Goal: Task Accomplishment & Management: Manage account settings

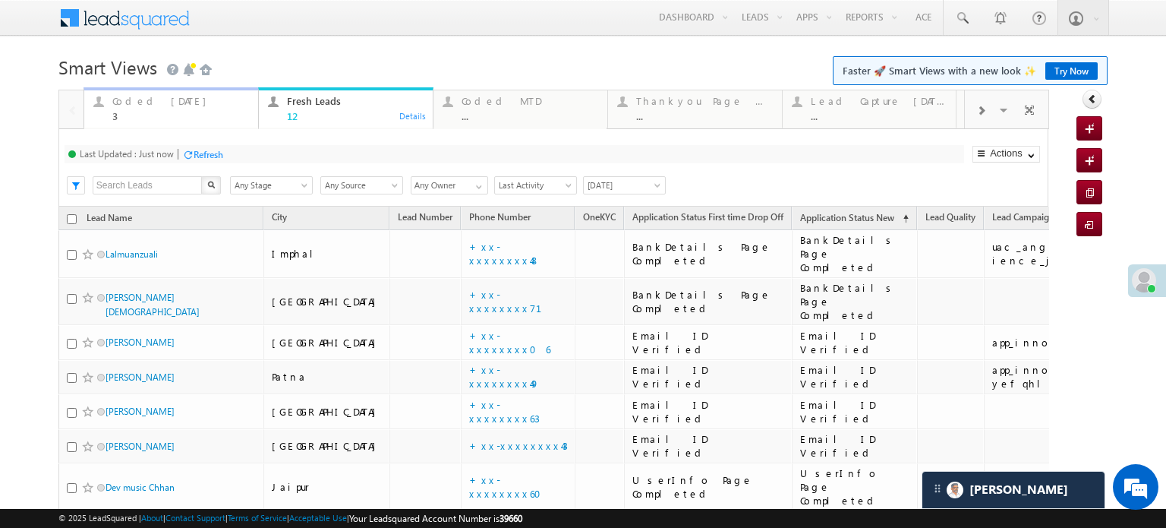
click at [150, 96] on div "Coded Today" at bounding box center [180, 101] width 137 height 12
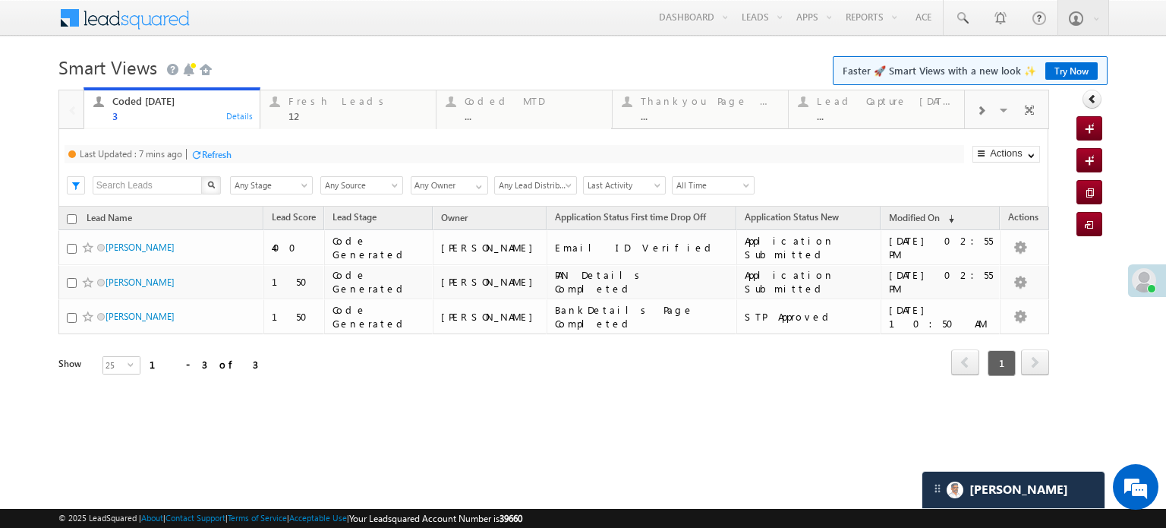
click at [203, 159] on div "Refresh" at bounding box center [217, 154] width 30 height 11
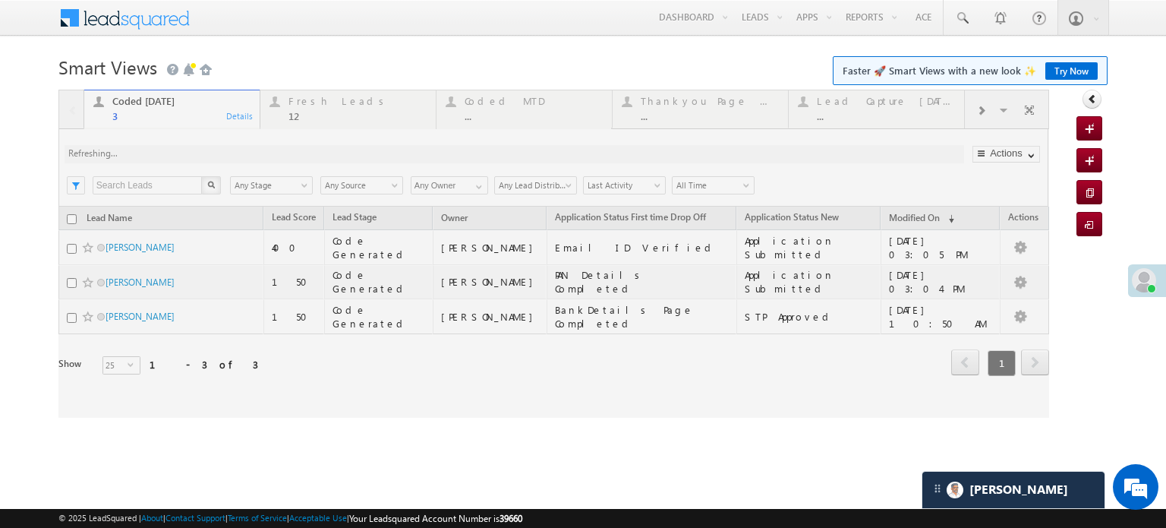
click at [311, 115] on div at bounding box center [553, 254] width 991 height 328
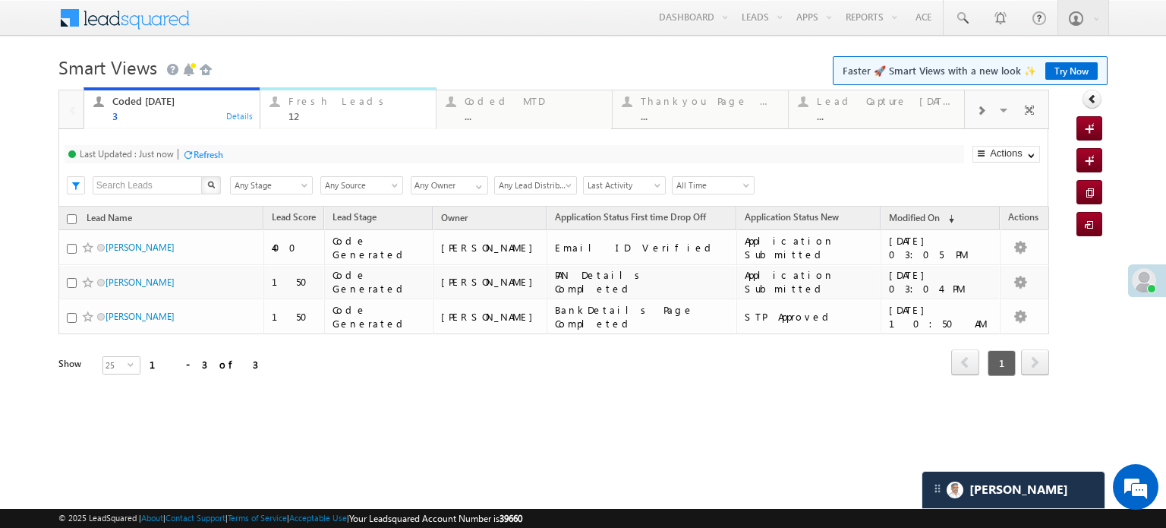
click at [346, 94] on div "Fresh Leads 12" at bounding box center [358, 107] width 138 height 30
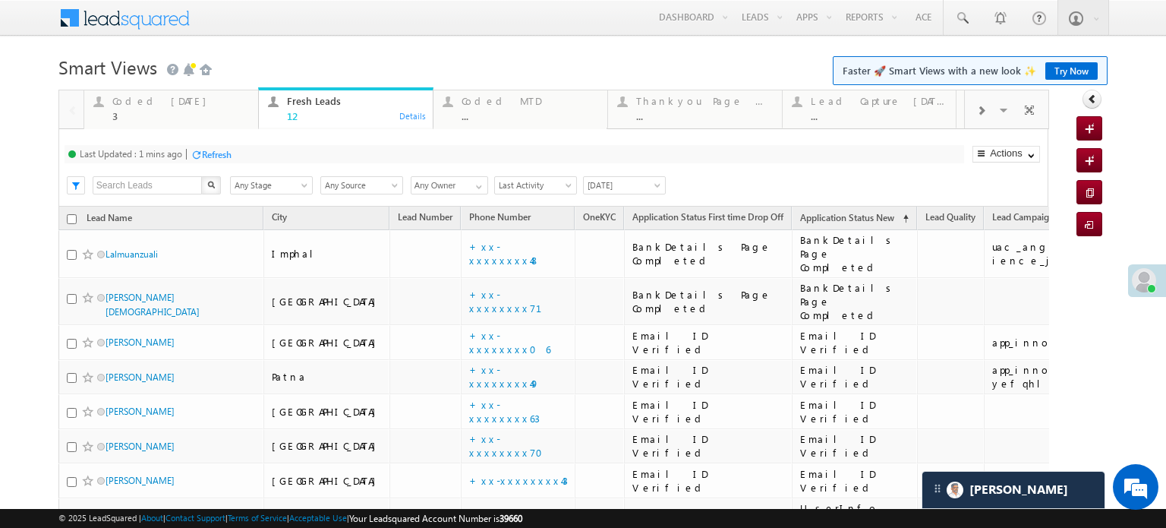
click at [210, 151] on div "Refresh" at bounding box center [217, 154] width 30 height 11
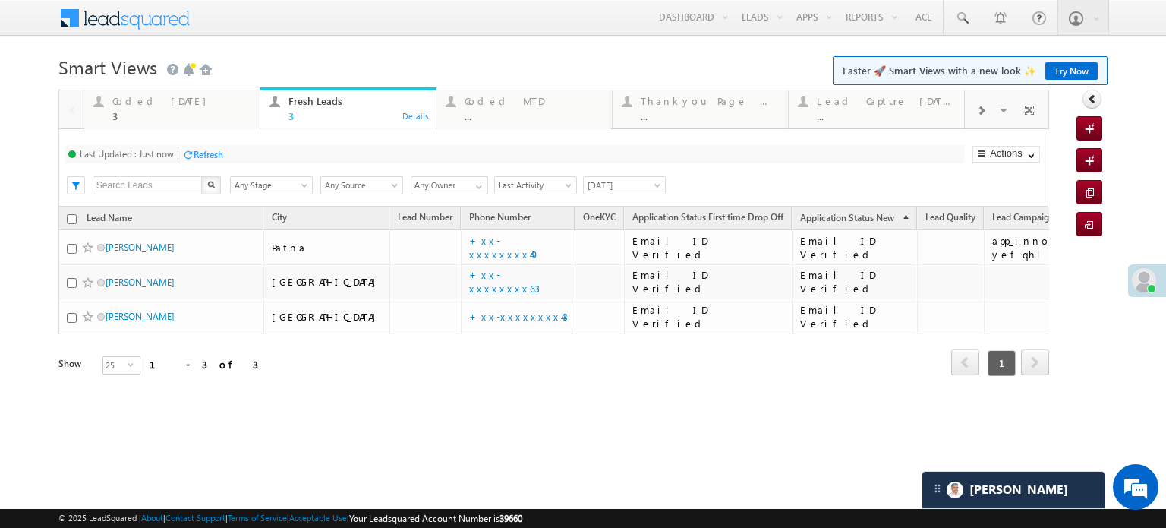
click at [210, 151] on div "Refresh" at bounding box center [209, 154] width 30 height 11
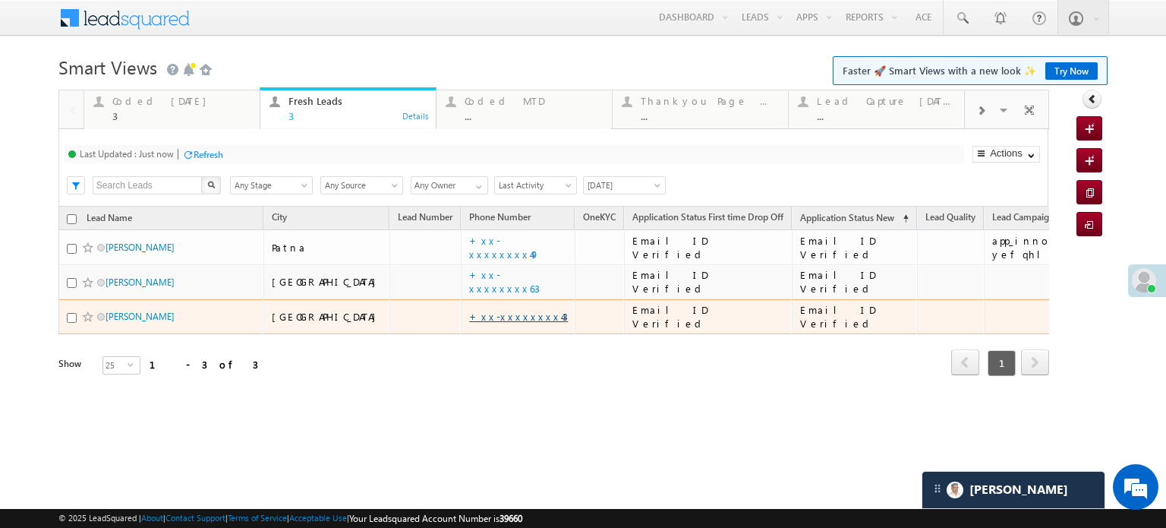
click at [469, 315] on link "+xx-xxxxxxxx43" at bounding box center [518, 316] width 99 height 13
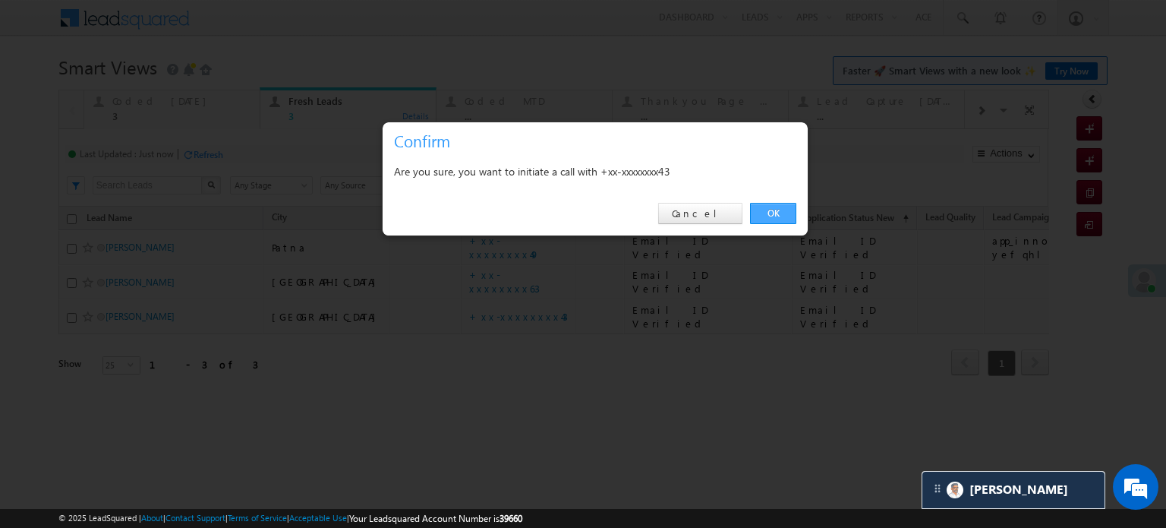
click at [771, 219] on link "OK" at bounding box center [773, 213] width 46 height 21
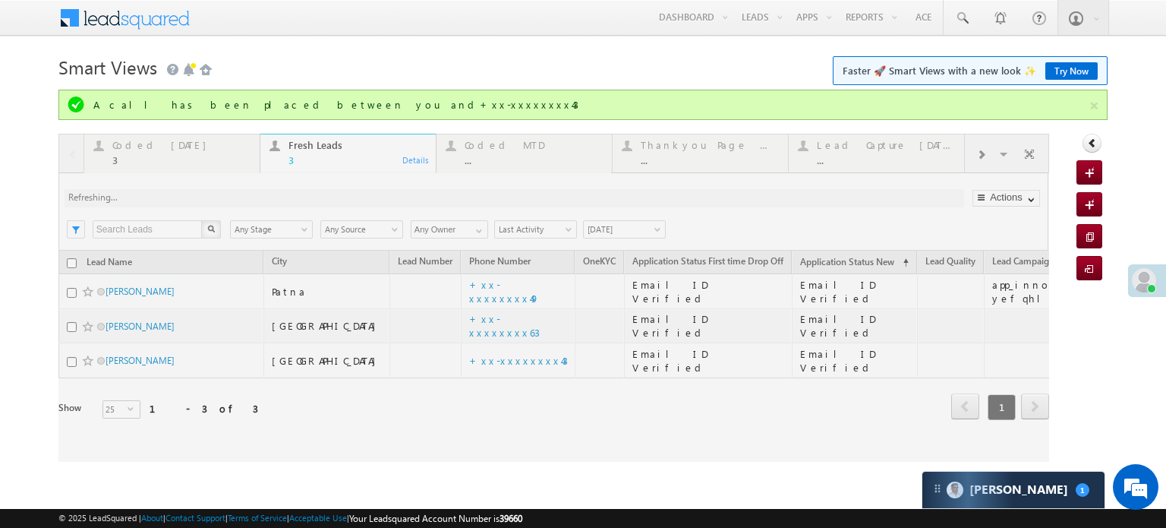
click at [264, 197] on div at bounding box center [553, 298] width 991 height 328
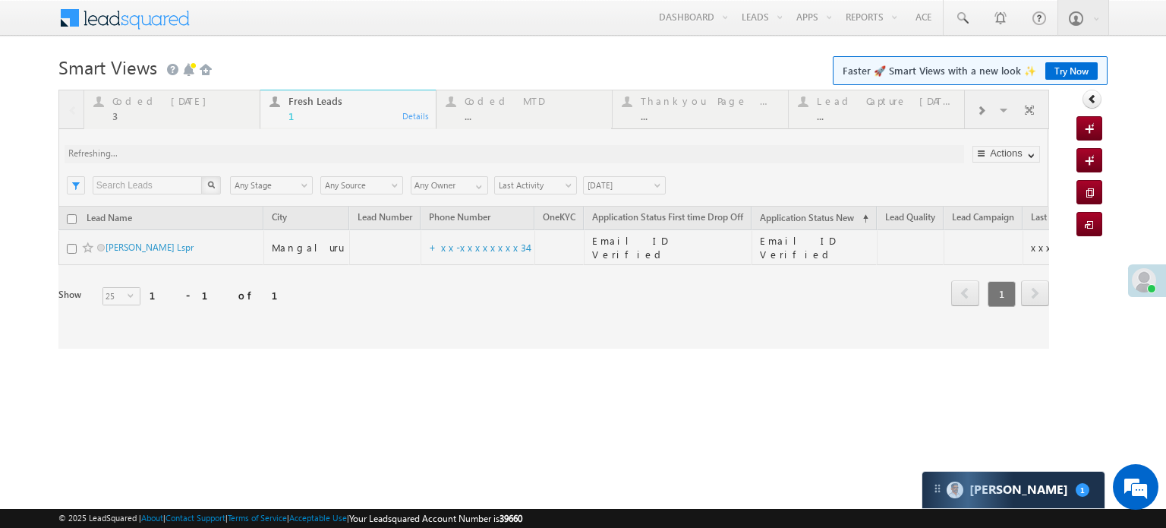
click at [147, 103] on div at bounding box center [553, 219] width 991 height 259
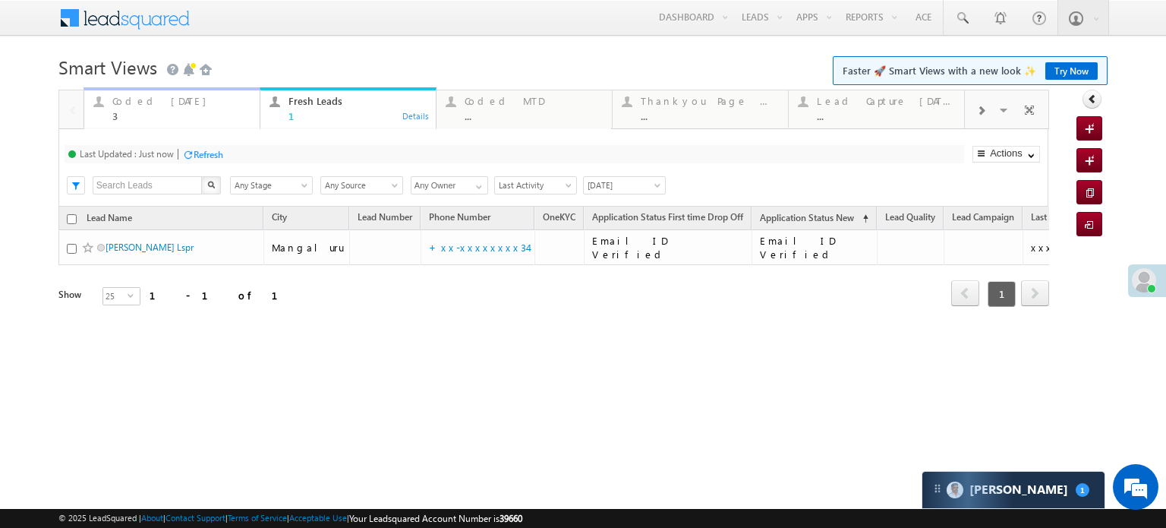
click at [147, 103] on div "Coded Today" at bounding box center [181, 101] width 138 height 12
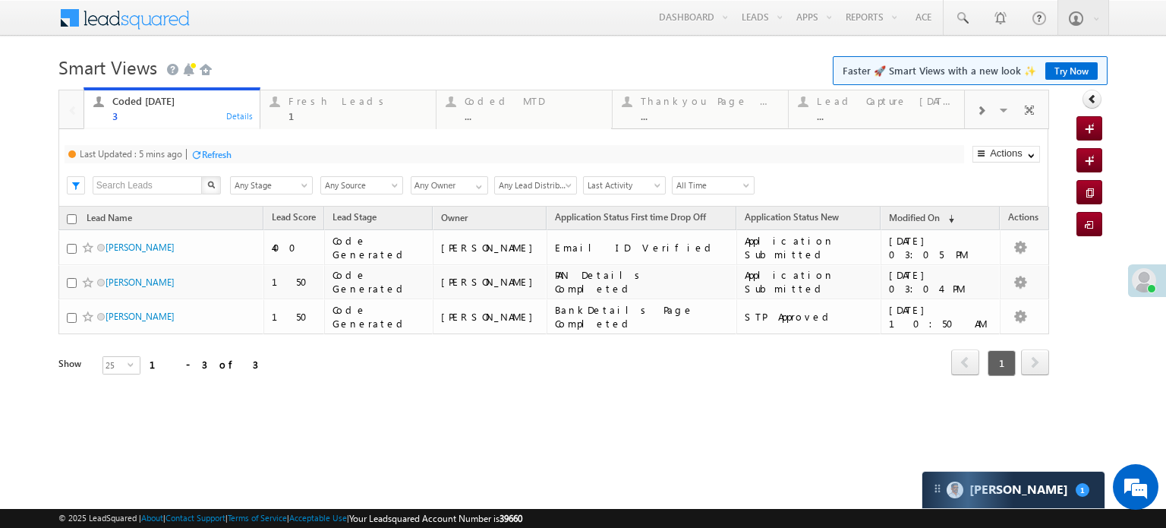
click at [223, 150] on div "Refresh" at bounding box center [217, 154] width 30 height 11
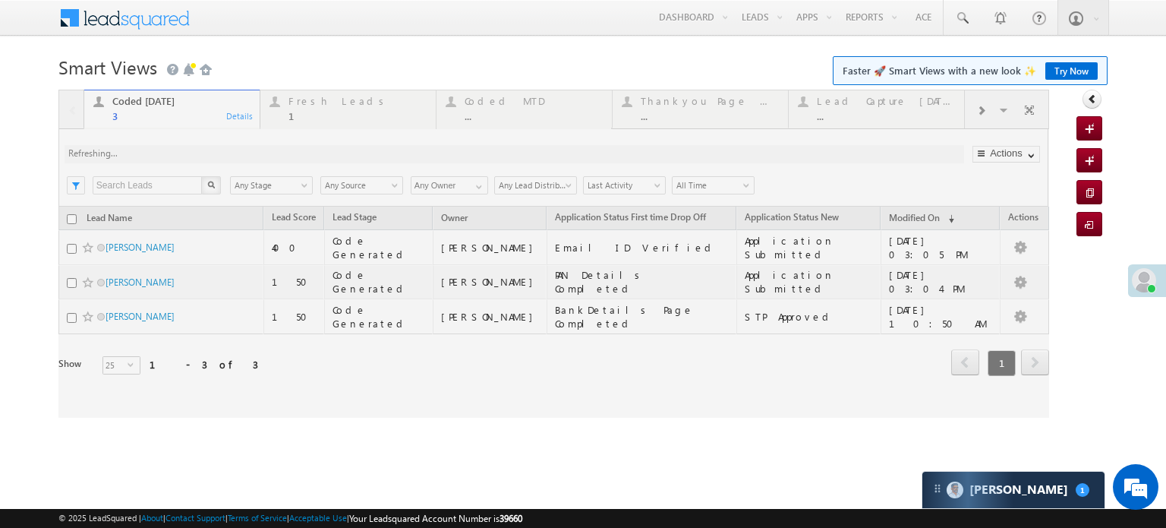
click at [223, 150] on div at bounding box center [553, 254] width 991 height 328
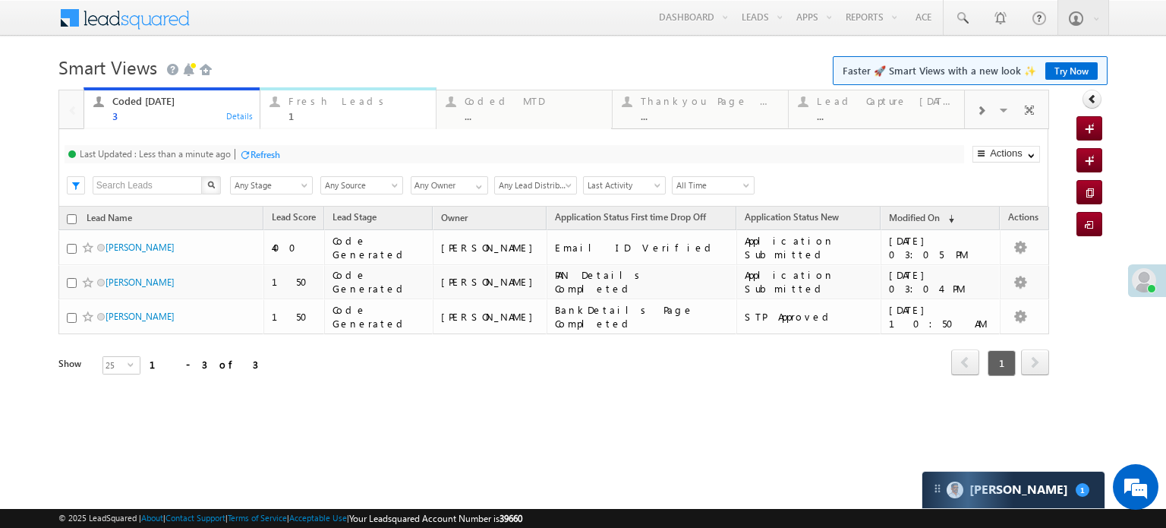
click at [334, 103] on div "Fresh Leads" at bounding box center [358, 101] width 138 height 12
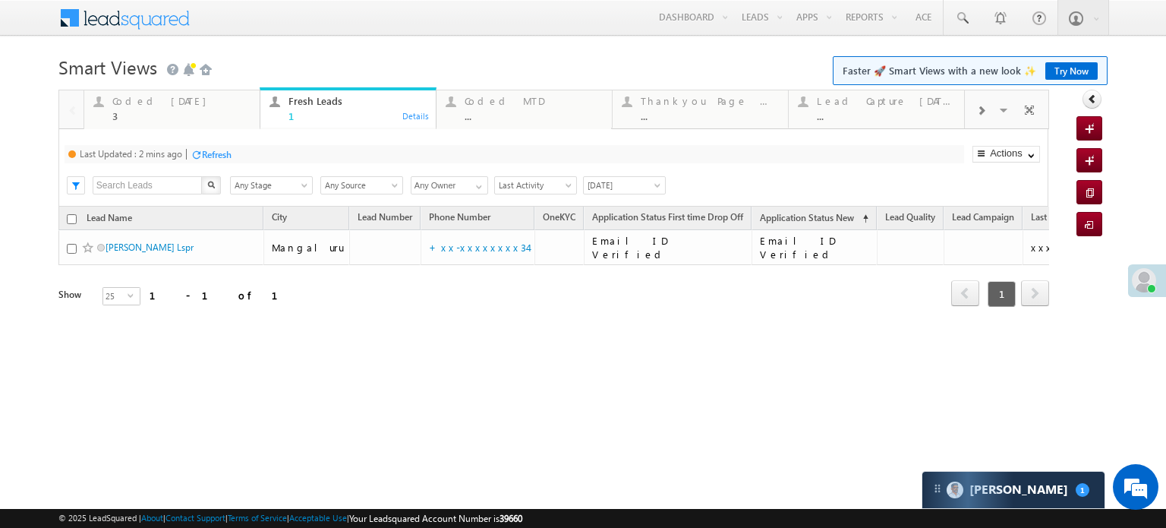
click at [227, 151] on div "Refresh" at bounding box center [217, 154] width 30 height 11
click at [146, 109] on div "Coded Today 3" at bounding box center [181, 107] width 138 height 30
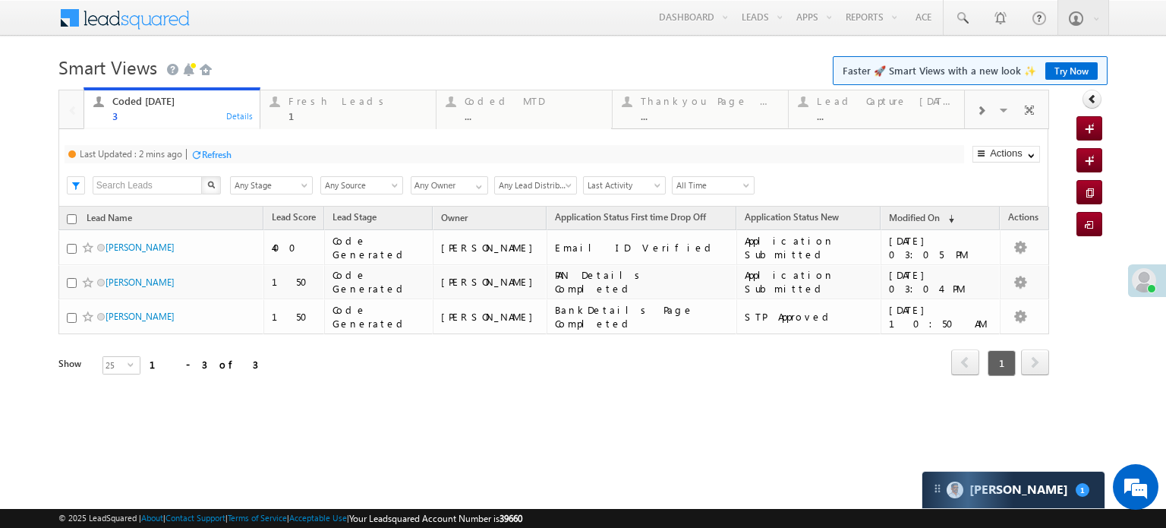
click at [216, 157] on div "Refresh" at bounding box center [217, 154] width 30 height 11
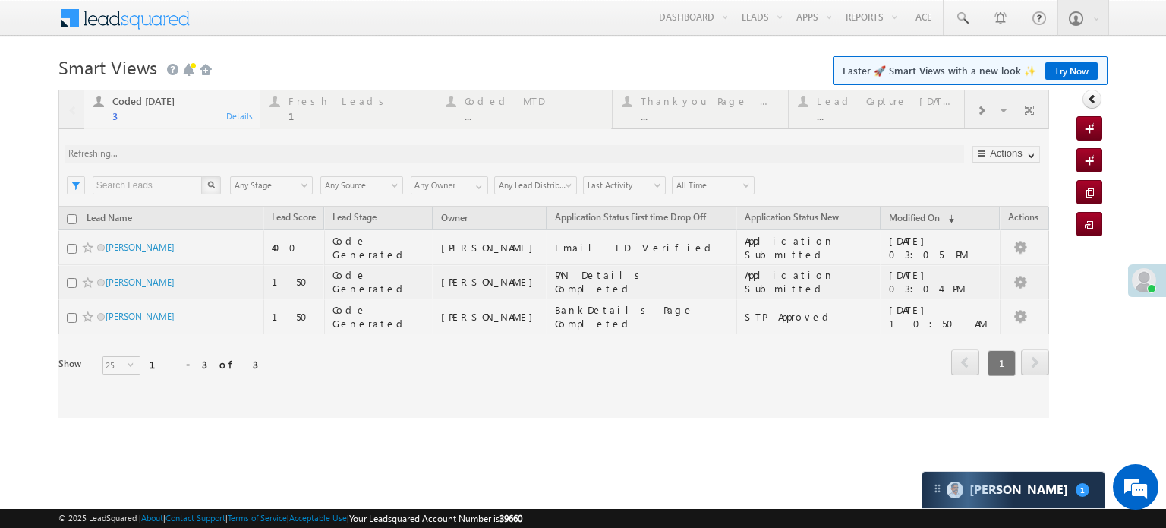
click at [216, 157] on div at bounding box center [553, 254] width 991 height 328
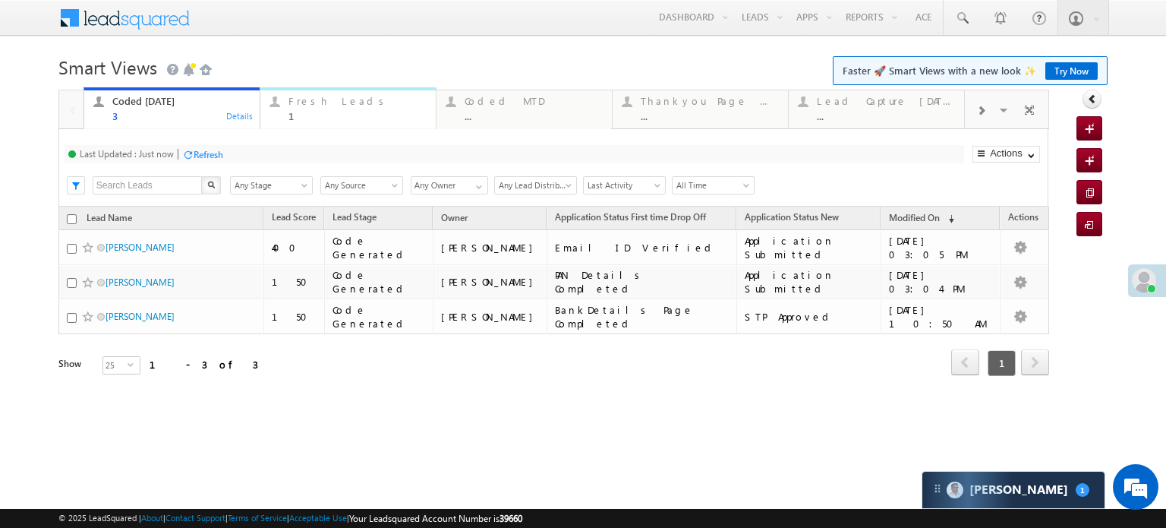
click at [301, 103] on div "Fresh Leads" at bounding box center [358, 101] width 138 height 12
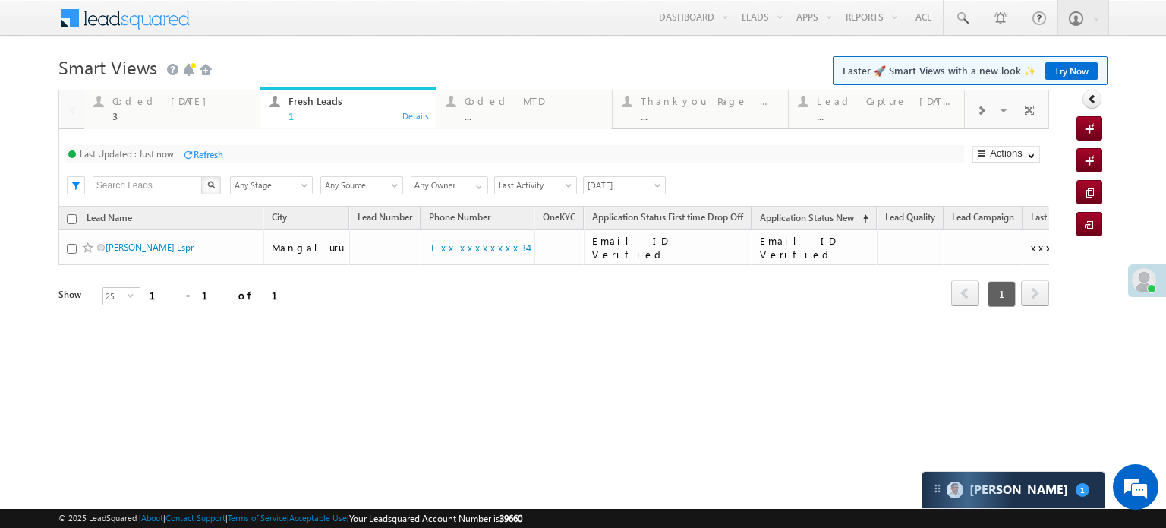
click at [203, 153] on div "Refresh" at bounding box center [209, 154] width 30 height 11
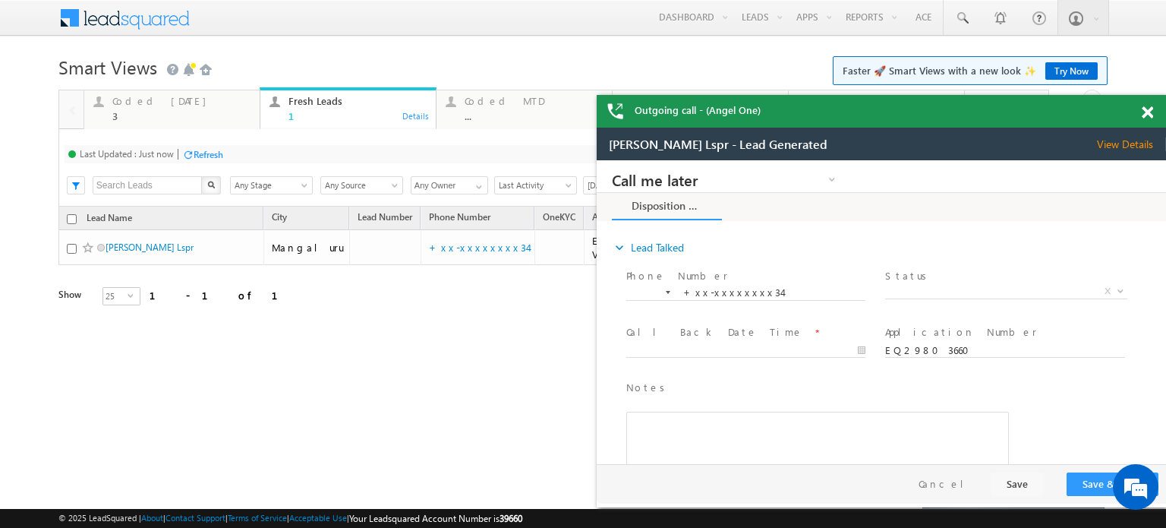
click at [1147, 115] on span at bounding box center [1147, 112] width 11 height 13
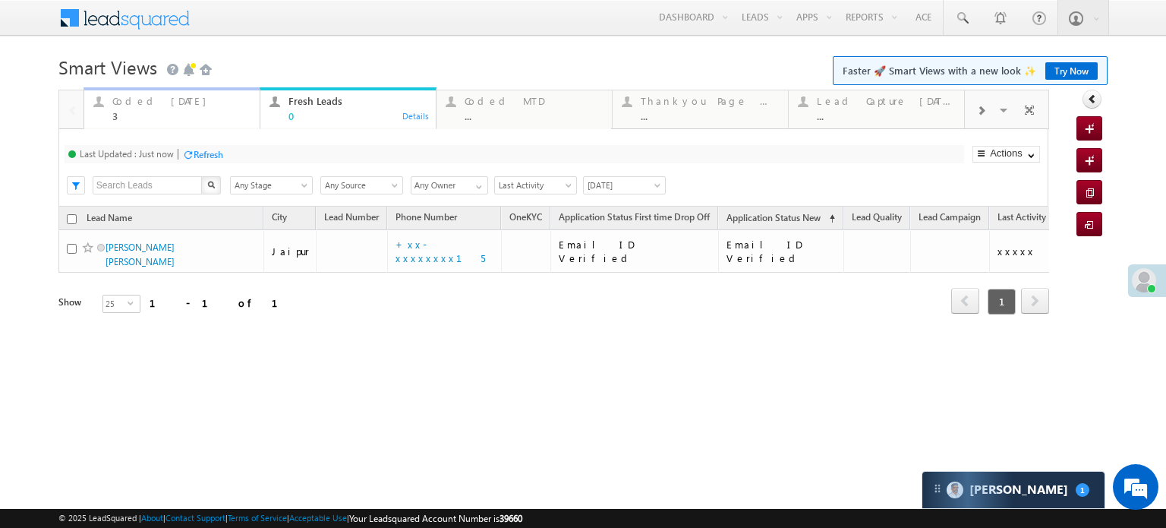
drag, startPoint x: 172, startPoint y: 103, endPoint x: 219, endPoint y: 149, distance: 65.5
click at [172, 103] on div "Coded Today" at bounding box center [181, 101] width 138 height 12
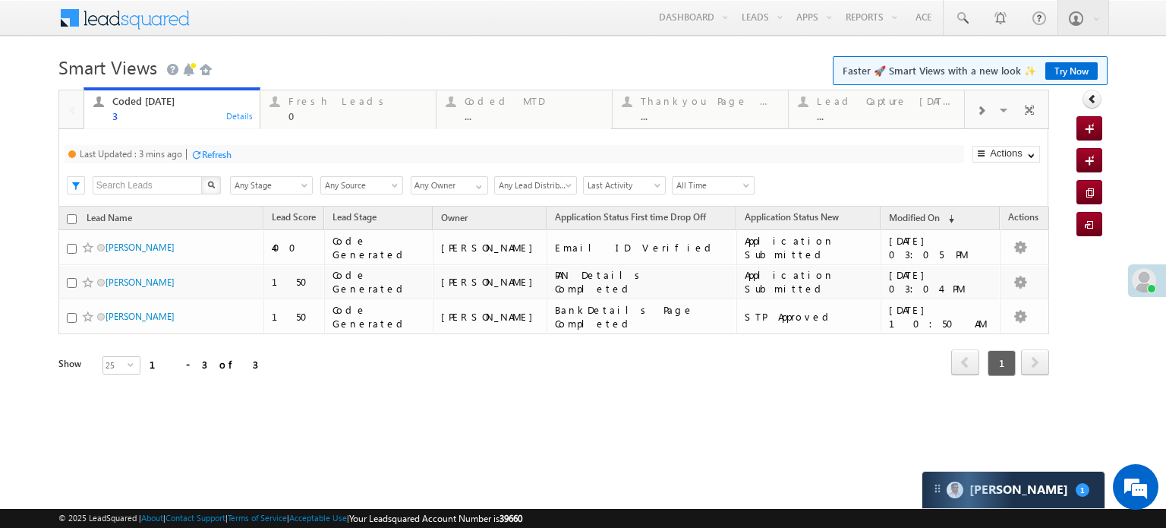
click at [219, 149] on div "Refresh" at bounding box center [217, 154] width 30 height 11
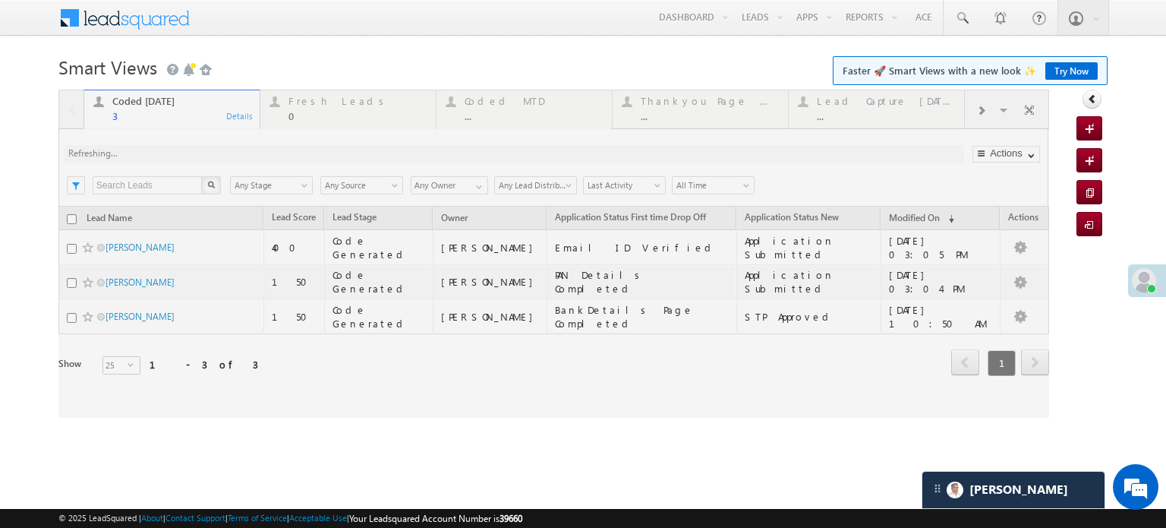
click at [253, 157] on div at bounding box center [553, 254] width 991 height 328
click at [271, 156] on div at bounding box center [553, 254] width 991 height 328
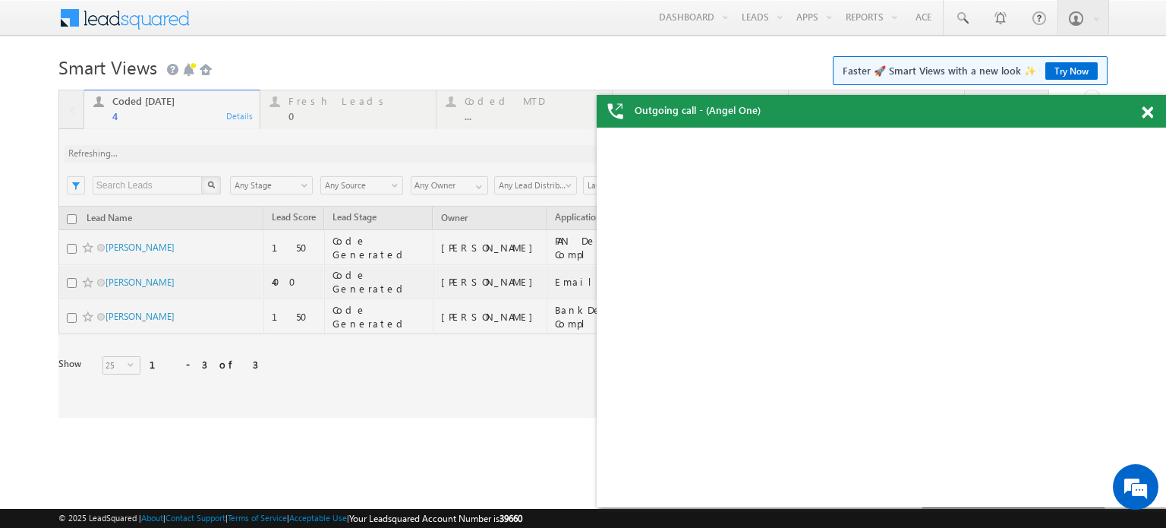
click at [261, 147] on div at bounding box center [553, 254] width 991 height 328
click at [1142, 115] on span at bounding box center [1147, 112] width 11 height 13
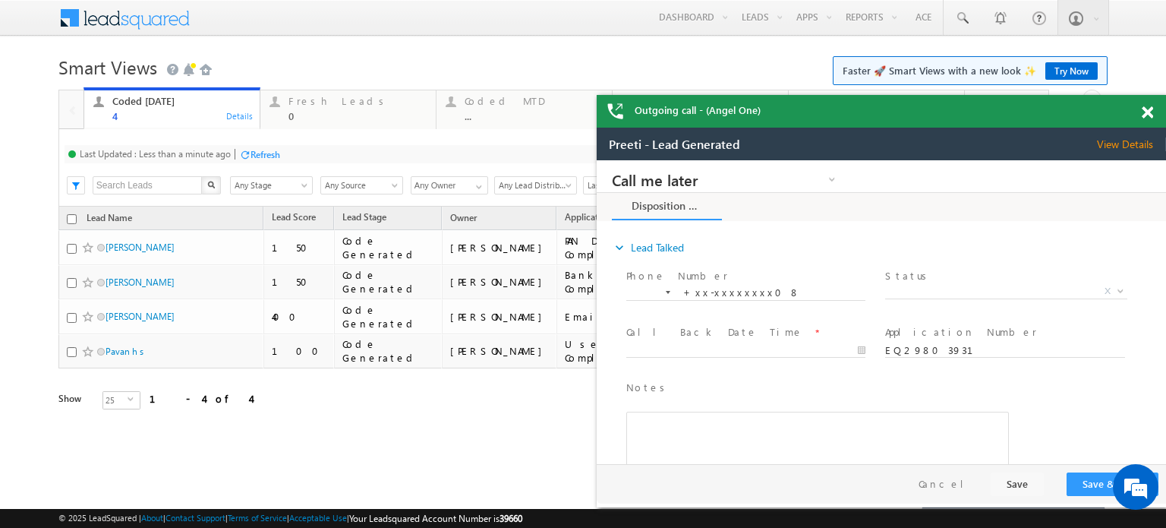
click at [256, 152] on div "Refresh" at bounding box center [266, 154] width 30 height 11
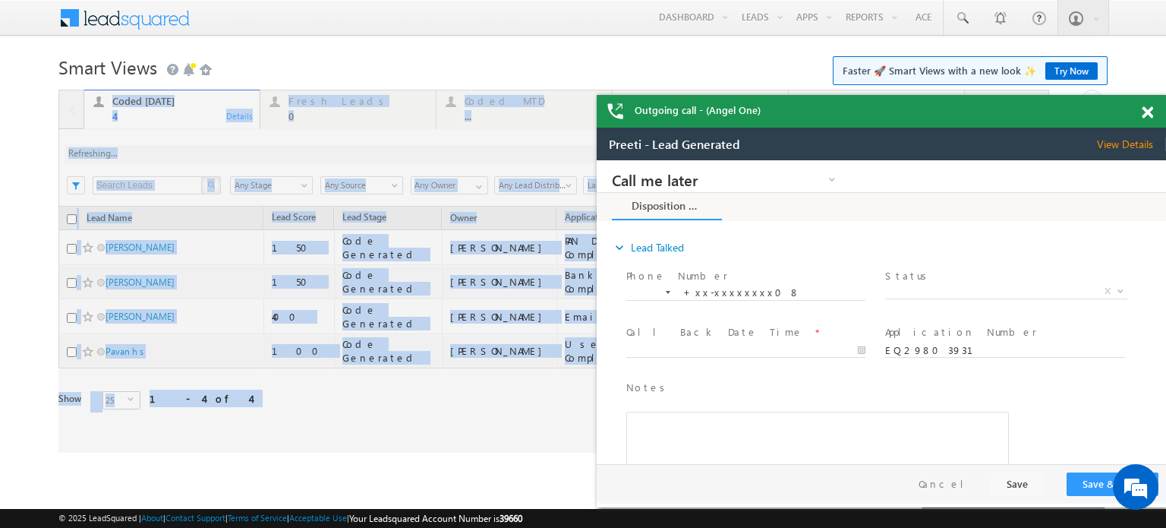
click at [256, 152] on div at bounding box center [553, 271] width 991 height 363
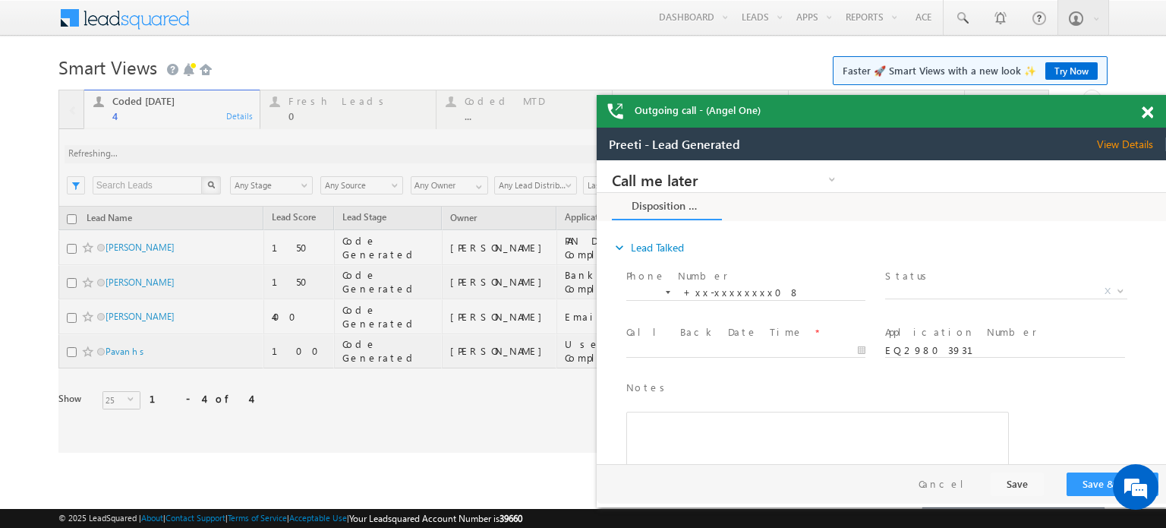
click at [1145, 111] on span at bounding box center [1147, 112] width 11 height 13
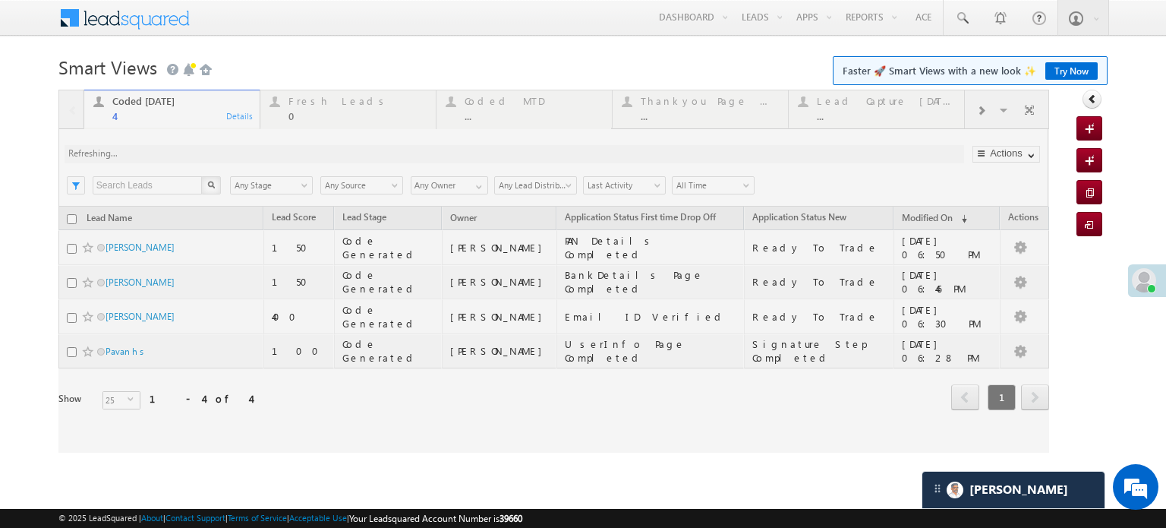
click at [255, 153] on div at bounding box center [553, 271] width 991 height 363
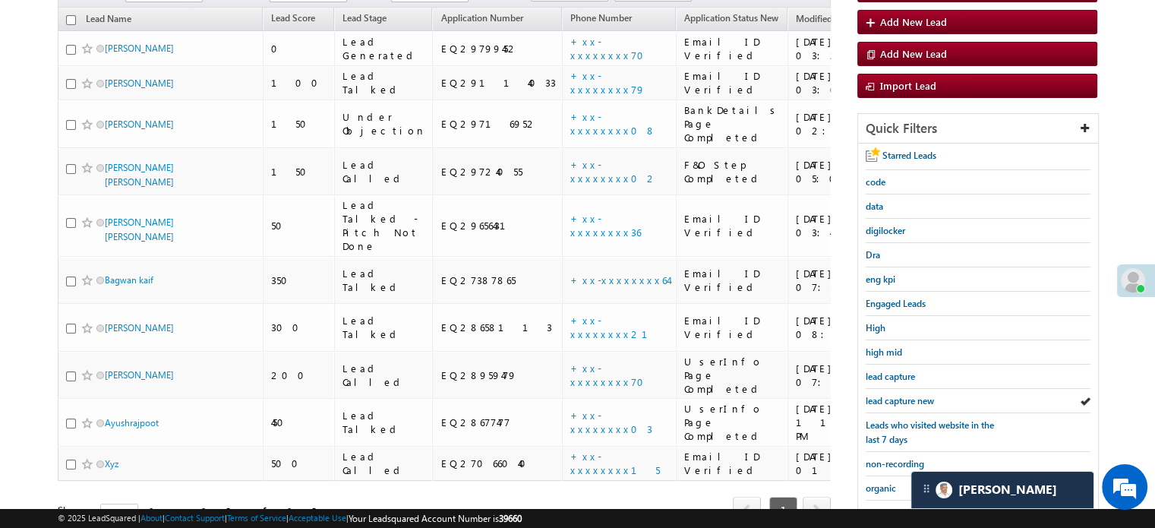
click at [897, 395] on span "lead capture new" at bounding box center [900, 400] width 68 height 11
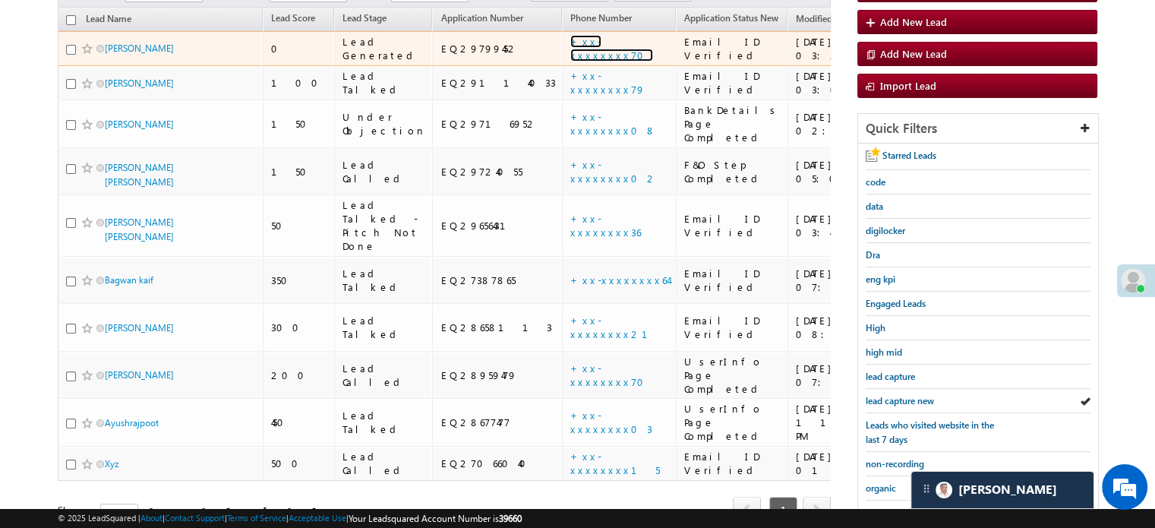
scroll to position [0, 0]
click at [570, 35] on link "+xx-xxxxxxxx70" at bounding box center [611, 48] width 83 height 27
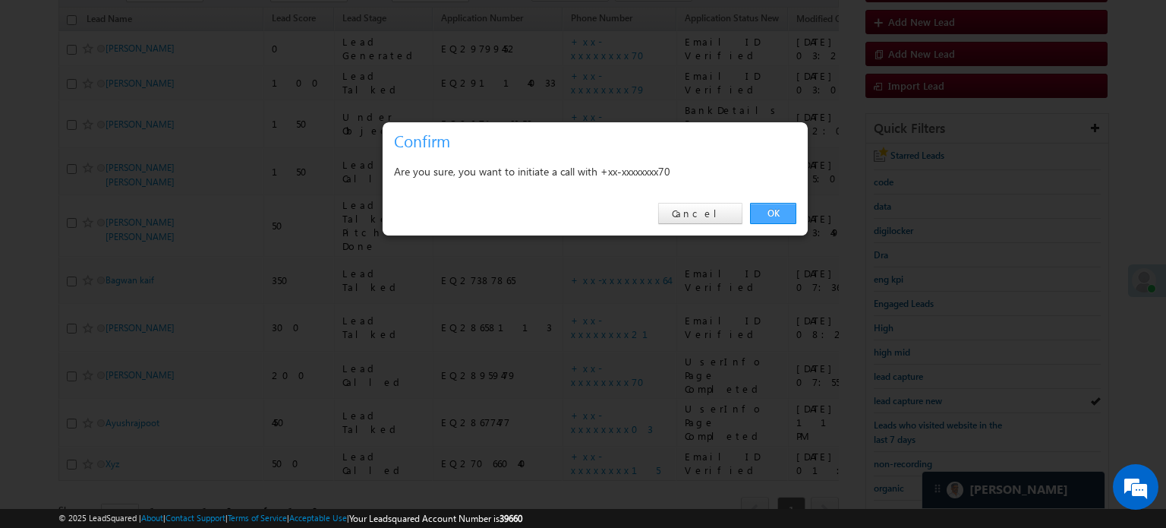
click at [782, 209] on link "OK" at bounding box center [773, 213] width 46 height 21
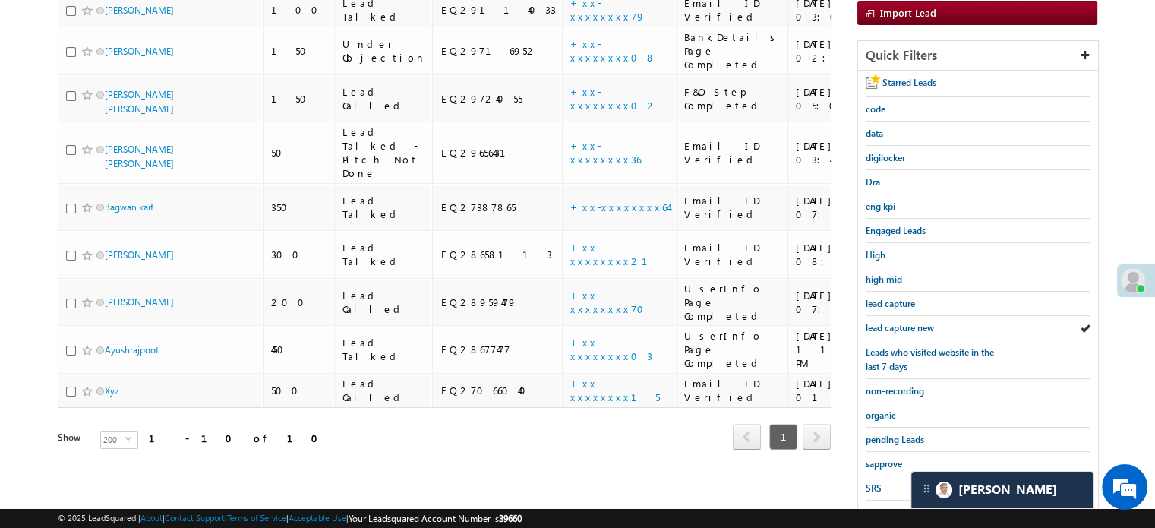
scroll to position [326, 0]
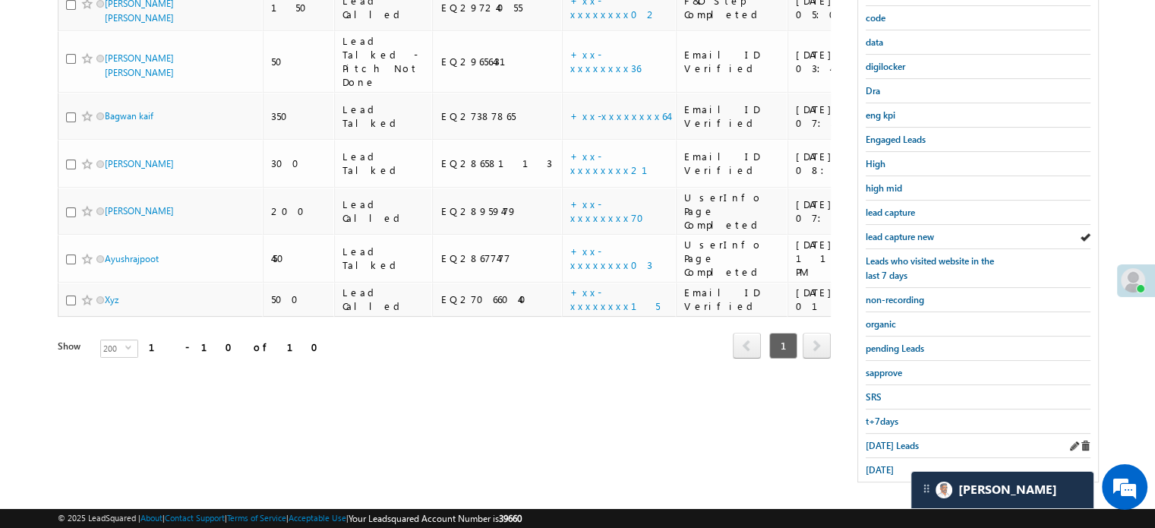
click at [904, 446] on div "Today's Leads" at bounding box center [978, 446] width 225 height 24
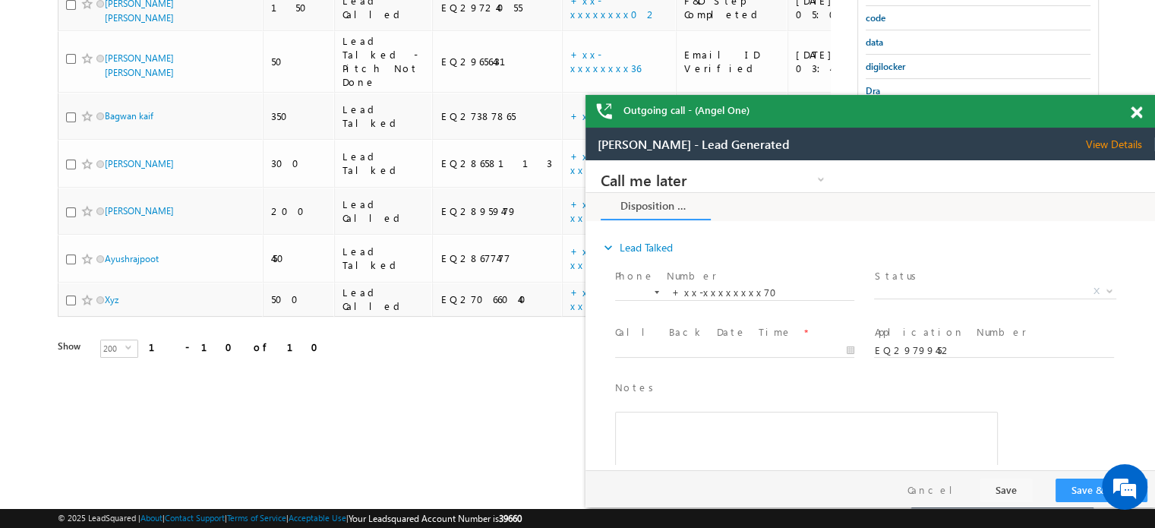
scroll to position [0, 0]
drag, startPoint x: 1136, startPoint y: 117, endPoint x: 1135, endPoint y: 126, distance: 9.1
click at [1136, 117] on span at bounding box center [1136, 112] width 11 height 13
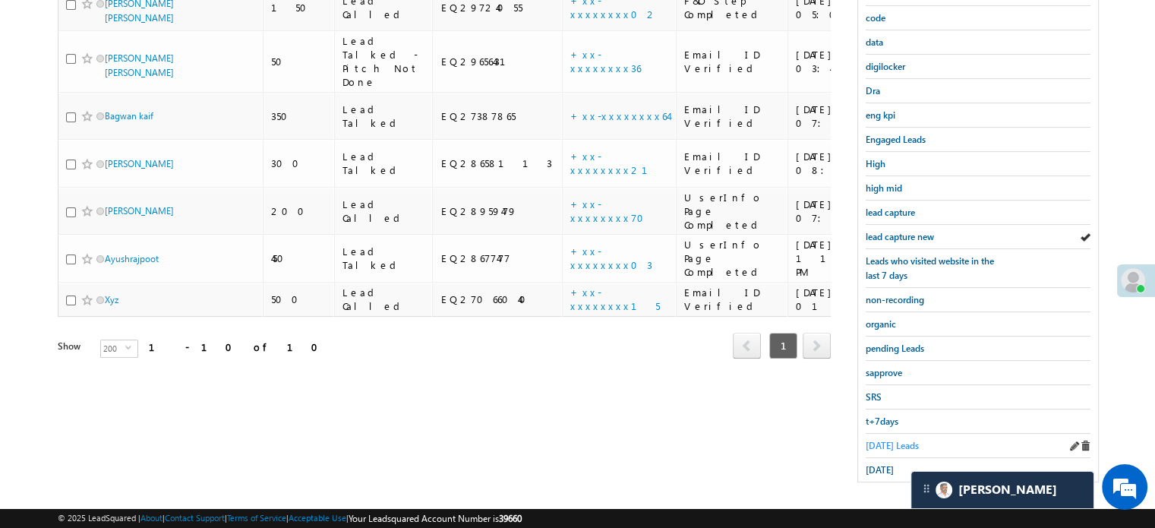
click at [903, 440] on span "Today's Leads" at bounding box center [892, 445] width 53 height 11
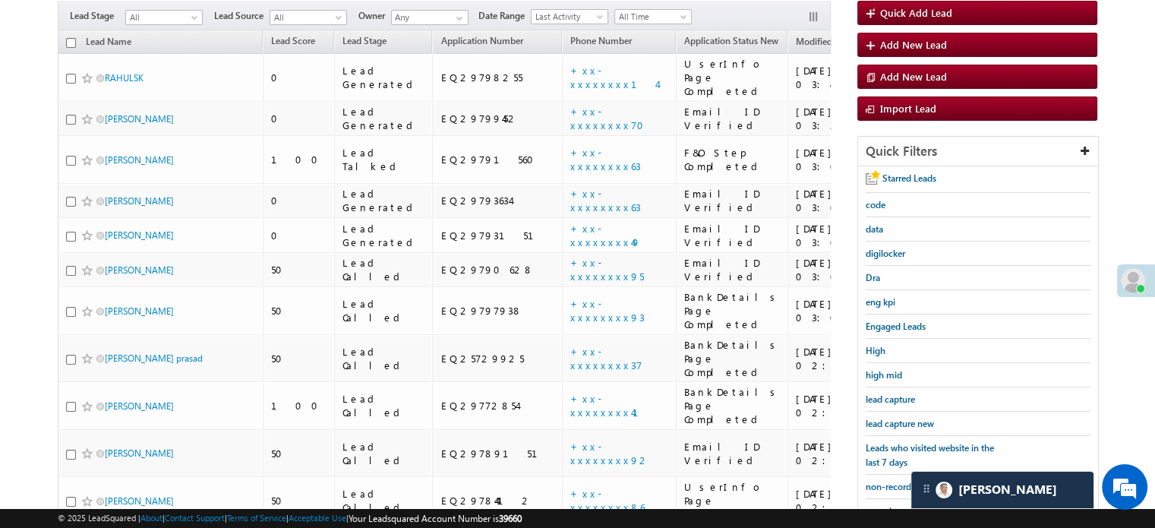
scroll to position [98, 0]
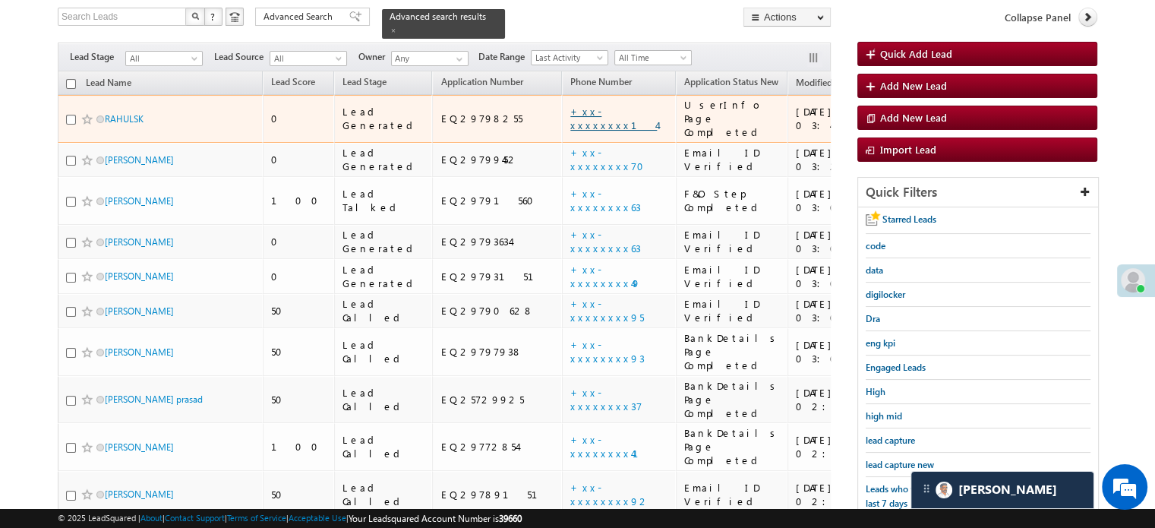
click at [570, 105] on link "+xx-xxxxxxxx14" at bounding box center [613, 118] width 87 height 27
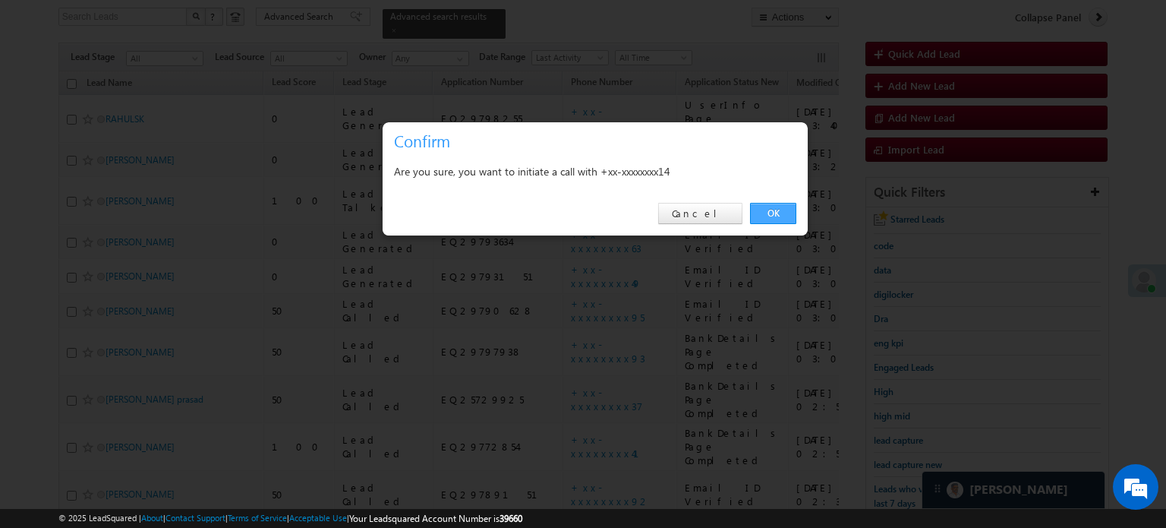
click at [765, 222] on link "OK" at bounding box center [773, 213] width 46 height 21
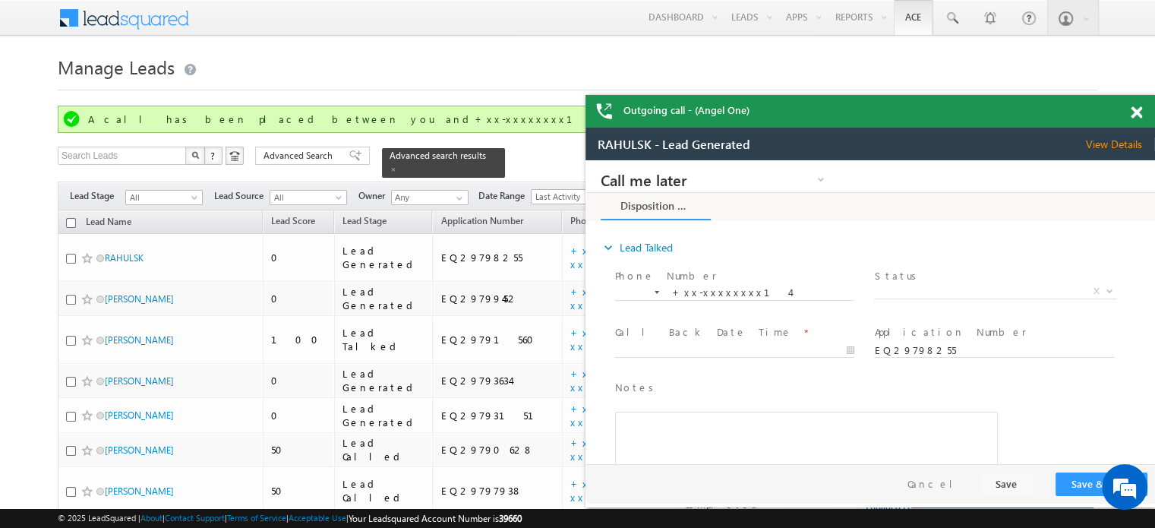
scroll to position [0, 0]
click at [1136, 115] on span at bounding box center [1136, 112] width 11 height 13
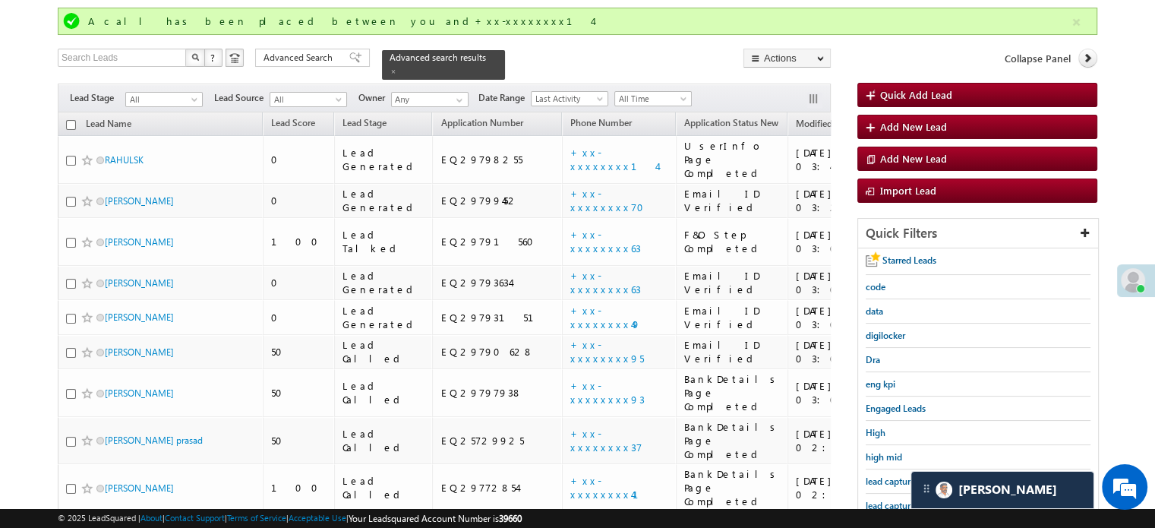
scroll to position [228, 0]
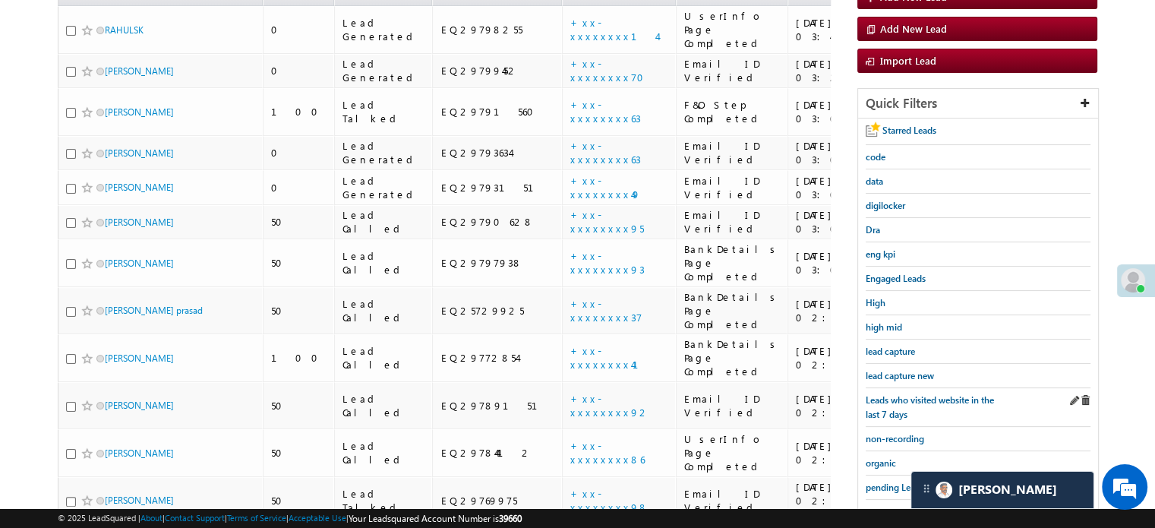
click at [895, 388] on div "Leads who visited website in the last 7 days" at bounding box center [978, 407] width 225 height 39
click at [900, 370] on span "lead capture new" at bounding box center [900, 375] width 68 height 11
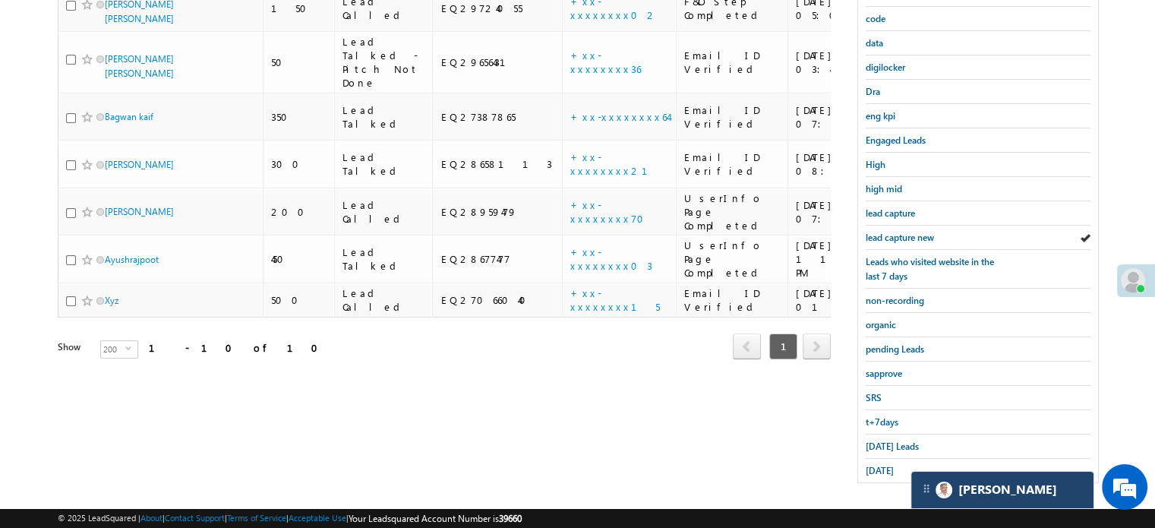
scroll to position [326, 0]
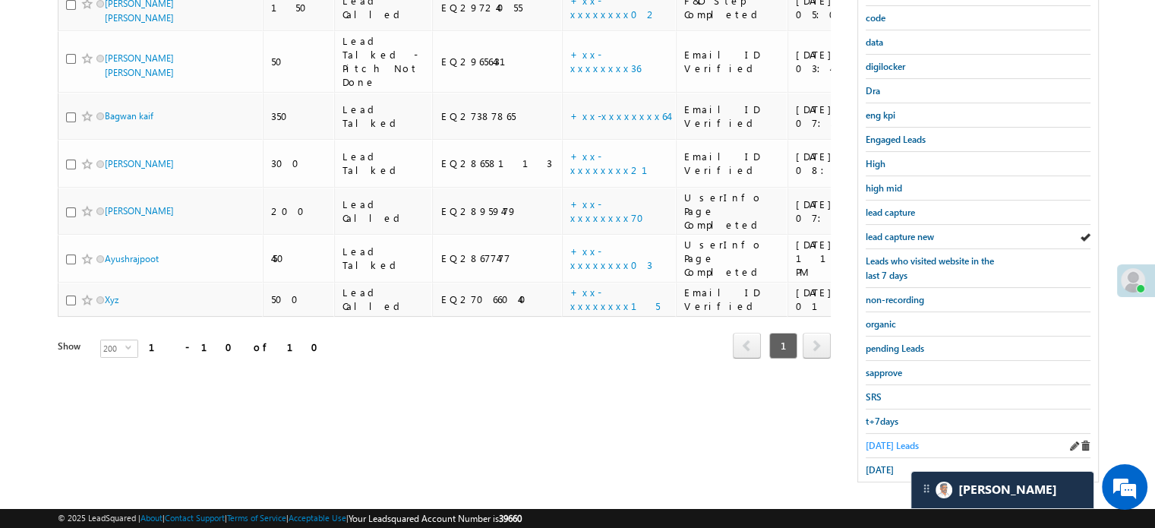
click at [897, 440] on span "Today's Leads" at bounding box center [892, 445] width 53 height 11
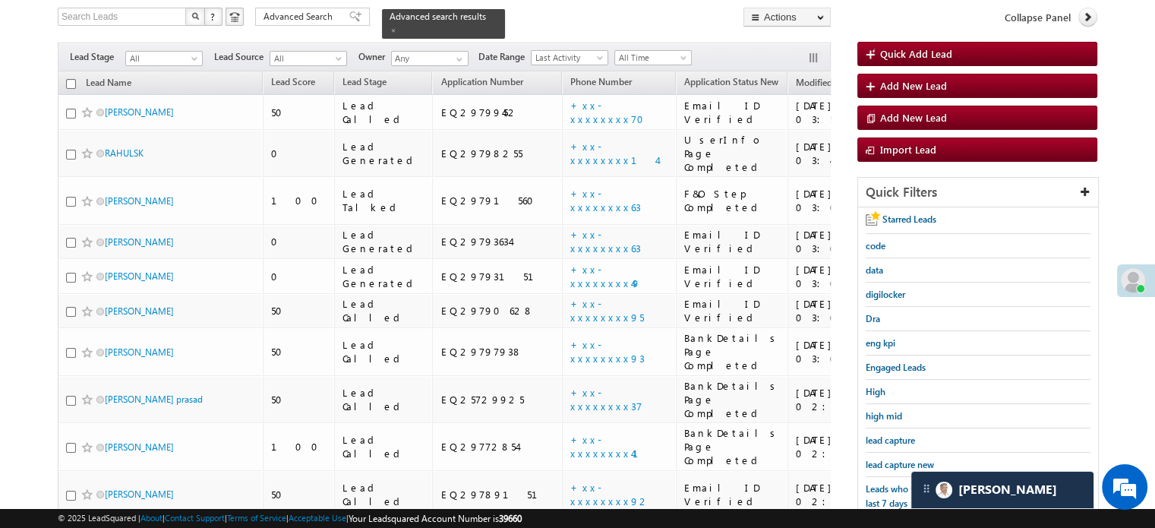
scroll to position [686, 0]
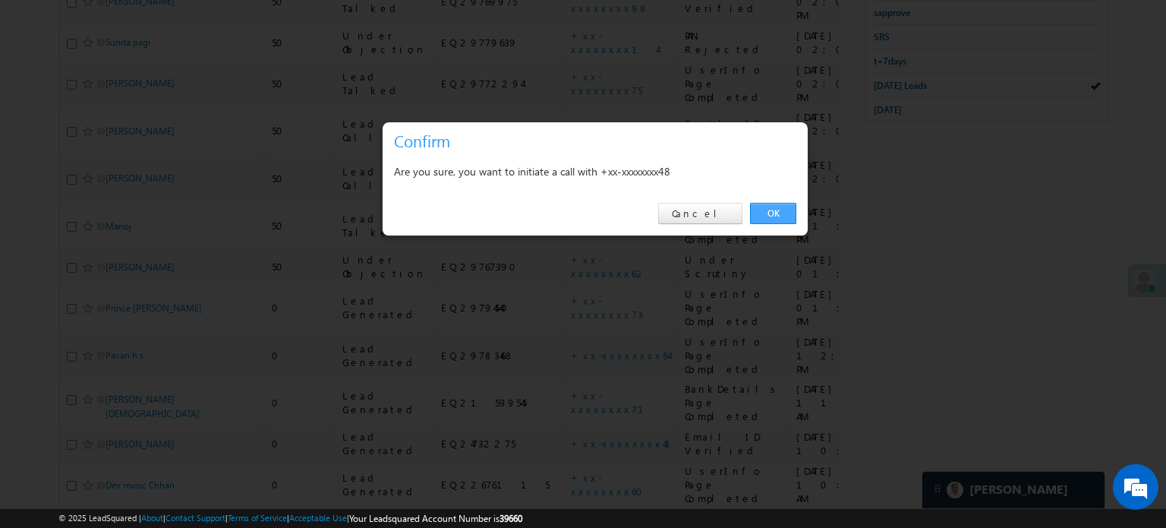
drag, startPoint x: 767, startPoint y: 200, endPoint x: 777, endPoint y: 213, distance: 16.7
click at [771, 200] on div "OK Cancel" at bounding box center [595, 213] width 425 height 43
click at [778, 213] on link "OK" at bounding box center [773, 213] width 46 height 21
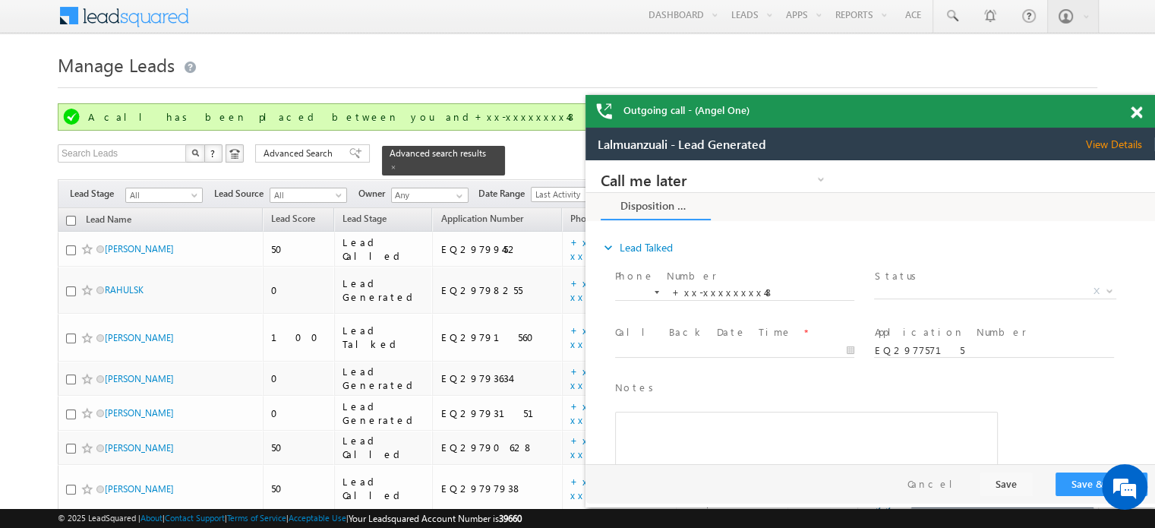
scroll to position [0, 0]
click at [1131, 115] on span at bounding box center [1136, 112] width 11 height 13
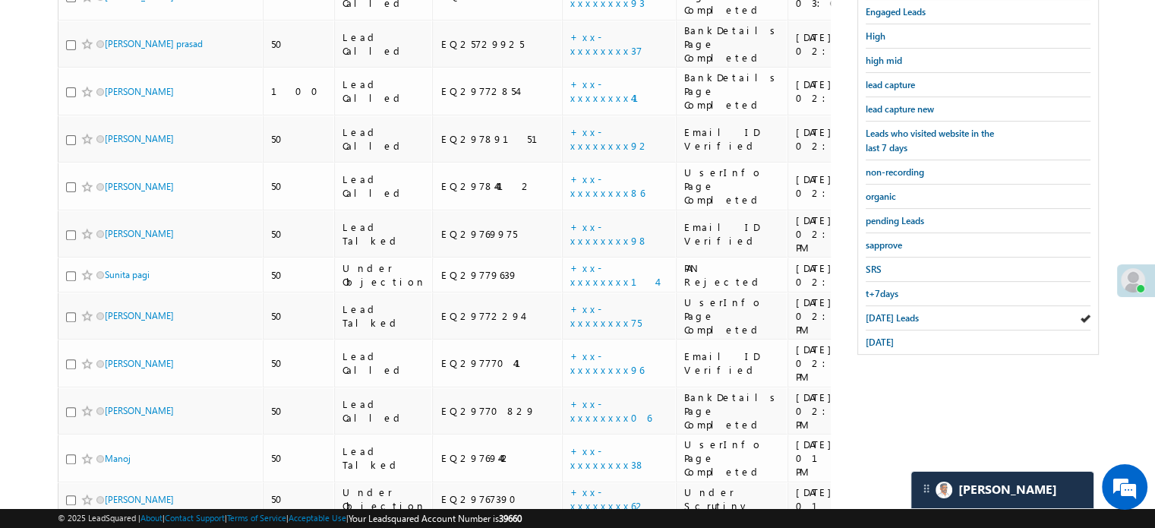
scroll to position [726, 0]
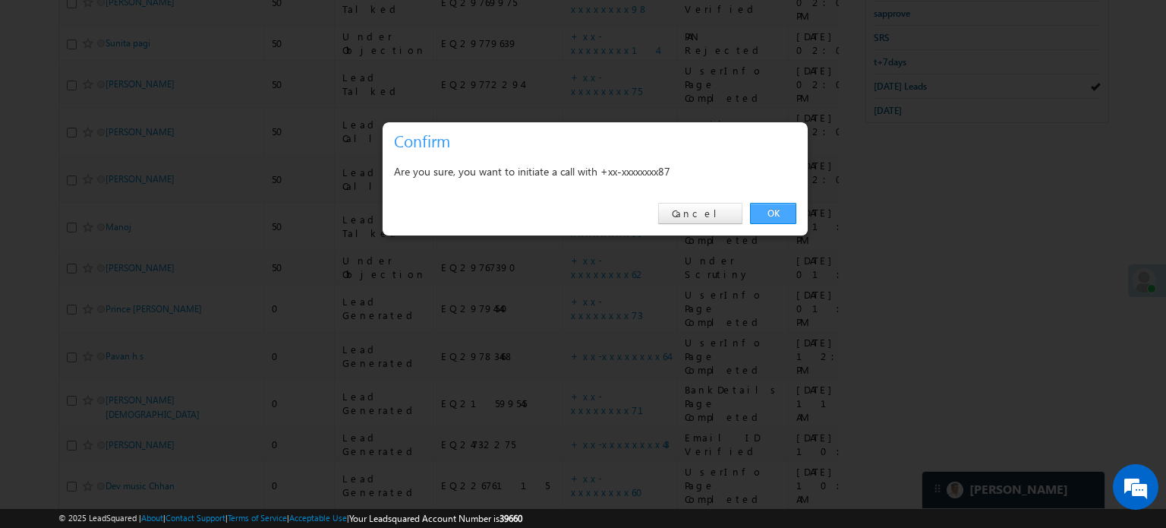
click at [769, 207] on link "OK" at bounding box center [773, 213] width 46 height 21
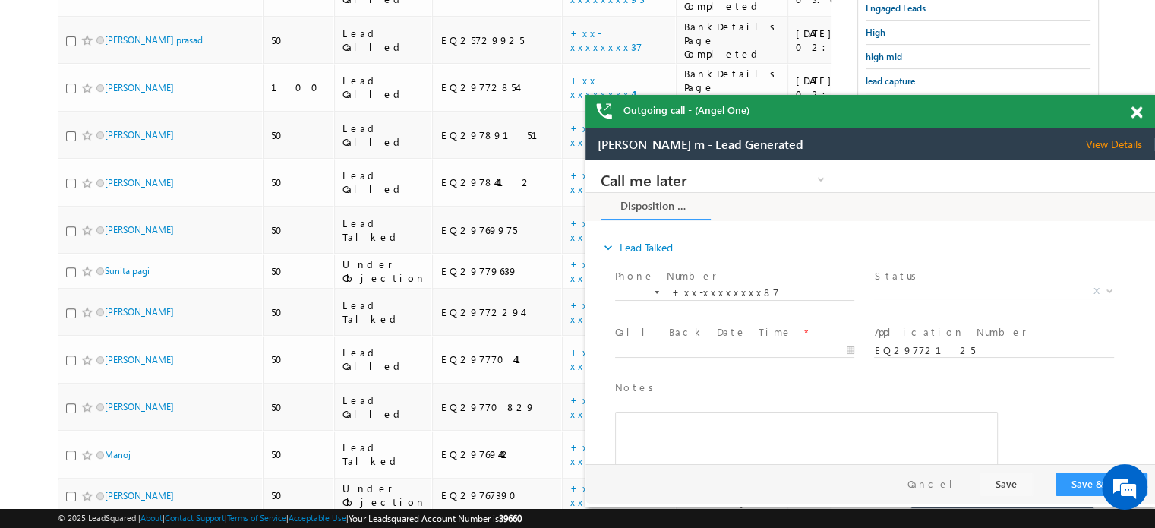
scroll to position [0, 0]
click at [1133, 112] on span at bounding box center [1136, 112] width 11 height 13
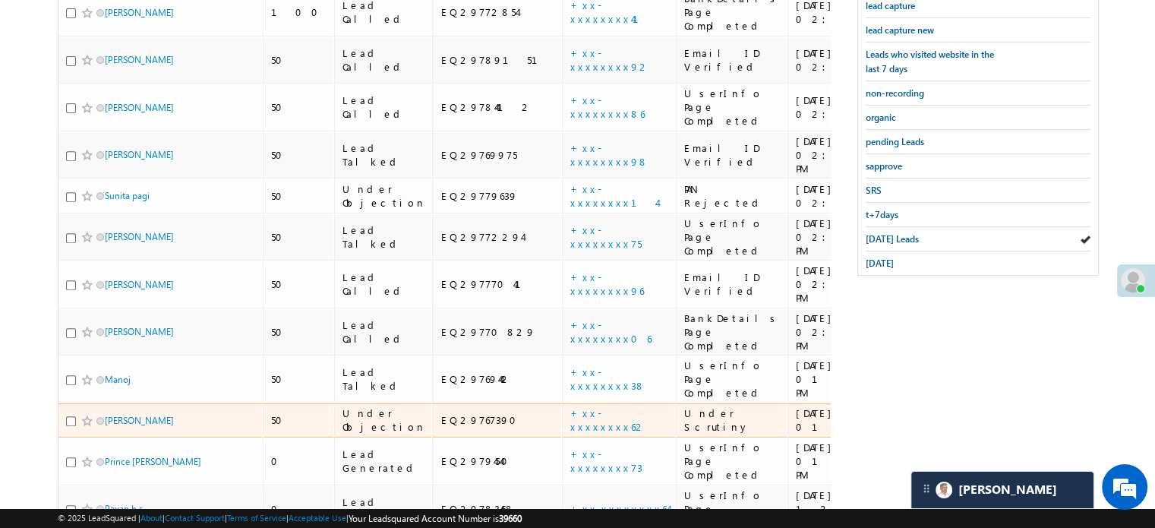
scroll to position [650, 0]
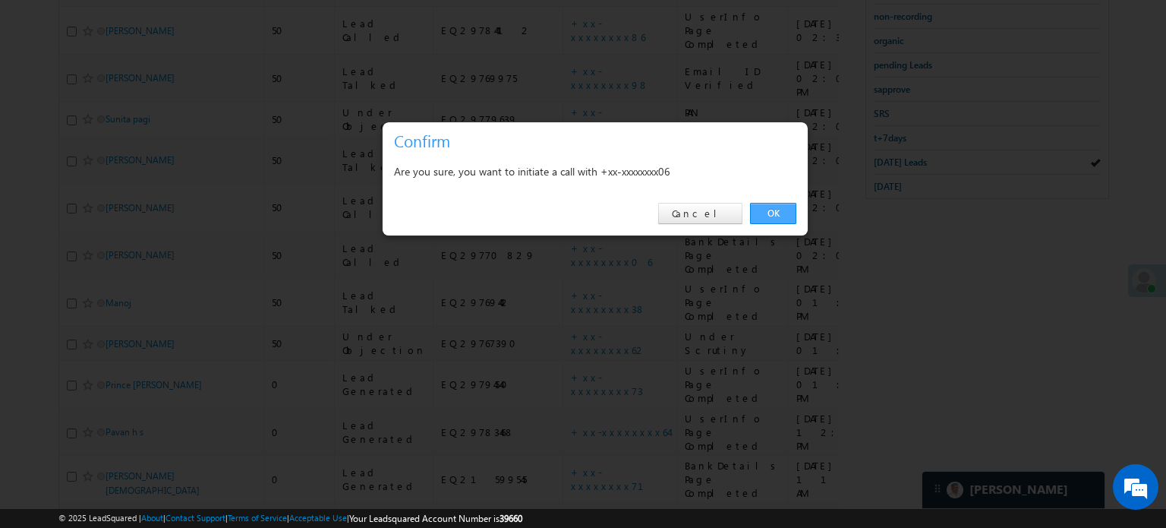
click at [774, 207] on link "OK" at bounding box center [773, 213] width 46 height 21
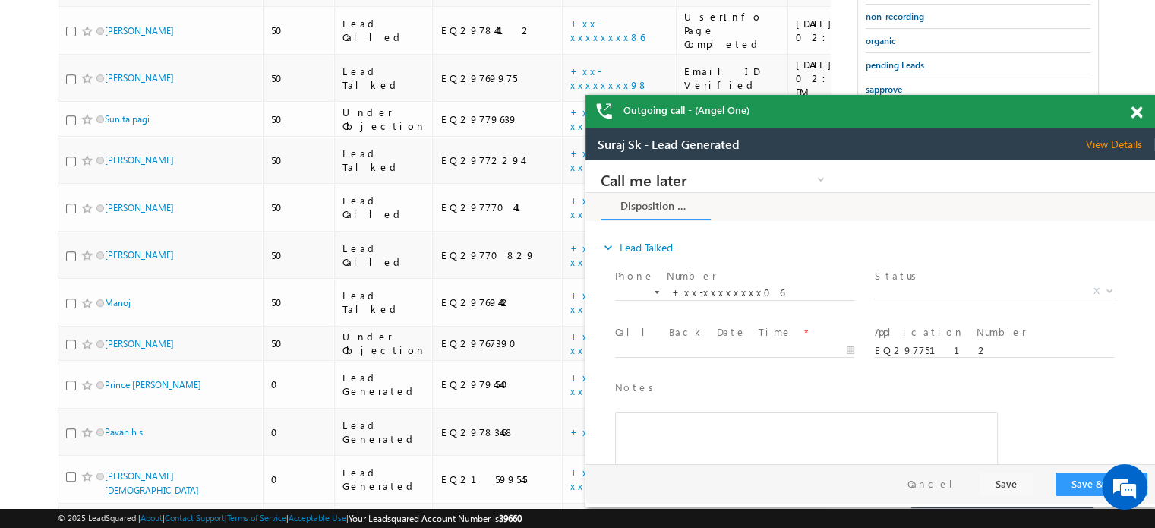
scroll to position [0, 0]
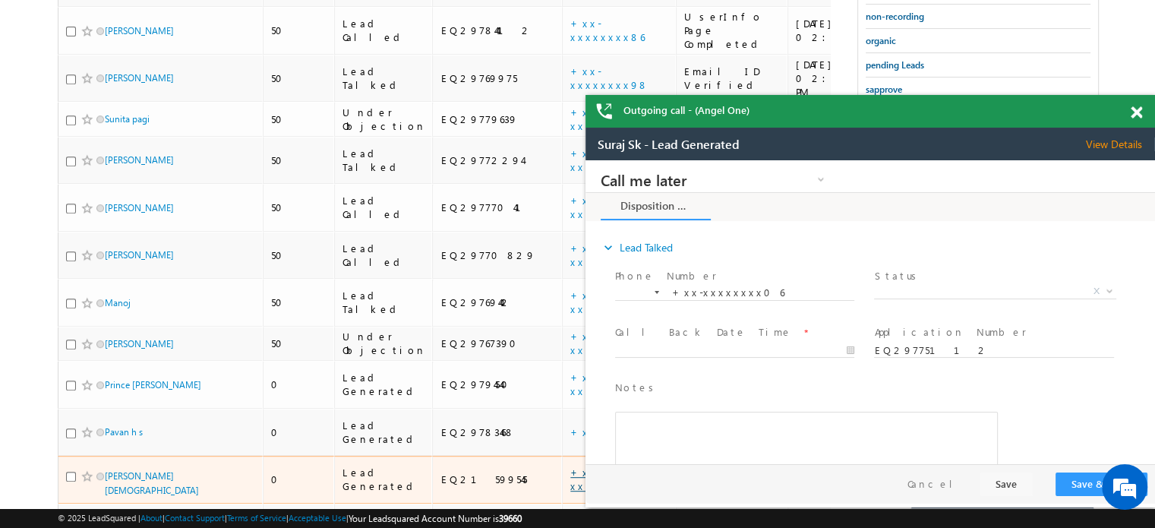
click at [570, 465] on link "+xx-xxxxxxxx71" at bounding box center [615, 478] width 91 height 27
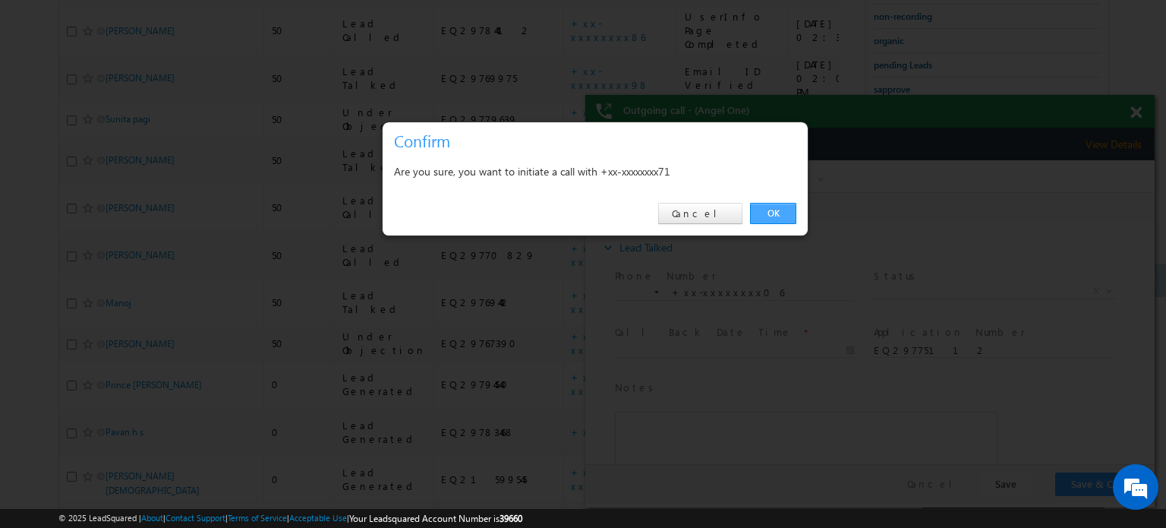
click at [774, 217] on link "OK" at bounding box center [773, 213] width 46 height 21
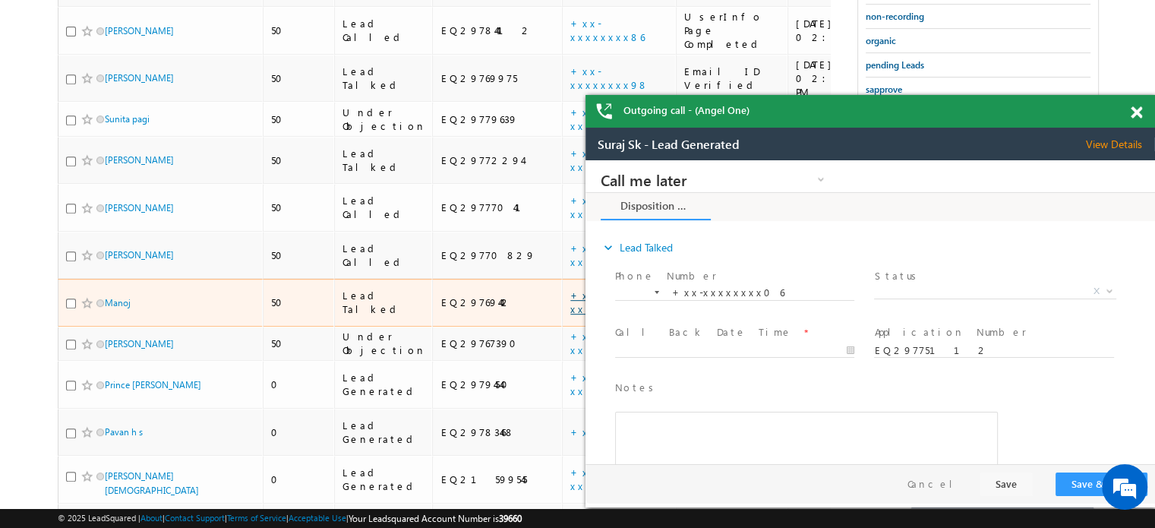
click at [570, 289] on link "+xx-xxxxxxxx38" at bounding box center [607, 302] width 75 height 27
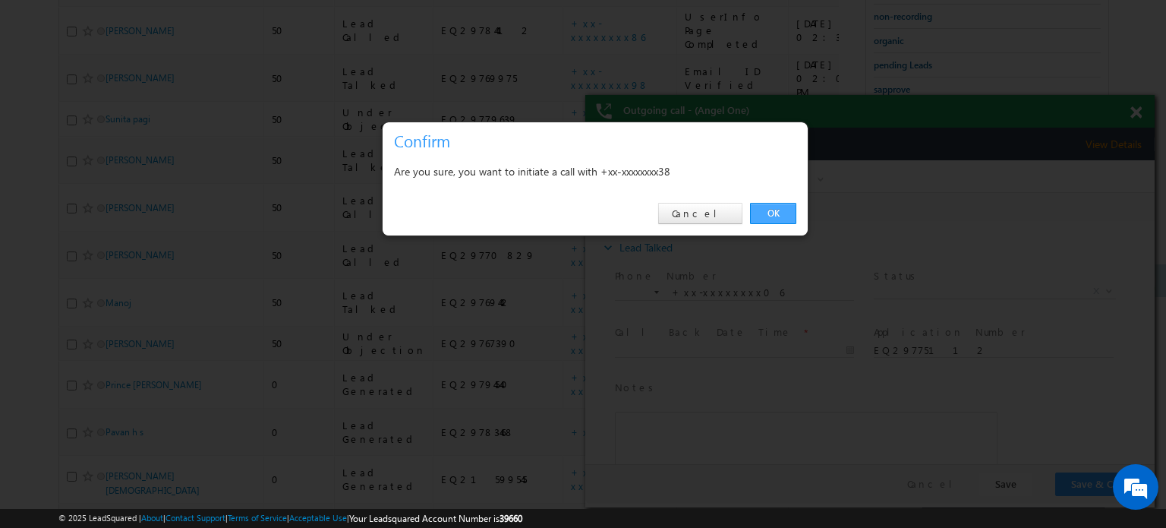
click at [777, 210] on link "OK" at bounding box center [773, 213] width 46 height 21
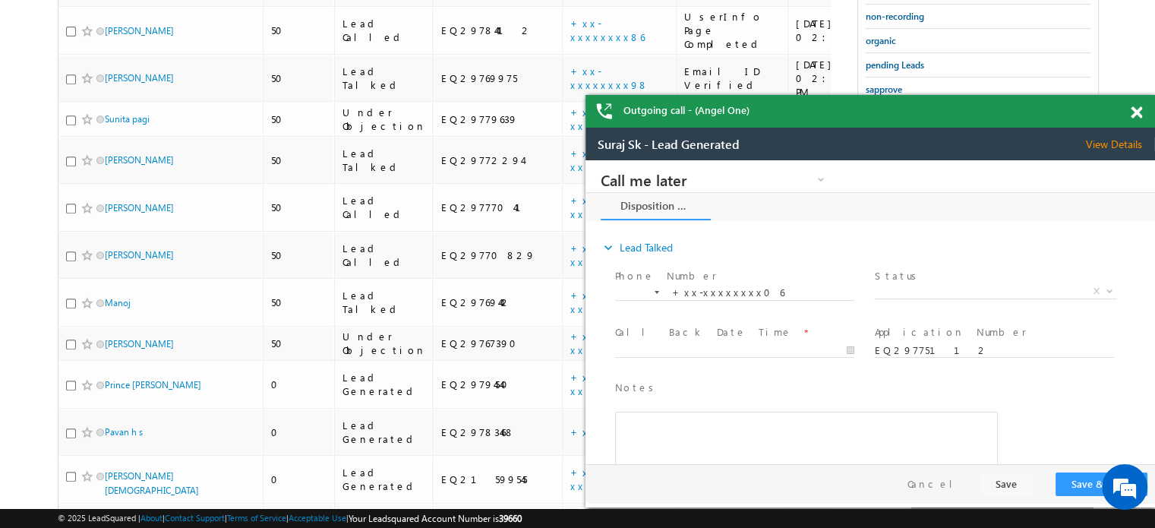
click at [1130, 111] on div "Outgoing call - (Angel One)" at bounding box center [869, 111] width 569 height 33
click at [1135, 112] on span at bounding box center [1136, 112] width 11 height 13
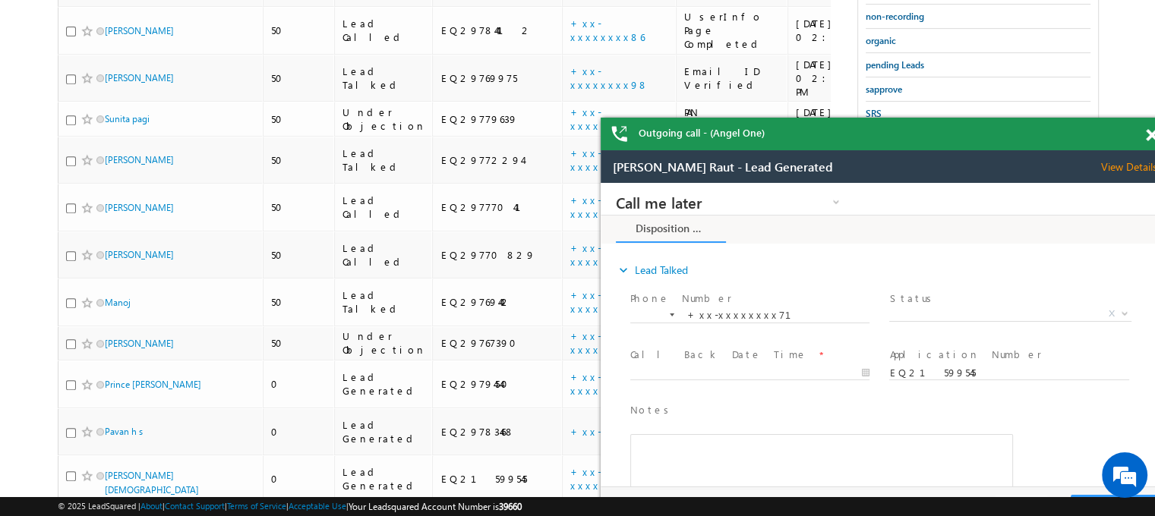
click at [1146, 137] on span at bounding box center [1151, 135] width 11 height 13
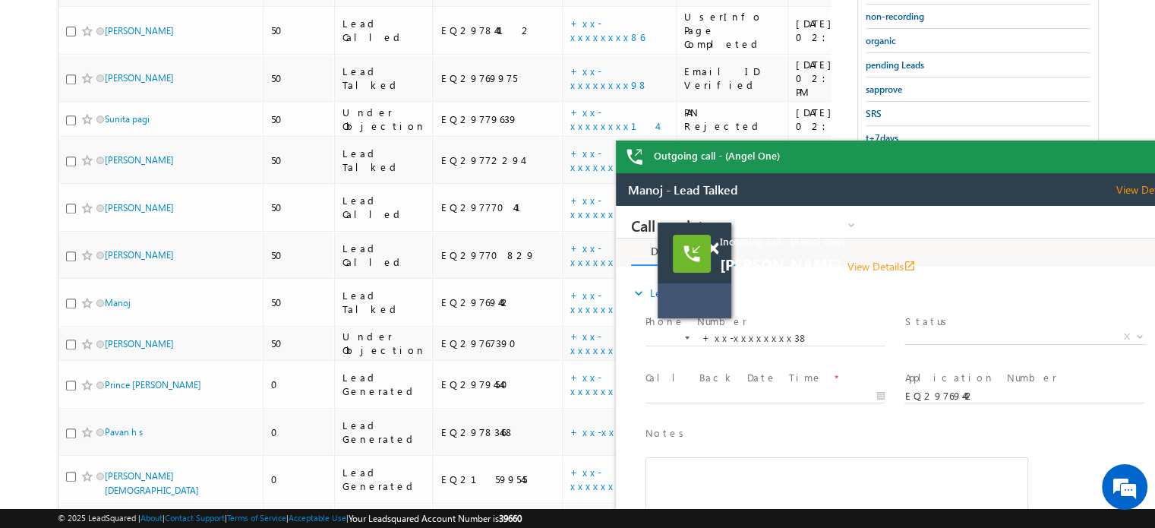
drag, startPoint x: 1034, startPoint y: 192, endPoint x: 1488, endPoint y: 335, distance: 476.0
click at [872, 173] on html "Manoj - Lead Talked View Details Change Lead View Details Change Opportunity Se…" at bounding box center [900, 363] width 569 height 380
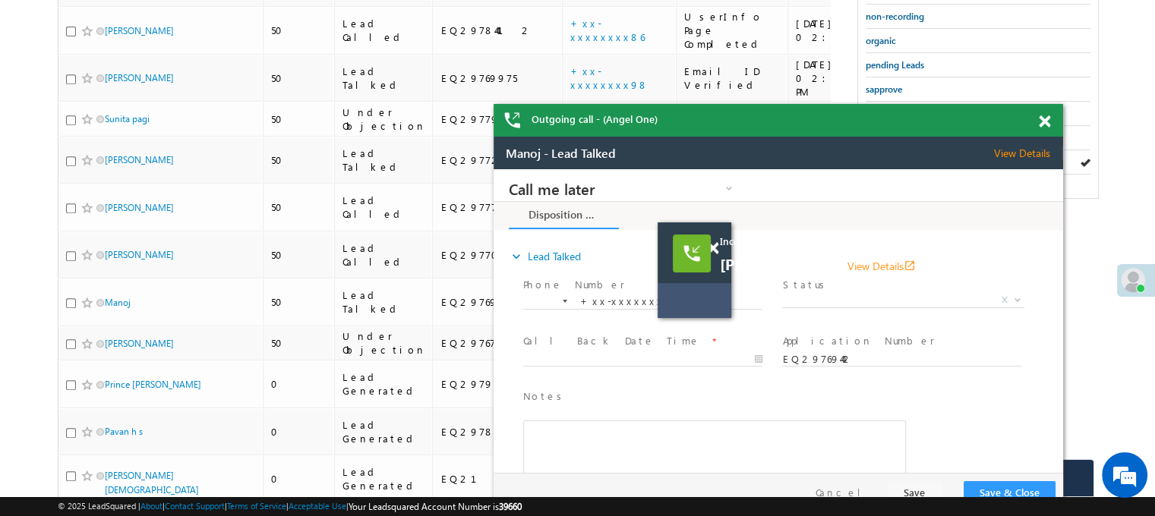
drag, startPoint x: 920, startPoint y: 147, endPoint x: 798, endPoint y: 121, distance: 124.9
click at [798, 121] on div "Outgoing call - (Angel One)" at bounding box center [778, 120] width 569 height 33
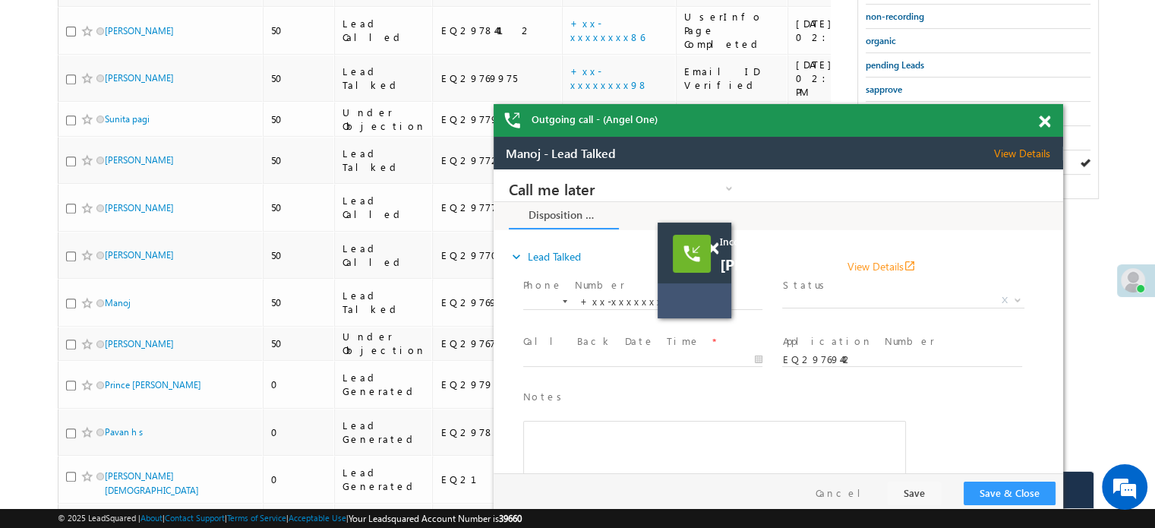
click at [1037, 115] on div "Outgoing call - (Angel One)" at bounding box center [778, 120] width 569 height 33
click at [1041, 120] on span at bounding box center [1044, 121] width 11 height 13
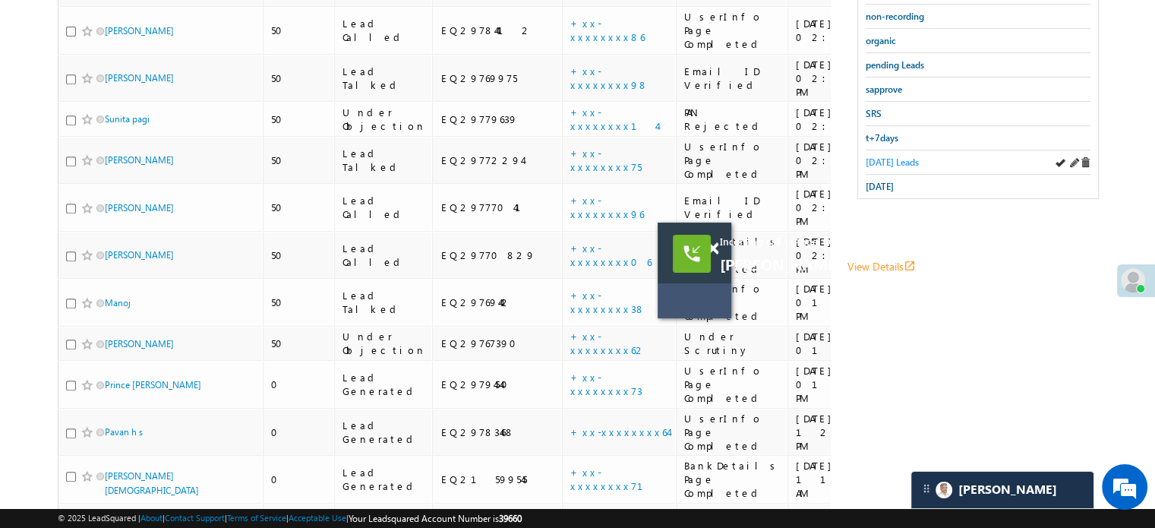
click at [899, 156] on span "[DATE] Leads" at bounding box center [892, 161] width 53 height 11
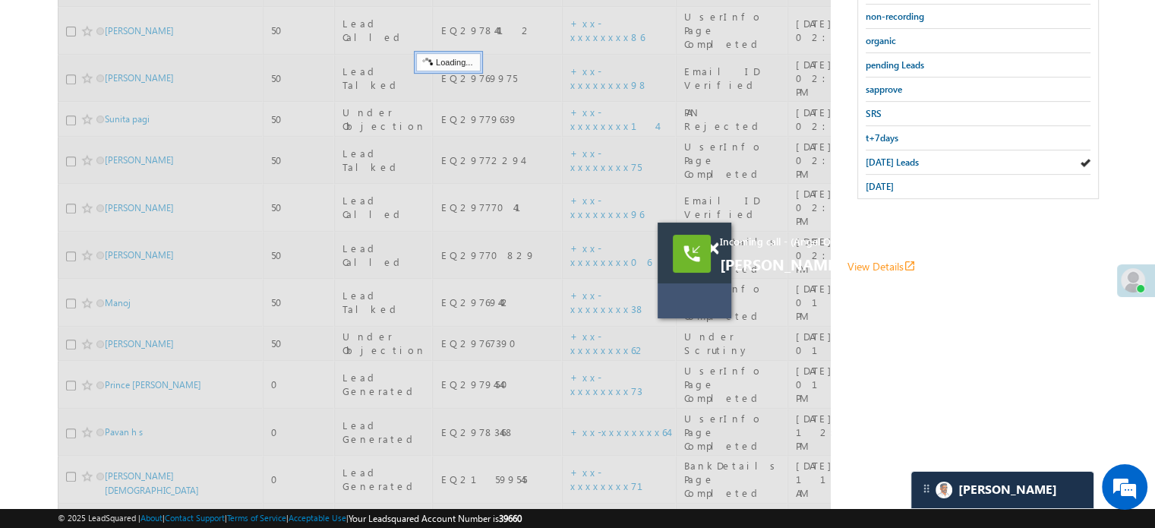
click at [899, 156] on span "[DATE] Leads" at bounding box center [892, 161] width 53 height 11
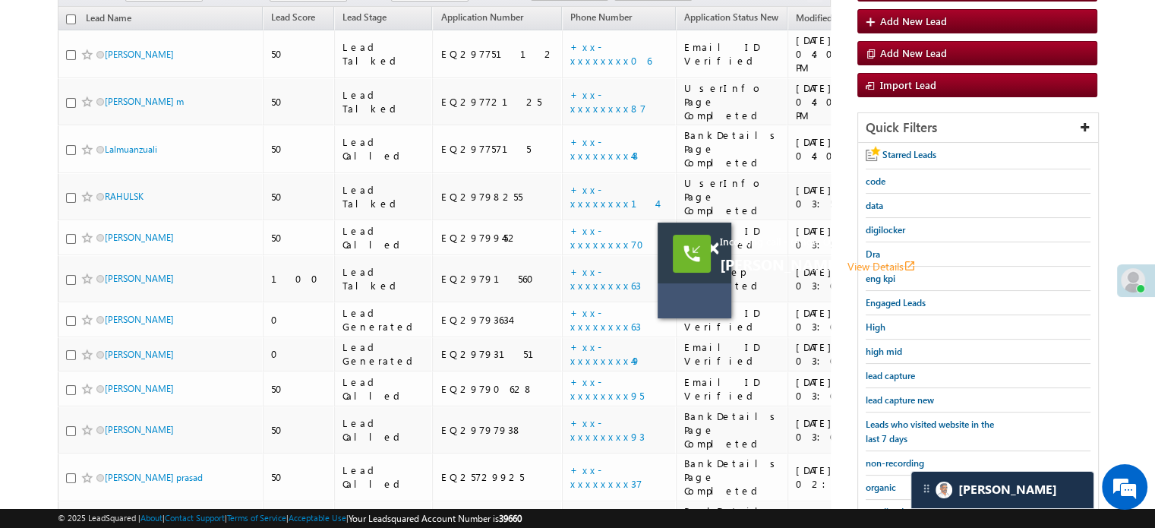
scroll to position [70, 0]
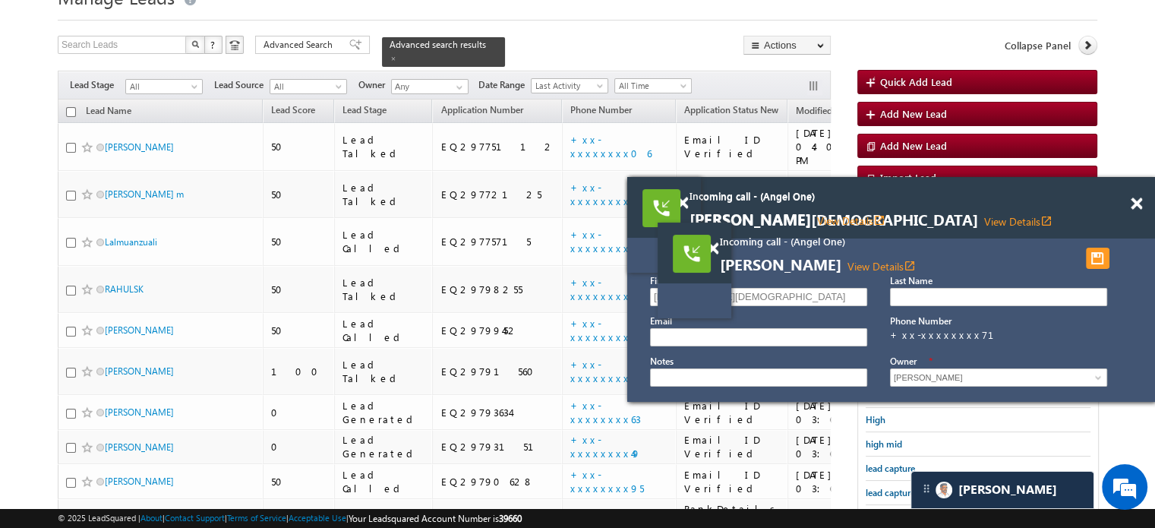
click at [1137, 194] on div at bounding box center [1144, 197] width 21 height 38
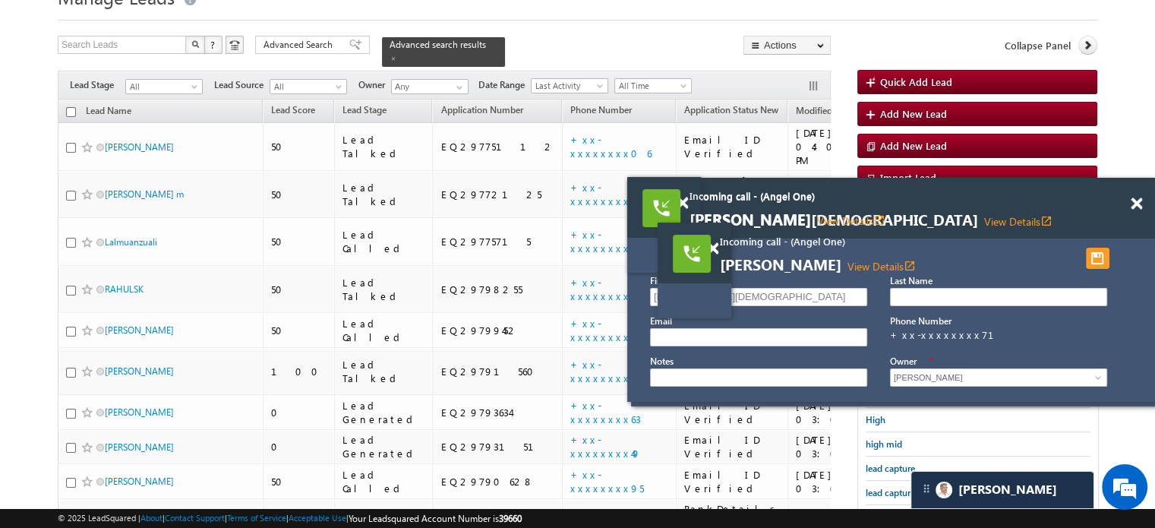
click at [1137, 194] on div at bounding box center [1144, 197] width 21 height 38
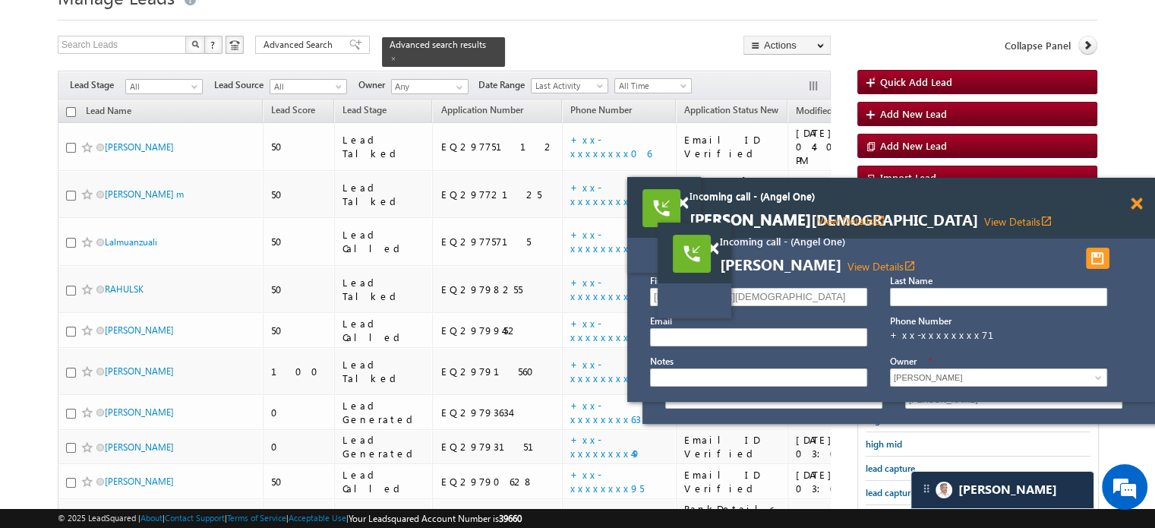
click at [1133, 200] on span at bounding box center [1136, 203] width 11 height 13
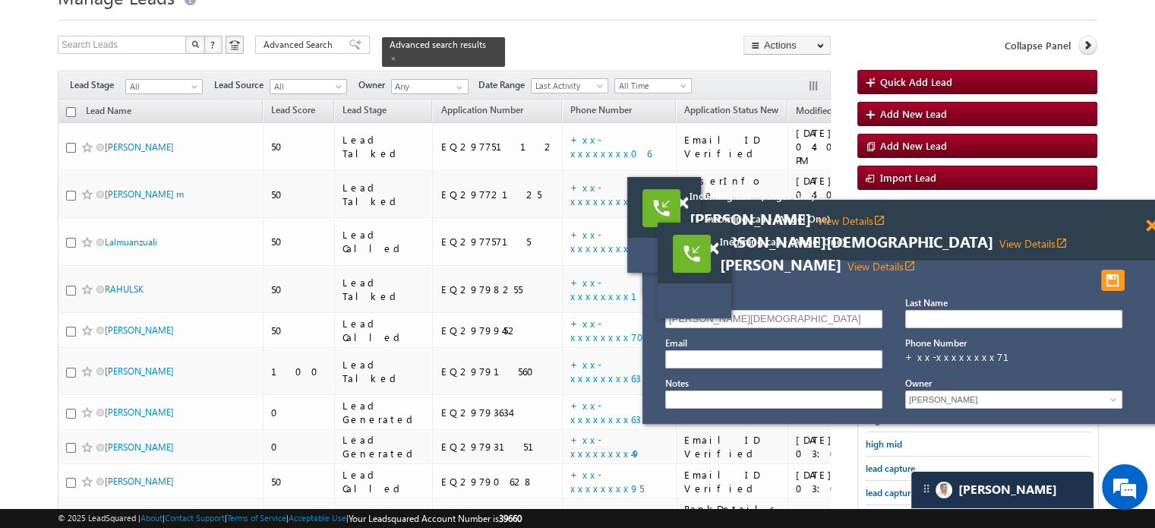
click at [1149, 224] on span at bounding box center [1151, 225] width 11 height 13
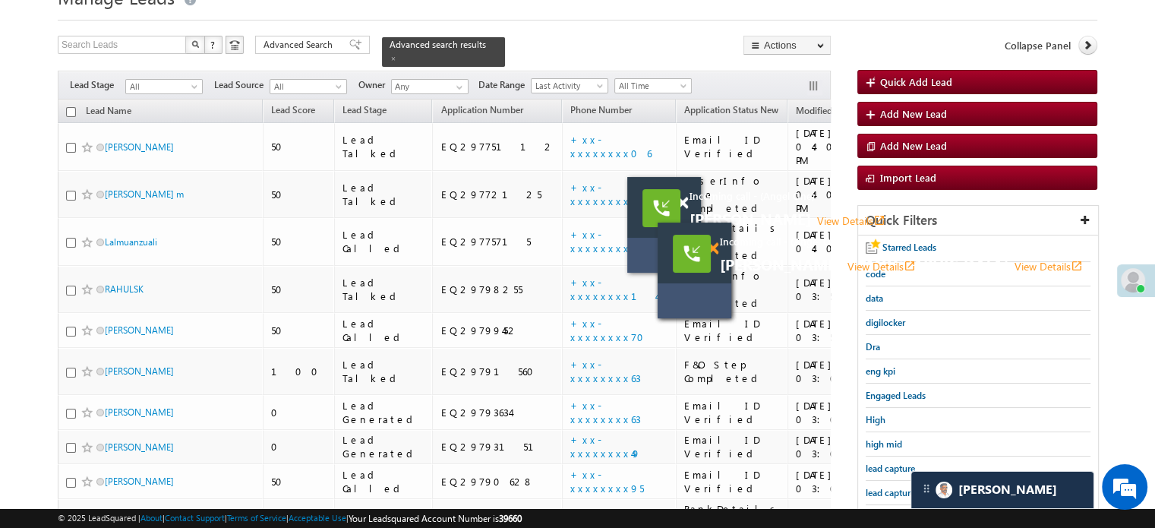
click at [711, 245] on span at bounding box center [712, 248] width 11 height 13
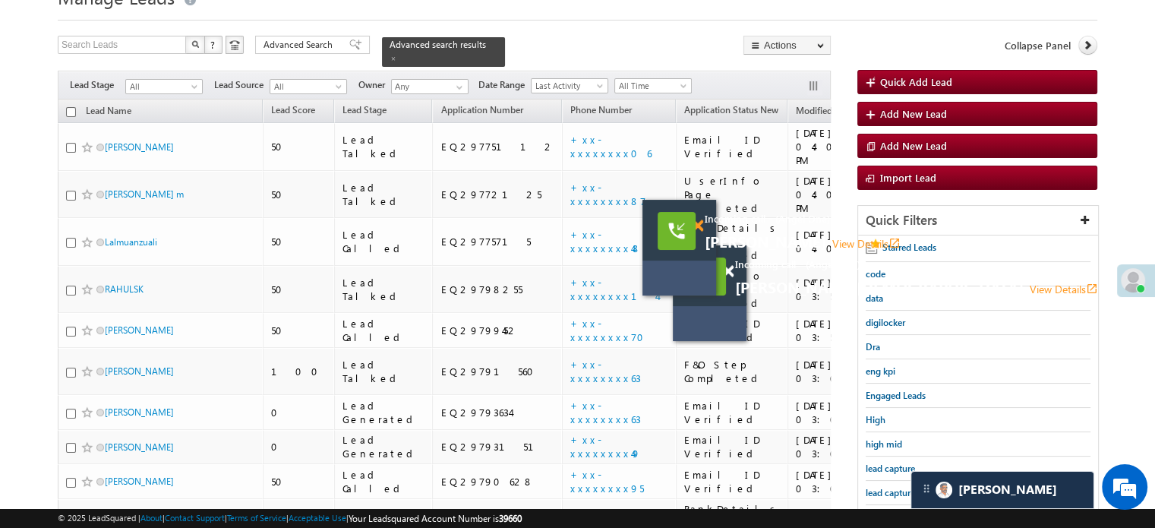
click at [697, 224] on span at bounding box center [697, 225] width 11 height 13
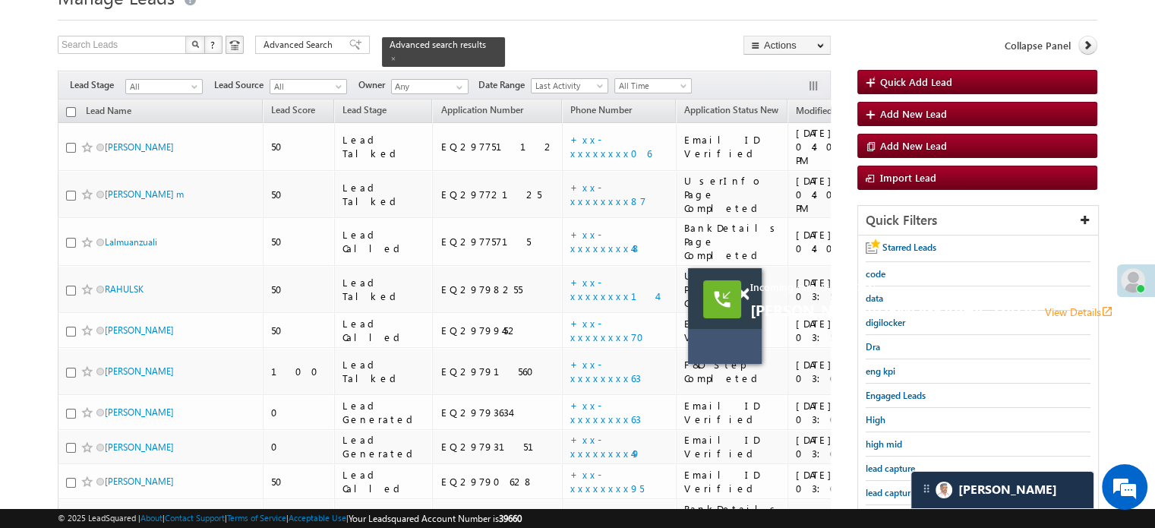
click at [749, 295] on div at bounding box center [751, 287] width 21 height 38
click at [746, 292] on span at bounding box center [742, 294] width 11 height 13
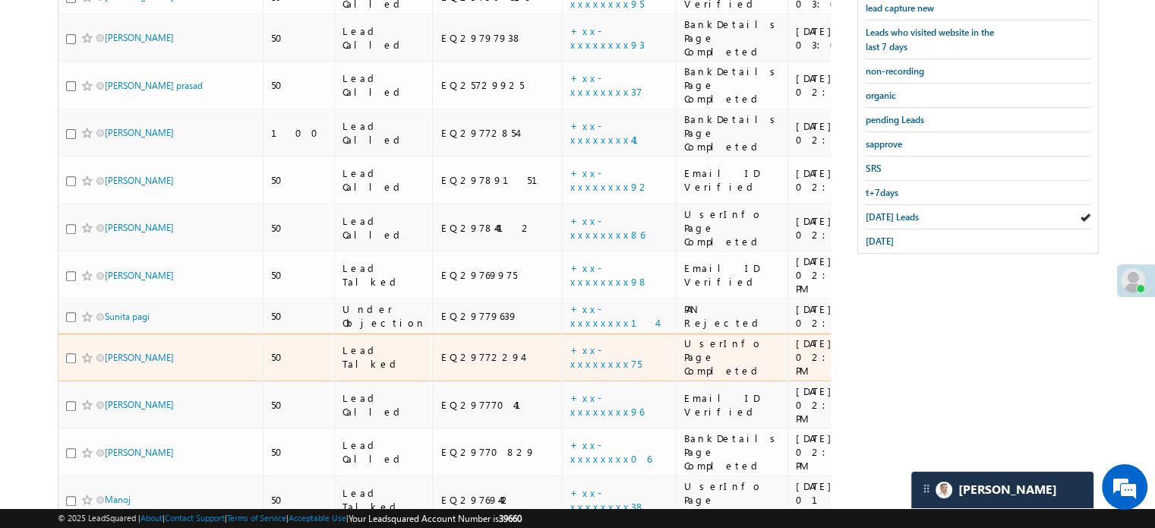
scroll to position [686, 0]
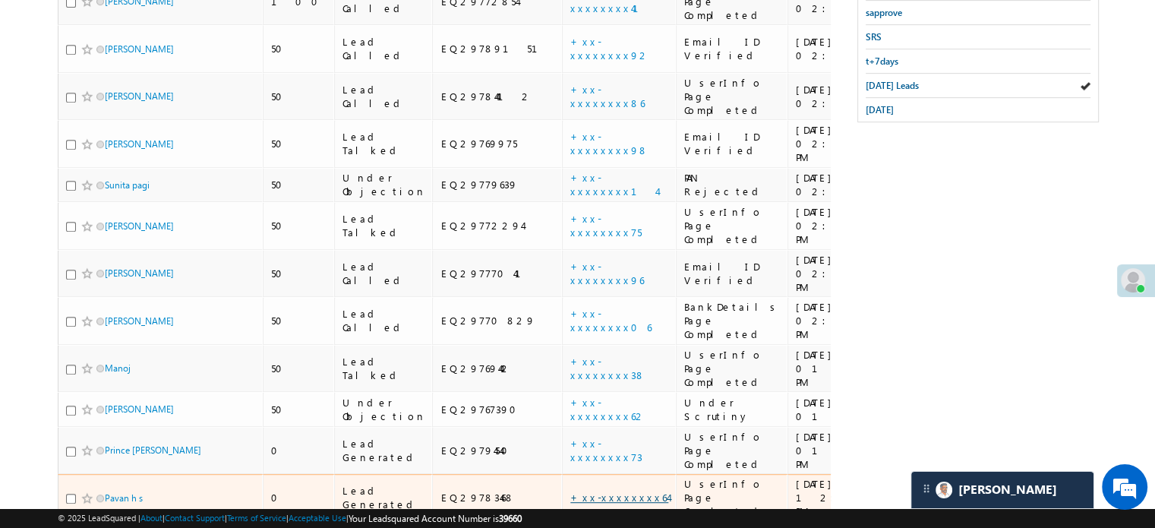
click at [570, 490] on link "+xx-xxxxxxxx64" at bounding box center [619, 496] width 98 height 13
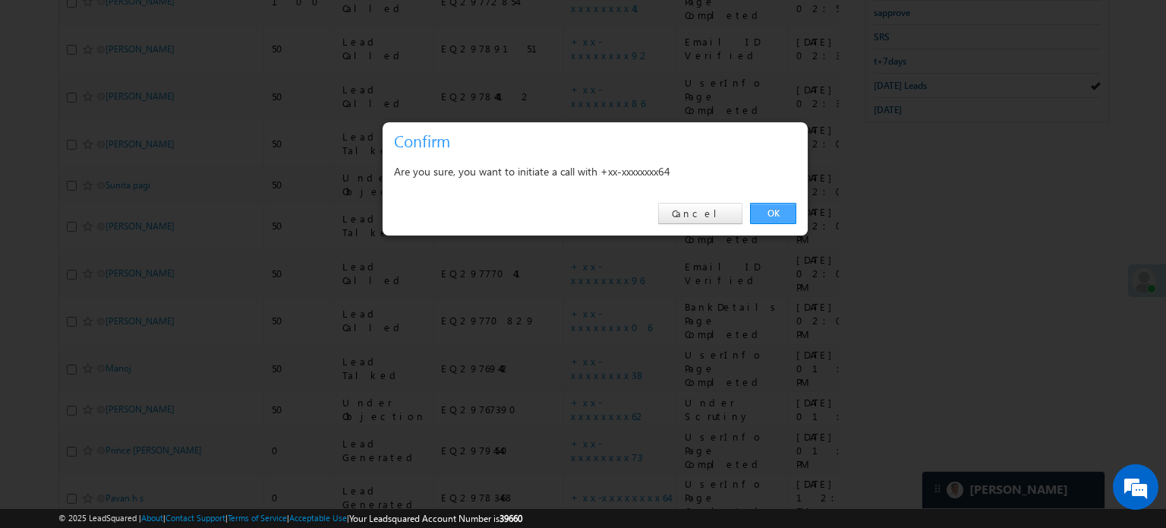
click at [781, 206] on link "OK" at bounding box center [773, 213] width 46 height 21
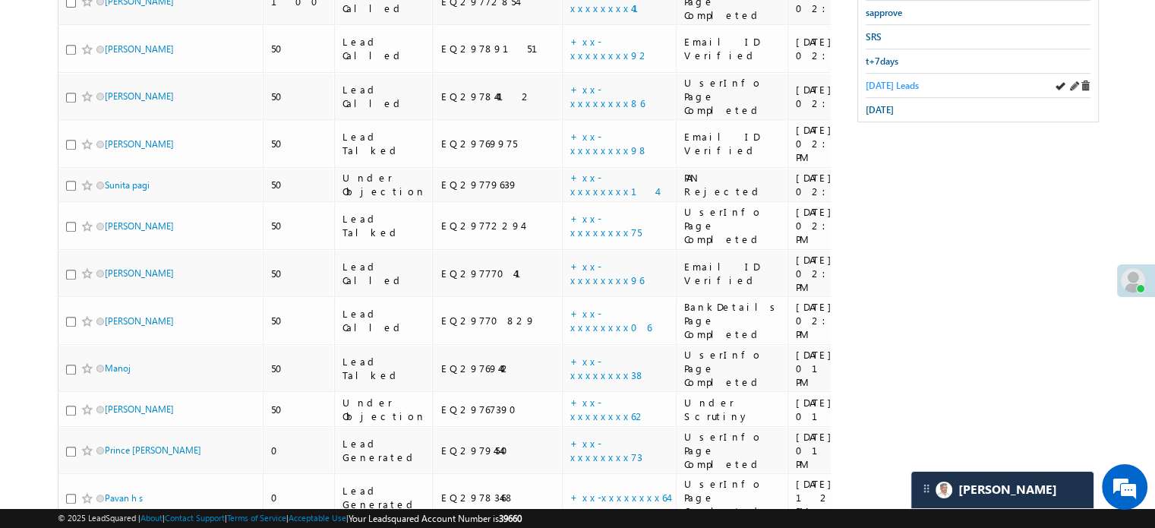
click at [896, 80] on span "[DATE] Leads" at bounding box center [892, 85] width 53 height 11
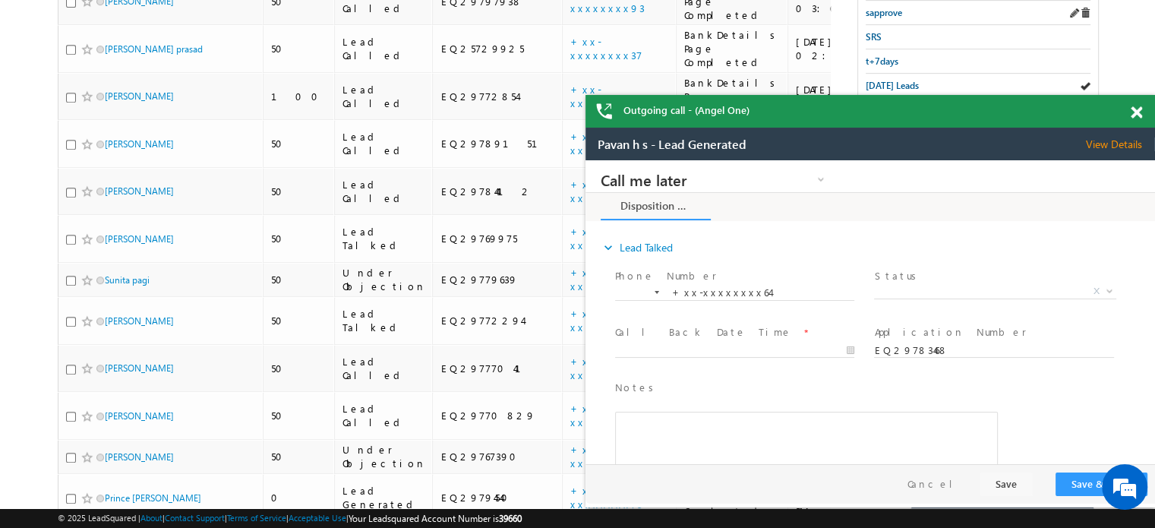
scroll to position [0, 0]
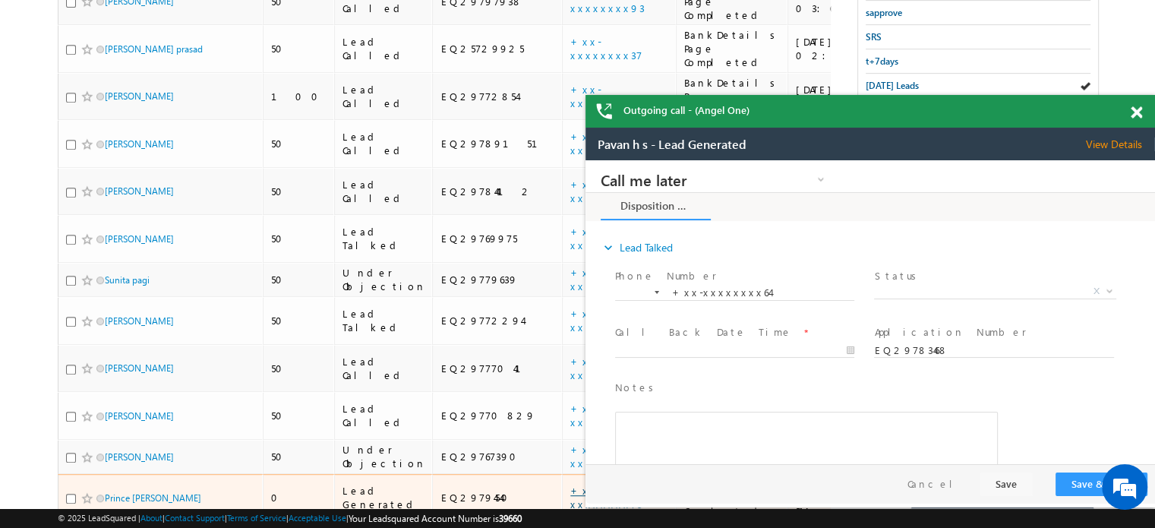
click at [570, 484] on link "+xx-xxxxxxxx73" at bounding box center [606, 497] width 72 height 27
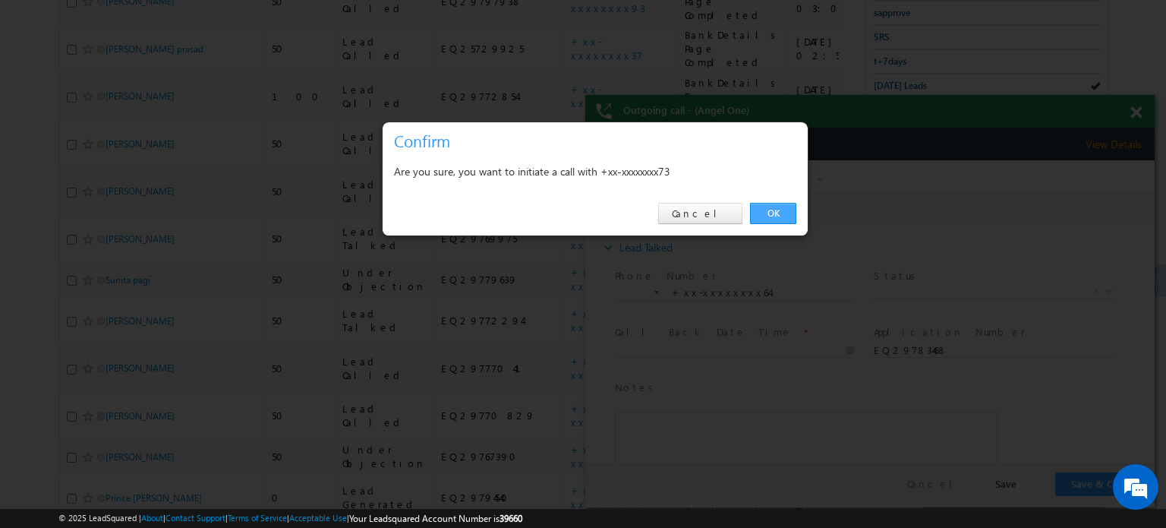
click at [768, 216] on link "OK" at bounding box center [773, 213] width 46 height 21
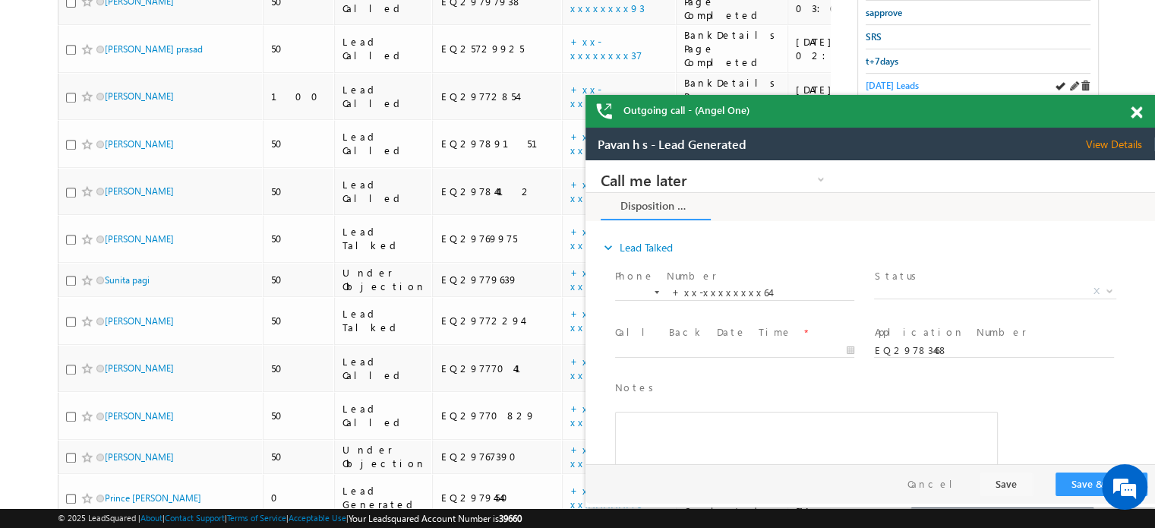
click at [904, 80] on span "[DATE] Leads" at bounding box center [892, 85] width 53 height 11
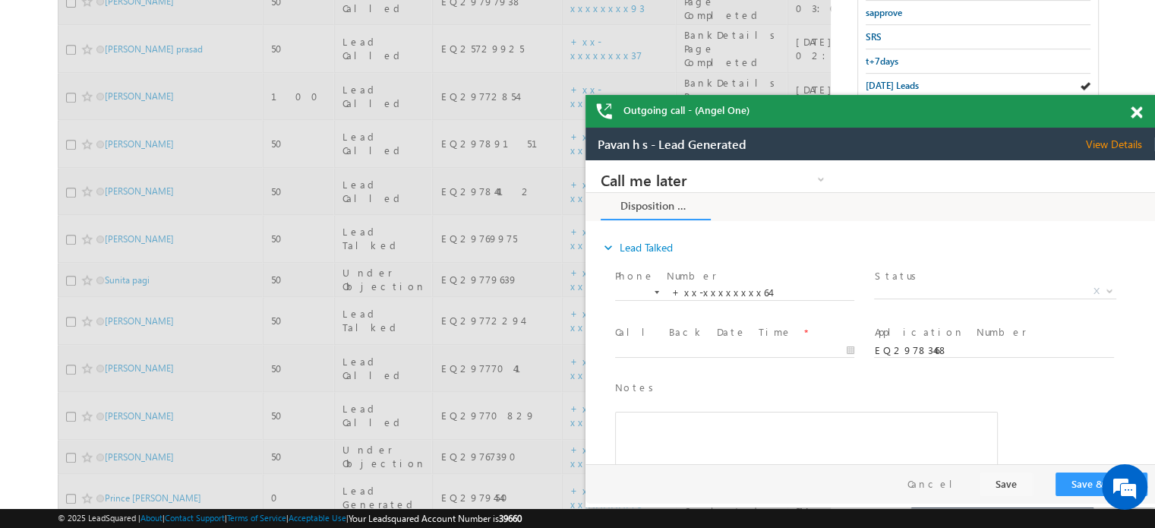
click at [904, 80] on span "[DATE] Leads" at bounding box center [892, 85] width 53 height 11
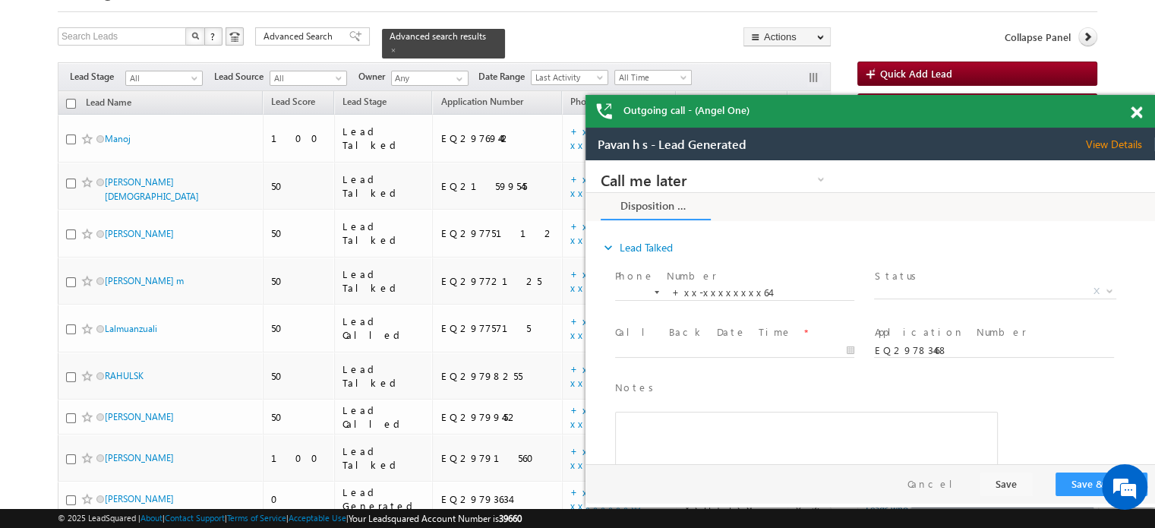
click at [1134, 111] on span at bounding box center [1136, 112] width 11 height 13
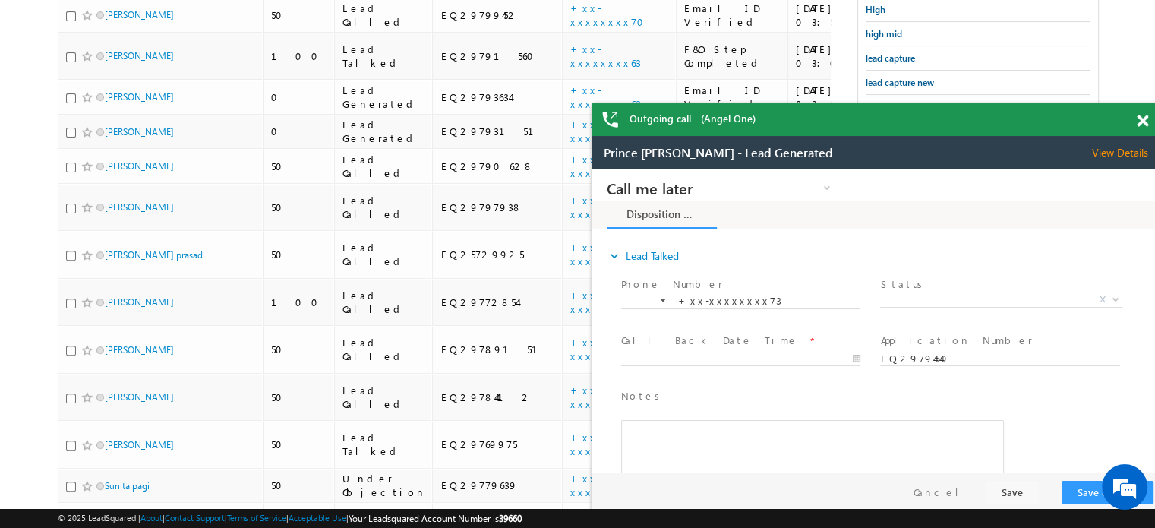
scroll to position [686, 0]
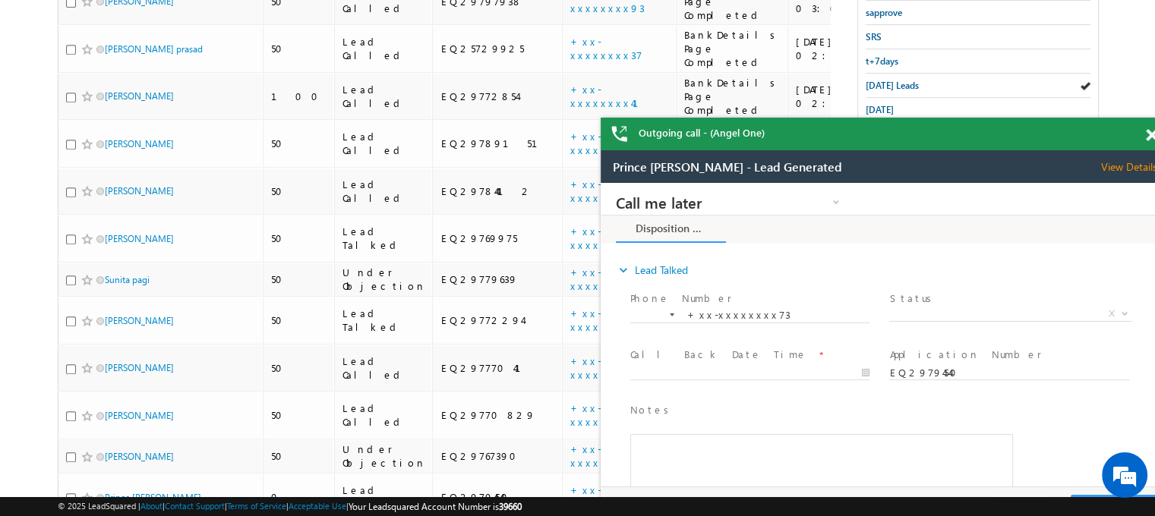
click at [1150, 134] on span at bounding box center [1151, 135] width 11 height 13
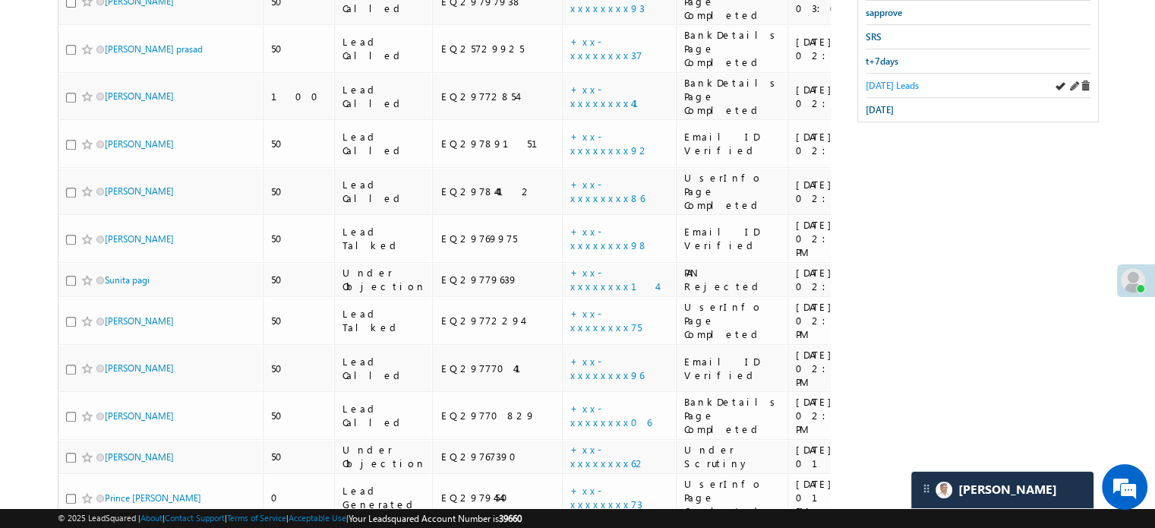
click at [900, 80] on span "[DATE] Leads" at bounding box center [892, 85] width 53 height 11
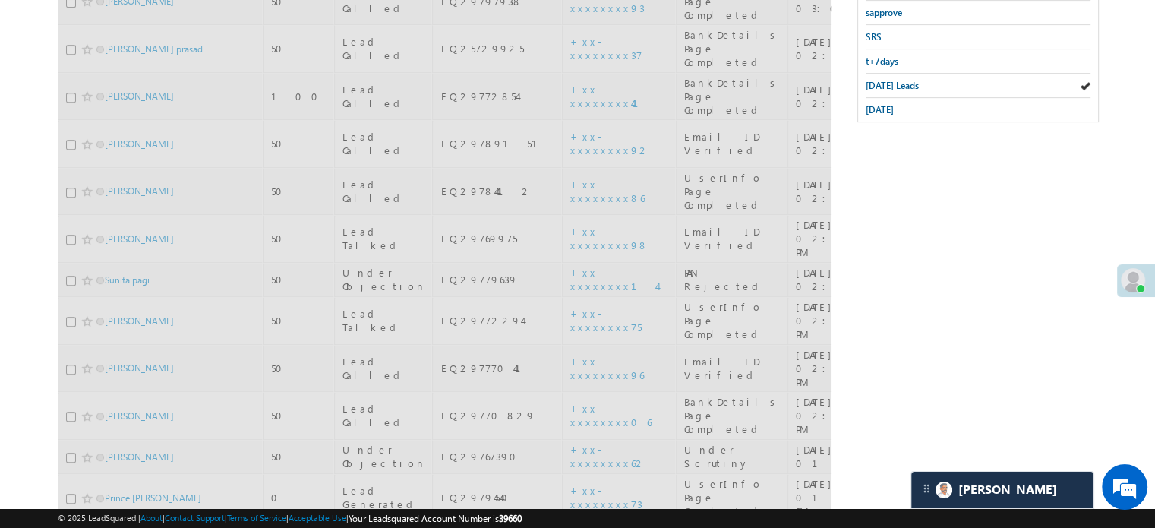
click at [900, 80] on span "[DATE] Leads" at bounding box center [892, 85] width 53 height 11
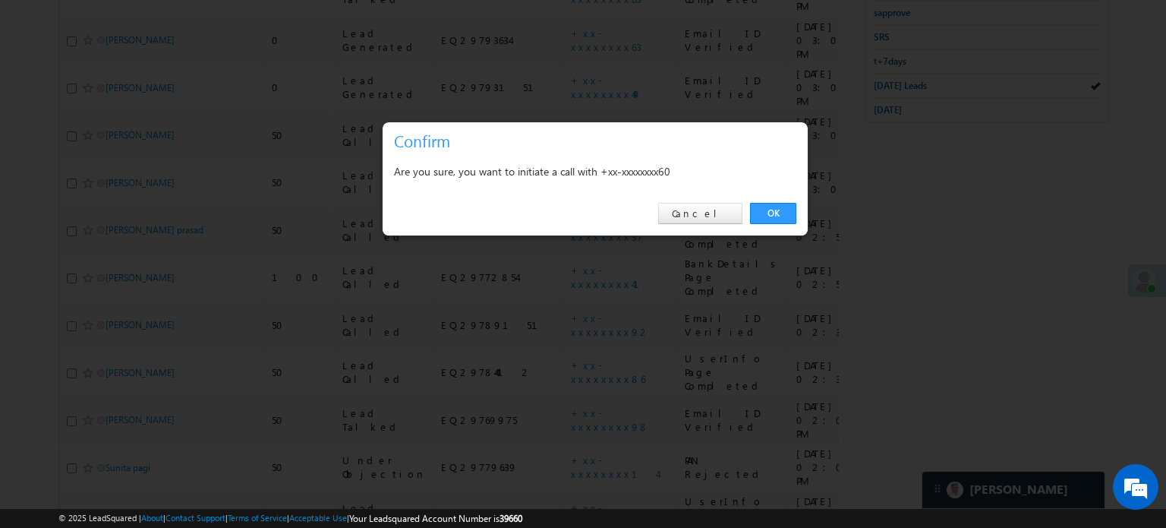
click at [783, 199] on div "OK Cancel" at bounding box center [595, 213] width 425 height 43
click at [781, 203] on link "OK" at bounding box center [773, 213] width 46 height 21
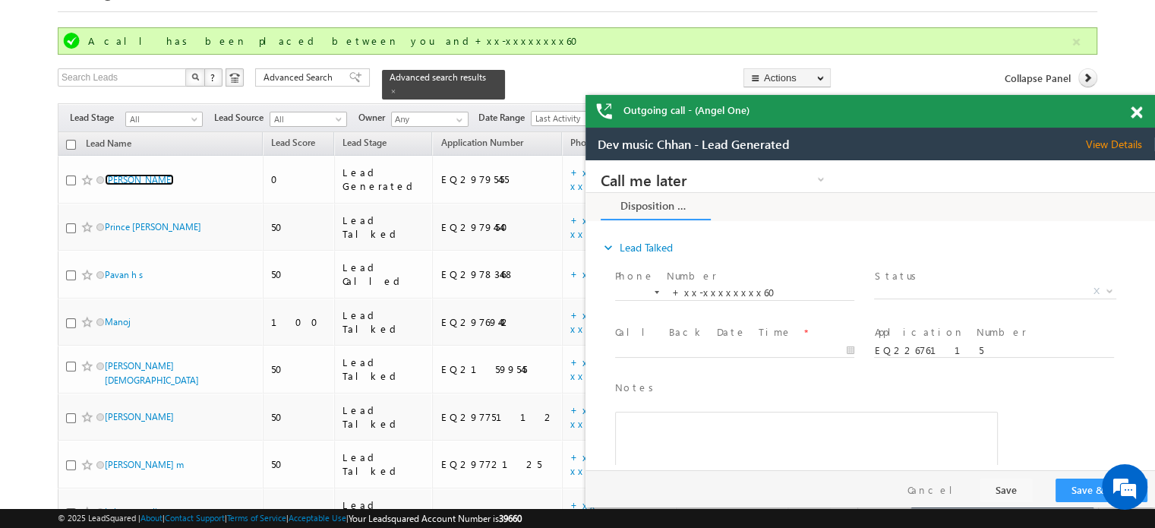
scroll to position [0, 0]
click at [1139, 115] on span at bounding box center [1136, 112] width 11 height 13
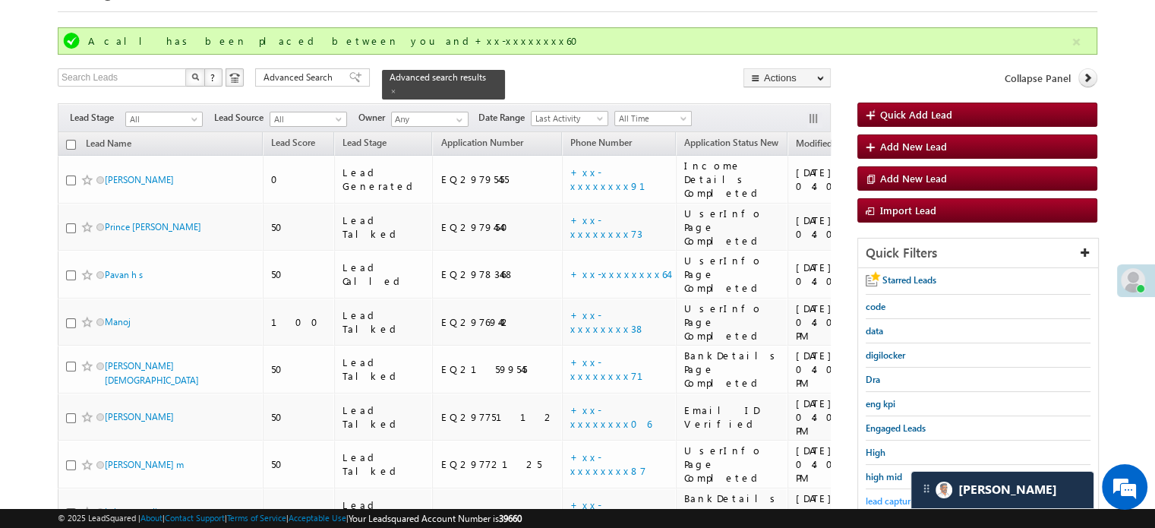
click at [888, 497] on span "lead capture" at bounding box center [890, 500] width 49 height 11
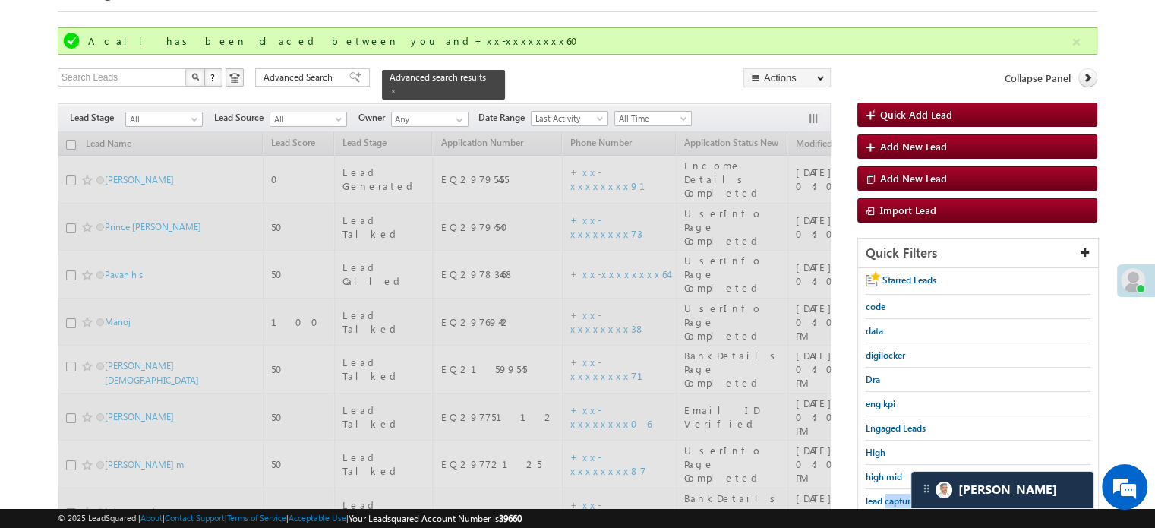
click at [888, 497] on span "lead capture" at bounding box center [890, 500] width 49 height 11
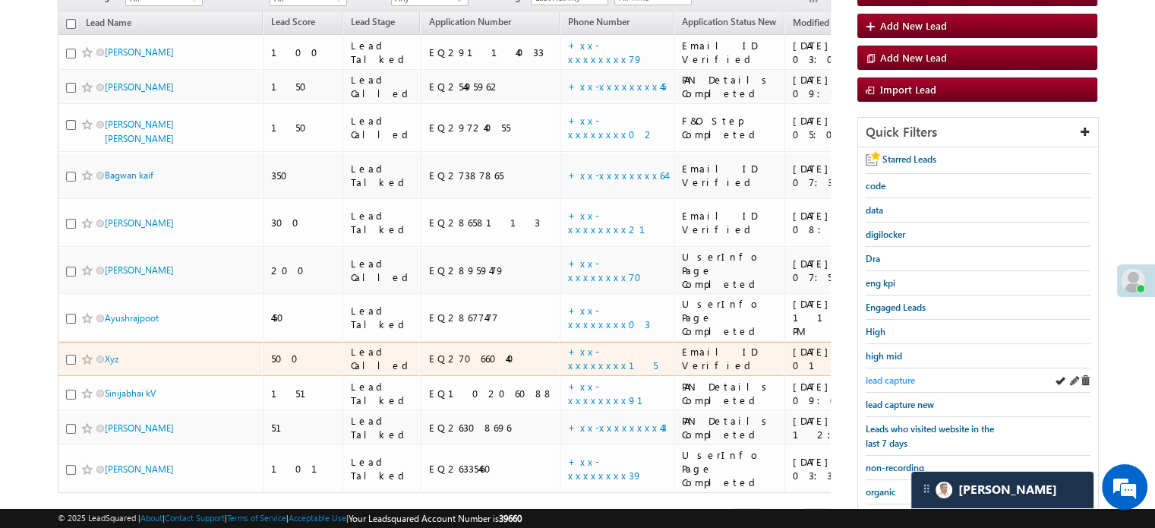
scroll to position [306, 0]
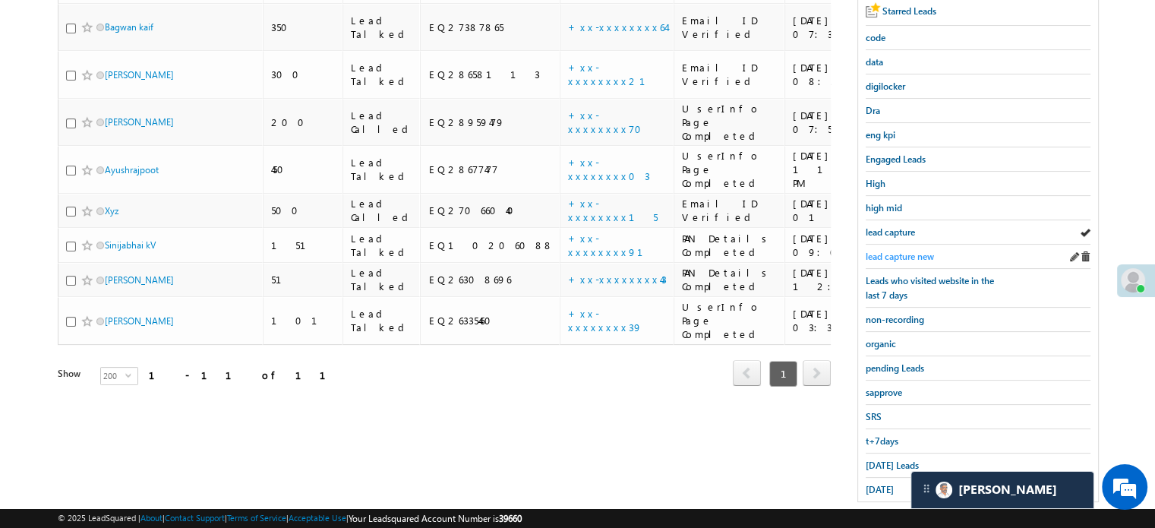
click at [926, 251] on span "lead capture new" at bounding box center [900, 256] width 68 height 11
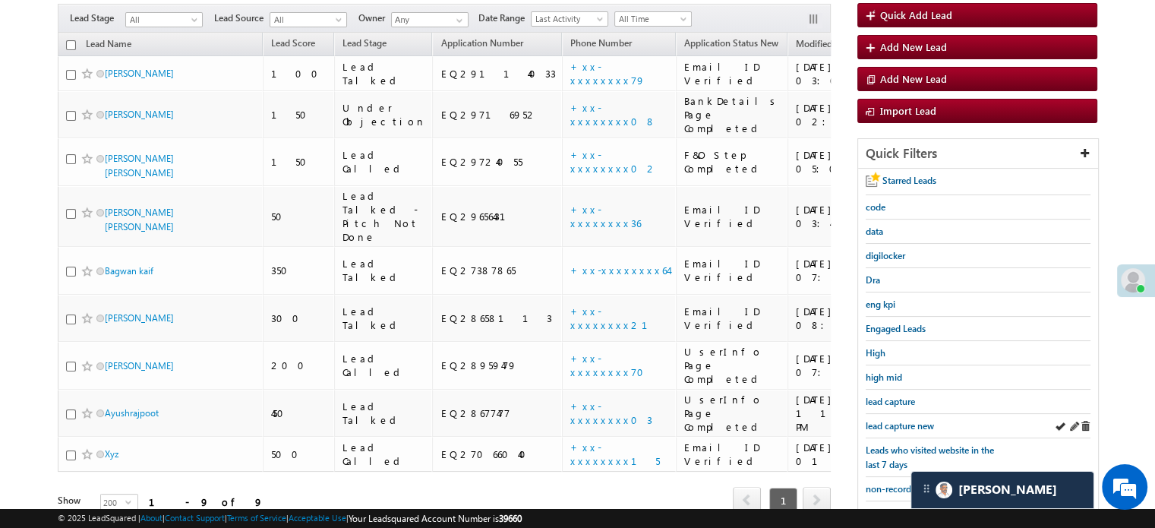
scroll to position [154, 0]
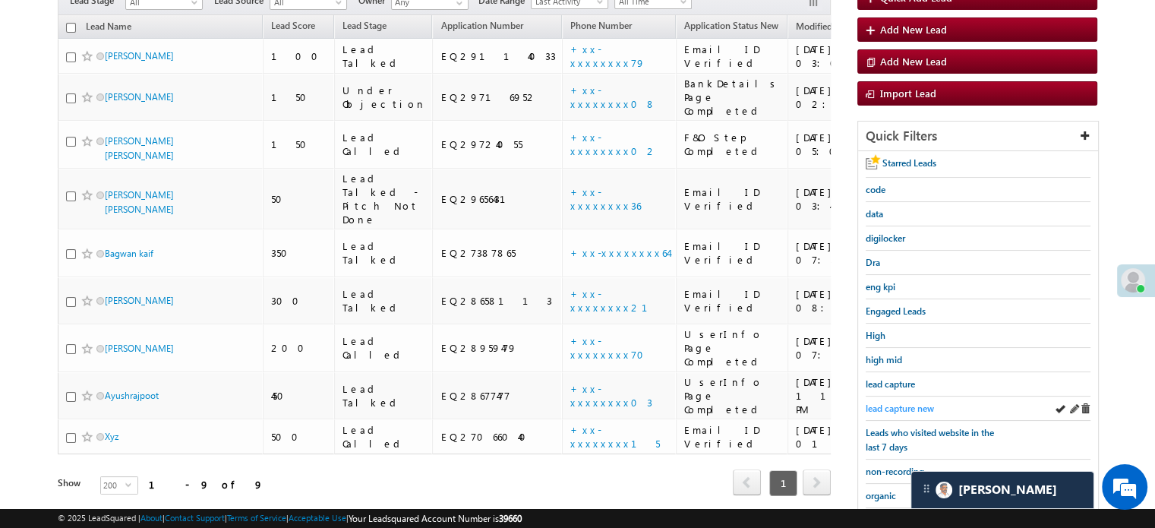
click at [899, 405] on span "lead capture new" at bounding box center [900, 407] width 68 height 11
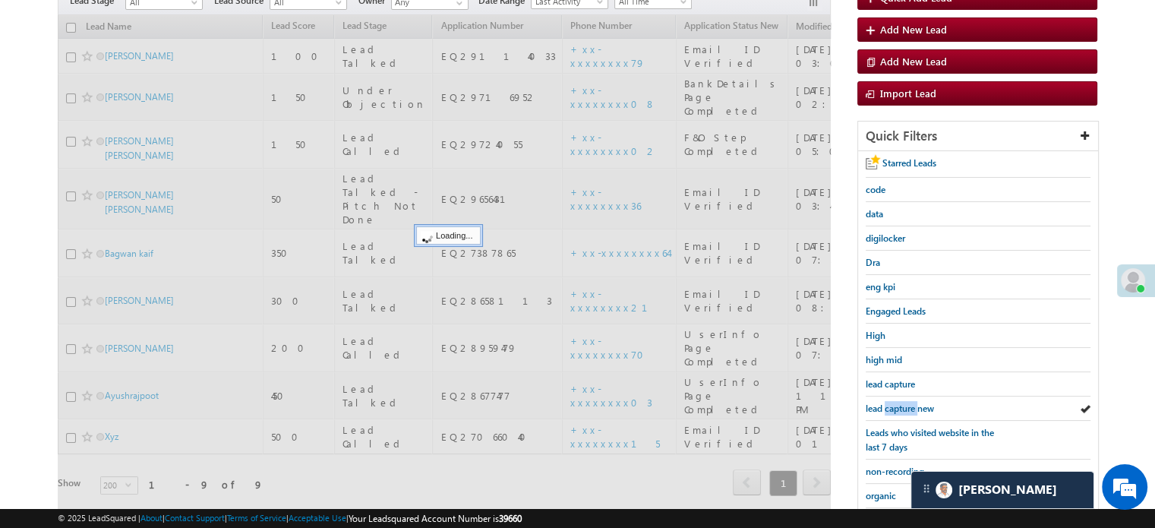
click at [899, 405] on span "lead capture new" at bounding box center [900, 407] width 68 height 11
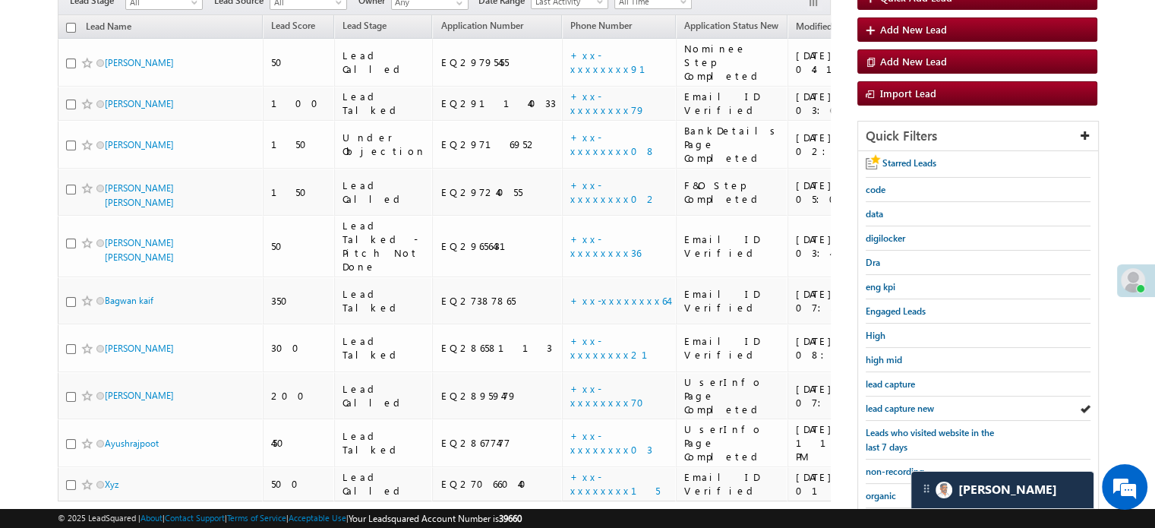
click at [899, 405] on span "lead capture new" at bounding box center [900, 407] width 68 height 11
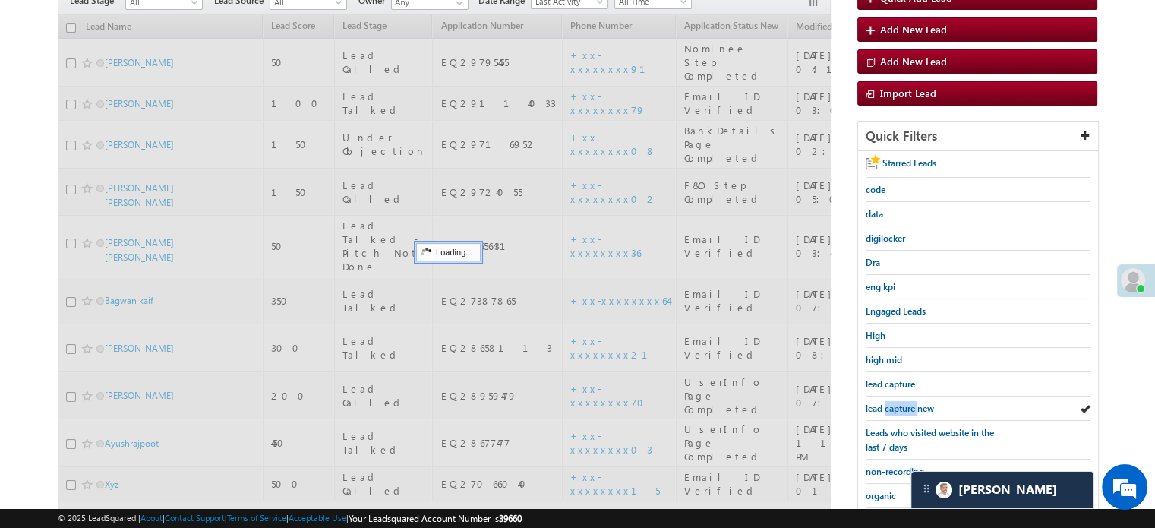
click at [899, 405] on span "lead capture new" at bounding box center [900, 407] width 68 height 11
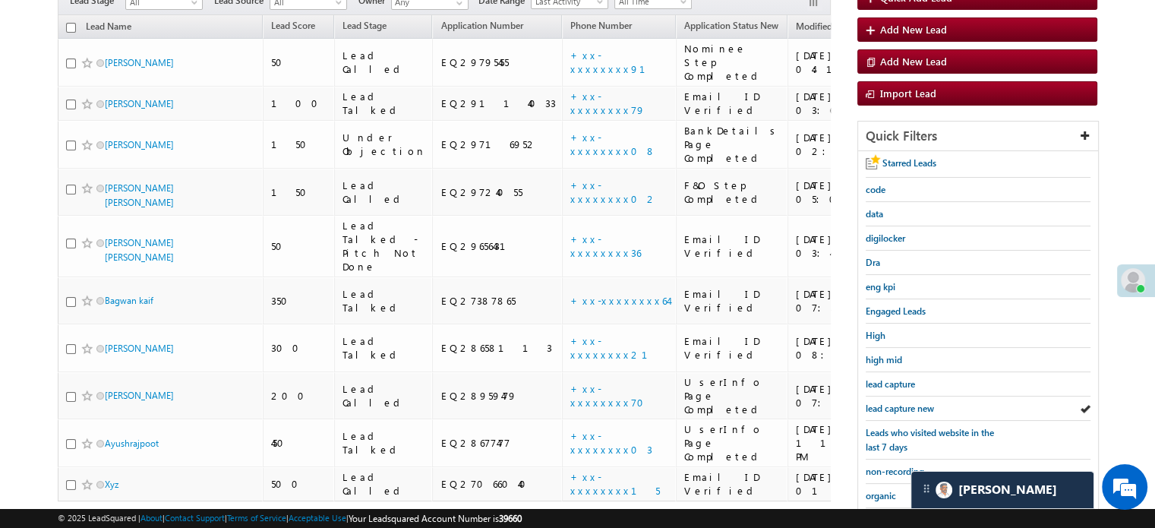
scroll to position [326, 0]
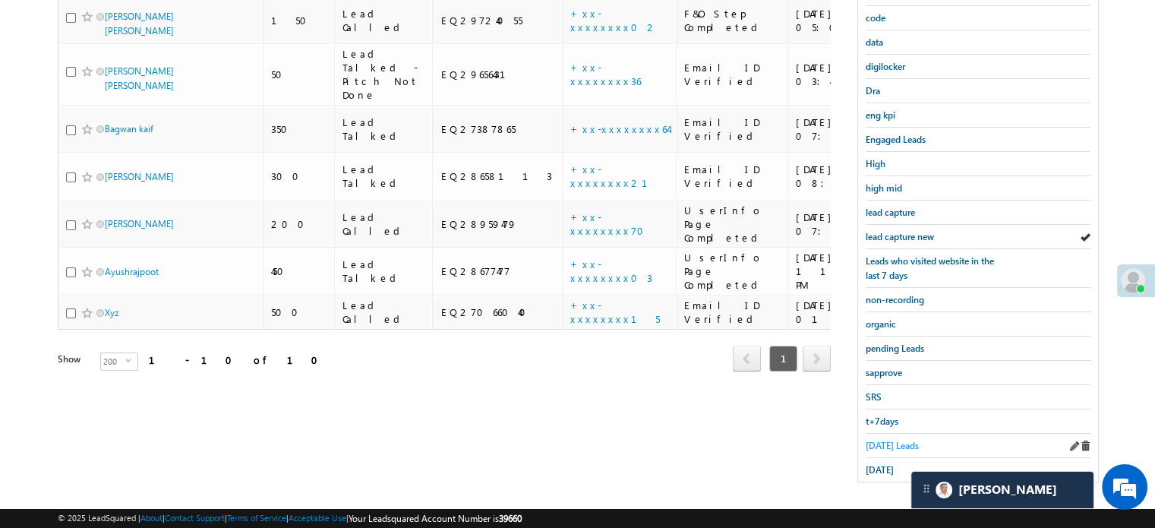
click at [896, 440] on span "[DATE] Leads" at bounding box center [892, 445] width 53 height 11
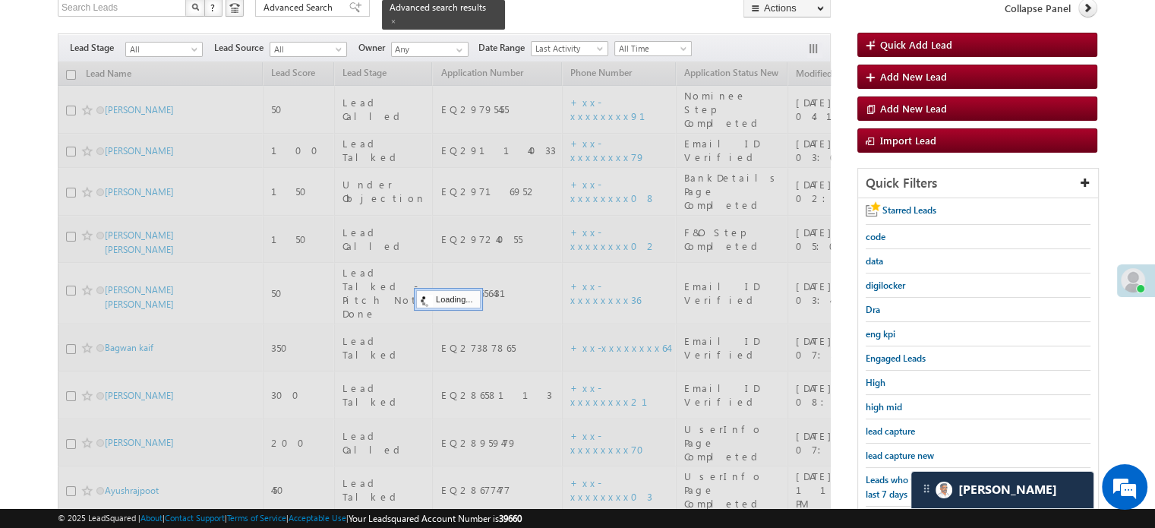
scroll to position [98, 0]
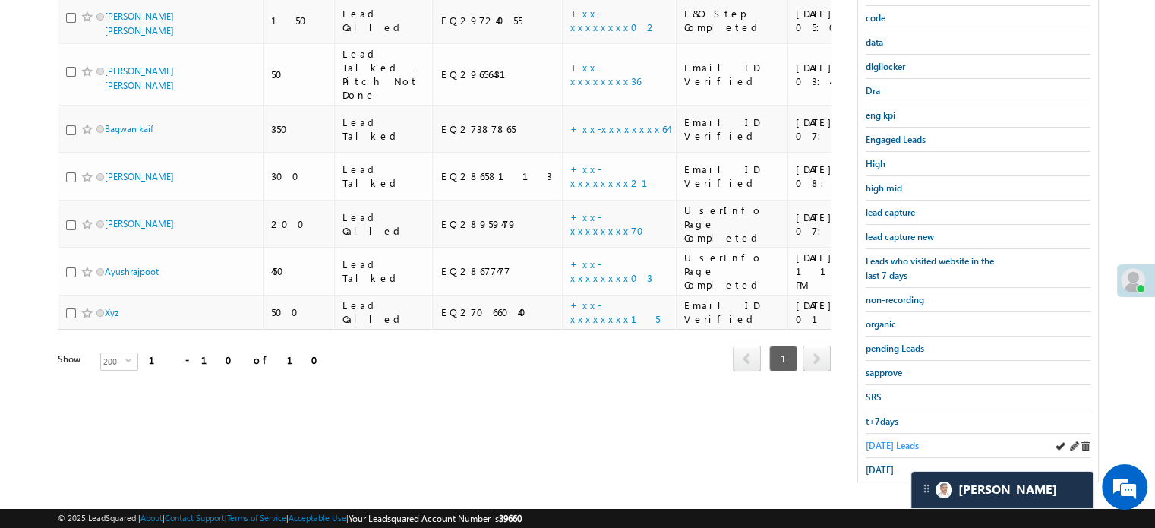
click at [884, 440] on span "[DATE] Leads" at bounding box center [892, 445] width 53 height 11
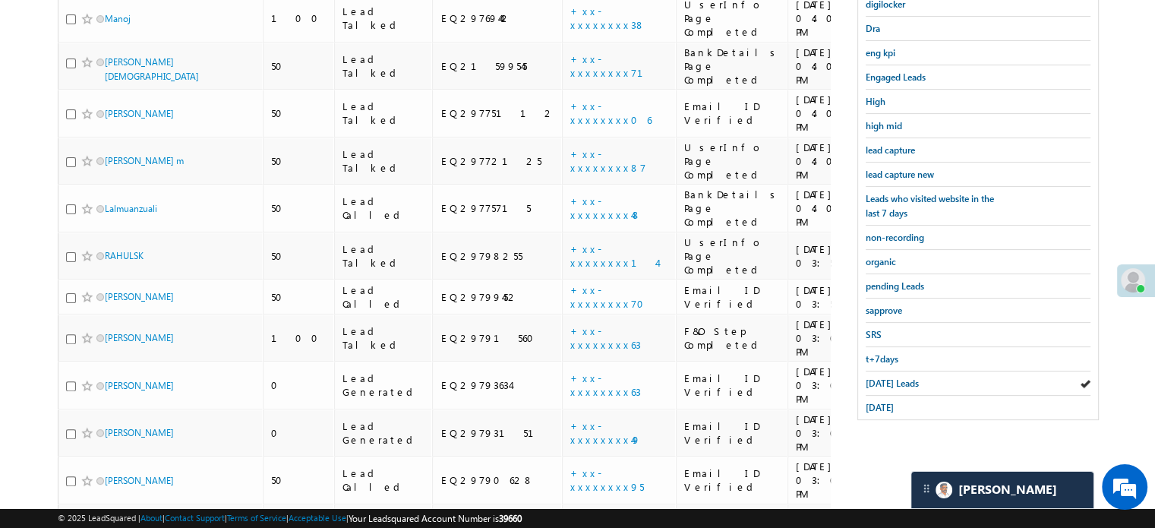
scroll to position [264, 0]
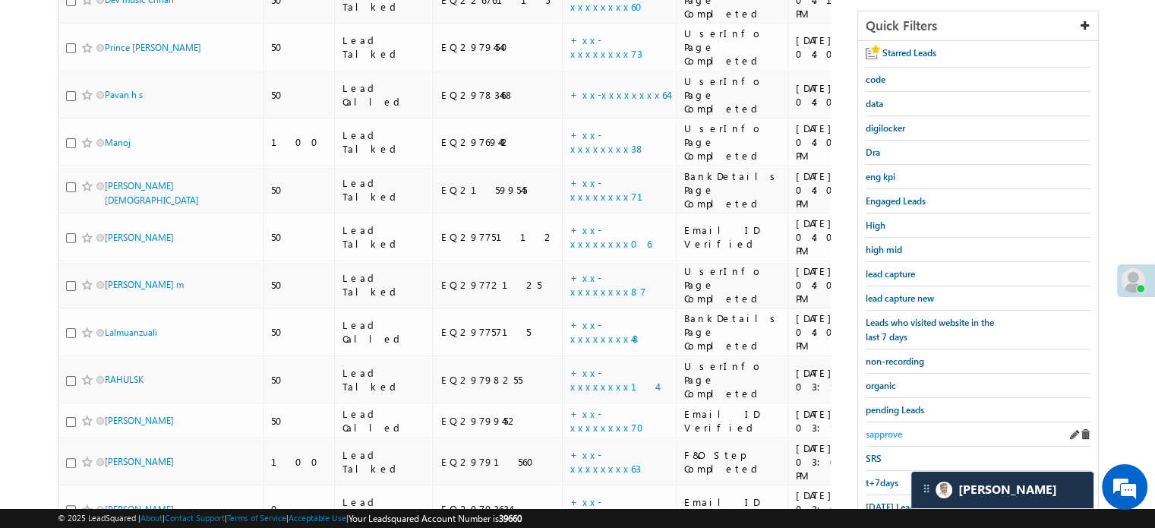
click at [890, 428] on span "sapprove" at bounding box center [884, 433] width 36 height 11
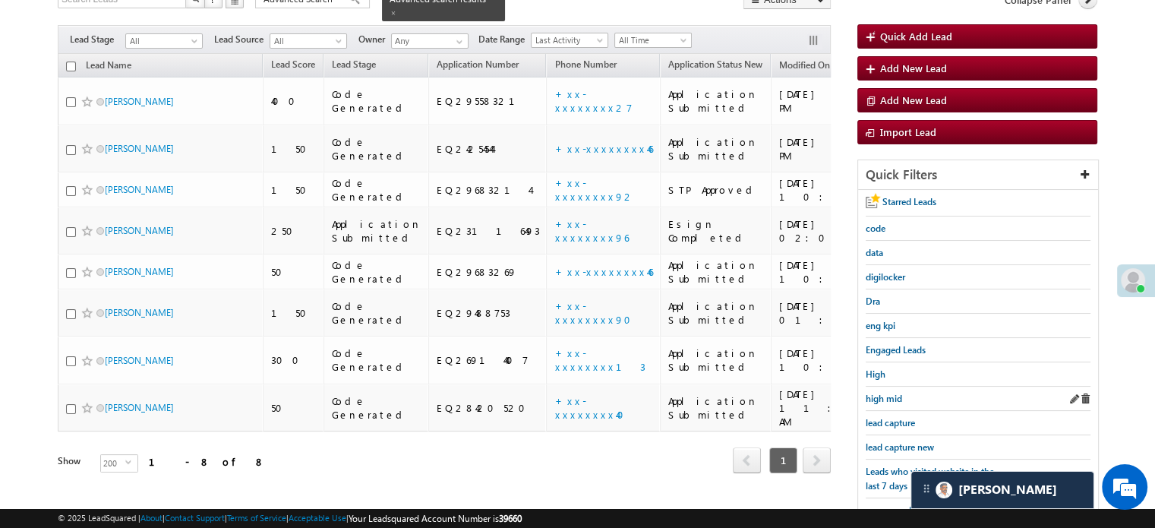
scroll to position [228, 0]
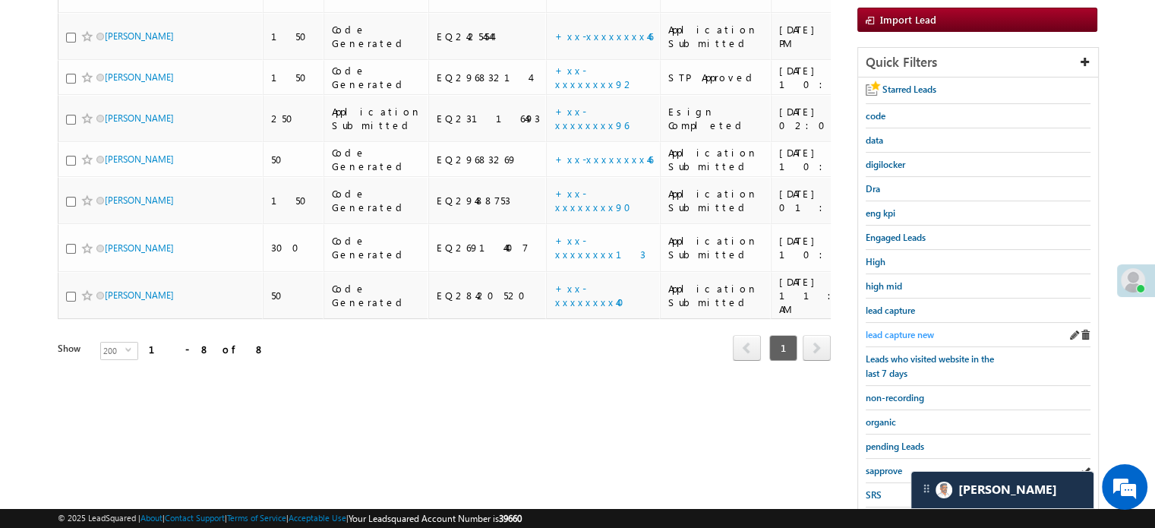
click at [904, 329] on span "lead capture new" at bounding box center [900, 334] width 68 height 11
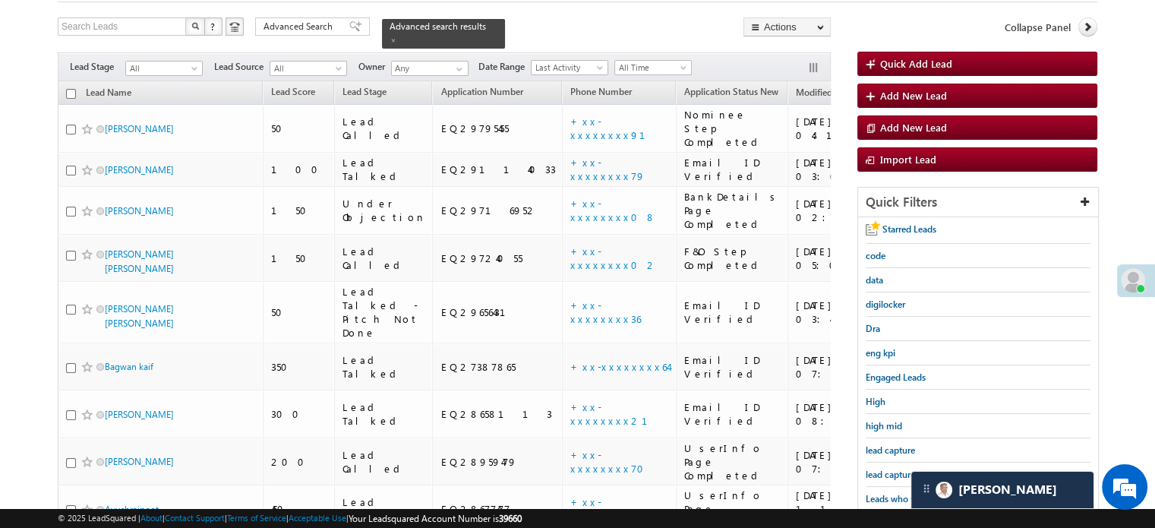
scroll to position [152, 0]
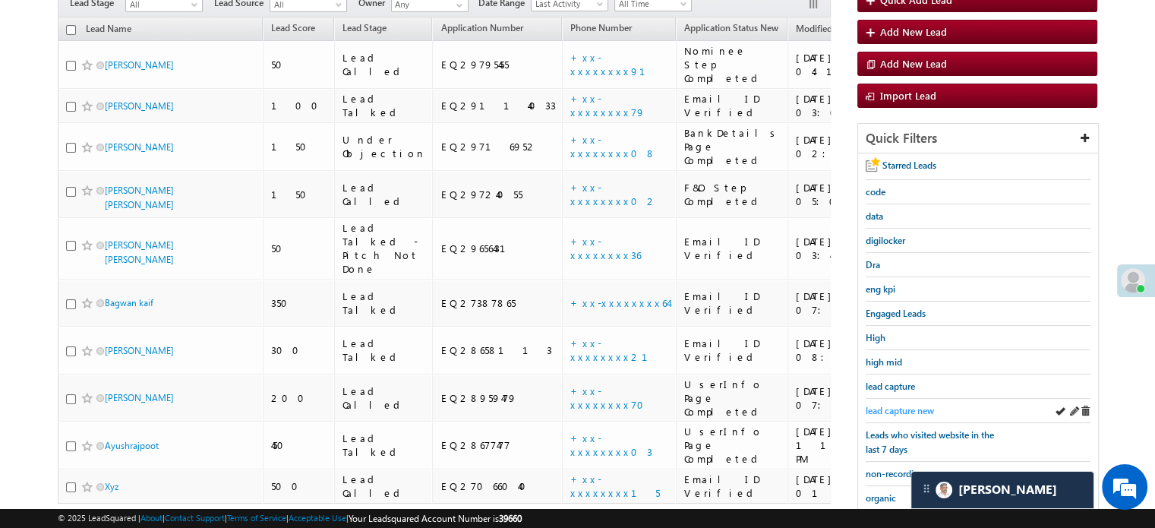
click at [891, 405] on span "lead capture new" at bounding box center [900, 410] width 68 height 11
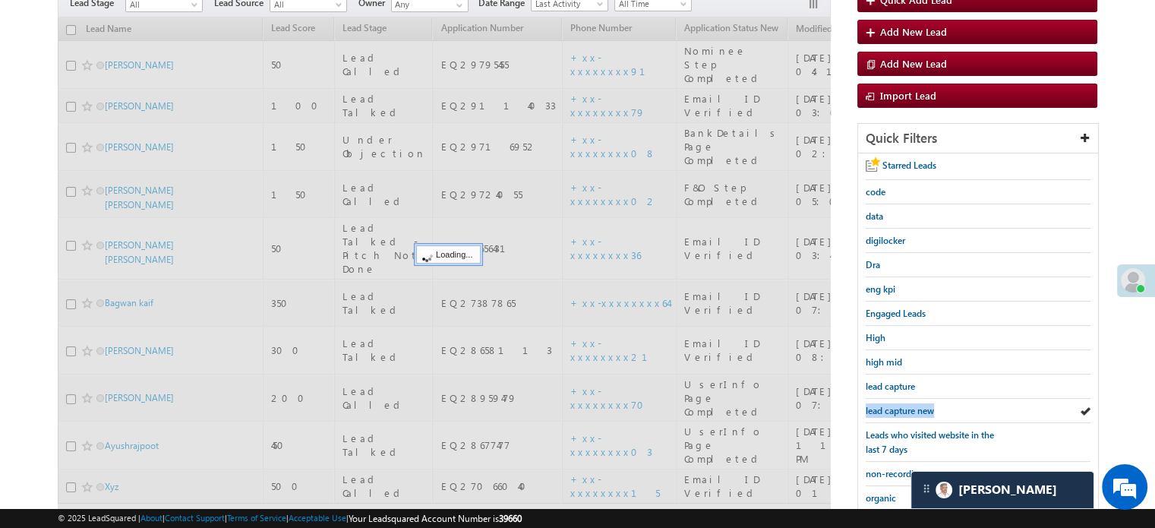
click at [891, 405] on span "lead capture new" at bounding box center [900, 410] width 68 height 11
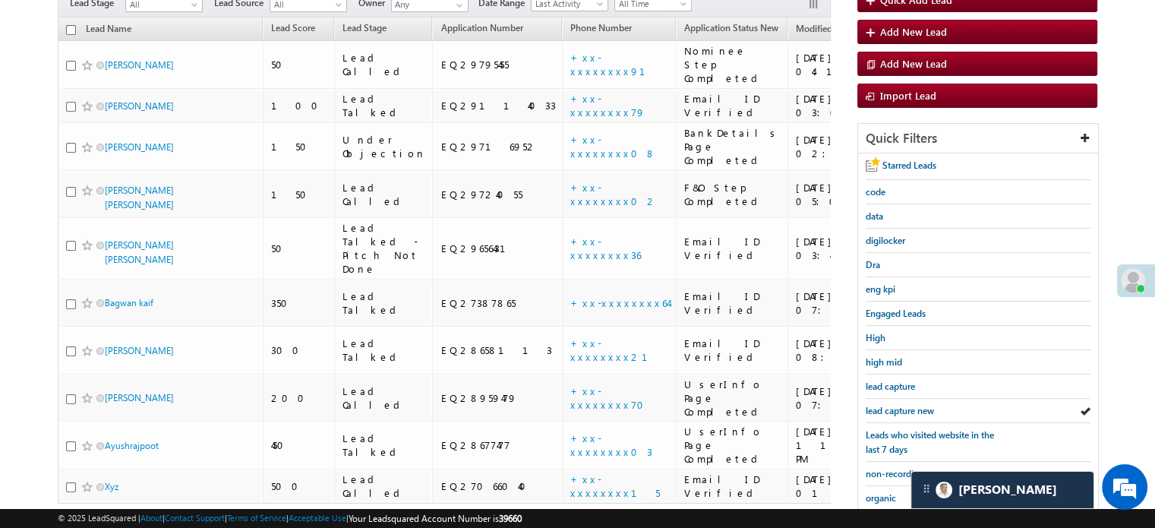
scroll to position [326, 0]
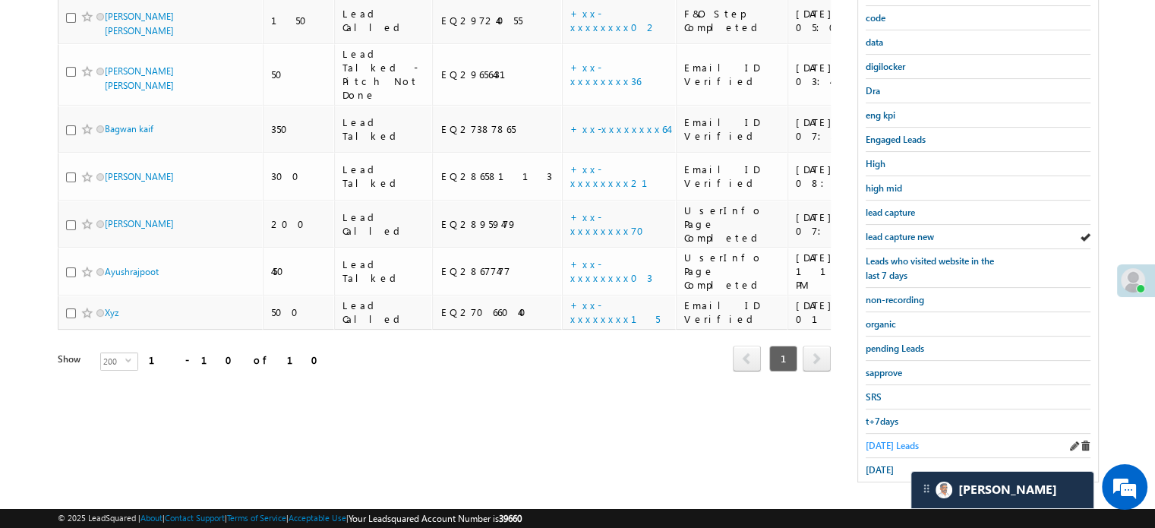
click at [887, 440] on span "[DATE] Leads" at bounding box center [892, 445] width 53 height 11
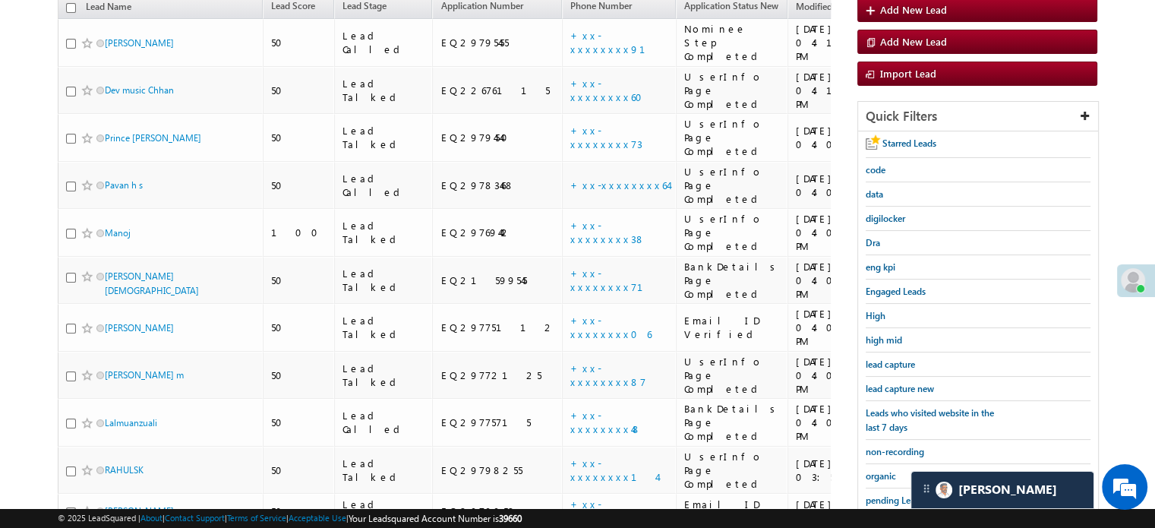
scroll to position [250, 0]
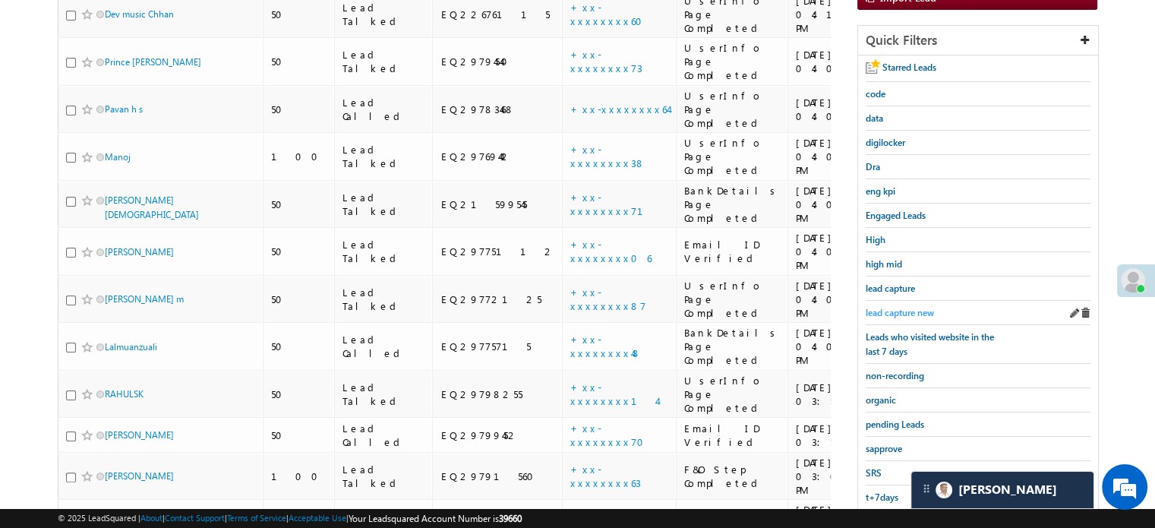
click at [886, 312] on span "lead capture new" at bounding box center [900, 312] width 68 height 11
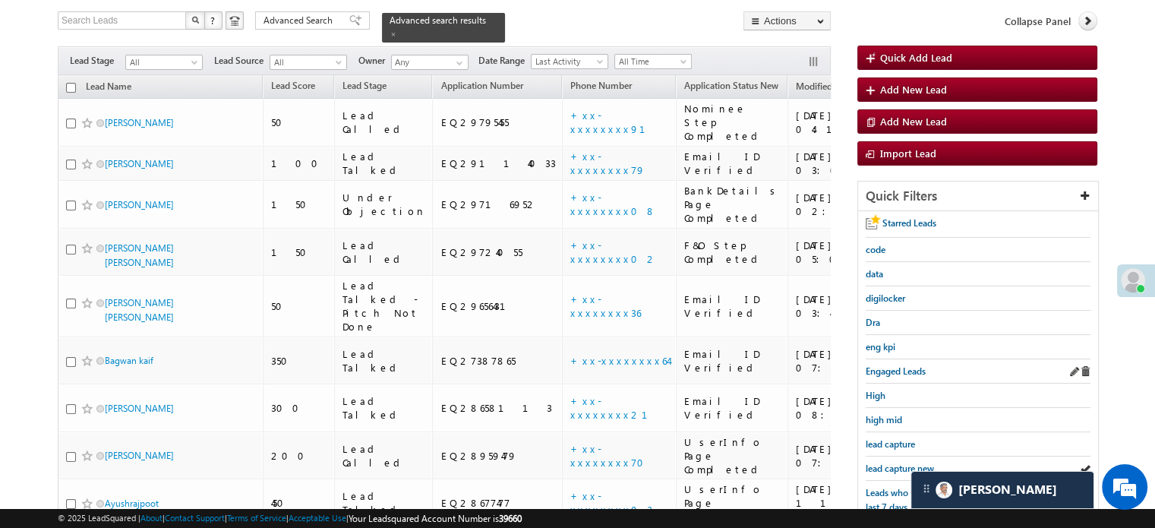
scroll to position [174, 0]
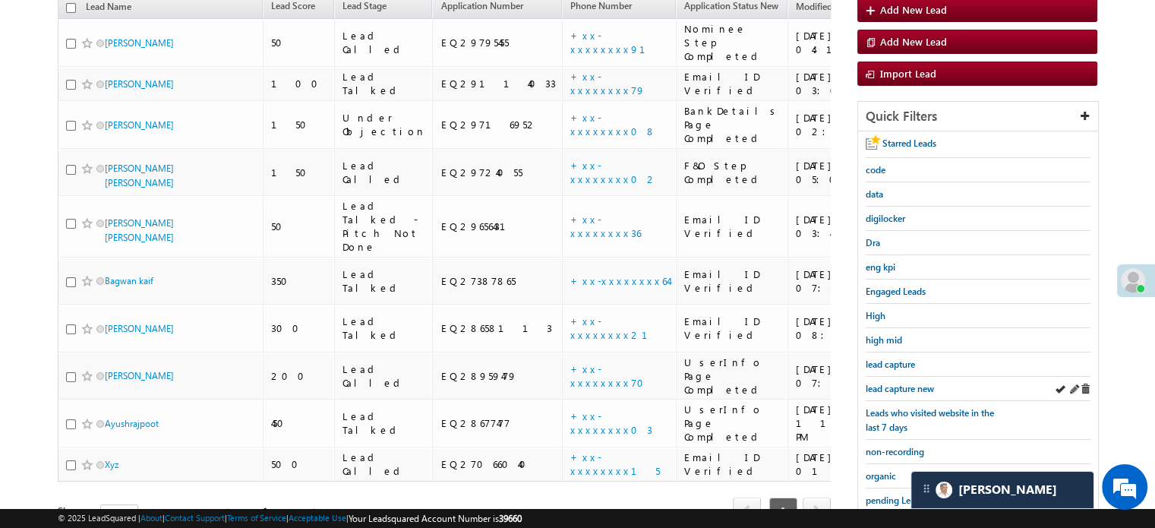
click at [892, 377] on div "lead capture new" at bounding box center [978, 389] width 225 height 24
click at [891, 383] on span "lead capture new" at bounding box center [900, 388] width 68 height 11
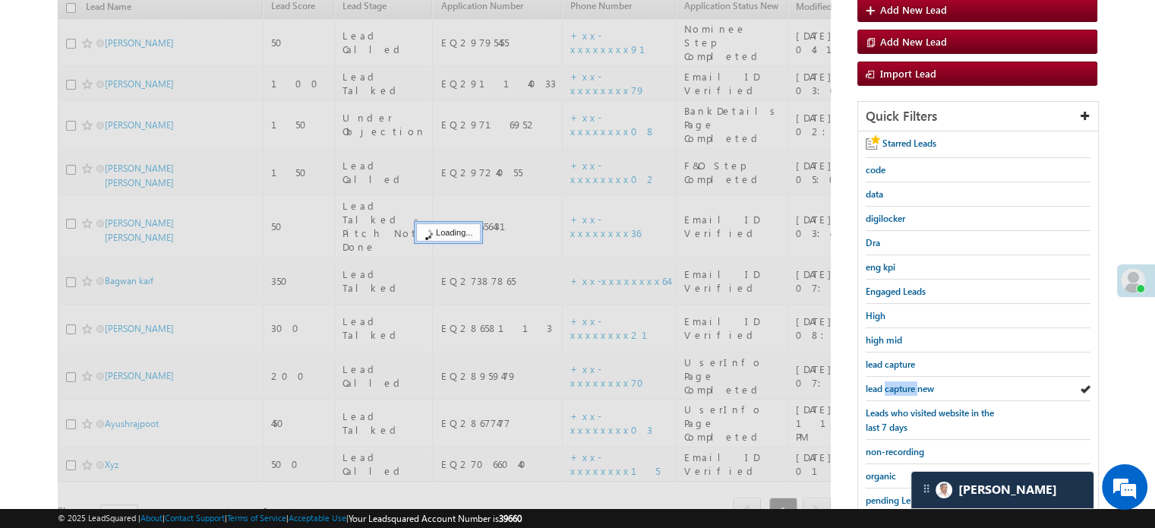
click at [891, 383] on span "lead capture new" at bounding box center [900, 388] width 68 height 11
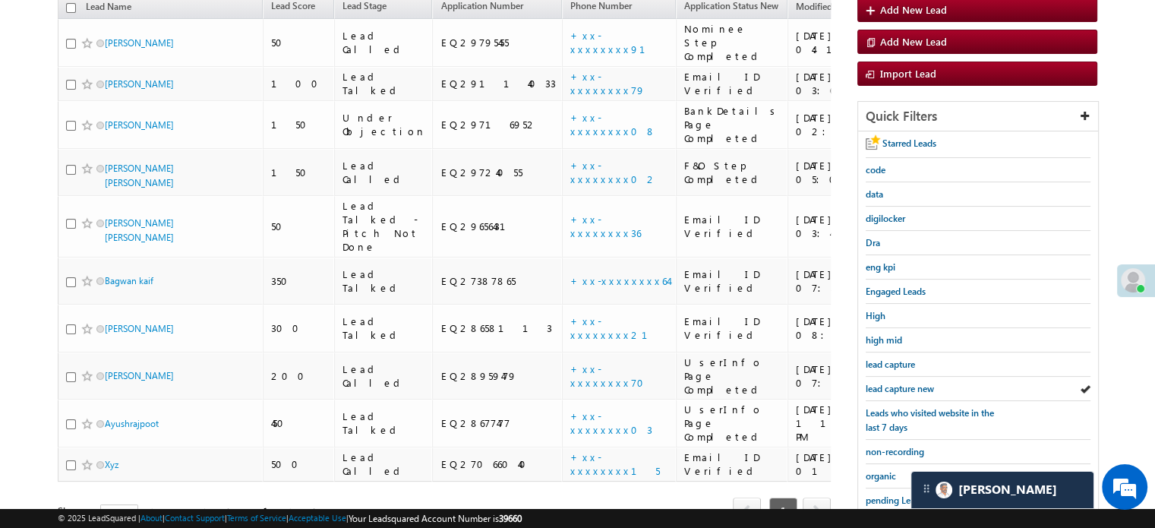
click at [891, 383] on span "lead capture new" at bounding box center [900, 388] width 68 height 11
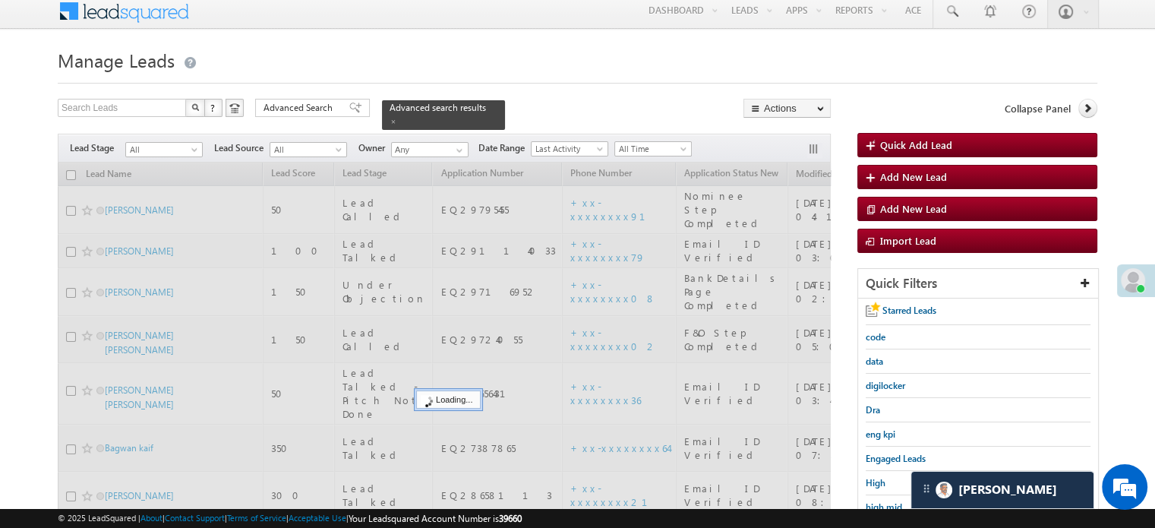
scroll to position [0, 0]
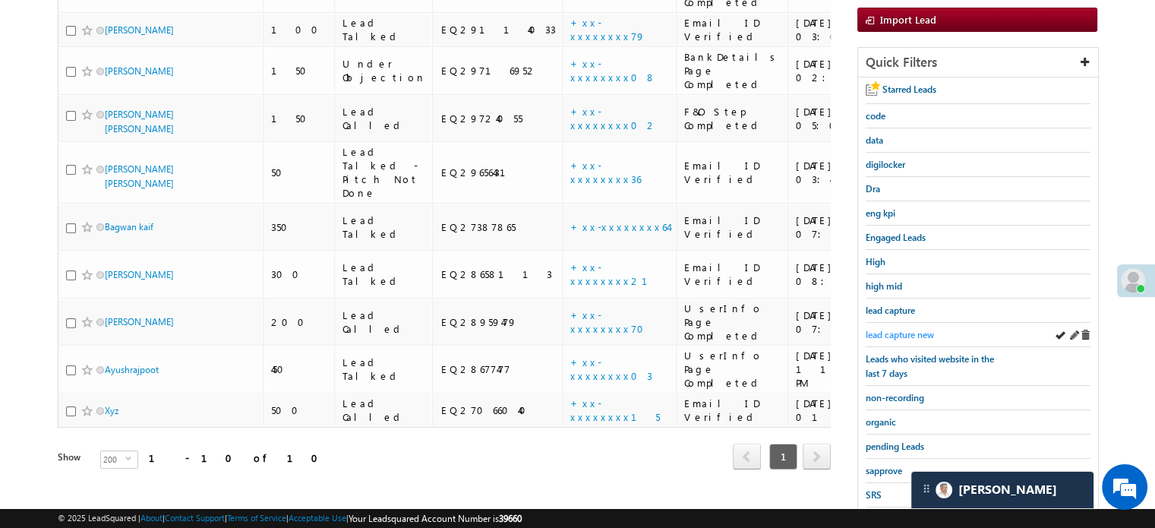
click at [870, 329] on span "lead capture new" at bounding box center [900, 334] width 68 height 11
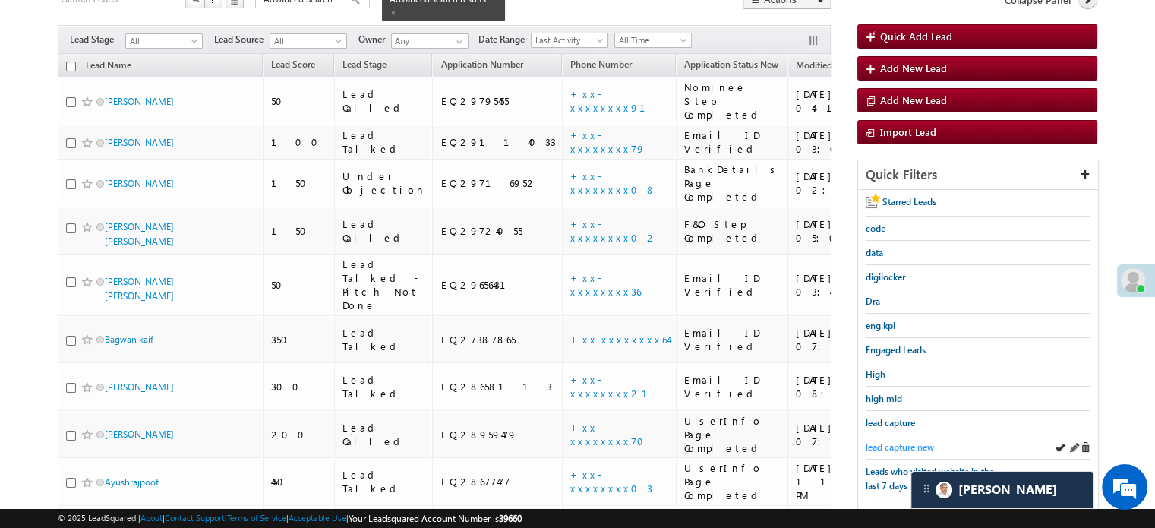
scroll to position [304, 0]
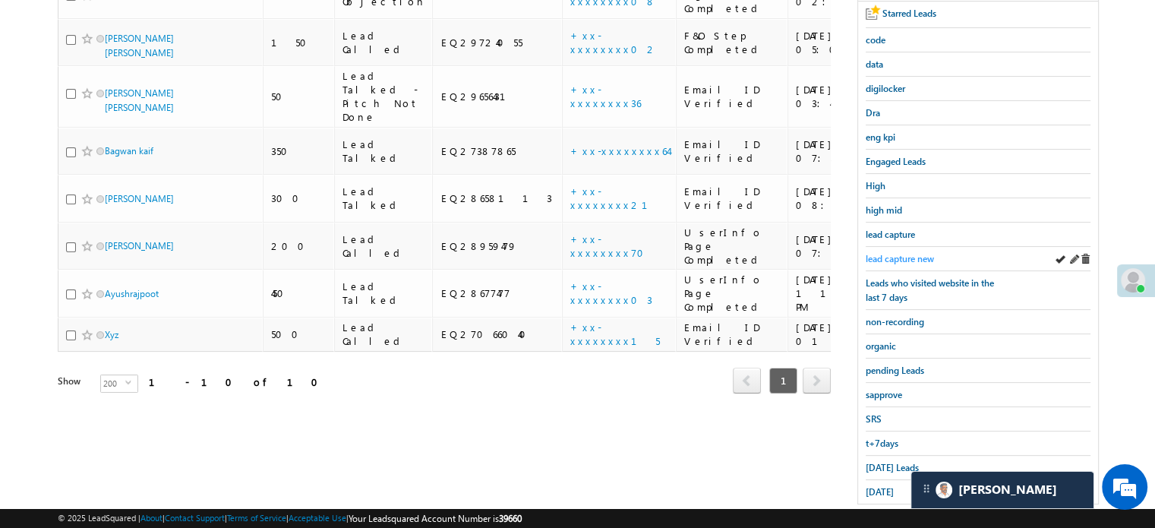
click at [886, 254] on span "lead capture new" at bounding box center [900, 258] width 68 height 11
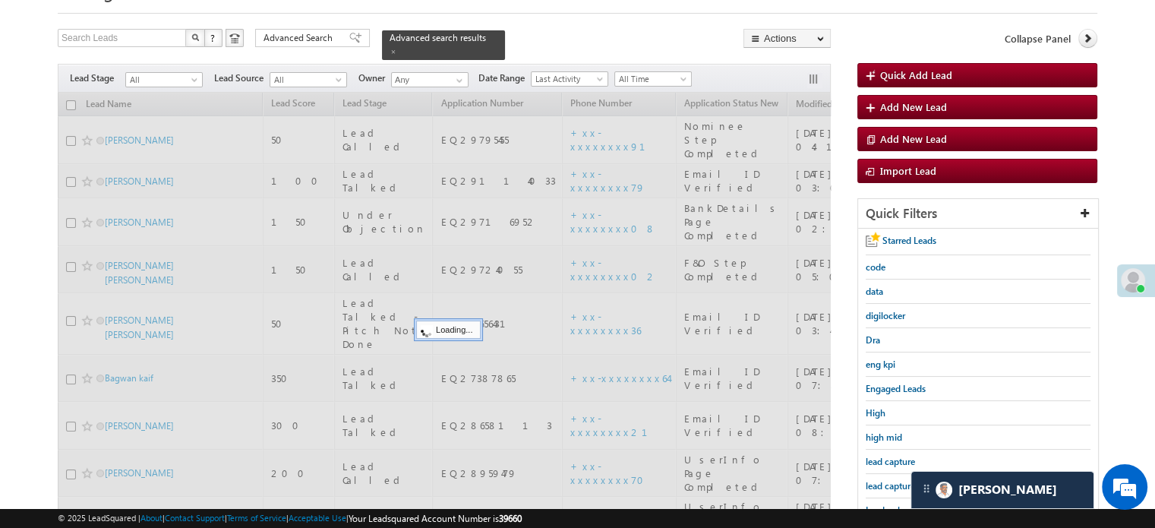
scroll to position [76, 0]
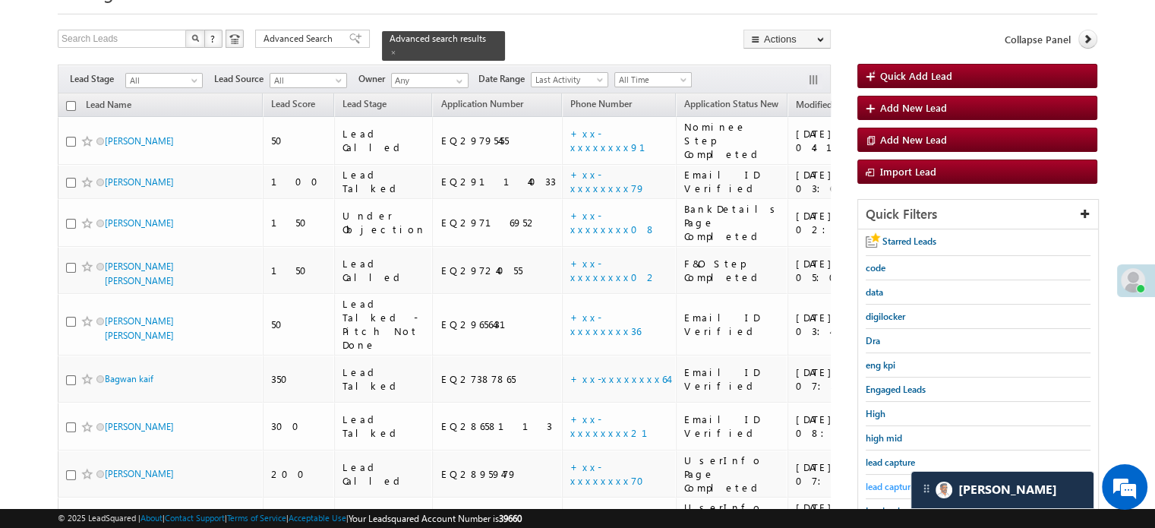
click at [886, 484] on span "lead capture new" at bounding box center [900, 486] width 68 height 11
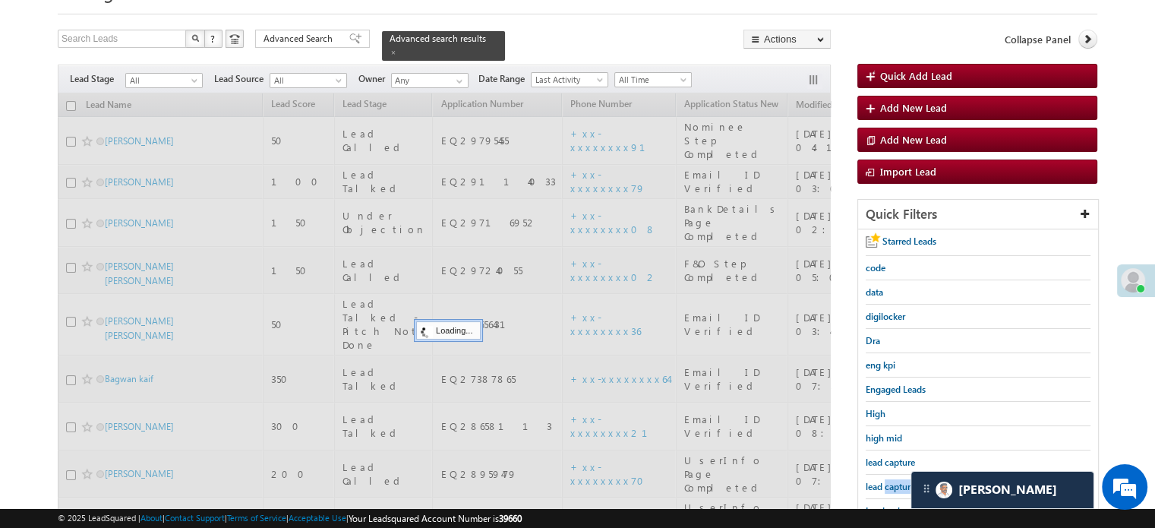
click at [886, 484] on span "lead capture new" at bounding box center [900, 486] width 68 height 11
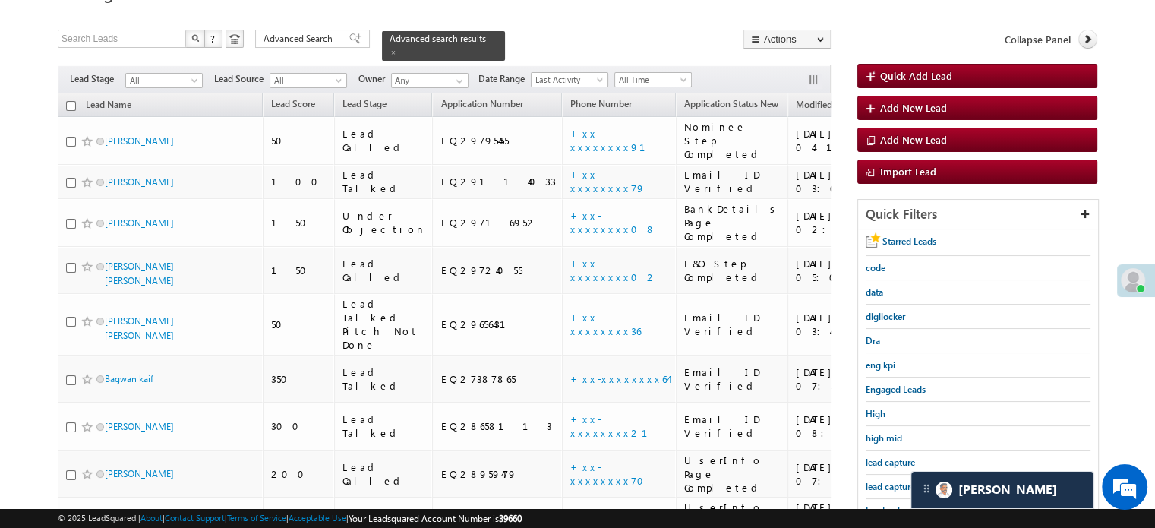
click at [886, 484] on span "lead capture new" at bounding box center [900, 486] width 68 height 11
click at [880, 481] on span "lead capture new" at bounding box center [900, 486] width 68 height 11
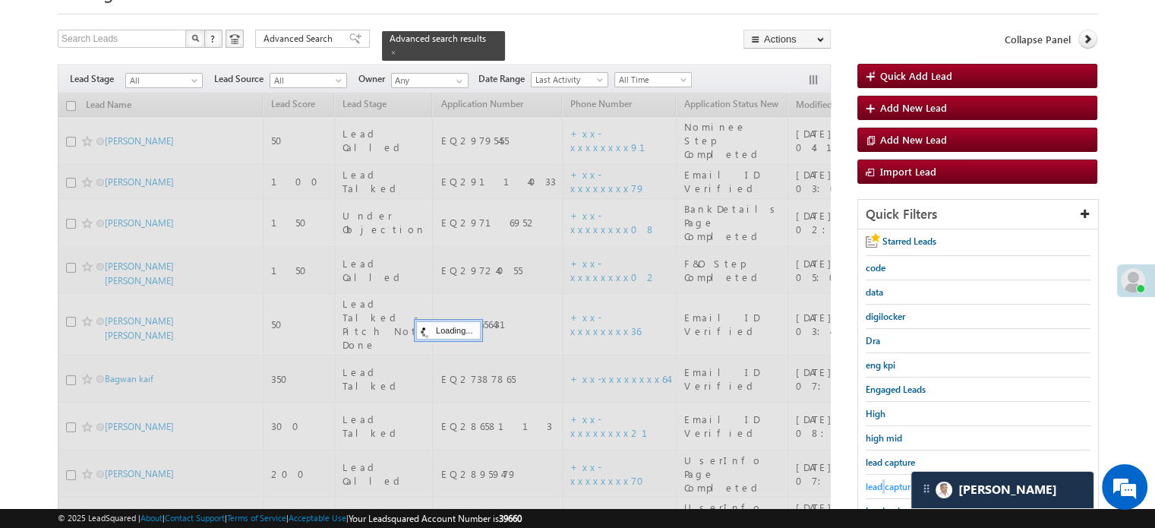
click at [880, 482] on span "lead capture new" at bounding box center [900, 486] width 68 height 11
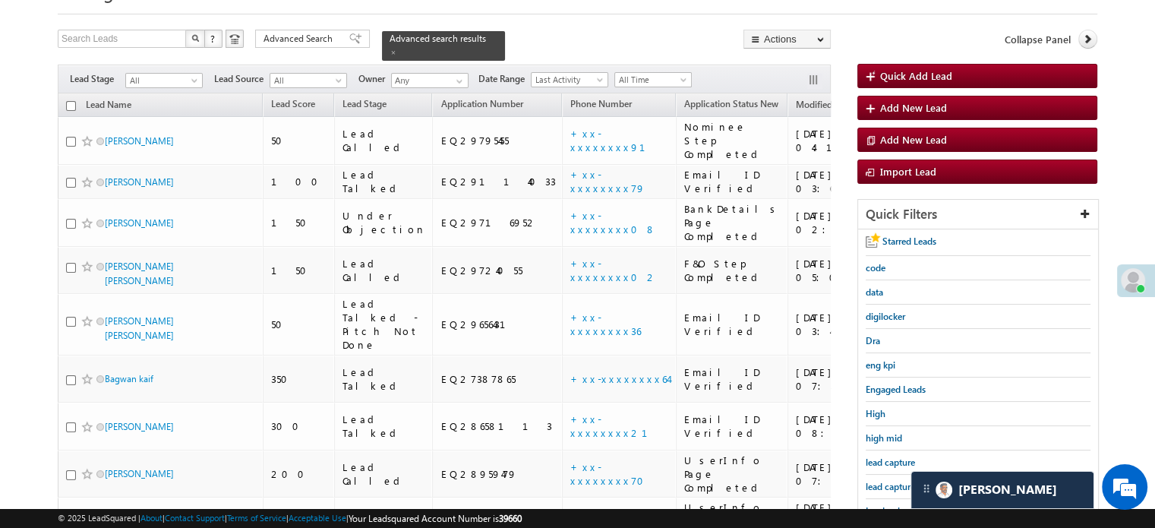
click at [880, 482] on span "lead capture new" at bounding box center [900, 486] width 68 height 11
click at [890, 482] on span "lead capture new" at bounding box center [900, 486] width 68 height 11
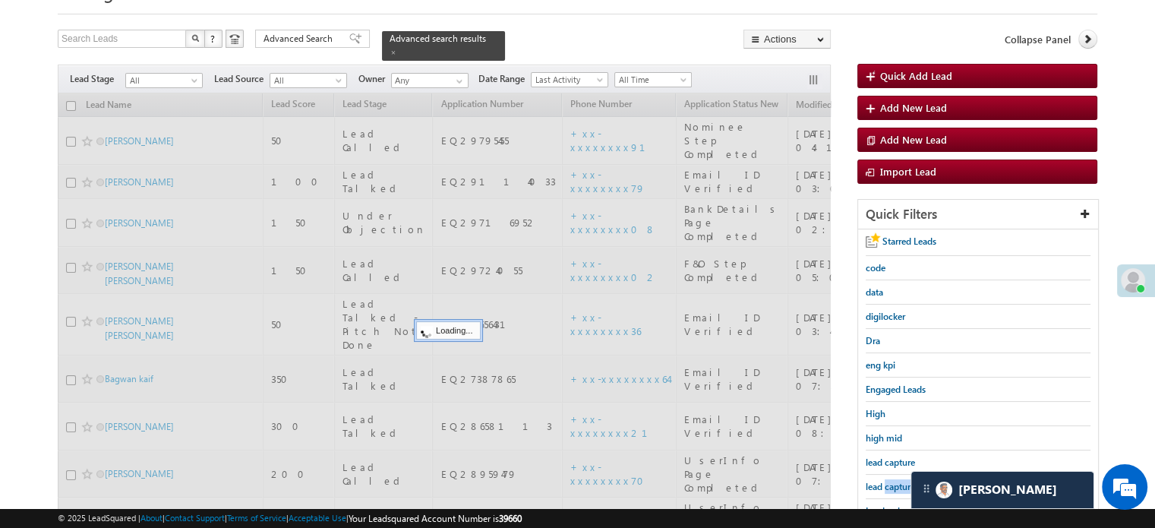
click at [891, 482] on span "lead capture new" at bounding box center [900, 486] width 68 height 11
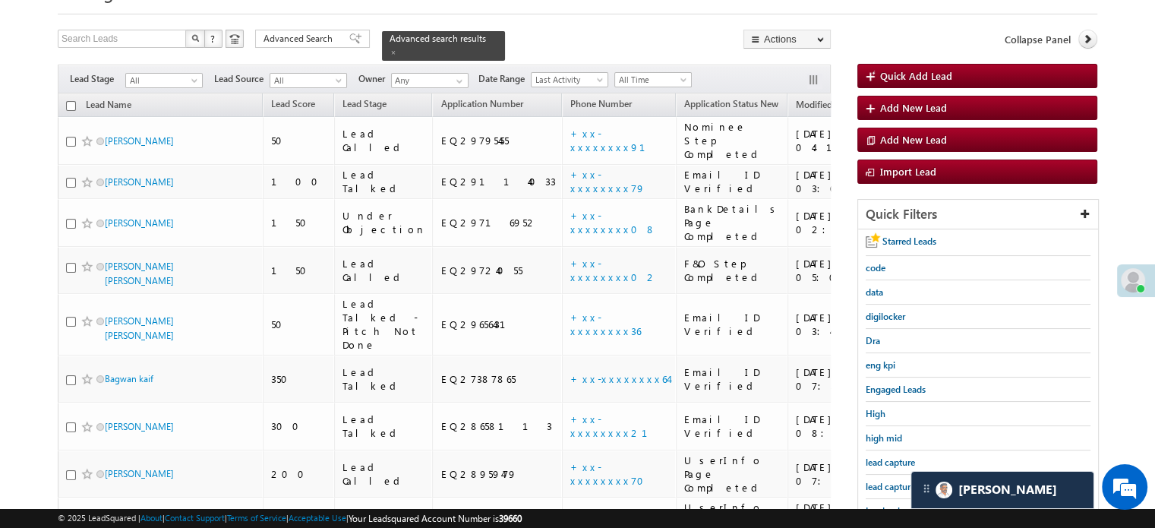
click at [892, 482] on span "lead capture new" at bounding box center [900, 486] width 68 height 11
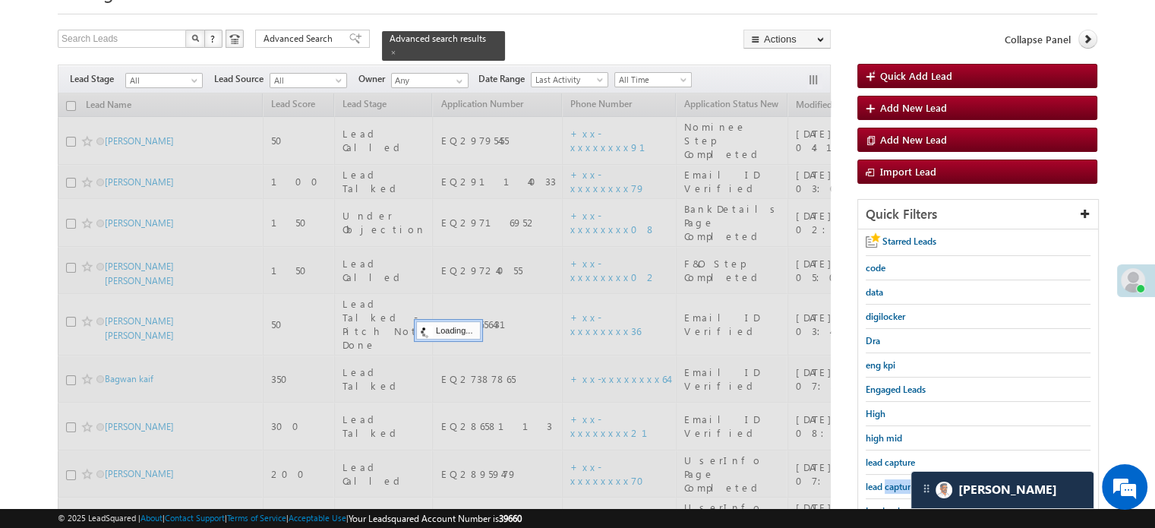
click at [892, 482] on span "lead capture new" at bounding box center [900, 486] width 68 height 11
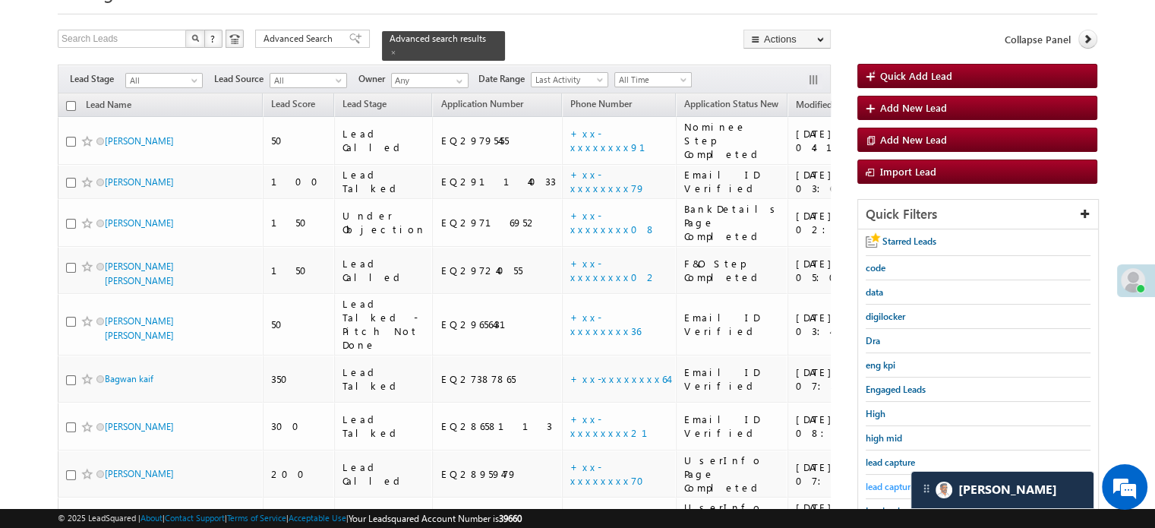
click at [878, 481] on span "lead capture new" at bounding box center [900, 486] width 68 height 11
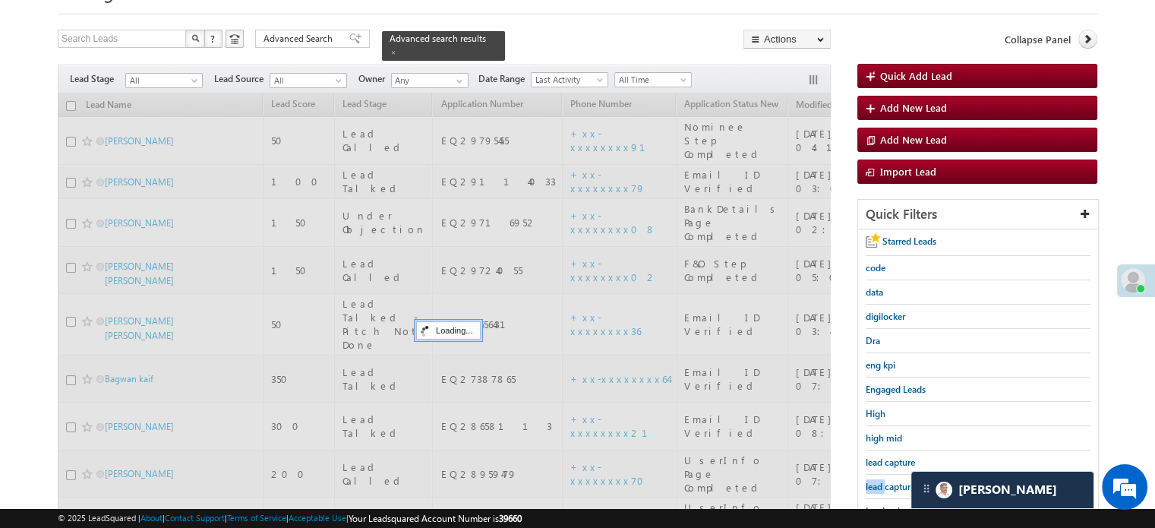
click at [878, 481] on span "lead capture new" at bounding box center [900, 486] width 68 height 11
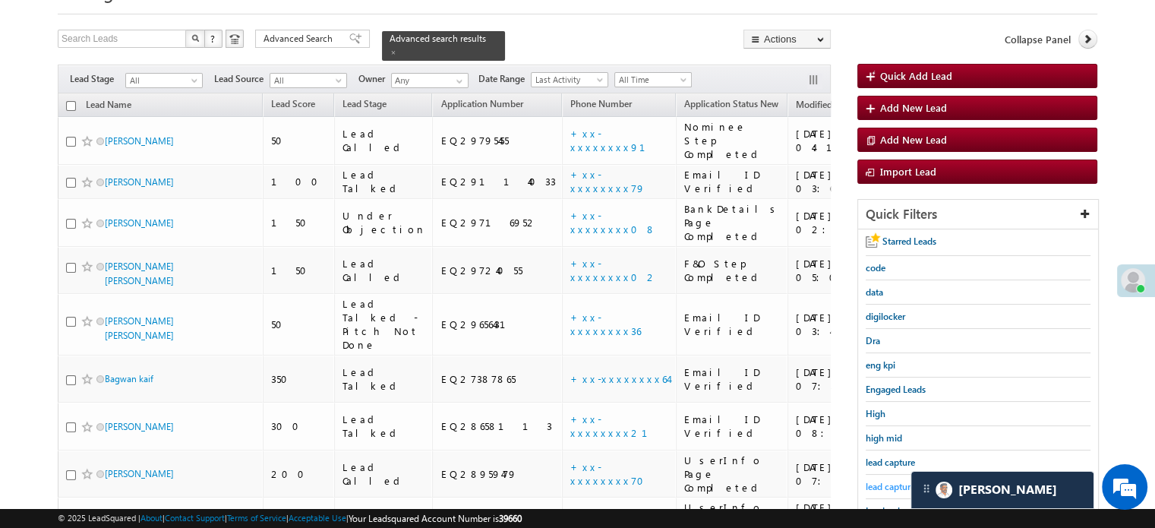
click at [872, 481] on span "lead capture new" at bounding box center [900, 486] width 68 height 11
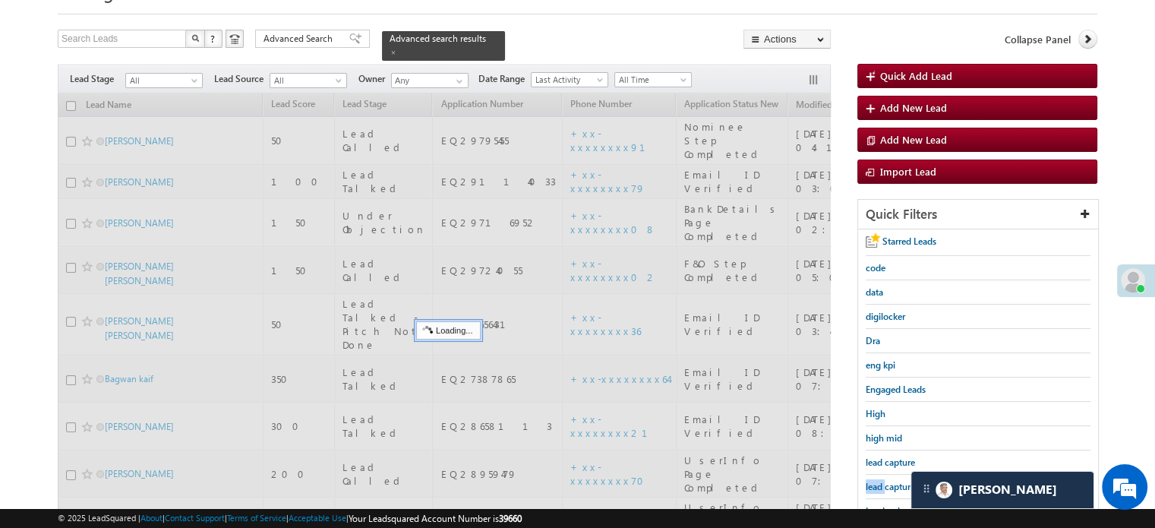
click at [872, 481] on span "lead capture new" at bounding box center [900, 486] width 68 height 11
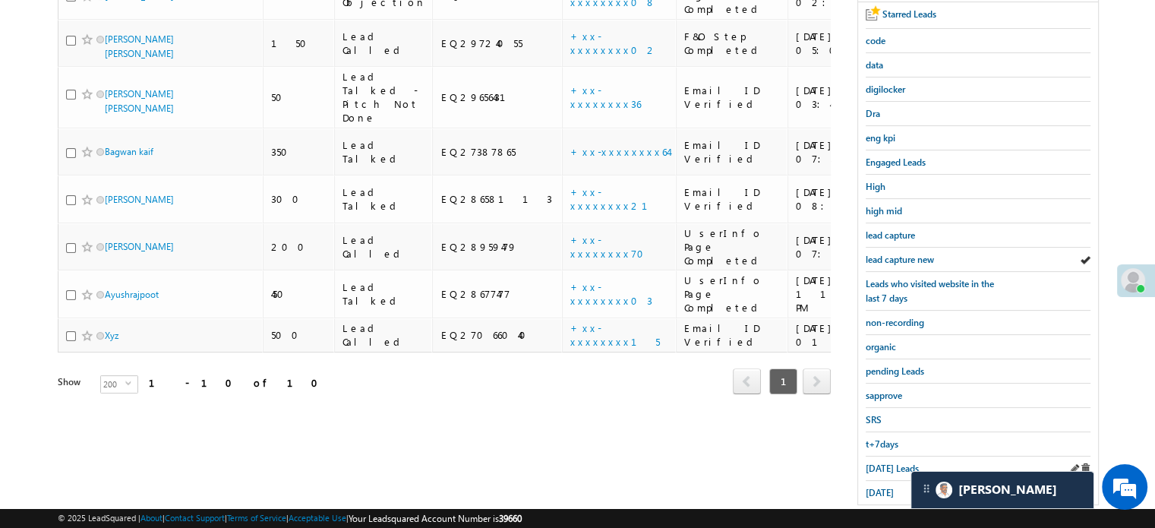
scroll to position [304, 0]
click at [884, 462] on span "[DATE] Leads" at bounding box center [892, 467] width 53 height 11
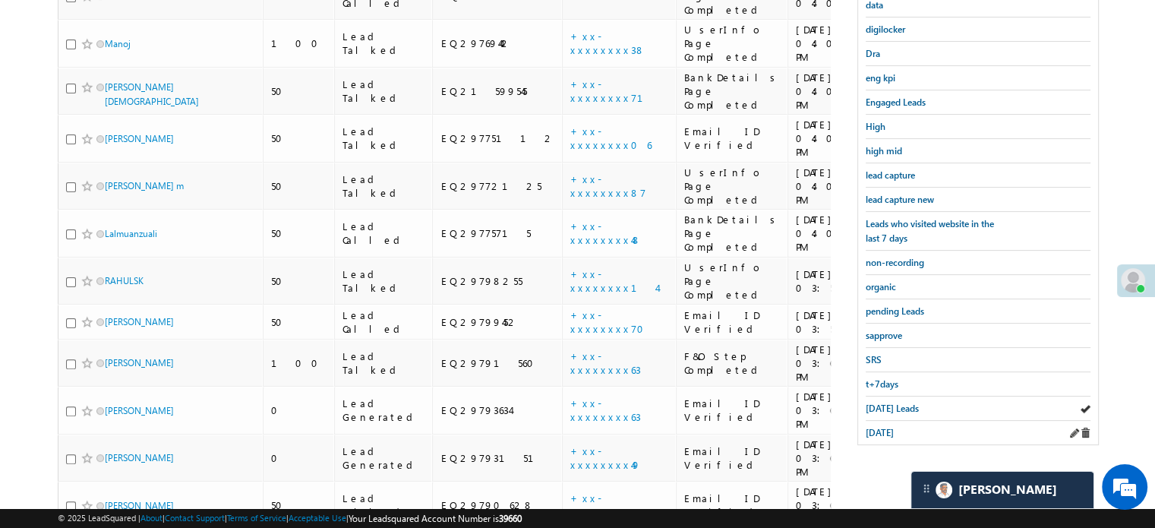
scroll to position [228, 0]
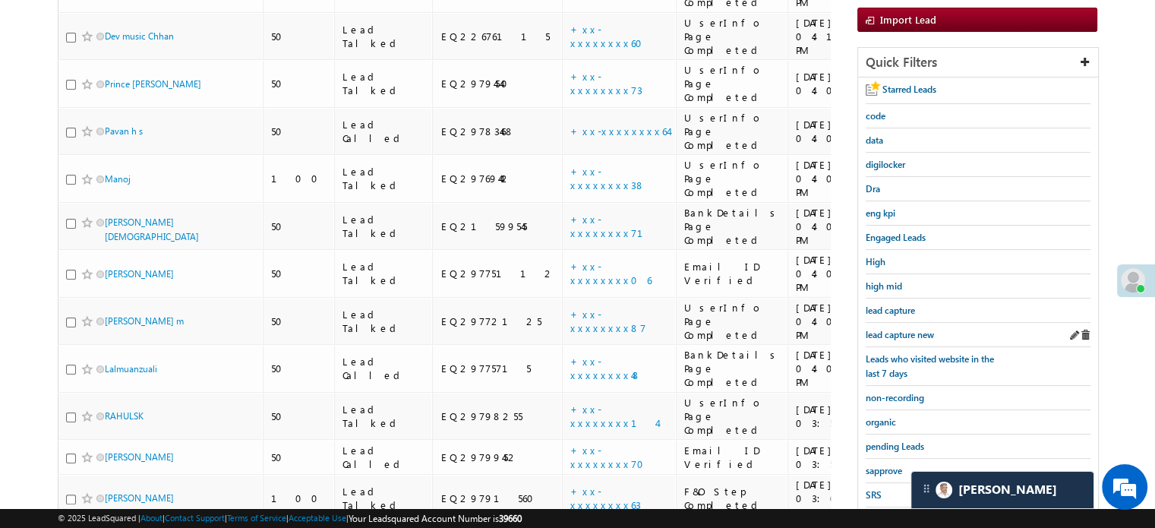
click at [888, 337] on div "lead capture new" at bounding box center [978, 335] width 225 height 24
click at [896, 329] on span "lead capture new" at bounding box center [900, 334] width 68 height 11
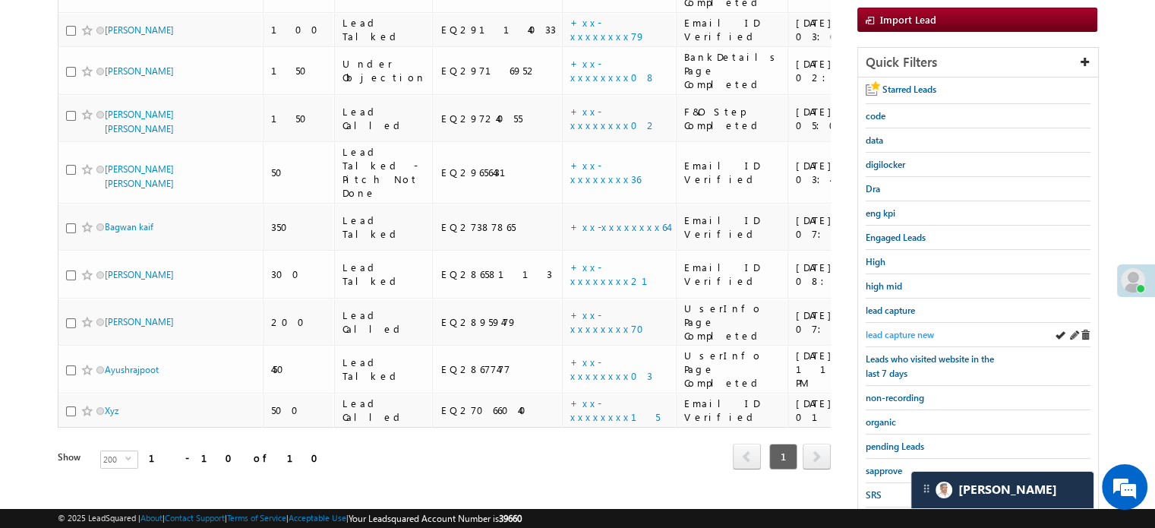
click at [872, 330] on span "lead capture new" at bounding box center [900, 334] width 68 height 11
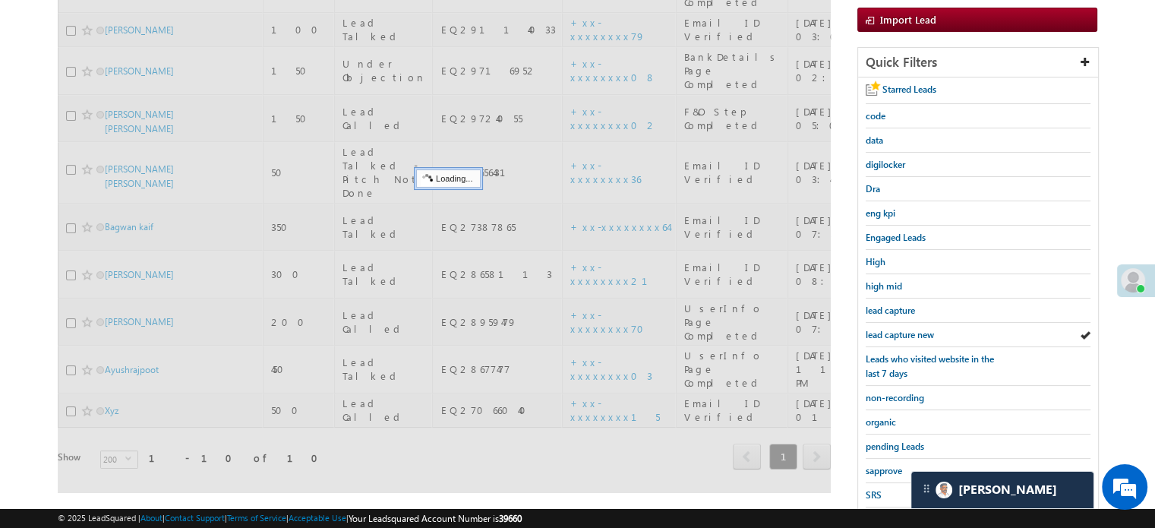
click at [872, 330] on span "lead capture new" at bounding box center [900, 334] width 68 height 11
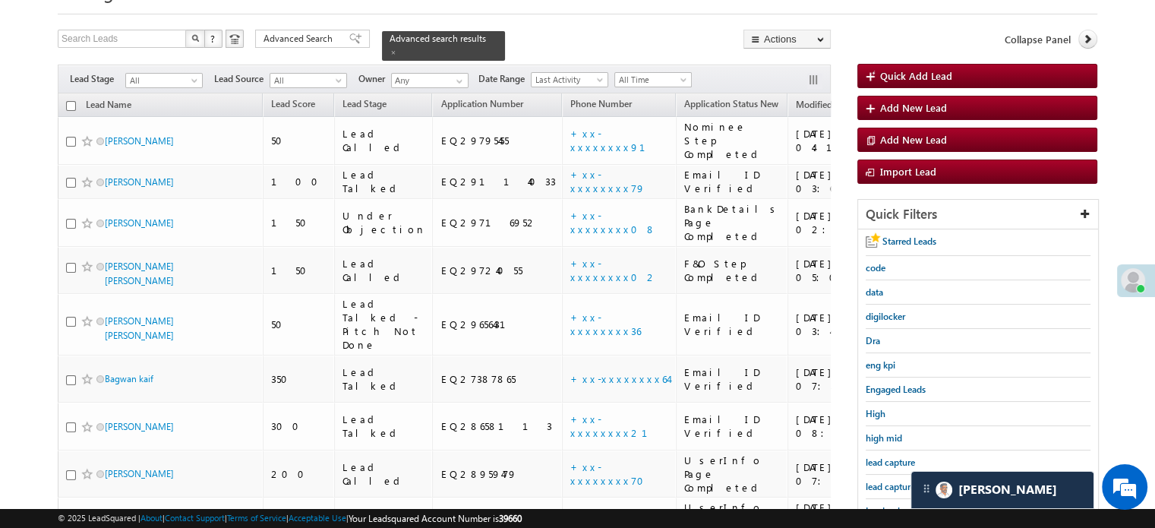
scroll to position [326, 0]
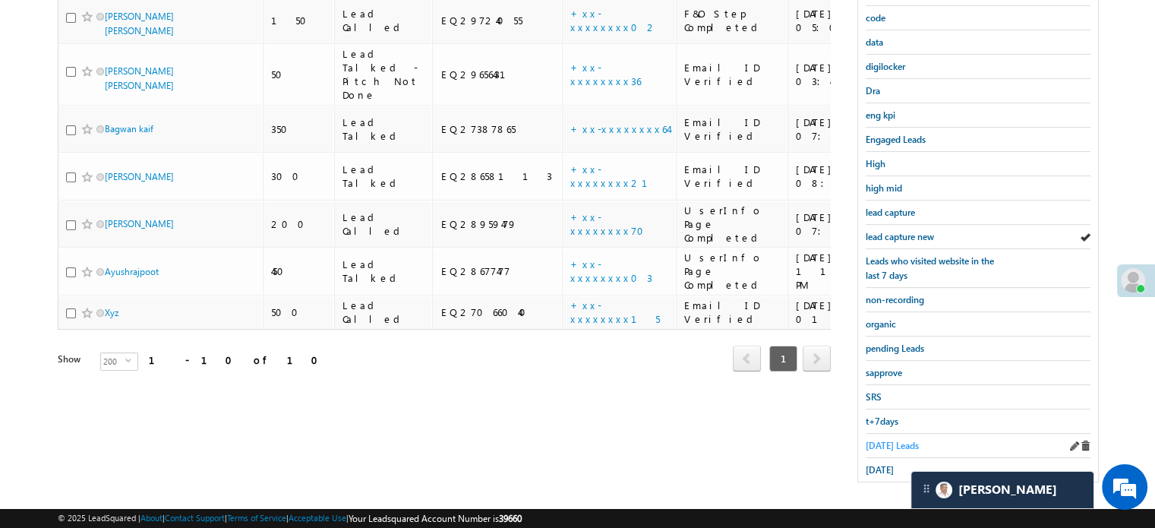
click at [878, 440] on span "[DATE] Leads" at bounding box center [892, 445] width 53 height 11
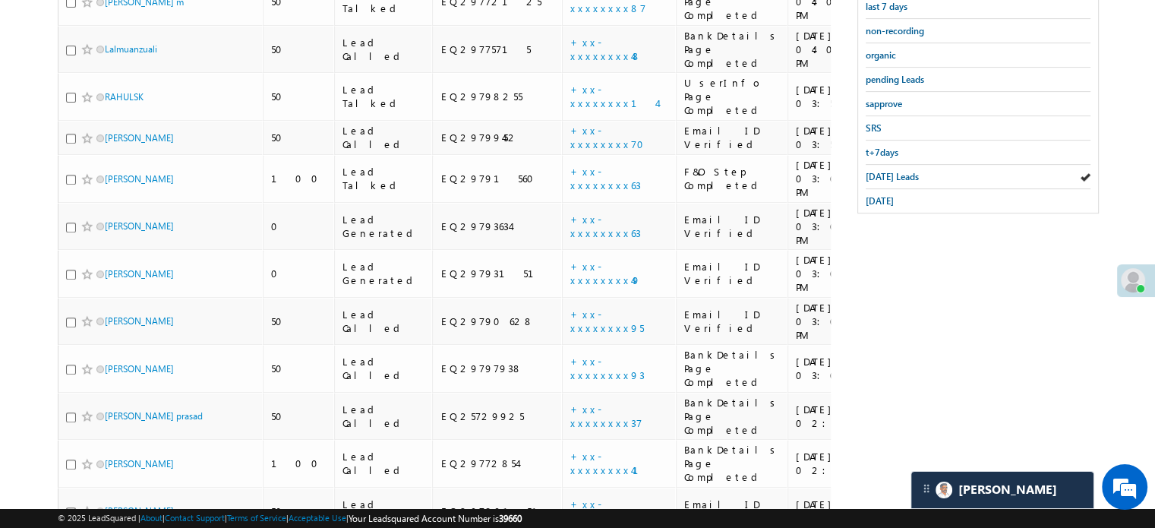
scroll to position [492, 0]
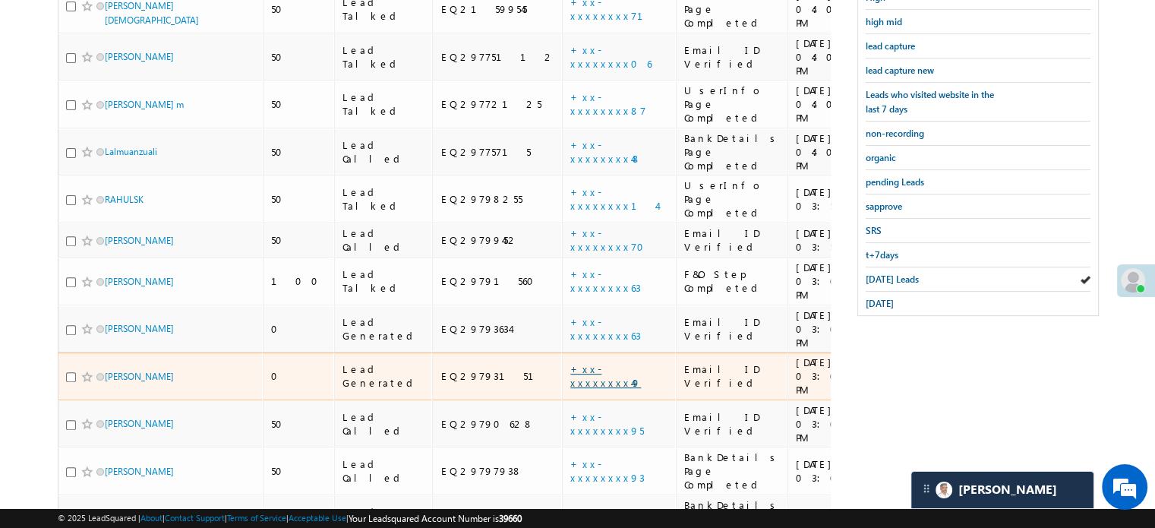
click at [570, 362] on link "+xx-xxxxxxxx49" at bounding box center [605, 375] width 71 height 27
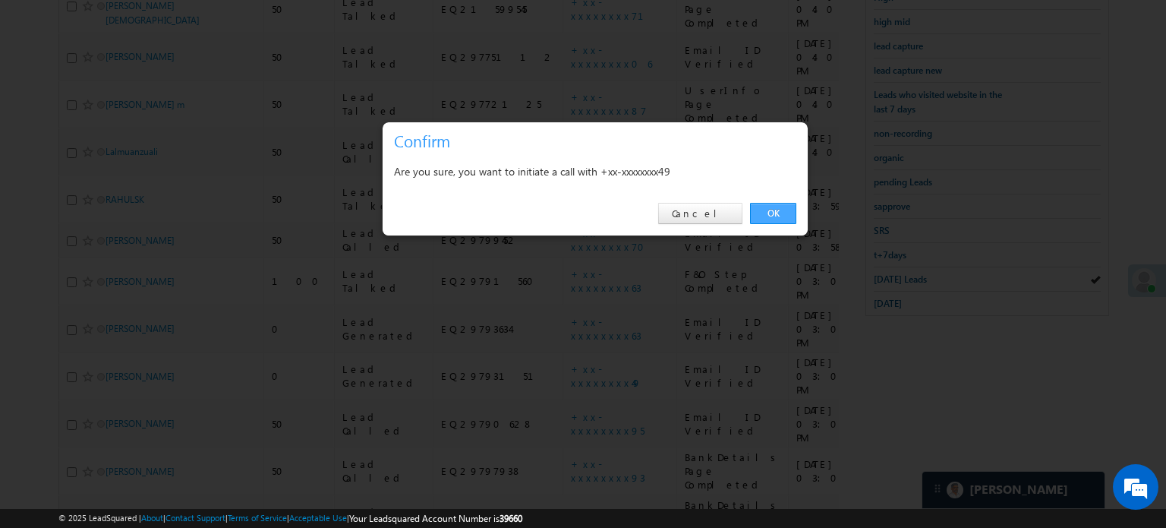
click at [765, 215] on link "OK" at bounding box center [773, 213] width 46 height 21
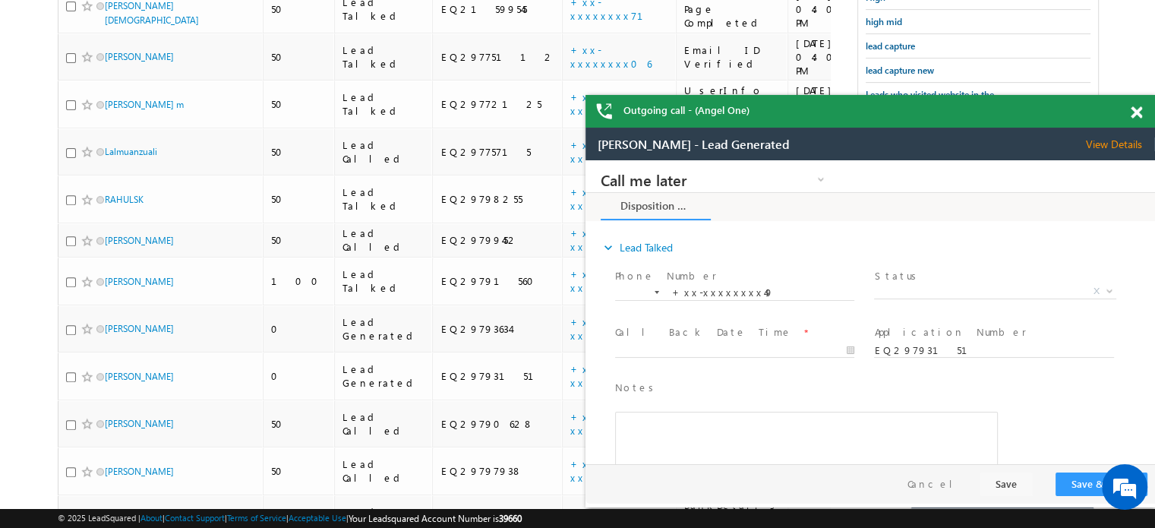
scroll to position [0, 0]
click at [1137, 112] on span at bounding box center [1136, 112] width 11 height 13
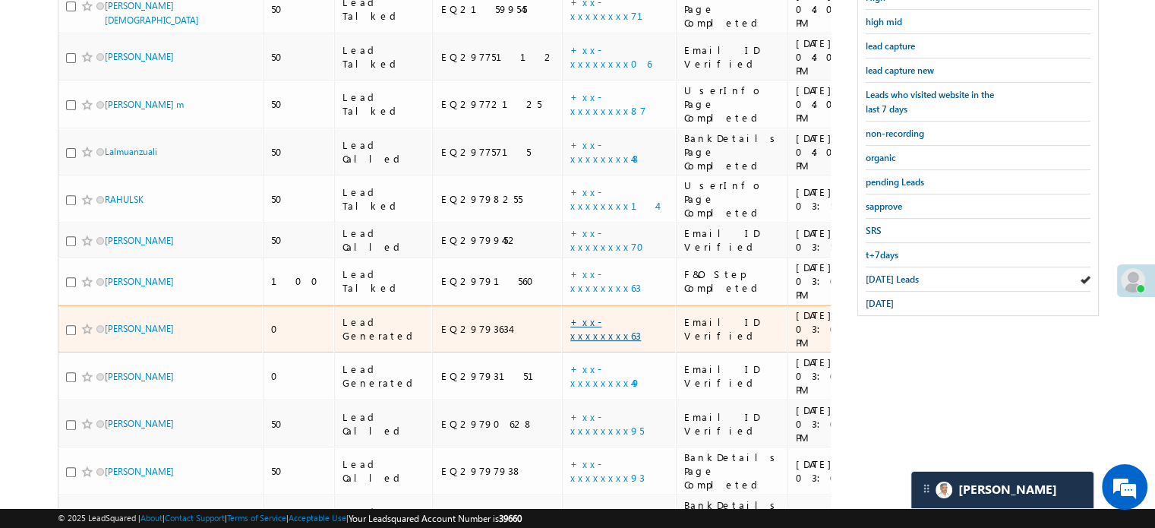
click at [570, 315] on link "+xx-xxxxxxxx63" at bounding box center [605, 328] width 71 height 27
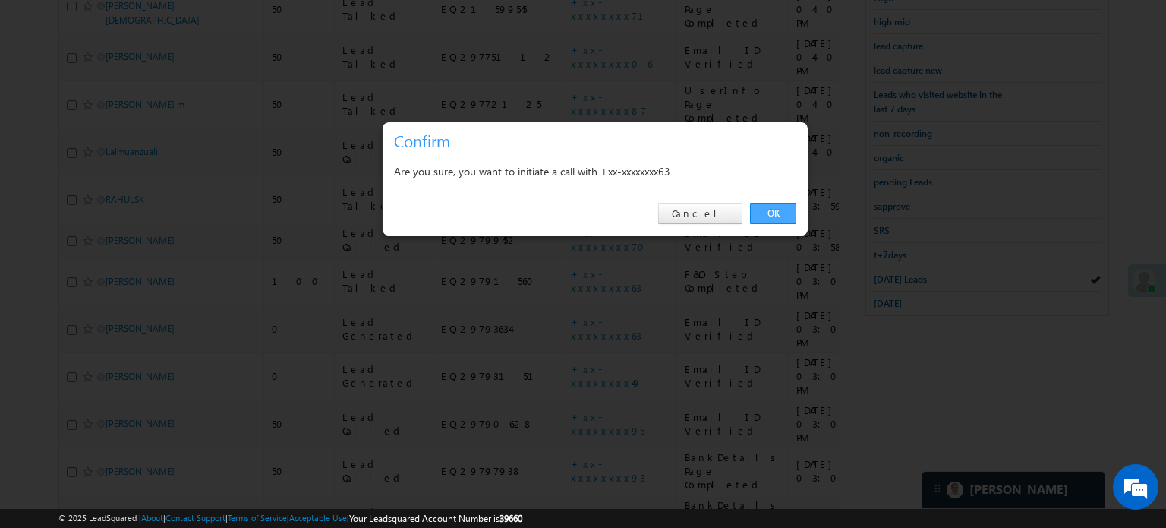
click at [784, 216] on link "OK" at bounding box center [773, 213] width 46 height 21
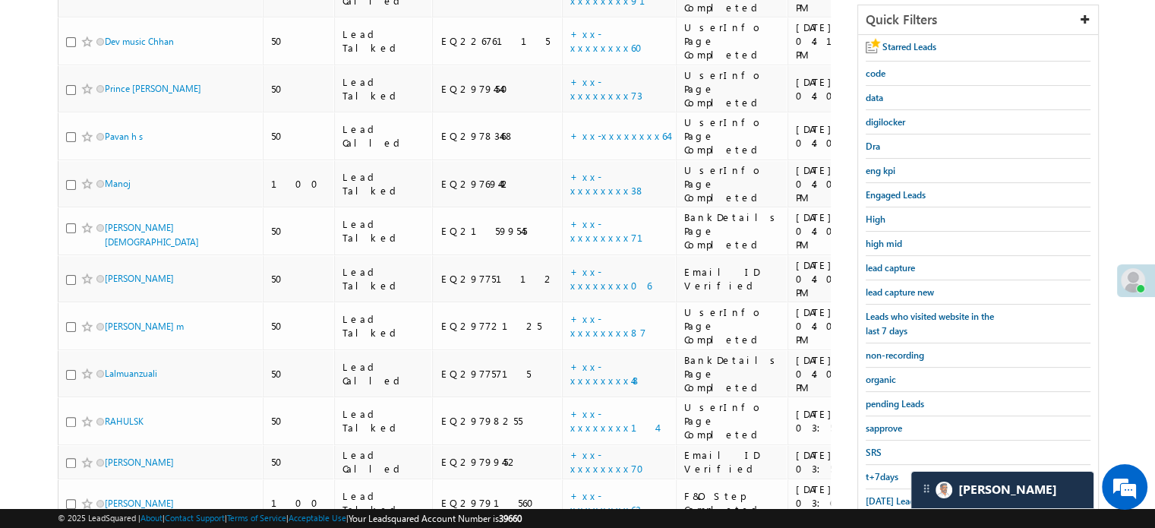
scroll to position [305, 0]
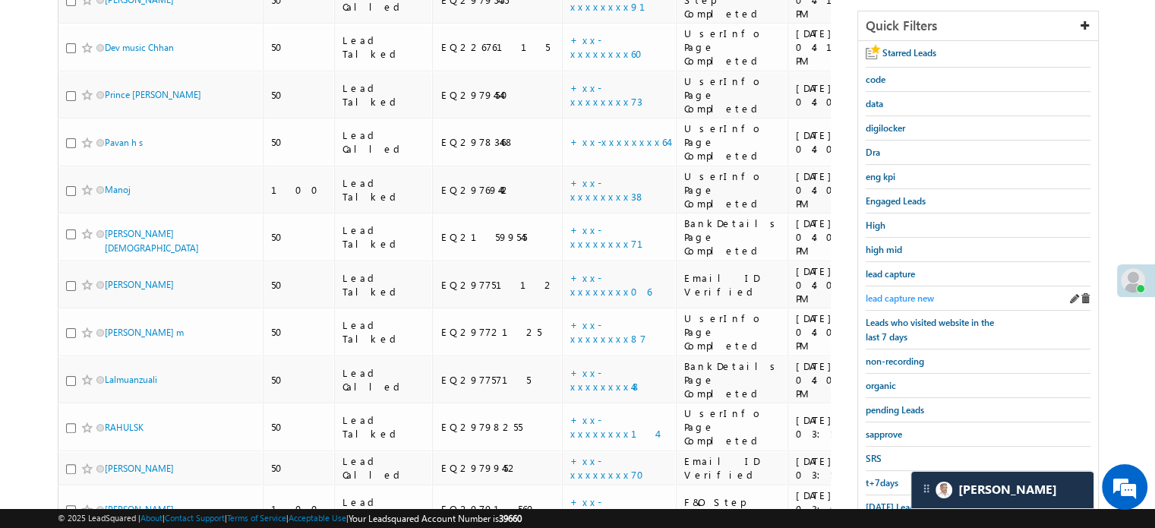
click at [885, 298] on span "lead capture new" at bounding box center [900, 297] width 68 height 11
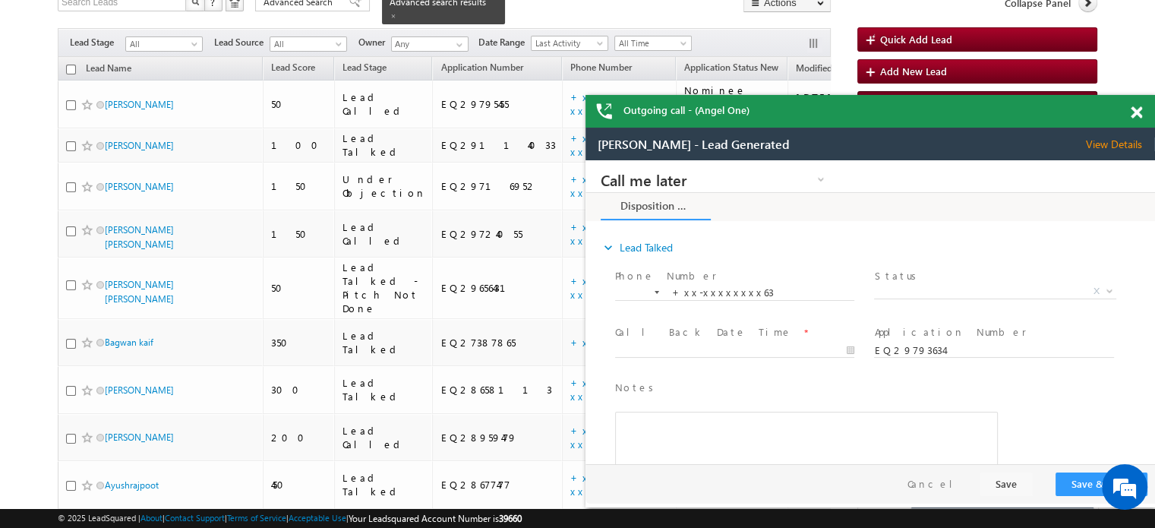
scroll to position [0, 0]
click at [1137, 115] on span at bounding box center [1136, 112] width 11 height 13
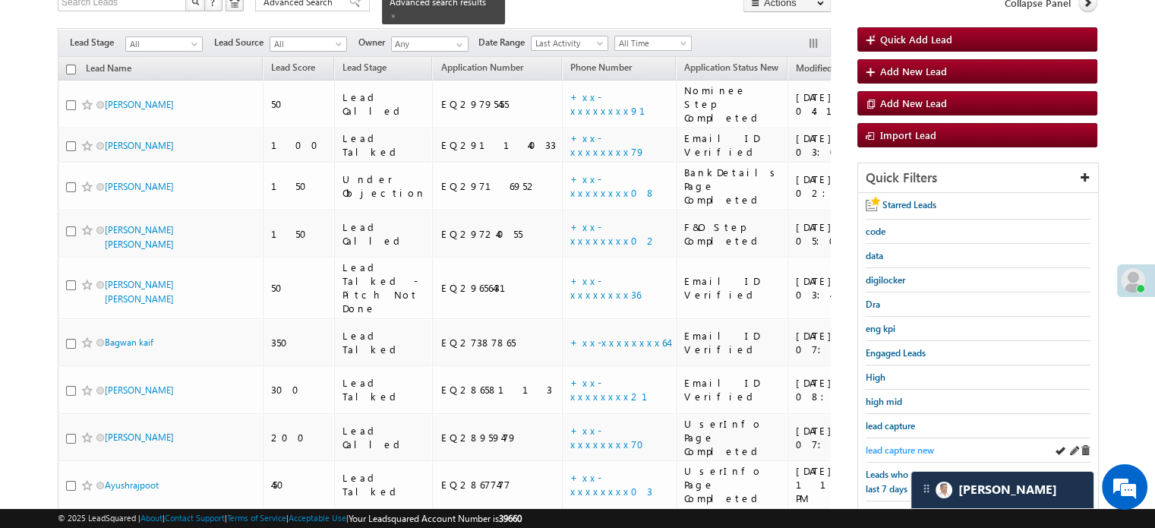
click at [897, 444] on span "lead capture new" at bounding box center [900, 449] width 68 height 11
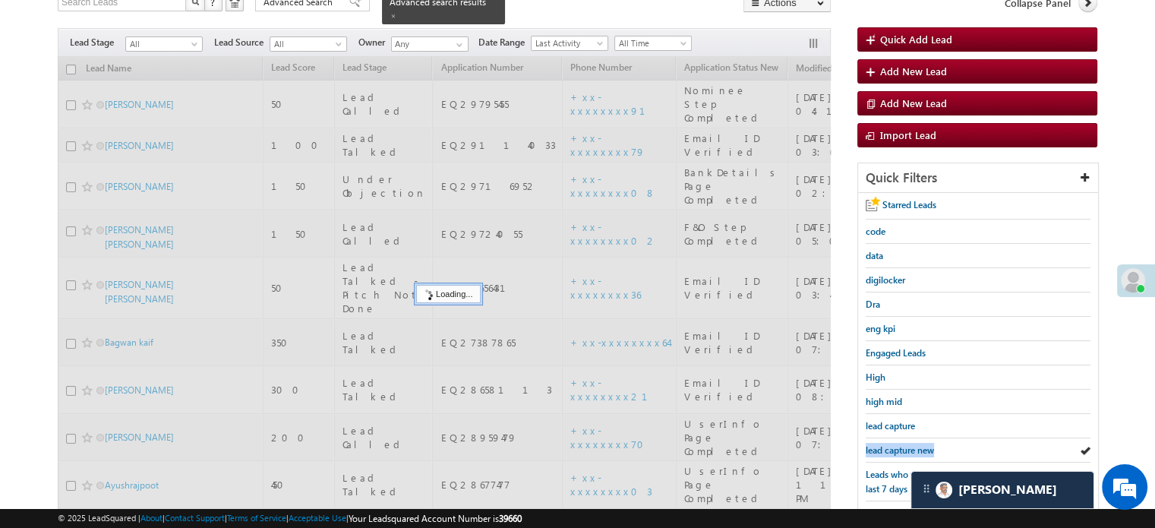
click at [897, 444] on span "lead capture new" at bounding box center [900, 449] width 68 height 11
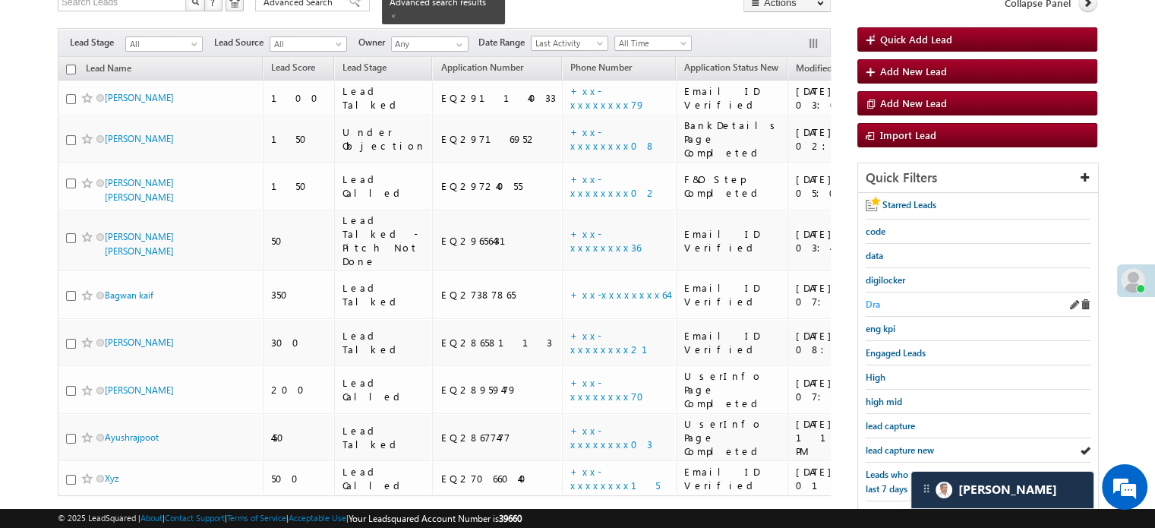
scroll to position [326, 0]
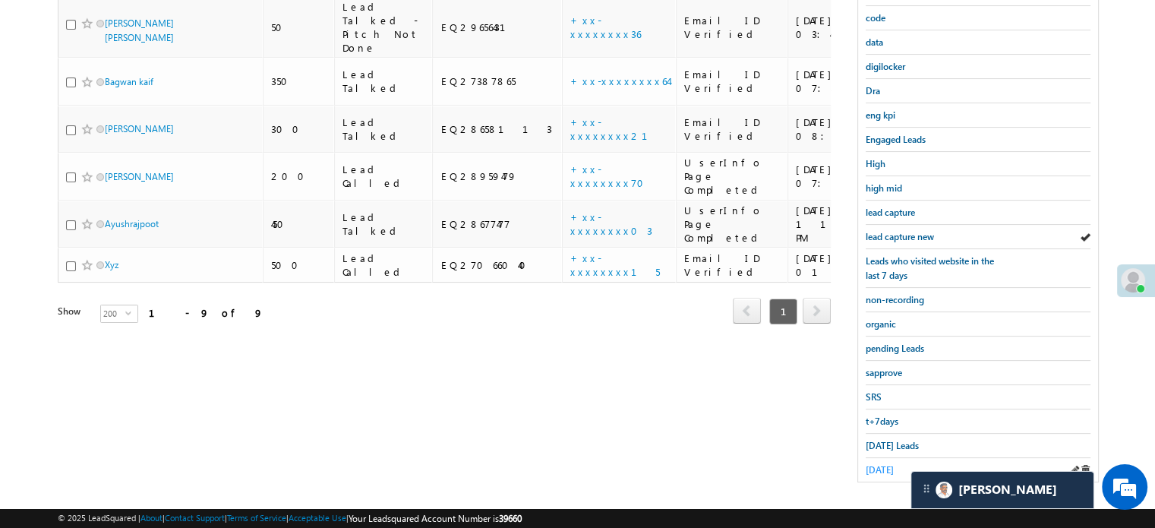
click at [881, 464] on span "[DATE]" at bounding box center [880, 469] width 28 height 11
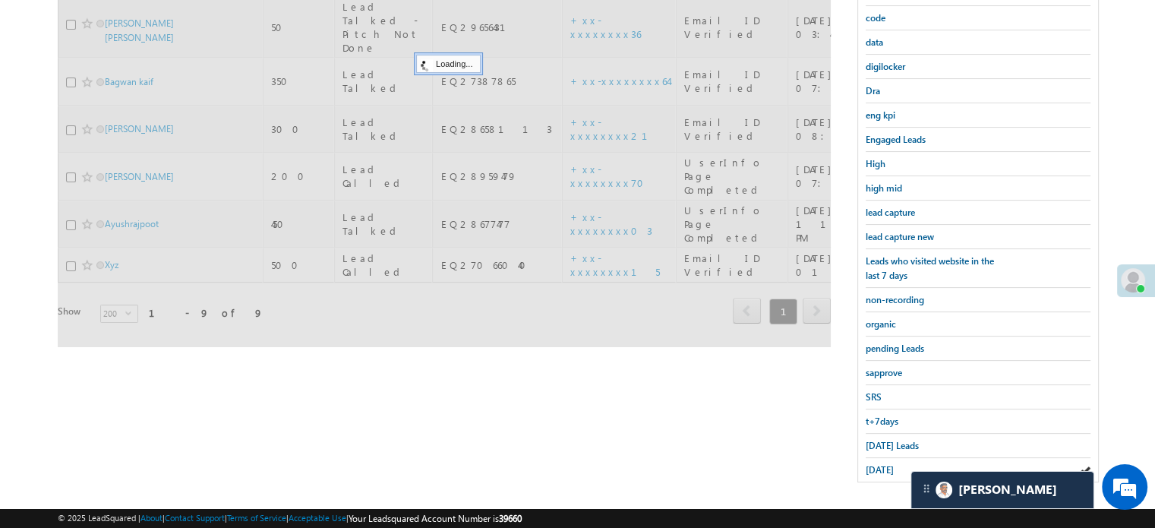
click at [881, 464] on span "[DATE]" at bounding box center [880, 469] width 28 height 11
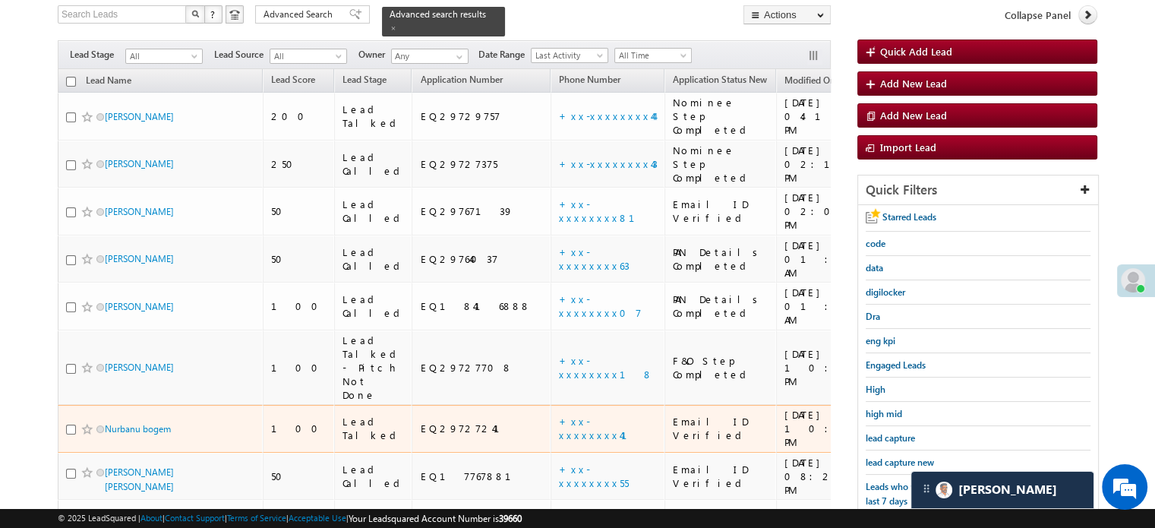
scroll to position [235, 0]
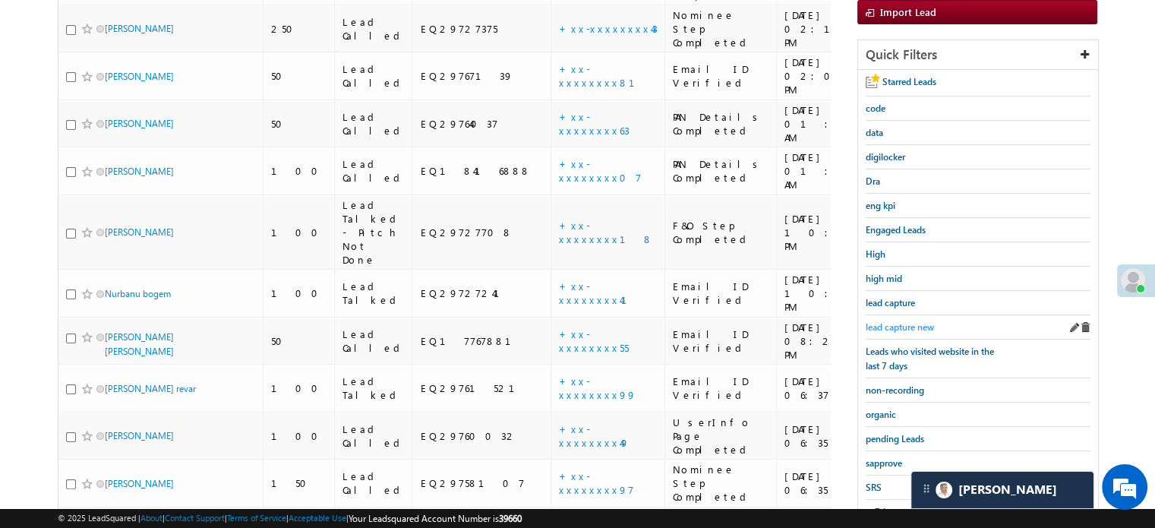
click at [897, 324] on span "lead capture new" at bounding box center [900, 326] width 68 height 11
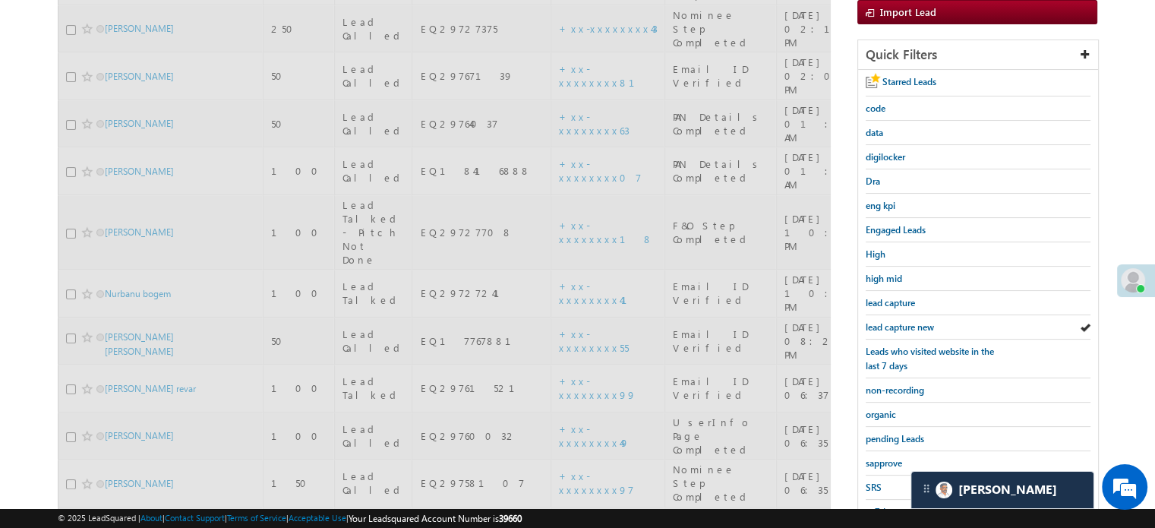
click at [897, 324] on span "lead capture new" at bounding box center [900, 326] width 68 height 11
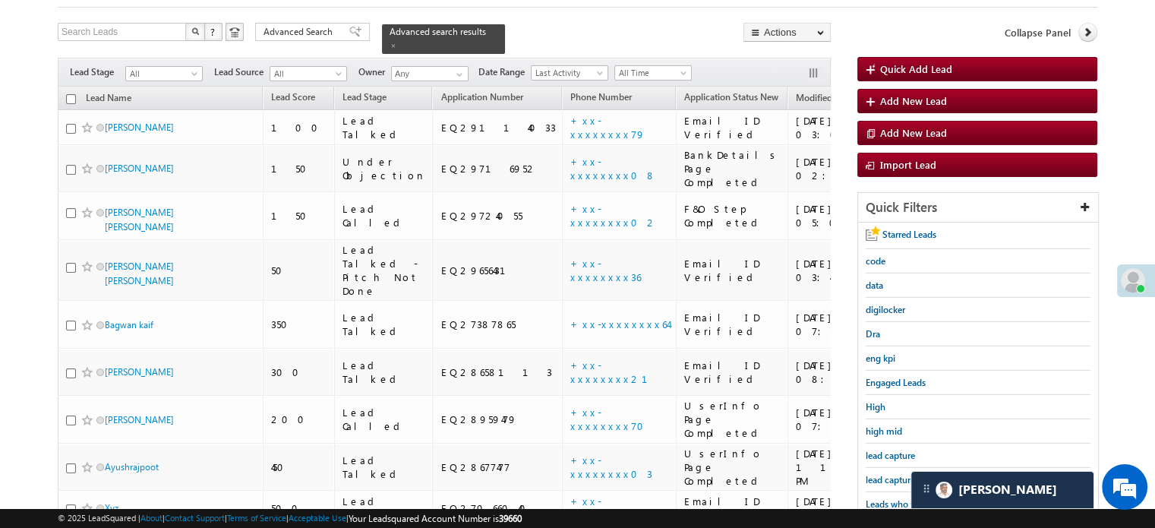
scroll to position [84, 0]
click at [893, 459] on div "lead capture" at bounding box center [978, 455] width 225 height 24
click at [878, 467] on div "lead capture new" at bounding box center [978, 479] width 225 height 24
click at [878, 472] on link "lead capture new" at bounding box center [900, 479] width 68 height 14
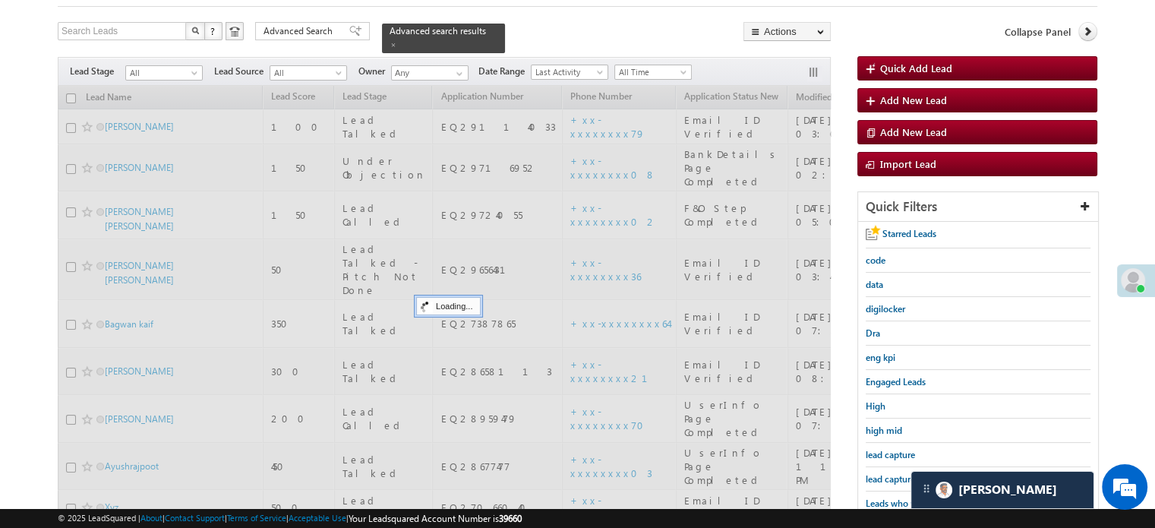
click at [878, 472] on link "lead capture new" at bounding box center [900, 479] width 68 height 14
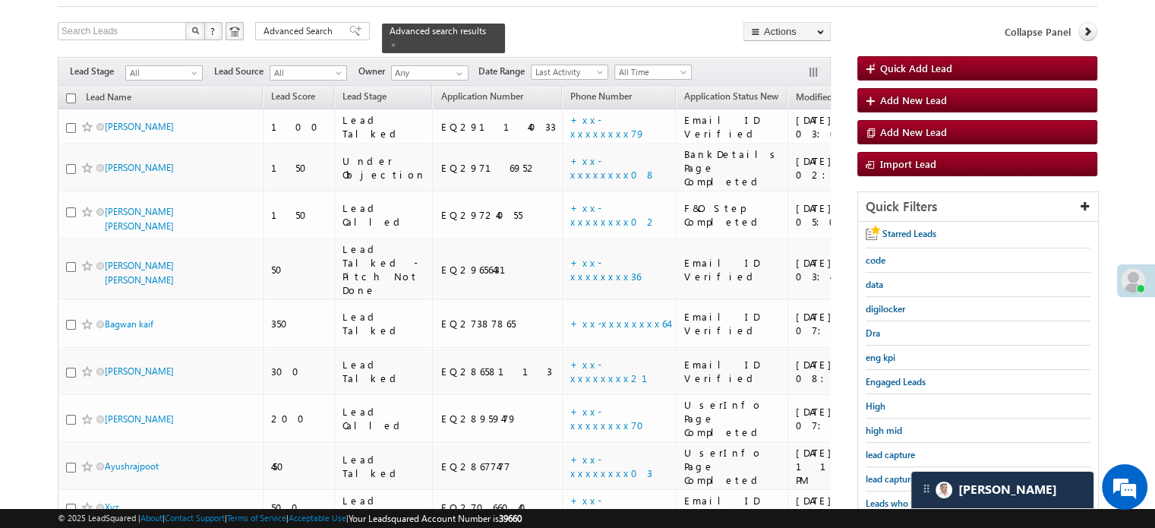
click at [878, 472] on link "lead capture new" at bounding box center [900, 479] width 68 height 14
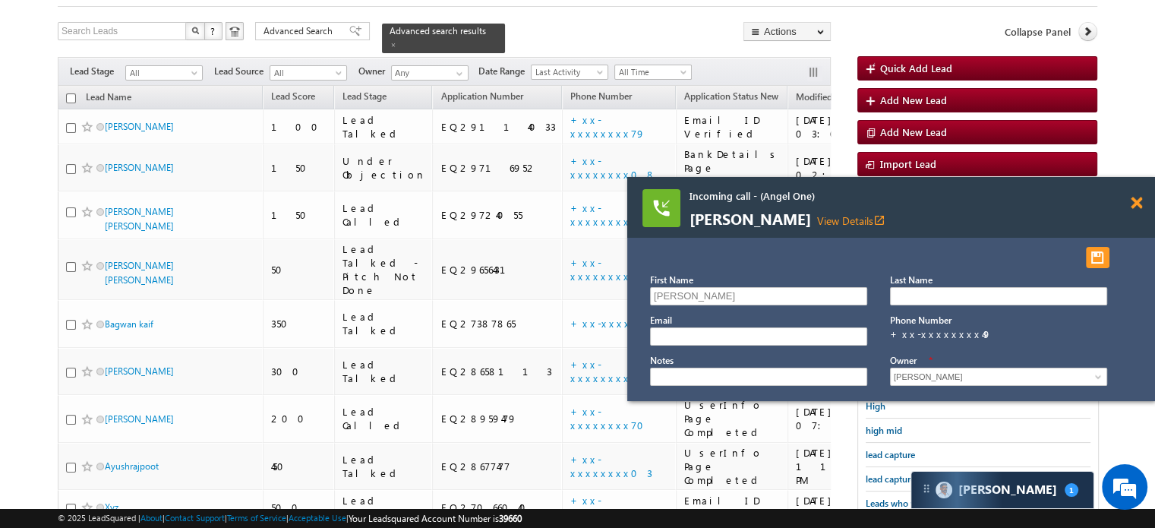
click at [1136, 200] on span at bounding box center [1136, 203] width 11 height 13
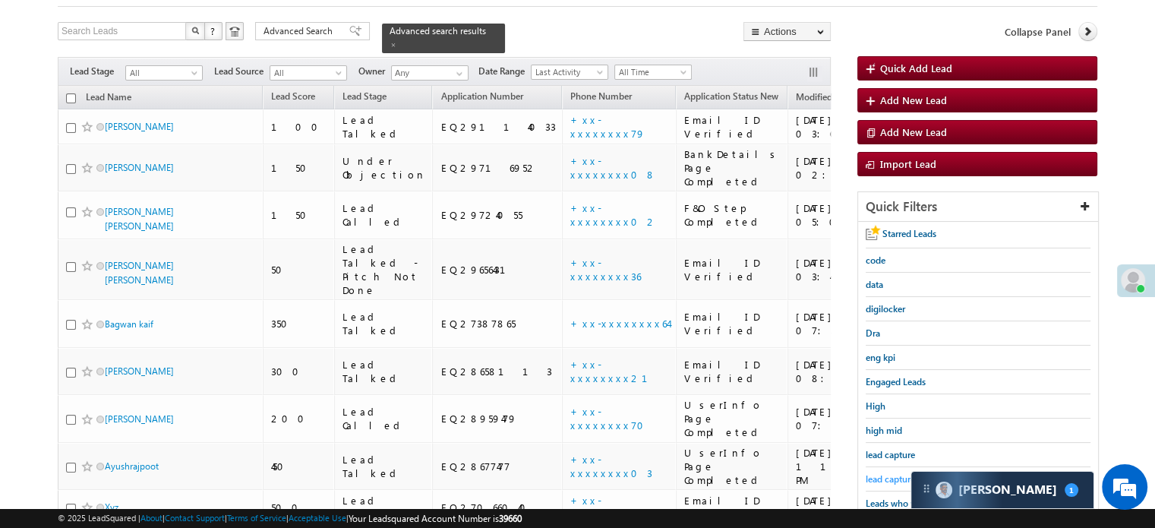
click at [882, 473] on span "lead capture new" at bounding box center [900, 478] width 68 height 11
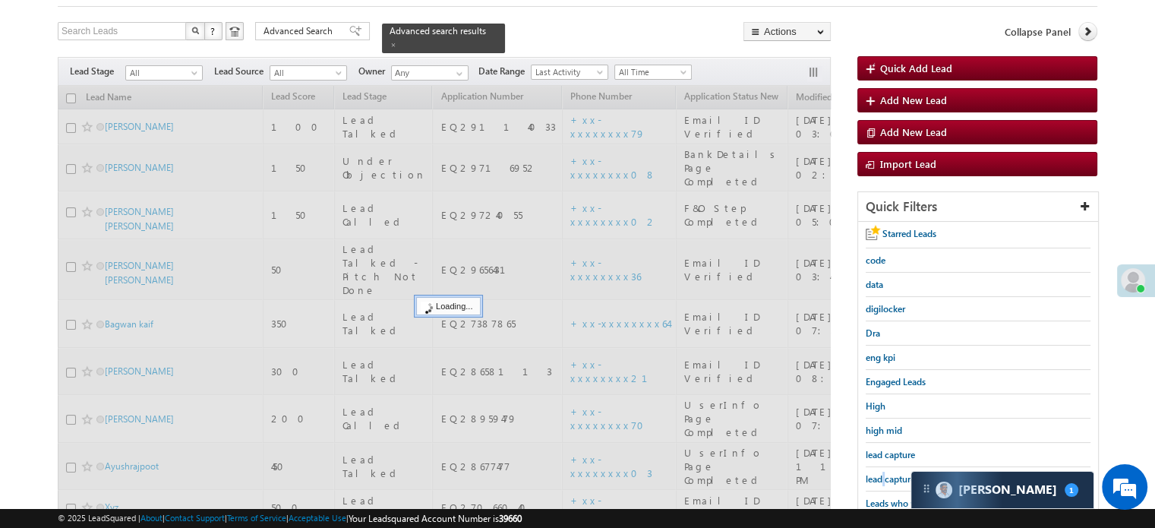
click at [882, 473] on span "lead capture new" at bounding box center [900, 478] width 68 height 11
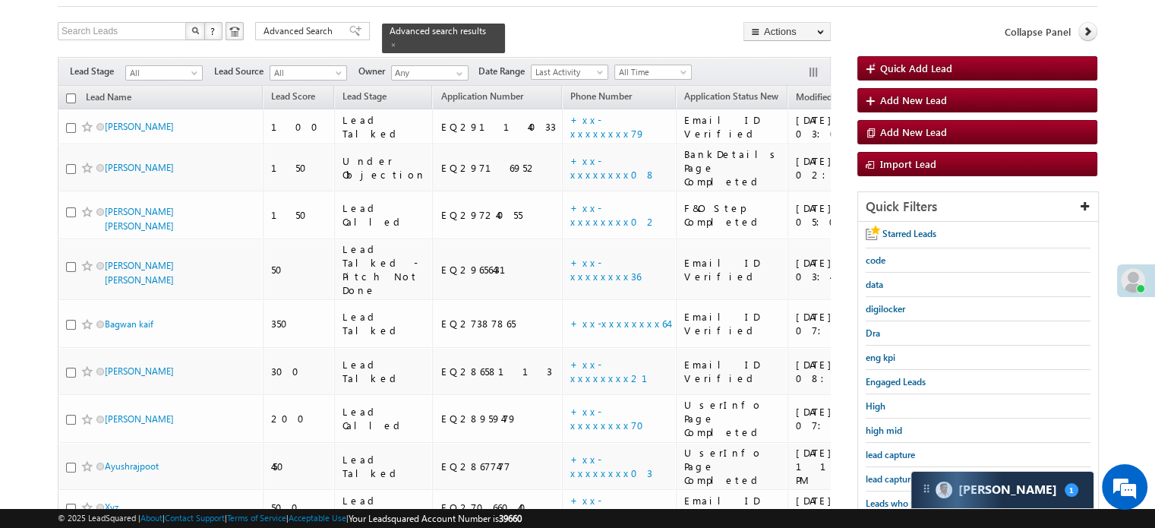
click at [882, 473] on span "lead capture new" at bounding box center [900, 478] width 68 height 11
click at [888, 478] on span "lead capture new" at bounding box center [900, 478] width 68 height 11
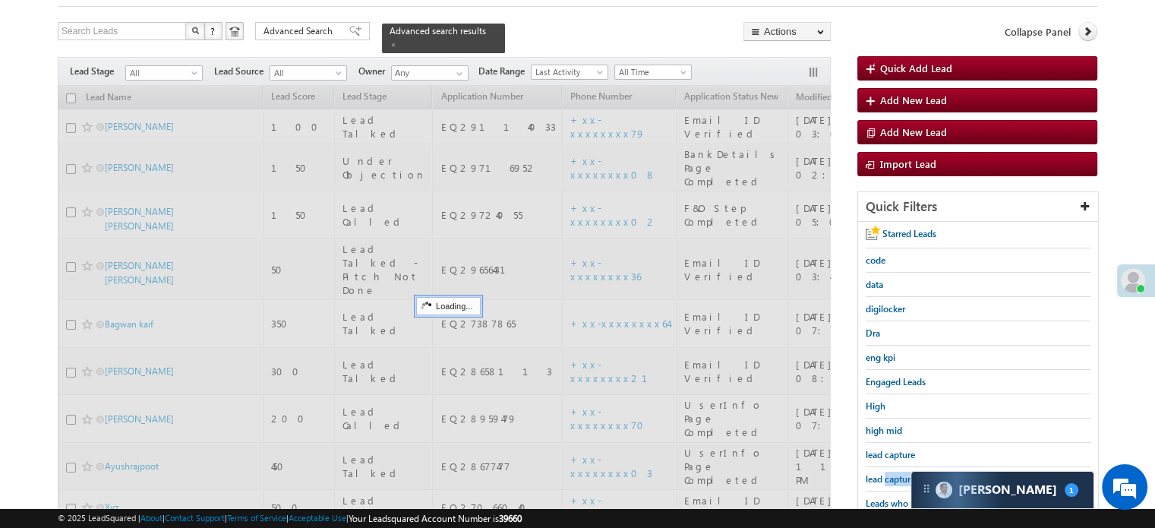
click at [888, 478] on span "lead capture new" at bounding box center [900, 478] width 68 height 11
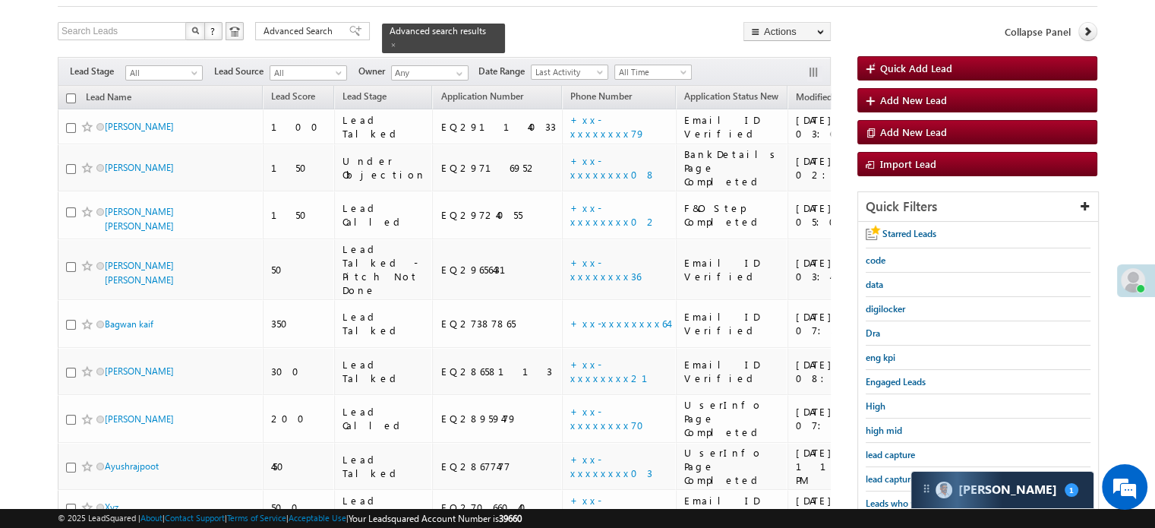
click at [888, 478] on span "lead capture new" at bounding box center [900, 478] width 68 height 11
click at [888, 476] on span "lead capture new" at bounding box center [900, 478] width 68 height 11
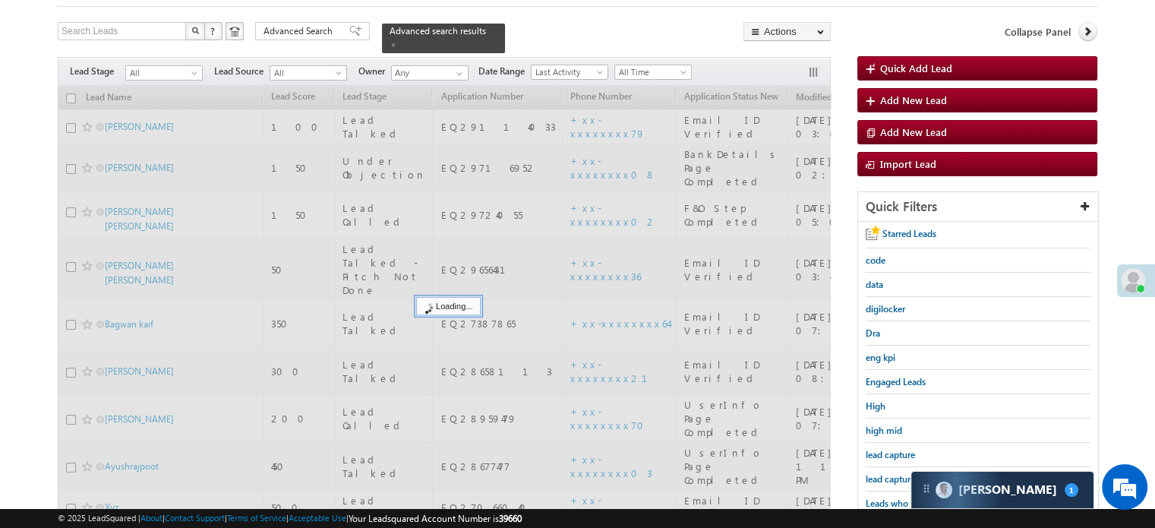
click at [888, 476] on span "lead capture new" at bounding box center [900, 478] width 68 height 11
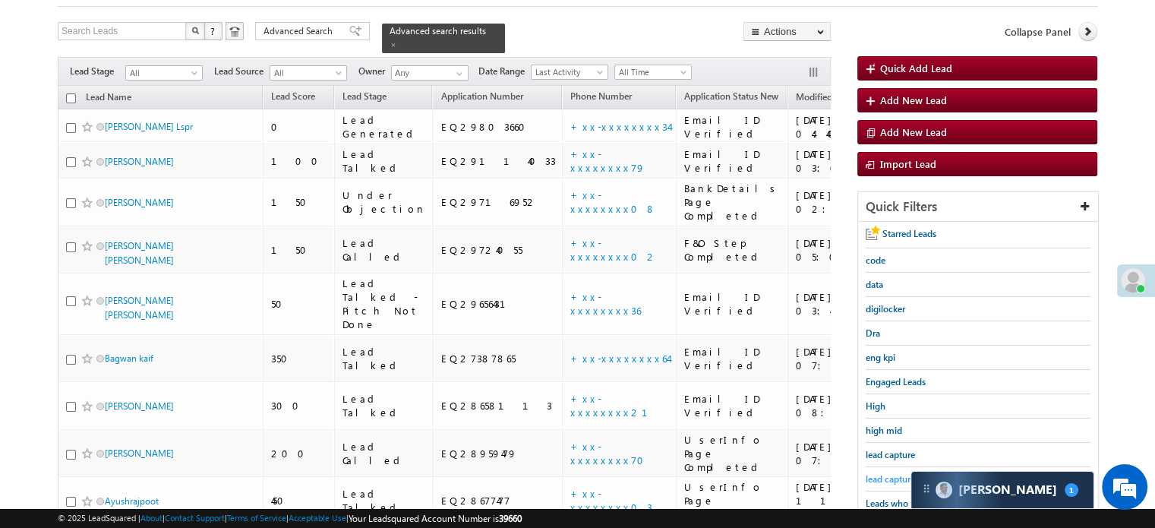
click at [882, 478] on span "lead capture new" at bounding box center [900, 478] width 68 height 11
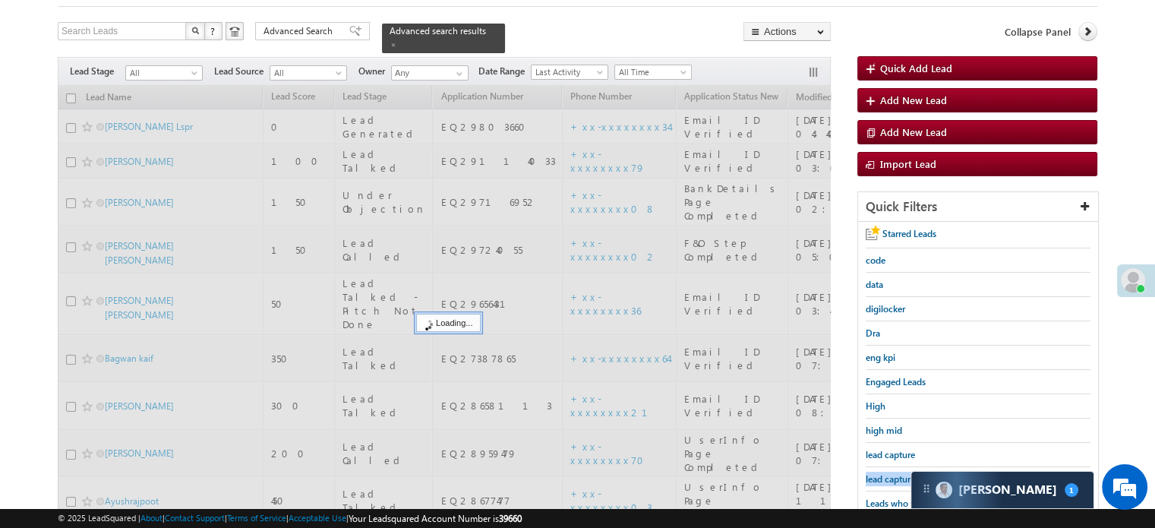
click at [882, 478] on span "lead capture new" at bounding box center [900, 478] width 68 height 11
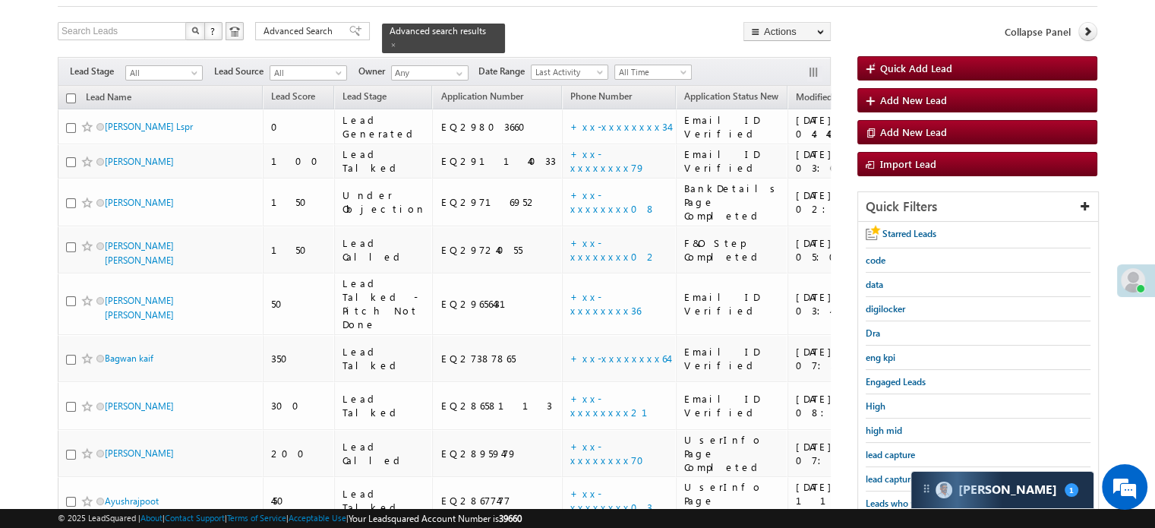
click at [882, 478] on span "lead capture new" at bounding box center [900, 478] width 68 height 11
click at [897, 467] on div "lead capture new" at bounding box center [978, 479] width 225 height 24
click at [892, 477] on span "lead capture new" at bounding box center [900, 478] width 68 height 11
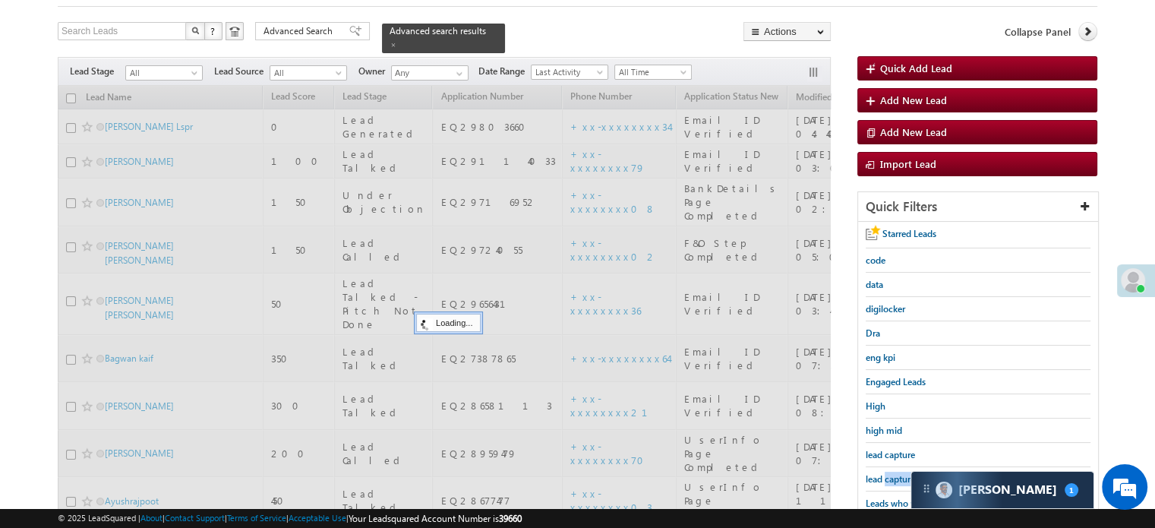
click at [892, 477] on span "lead capture new" at bounding box center [900, 478] width 68 height 11
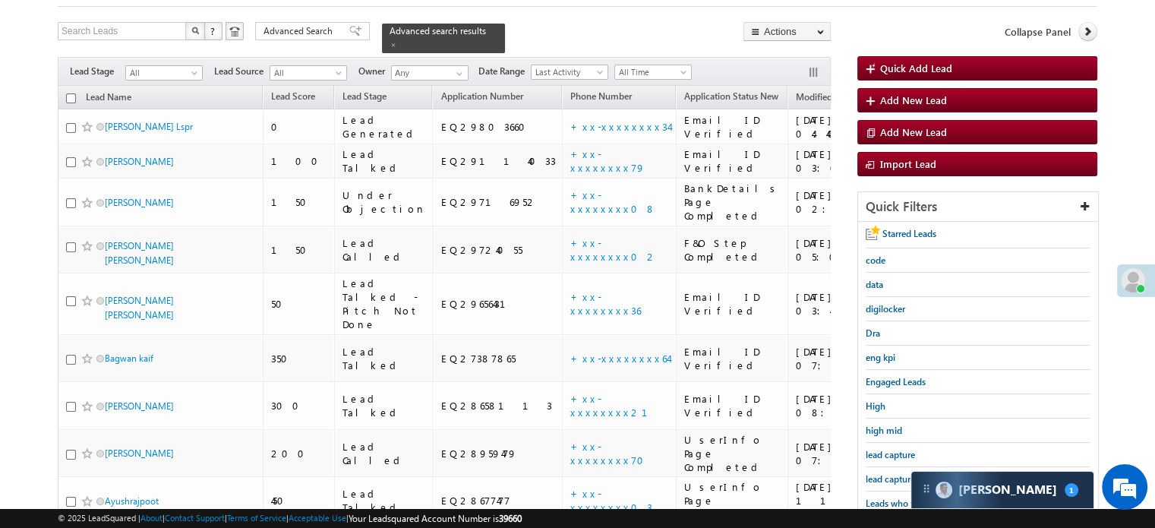
click at [892, 477] on span "lead capture new" at bounding box center [900, 478] width 68 height 11
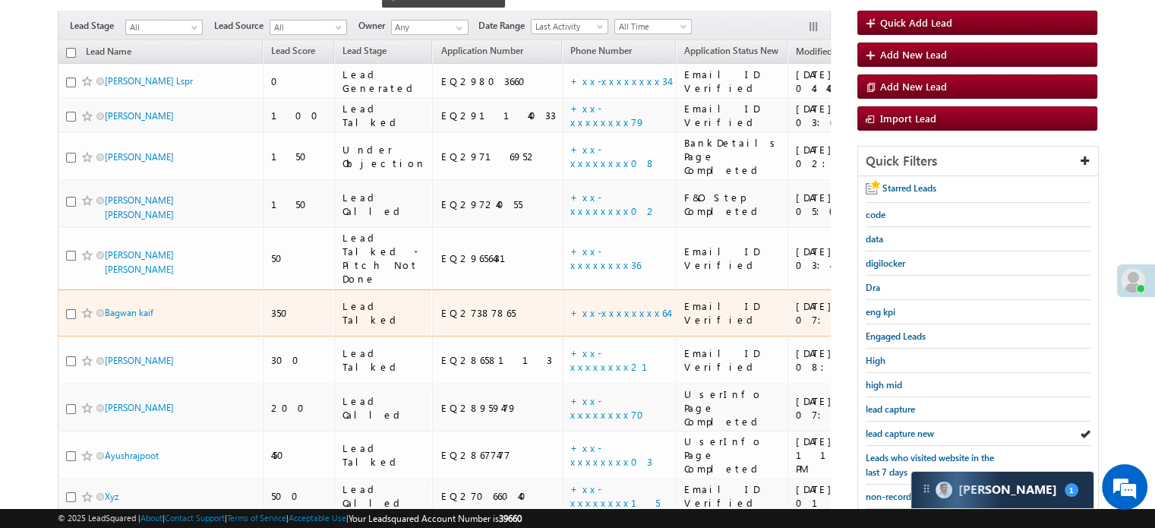
scroll to position [159, 0]
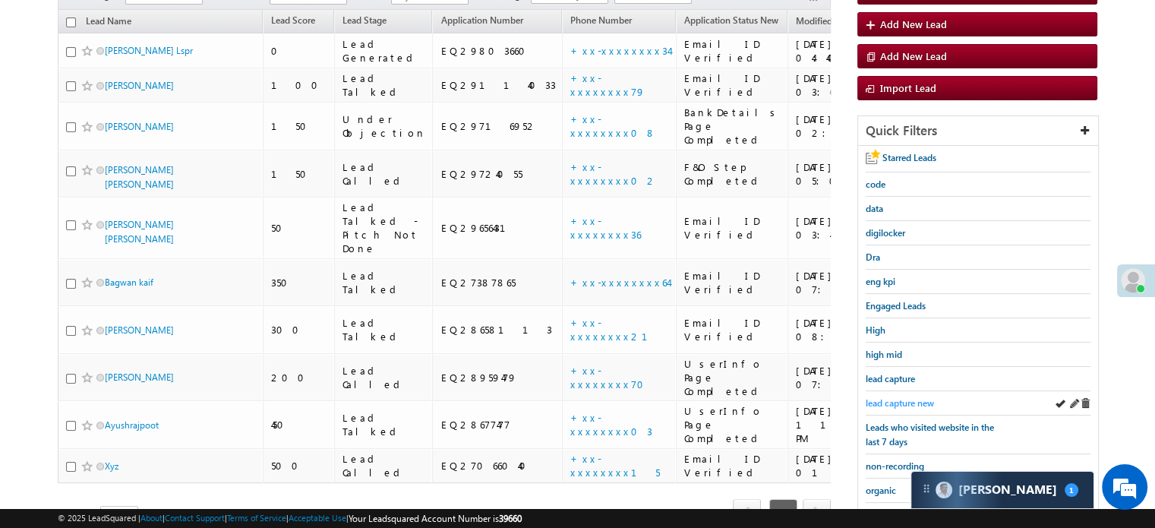
click at [907, 403] on span "lead capture new" at bounding box center [900, 402] width 68 height 11
click at [897, 397] on span "lead capture new" at bounding box center [900, 402] width 68 height 11
click at [910, 405] on div "lead capture new" at bounding box center [978, 403] width 225 height 24
click at [903, 397] on span "lead capture new" at bounding box center [900, 402] width 68 height 11
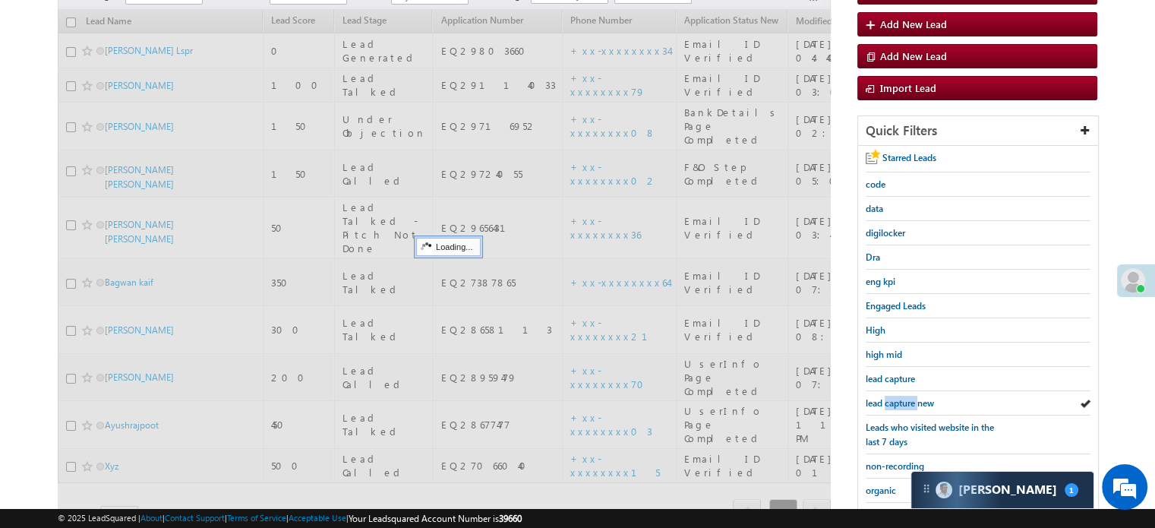
click at [903, 397] on span "lead capture new" at bounding box center [900, 402] width 68 height 11
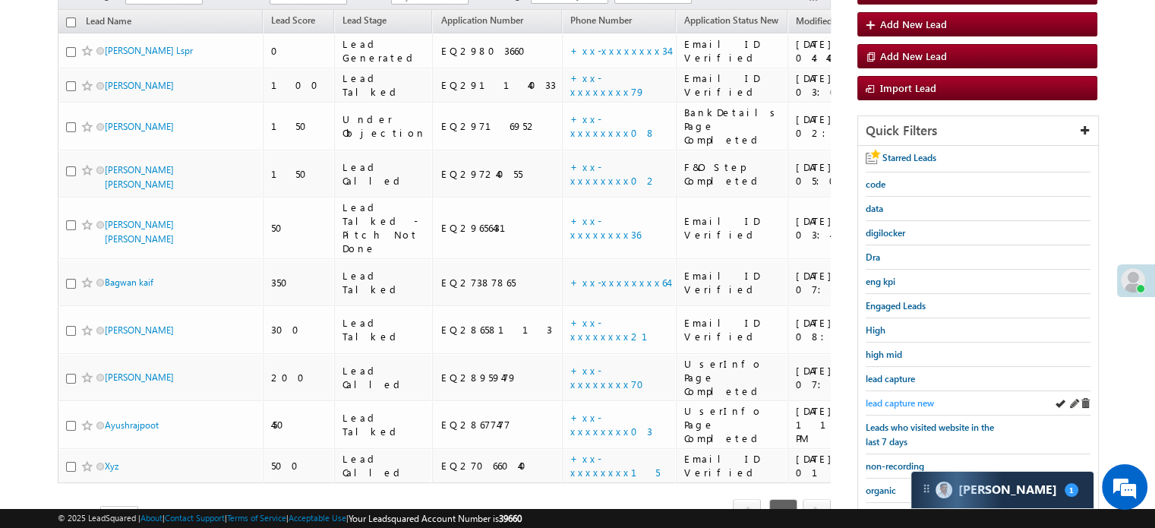
click at [907, 398] on span "lead capture new" at bounding box center [900, 402] width 68 height 11
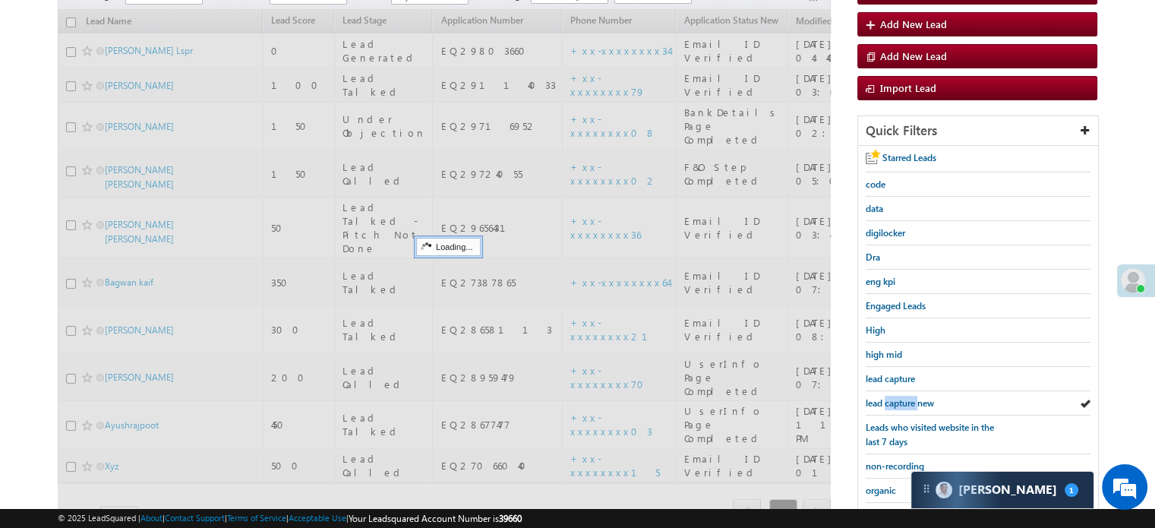
click at [907, 398] on span "lead capture new" at bounding box center [900, 402] width 68 height 11
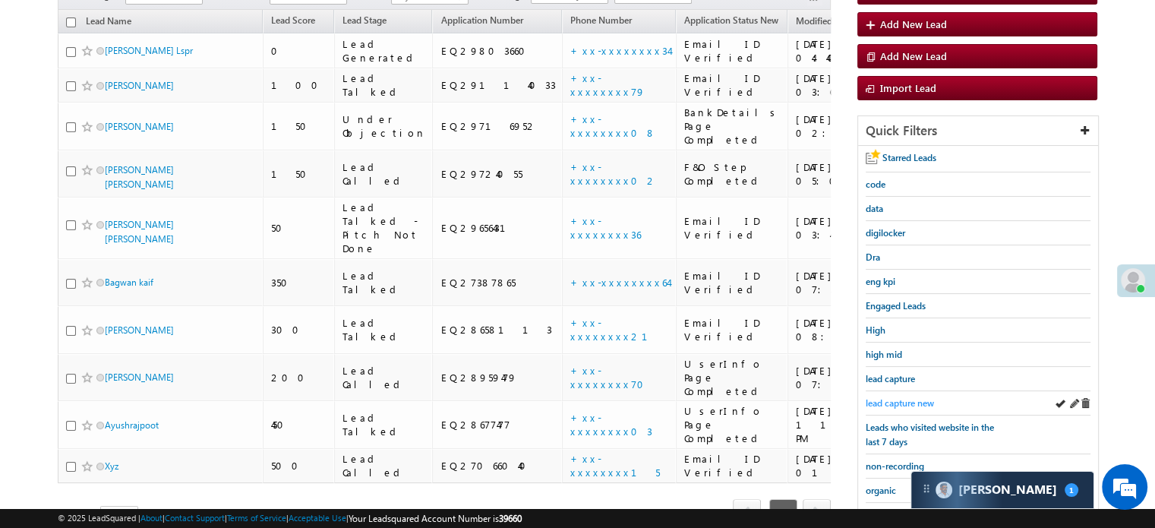
click at [900, 400] on span "lead capture new" at bounding box center [900, 402] width 68 height 11
click at [898, 397] on span "lead capture new" at bounding box center [900, 402] width 68 height 11
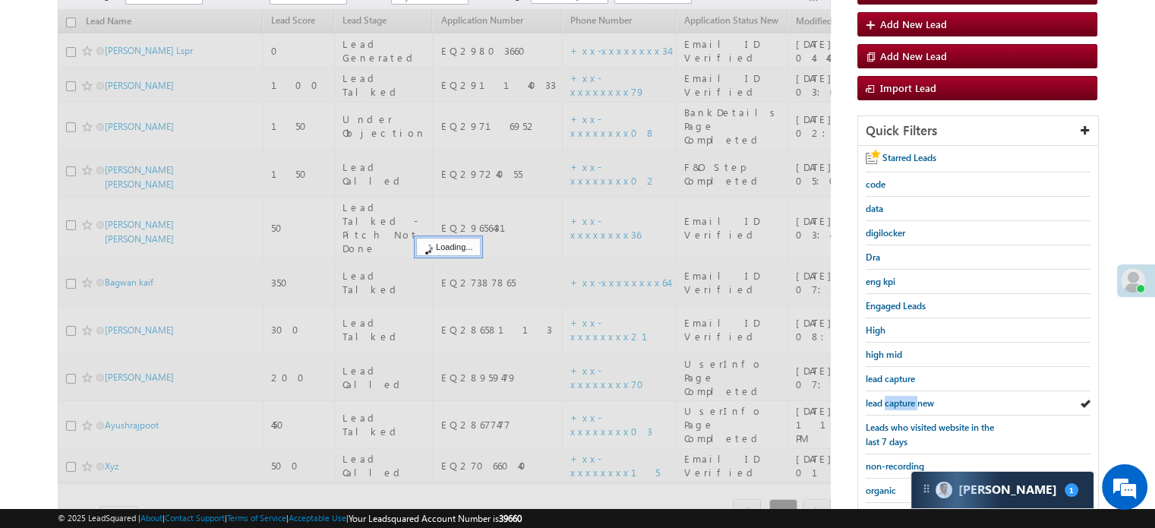
click at [898, 397] on span "lead capture new" at bounding box center [900, 402] width 68 height 11
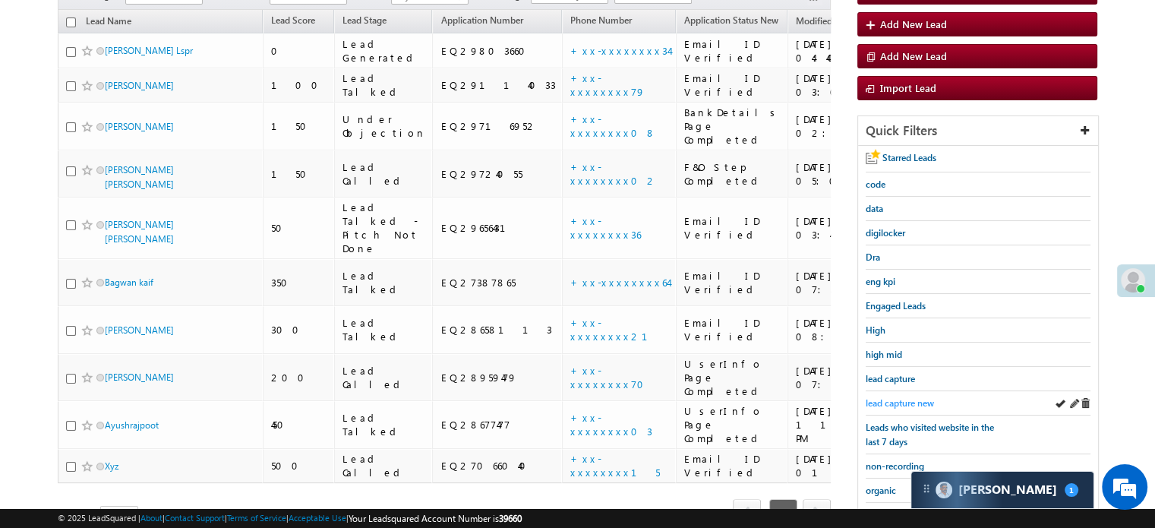
click at [894, 397] on span "lead capture new" at bounding box center [900, 402] width 68 height 11
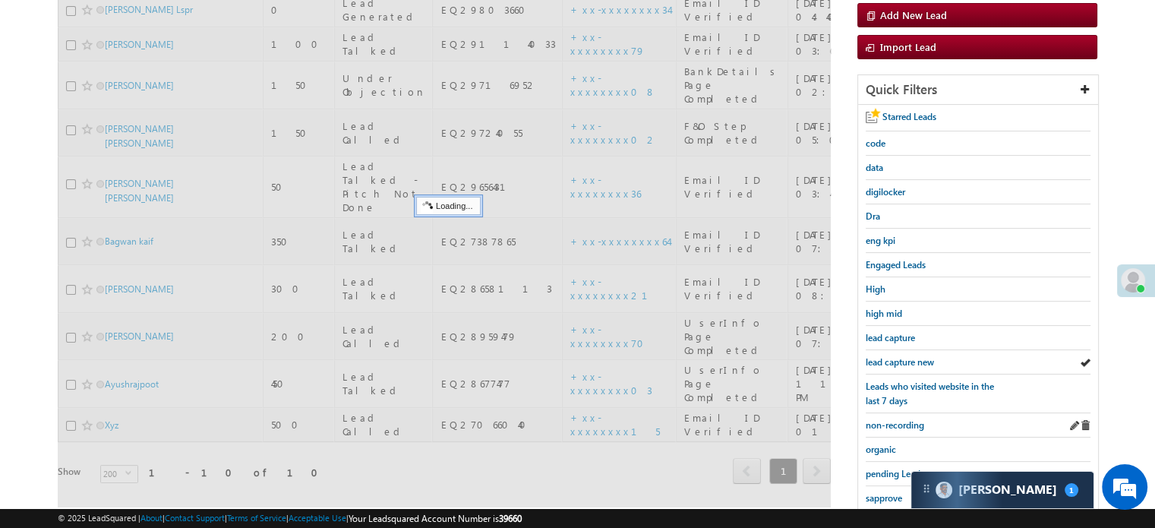
scroll to position [311, 0]
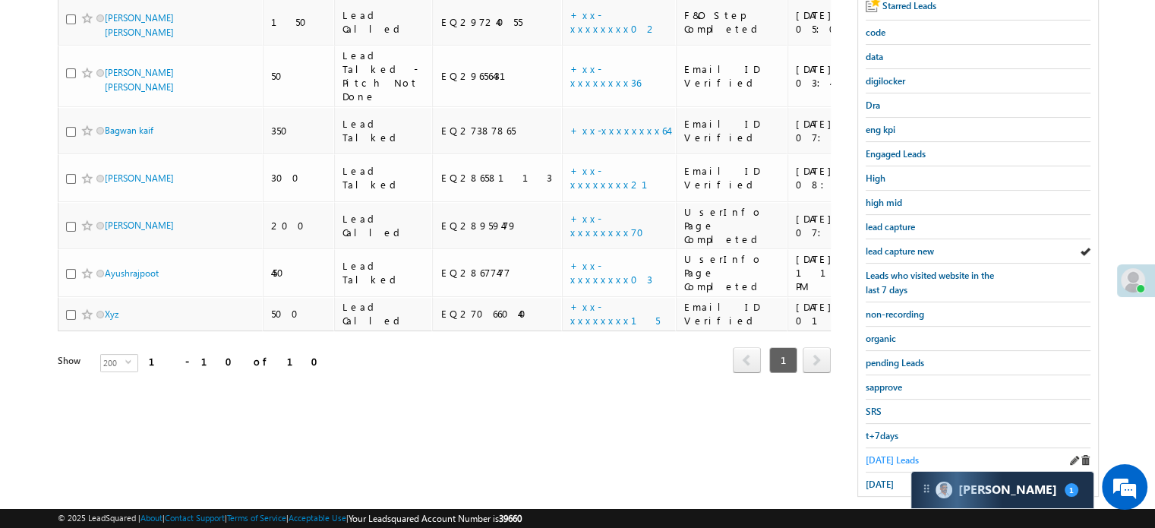
click at [894, 454] on span "[DATE] Leads" at bounding box center [892, 459] width 53 height 11
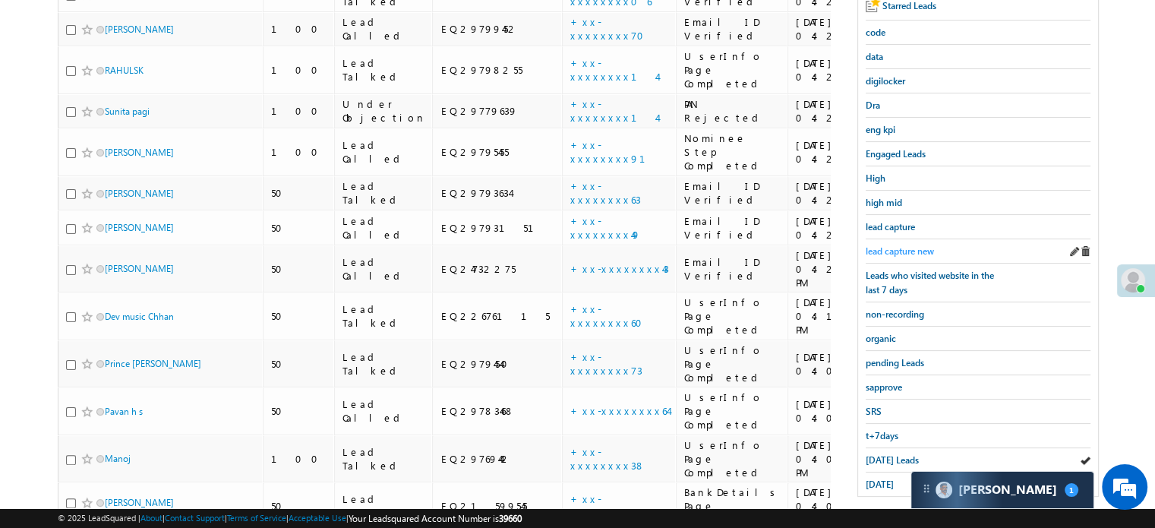
click at [902, 248] on span "lead capture new" at bounding box center [900, 250] width 68 height 11
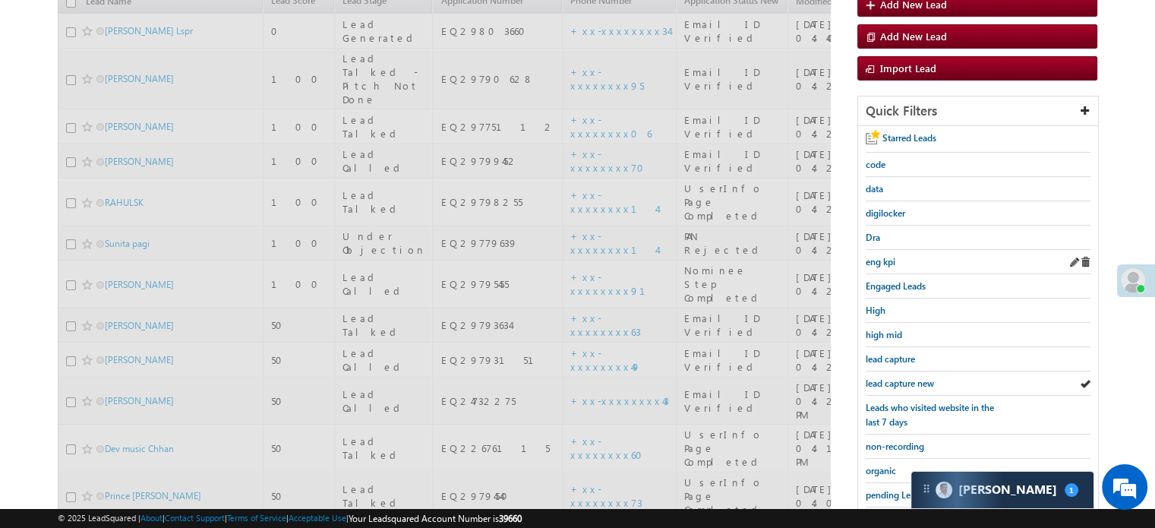
scroll to position [84, 0]
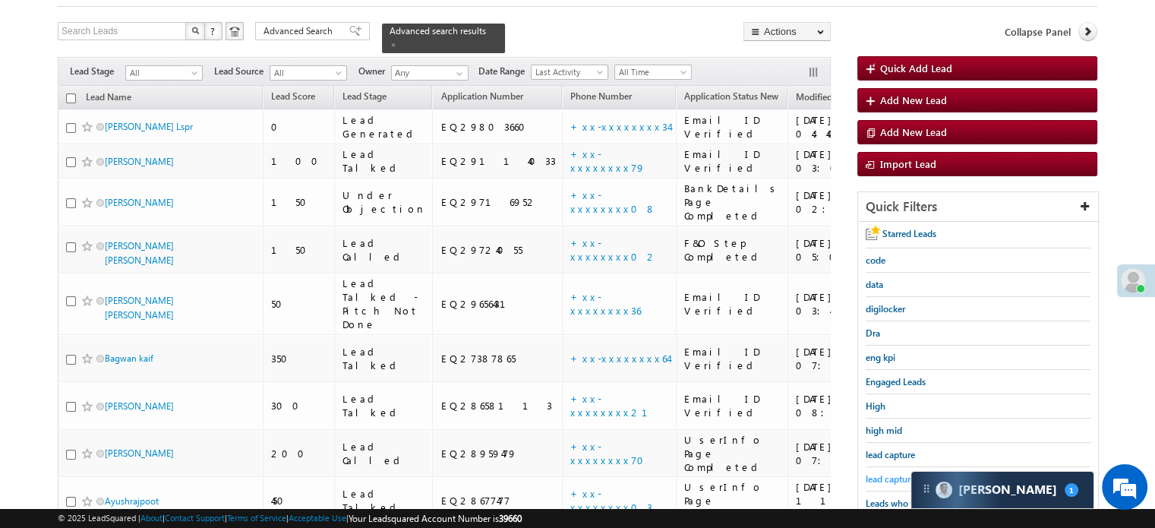
click at [892, 474] on span "lead capture new" at bounding box center [900, 478] width 68 height 11
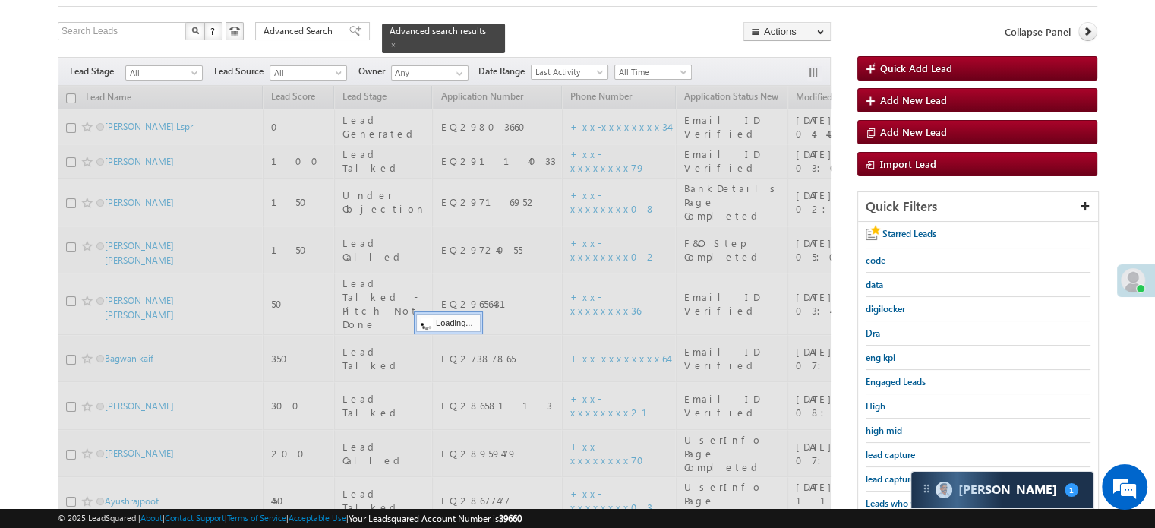
click at [892, 474] on span "lead capture new" at bounding box center [900, 478] width 68 height 11
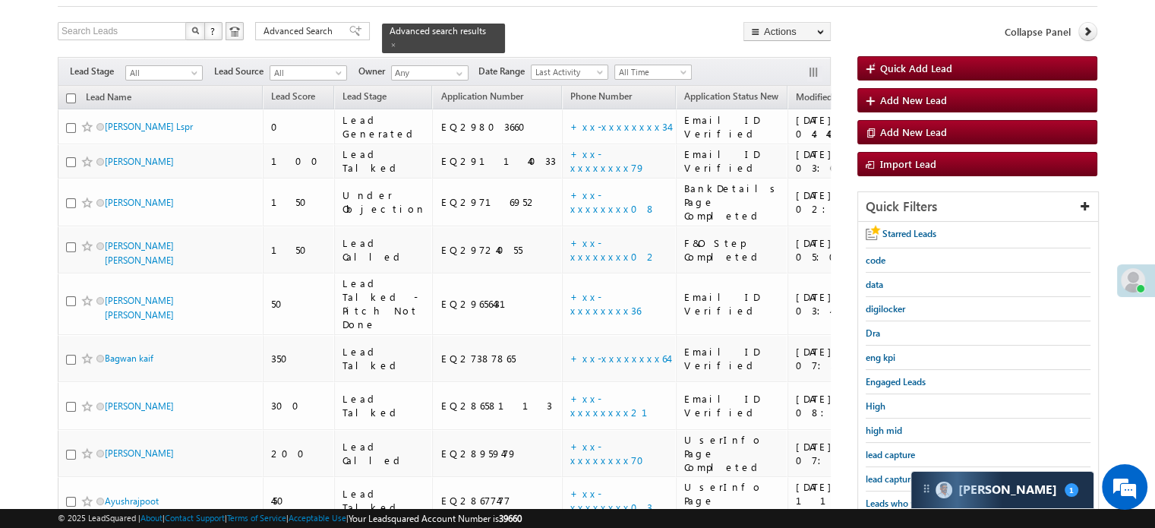
click at [892, 474] on span "lead capture new" at bounding box center [900, 478] width 68 height 11
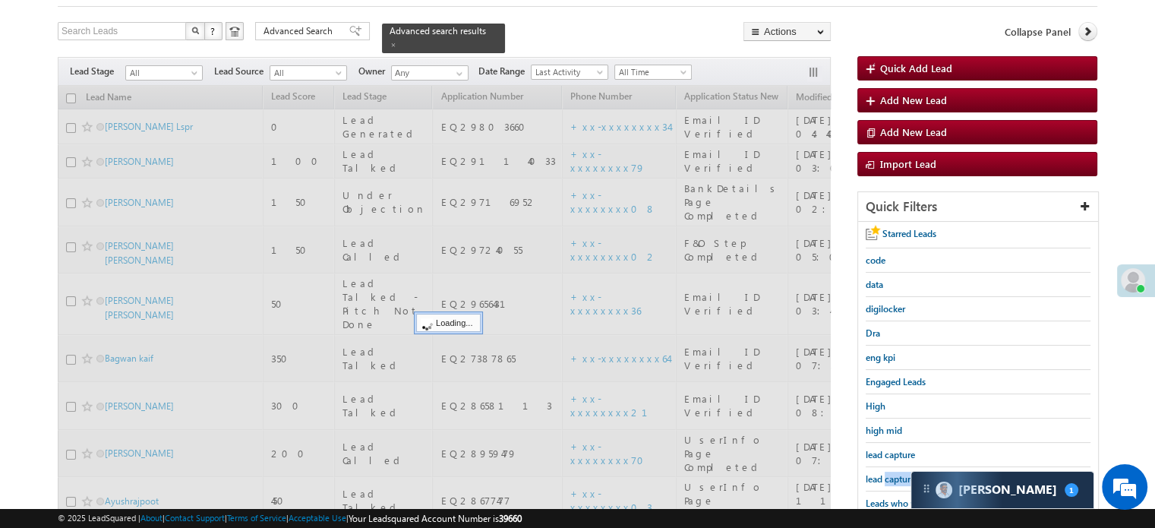
click at [892, 474] on span "lead capture new" at bounding box center [900, 478] width 68 height 11
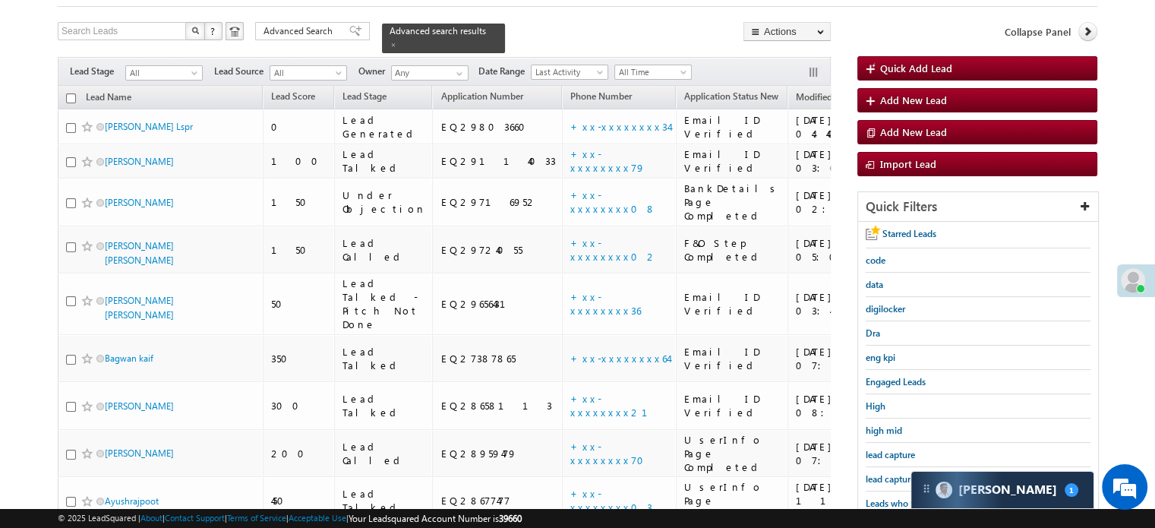
click at [892, 474] on span "lead capture new" at bounding box center [900, 478] width 68 height 11
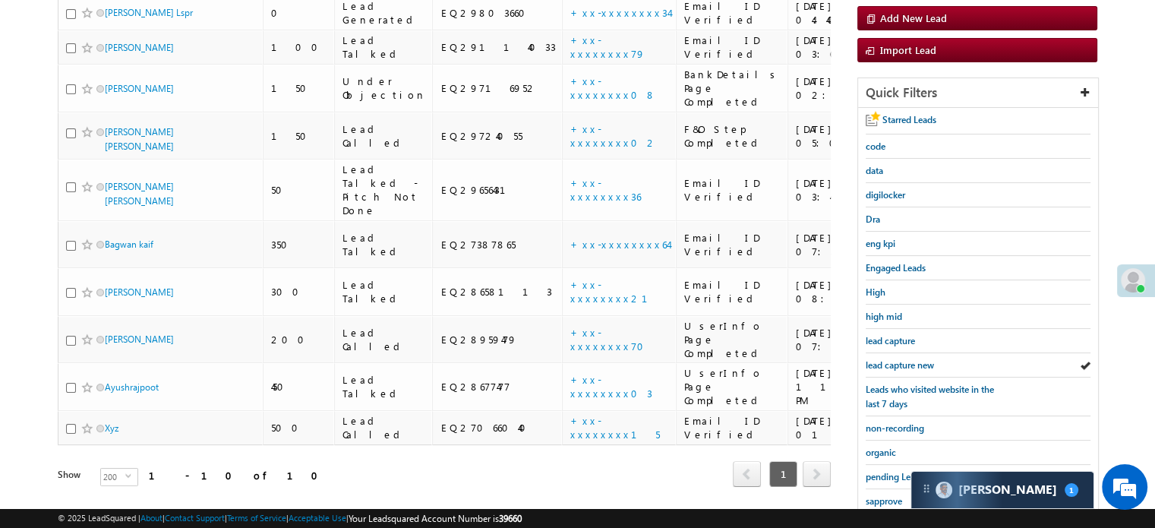
scroll to position [326, 0]
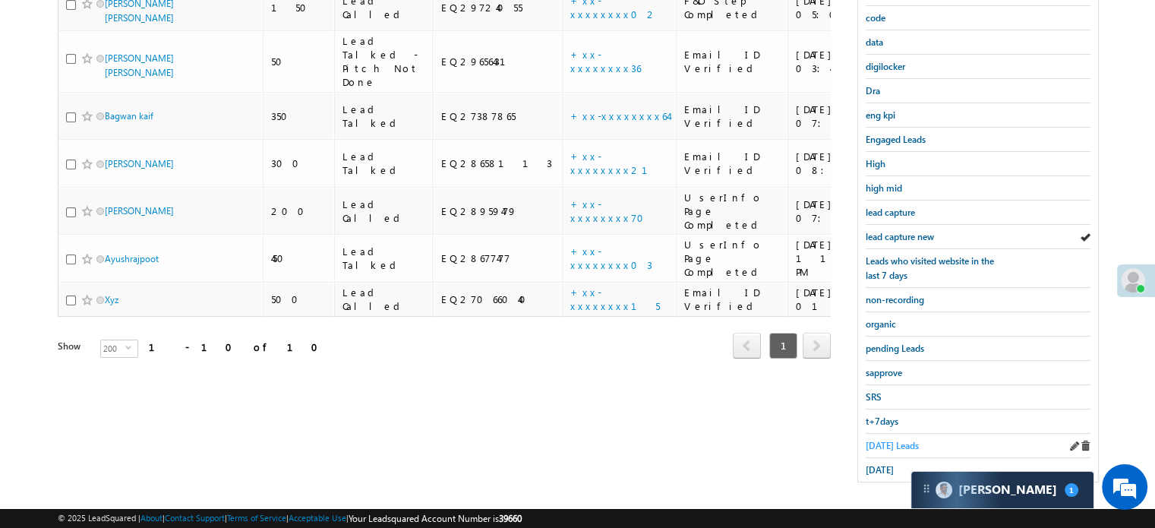
click at [882, 440] on span "[DATE] Leads" at bounding box center [892, 445] width 53 height 11
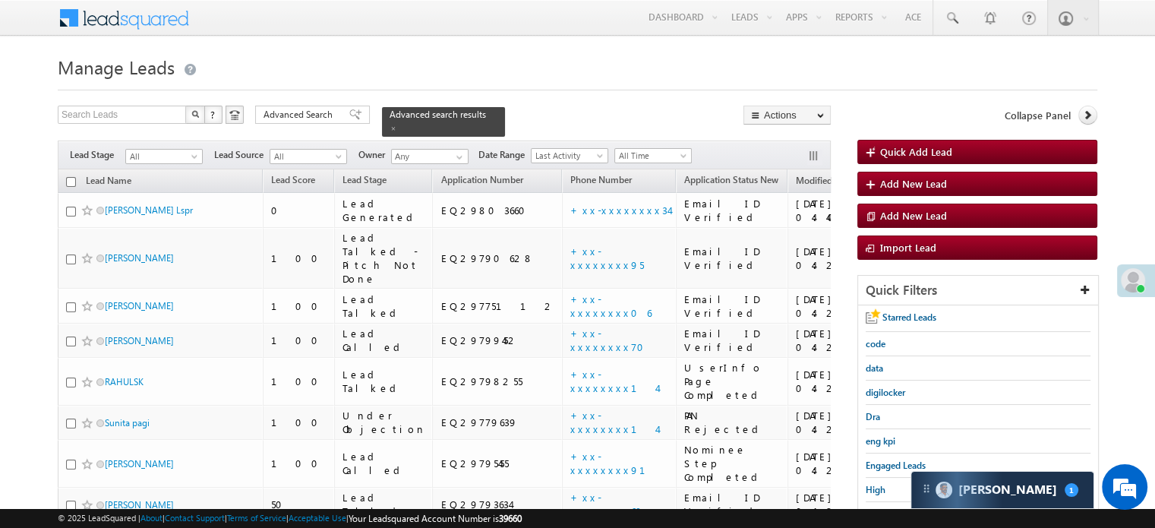
scroll to position [152, 0]
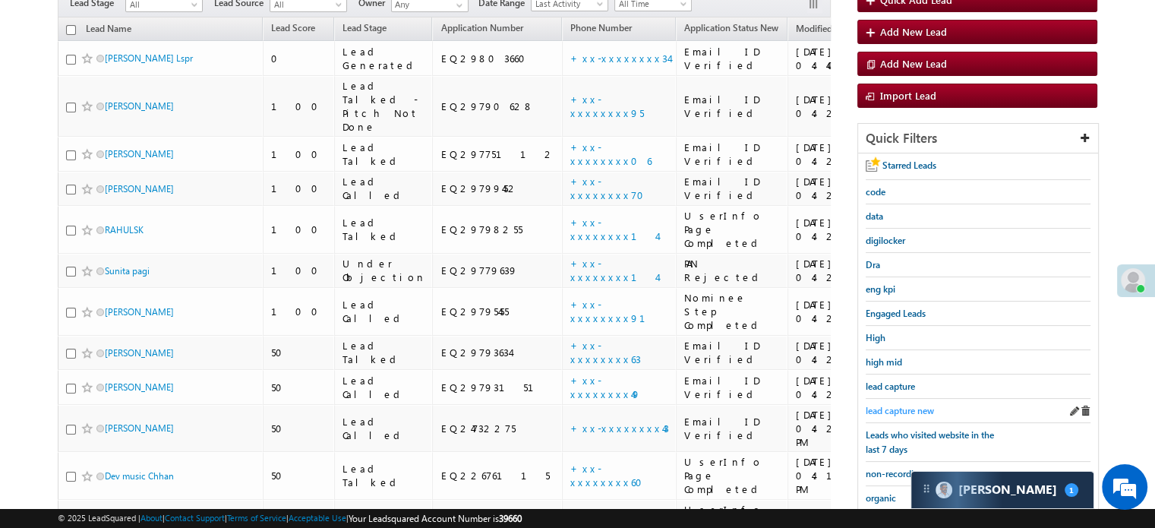
click at [900, 405] on span "lead capture new" at bounding box center [900, 410] width 68 height 11
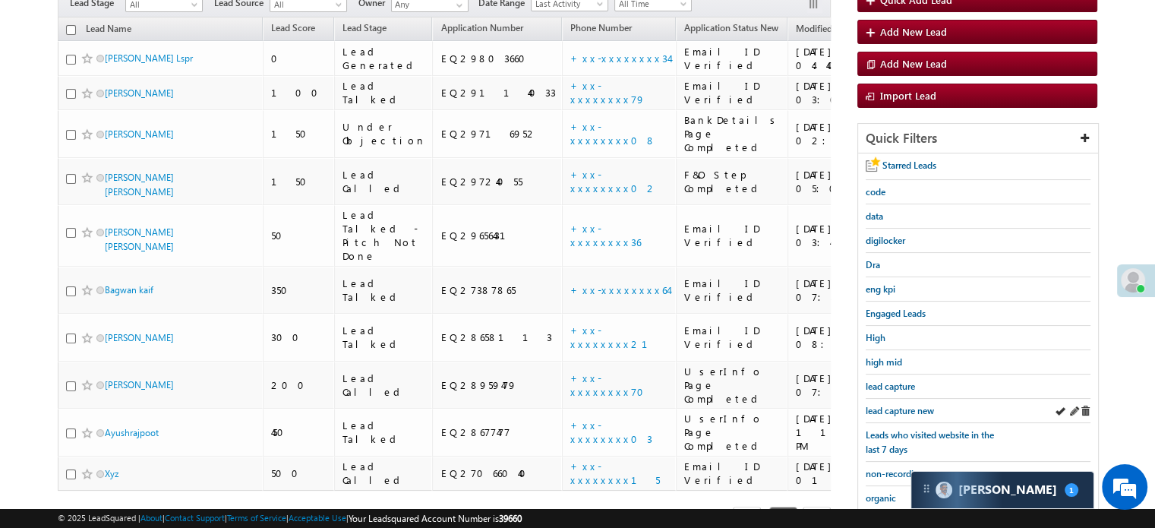
click at [888, 417] on div "lead capture new" at bounding box center [978, 411] width 225 height 24
click at [900, 410] on span "lead capture new" at bounding box center [900, 410] width 68 height 11
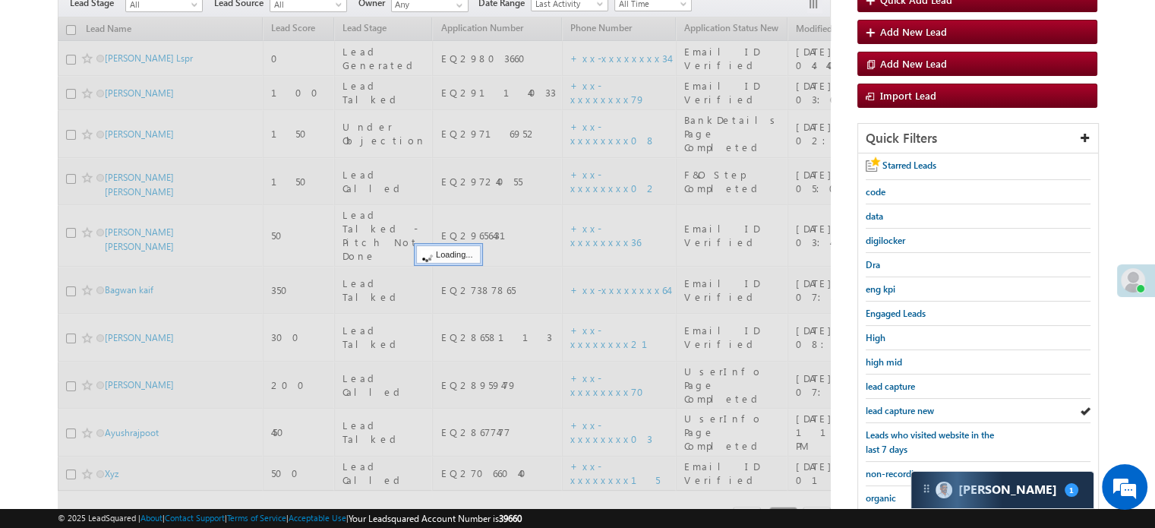
click at [900, 410] on span "lead capture new" at bounding box center [900, 410] width 68 height 11
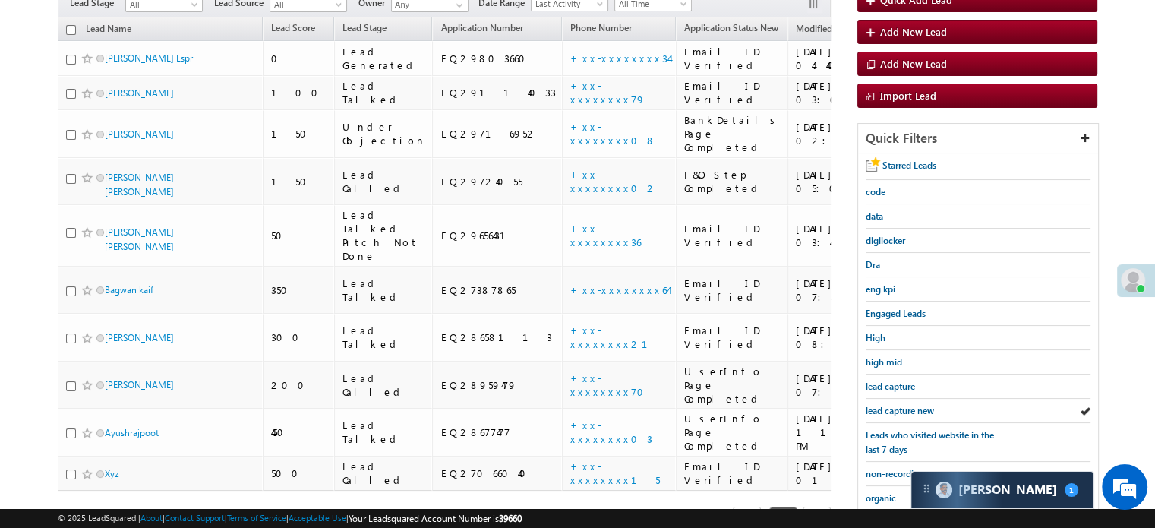
click at [900, 410] on span "lead capture new" at bounding box center [900, 410] width 68 height 11
click at [885, 409] on span "lead capture new" at bounding box center [900, 410] width 68 height 11
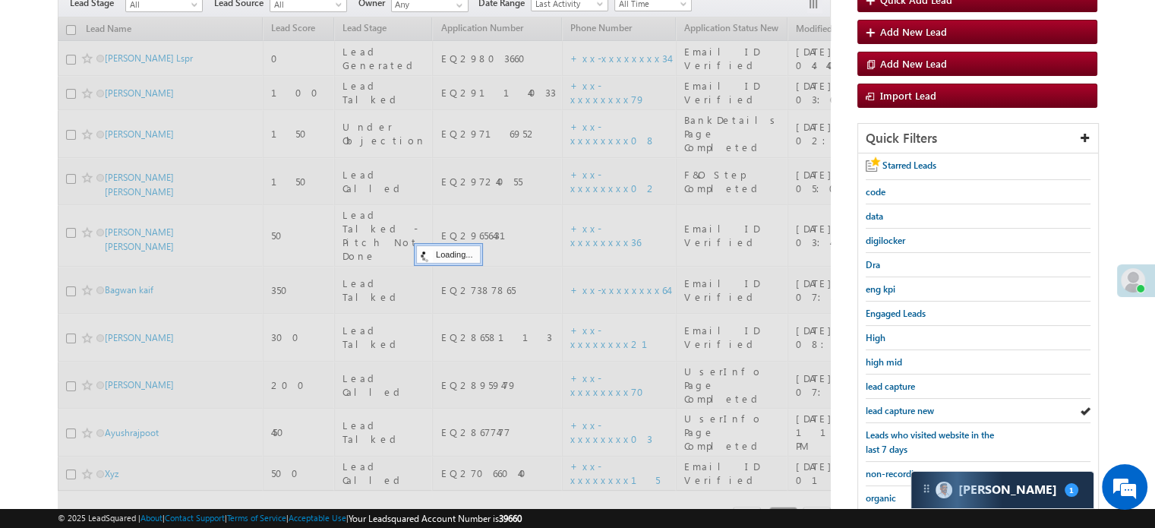
click at [885, 409] on span "lead capture new" at bounding box center [900, 410] width 68 height 11
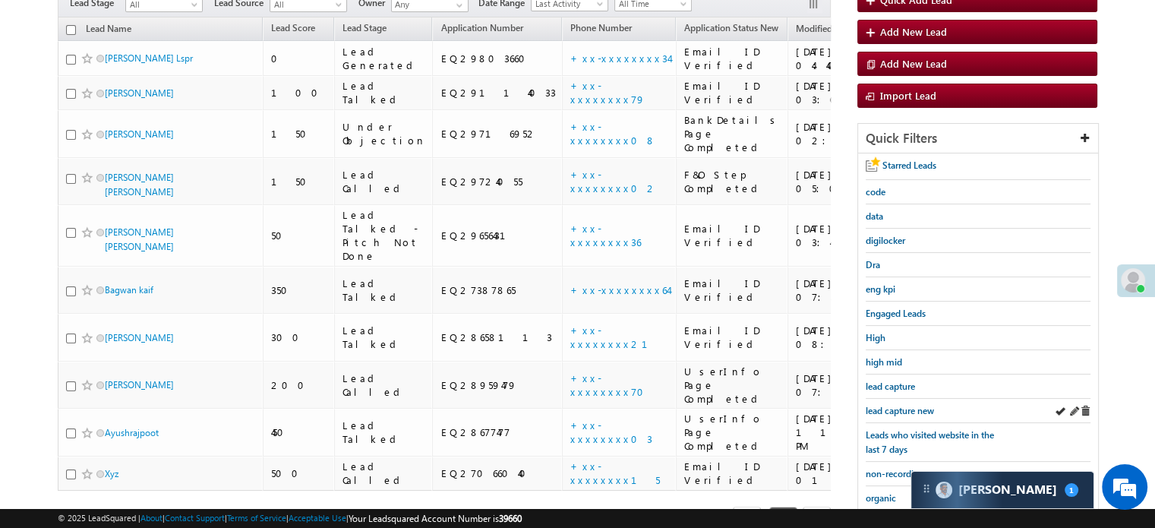
click at [890, 399] on div "lead capture new" at bounding box center [978, 411] width 225 height 24
click at [890, 403] on link "lead capture new" at bounding box center [900, 410] width 68 height 14
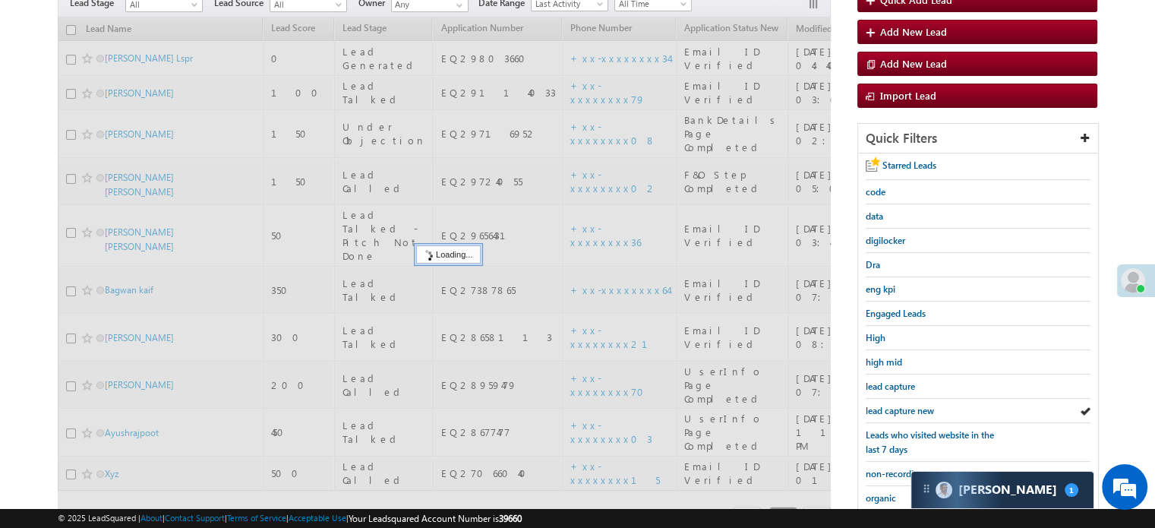
click at [894, 405] on span "lead capture new" at bounding box center [900, 410] width 68 height 11
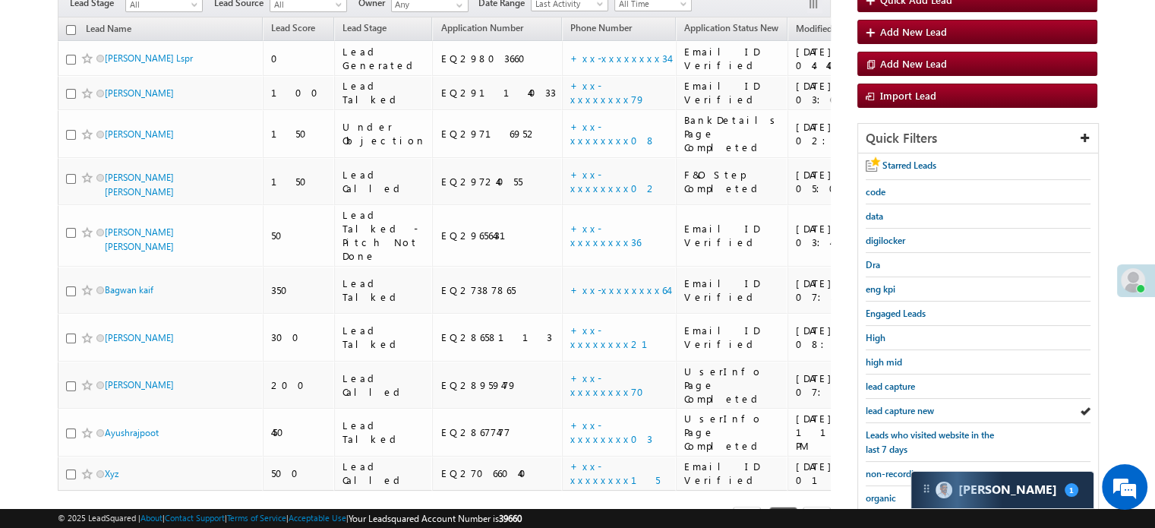
click at [894, 405] on span "lead capture new" at bounding box center [900, 410] width 68 height 11
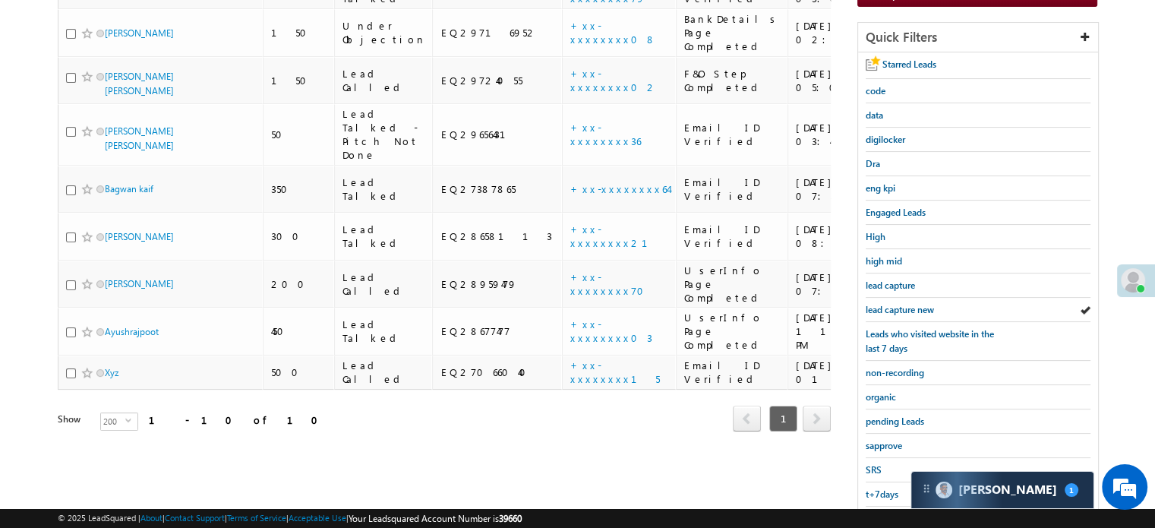
scroll to position [326, 0]
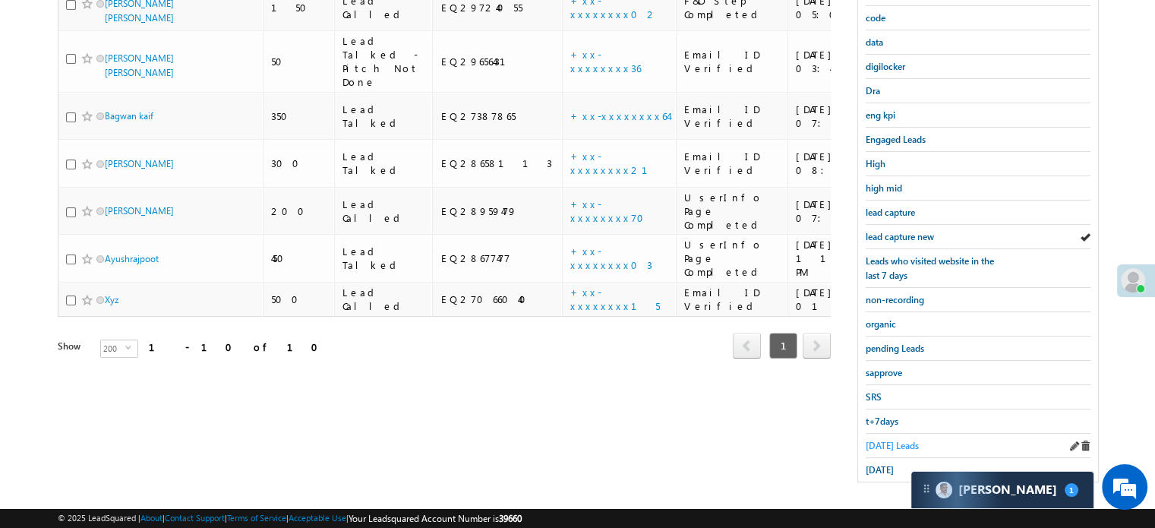
click at [893, 440] on span "[DATE] Leads" at bounding box center [892, 445] width 53 height 11
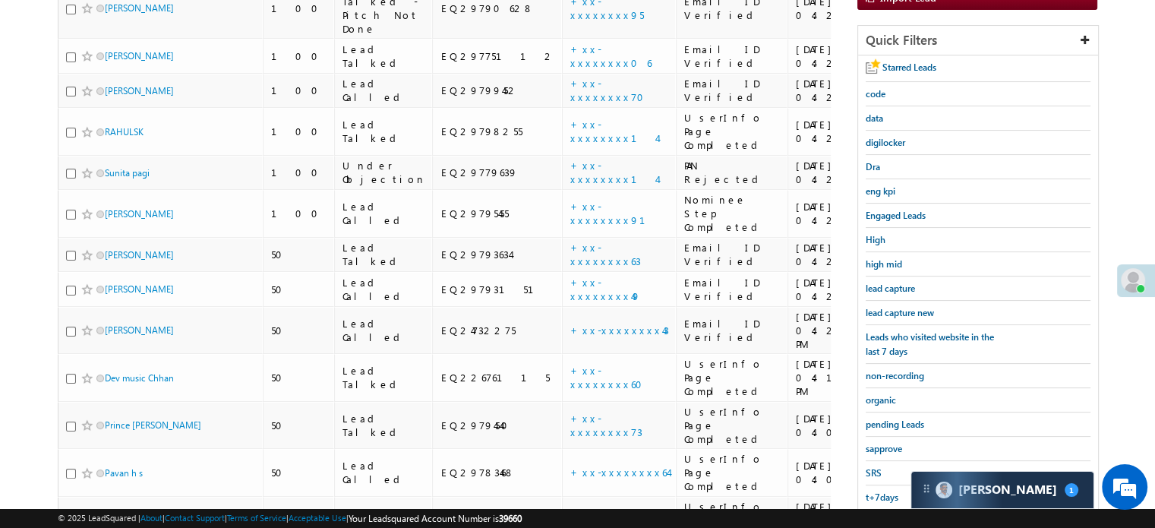
scroll to position [98, 0]
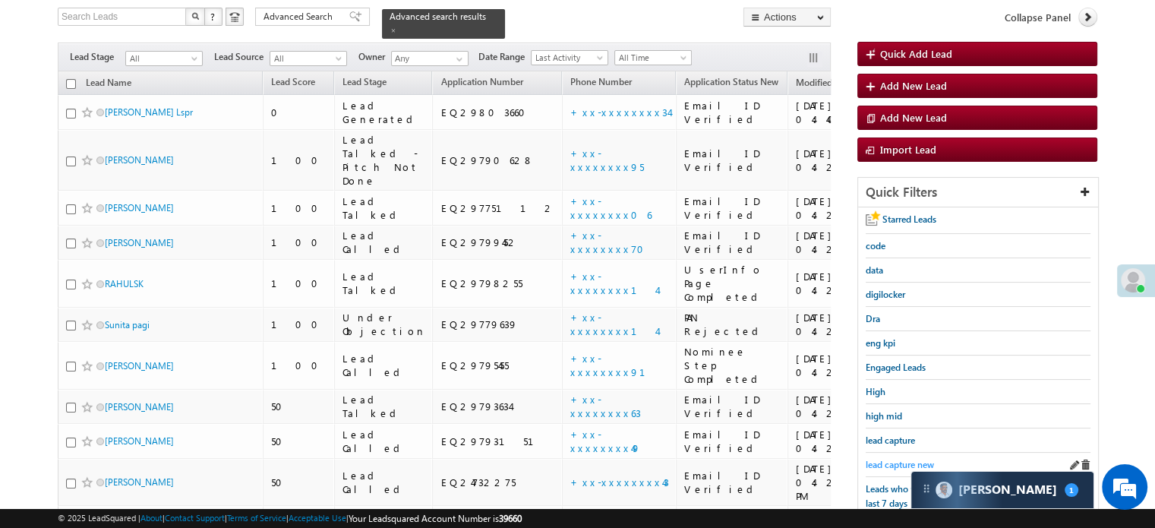
click at [891, 464] on span "lead capture new" at bounding box center [900, 464] width 68 height 11
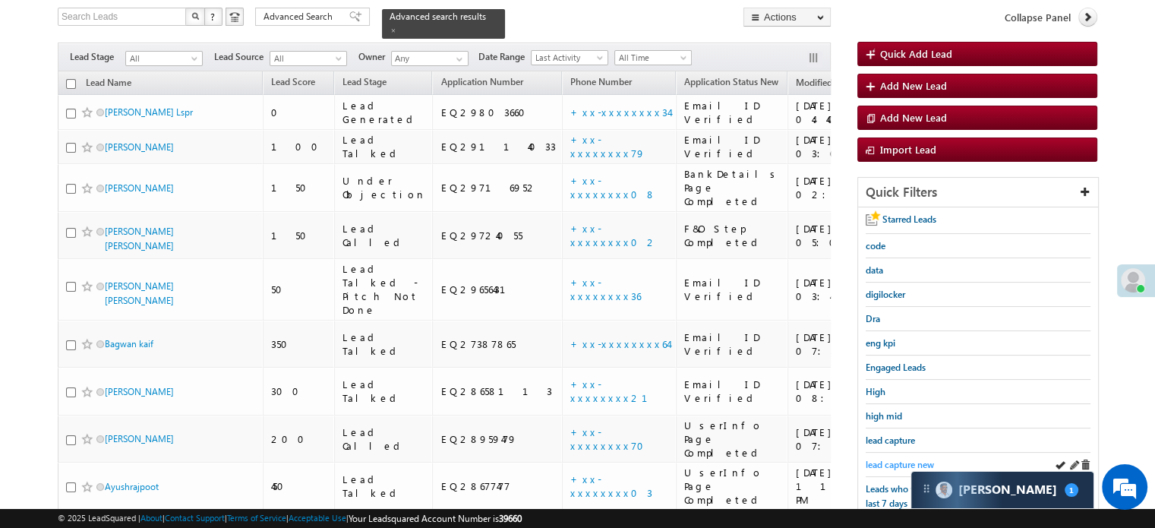
click at [889, 461] on span "lead capture new" at bounding box center [900, 464] width 68 height 11
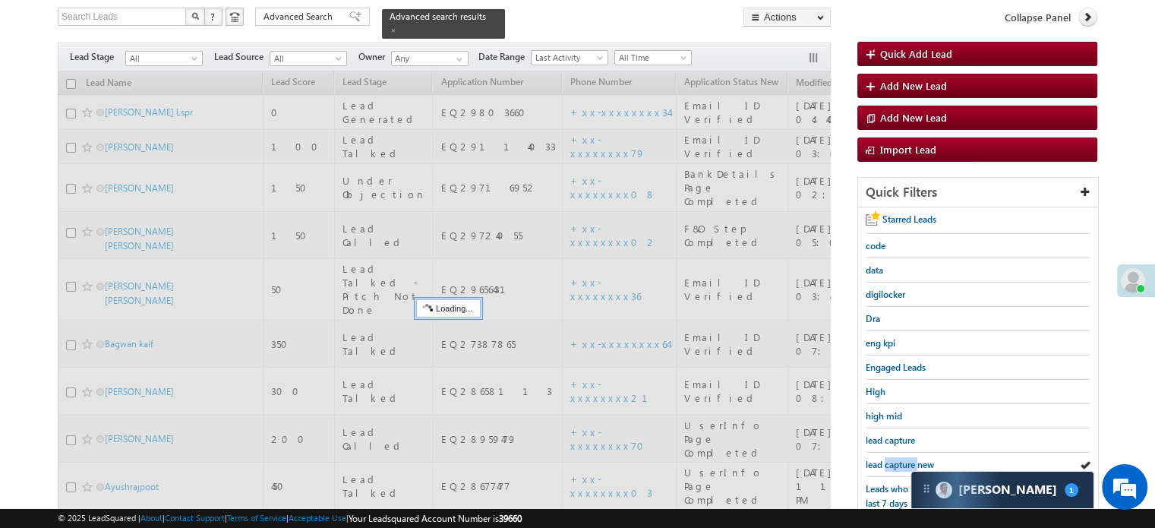
click at [889, 461] on span "lead capture new" at bounding box center [900, 464] width 68 height 11
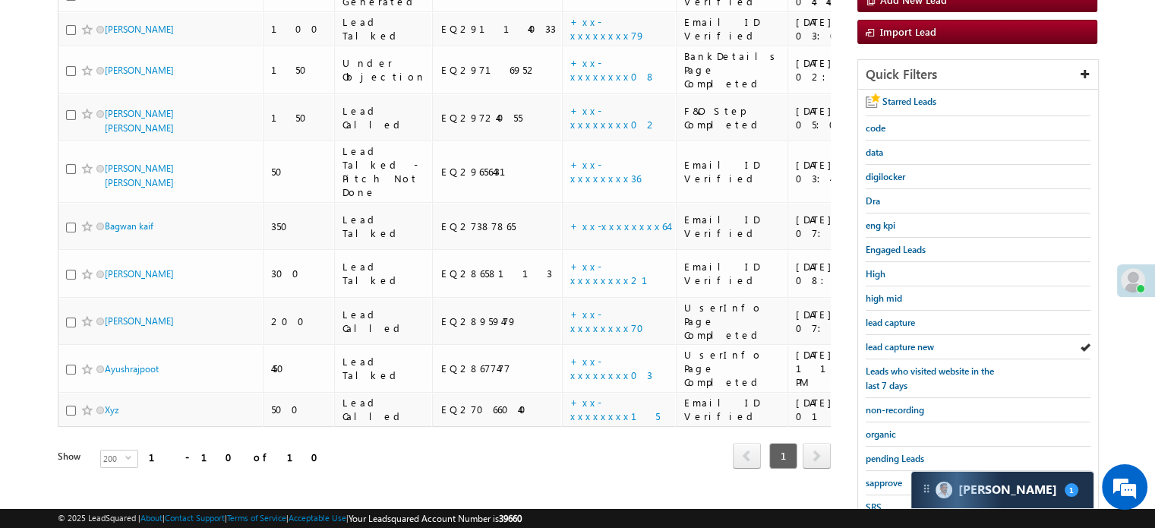
scroll to position [326, 0]
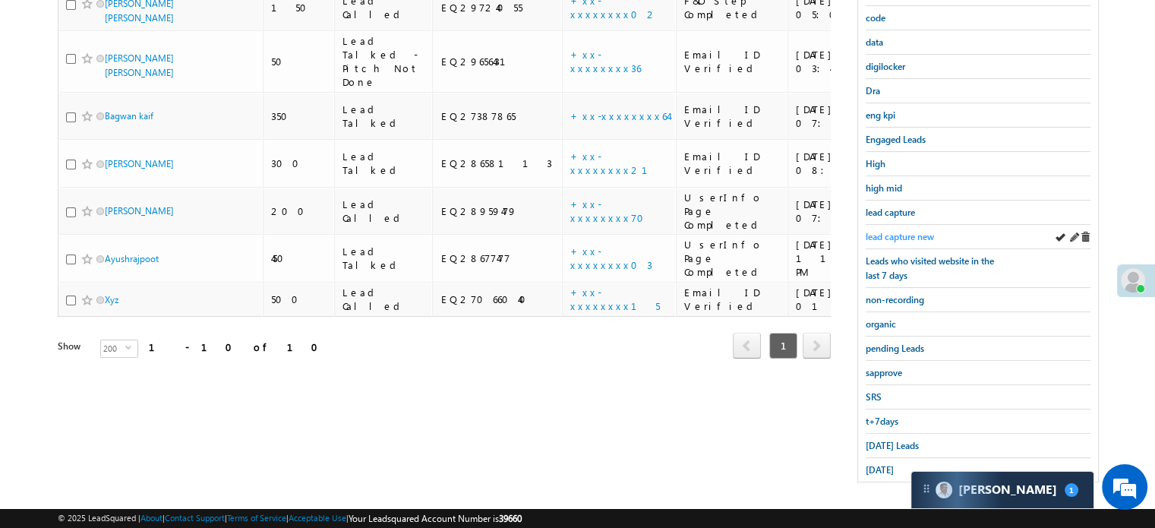
click at [913, 234] on span "lead capture new" at bounding box center [900, 236] width 68 height 11
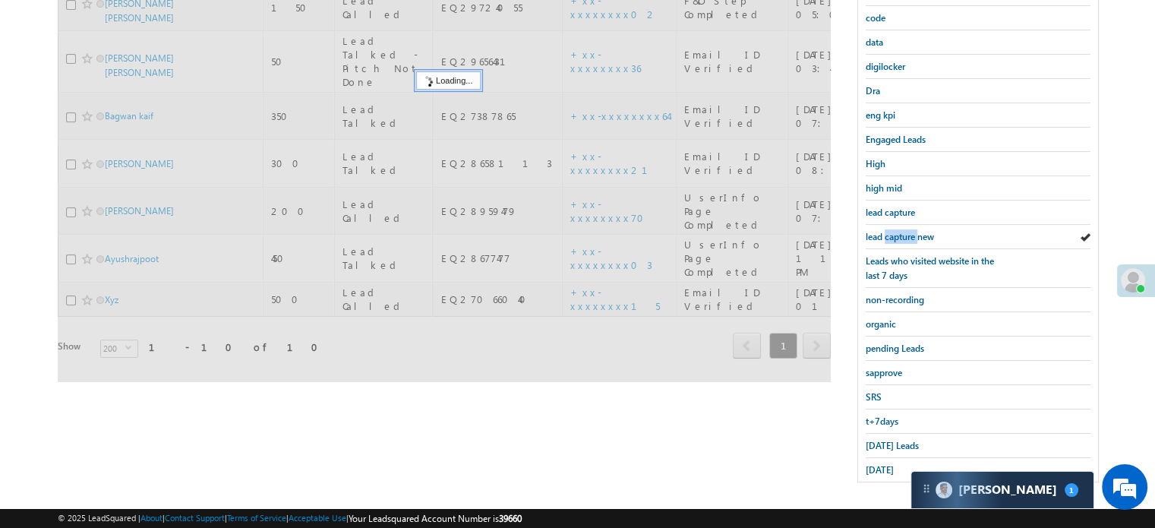
click at [913, 234] on span "lead capture new" at bounding box center [900, 236] width 68 height 11
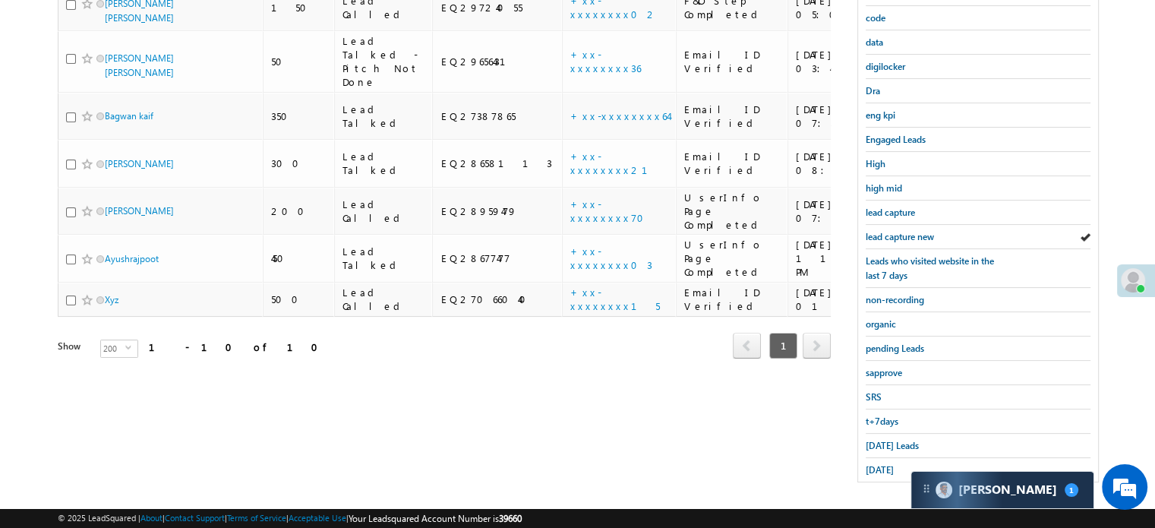
click at [917, 233] on span "lead capture new" at bounding box center [900, 236] width 68 height 11
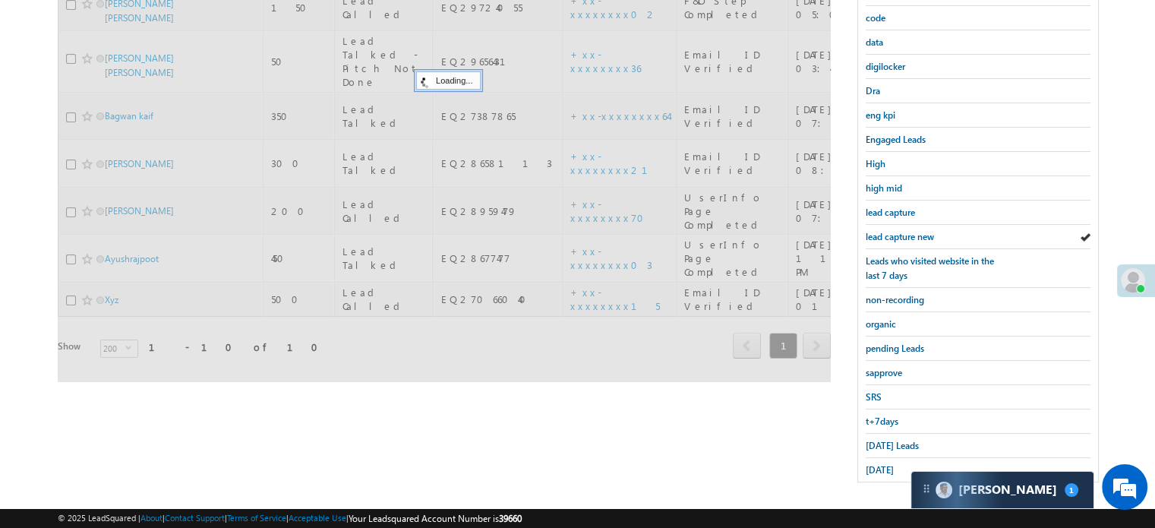
click at [917, 233] on span "lead capture new" at bounding box center [900, 236] width 68 height 11
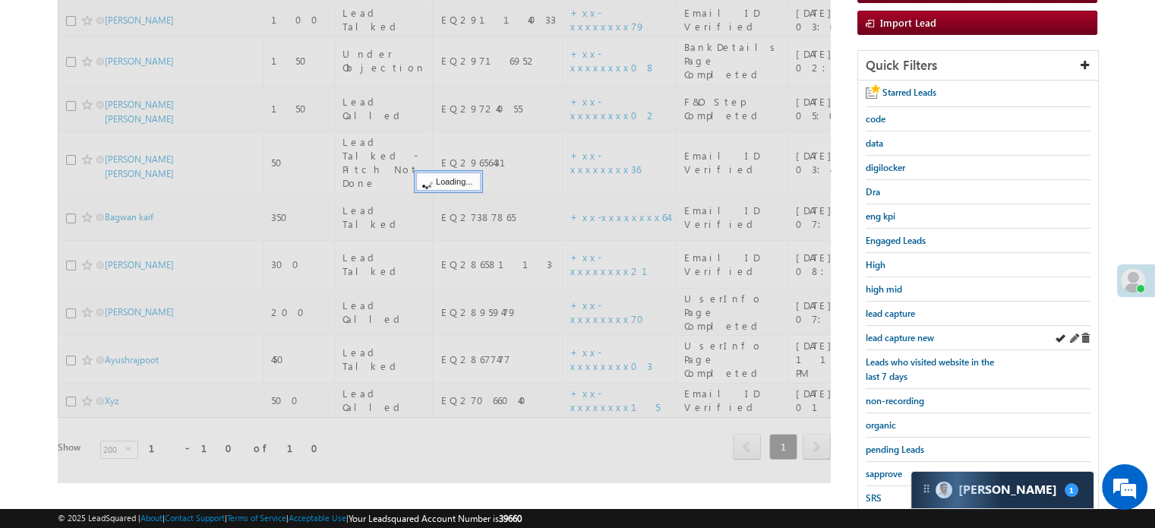
scroll to position [98, 0]
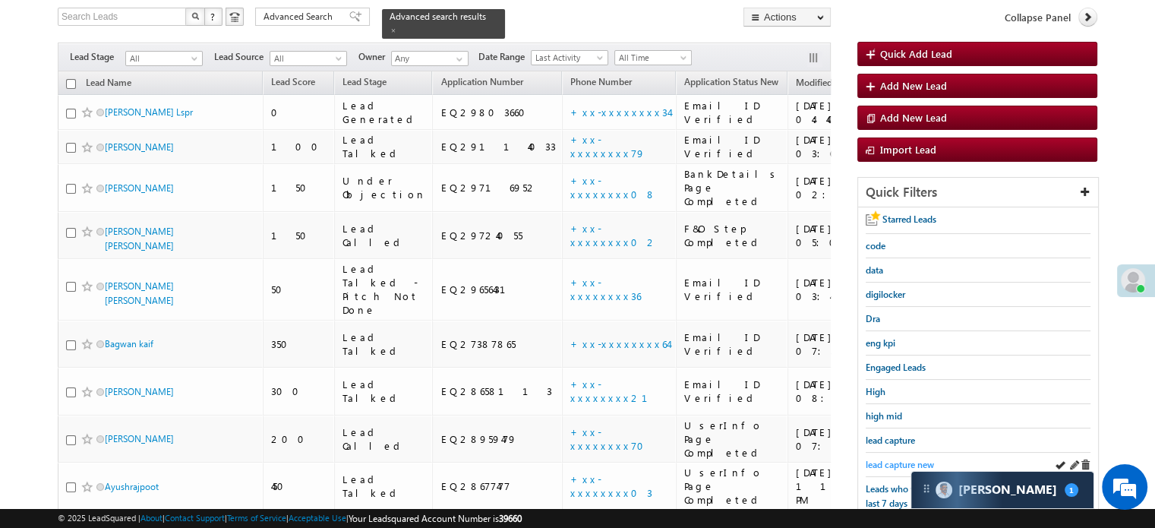
click at [875, 462] on span "lead capture new" at bounding box center [900, 464] width 68 height 11
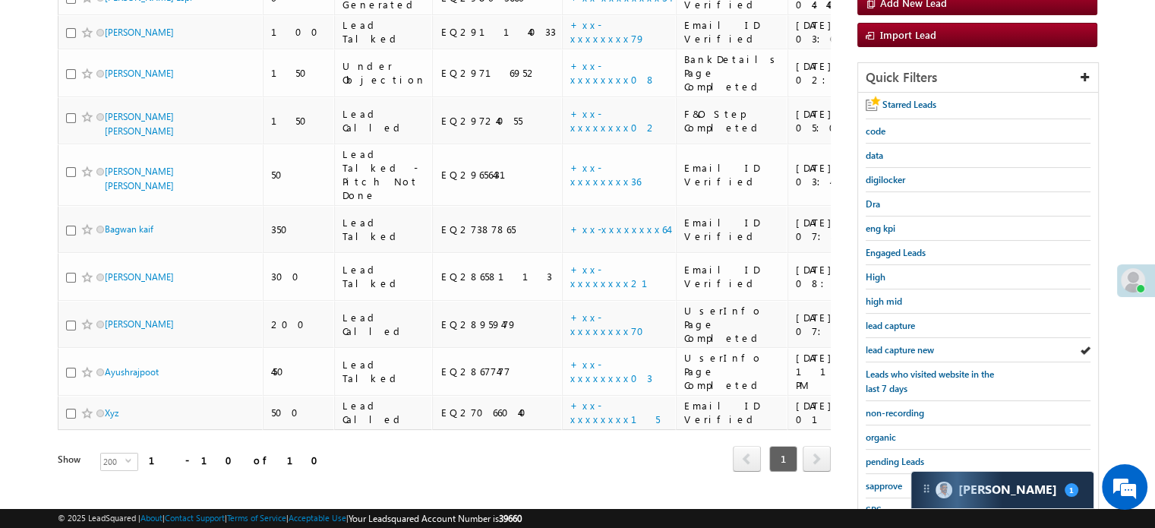
scroll to position [326, 0]
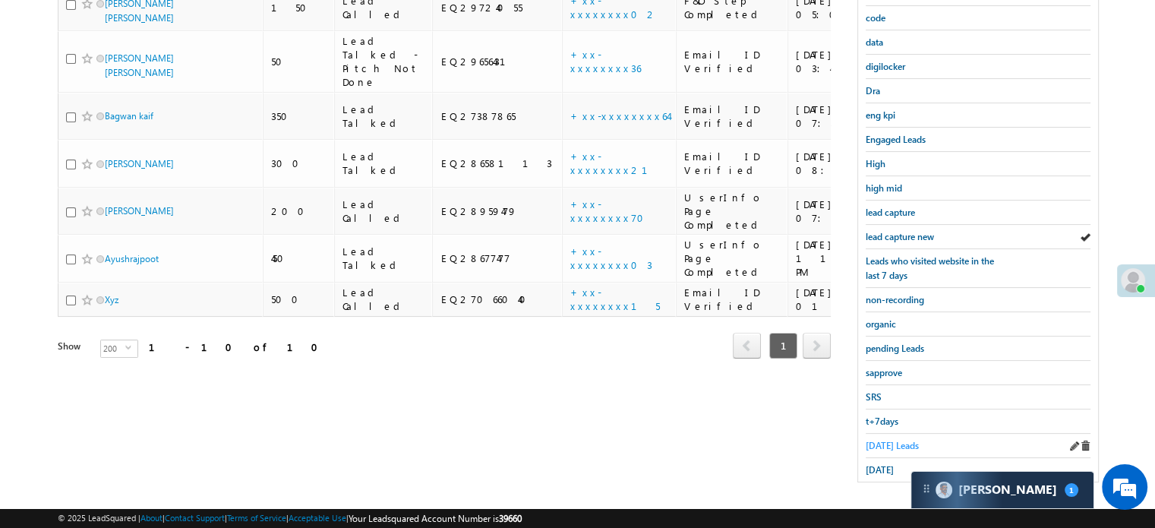
click at [883, 440] on span "[DATE] Leads" at bounding box center [892, 445] width 53 height 11
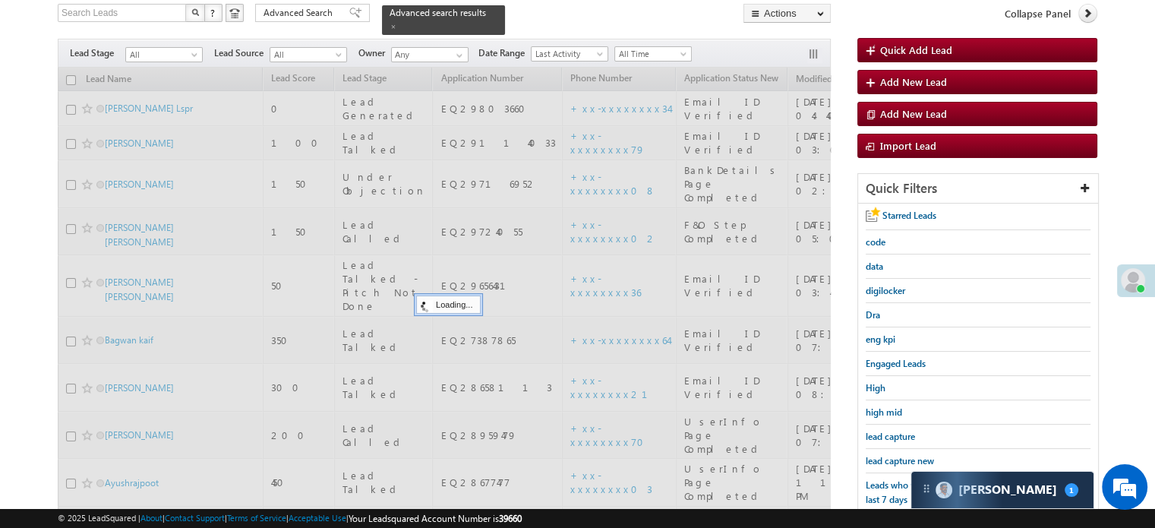
scroll to position [98, 0]
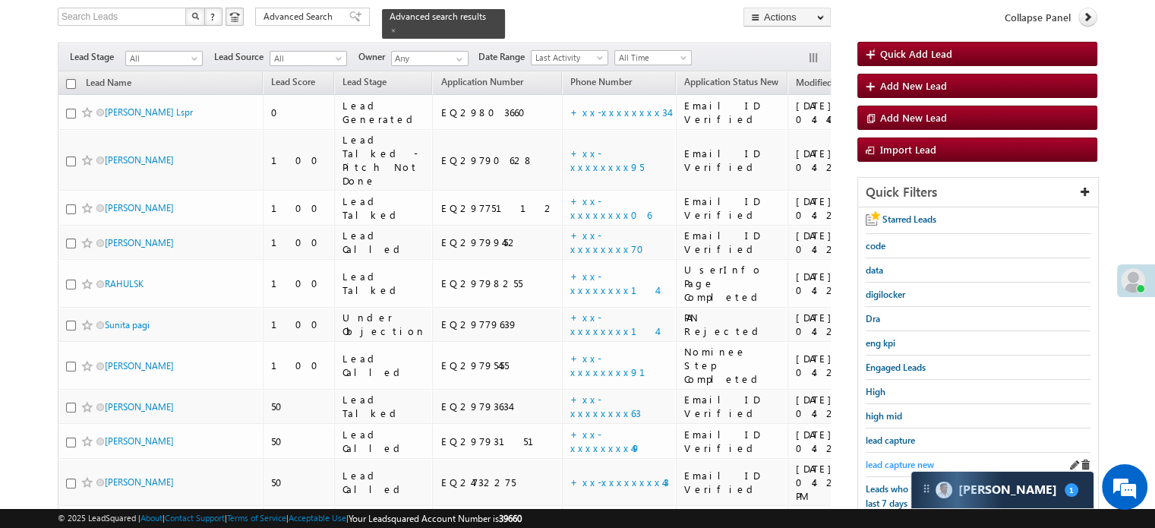
click at [891, 459] on span "lead capture new" at bounding box center [900, 464] width 68 height 11
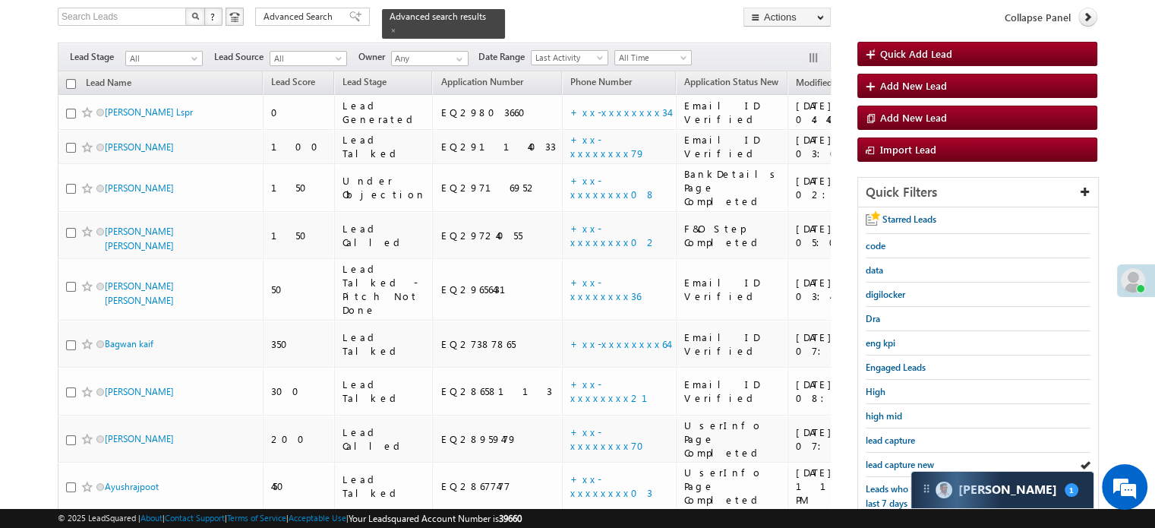
click at [891, 459] on span "lead capture new" at bounding box center [900, 464] width 68 height 11
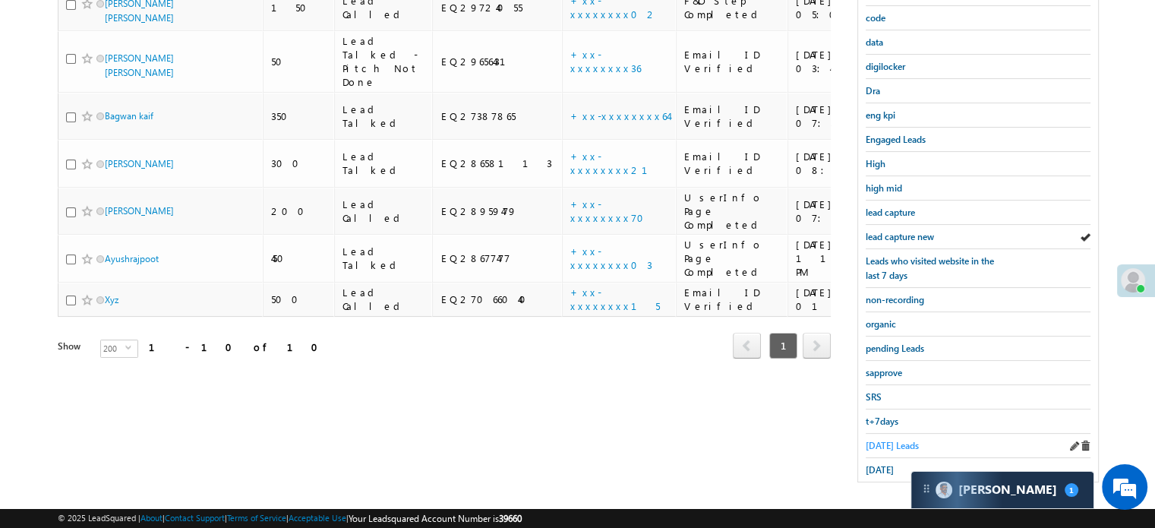
click at [883, 438] on link "[DATE] Leads" at bounding box center [892, 445] width 53 height 14
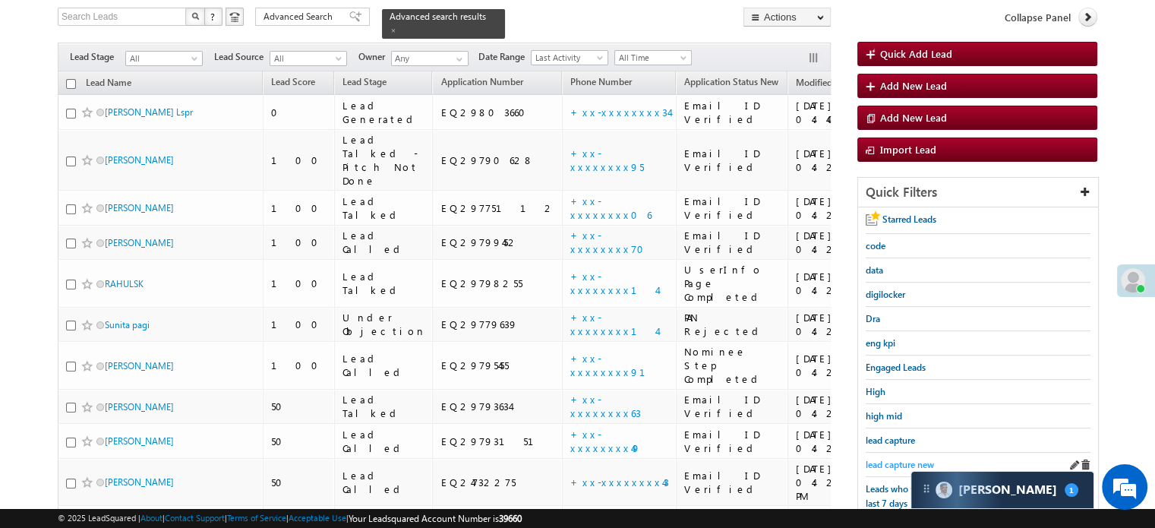
click at [886, 465] on span "lead capture new" at bounding box center [900, 464] width 68 height 11
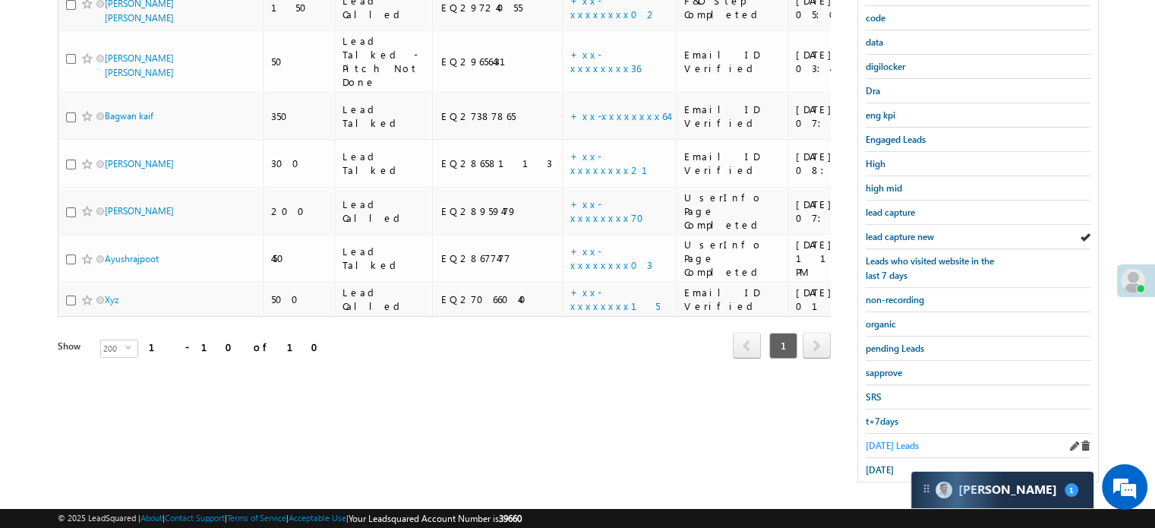
click at [881, 443] on span "[DATE] Leads" at bounding box center [892, 445] width 53 height 11
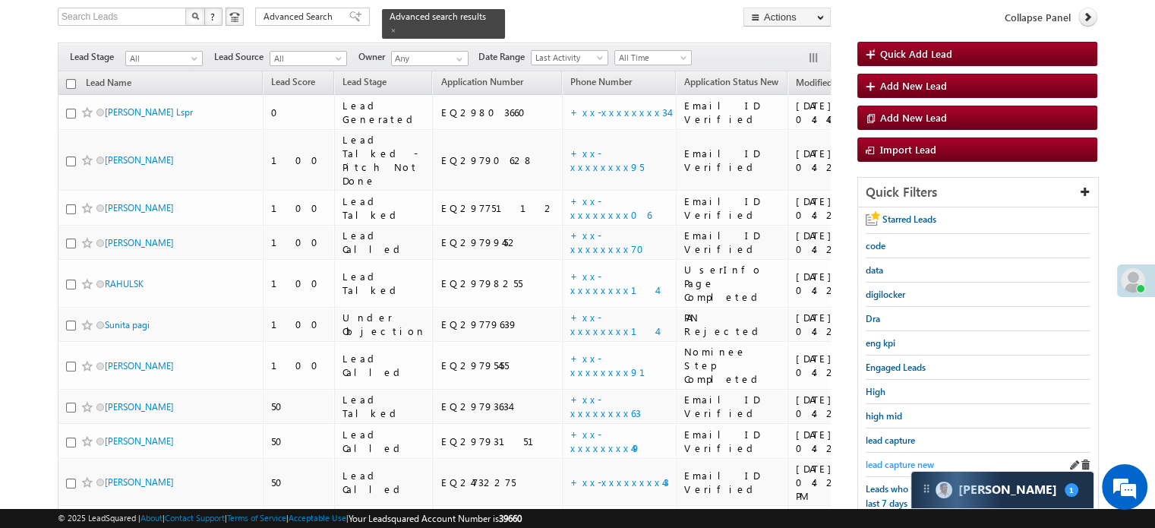
click at [897, 460] on span "lead capture new" at bounding box center [900, 464] width 68 height 11
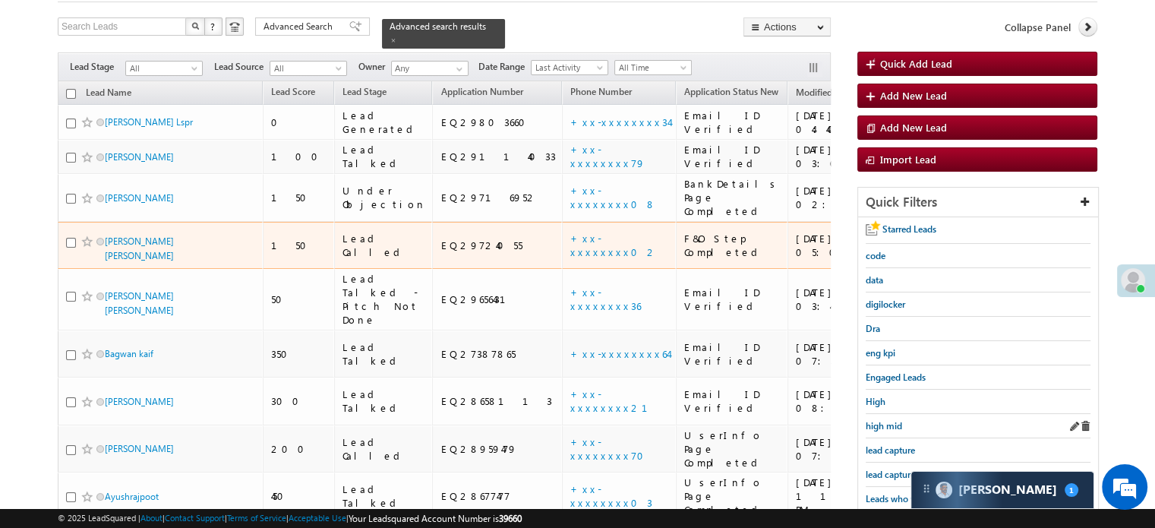
scroll to position [152, 0]
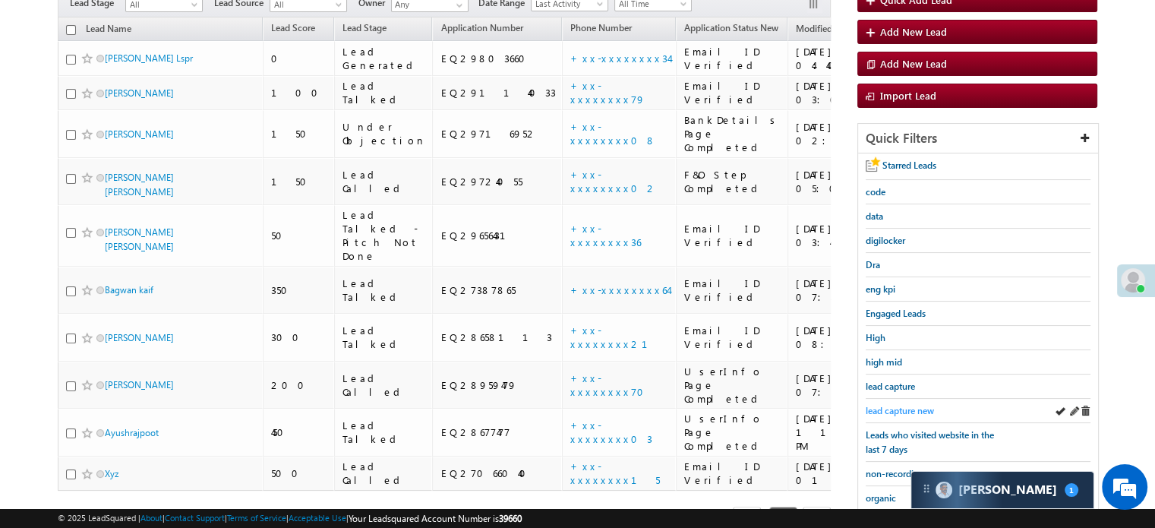
click at [896, 408] on span "lead capture new" at bounding box center [900, 410] width 68 height 11
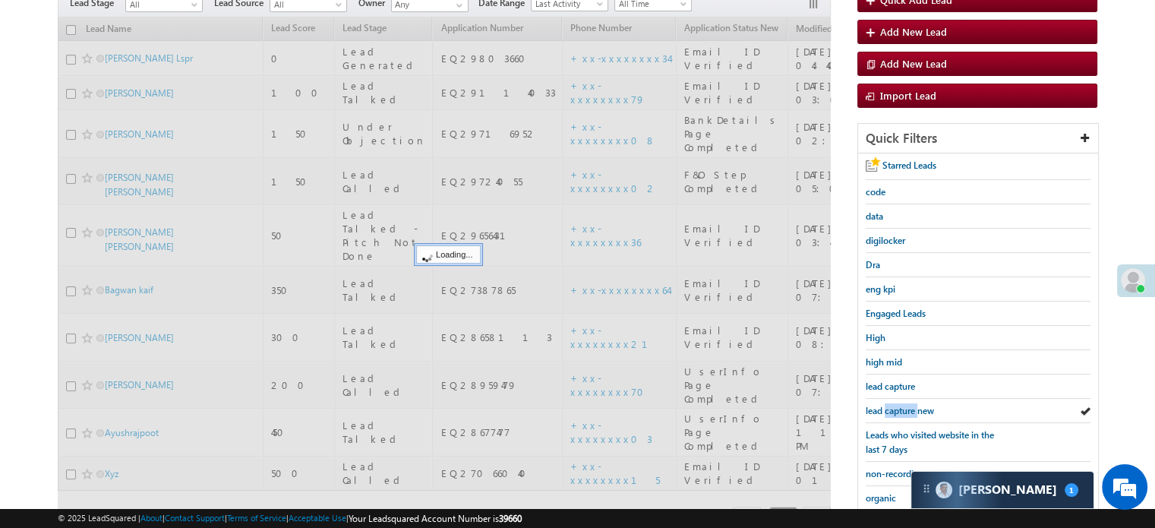
click at [896, 408] on span "lead capture new" at bounding box center [900, 410] width 68 height 11
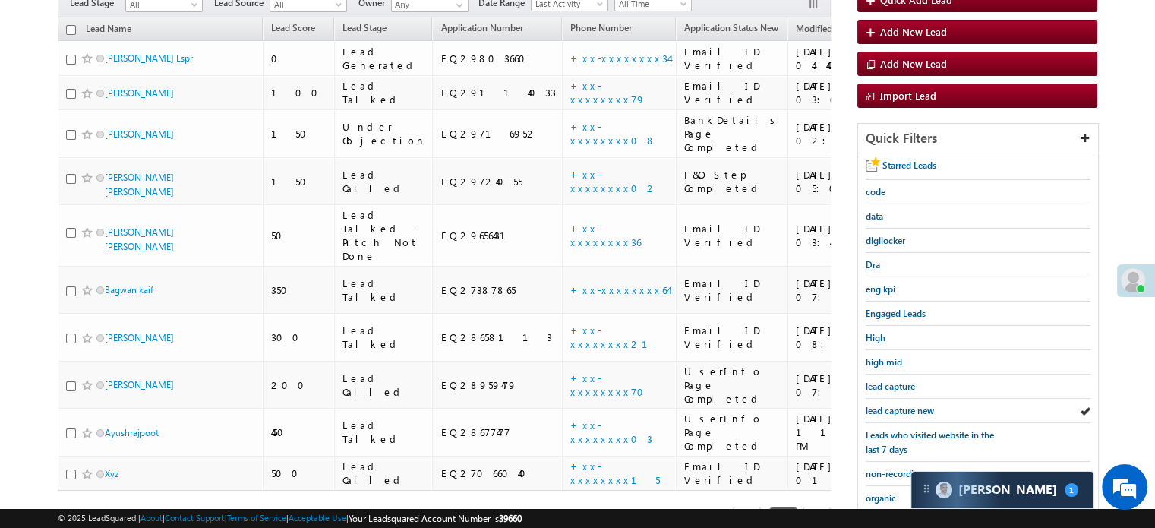
click at [896, 408] on span "lead capture new" at bounding box center [900, 410] width 68 height 11
click at [900, 405] on span "lead capture new" at bounding box center [900, 410] width 68 height 11
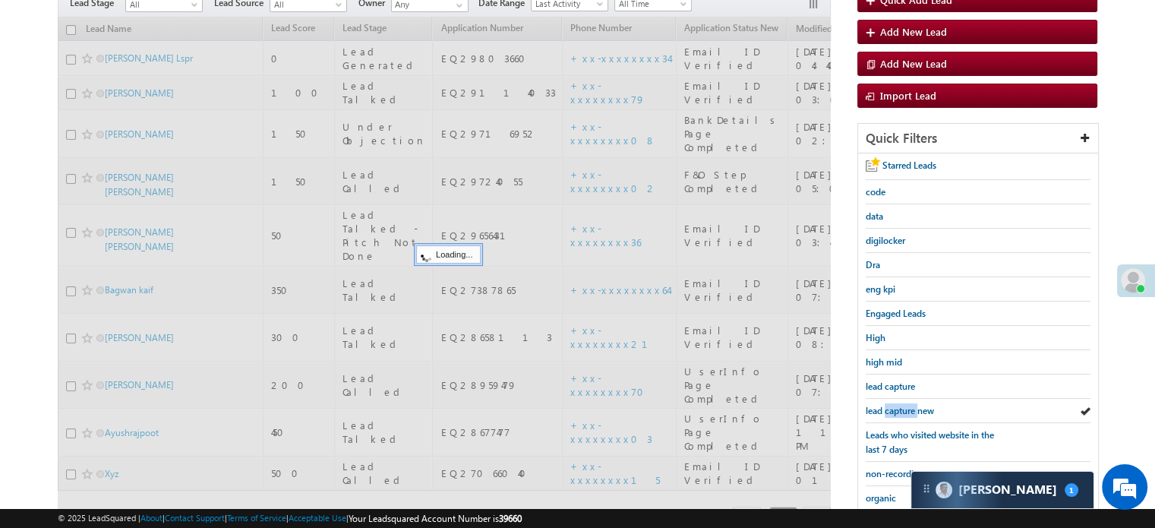
click at [900, 405] on span "lead capture new" at bounding box center [900, 410] width 68 height 11
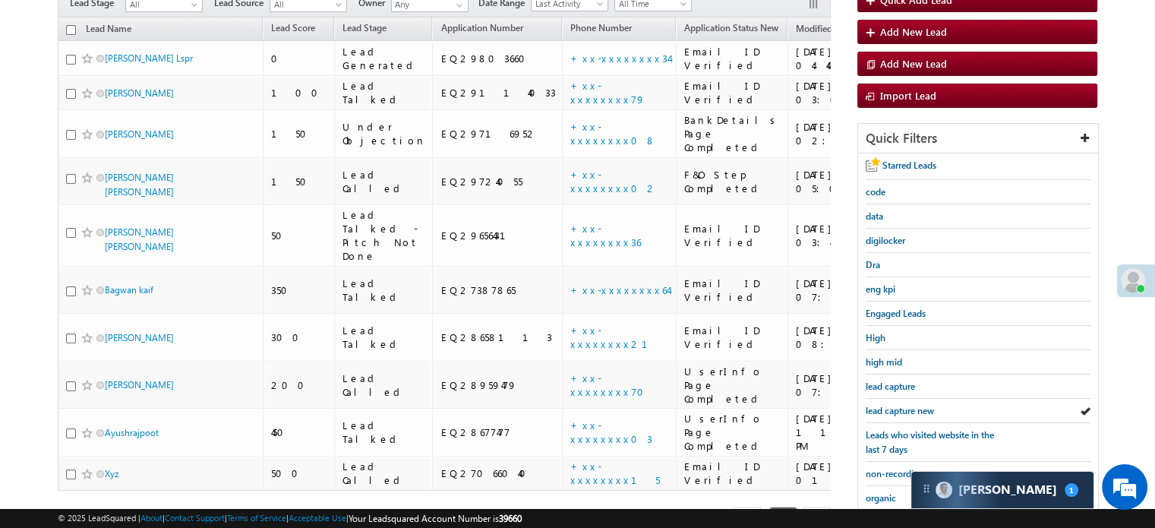
click at [900, 405] on span "lead capture new" at bounding box center [900, 410] width 68 height 11
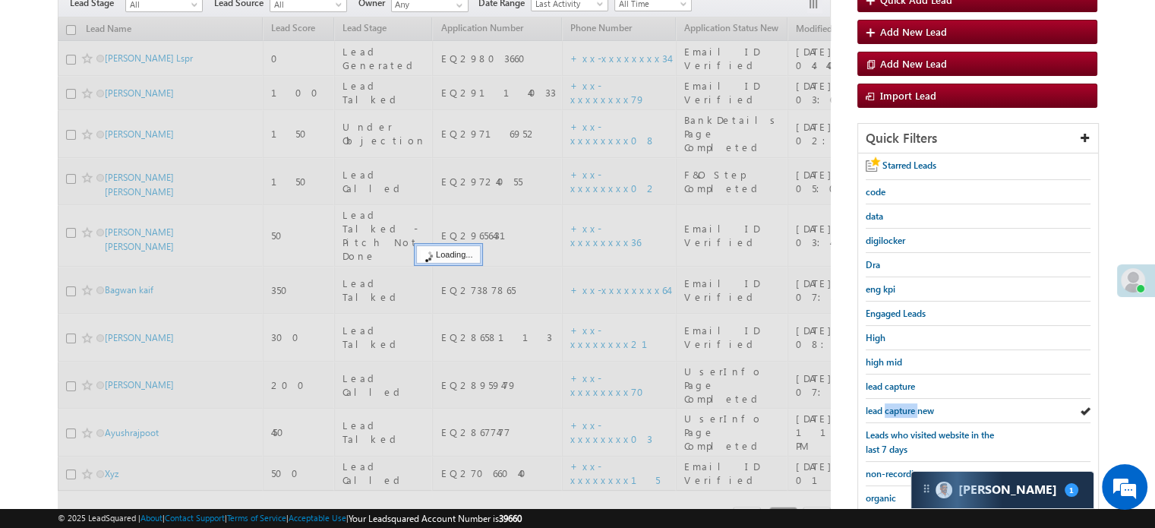
click at [900, 405] on span "lead capture new" at bounding box center [900, 410] width 68 height 11
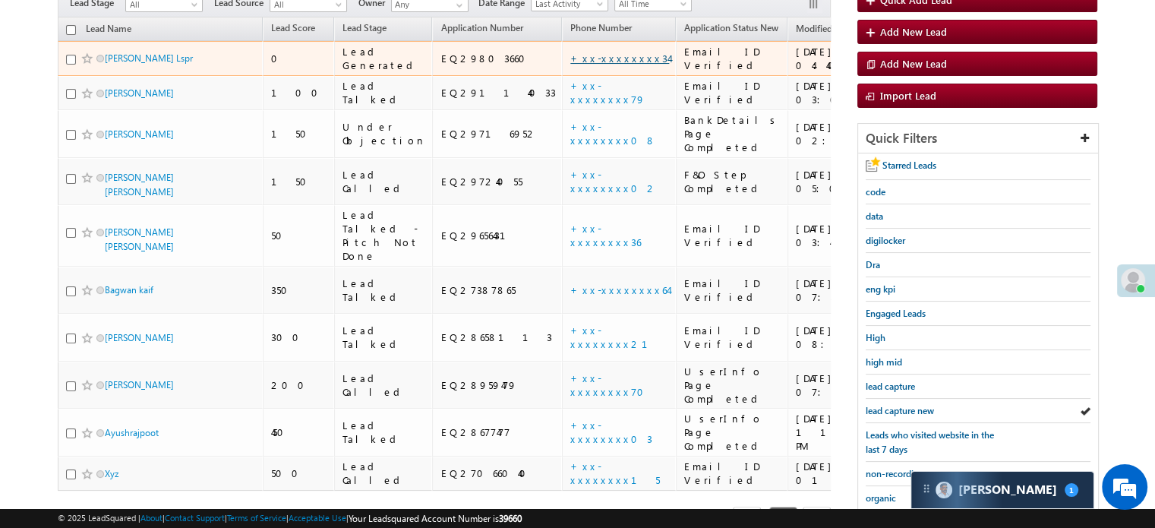
click at [570, 52] on link "+xx-xxxxxxxx34" at bounding box center [619, 58] width 99 height 13
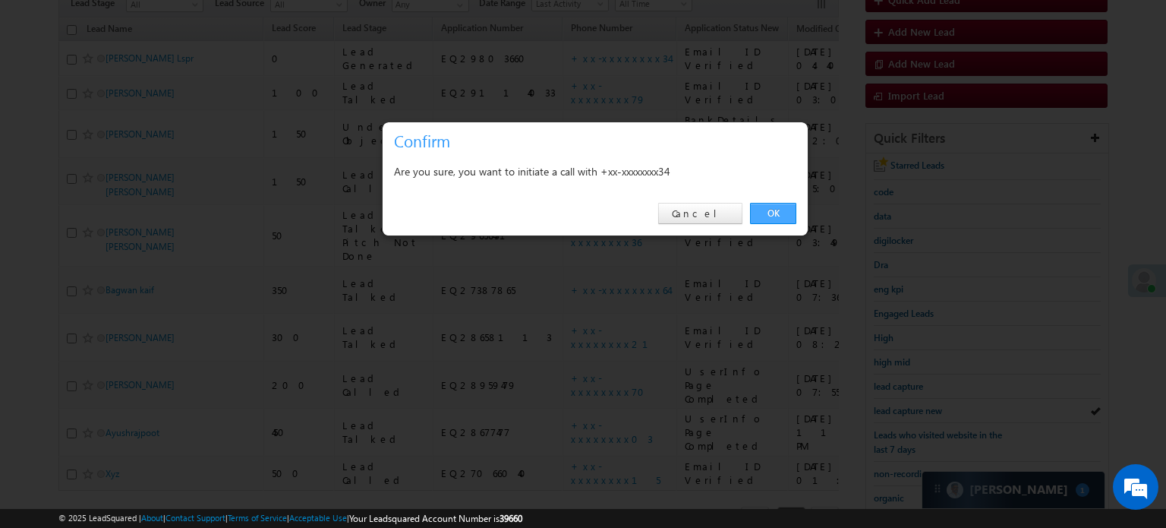
click at [781, 209] on link "OK" at bounding box center [773, 213] width 46 height 21
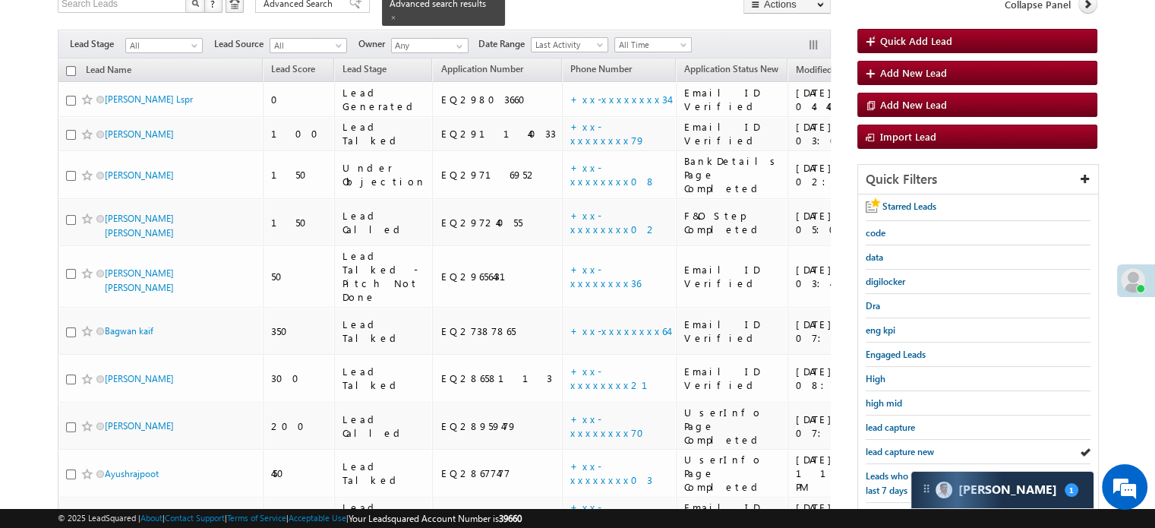
scroll to position [192, 0]
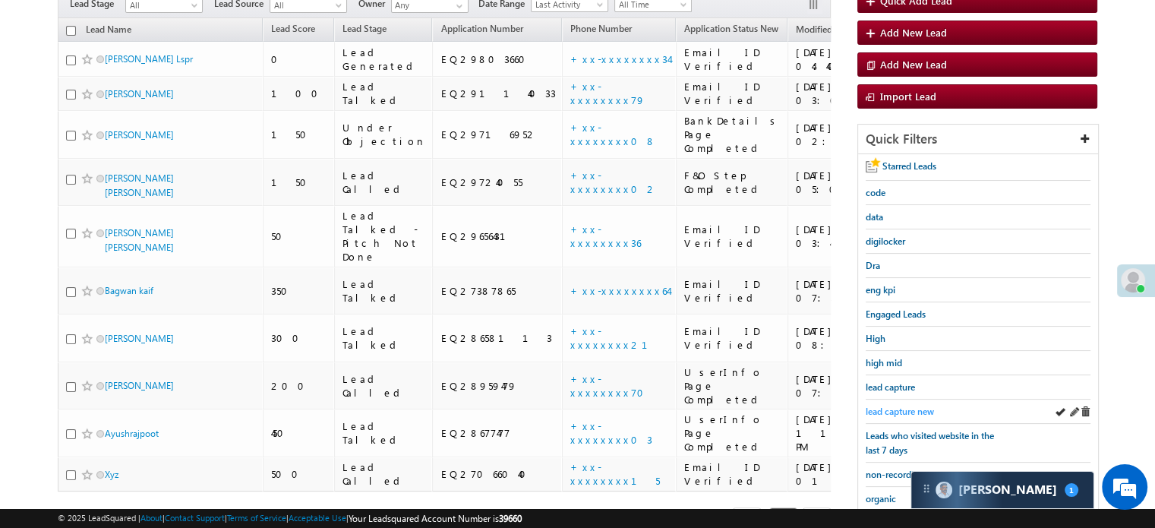
click at [876, 405] on span "lead capture new" at bounding box center [900, 410] width 68 height 11
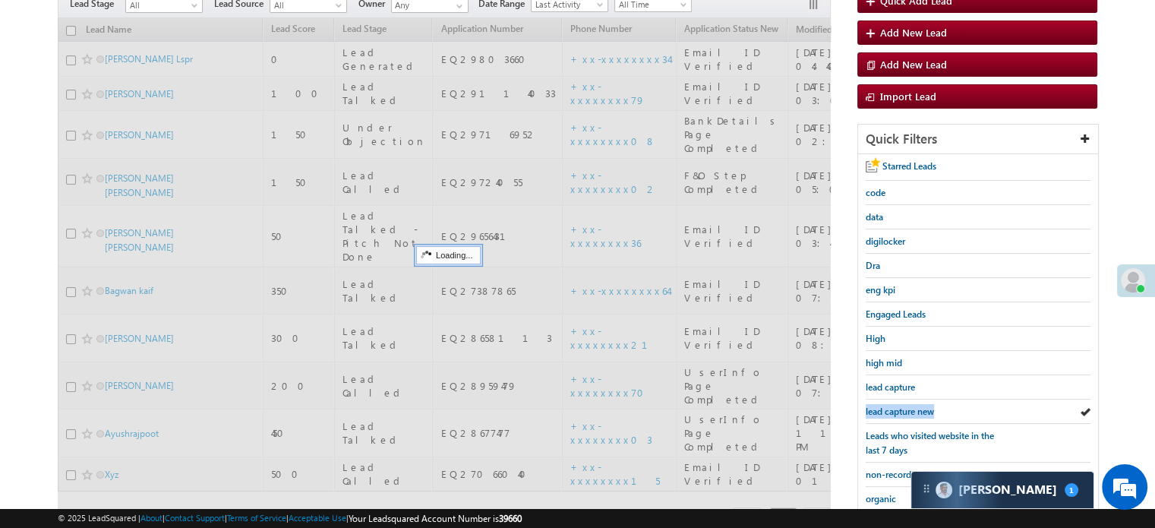
click at [876, 405] on span "lead capture new" at bounding box center [900, 410] width 68 height 11
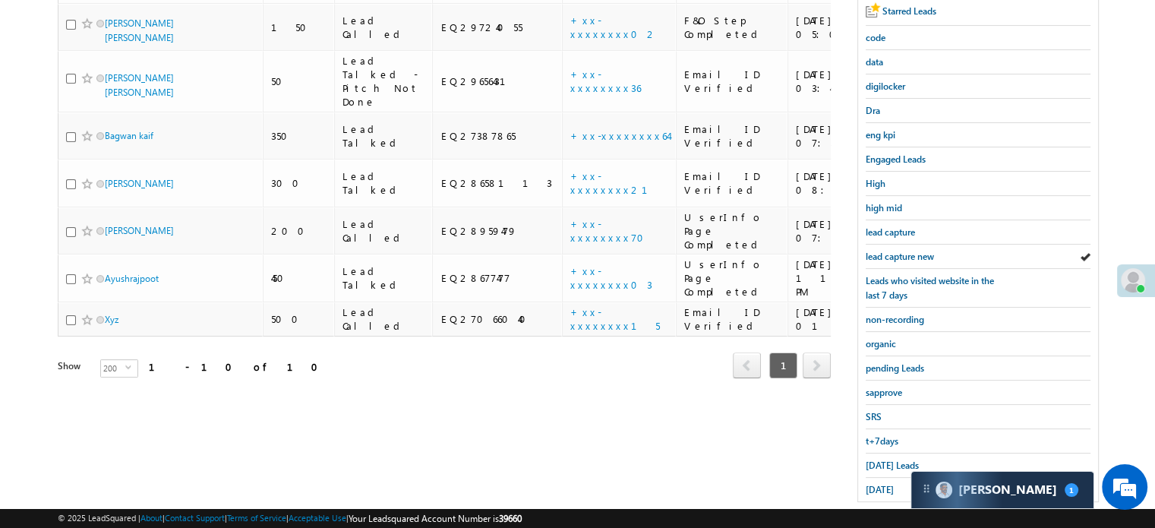
scroll to position [326, 0]
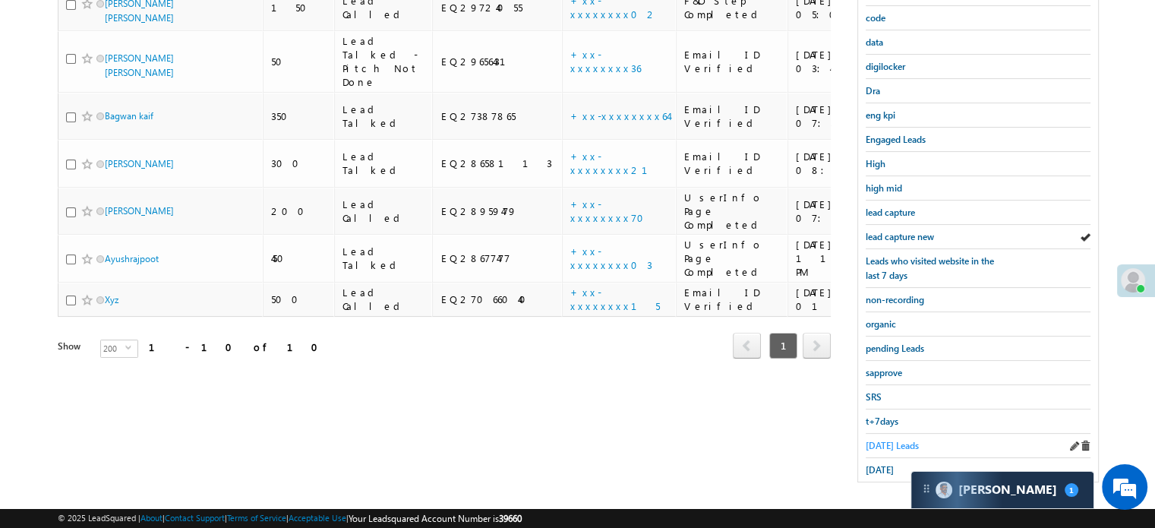
click at [876, 444] on span "[DATE] Leads" at bounding box center [892, 445] width 53 height 11
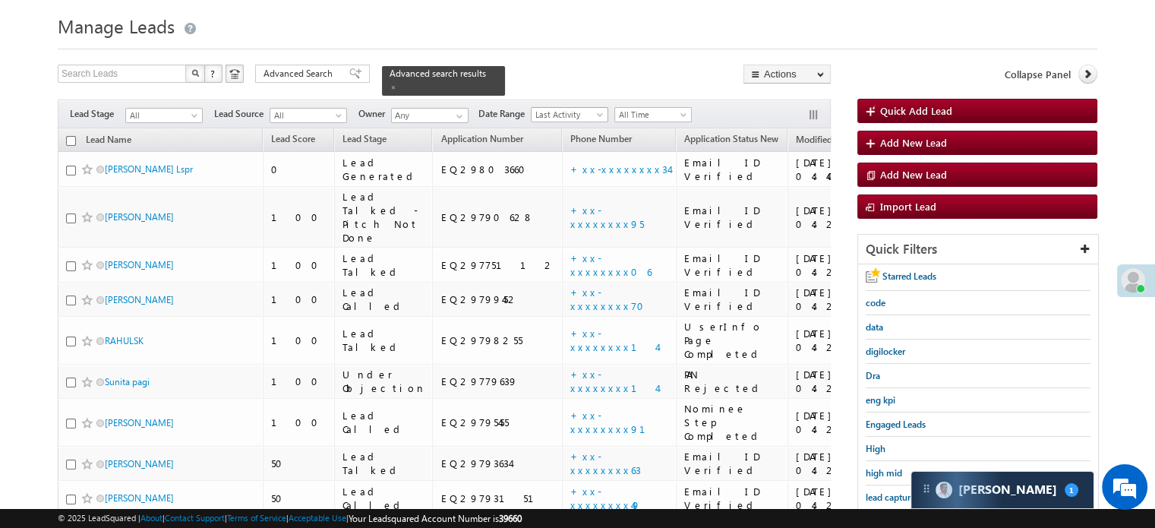
scroll to position [22, 0]
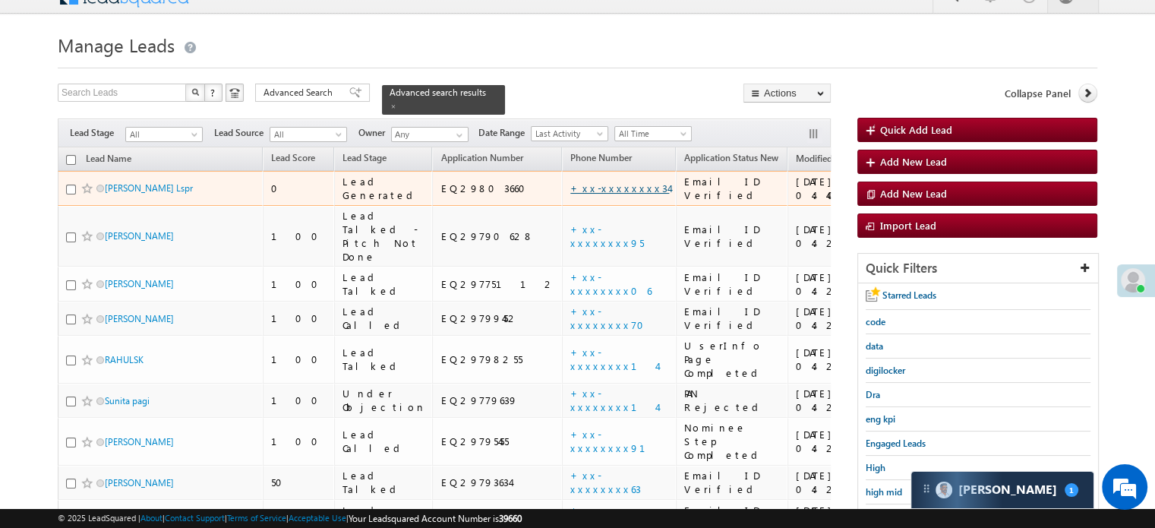
click at [570, 181] on link "+xx-xxxxxxxx34" at bounding box center [619, 187] width 99 height 13
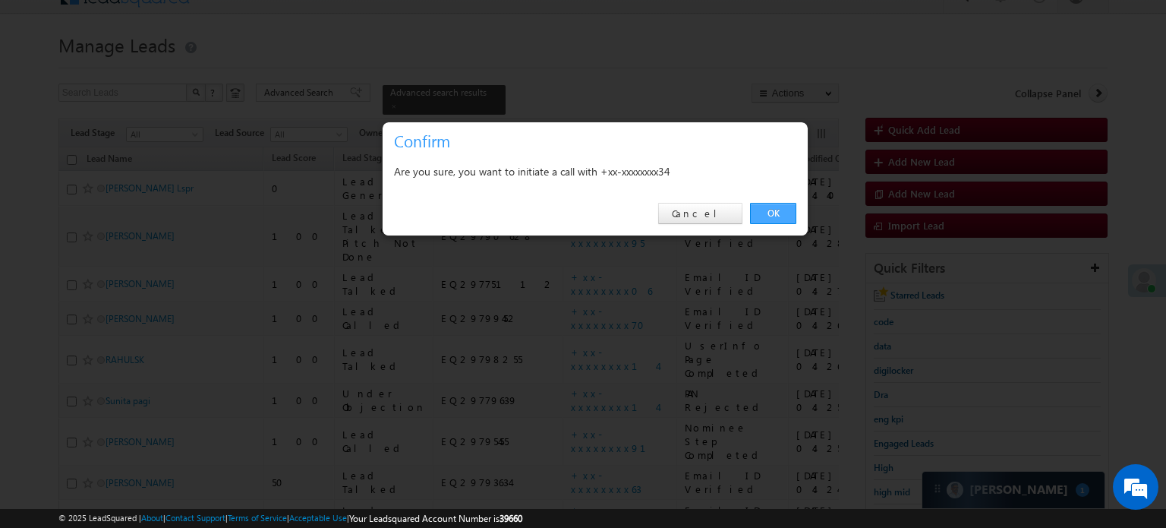
click at [759, 211] on link "OK" at bounding box center [773, 213] width 46 height 21
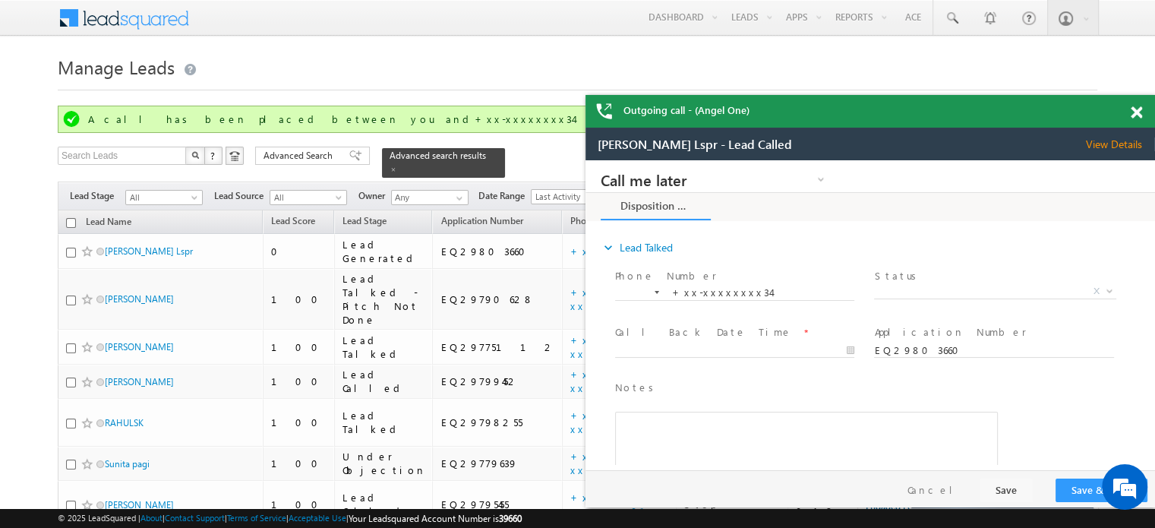
scroll to position [0, 0]
click at [1136, 115] on span at bounding box center [1136, 112] width 11 height 13
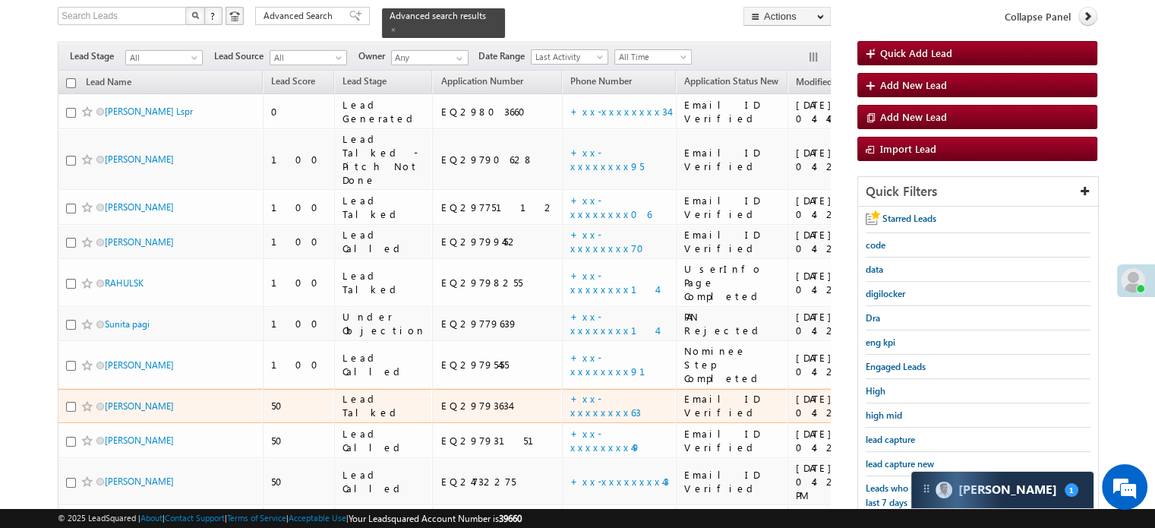
scroll to position [228, 0]
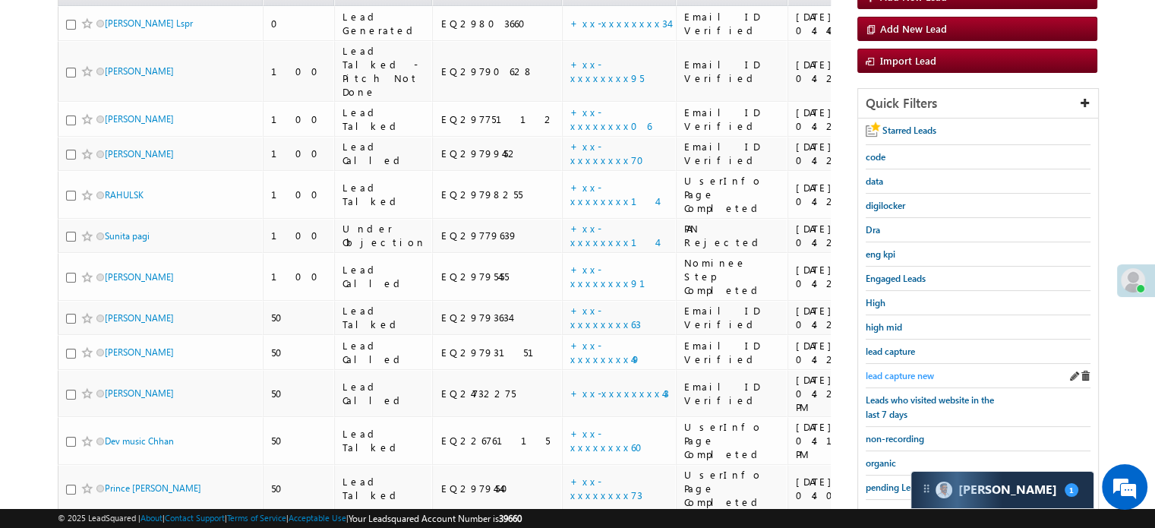
click at [887, 370] on span "lead capture new" at bounding box center [900, 375] width 68 height 11
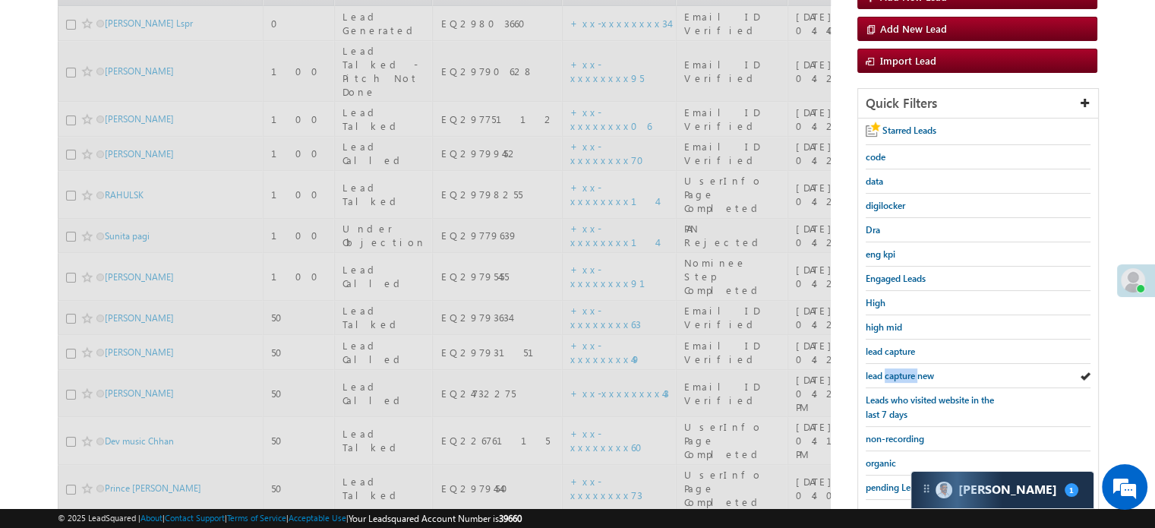
click at [887, 370] on span "lead capture new" at bounding box center [900, 375] width 68 height 11
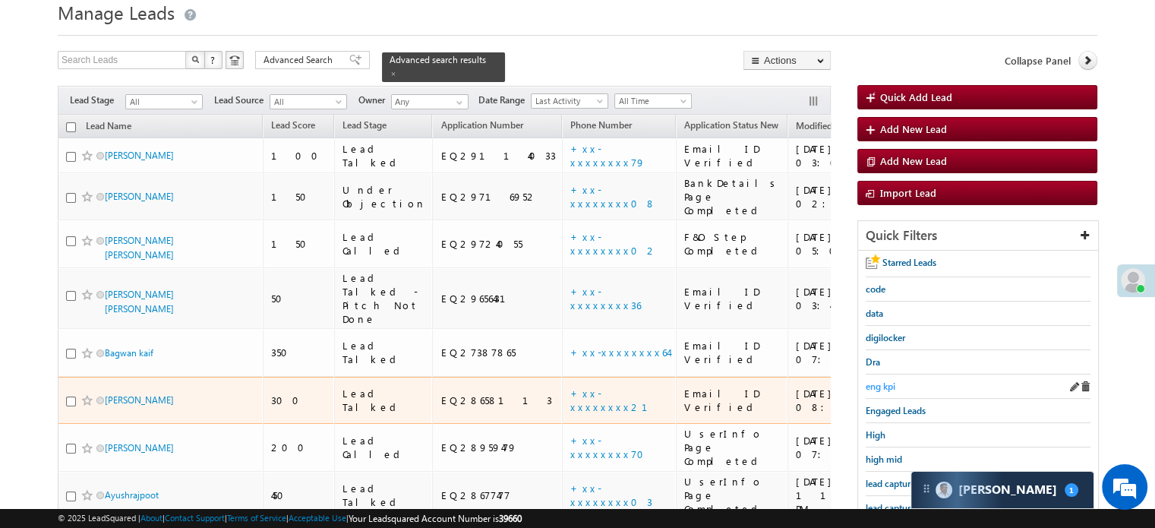
scroll to position [76, 0]
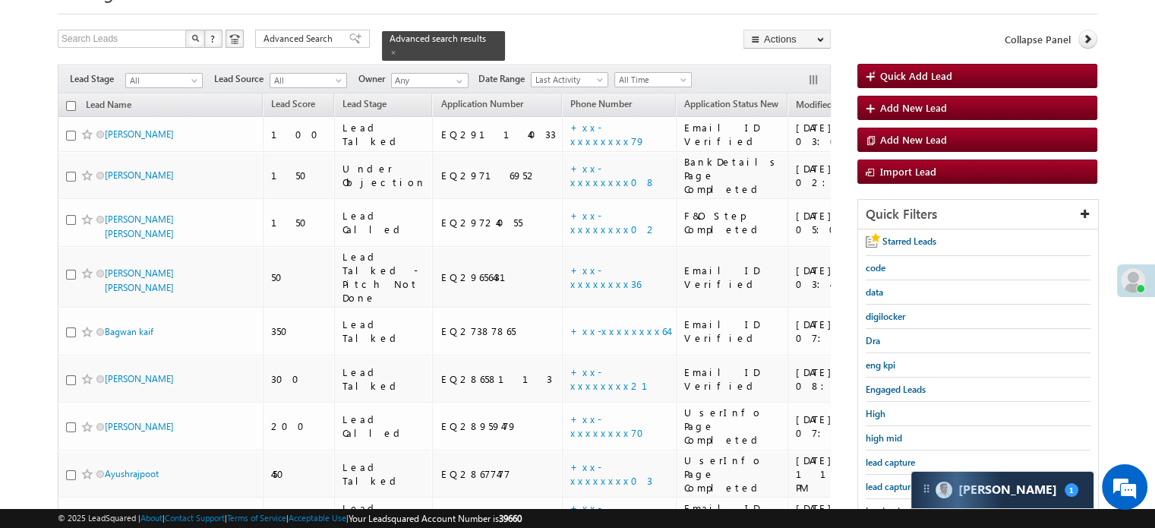
click at [893, 475] on div "lead capture new" at bounding box center [978, 487] width 225 height 24
click at [895, 481] on span "lead capture new" at bounding box center [900, 486] width 68 height 11
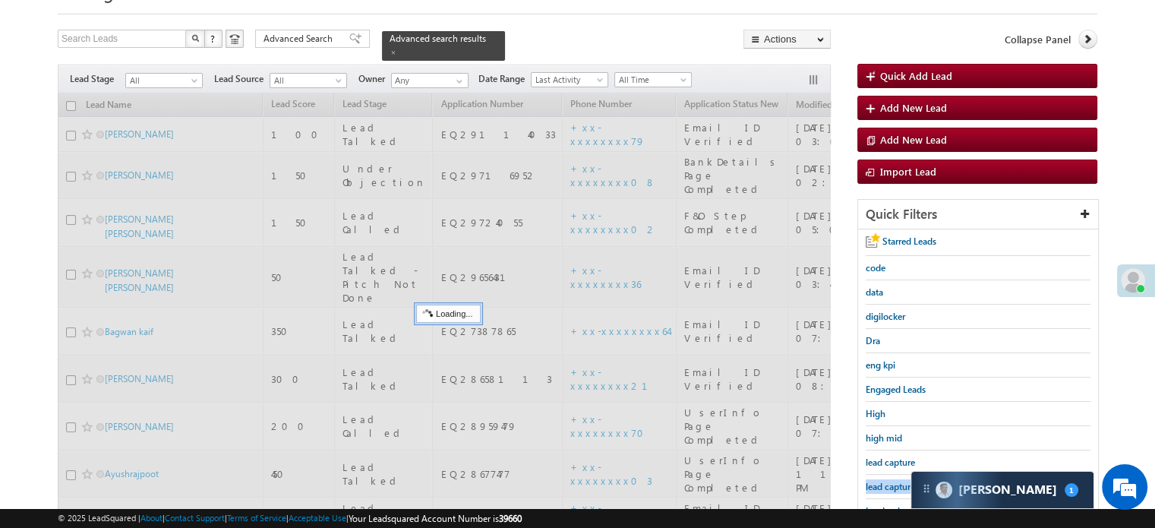
click at [895, 481] on span "lead capture new" at bounding box center [900, 486] width 68 height 11
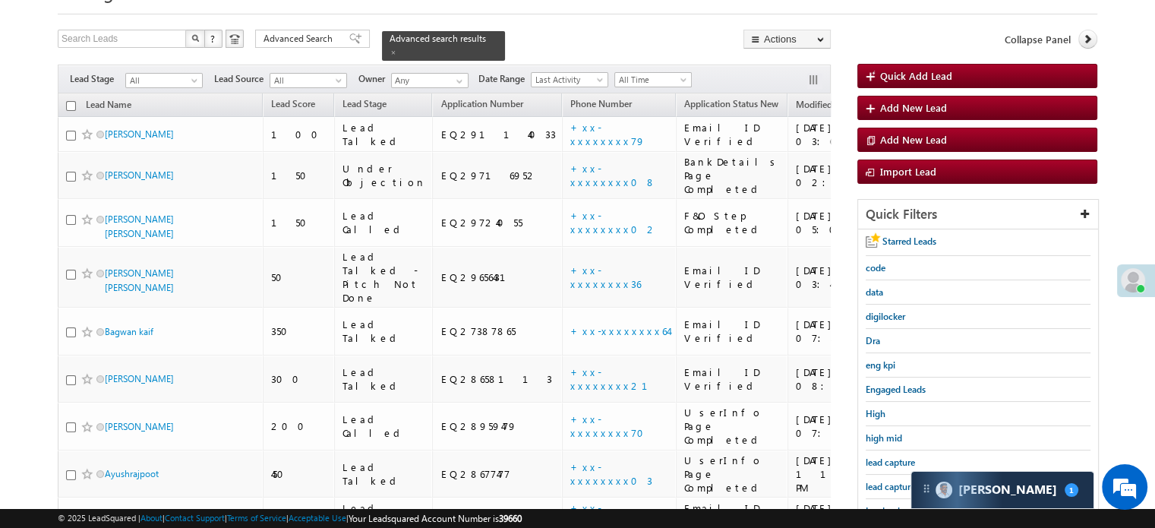
click at [895, 481] on span "lead capture new" at bounding box center [900, 486] width 68 height 11
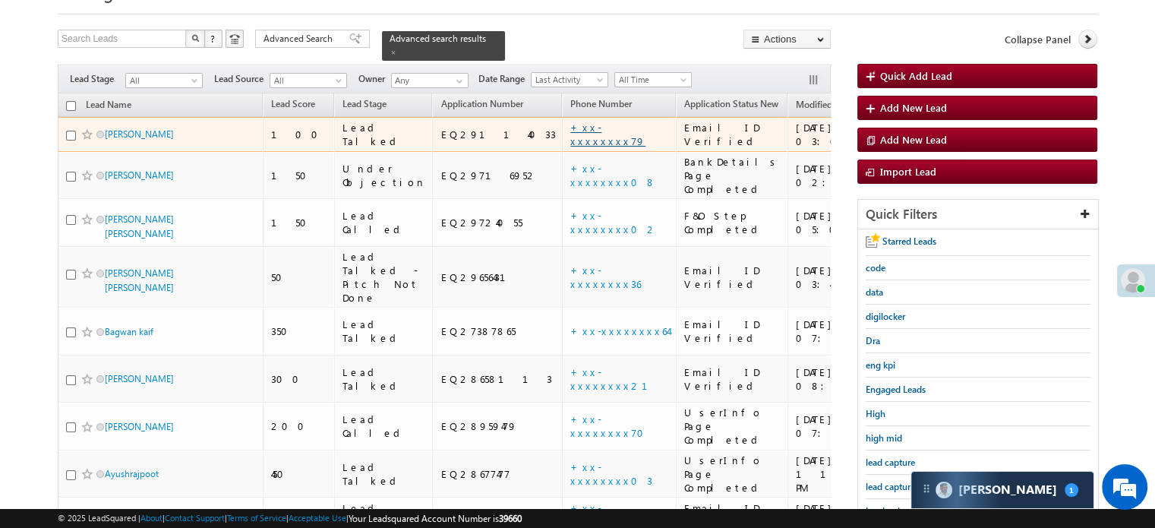
click at [570, 125] on link "+xx-xxxxxxxx79" at bounding box center [607, 134] width 75 height 27
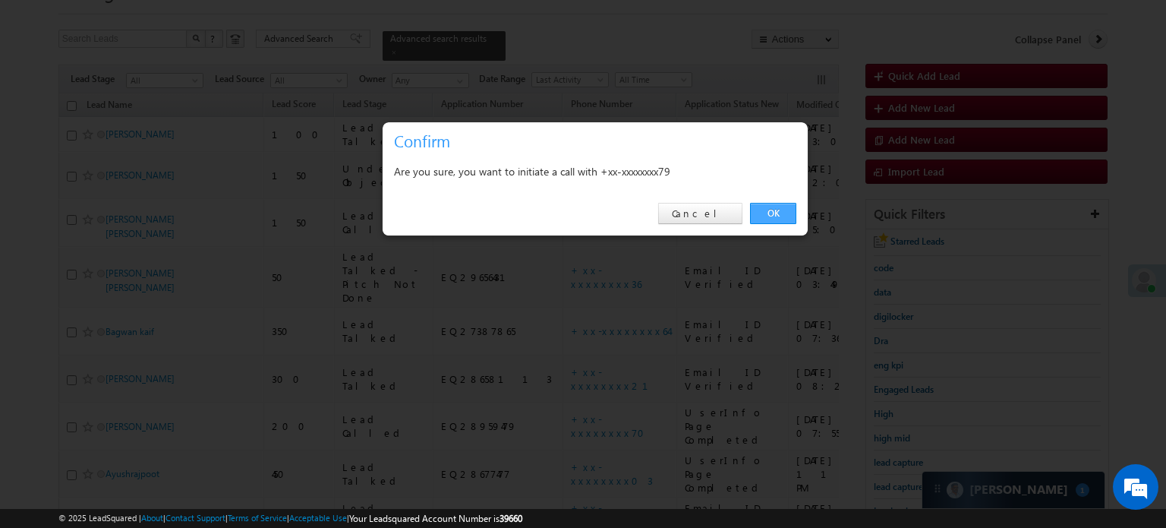
click at [759, 218] on link "OK" at bounding box center [773, 213] width 46 height 21
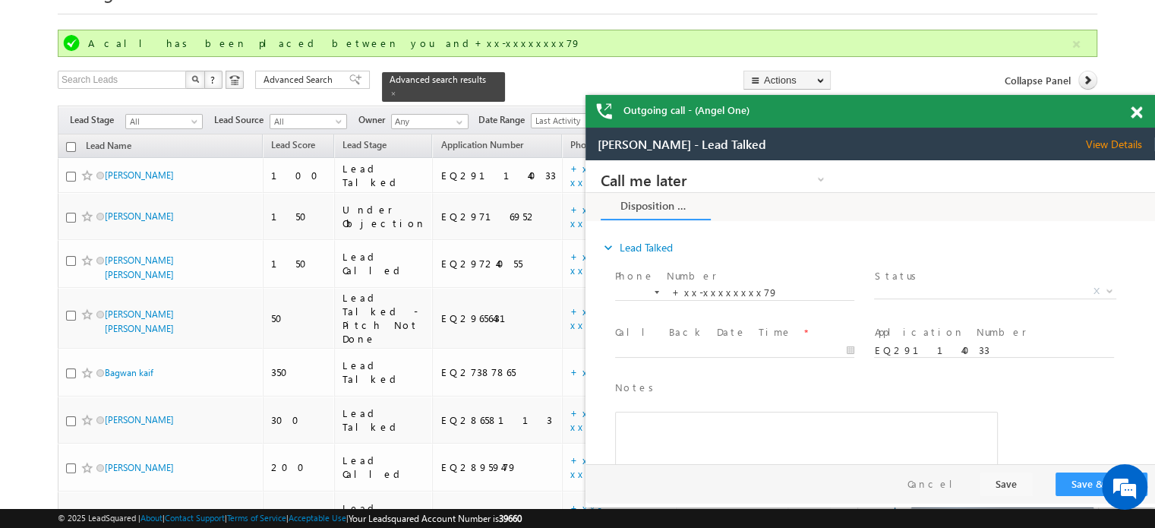
scroll to position [0, 0]
click at [1134, 112] on span at bounding box center [1136, 112] width 11 height 13
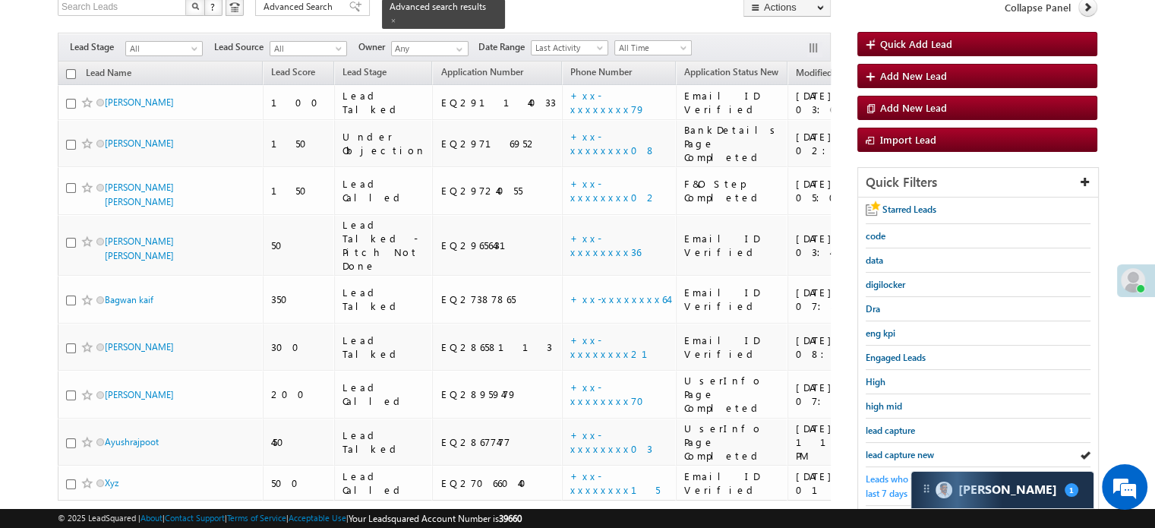
scroll to position [228, 0]
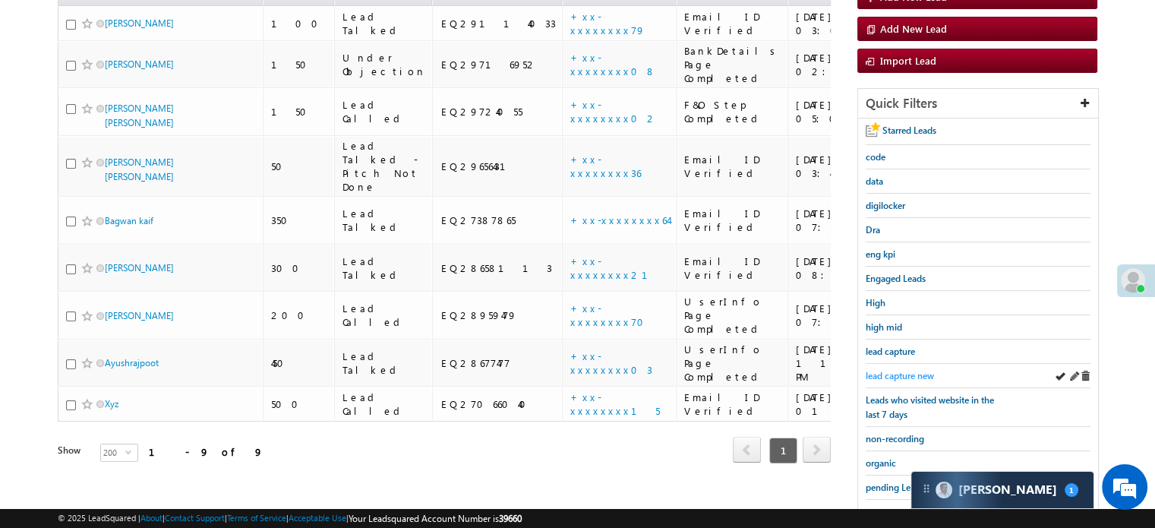
click at [899, 370] on span "lead capture new" at bounding box center [900, 375] width 68 height 11
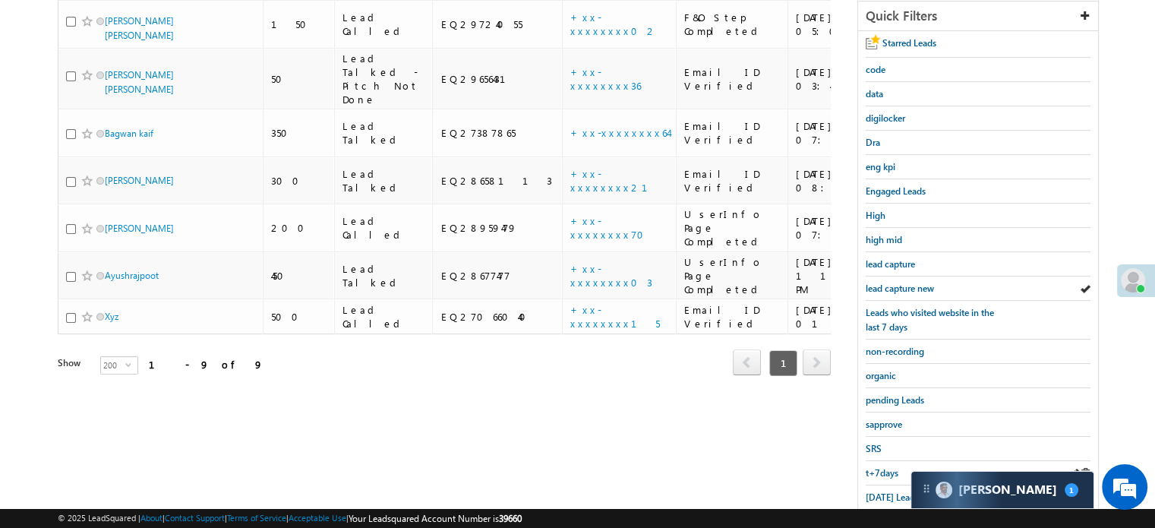
scroll to position [304, 0]
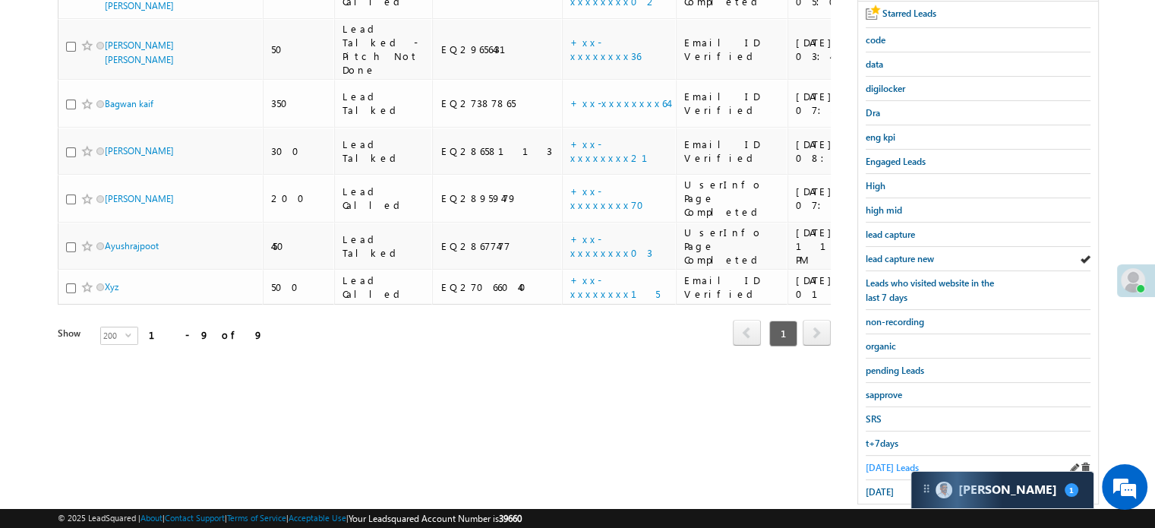
click at [889, 462] on span "[DATE] Leads" at bounding box center [892, 467] width 53 height 11
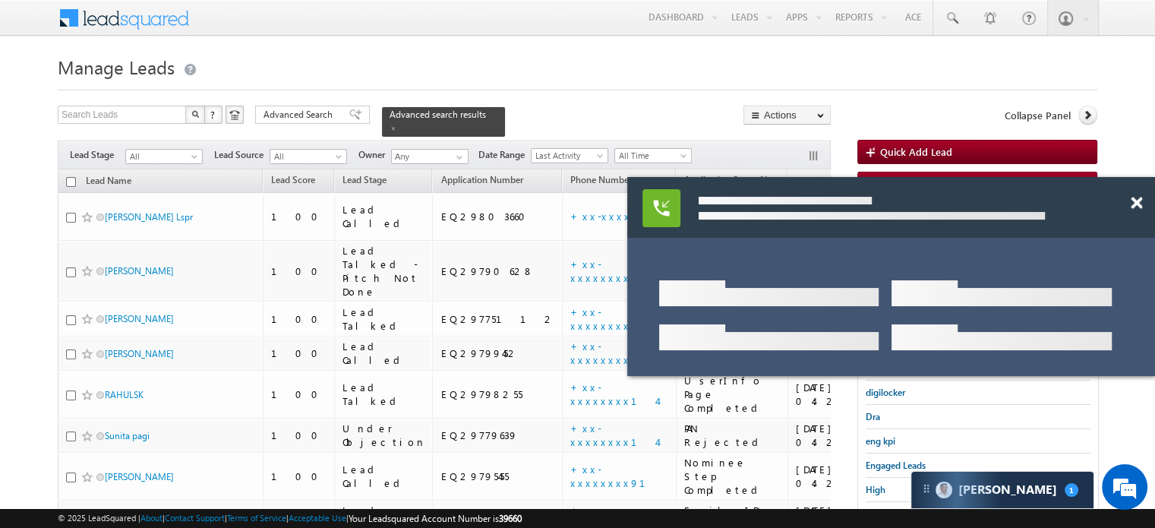
scroll to position [0, 0]
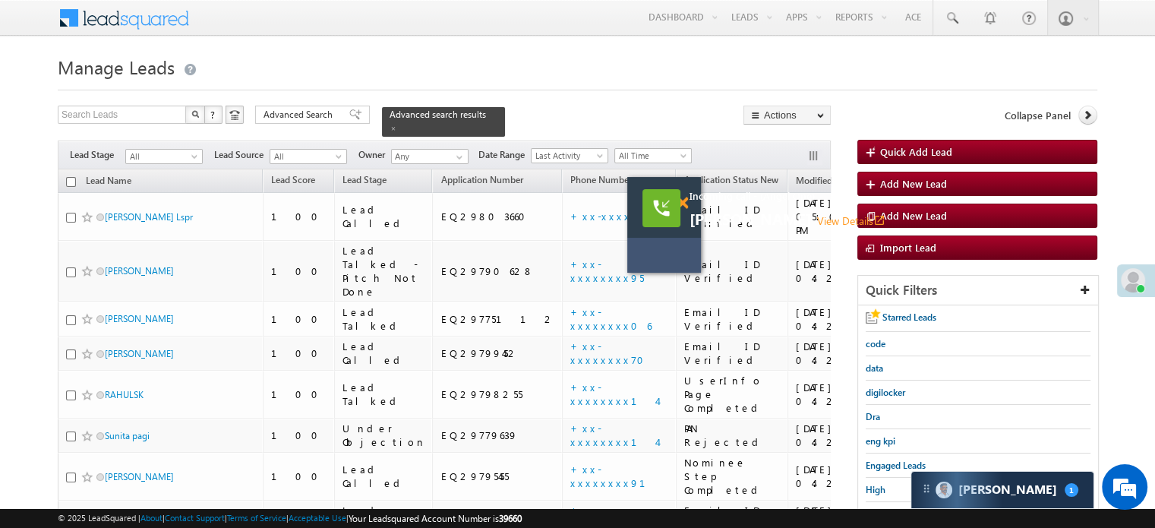
click at [683, 200] on span at bounding box center [682, 203] width 11 height 13
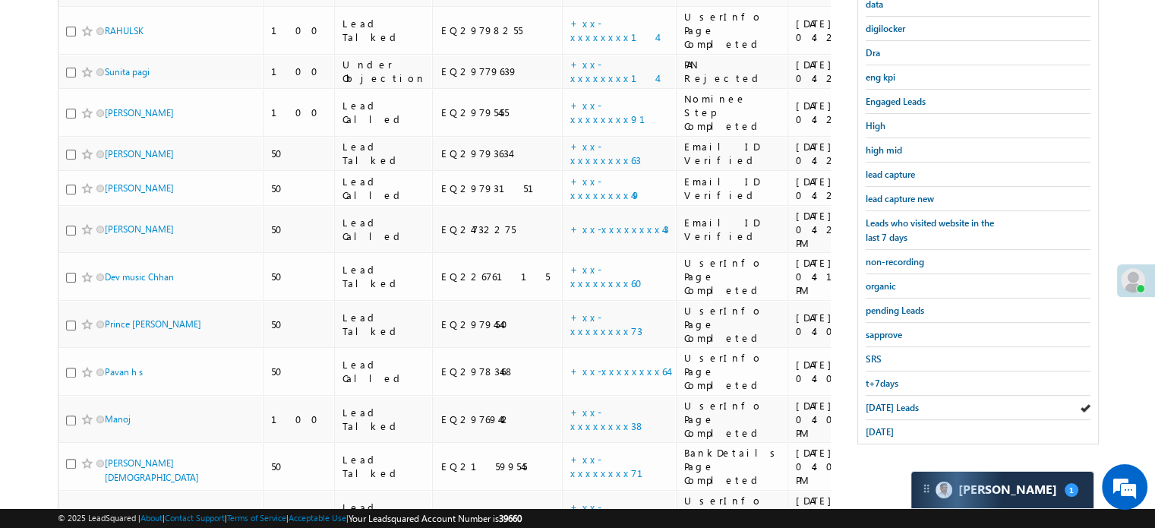
scroll to position [173, 0]
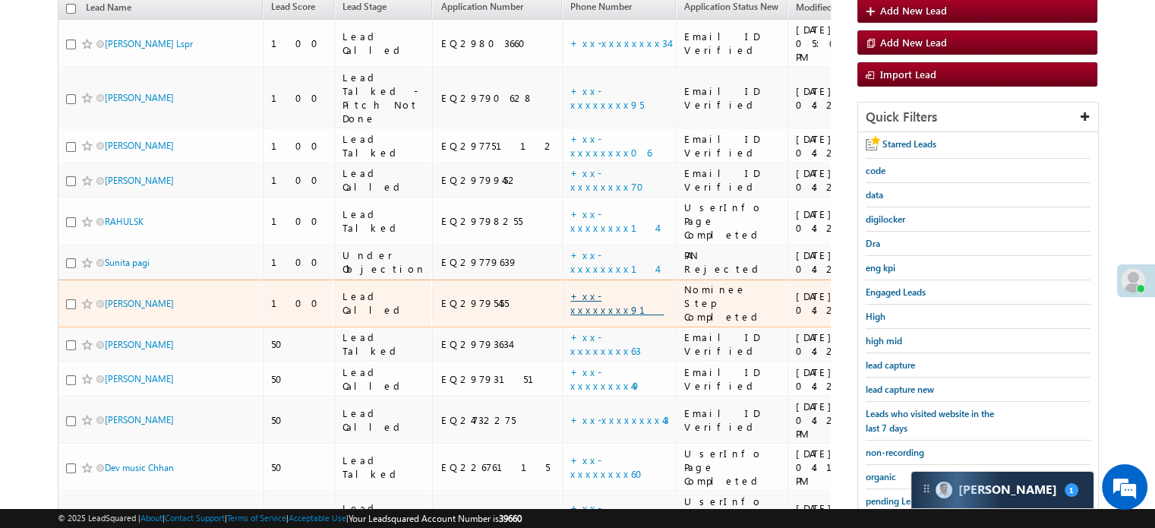
click at [570, 289] on link "+xx-xxxxxxxx91" at bounding box center [616, 302] width 93 height 27
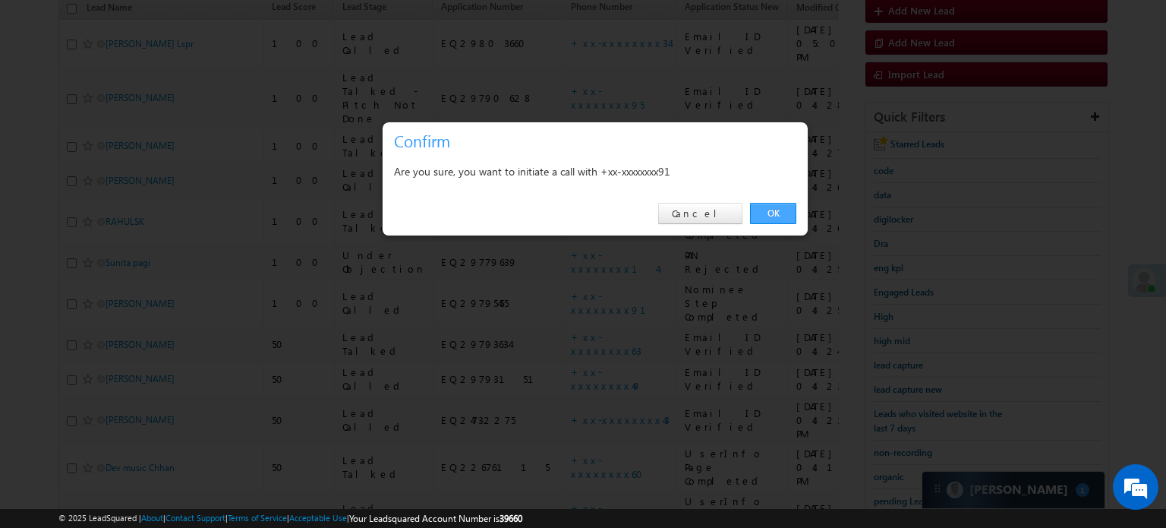
click at [781, 207] on link "OK" at bounding box center [773, 213] width 46 height 21
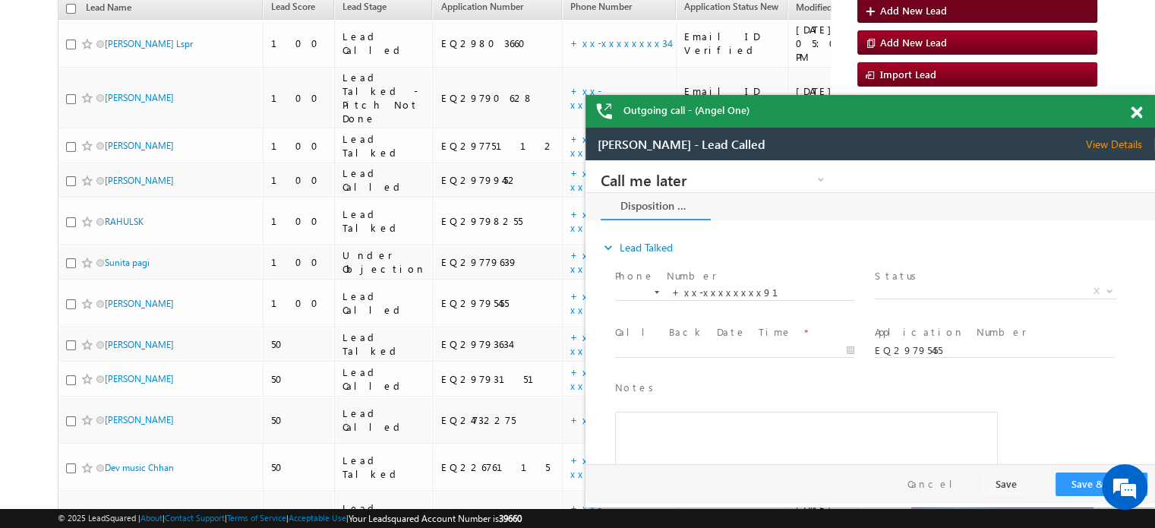
scroll to position [0, 0]
click at [1137, 112] on span at bounding box center [1136, 112] width 11 height 13
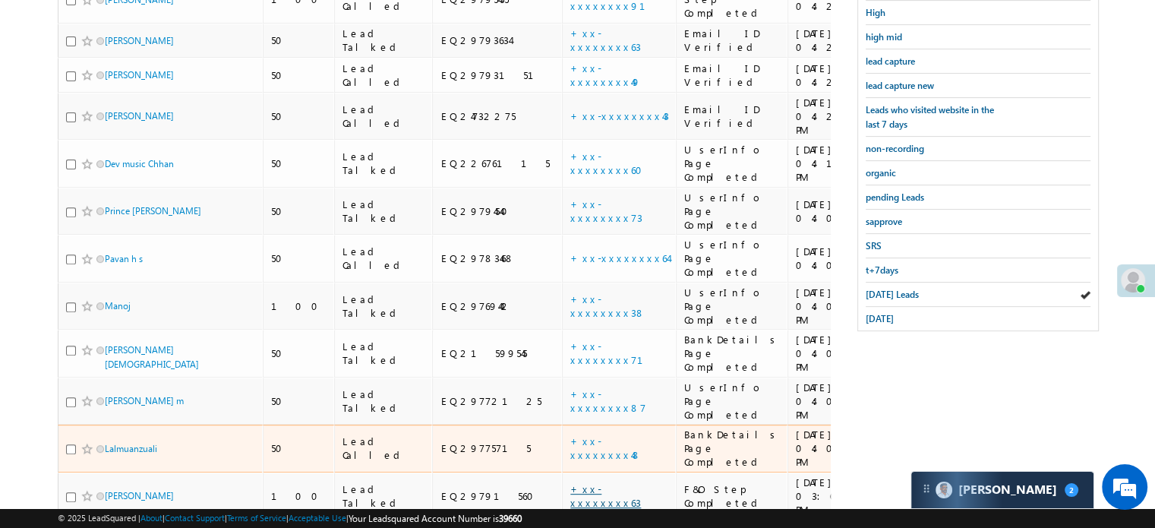
scroll to position [442, 0]
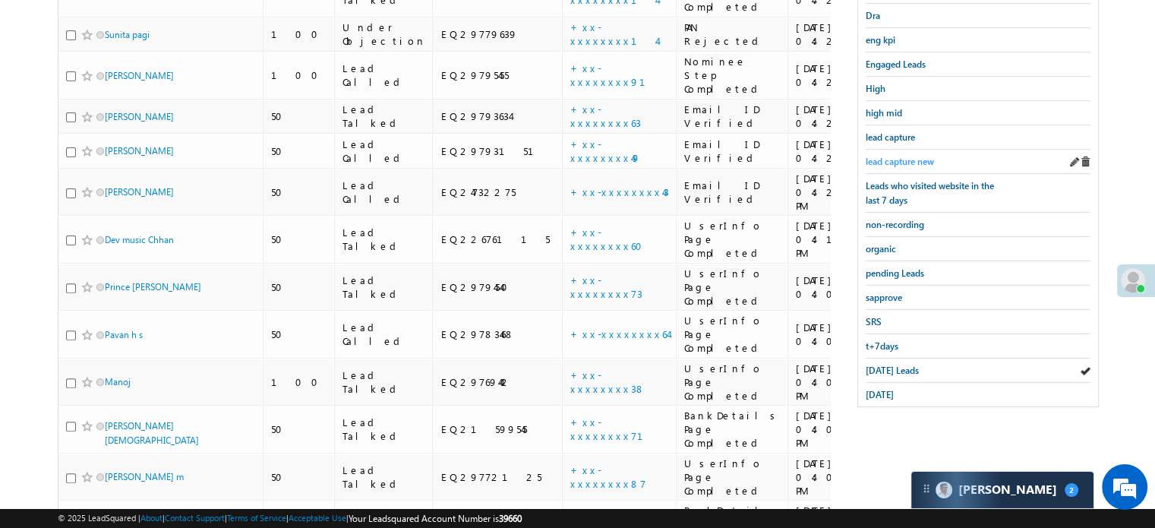
click at [905, 154] on link "lead capture new" at bounding box center [900, 161] width 68 height 14
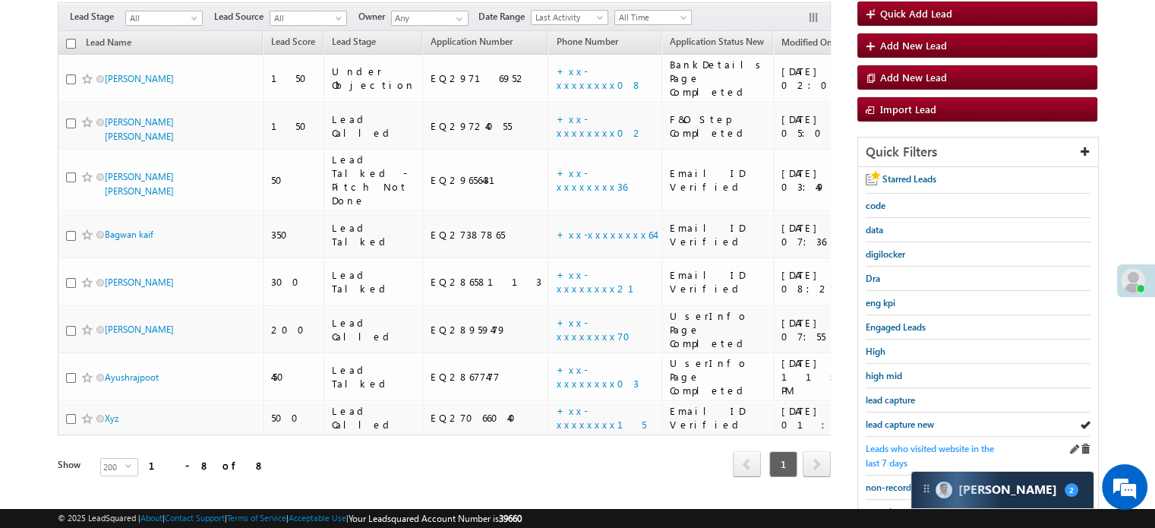
scroll to position [97, 0]
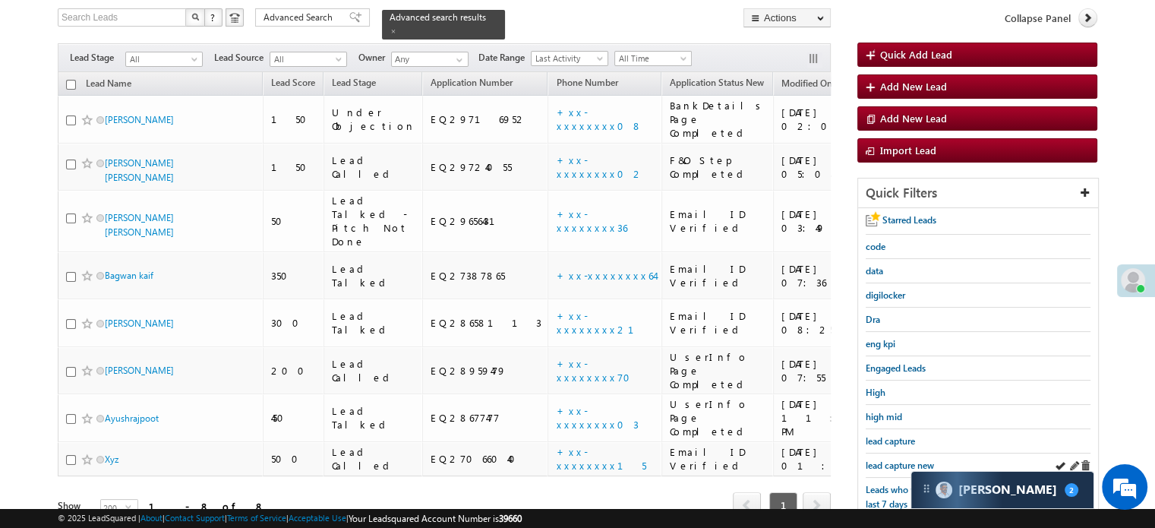
click at [881, 468] on div "lead capture new" at bounding box center [978, 465] width 225 height 24
click at [900, 459] on span "lead capture new" at bounding box center [900, 464] width 68 height 11
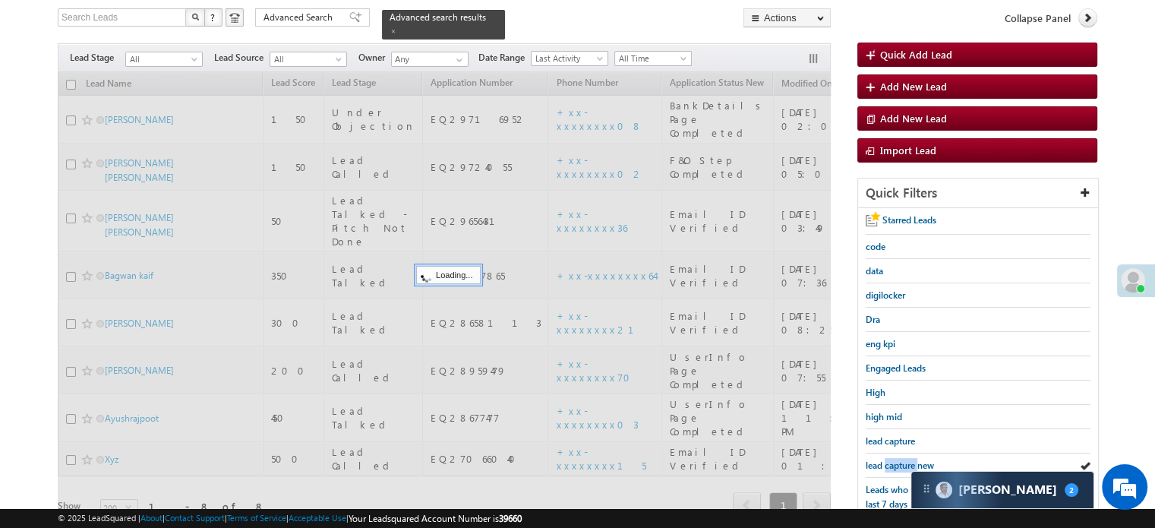
click at [900, 459] on span "lead capture new" at bounding box center [900, 464] width 68 height 11
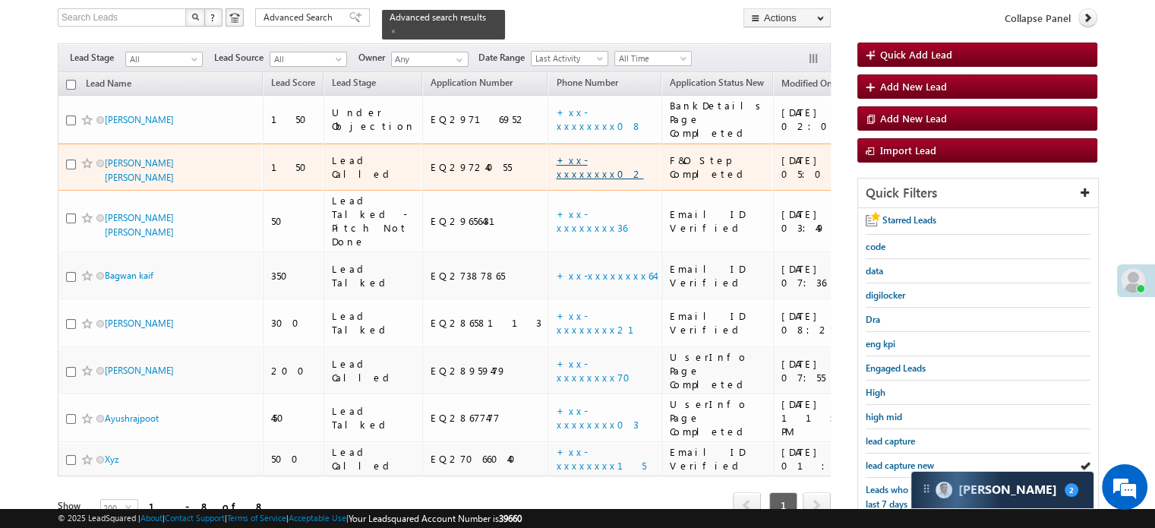
click at [556, 153] on link "+xx-xxxxxxxx02" at bounding box center [599, 166] width 87 height 27
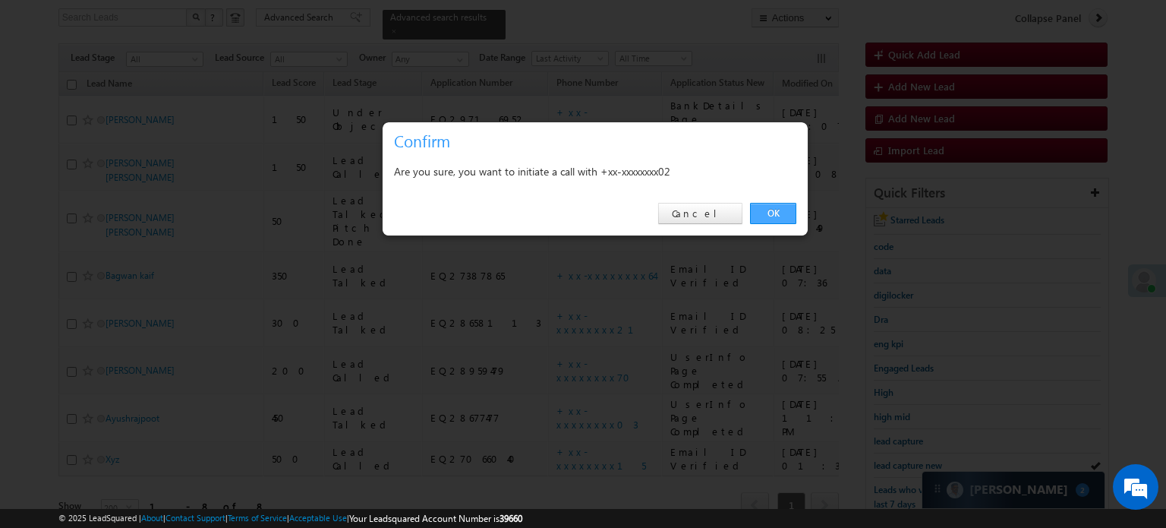
click at [769, 212] on link "OK" at bounding box center [773, 213] width 46 height 21
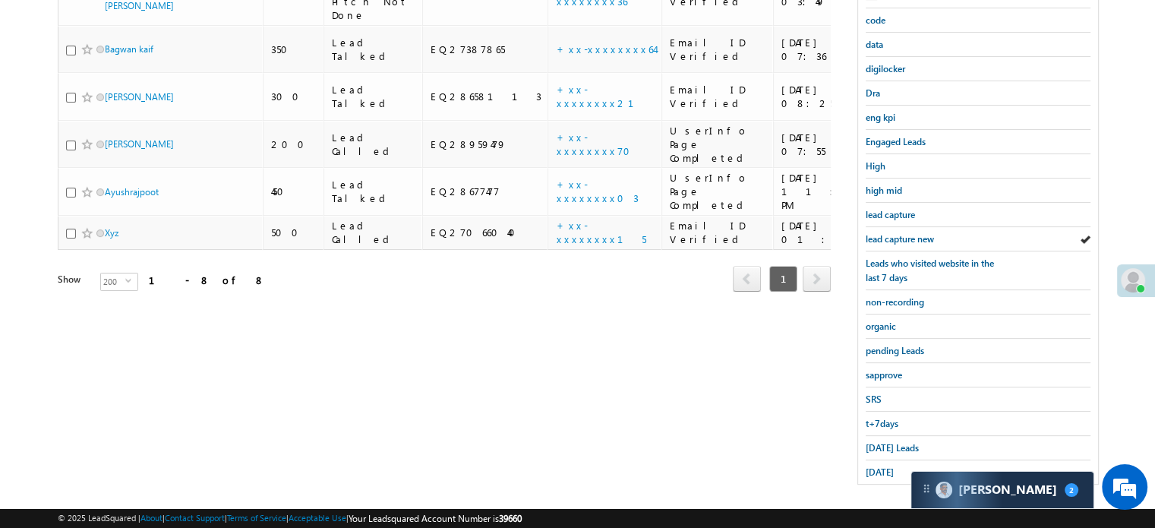
scroll to position [326, 0]
click at [881, 441] on span "[DATE] Leads" at bounding box center [892, 445] width 53 height 11
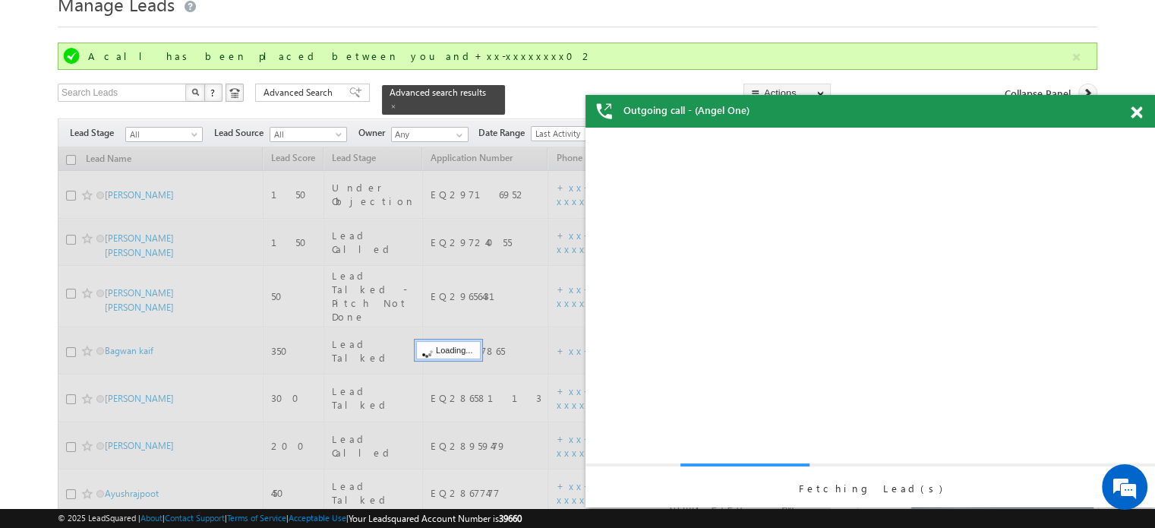
scroll to position [0, 0]
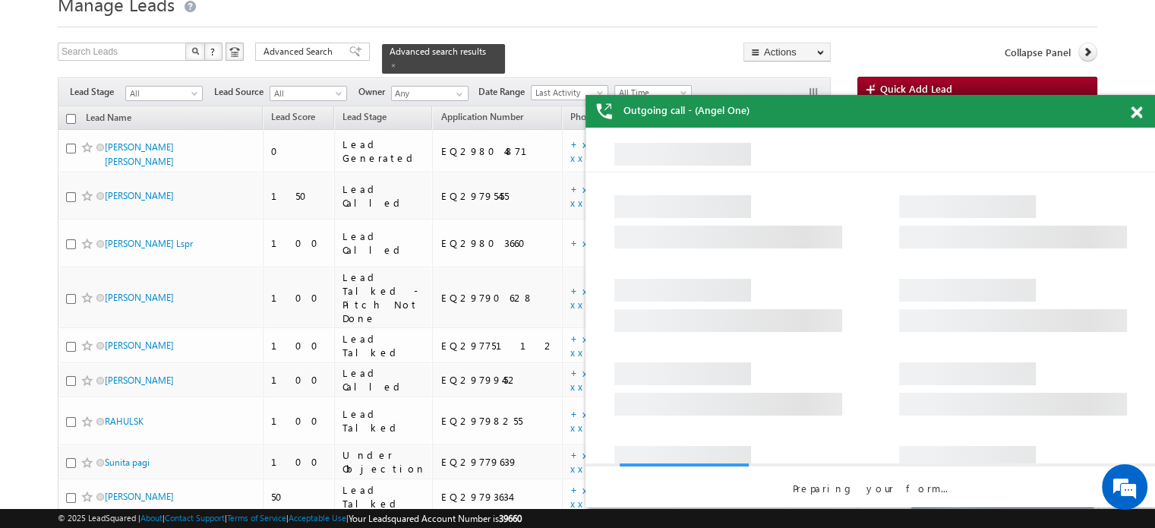
click at [1140, 112] on span at bounding box center [1136, 112] width 11 height 13
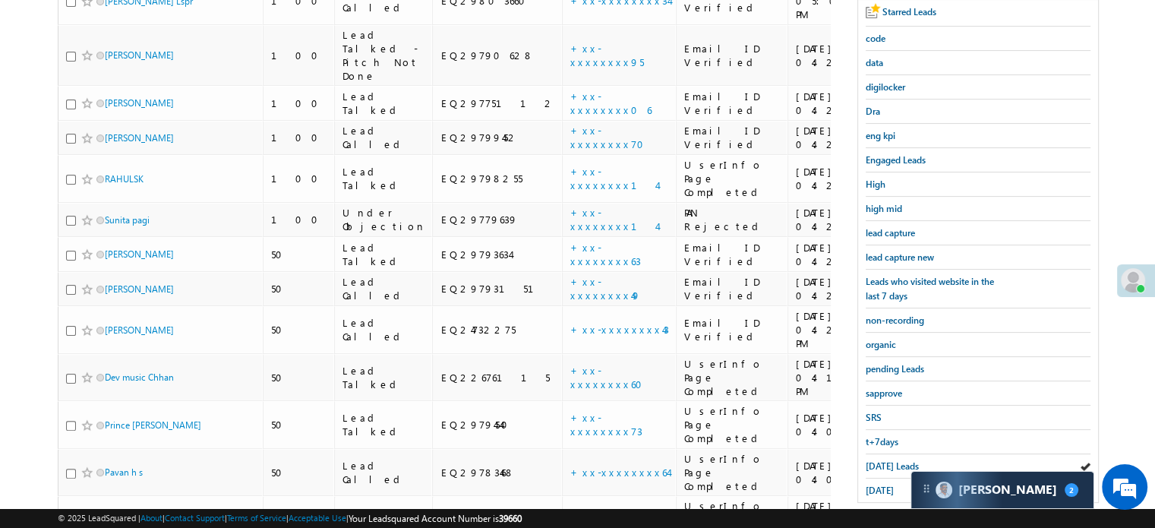
scroll to position [359, 0]
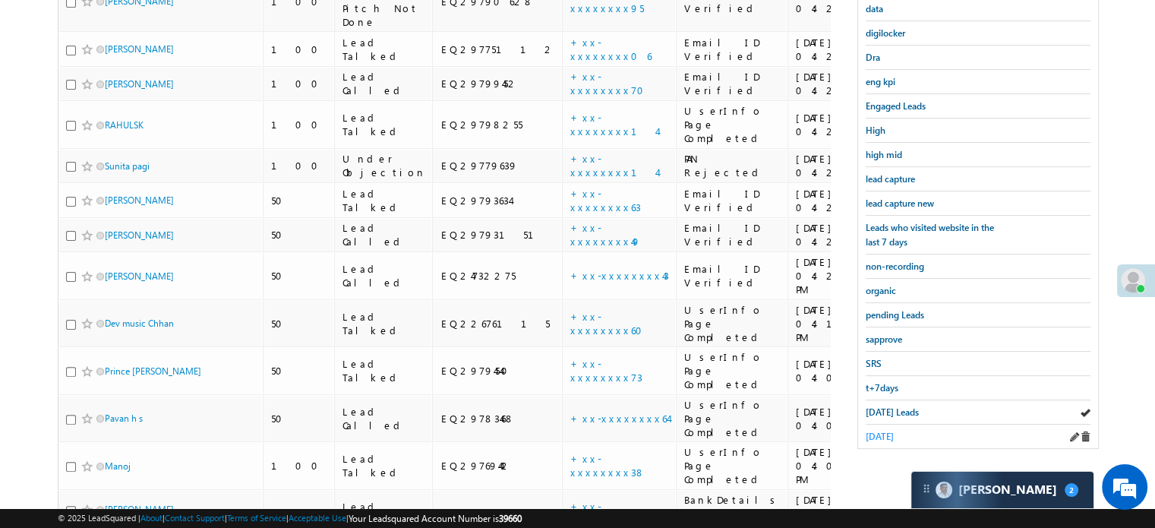
click at [878, 431] on span "[DATE]" at bounding box center [880, 436] width 28 height 11
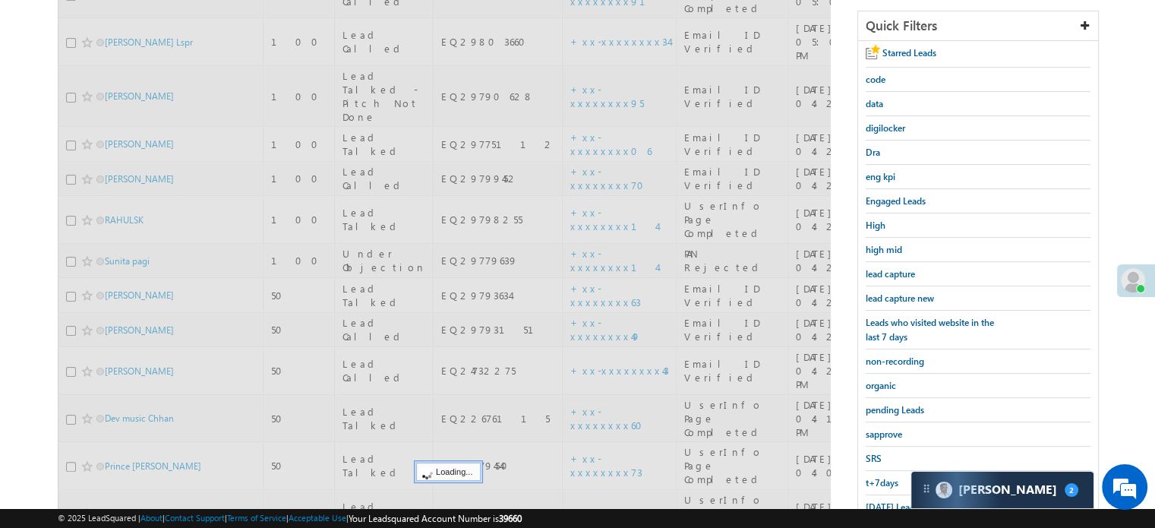
scroll to position [131, 0]
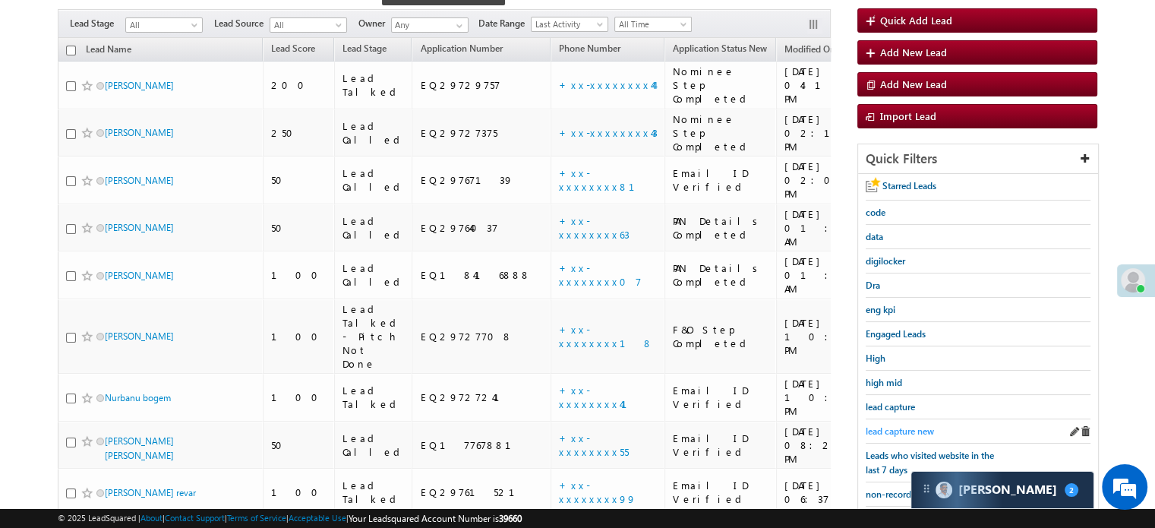
click at [892, 432] on span "lead capture new" at bounding box center [900, 430] width 68 height 11
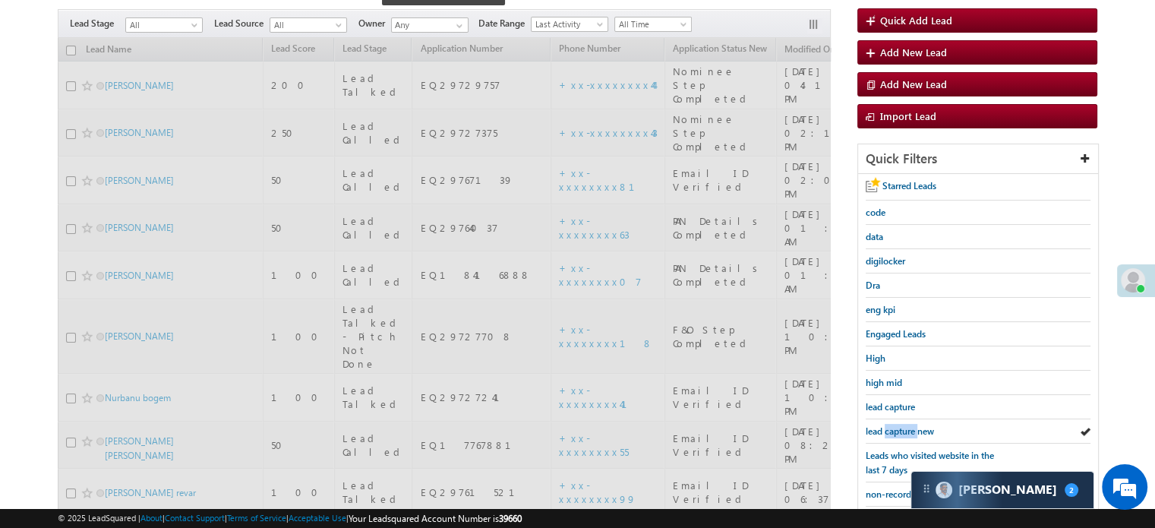
click at [892, 432] on span "lead capture new" at bounding box center [900, 430] width 68 height 11
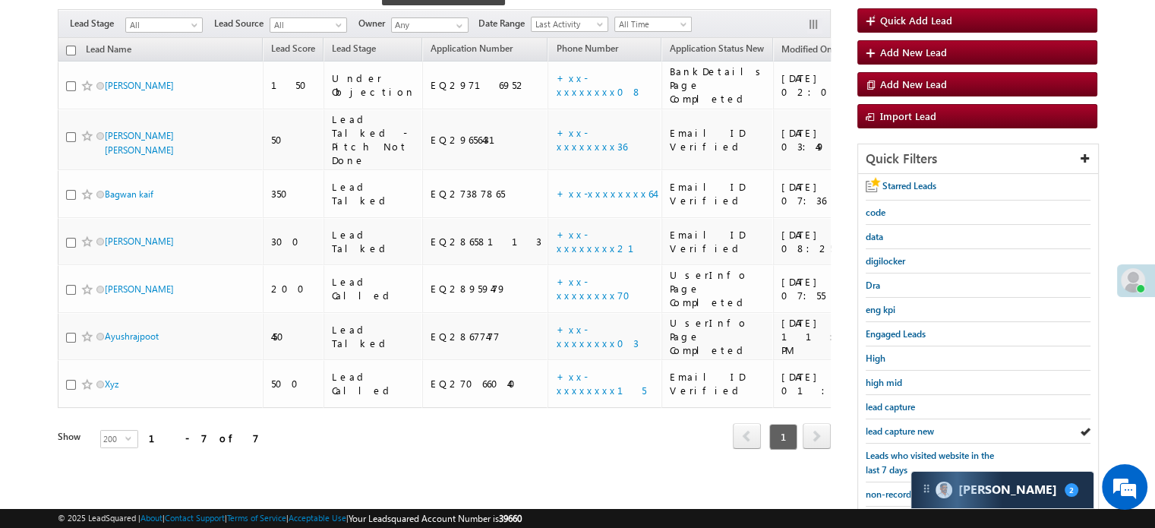
click at [892, 432] on span "lead capture new" at bounding box center [900, 430] width 68 height 11
click at [875, 425] on span "lead capture new" at bounding box center [900, 430] width 68 height 11
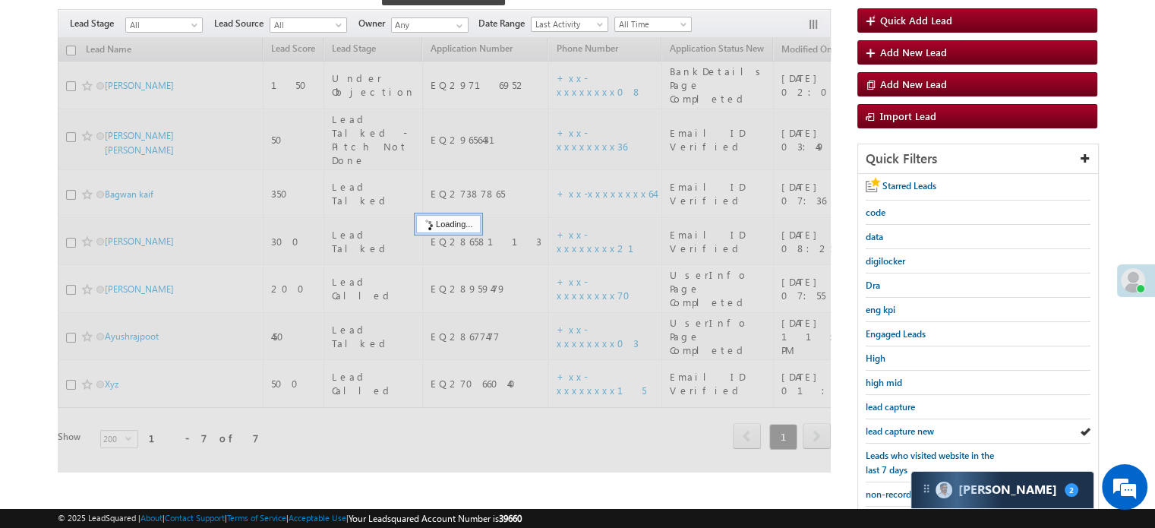
click at [875, 425] on span "lead capture new" at bounding box center [900, 430] width 68 height 11
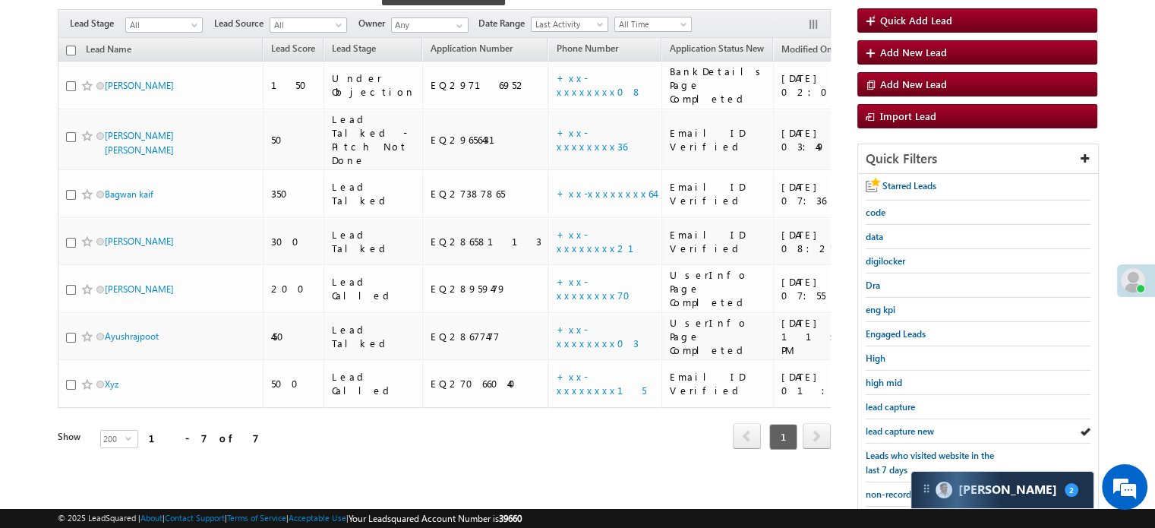
click at [875, 425] on span "lead capture new" at bounding box center [900, 430] width 68 height 11
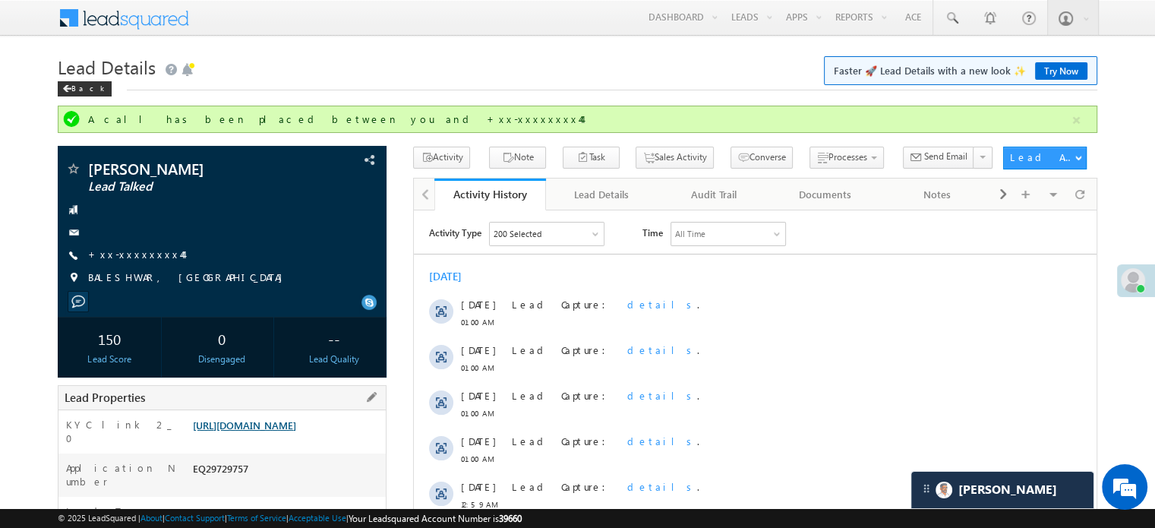
click at [289, 431] on link "[URL][DOMAIN_NAME]" at bounding box center [244, 424] width 103 height 13
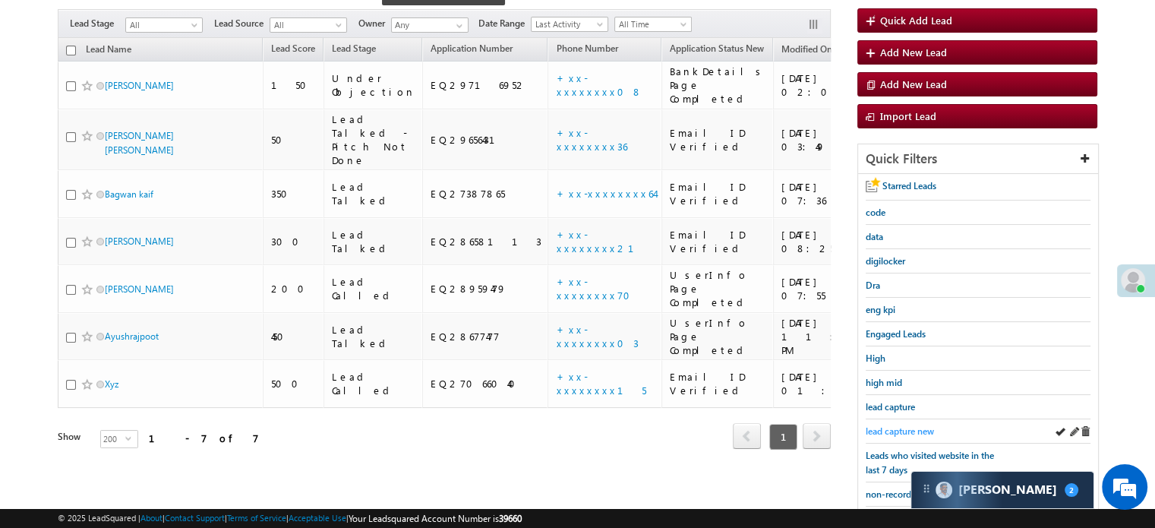
click at [876, 425] on span "lead capture new" at bounding box center [900, 430] width 68 height 11
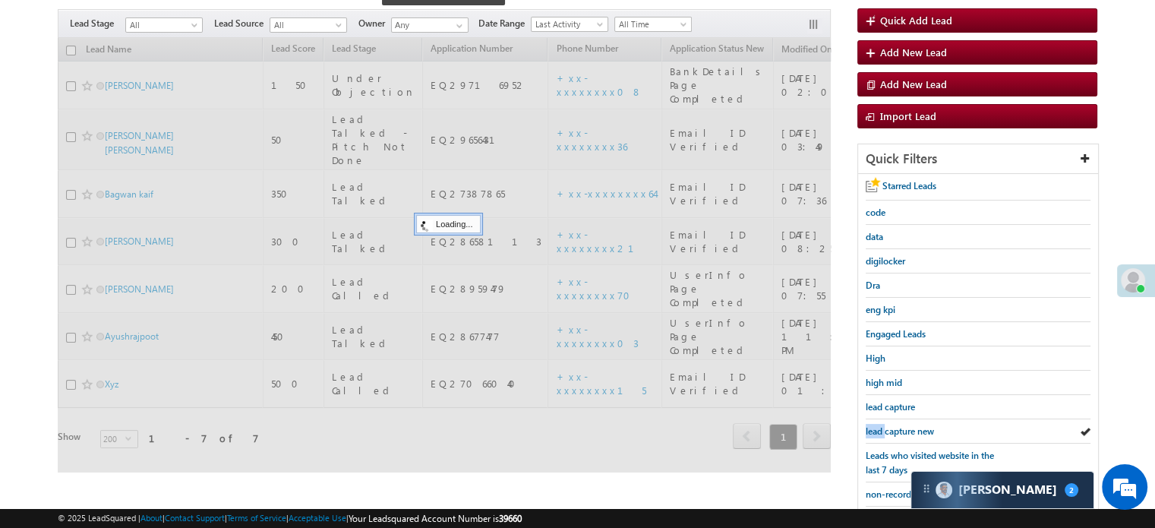
click at [876, 425] on span "lead capture new" at bounding box center [900, 430] width 68 height 11
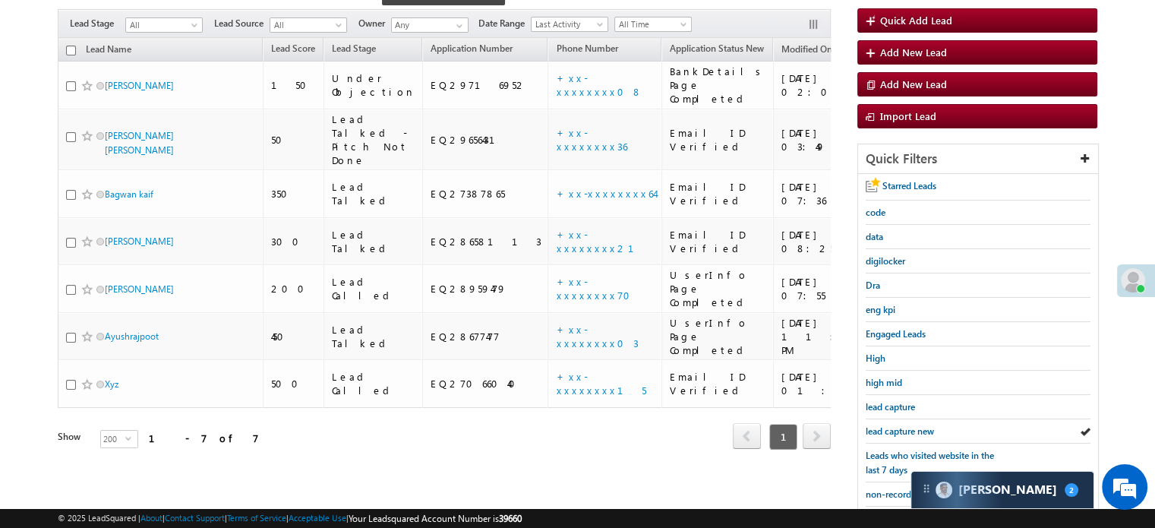
click at [876, 425] on span "lead capture new" at bounding box center [900, 430] width 68 height 11
click at [905, 425] on span "lead capture new" at bounding box center [900, 430] width 68 height 11
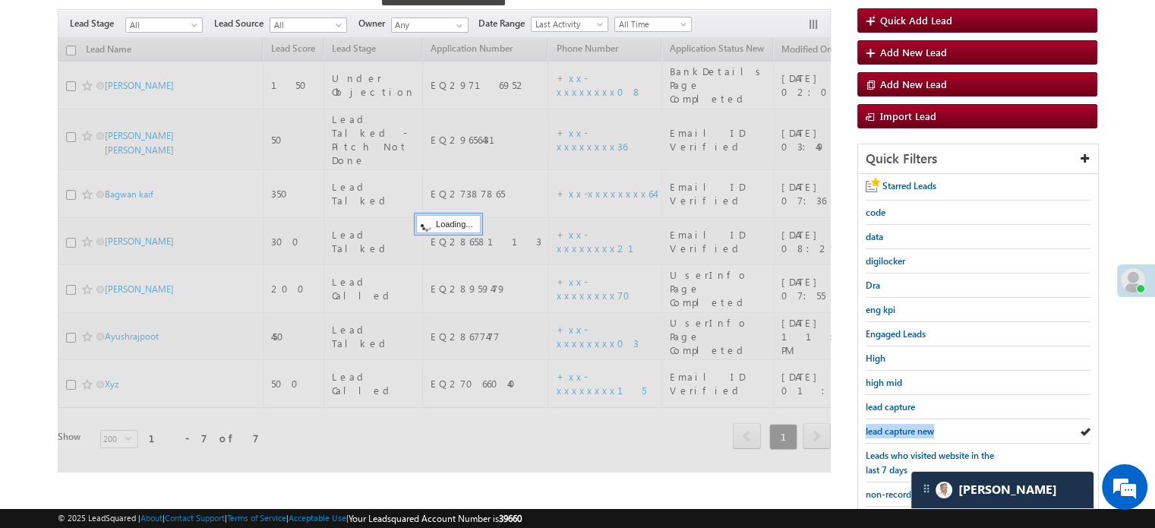
click at [905, 425] on span "lead capture new" at bounding box center [900, 430] width 68 height 11
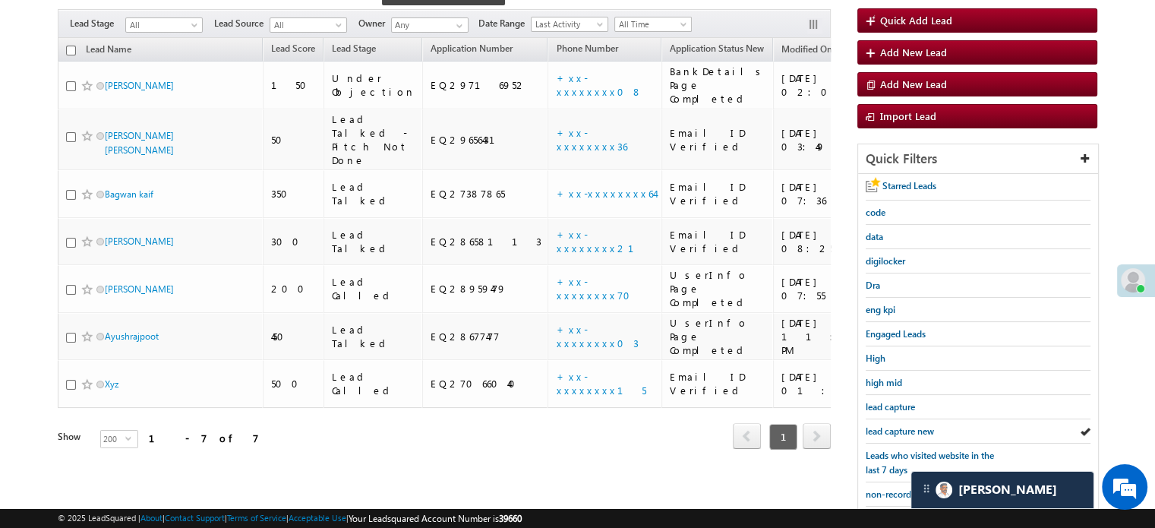
click at [905, 425] on span "lead capture new" at bounding box center [900, 430] width 68 height 11
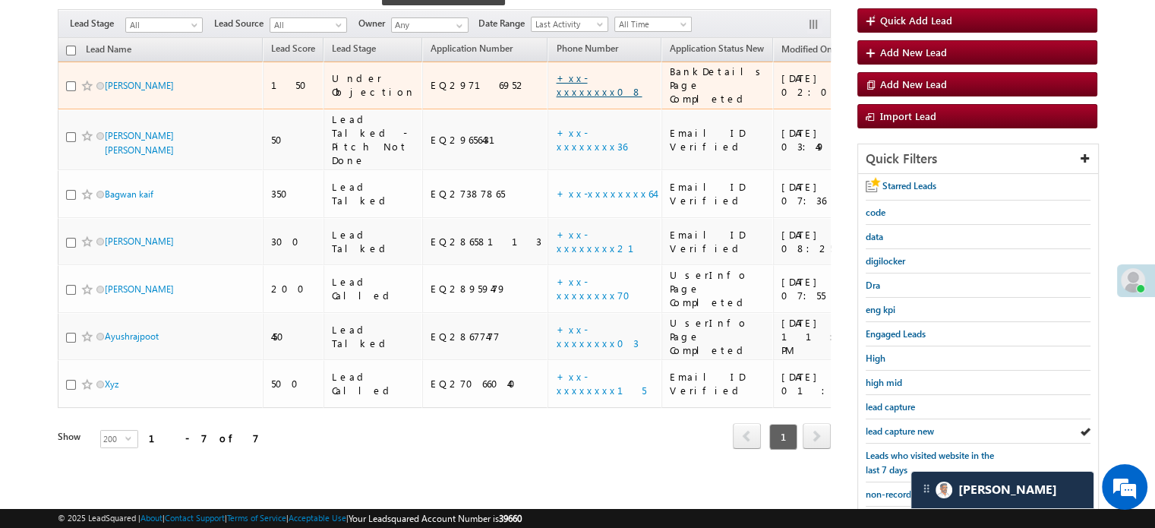
click at [556, 71] on link "+xx-xxxxxxxx08" at bounding box center [599, 84] width 86 height 27
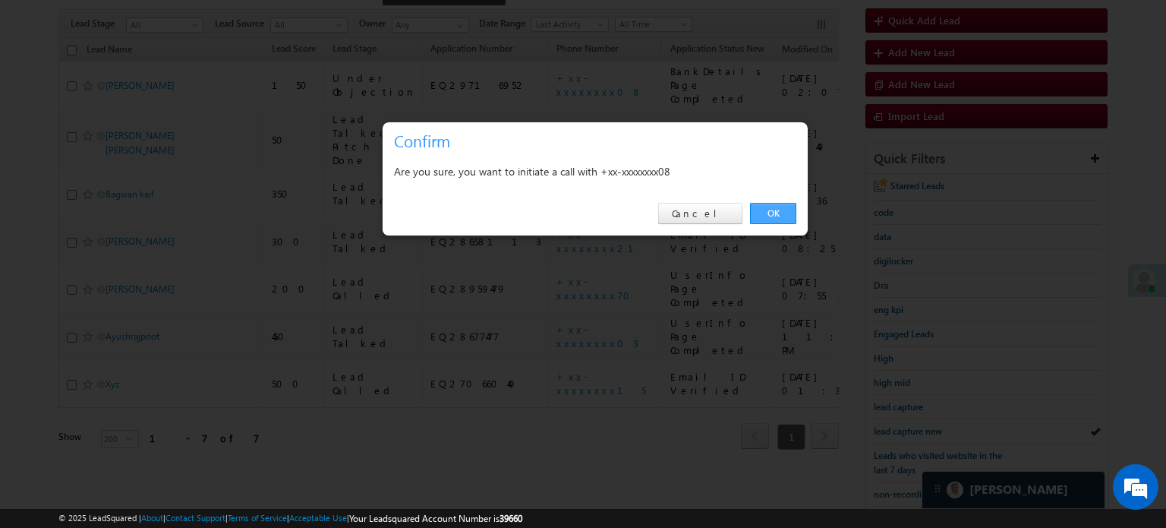
click at [762, 204] on link "OK" at bounding box center [773, 213] width 46 height 21
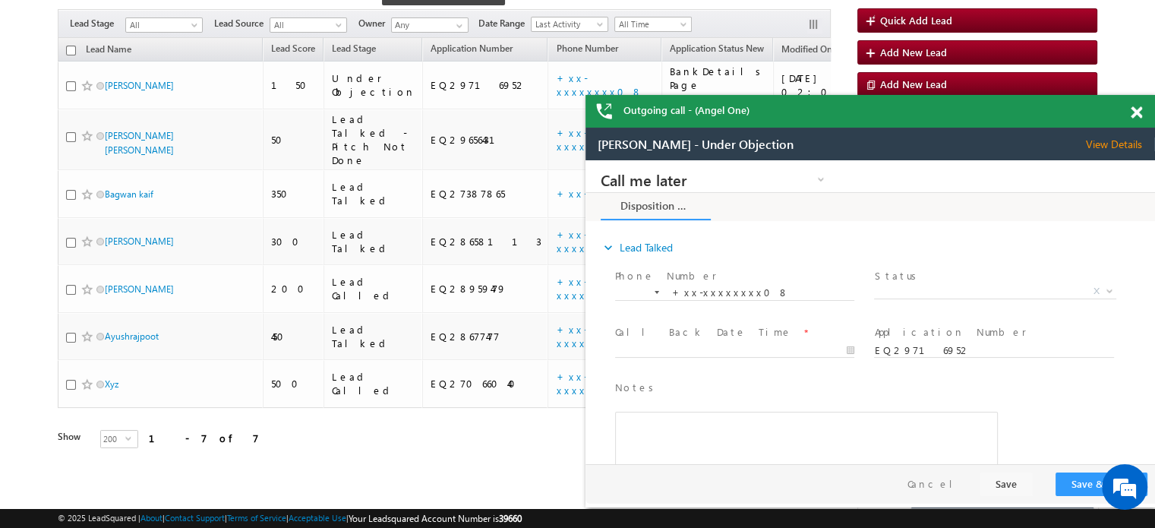
click at [1136, 108] on span at bounding box center [1136, 112] width 11 height 13
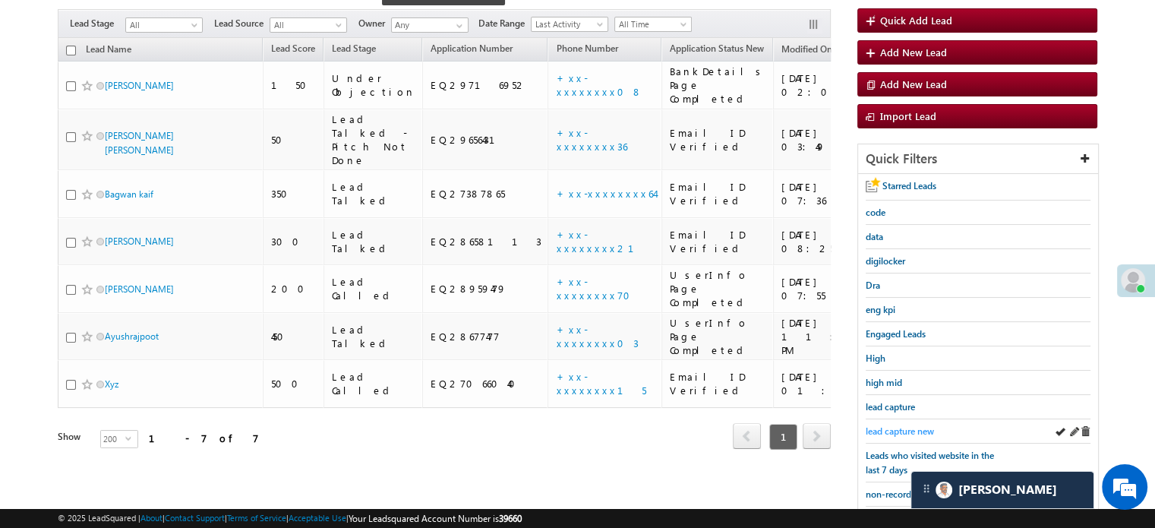
click at [893, 425] on span "lead capture new" at bounding box center [900, 430] width 68 height 11
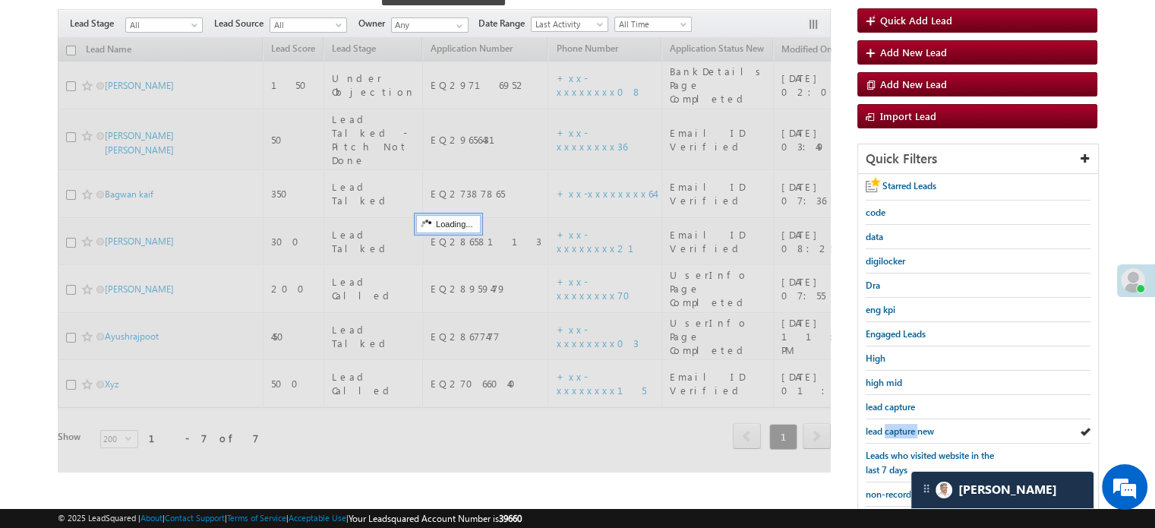
click at [893, 425] on span "lead capture new" at bounding box center [900, 430] width 68 height 11
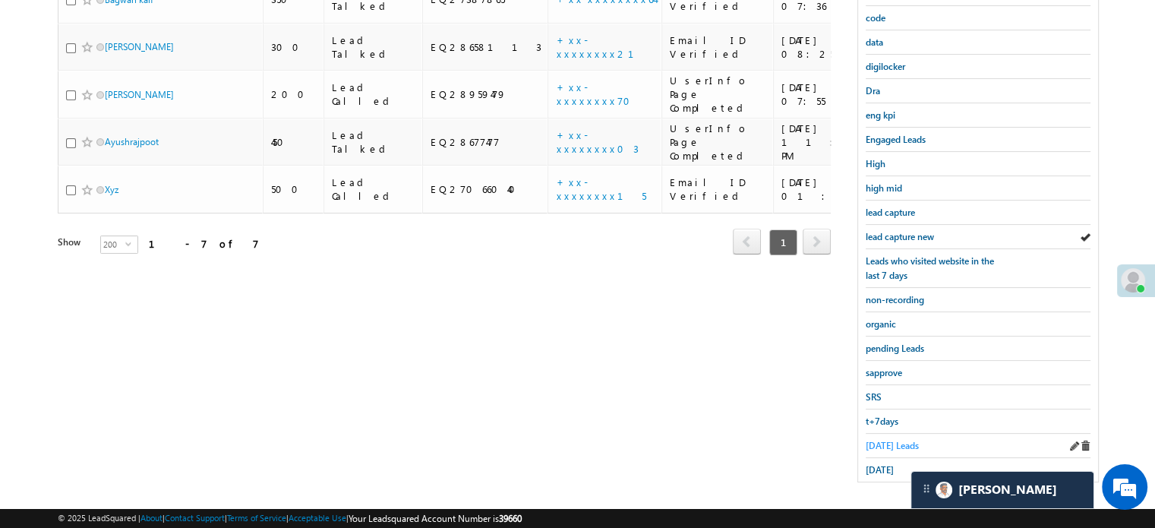
click at [880, 445] on link "Today's Leads" at bounding box center [892, 445] width 53 height 14
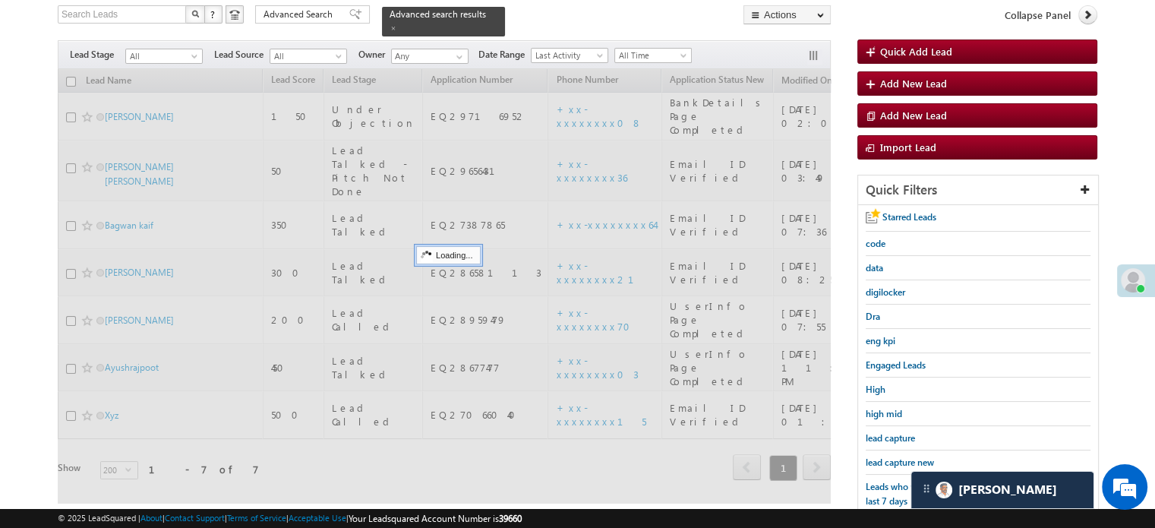
scroll to position [98, 0]
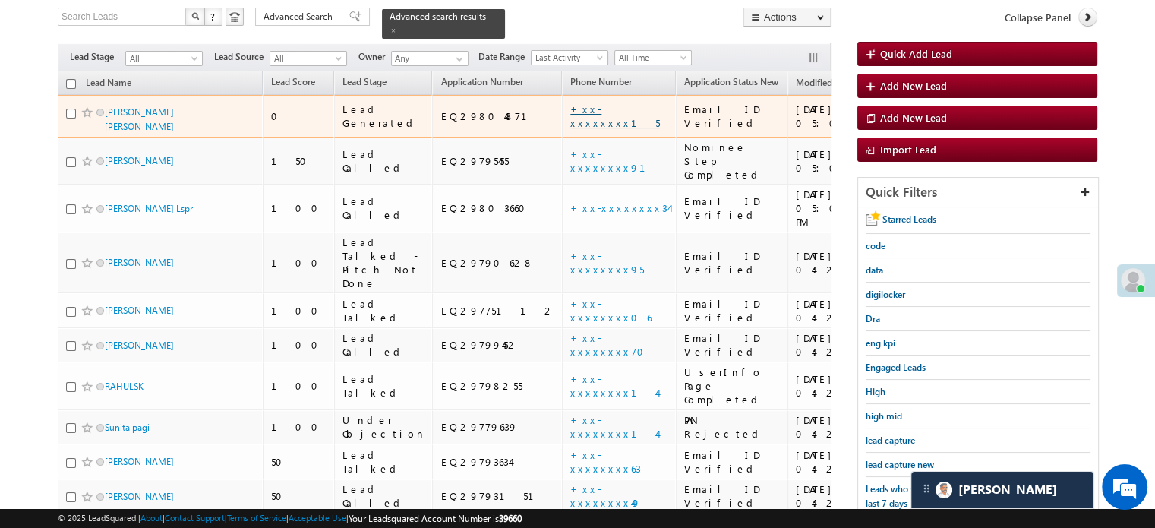
click at [570, 103] on link "+xx-xxxxxxxx15" at bounding box center [615, 116] width 90 height 27
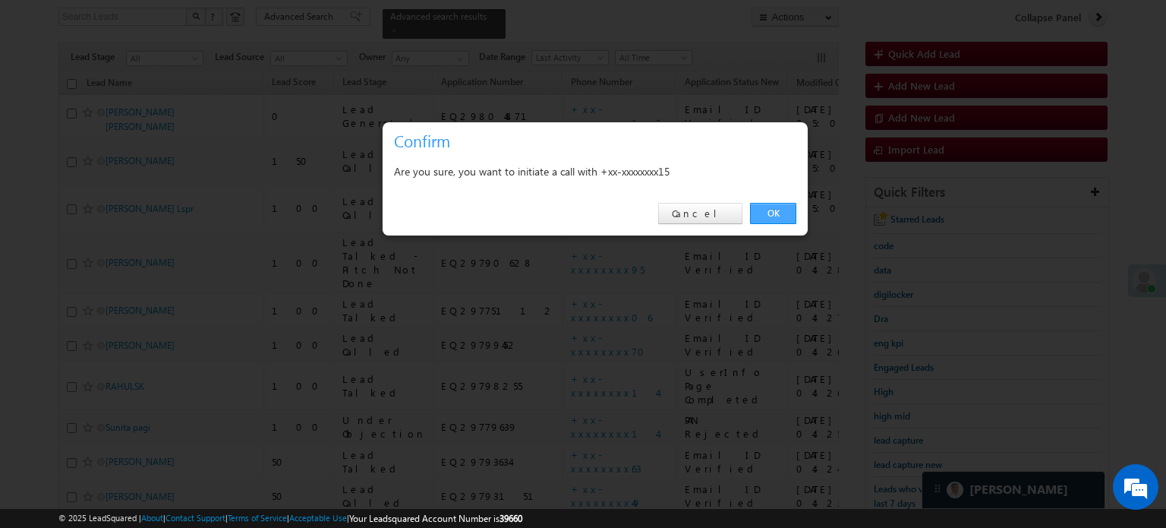
click at [766, 219] on link "OK" at bounding box center [773, 213] width 46 height 21
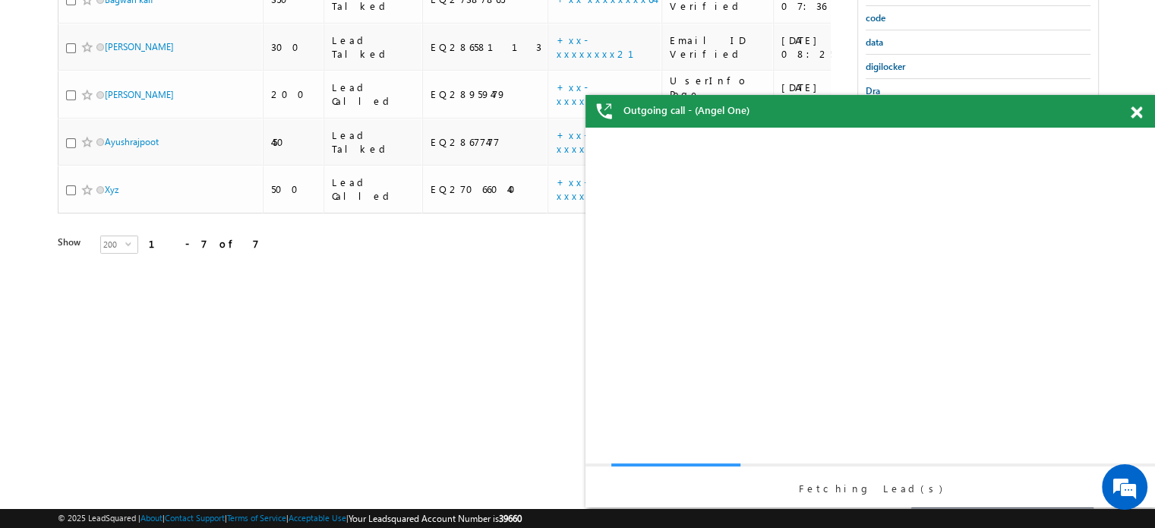
scroll to position [0, 0]
click at [1131, 116] on span at bounding box center [1136, 112] width 11 height 13
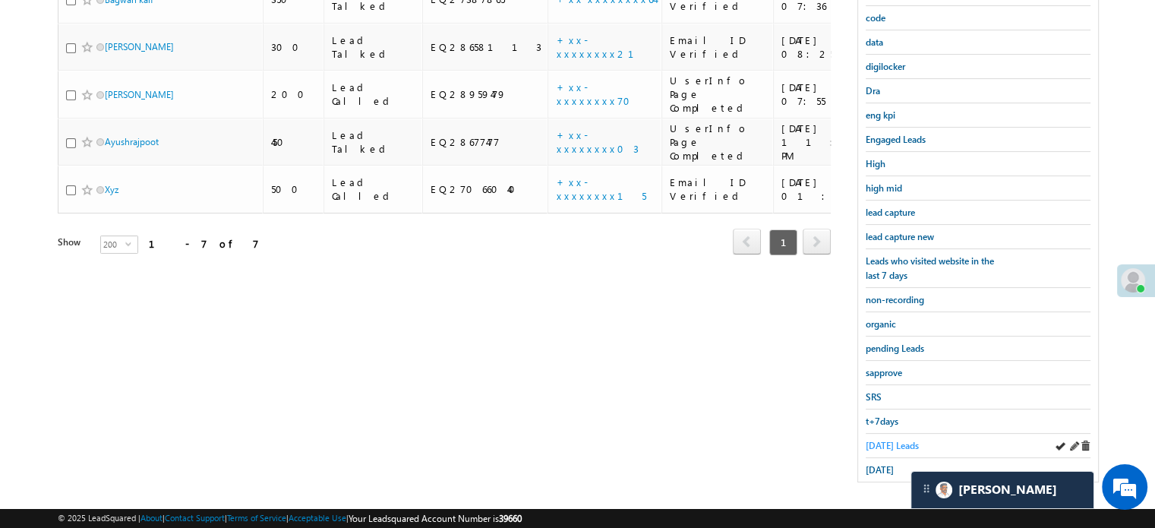
click at [885, 440] on span "[DATE] Leads" at bounding box center [892, 445] width 53 height 11
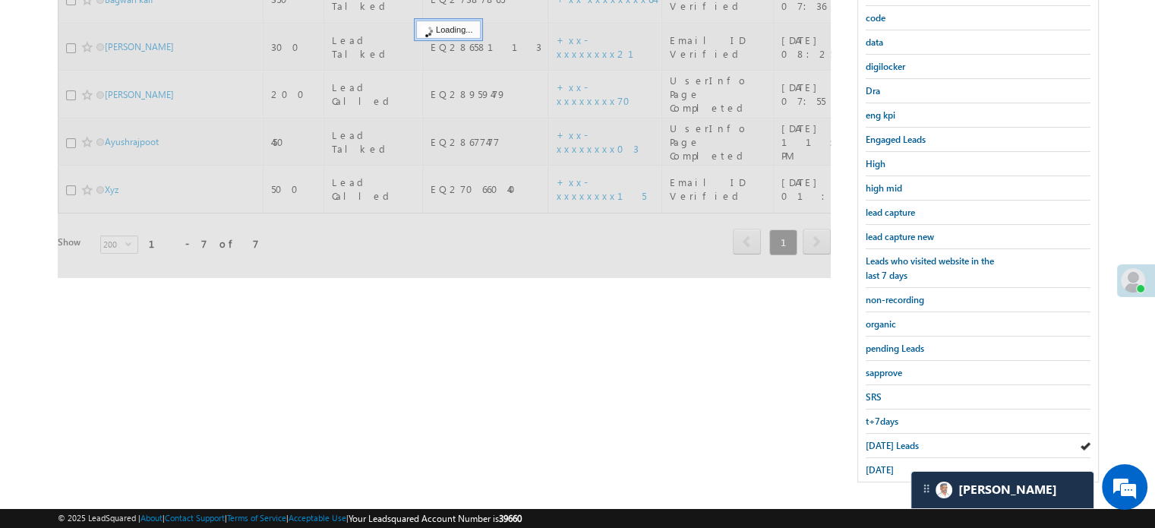
click at [885, 440] on span "[DATE] Leads" at bounding box center [892, 445] width 53 height 11
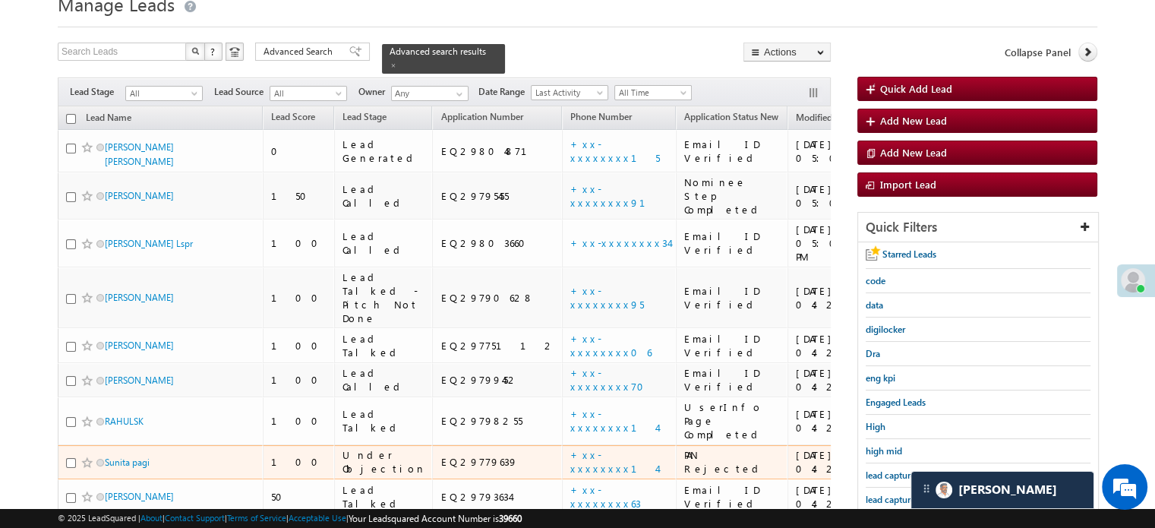
scroll to position [291, 0]
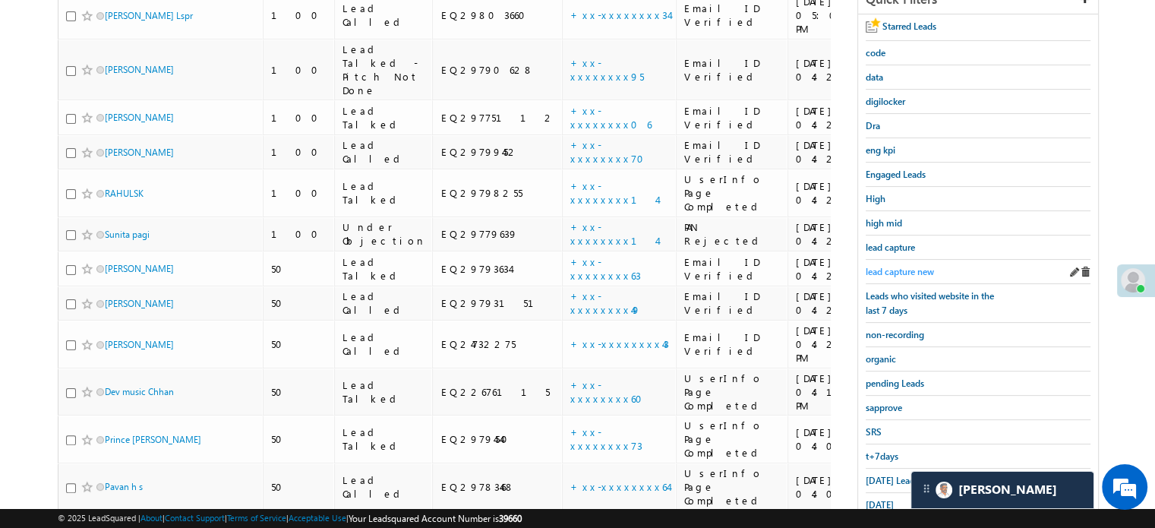
click at [896, 272] on link "lead capture new" at bounding box center [900, 271] width 68 height 14
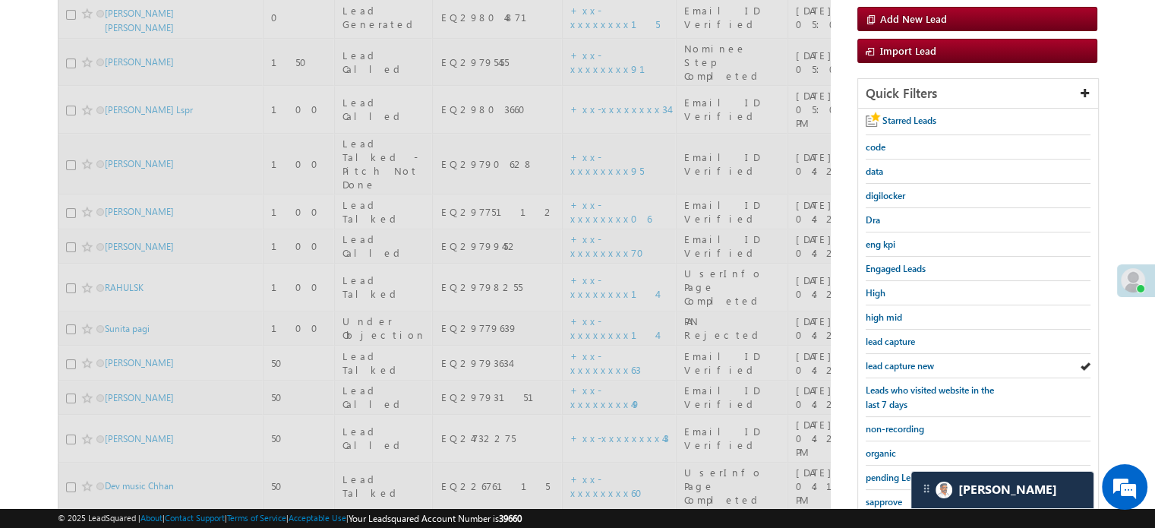
scroll to position [0, 0]
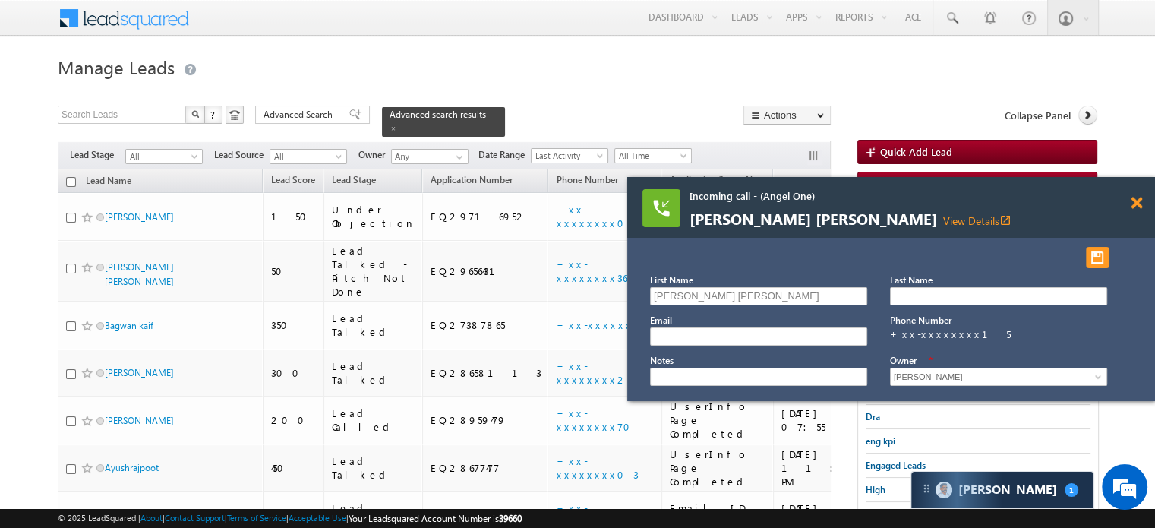
click at [1133, 197] on span at bounding box center [1136, 203] width 11 height 13
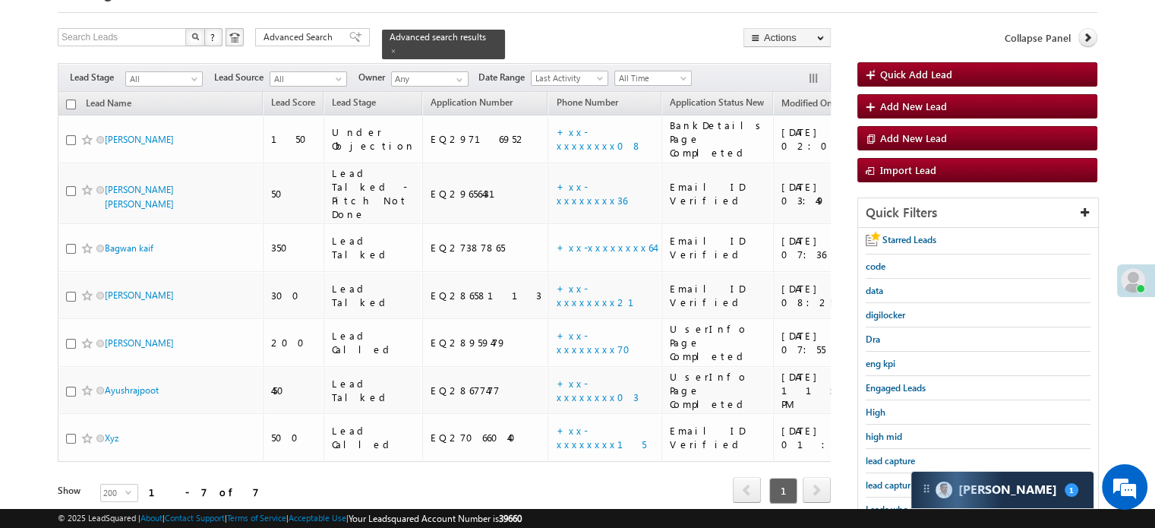
scroll to position [152, 0]
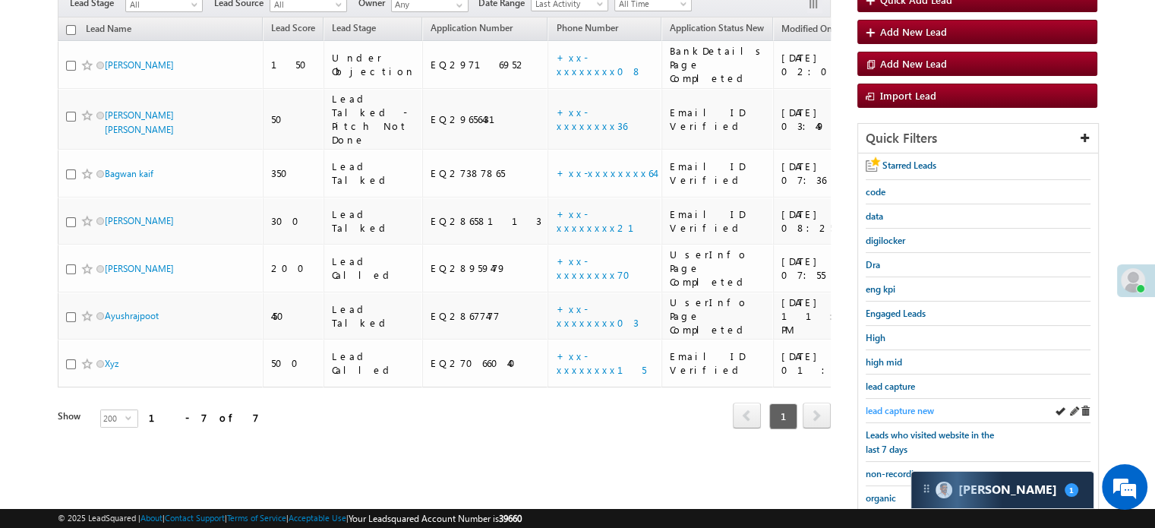
click at [897, 403] on link "lead capture new" at bounding box center [900, 410] width 68 height 14
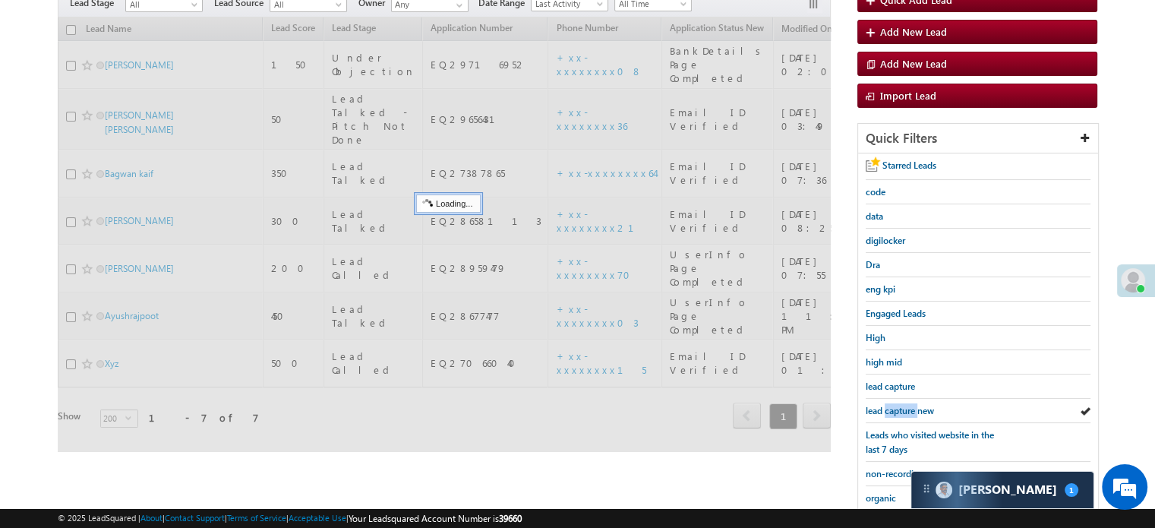
click at [897, 403] on link "lead capture new" at bounding box center [900, 410] width 68 height 14
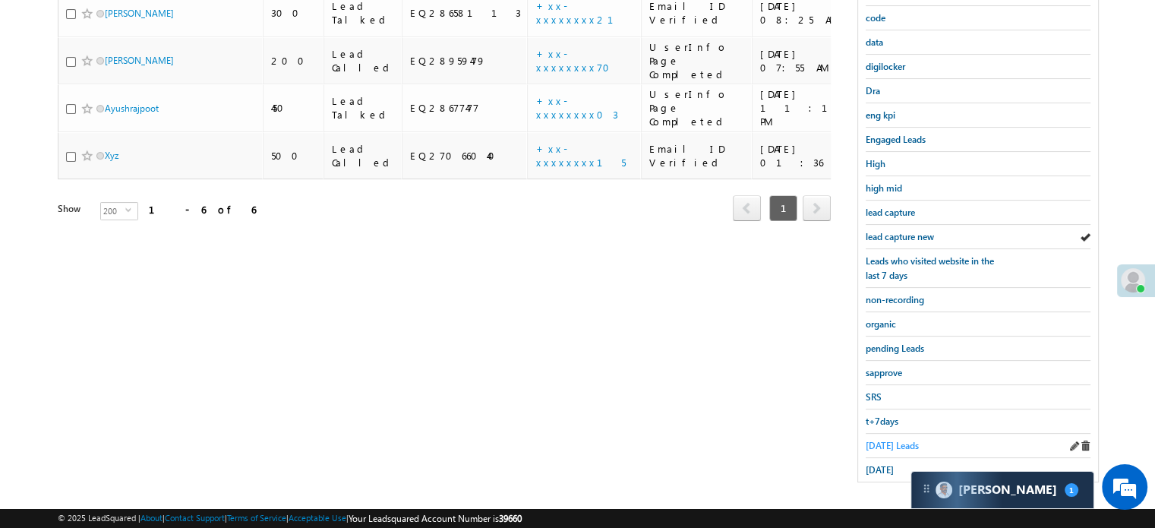
click at [890, 440] on span "[DATE] Leads" at bounding box center [892, 445] width 53 height 11
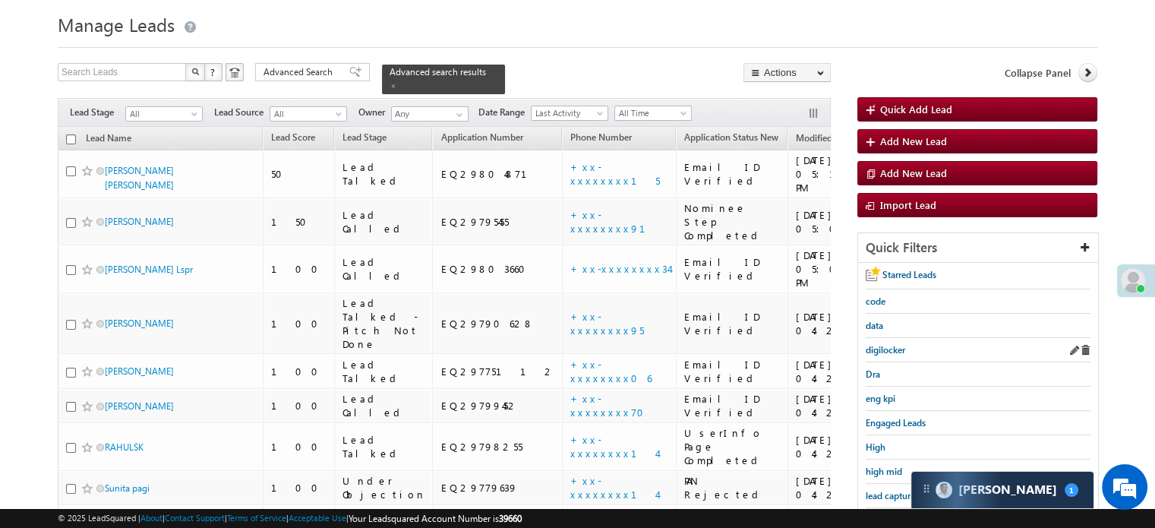
scroll to position [194, 0]
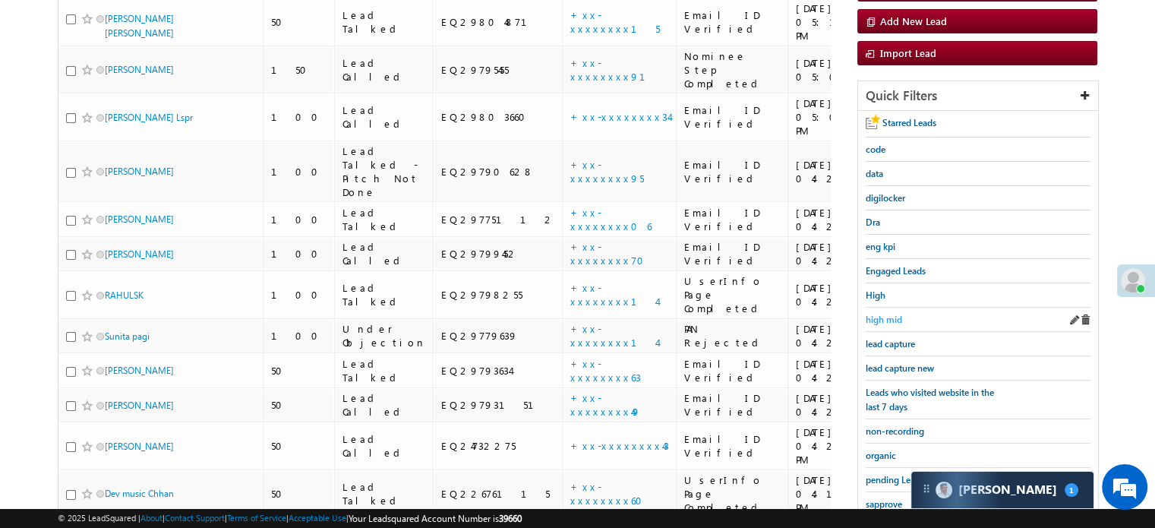
click at [881, 317] on span "high mid" at bounding box center [884, 319] width 36 height 11
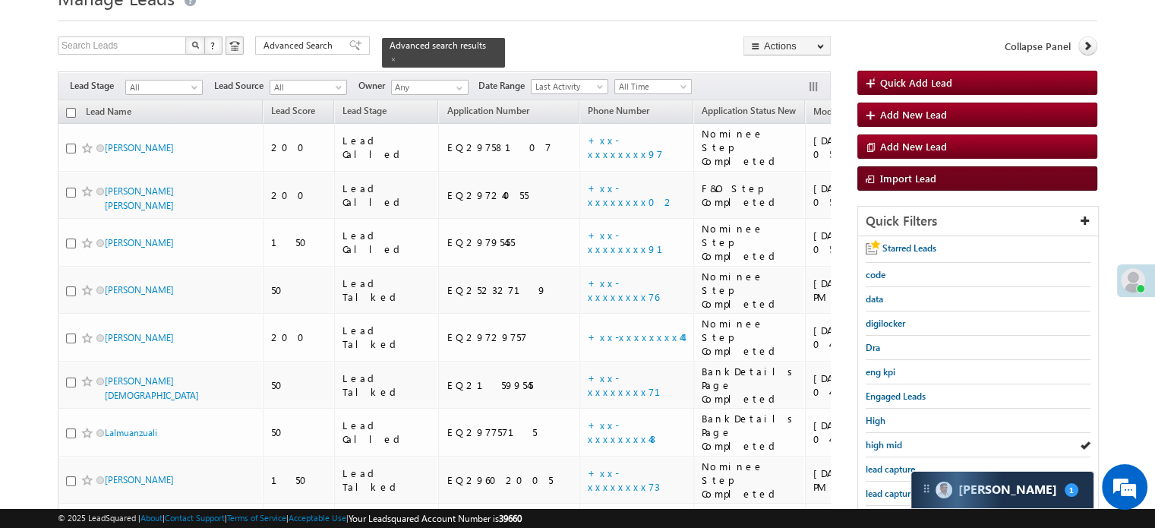
scroll to position [152, 0]
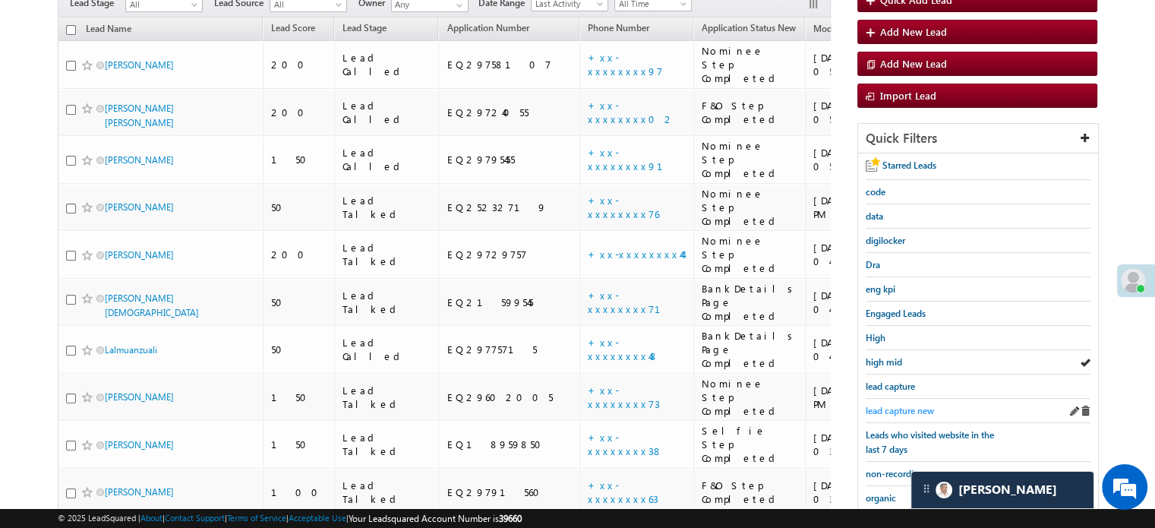
click at [884, 412] on span "lead capture new" at bounding box center [900, 410] width 68 height 11
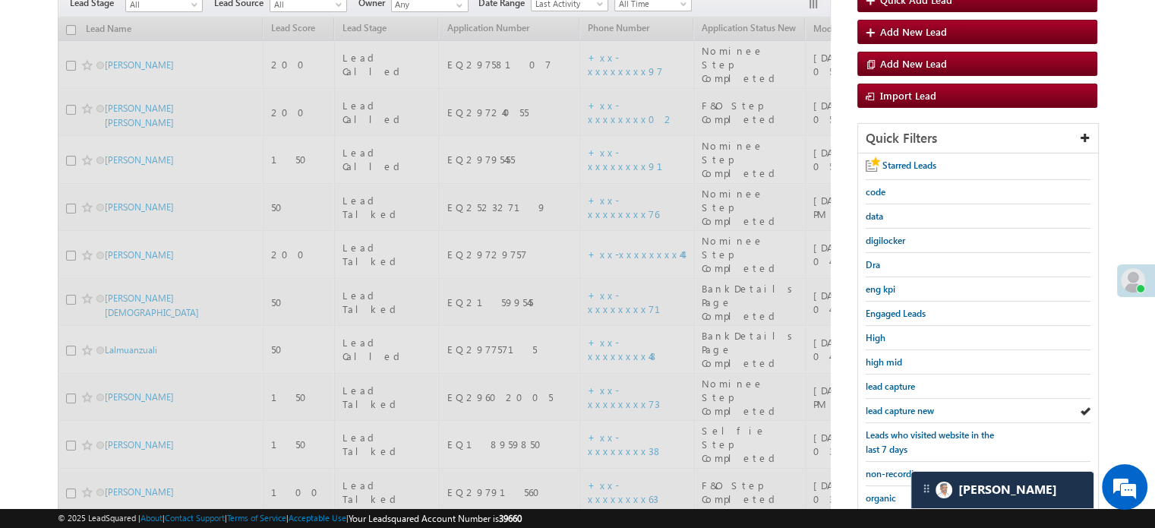
click at [911, 405] on span "lead capture new" at bounding box center [900, 410] width 68 height 11
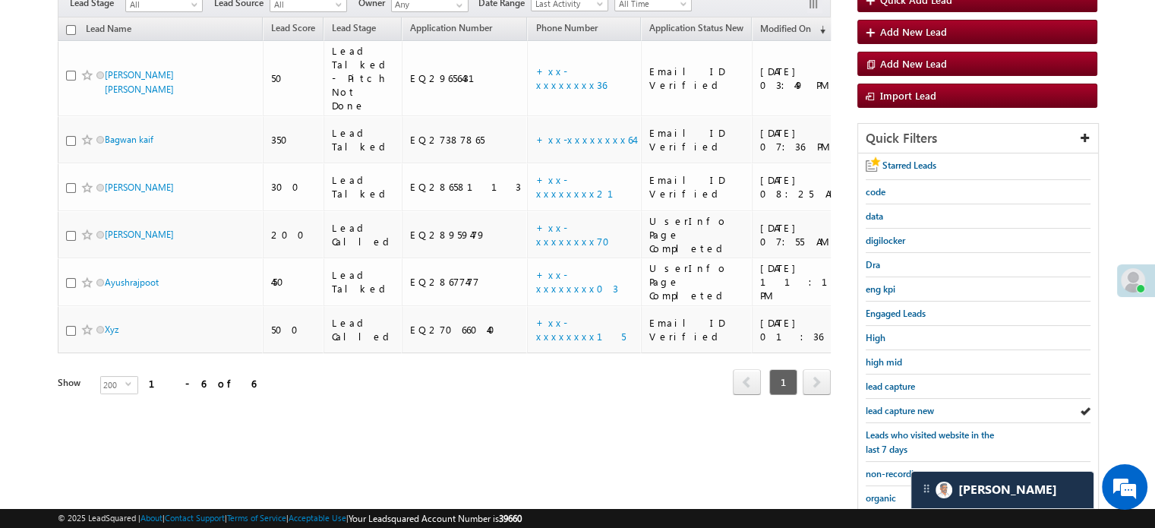
click at [911, 405] on span "lead capture new" at bounding box center [900, 410] width 68 height 11
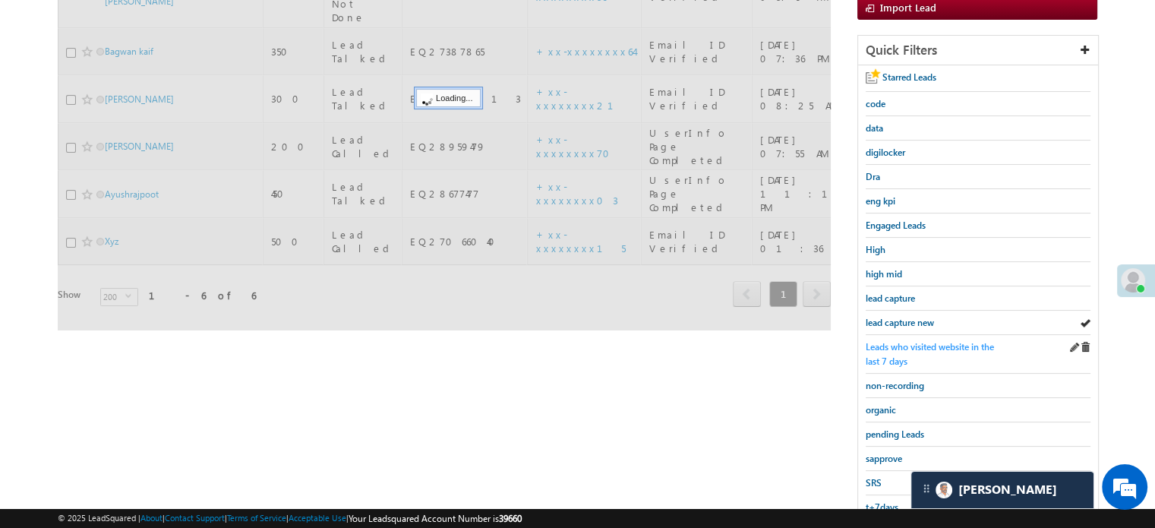
scroll to position [326, 0]
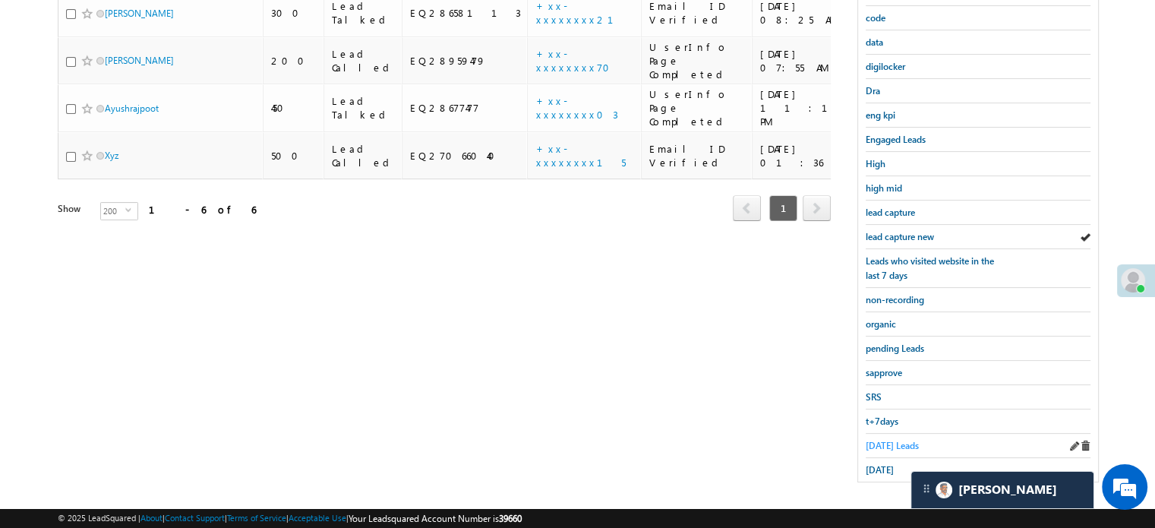
click at [872, 440] on span "[DATE] Leads" at bounding box center [892, 445] width 53 height 11
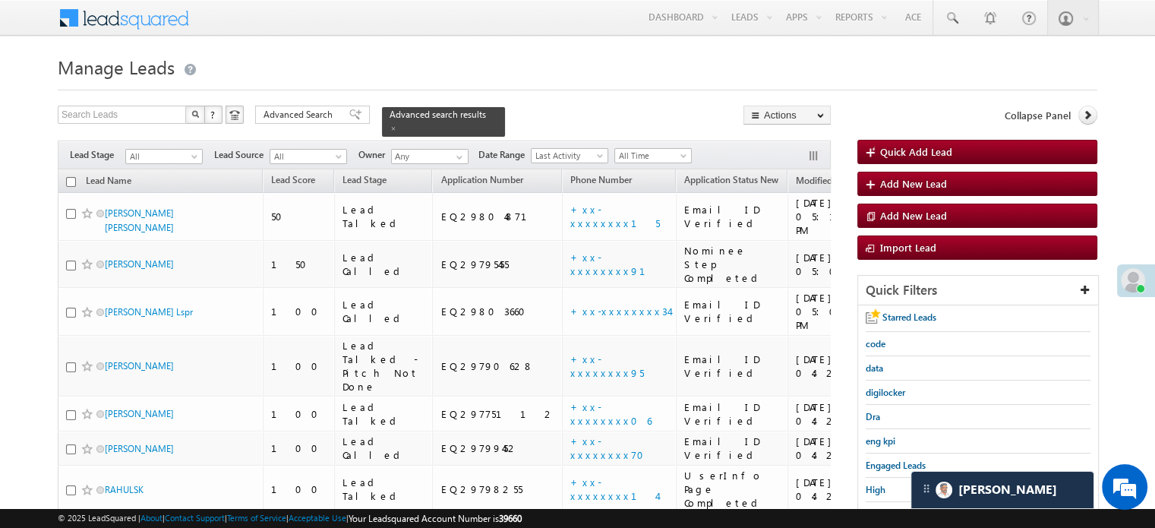
scroll to position [152, 0]
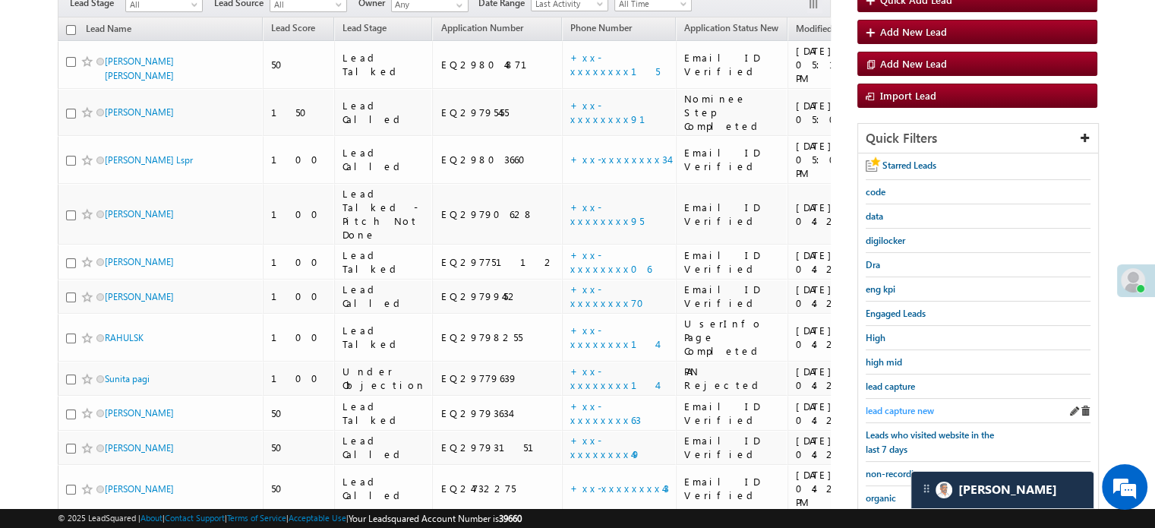
click at [907, 405] on span "lead capture new" at bounding box center [900, 410] width 68 height 11
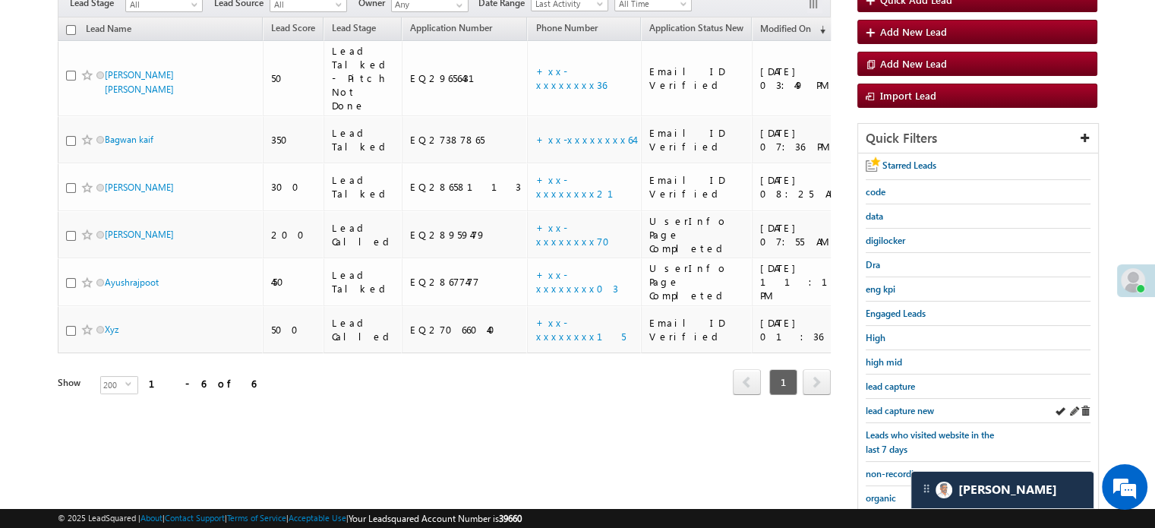
click at [895, 399] on div "lead capture new" at bounding box center [978, 411] width 225 height 24
click at [900, 408] on span "lead capture new" at bounding box center [900, 410] width 68 height 11
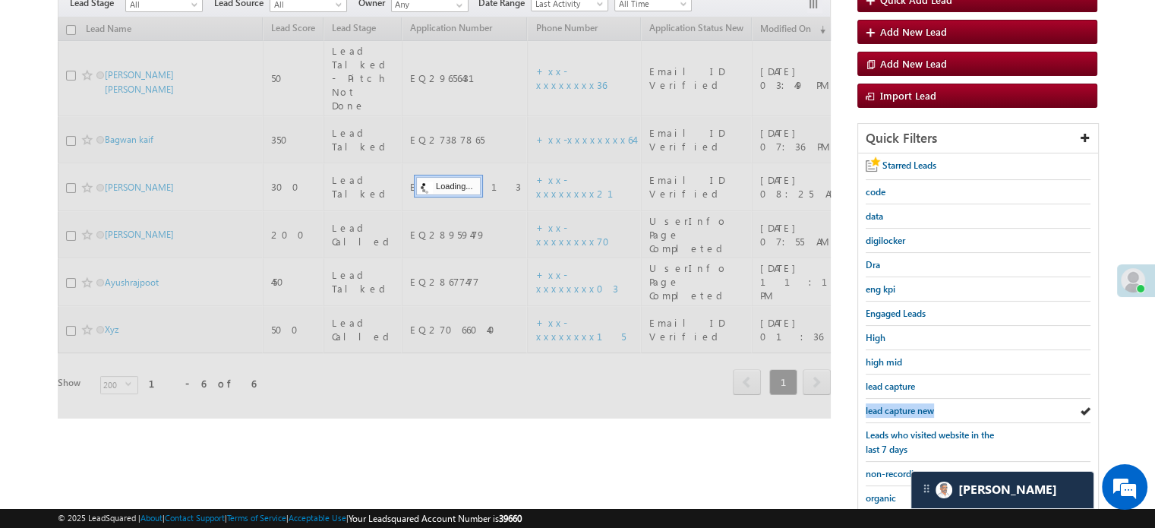
click at [900, 408] on span "lead capture new" at bounding box center [900, 410] width 68 height 11
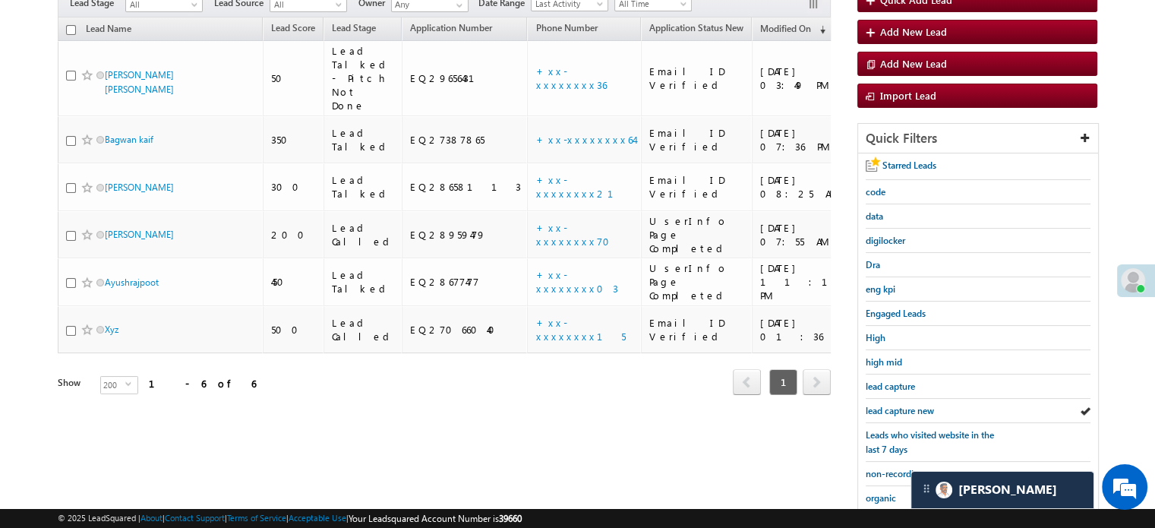
click at [900, 408] on span "lead capture new" at bounding box center [900, 410] width 68 height 11
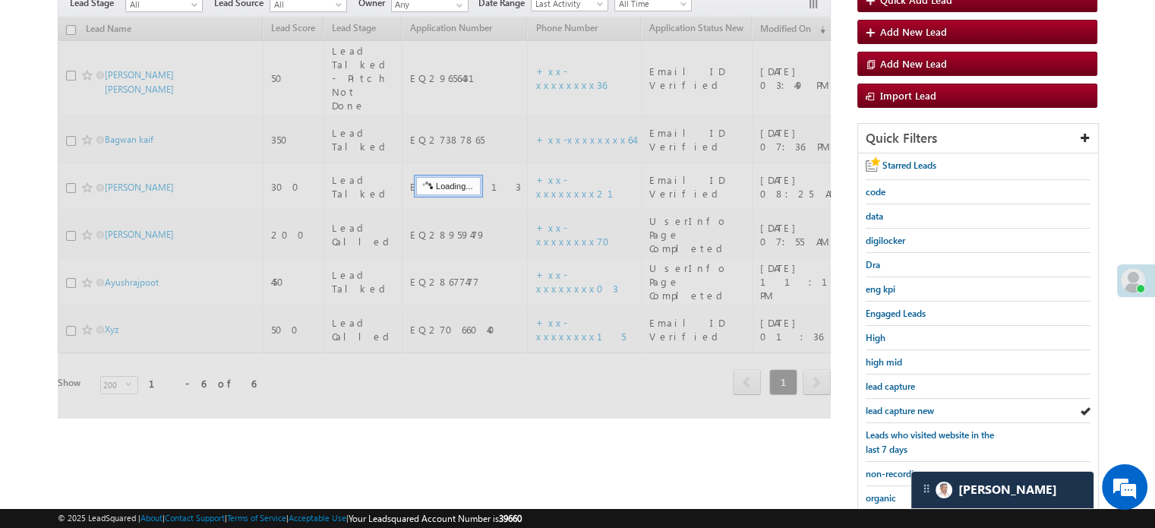
click at [900, 408] on span "lead capture new" at bounding box center [900, 410] width 68 height 11
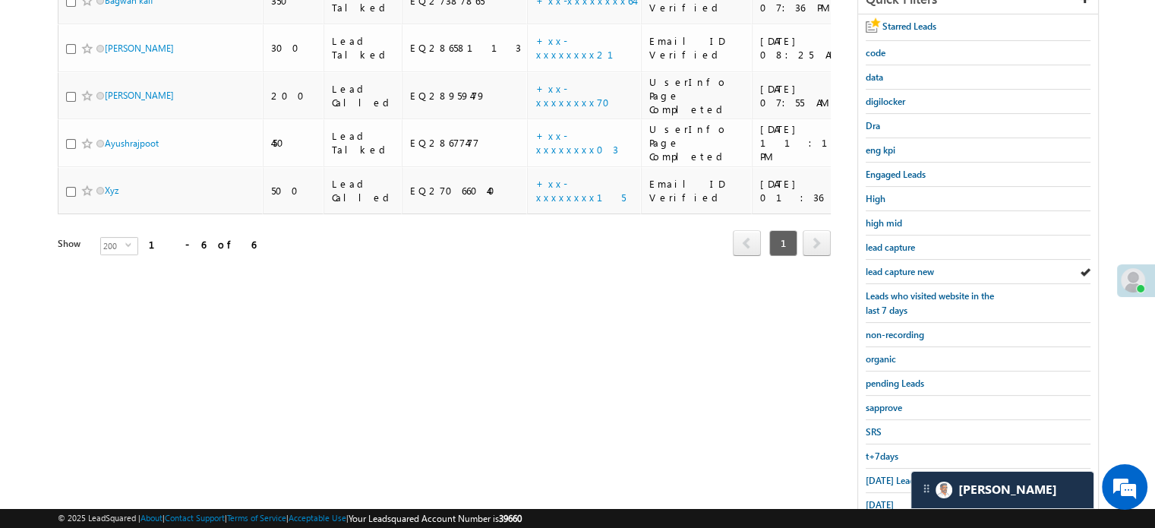
scroll to position [326, 0]
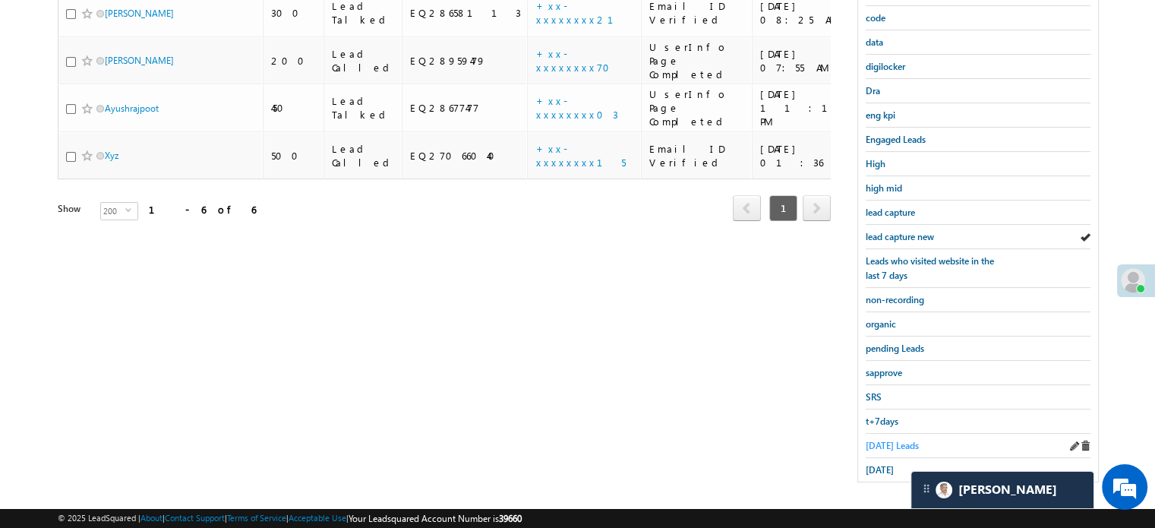
click at [883, 440] on span "[DATE] Leads" at bounding box center [892, 445] width 53 height 11
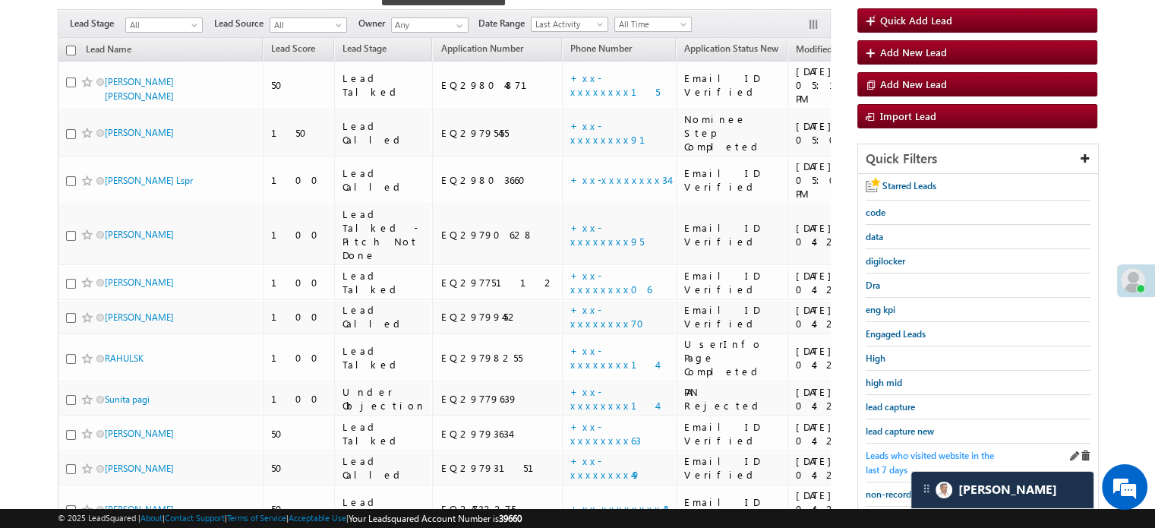
scroll to position [98, 0]
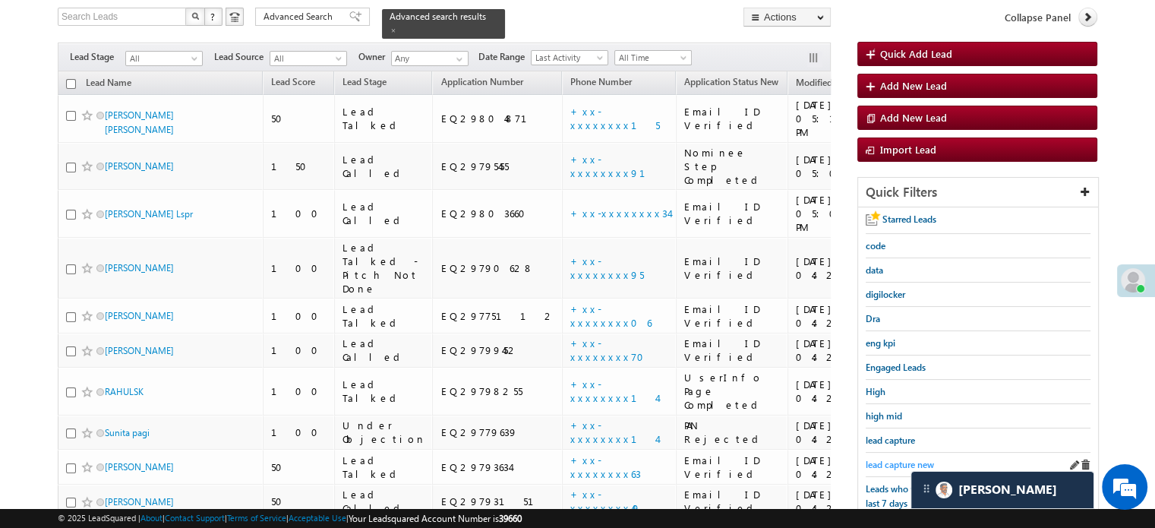
click at [893, 459] on span "lead capture new" at bounding box center [900, 464] width 68 height 11
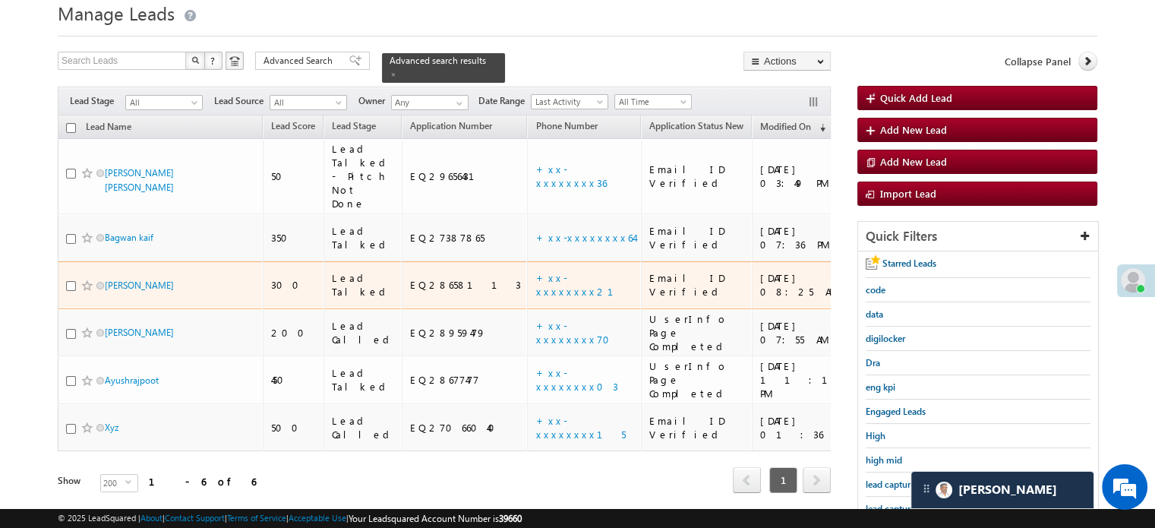
scroll to position [152, 0]
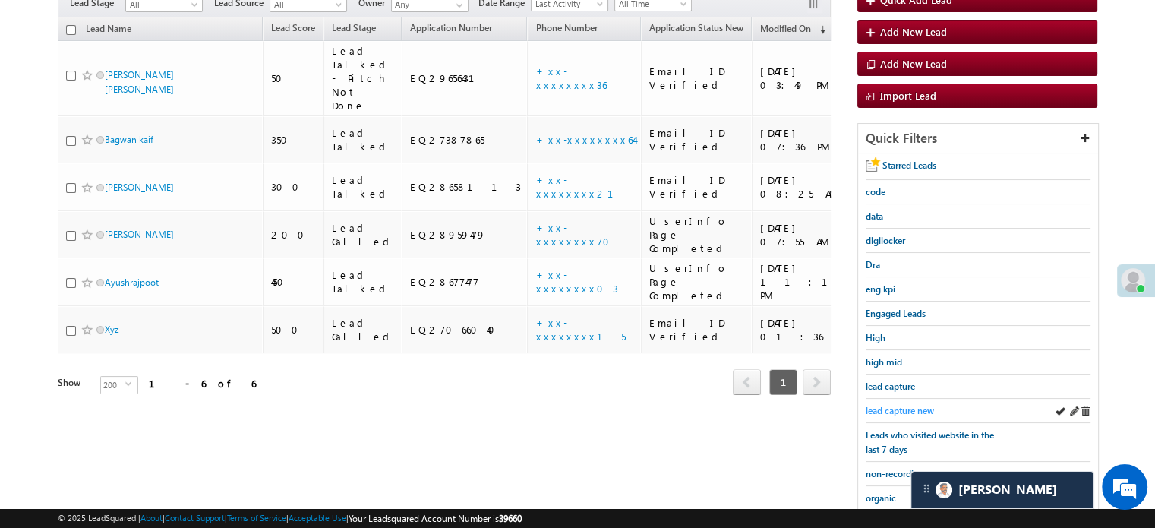
click at [900, 411] on span "lead capture new" at bounding box center [900, 410] width 68 height 11
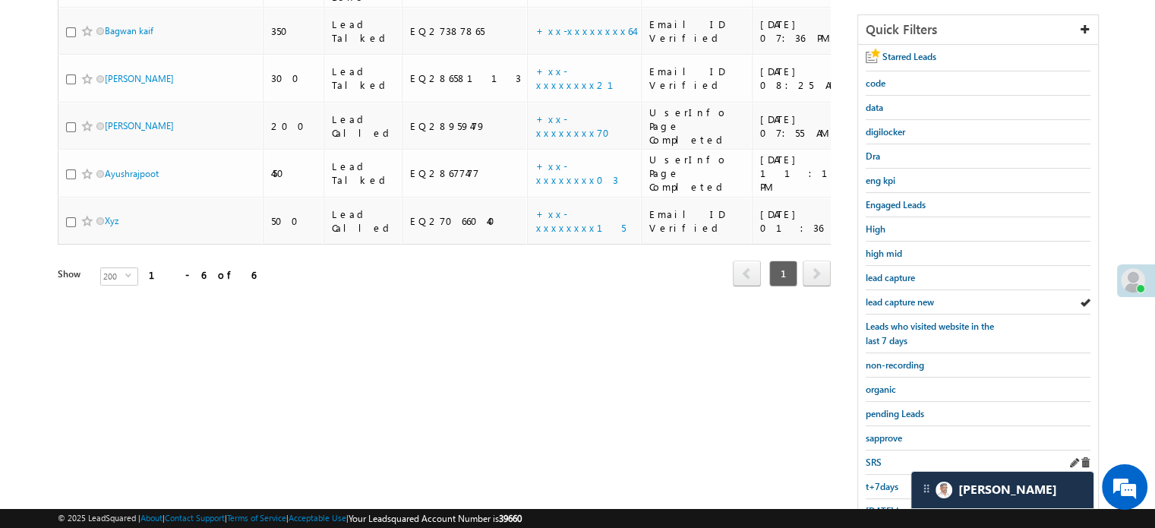
scroll to position [326, 0]
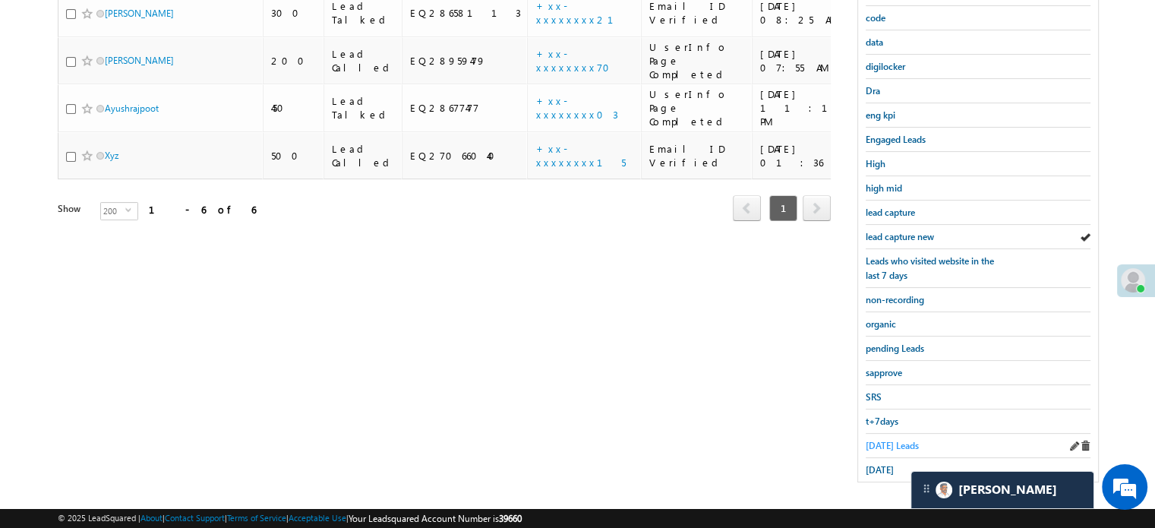
click at [868, 440] on span "[DATE] Leads" at bounding box center [892, 445] width 53 height 11
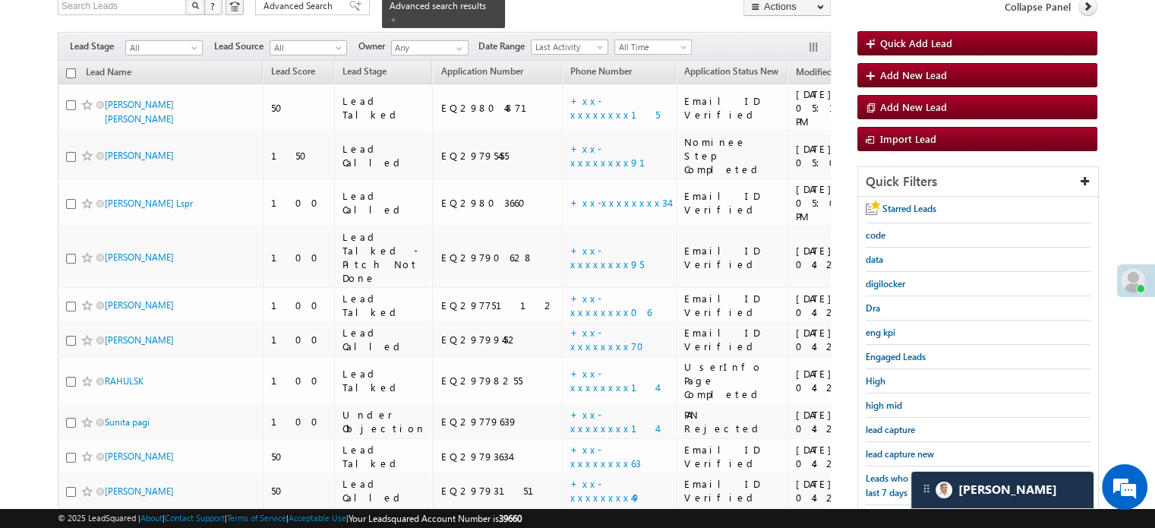
scroll to position [207, 0]
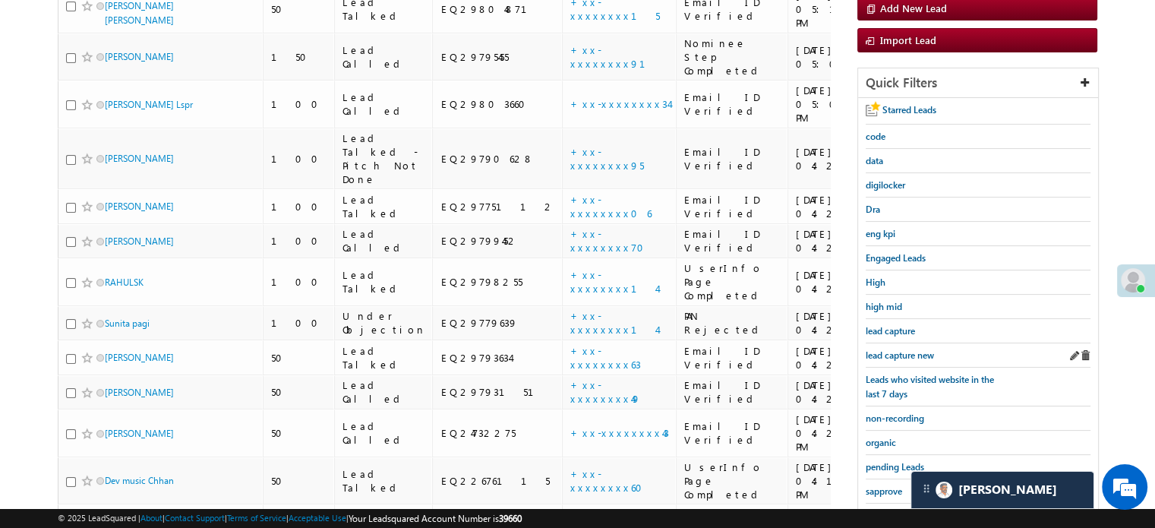
click at [913, 336] on div "lead capture" at bounding box center [978, 331] width 225 height 24
drag, startPoint x: 913, startPoint y: 339, endPoint x: 908, endPoint y: 349, distance: 11.9
click at [912, 343] on div "lead capture new" at bounding box center [978, 355] width 225 height 24
click at [908, 349] on span "lead capture new" at bounding box center [900, 354] width 68 height 11
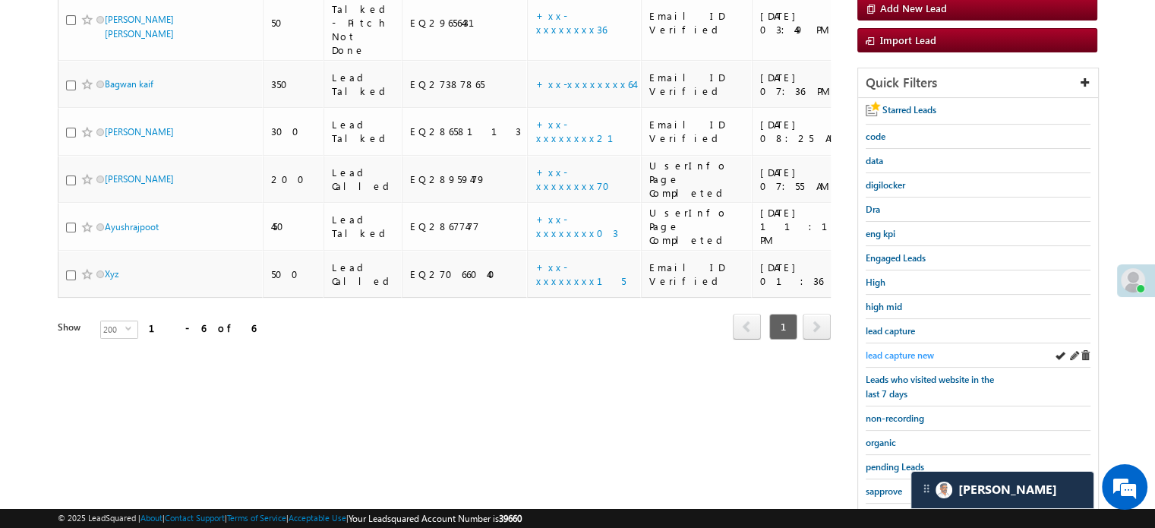
click at [907, 349] on span "lead capture new" at bounding box center [900, 354] width 68 height 11
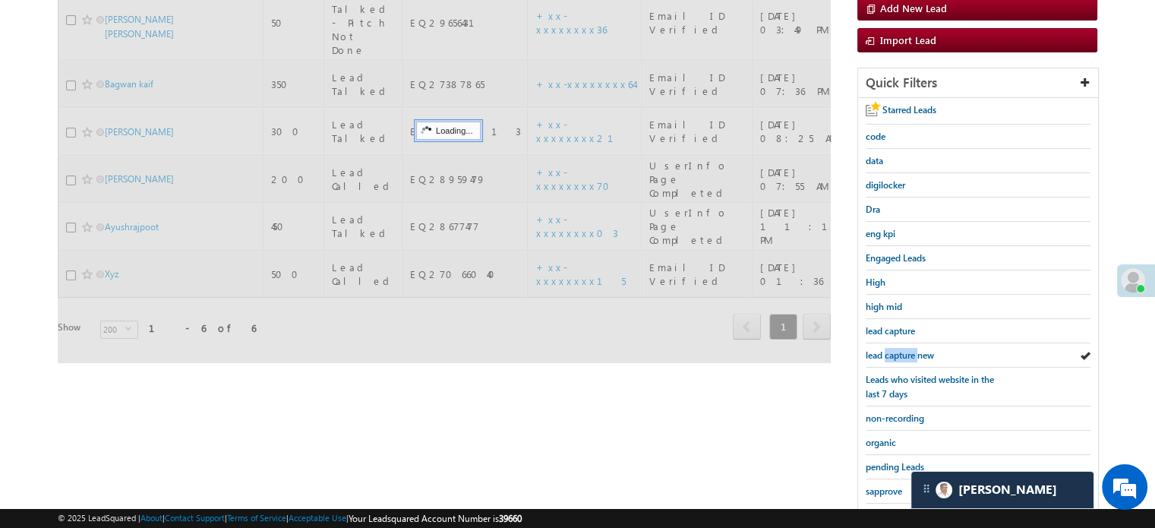
click at [907, 349] on span "lead capture new" at bounding box center [900, 354] width 68 height 11
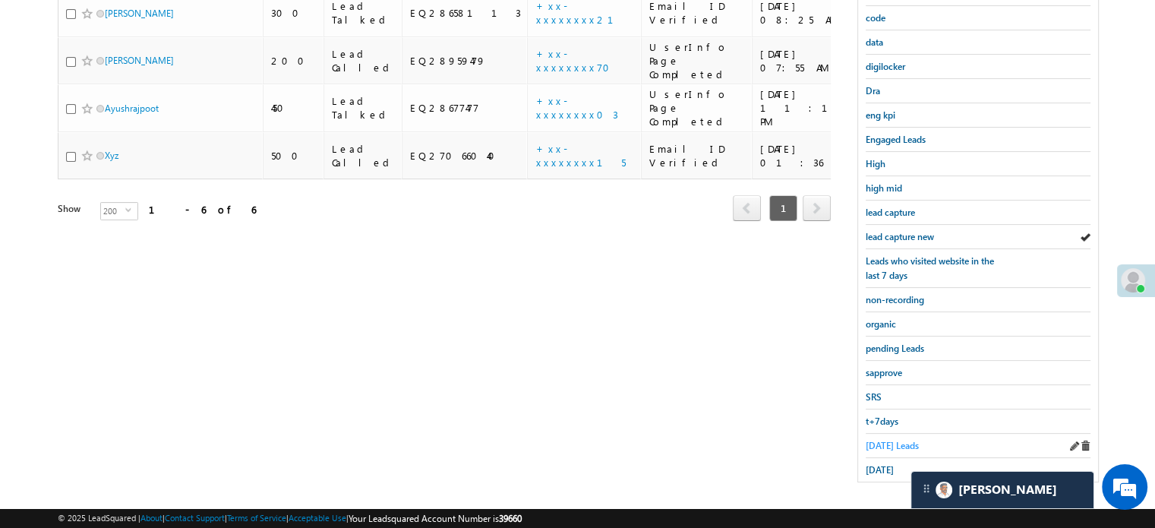
click at [877, 440] on span "[DATE] Leads" at bounding box center [892, 445] width 53 height 11
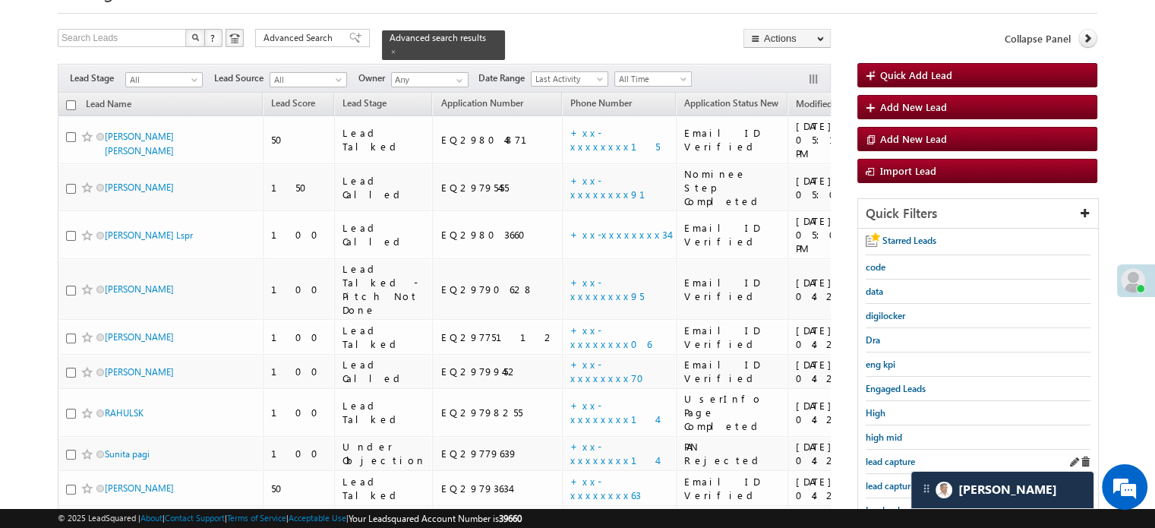
scroll to position [152, 0]
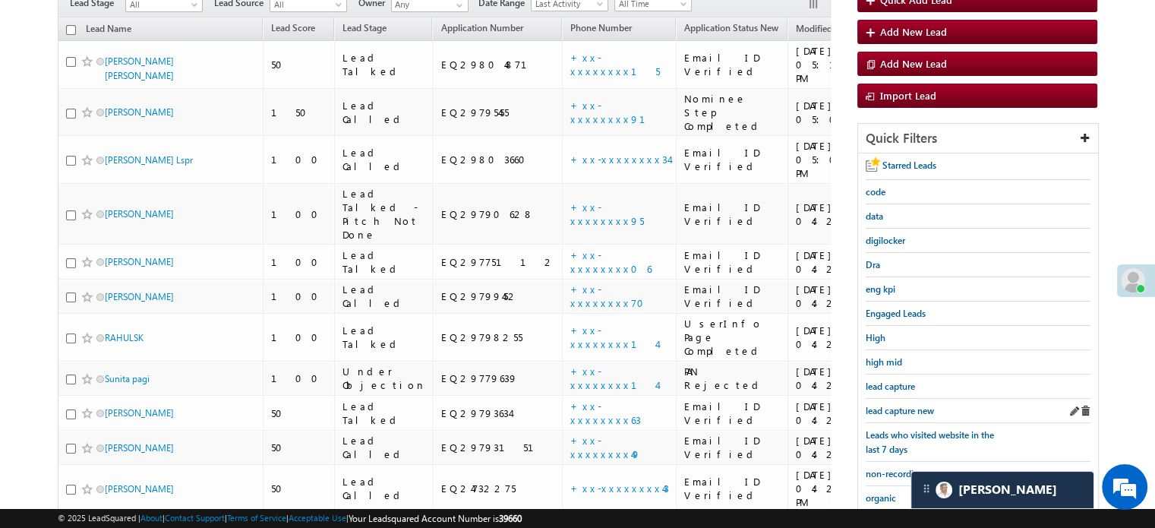
click at [910, 399] on div "lead capture new" at bounding box center [978, 411] width 225 height 24
click at [899, 405] on span "lead capture new" at bounding box center [900, 410] width 68 height 11
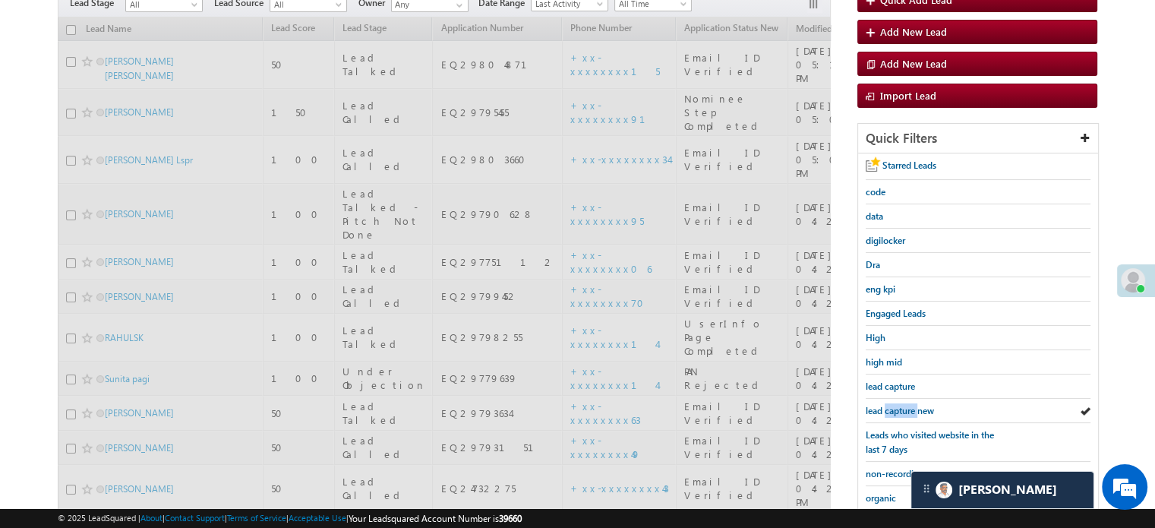
click at [899, 405] on span "lead capture new" at bounding box center [900, 410] width 68 height 11
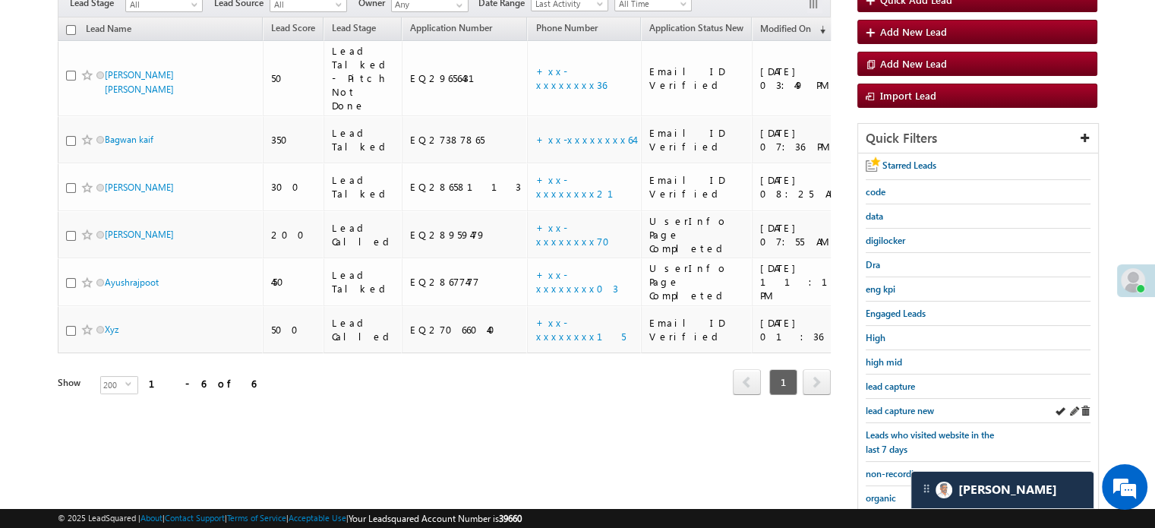
click at [916, 399] on div "lead capture new" at bounding box center [978, 411] width 225 height 24
click at [916, 405] on span "lead capture new" at bounding box center [900, 410] width 68 height 11
click at [925, 408] on span "lead capture new" at bounding box center [900, 410] width 68 height 11
click at [904, 405] on span "lead capture new" at bounding box center [900, 410] width 68 height 11
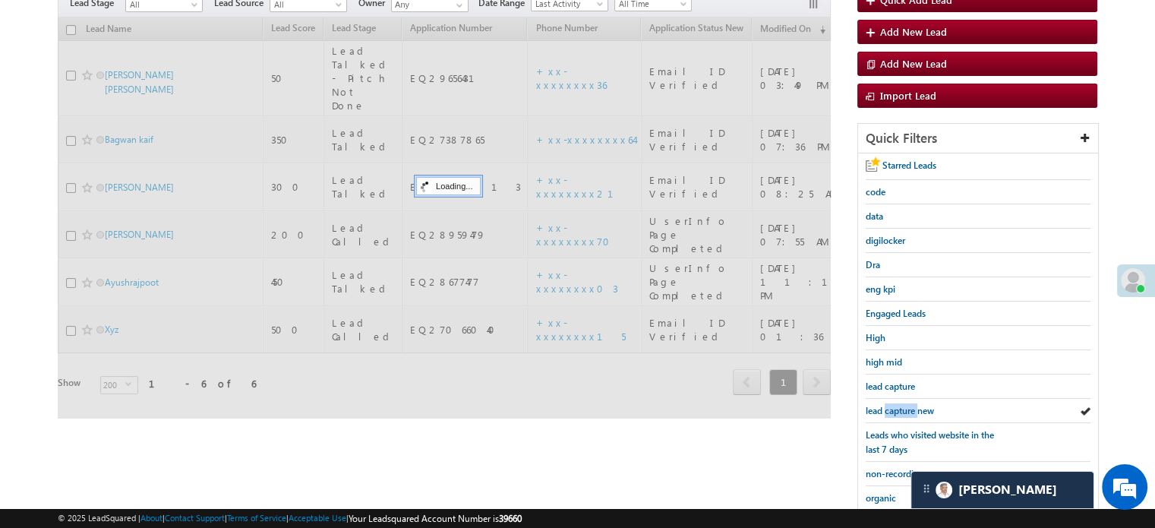
click at [904, 405] on span "lead capture new" at bounding box center [900, 410] width 68 height 11
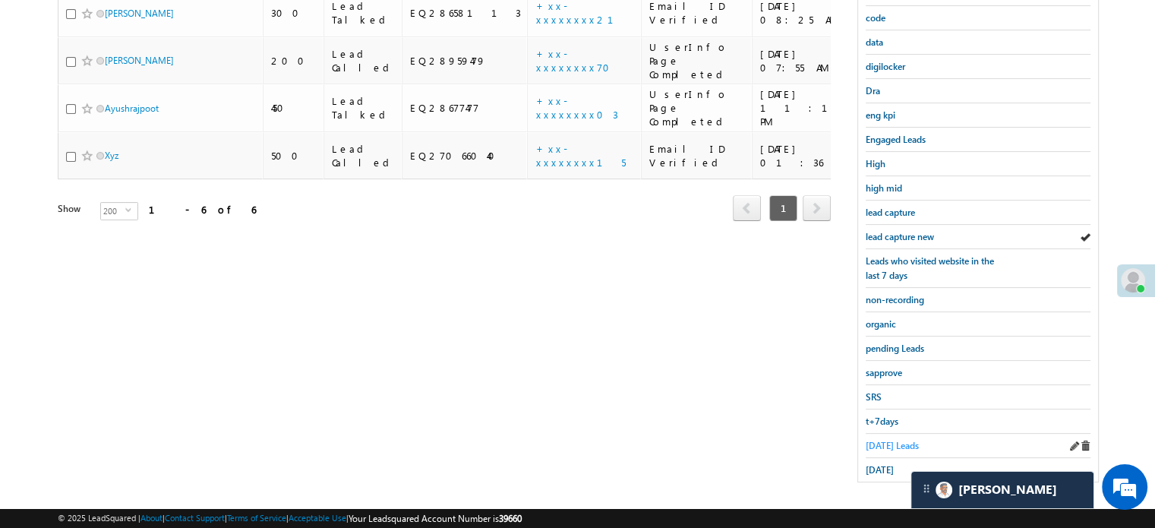
click at [878, 440] on span "[DATE] Leads" at bounding box center [892, 445] width 53 height 11
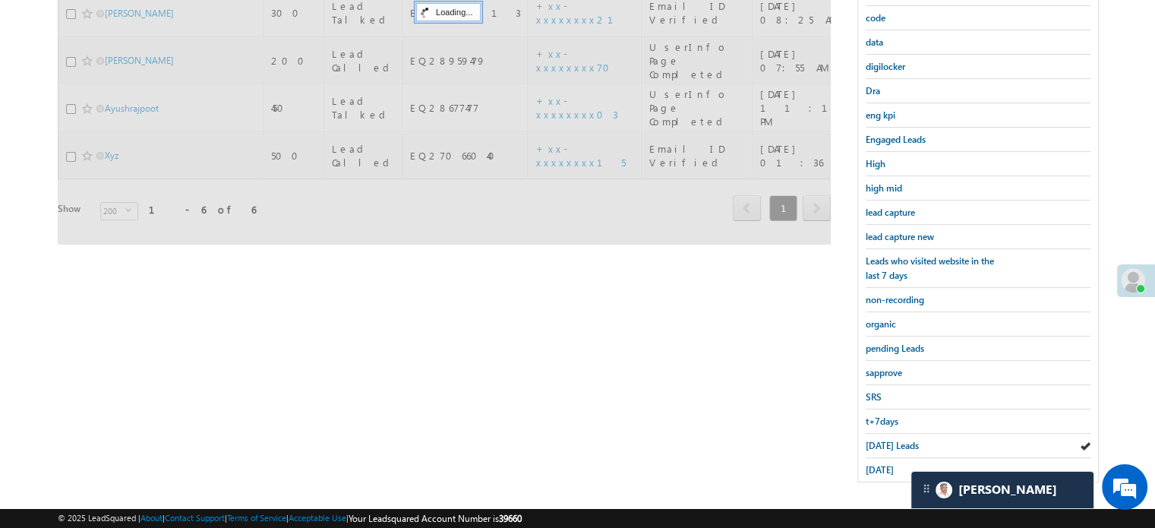
scroll to position [98, 0]
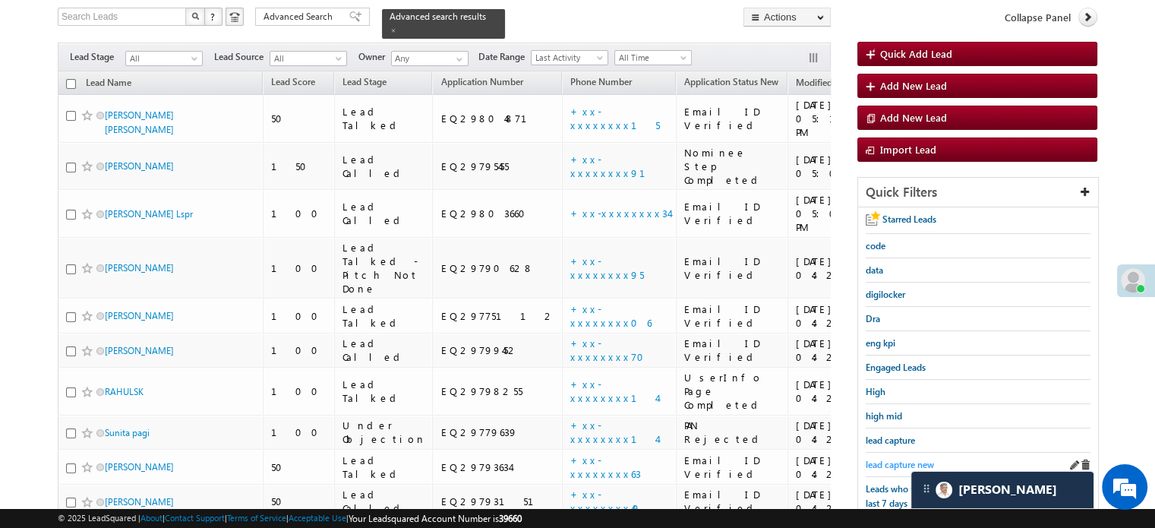
click at [892, 457] on link "lead capture new" at bounding box center [900, 464] width 68 height 14
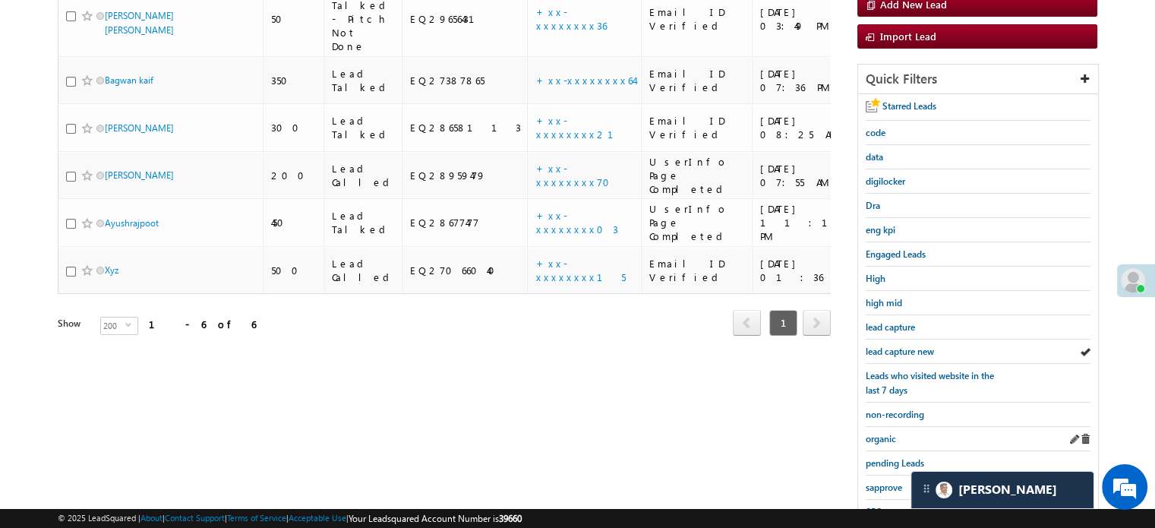
scroll to position [255, 0]
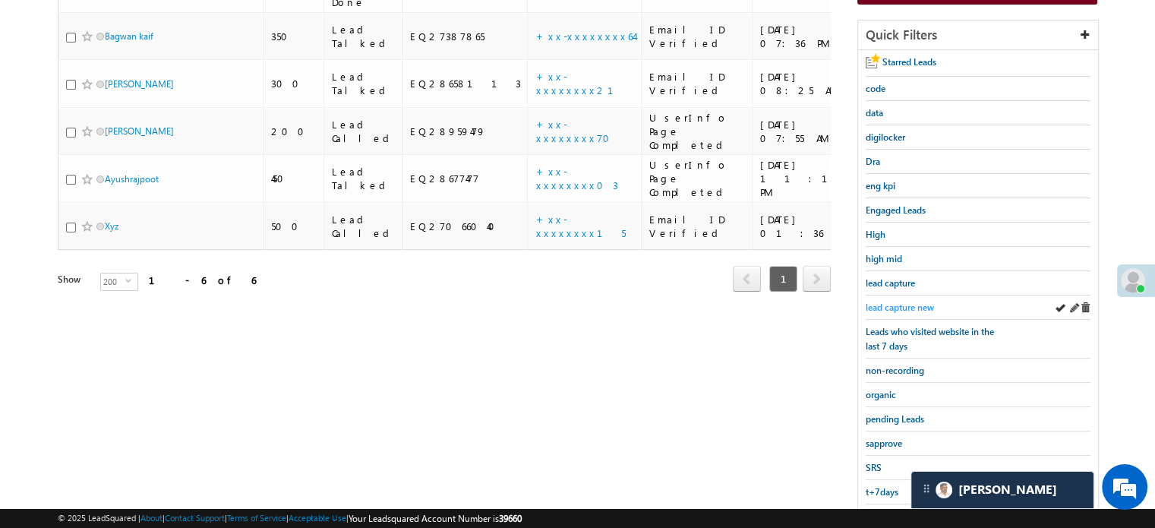
click at [902, 304] on span "lead capture new" at bounding box center [900, 306] width 68 height 11
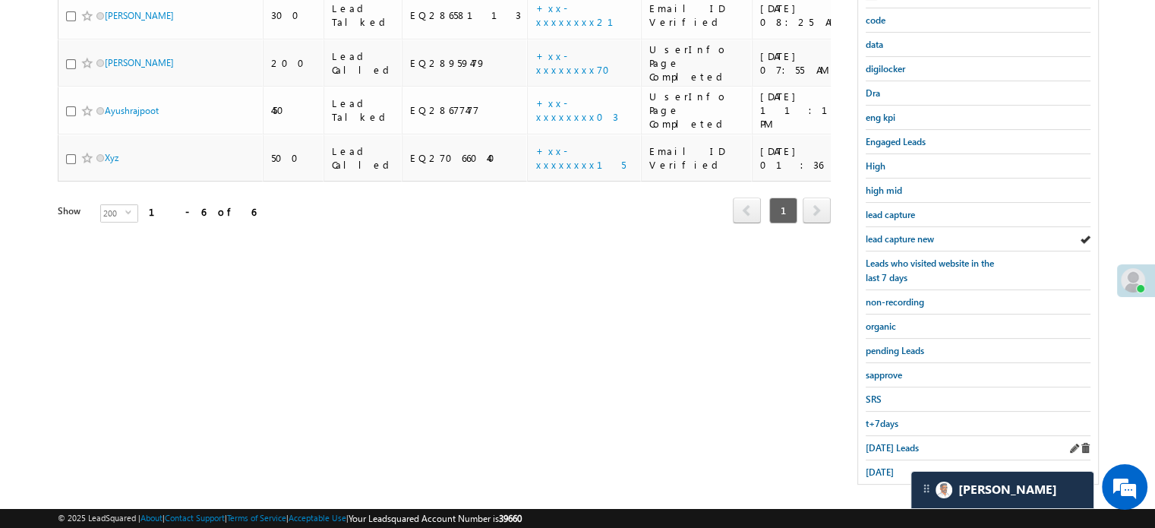
scroll to position [326, 0]
click at [892, 440] on span "[DATE] Leads" at bounding box center [892, 445] width 53 height 11
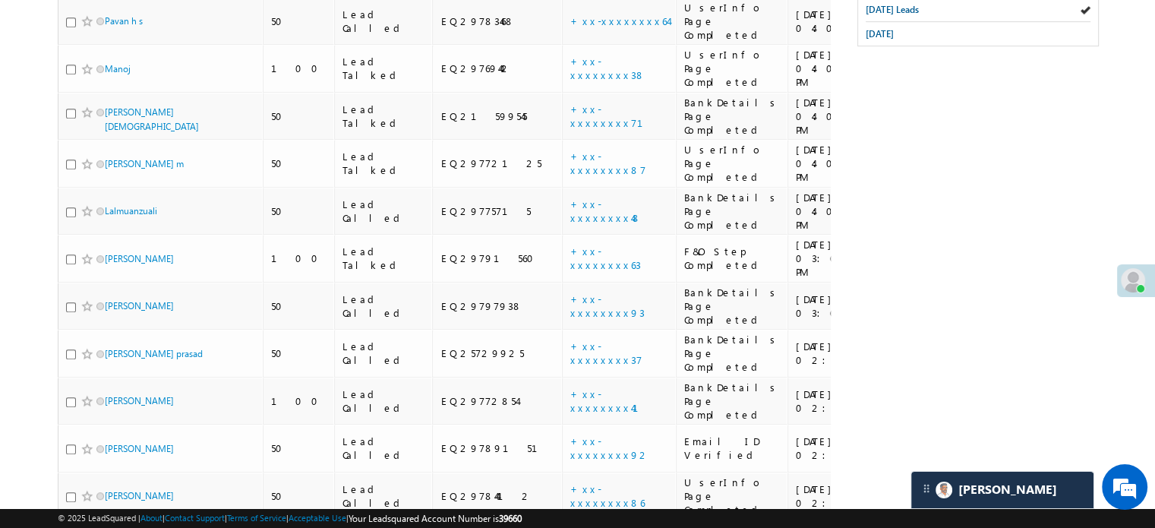
scroll to position [815, 0]
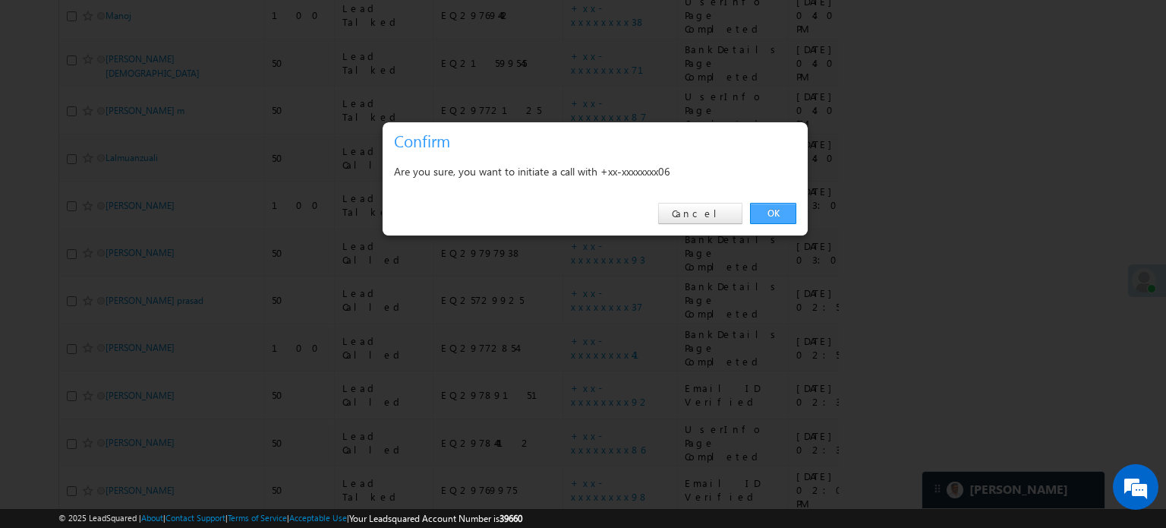
click at [752, 212] on link "OK" at bounding box center [773, 213] width 46 height 21
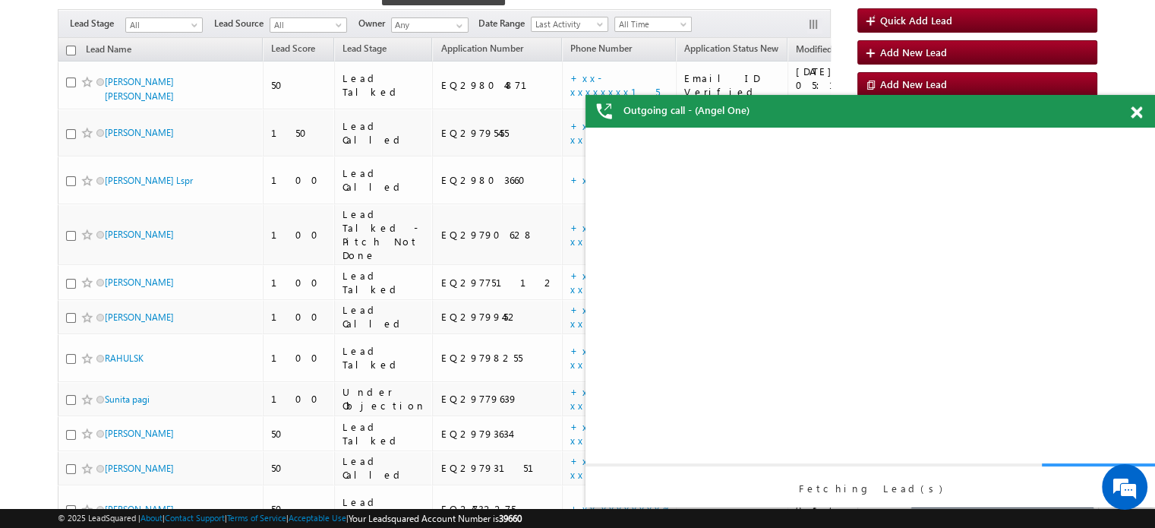
scroll to position [0, 0]
click at [1135, 115] on span at bounding box center [1136, 112] width 11 height 13
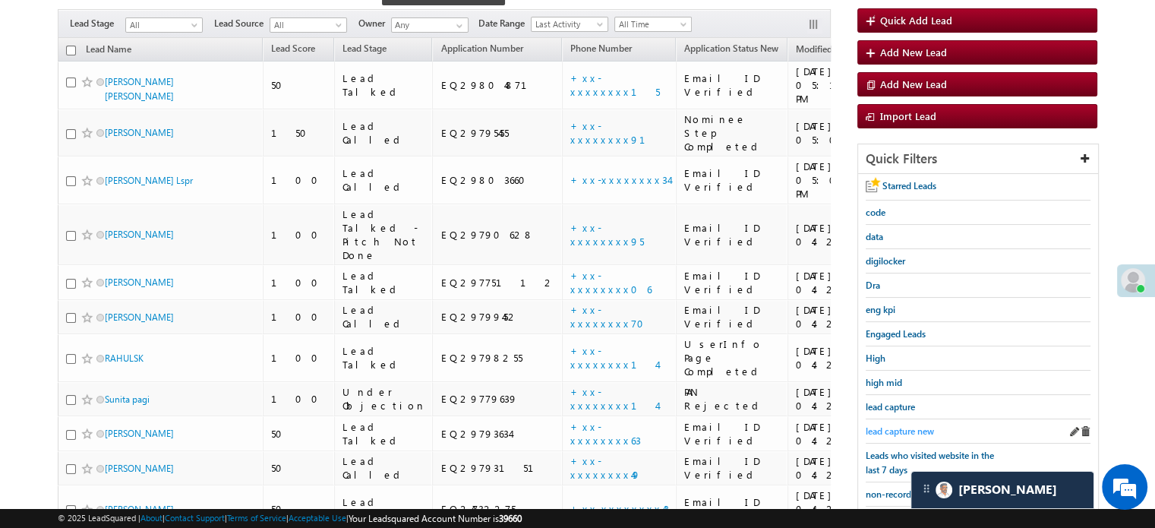
click at [904, 427] on span "lead capture new" at bounding box center [900, 430] width 68 height 11
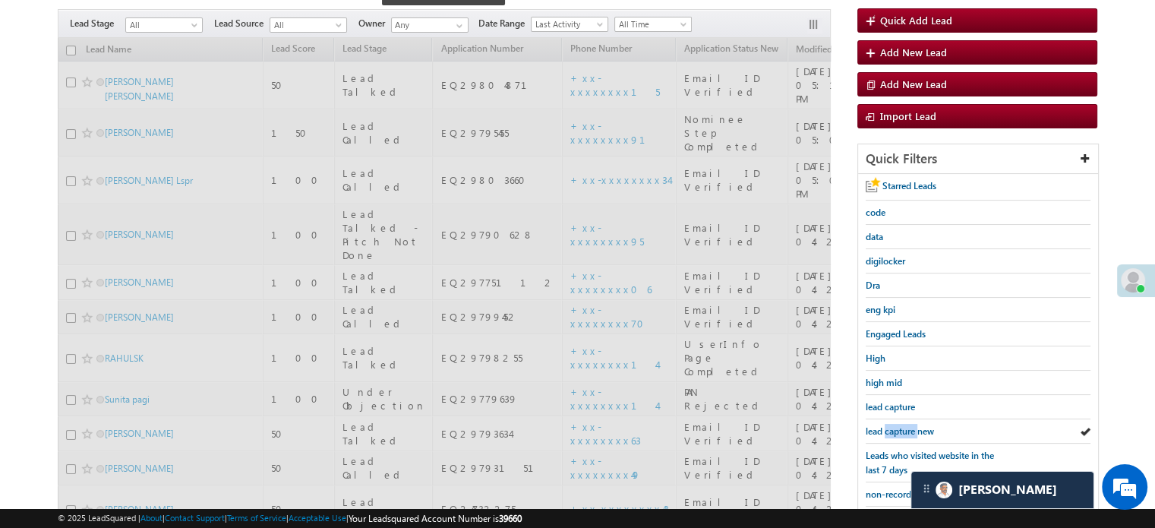
click at [904, 427] on span "lead capture new" at bounding box center [900, 430] width 68 height 11
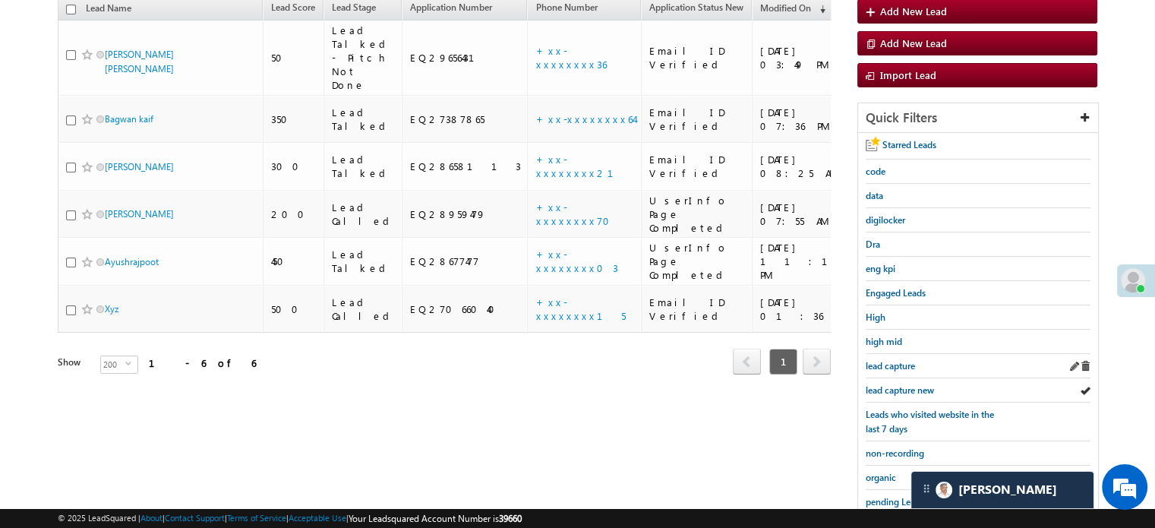
scroll to position [131, 0]
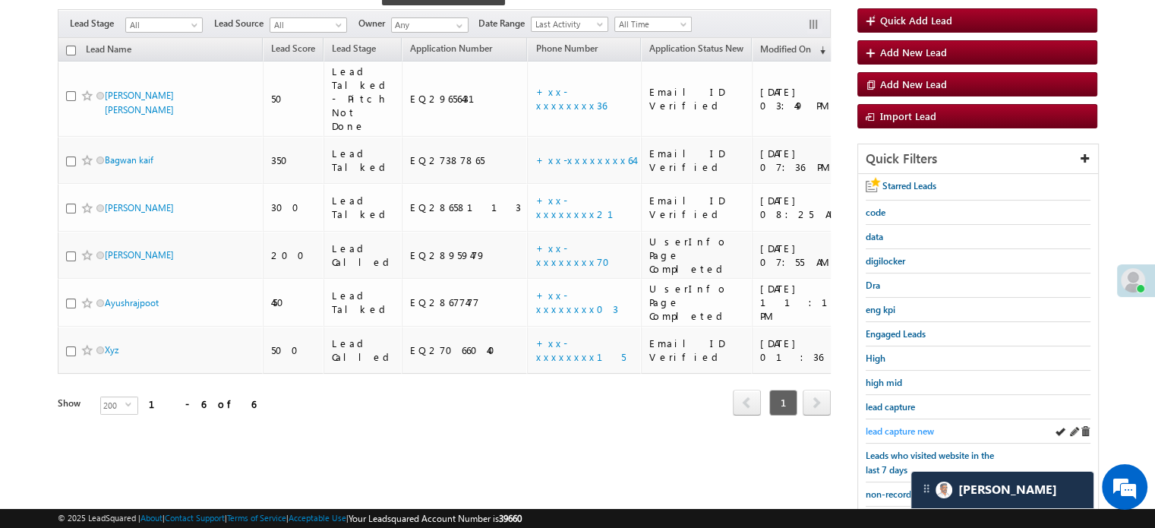
click at [889, 425] on span "lead capture new" at bounding box center [900, 430] width 68 height 11
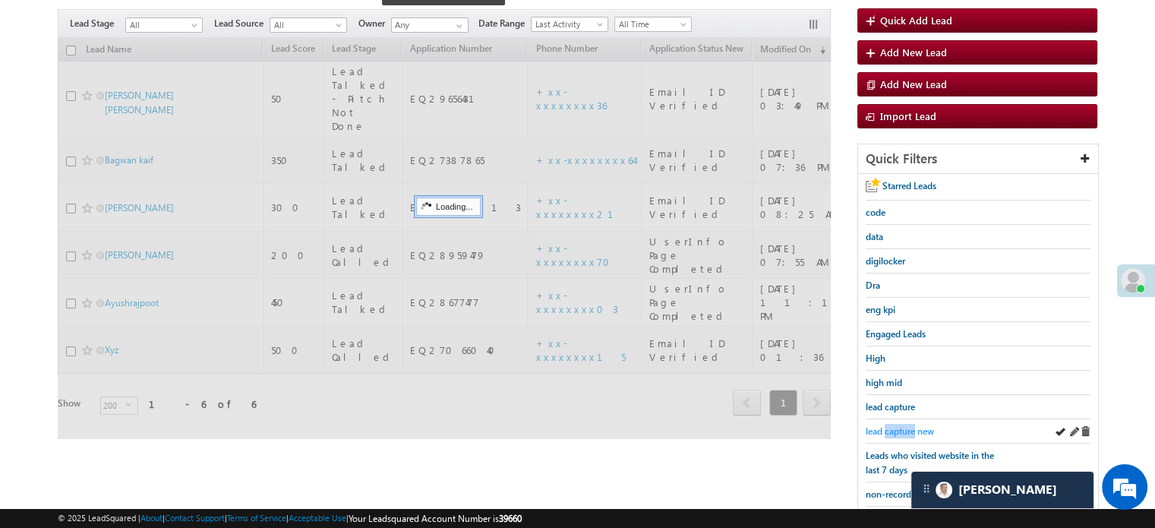
click at [890, 425] on span "lead capture new" at bounding box center [900, 430] width 68 height 11
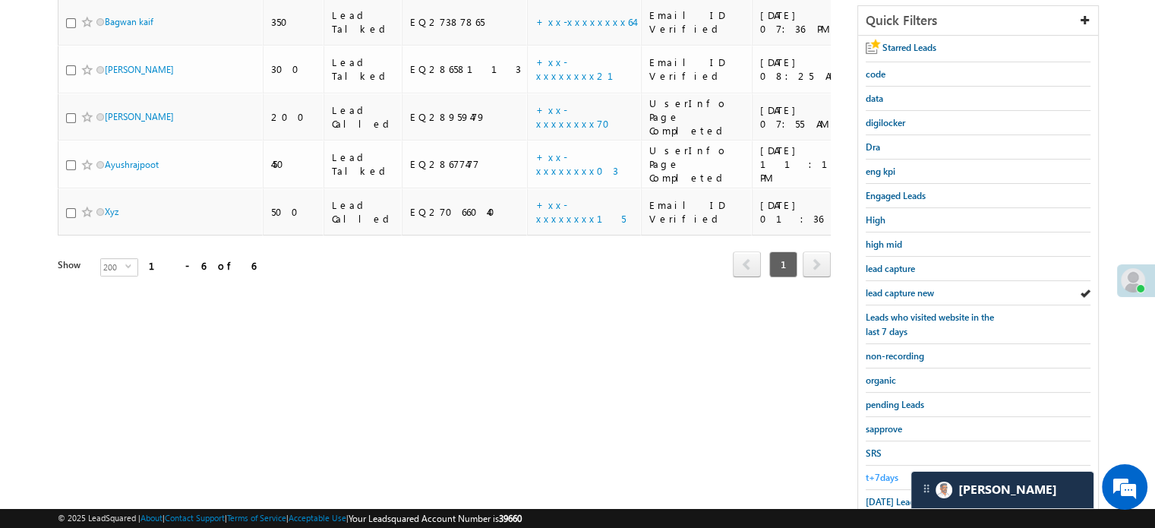
scroll to position [326, 0]
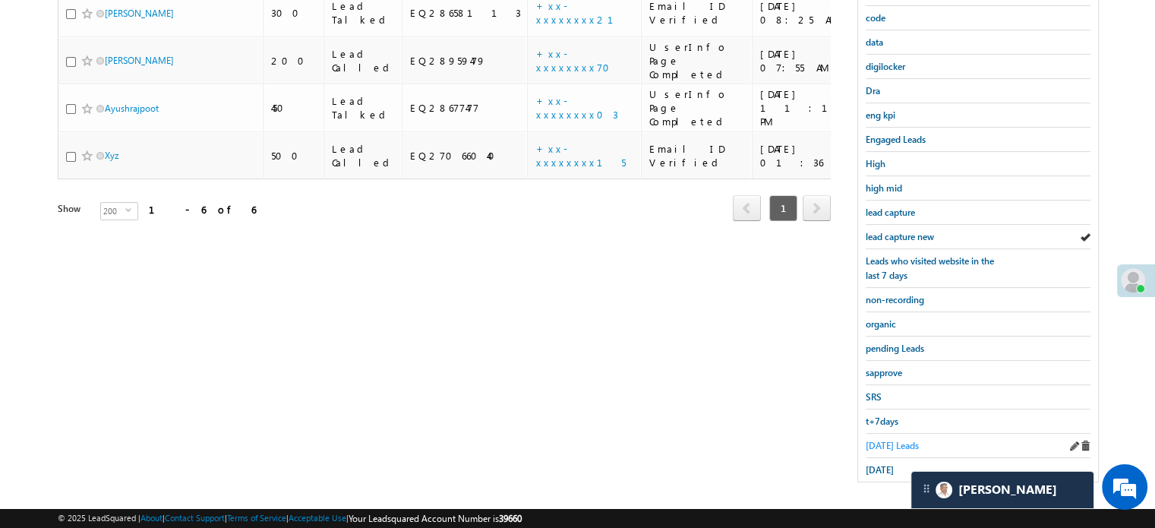
click at [887, 443] on span "[DATE] Leads" at bounding box center [892, 445] width 53 height 11
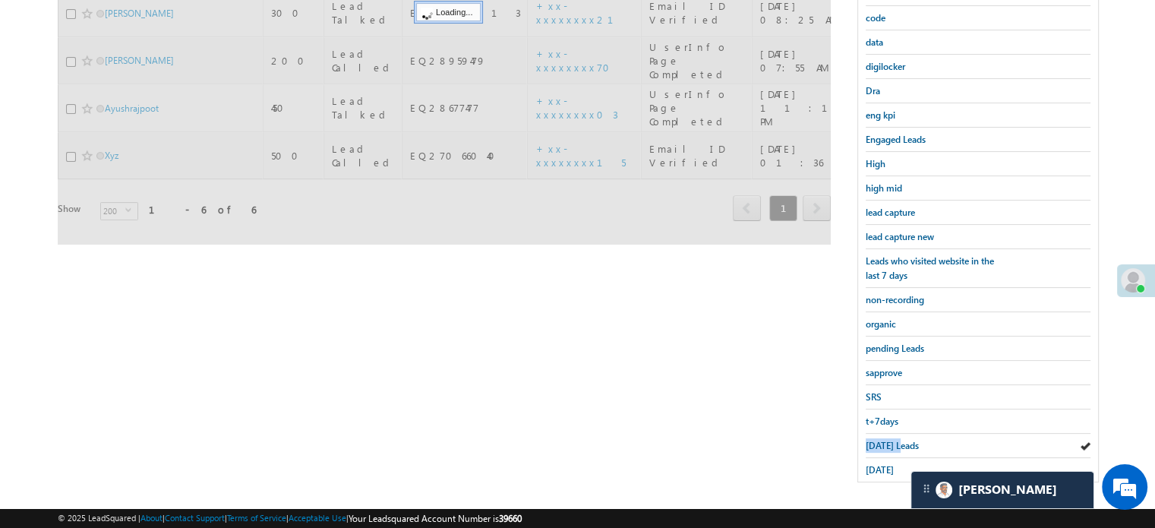
click at [887, 443] on span "[DATE] Leads" at bounding box center [892, 445] width 53 height 11
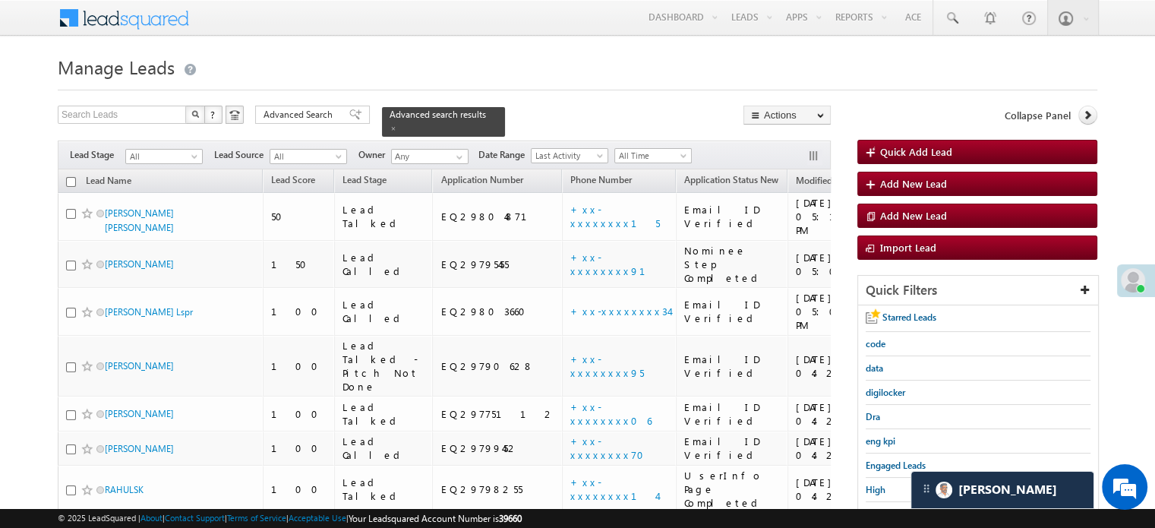
scroll to position [815, 0]
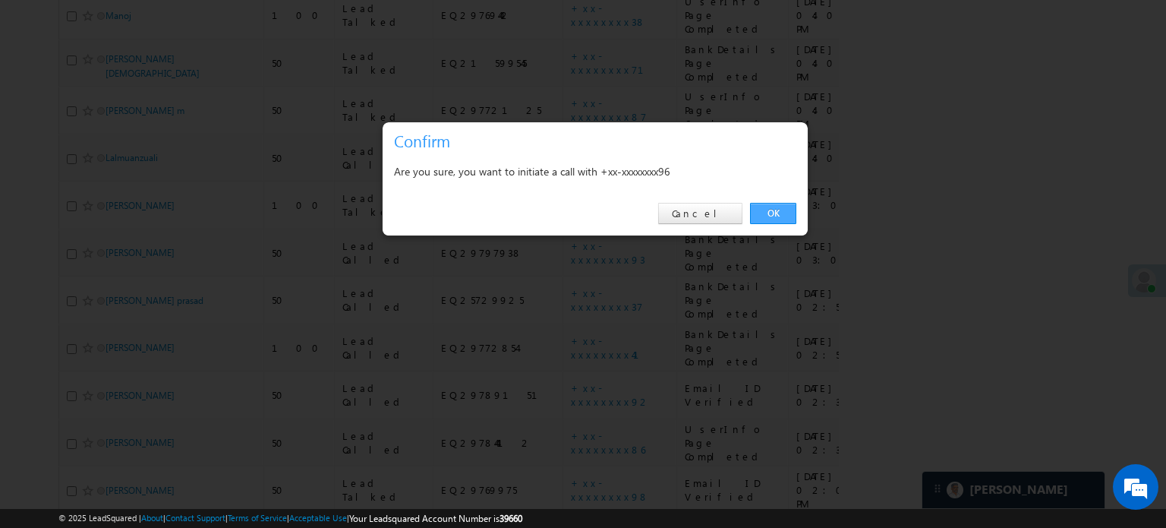
click at [766, 211] on link "OK" at bounding box center [773, 213] width 46 height 21
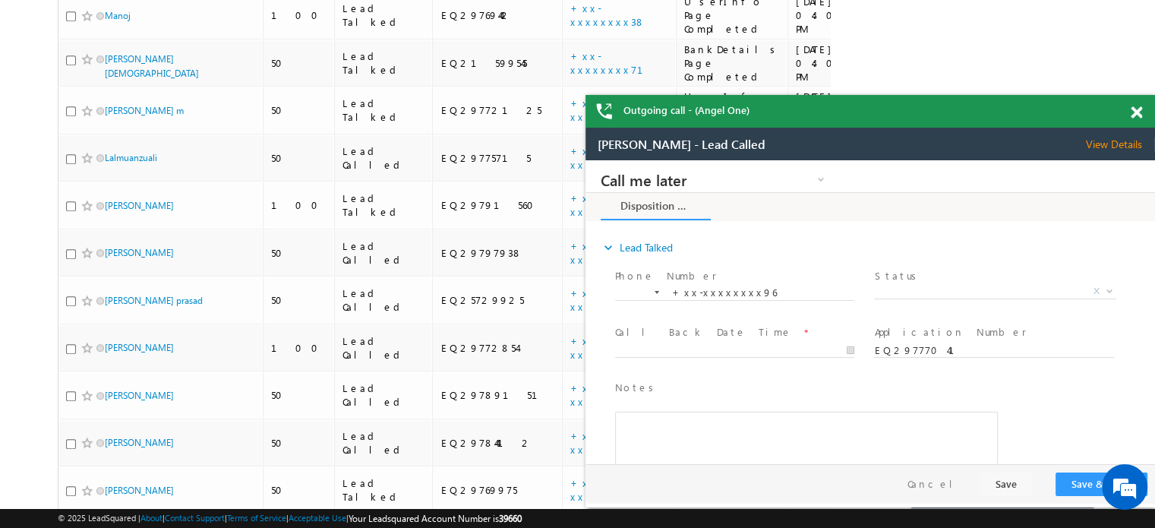
scroll to position [0, 0]
click at [1139, 109] on span at bounding box center [1136, 112] width 11 height 13
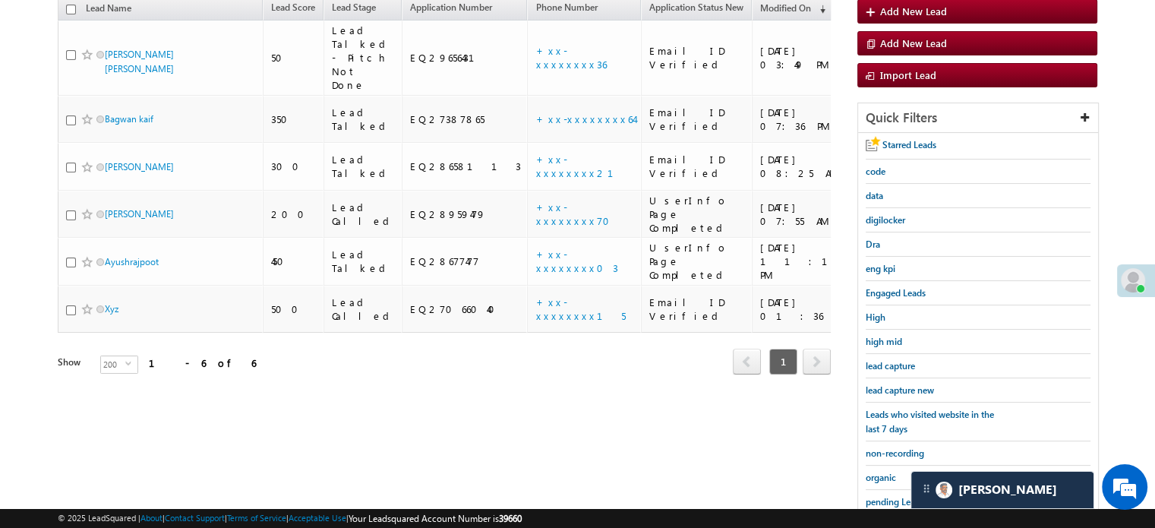
scroll to position [131, 0]
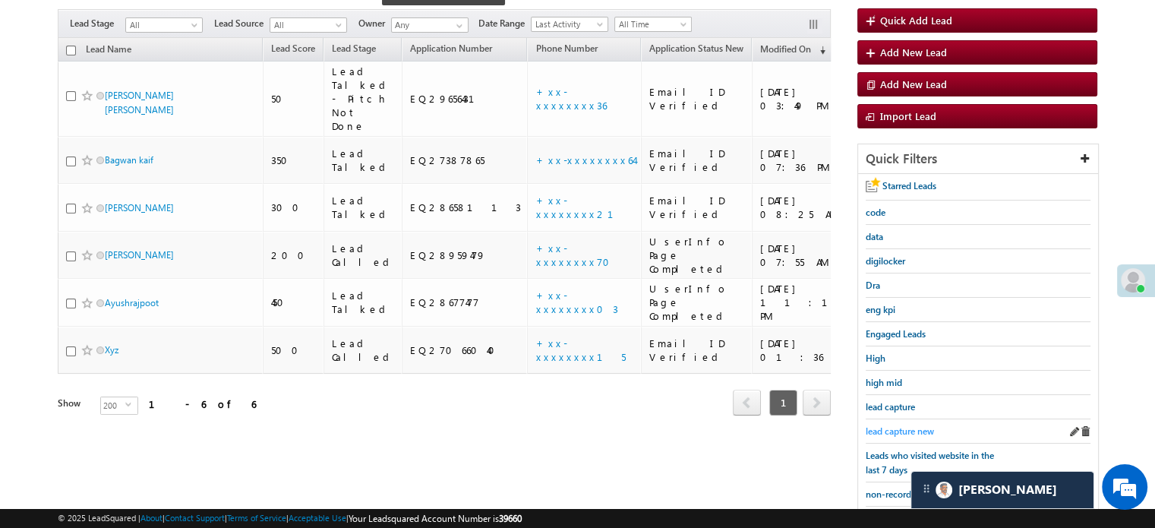
click at [905, 424] on link "lead capture new" at bounding box center [900, 431] width 68 height 14
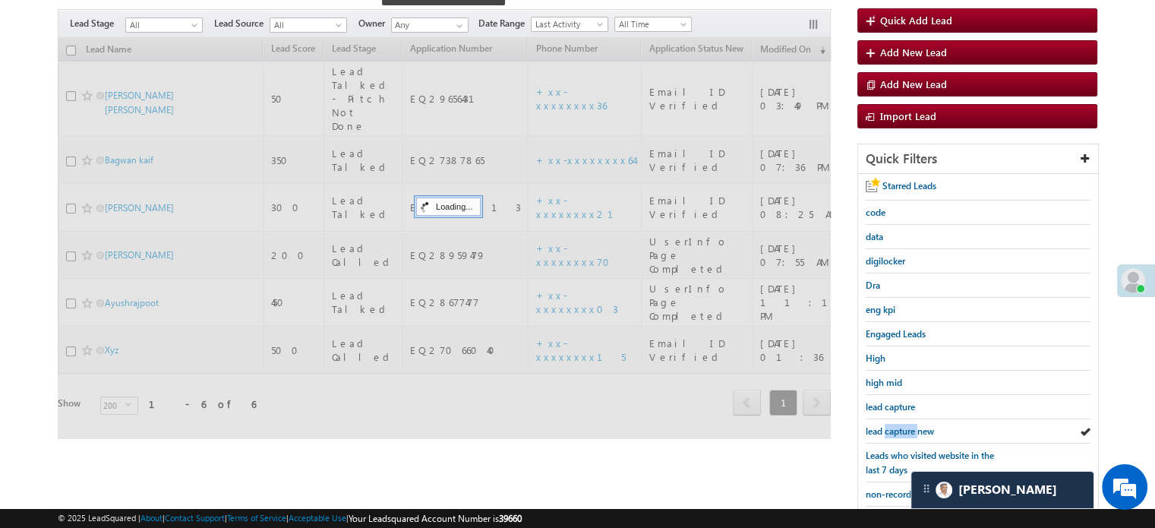
click at [905, 424] on link "lead capture new" at bounding box center [900, 431] width 68 height 14
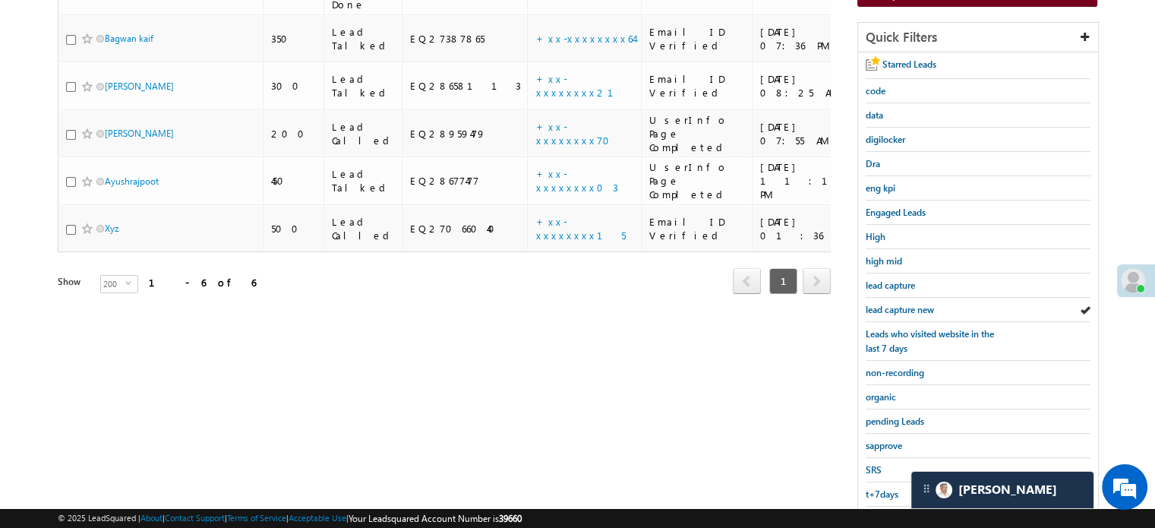
scroll to position [326, 0]
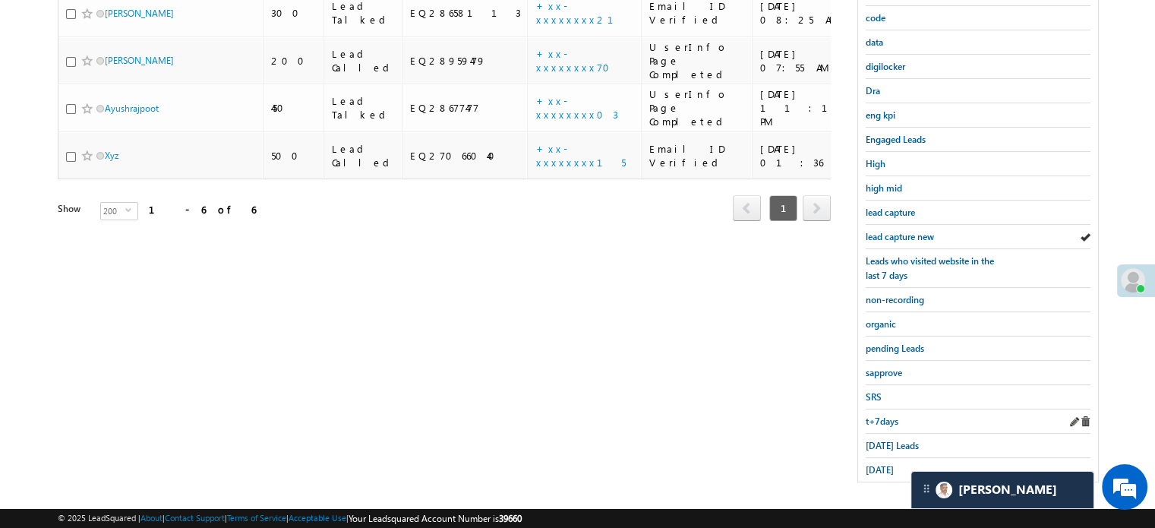
click at [897, 421] on div "t+7days" at bounding box center [978, 421] width 225 height 24
click at [898, 434] on div "[DATE] Leads" at bounding box center [978, 446] width 225 height 24
click at [899, 440] on span "[DATE] Leads" at bounding box center [892, 445] width 53 height 11
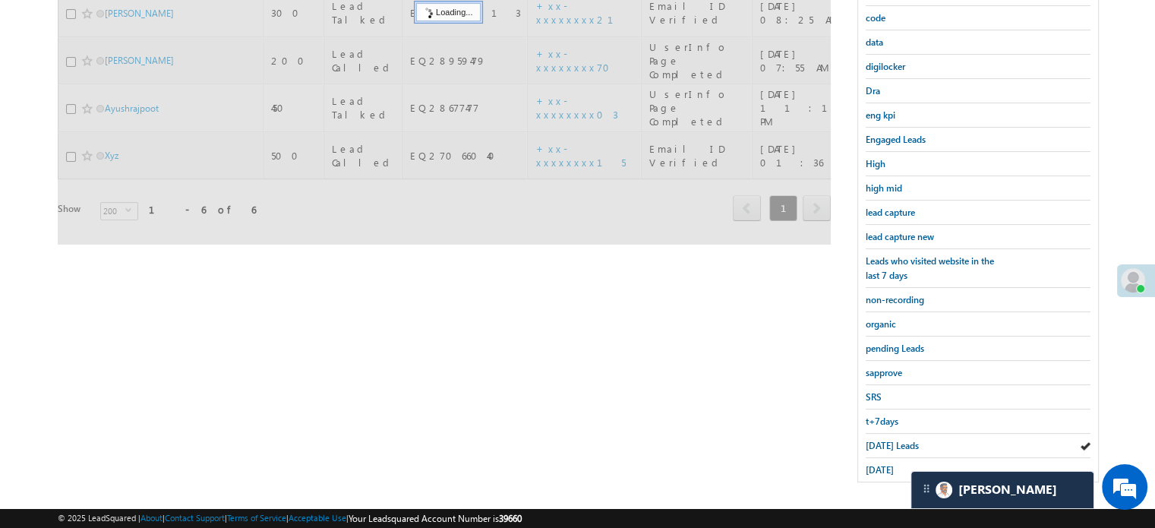
click at [899, 440] on span "[DATE] Leads" at bounding box center [892, 445] width 53 height 11
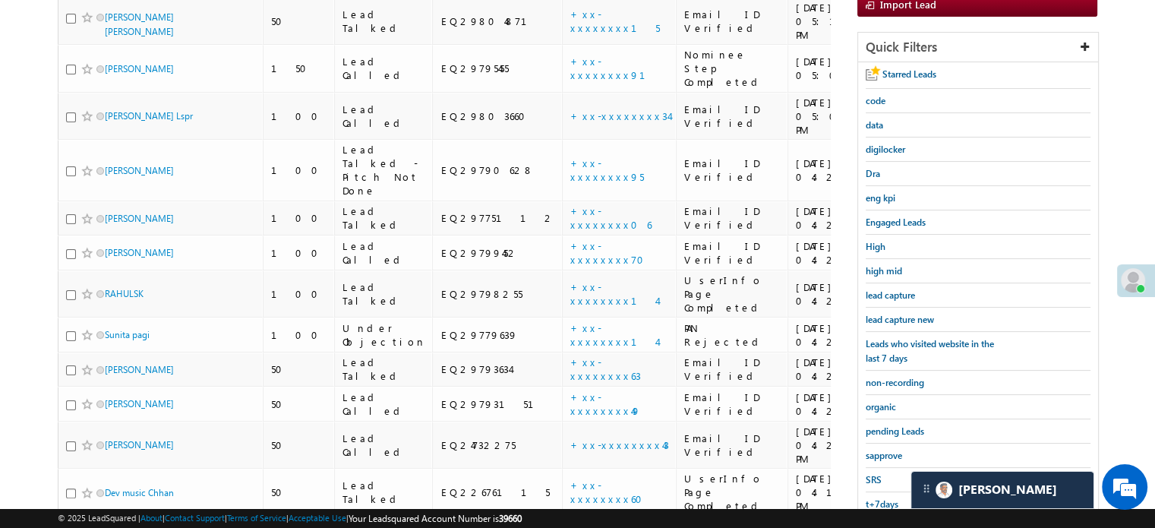
scroll to position [250, 0]
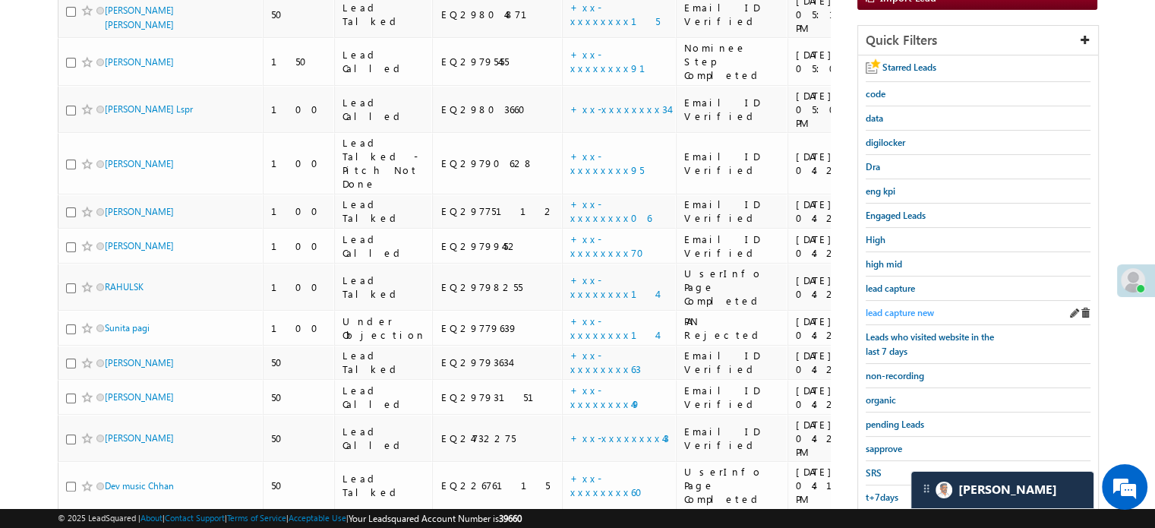
click at [908, 307] on span "lead capture new" at bounding box center [900, 312] width 68 height 11
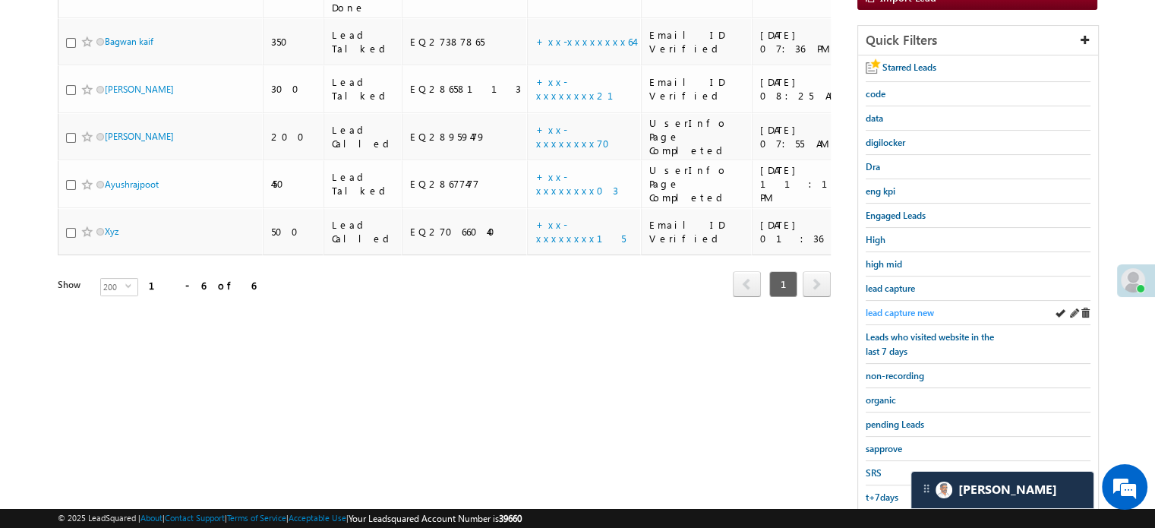
click at [908, 313] on span "lead capture new" at bounding box center [900, 312] width 68 height 11
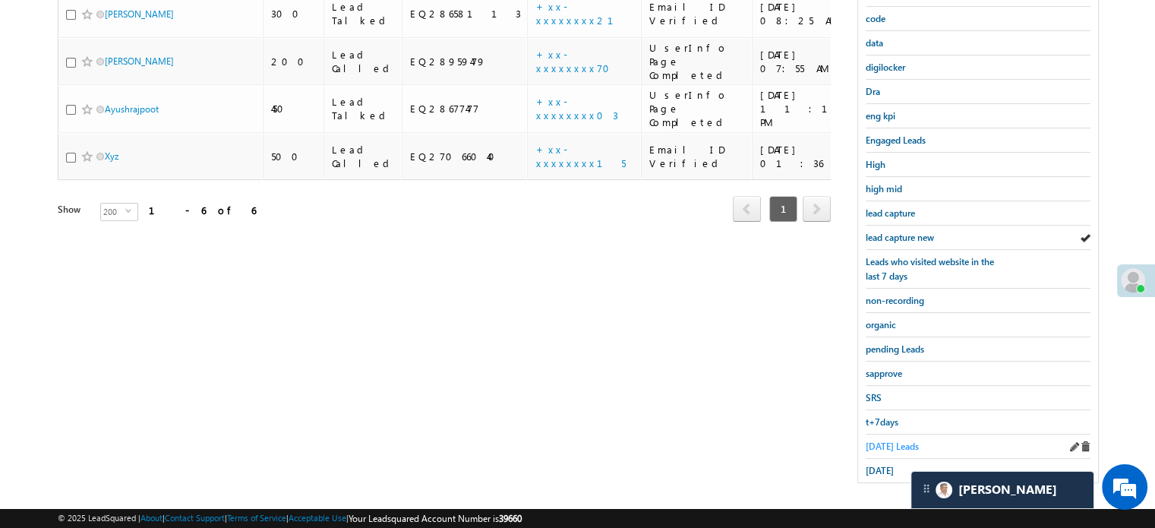
scroll to position [326, 0]
click at [891, 446] on div "[DATE] Leads" at bounding box center [978, 446] width 225 height 24
click at [889, 445] on link "[DATE] Leads" at bounding box center [892, 445] width 53 height 14
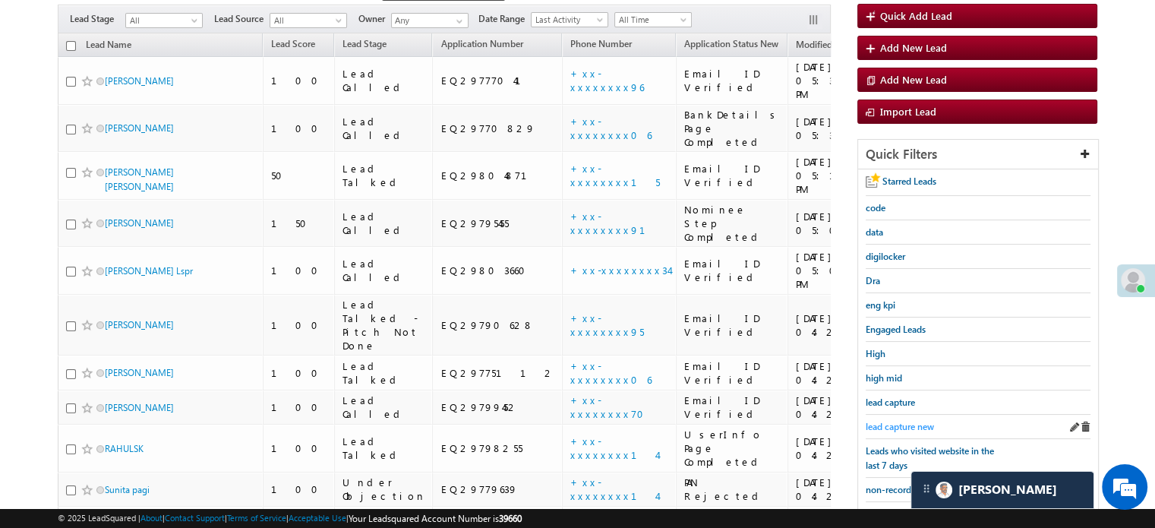
scroll to position [228, 0]
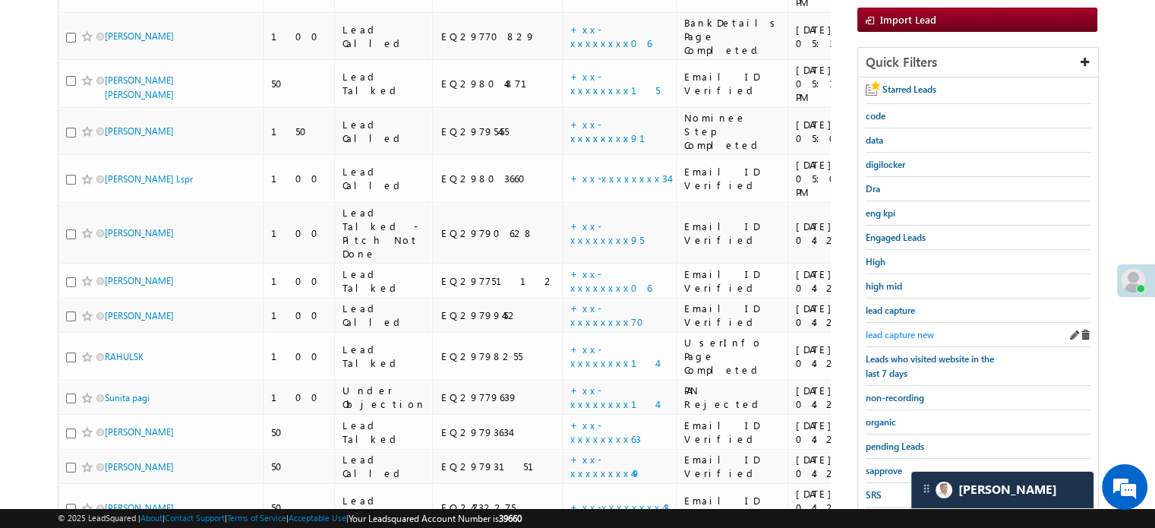
click at [905, 329] on span "lead capture new" at bounding box center [900, 334] width 68 height 11
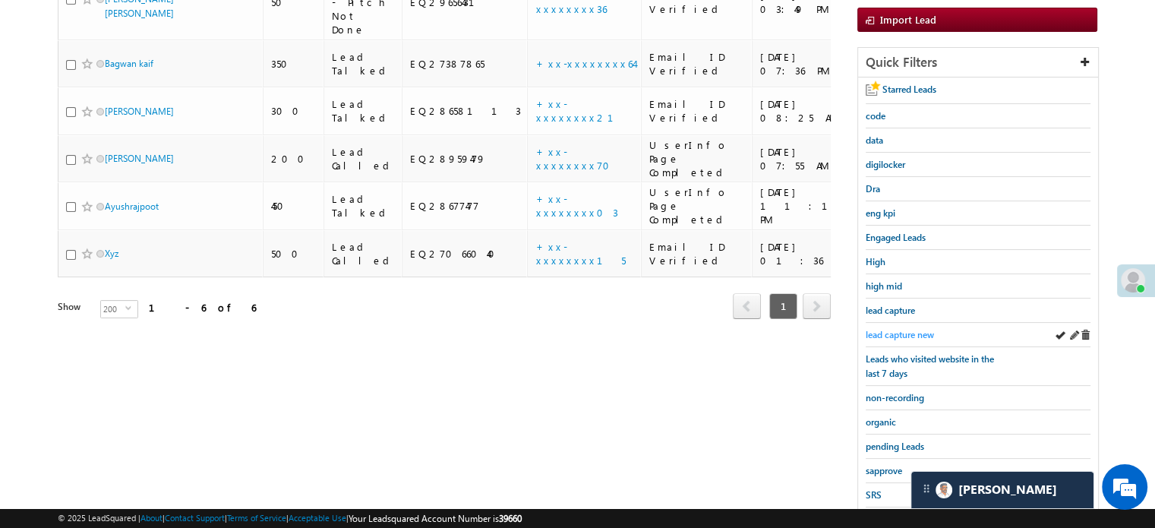
click at [878, 327] on link "lead capture new" at bounding box center [900, 334] width 68 height 14
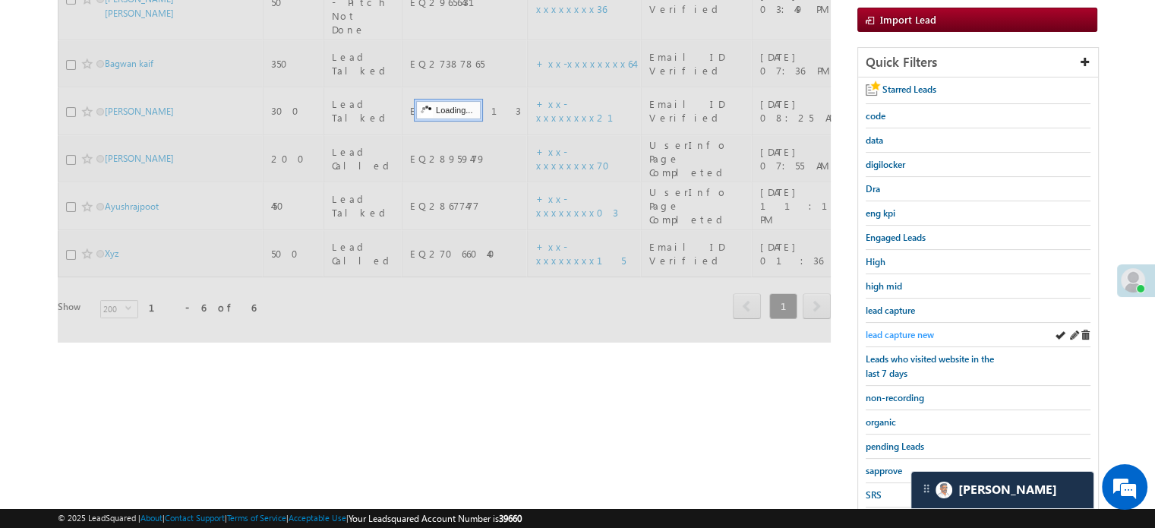
click at [888, 329] on span "lead capture new" at bounding box center [900, 334] width 68 height 11
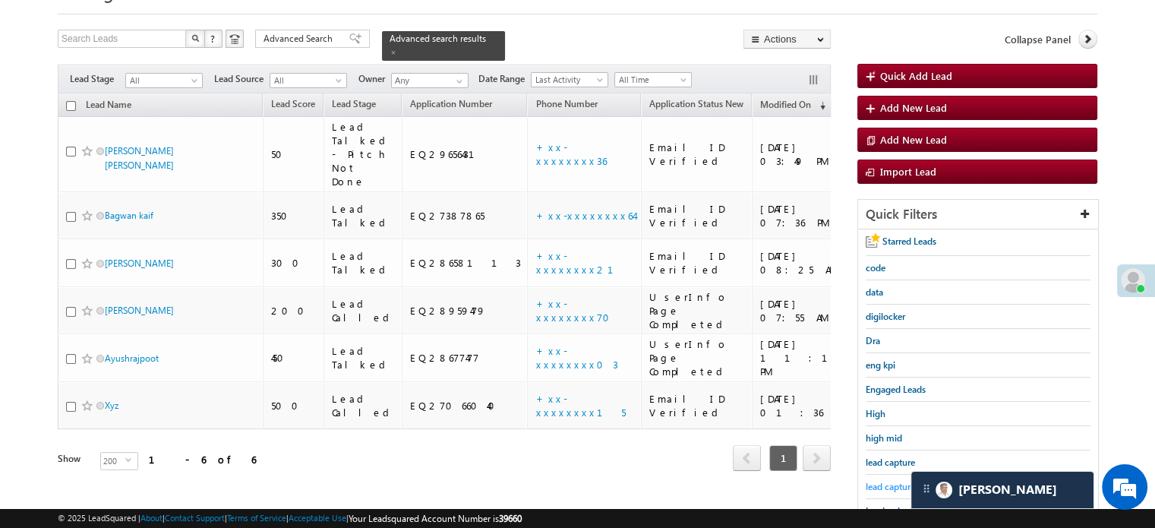
scroll to position [326, 0]
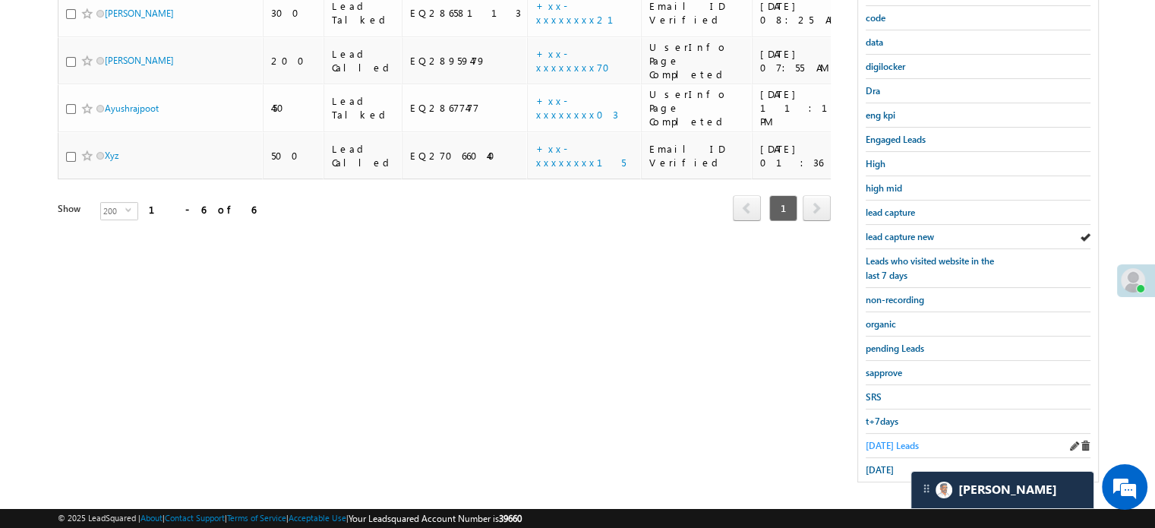
click at [888, 438] on link "[DATE] Leads" at bounding box center [892, 445] width 53 height 14
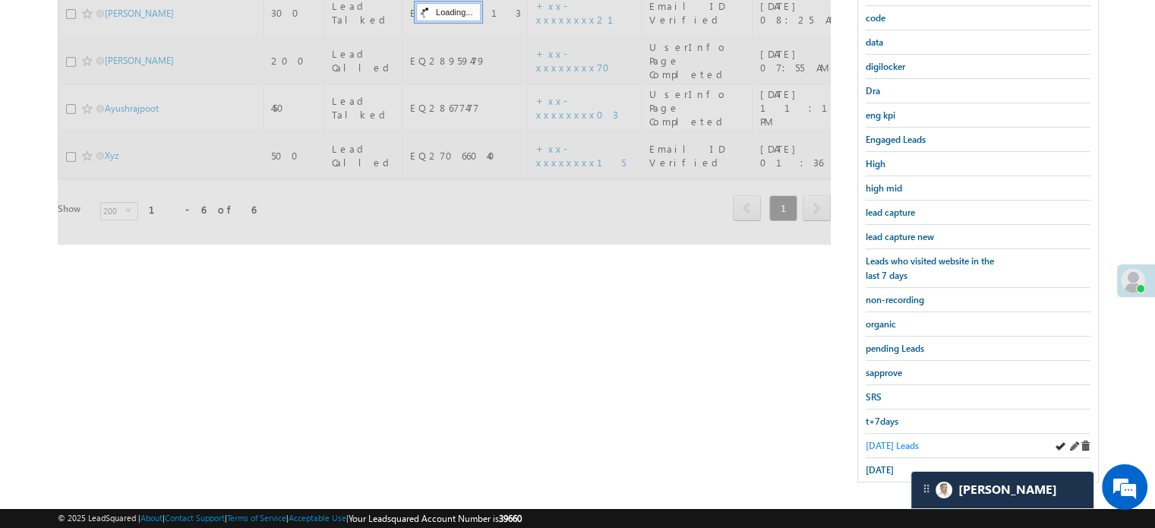
click at [886, 440] on span "[DATE] Leads" at bounding box center [892, 445] width 53 height 11
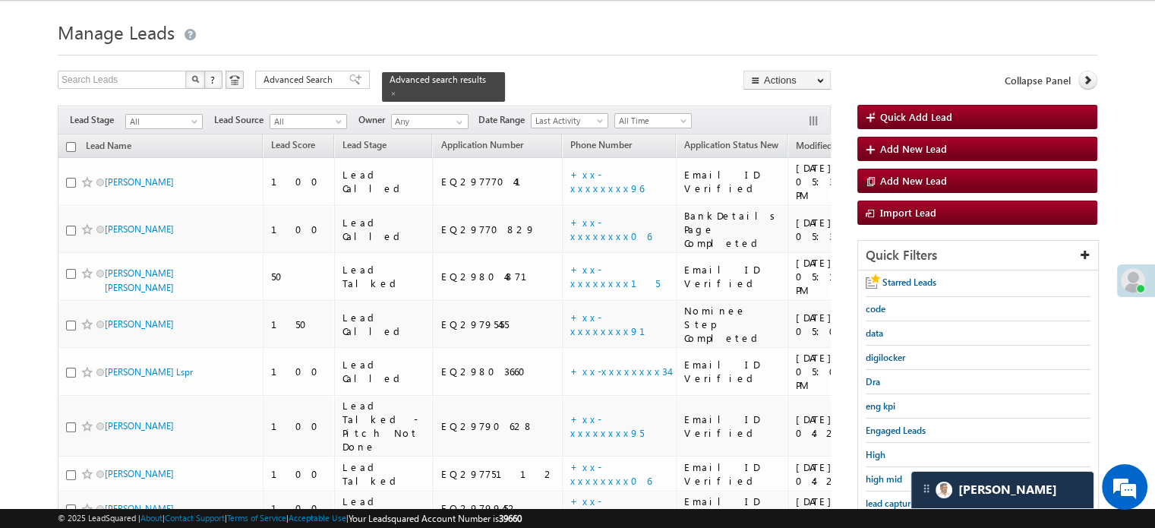
scroll to position [187, 0]
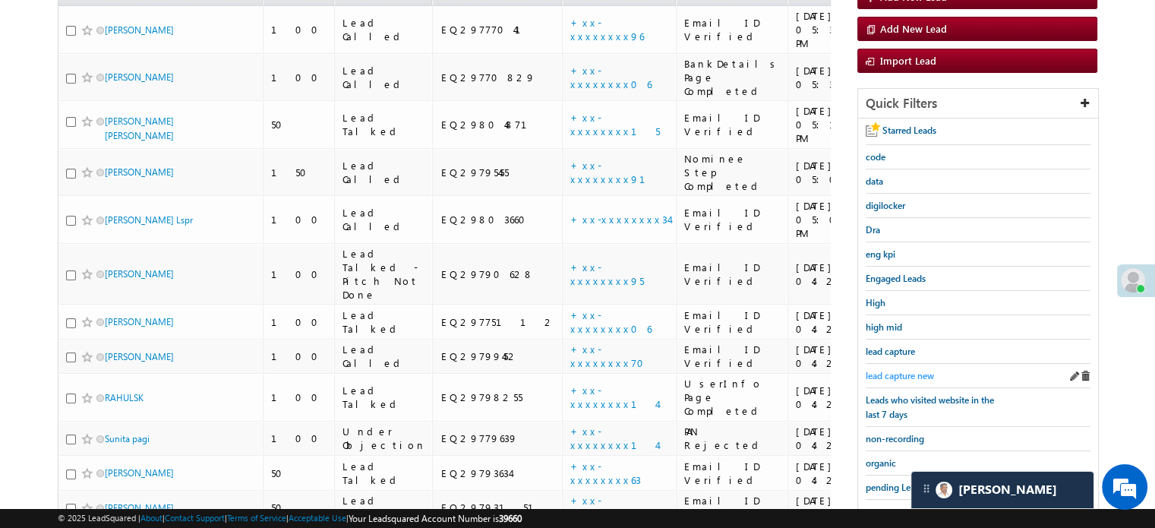
click at [913, 373] on span "lead capture new" at bounding box center [900, 375] width 68 height 11
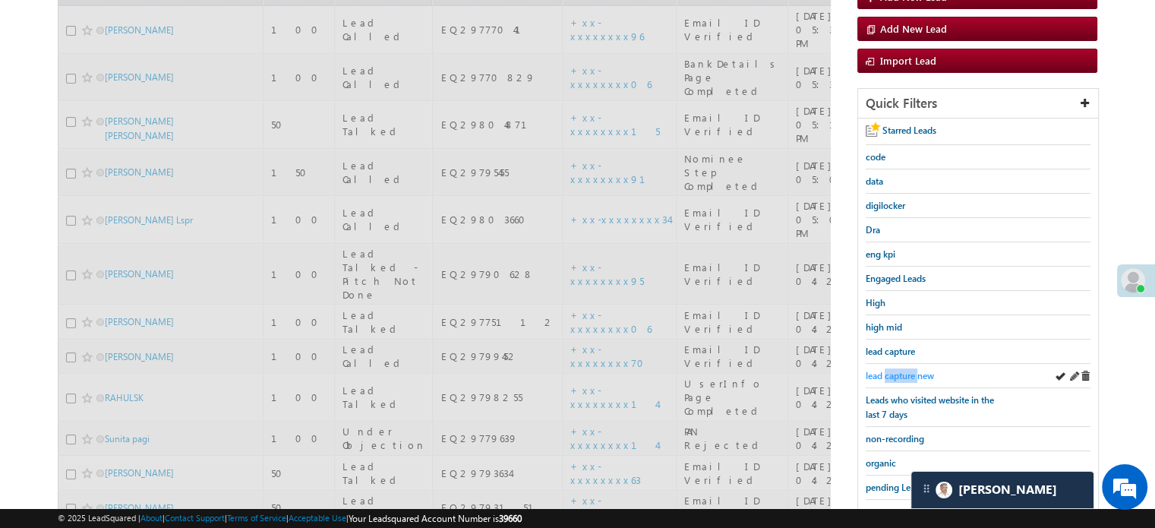
click at [912, 373] on span "lead capture new" at bounding box center [900, 375] width 68 height 11
click at [910, 372] on span "lead capture new" at bounding box center [900, 375] width 68 height 11
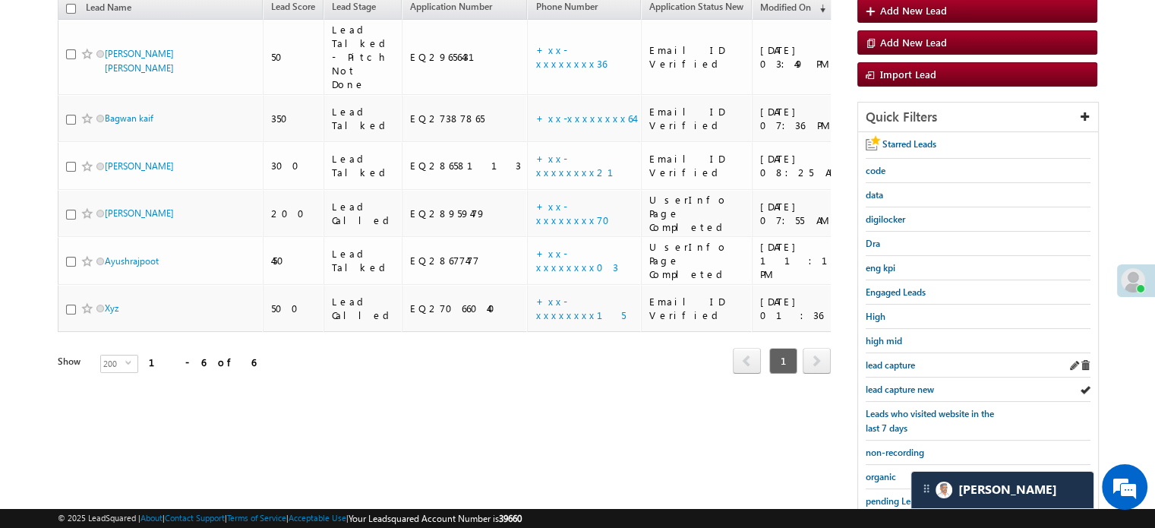
scroll to position [228, 0]
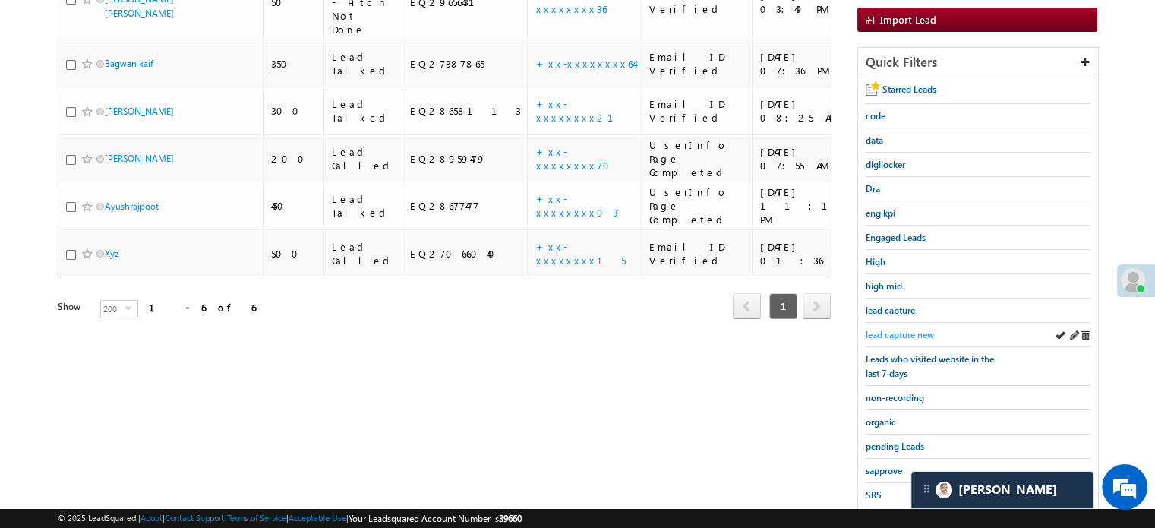
click at [902, 330] on span "lead capture new" at bounding box center [900, 334] width 68 height 11
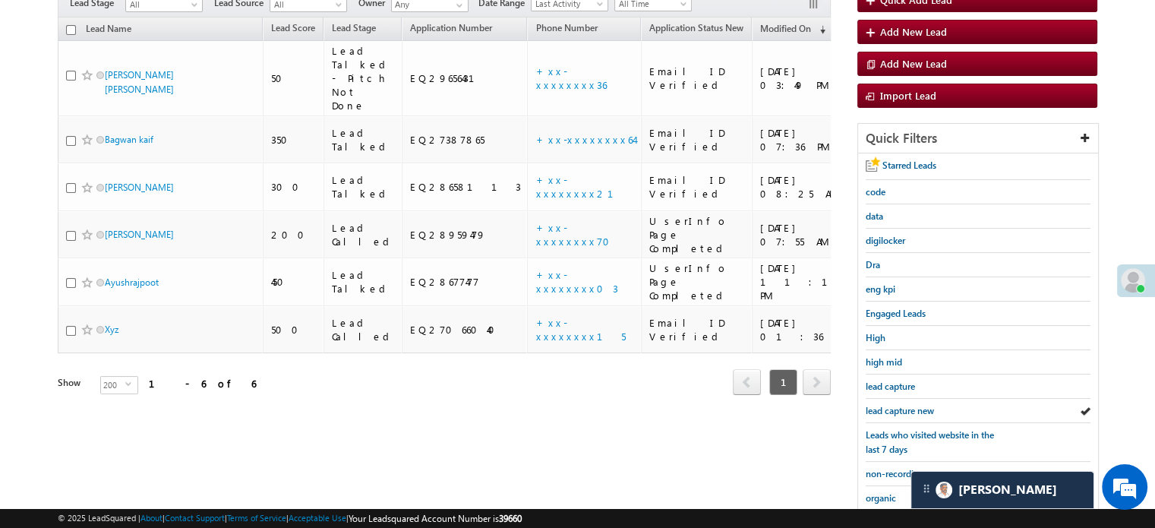
scroll to position [326, 0]
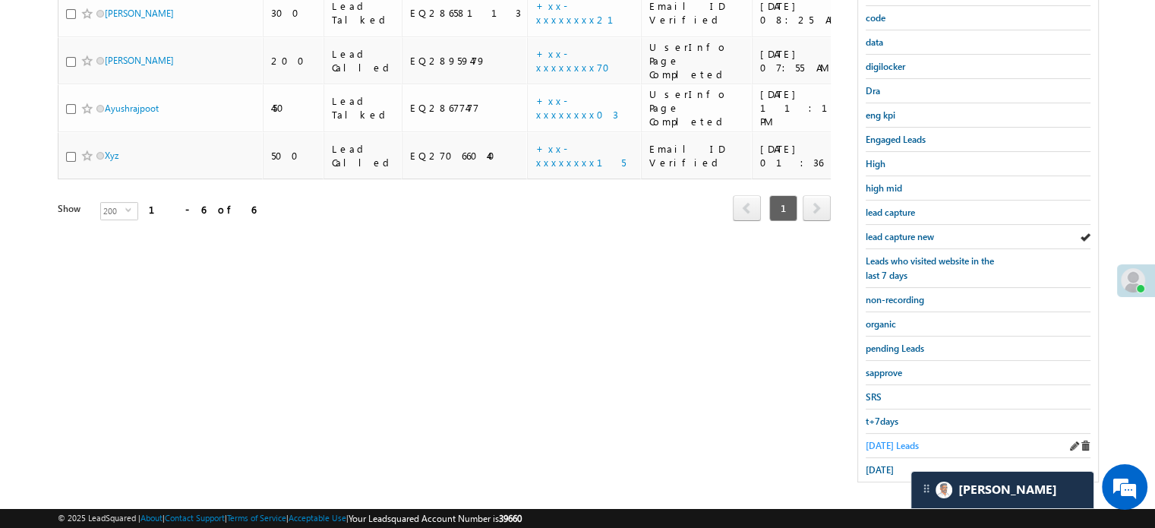
click at [878, 440] on span "[DATE] Leads" at bounding box center [892, 445] width 53 height 11
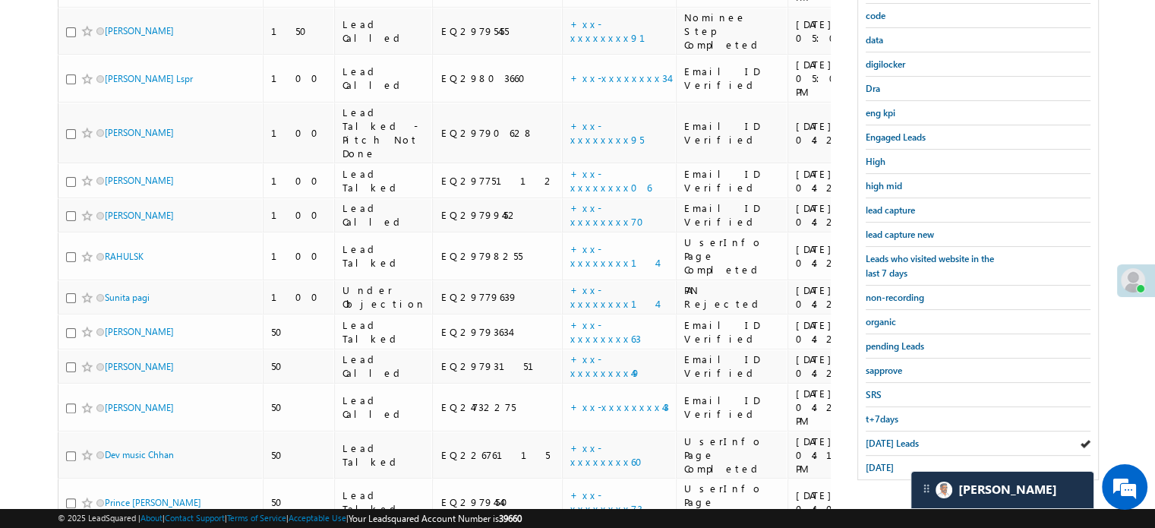
scroll to position [478, 0]
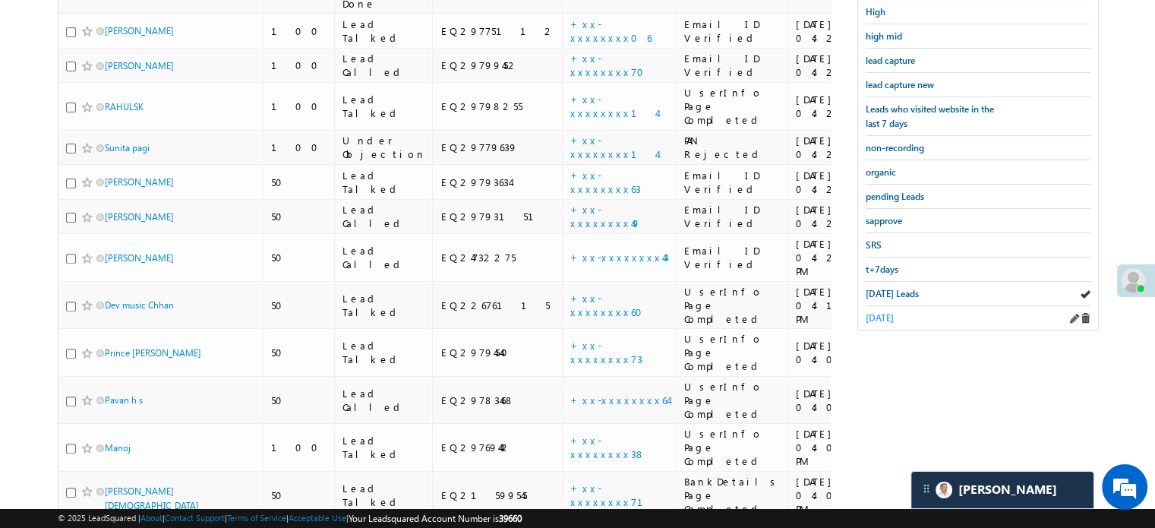
click at [887, 312] on span "[DATE]" at bounding box center [880, 317] width 28 height 11
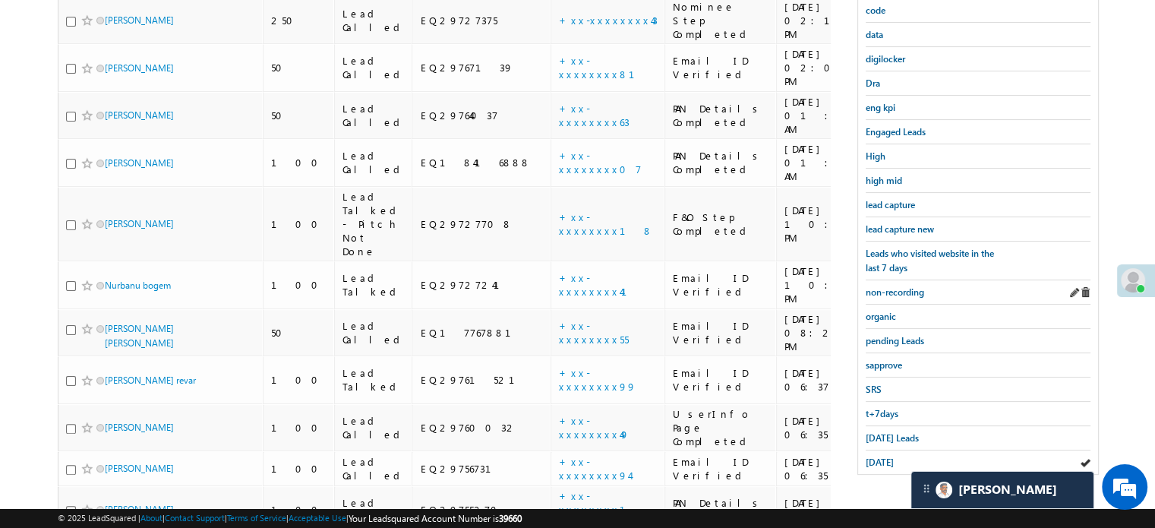
scroll to position [490, 0]
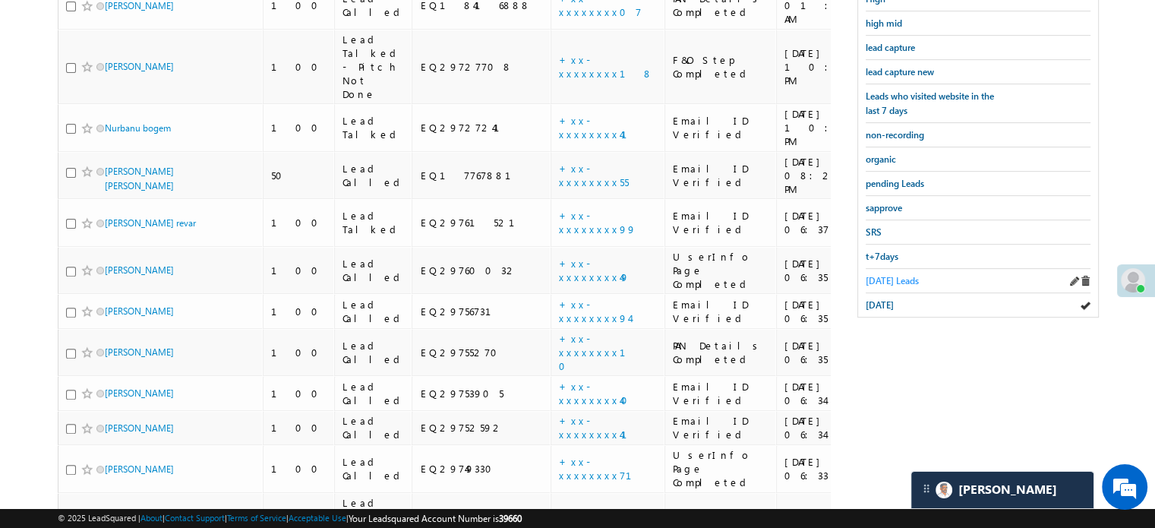
click at [882, 275] on span "[DATE] Leads" at bounding box center [892, 280] width 53 height 11
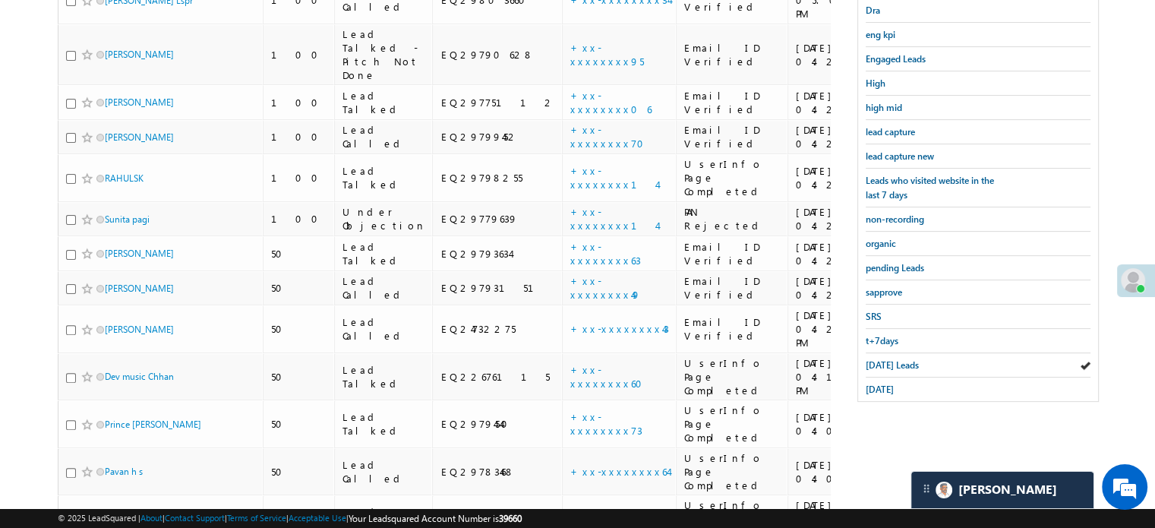
scroll to position [415, 0]
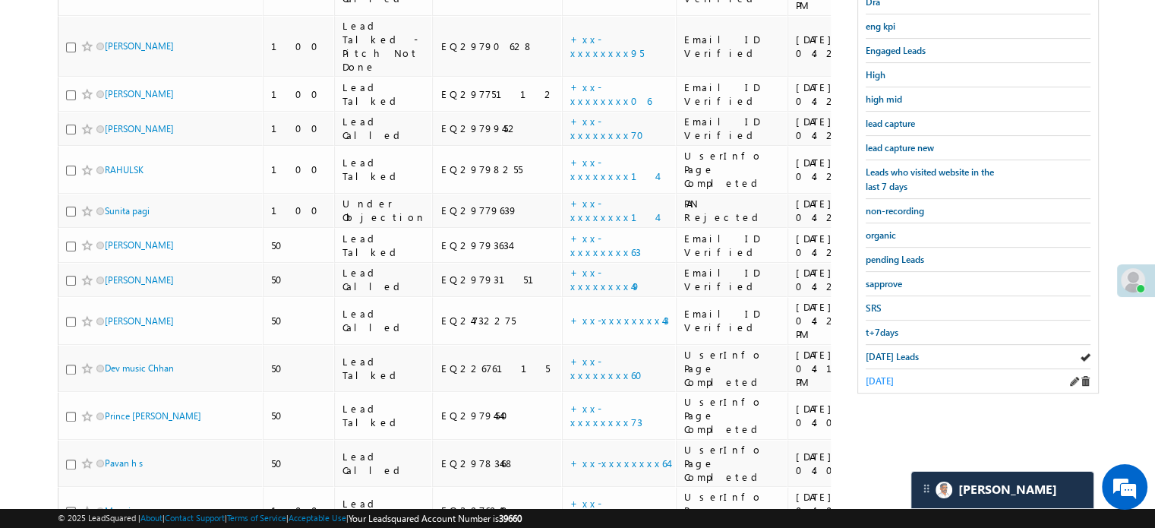
click at [868, 375] on span "[DATE]" at bounding box center [880, 380] width 28 height 11
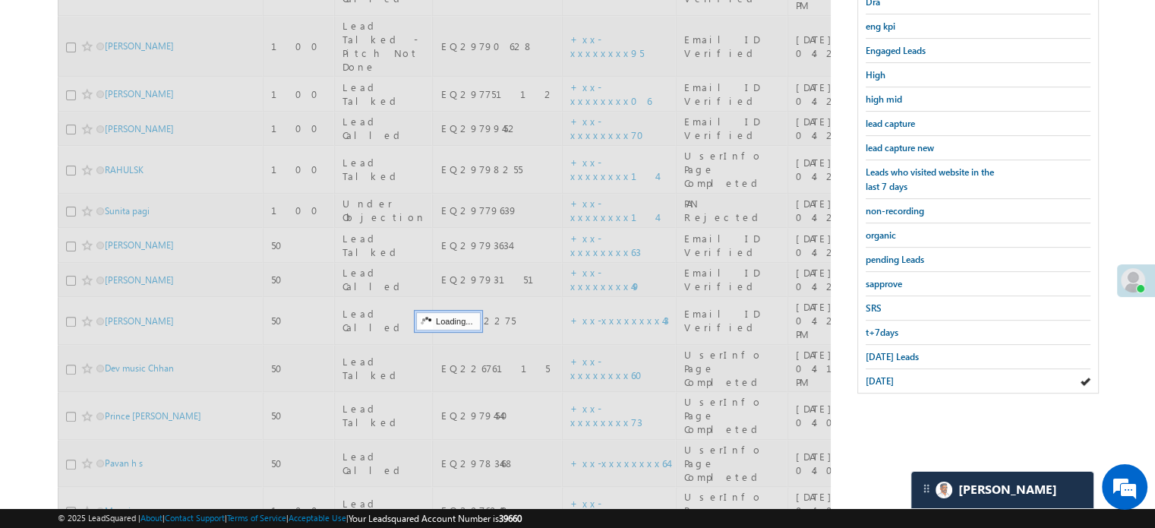
click at [868, 375] on span "[DATE]" at bounding box center [880, 380] width 28 height 11
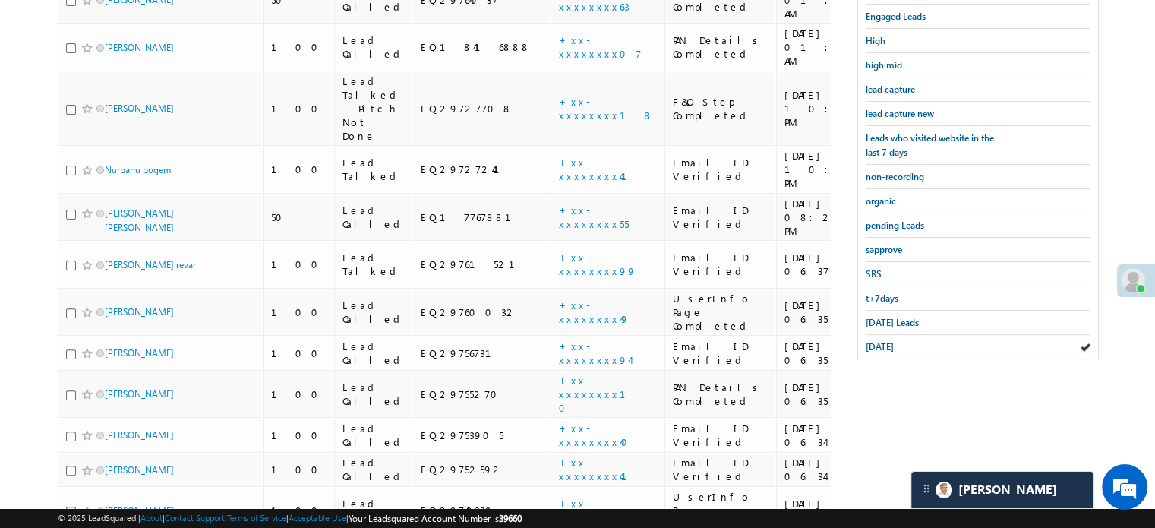
scroll to position [456, 0]
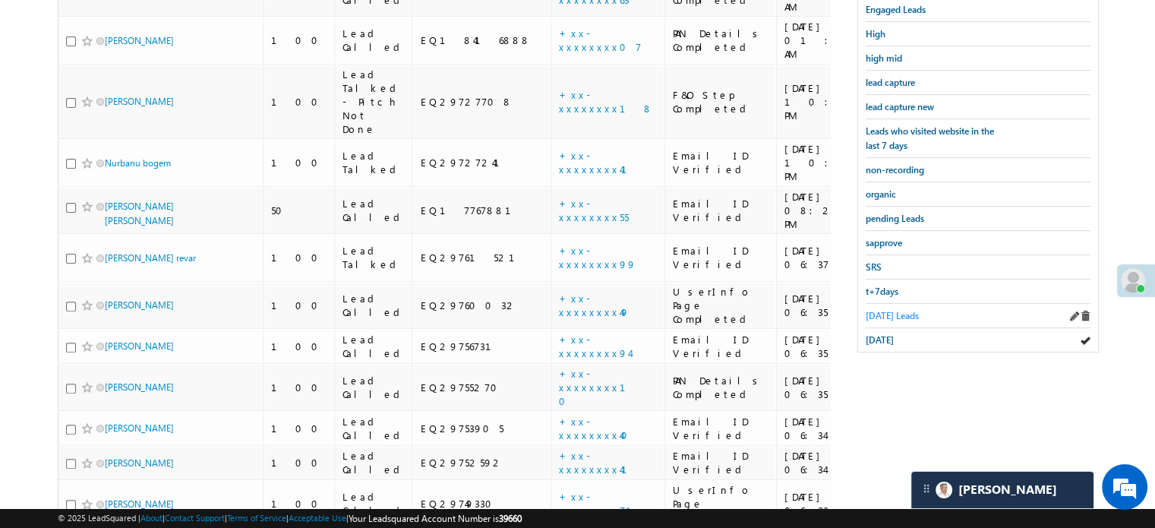
click at [893, 310] on span "[DATE] Leads" at bounding box center [892, 315] width 53 height 11
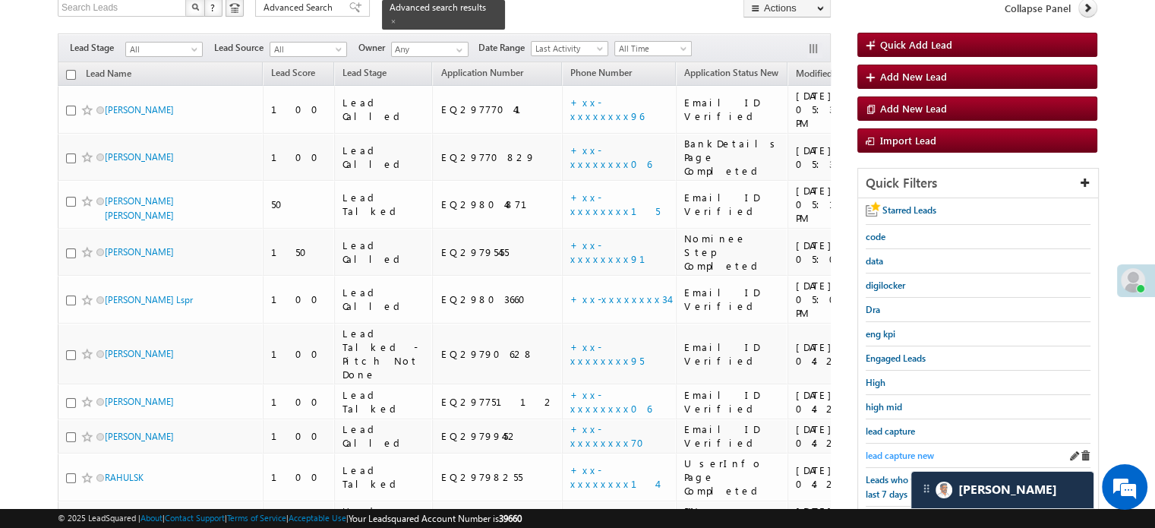
scroll to position [152, 0]
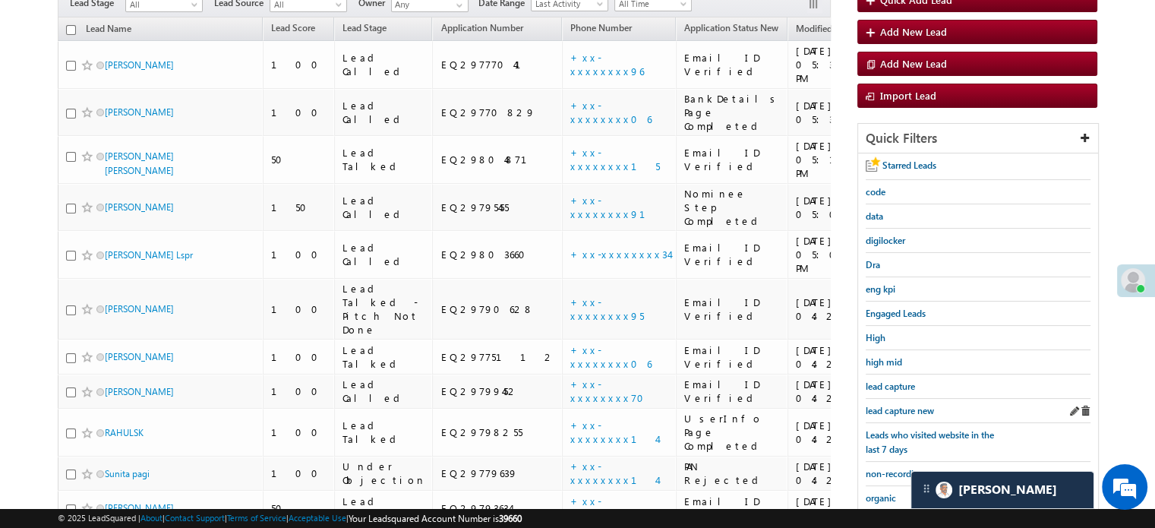
click at [890, 399] on div "lead capture new" at bounding box center [978, 411] width 225 height 24
click at [890, 409] on span "lead capture new" at bounding box center [900, 410] width 68 height 11
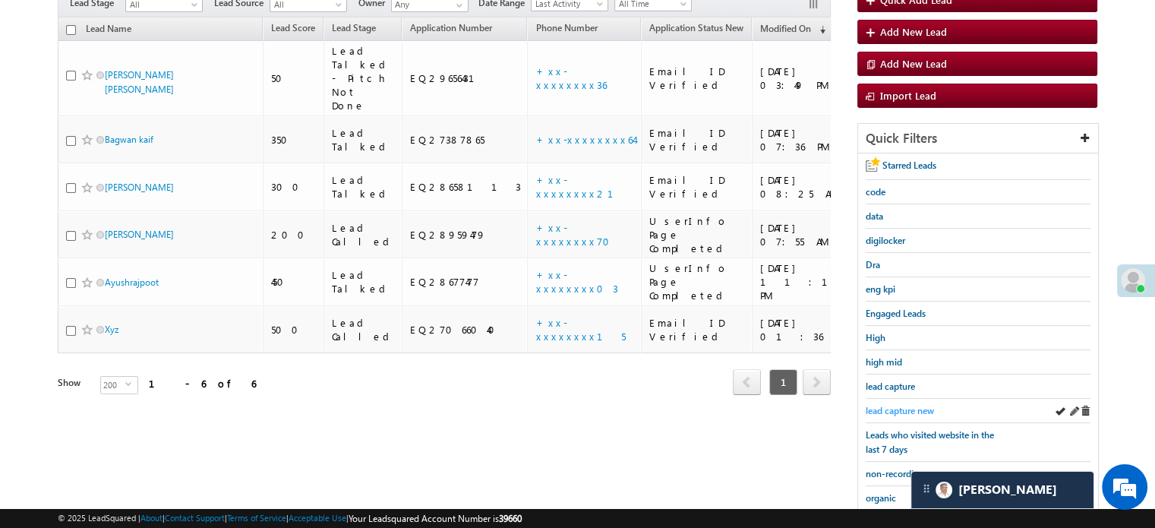
click at [913, 405] on span "lead capture new" at bounding box center [900, 410] width 68 height 11
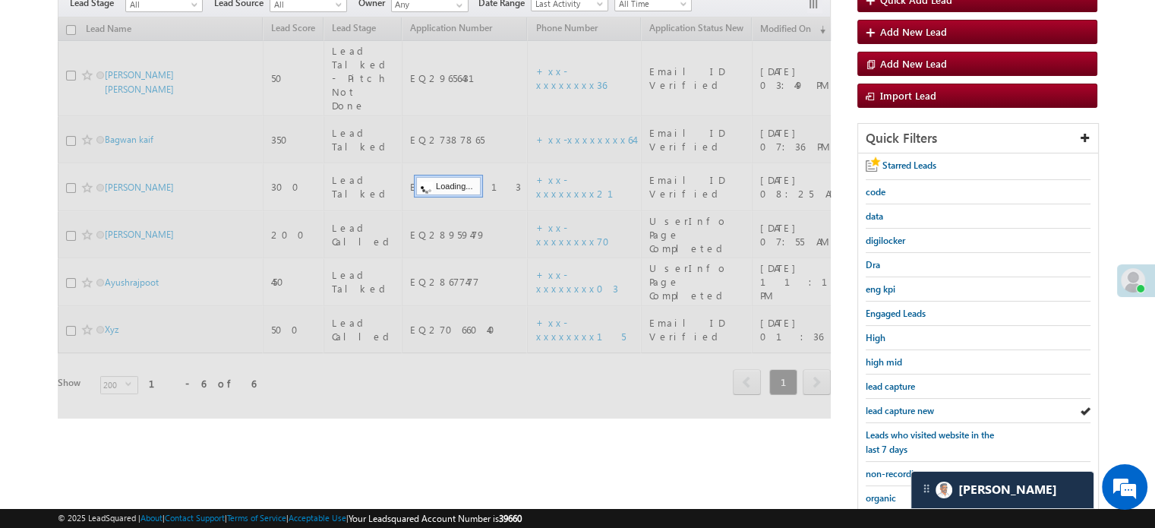
scroll to position [0, 0]
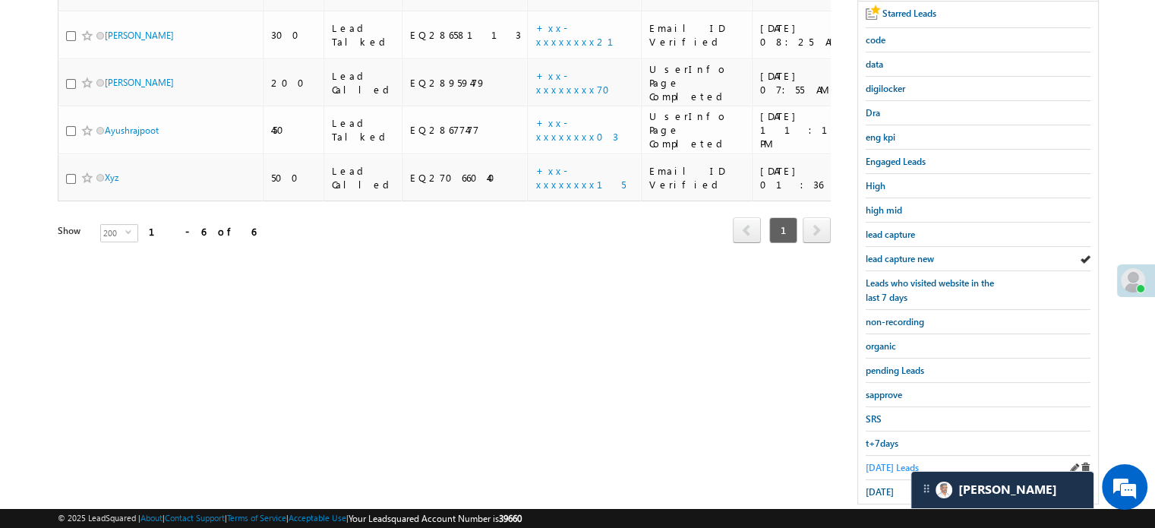
click at [902, 462] on span "[DATE] Leads" at bounding box center [892, 467] width 53 height 11
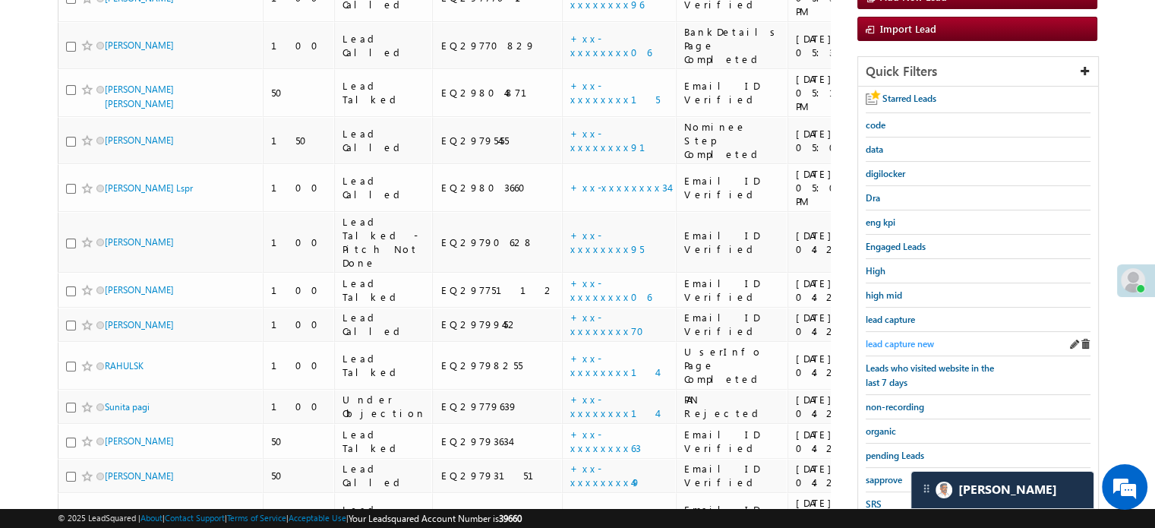
scroll to position [283, 0]
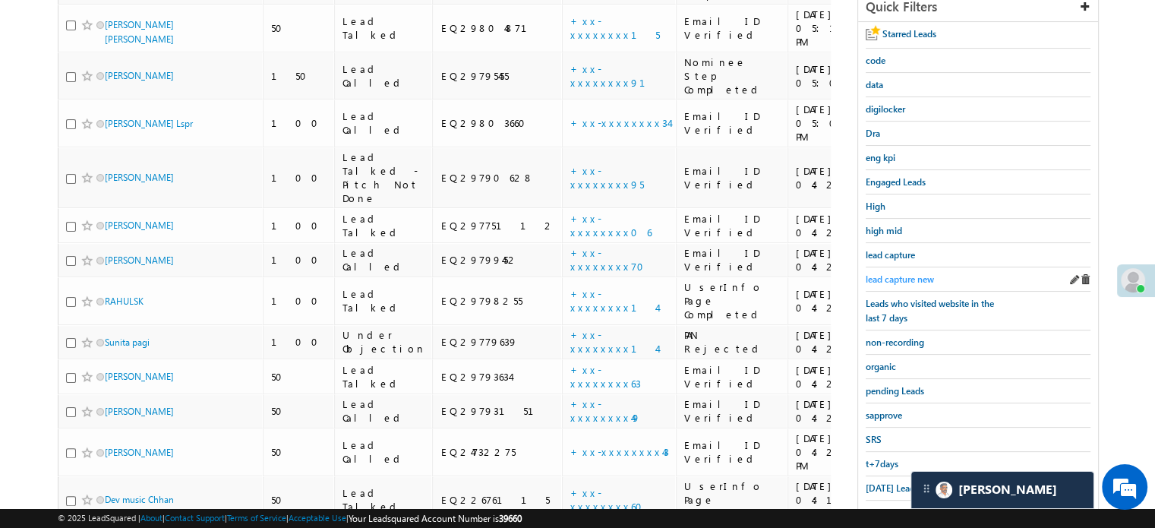
click at [903, 279] on span "lead capture new" at bounding box center [900, 278] width 68 height 11
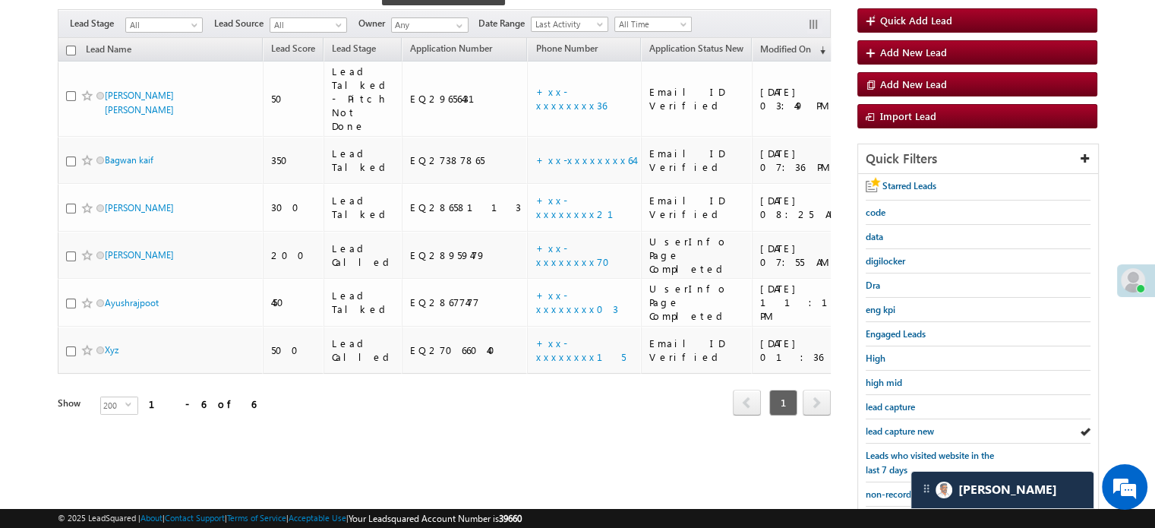
scroll to position [326, 0]
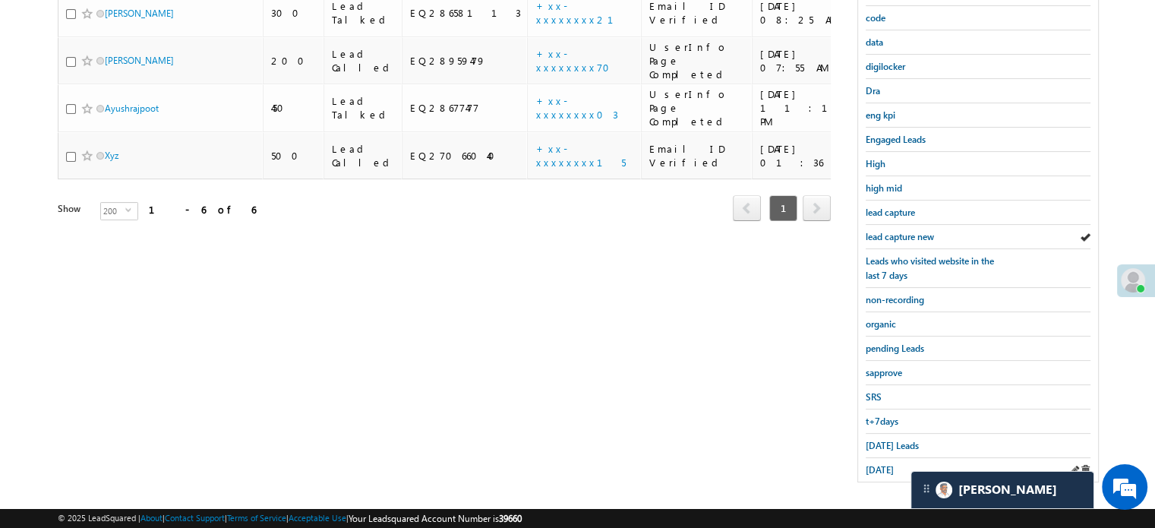
click at [873, 458] on div "[DATE]" at bounding box center [978, 470] width 225 height 24
click at [873, 464] on span "[DATE]" at bounding box center [880, 469] width 28 height 11
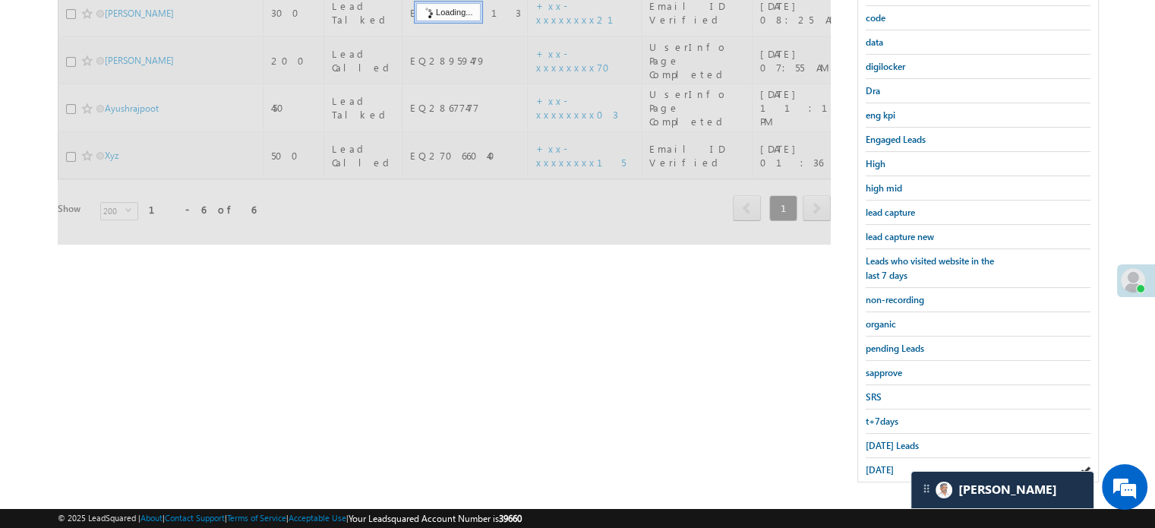
click at [873, 464] on span "[DATE]" at bounding box center [880, 469] width 28 height 11
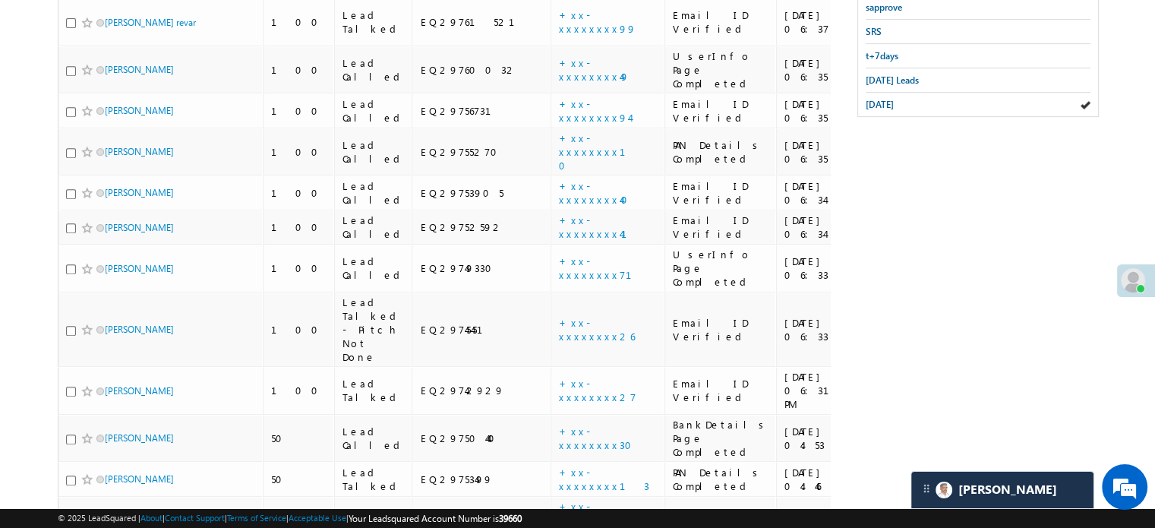
scroll to position [615, 0]
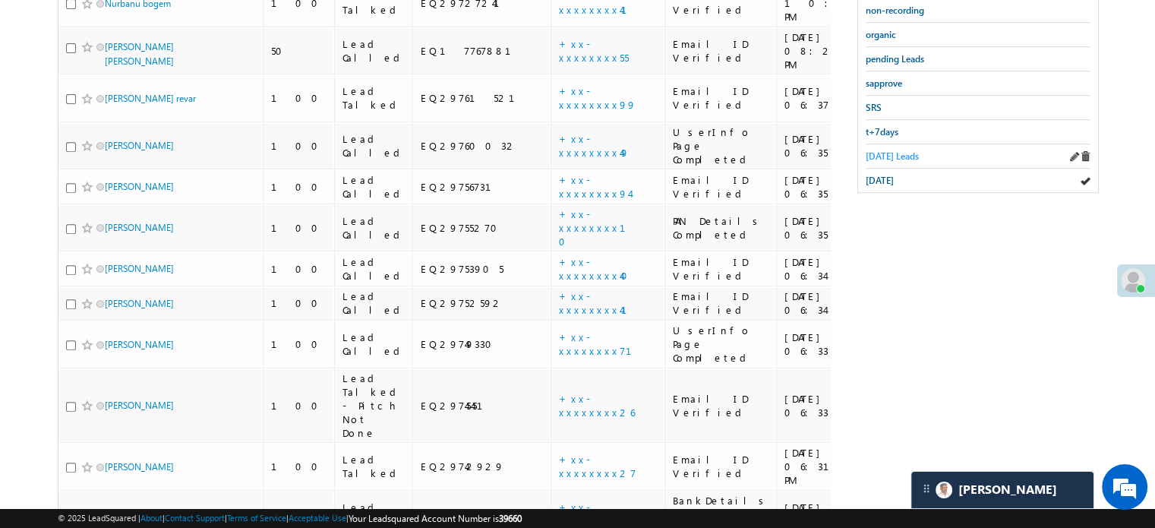
click at [897, 151] on span "[DATE] Leads" at bounding box center [892, 155] width 53 height 11
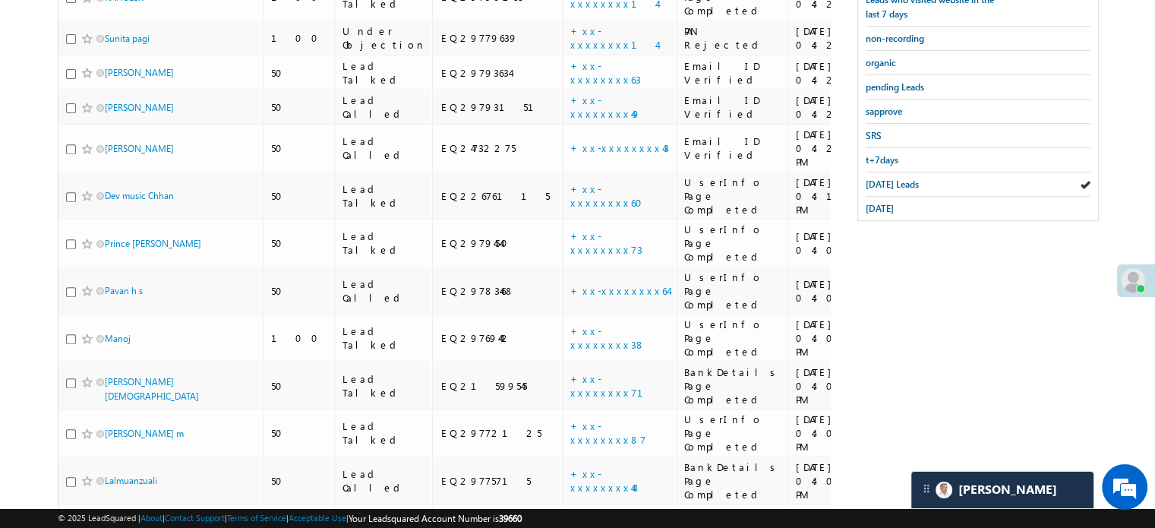
scroll to position [131, 0]
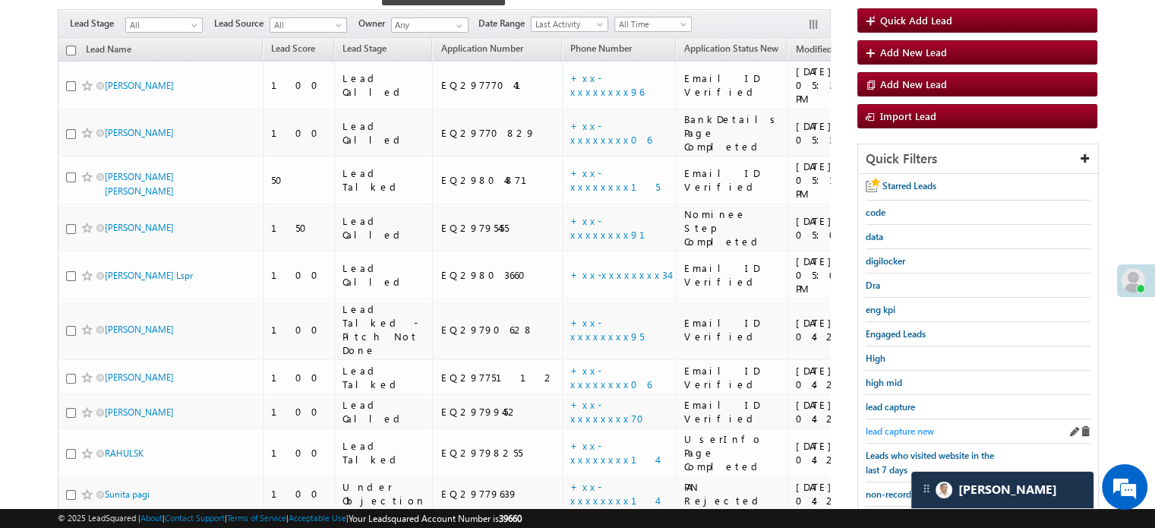
click at [904, 427] on span "lead capture new" at bounding box center [900, 430] width 68 height 11
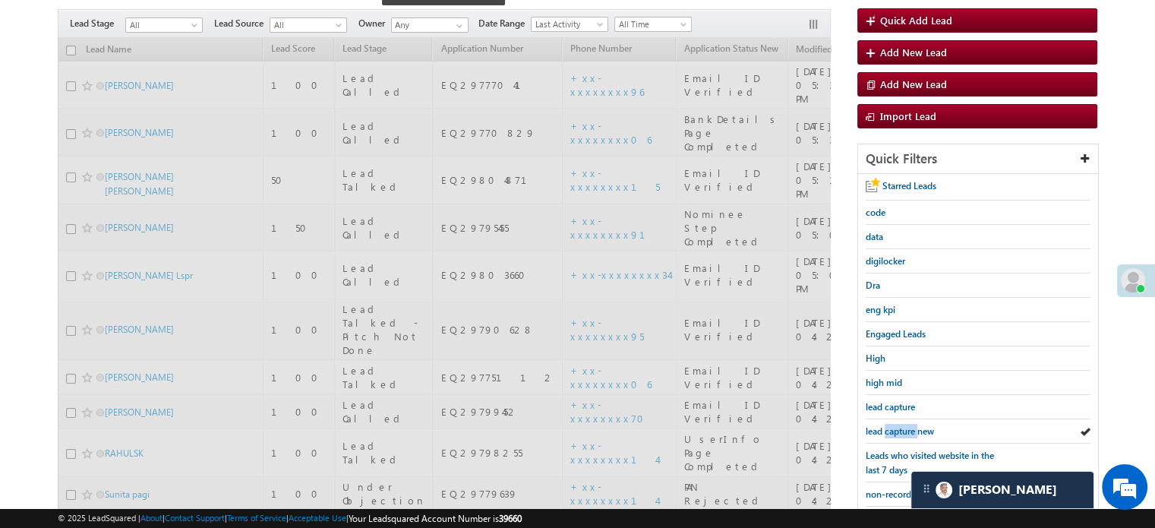
click at [904, 427] on span "lead capture new" at bounding box center [900, 430] width 68 height 11
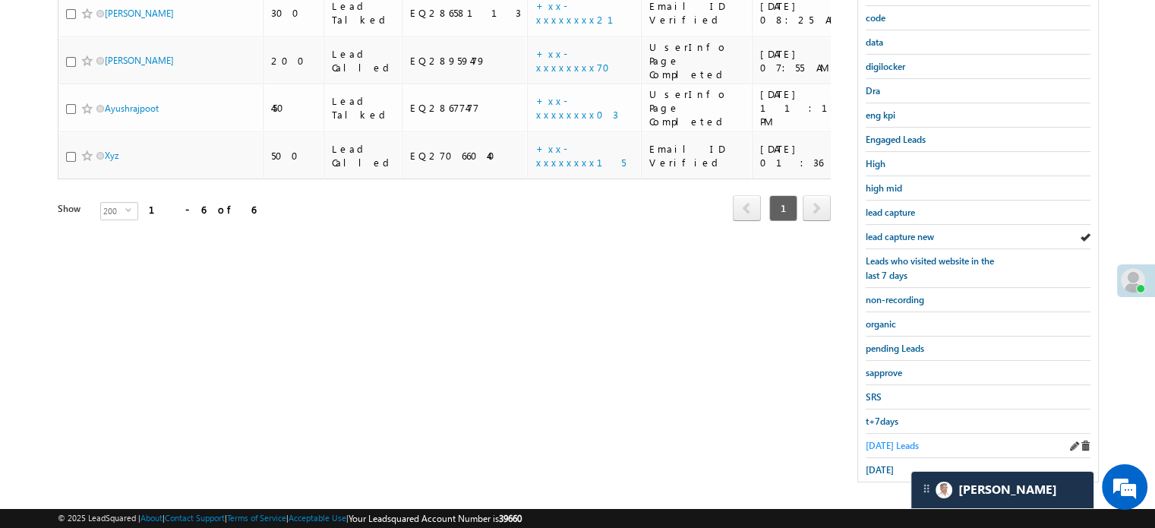
click at [884, 440] on span "[DATE] Leads" at bounding box center [892, 445] width 53 height 11
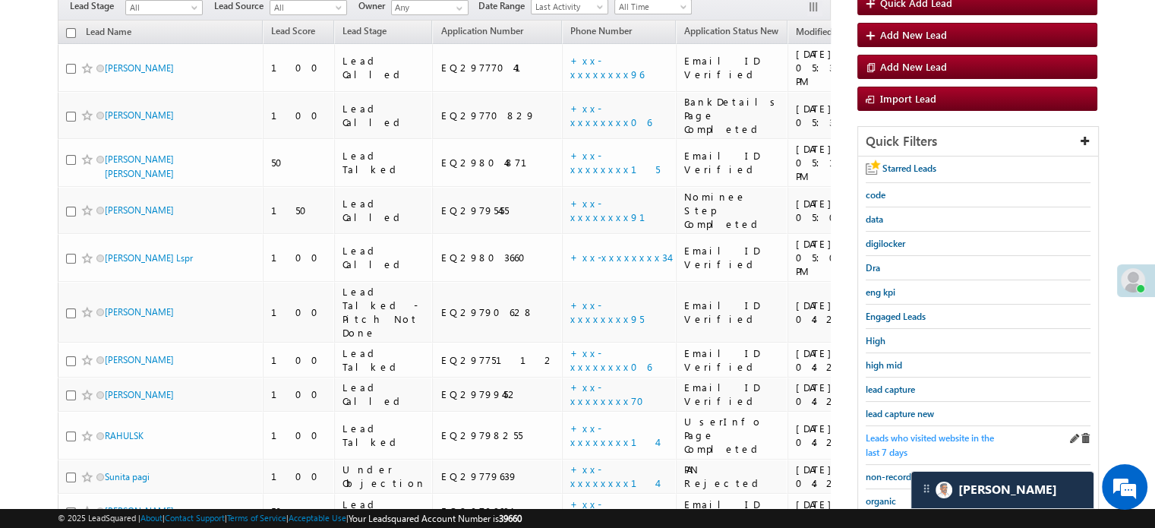
scroll to position [152, 0]
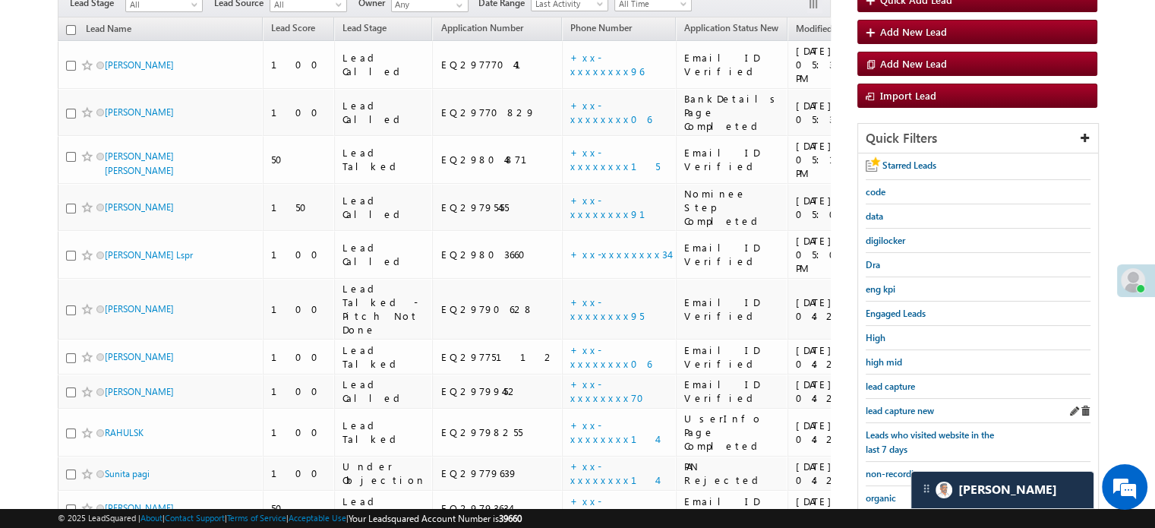
click at [887, 413] on div "lead capture new" at bounding box center [978, 411] width 225 height 24
click at [894, 405] on span "lead capture new" at bounding box center [900, 410] width 68 height 11
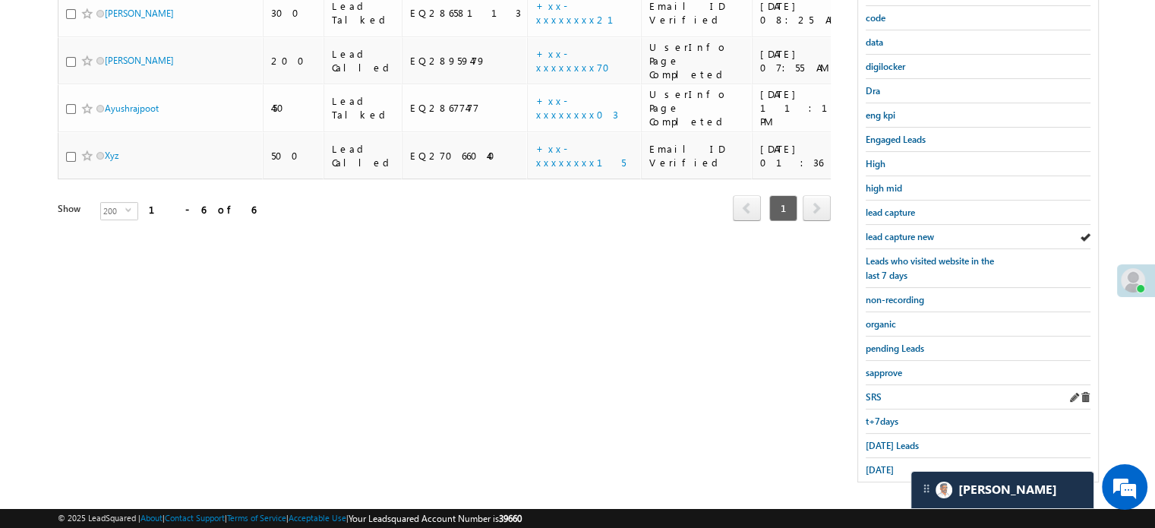
scroll to position [98, 0]
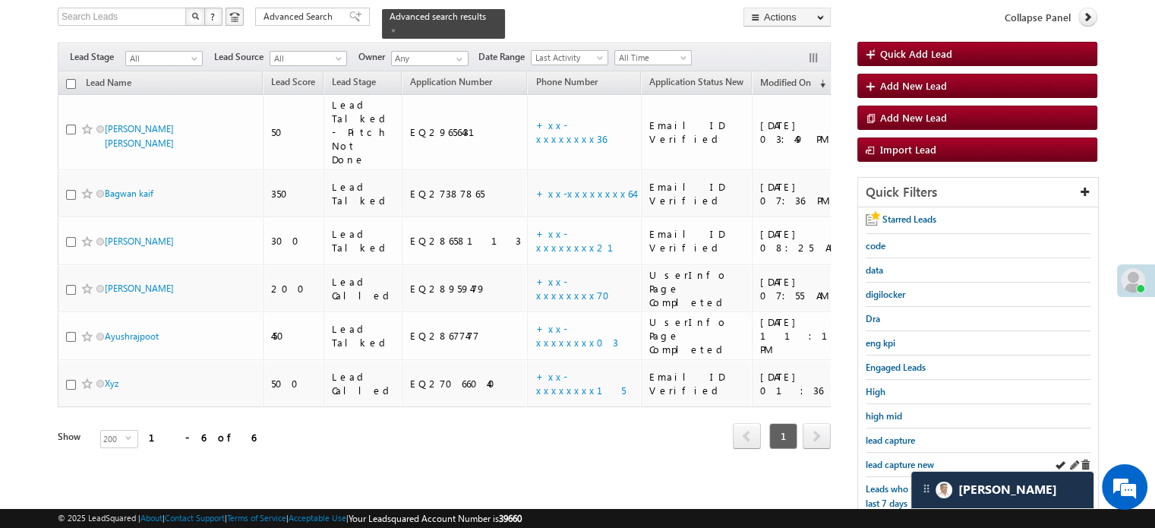
click at [904, 453] on div "lead capture new" at bounding box center [978, 465] width 225 height 24
click at [893, 464] on span "lead capture new" at bounding box center [900, 464] width 68 height 11
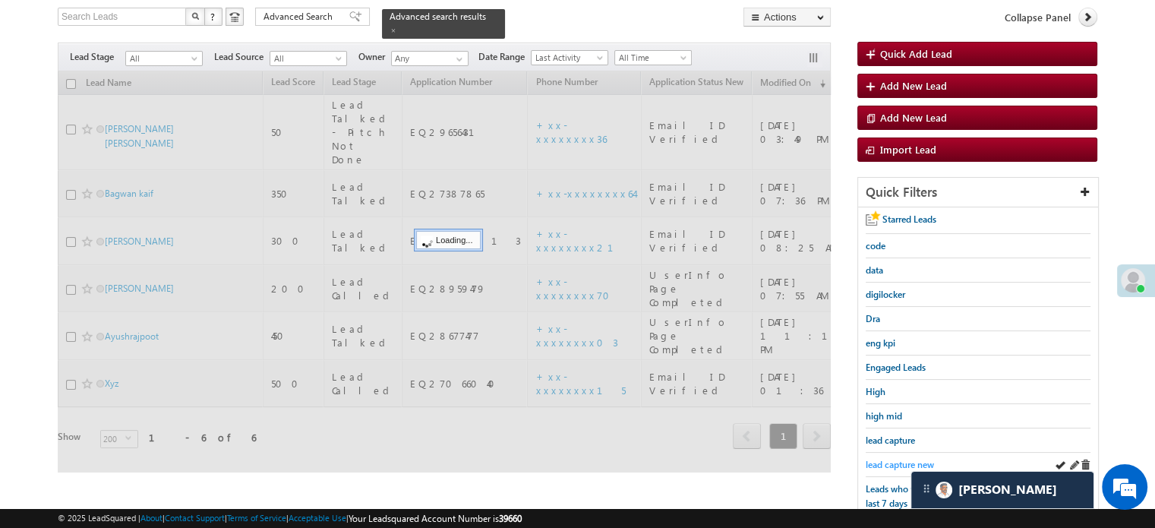
click at [893, 464] on span "lead capture new" at bounding box center [900, 464] width 68 height 11
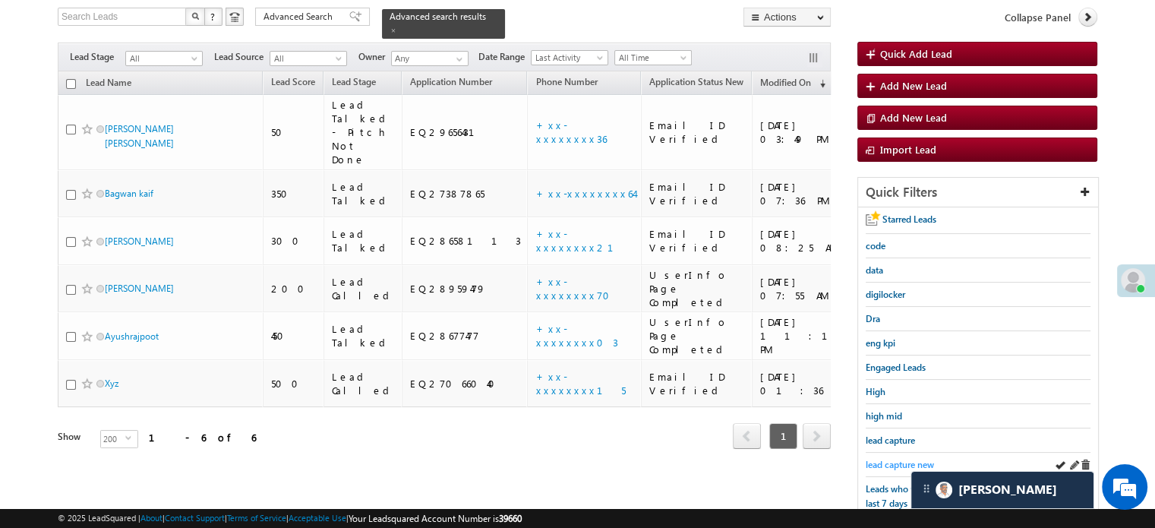
click at [885, 459] on span "lead capture new" at bounding box center [900, 464] width 68 height 11
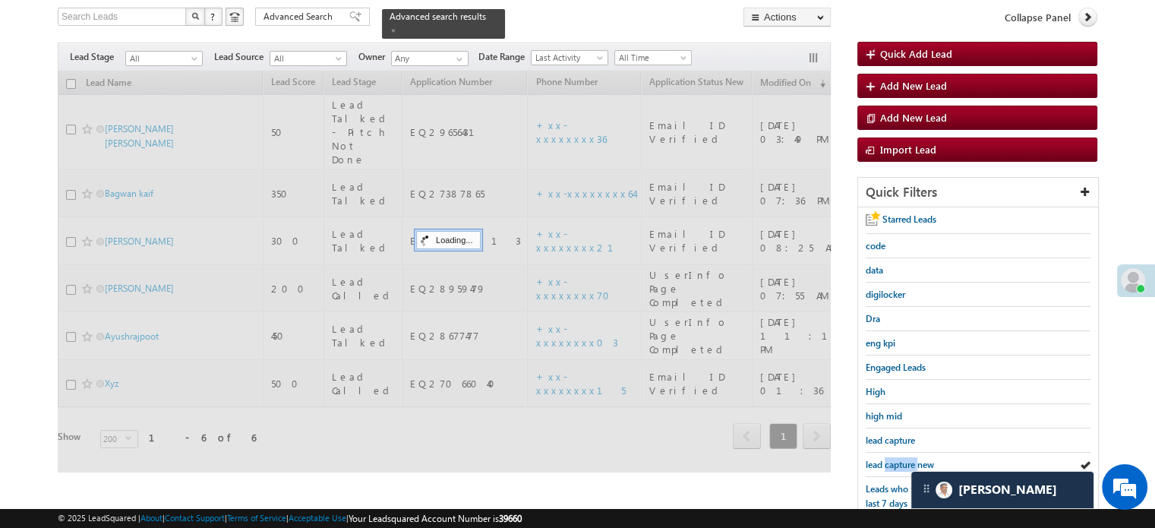
click at [885, 459] on span "lead capture new" at bounding box center [900, 464] width 68 height 11
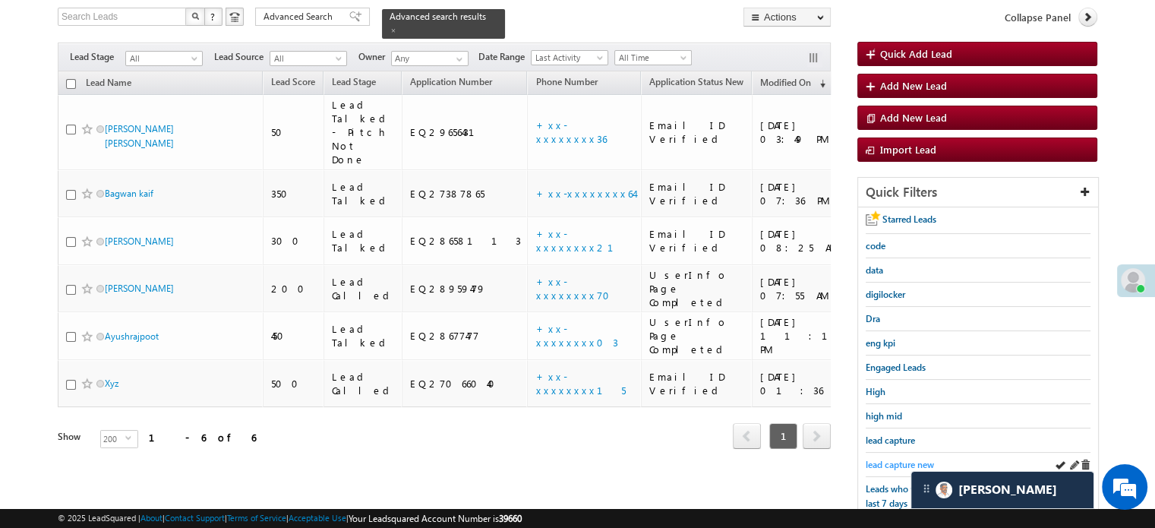
click at [901, 461] on span "lead capture new" at bounding box center [900, 464] width 68 height 11
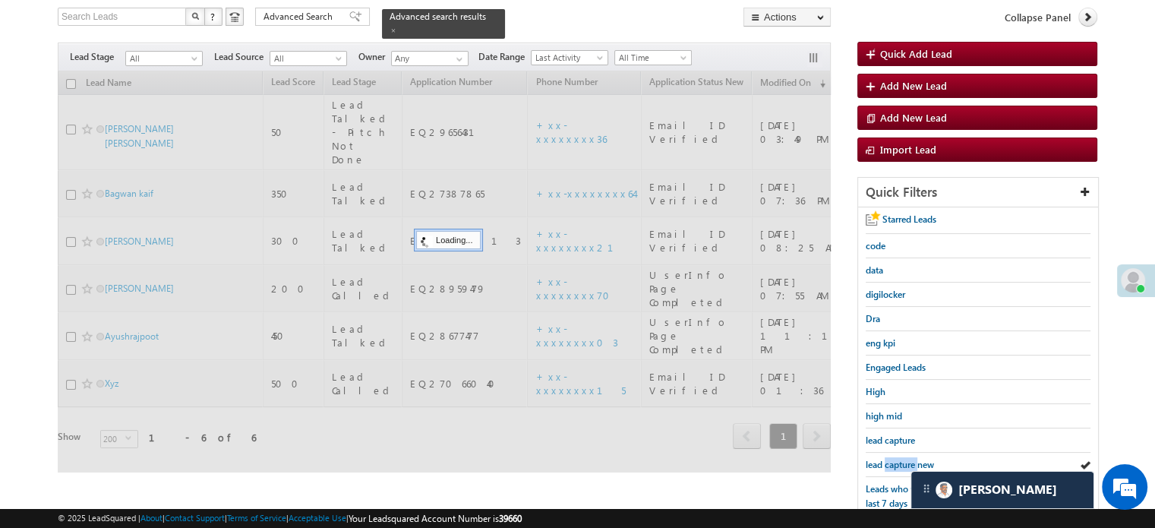
click at [901, 461] on span "lead capture new" at bounding box center [900, 464] width 68 height 11
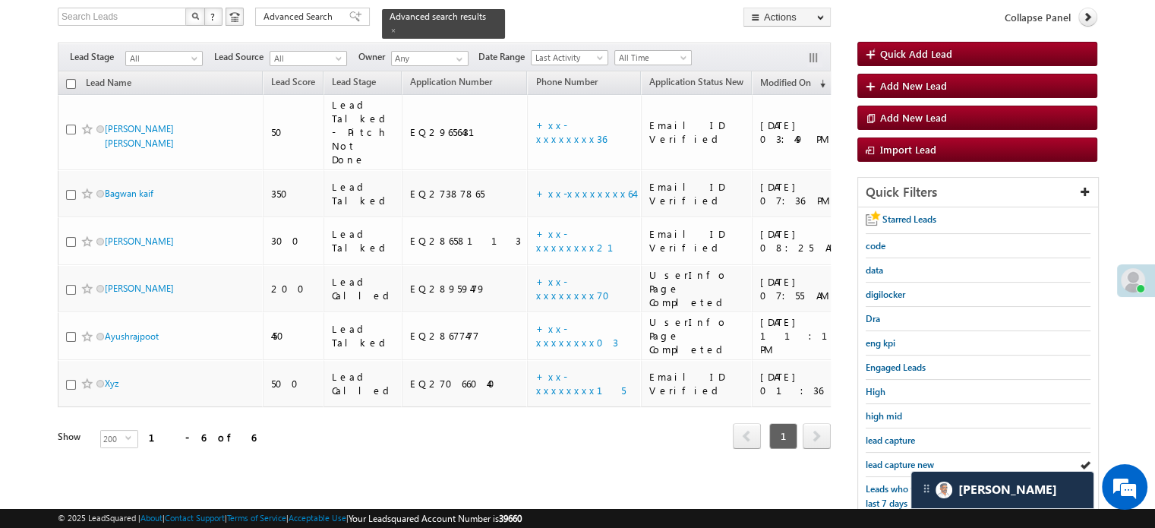
click at [901, 461] on span "lead capture new" at bounding box center [900, 464] width 68 height 11
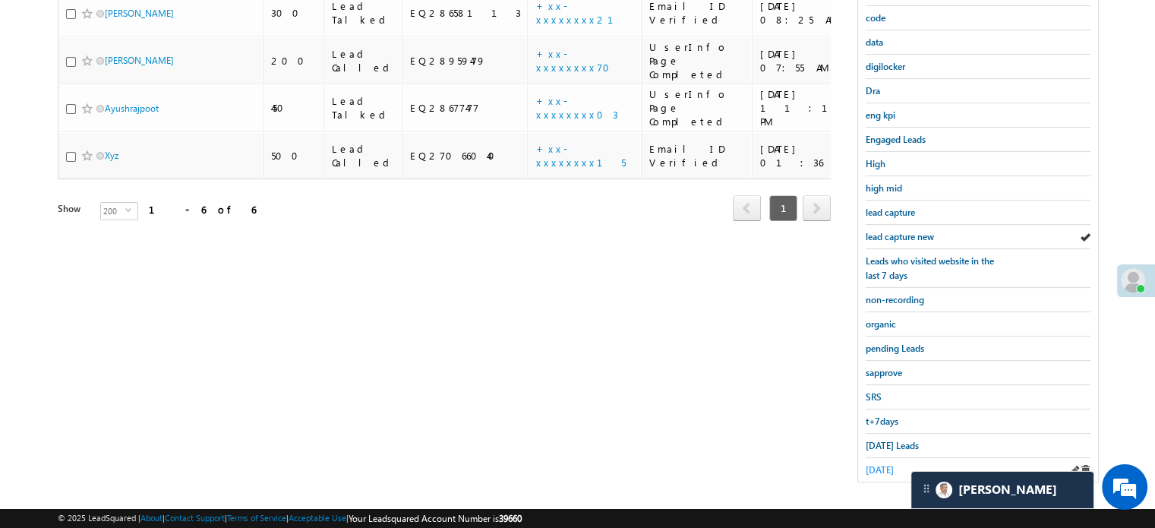
click at [875, 464] on span "[DATE]" at bounding box center [880, 469] width 28 height 11
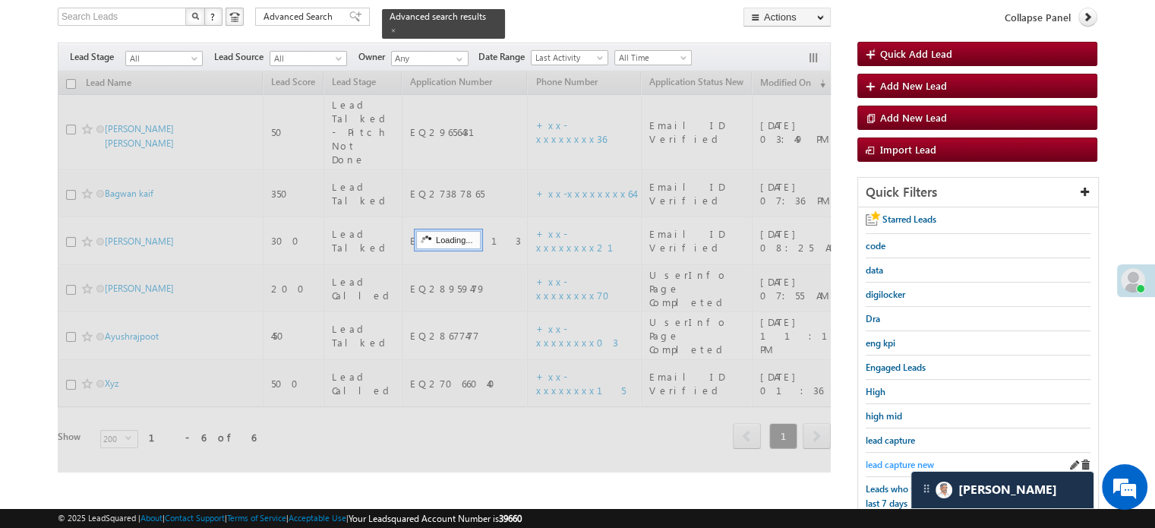
click at [893, 459] on span "lead capture new" at bounding box center [900, 464] width 68 height 11
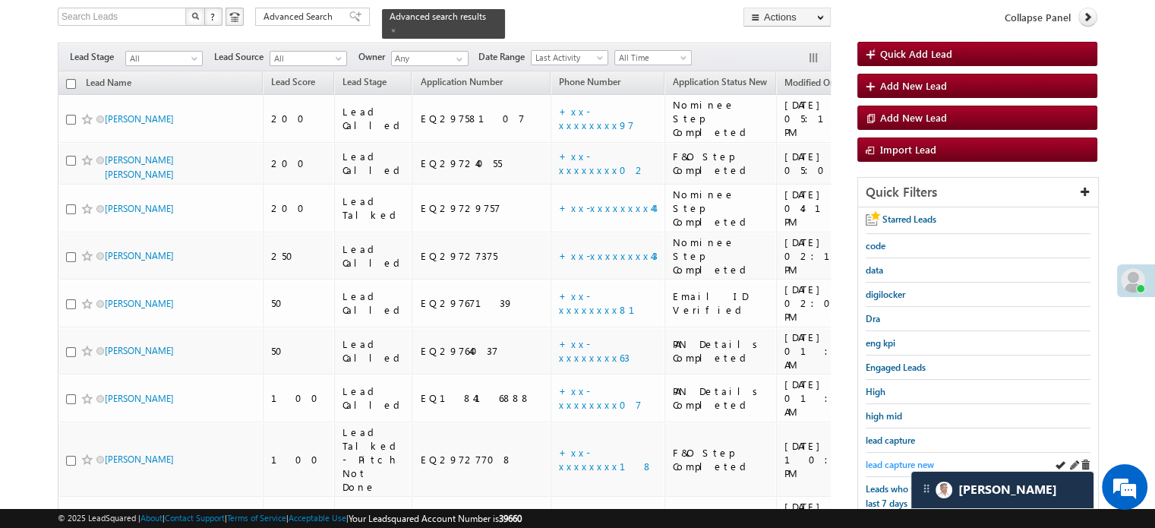
click at [904, 461] on span "lead capture new" at bounding box center [900, 464] width 68 height 11
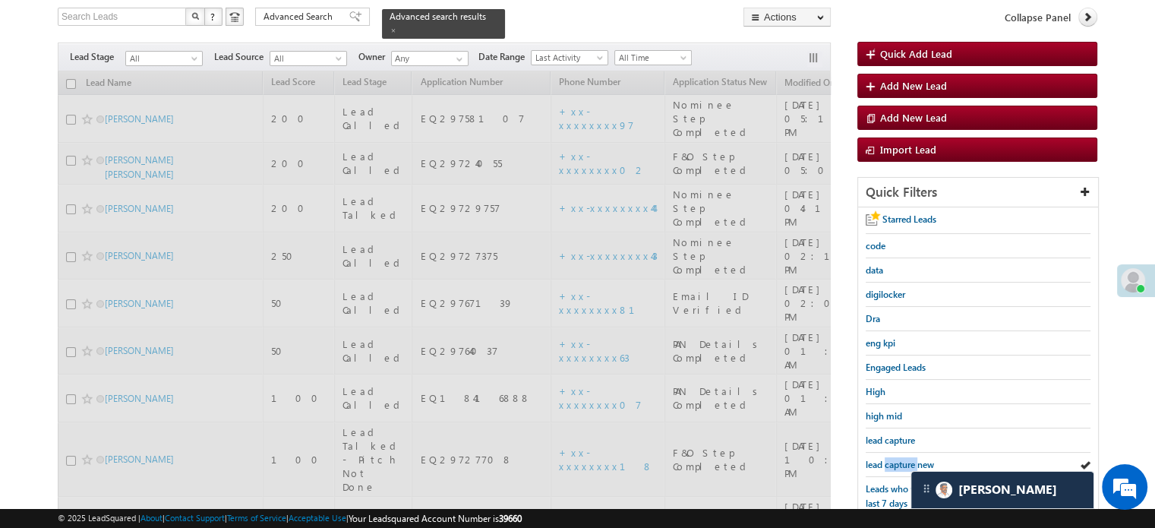
click at [904, 461] on span "lead capture new" at bounding box center [900, 464] width 68 height 11
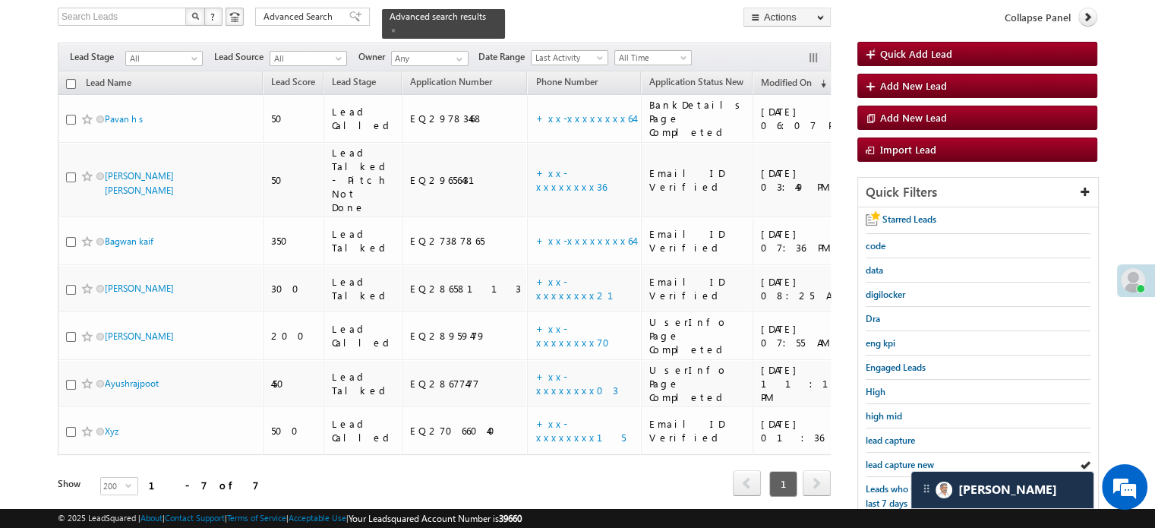
click at [904, 461] on span "lead capture new" at bounding box center [900, 464] width 68 height 11
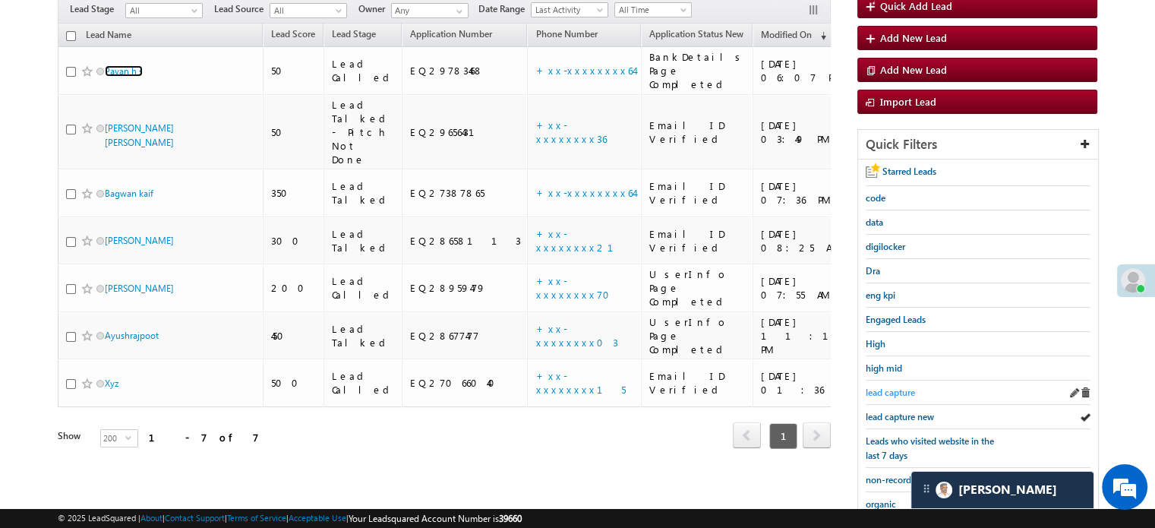
scroll to position [174, 0]
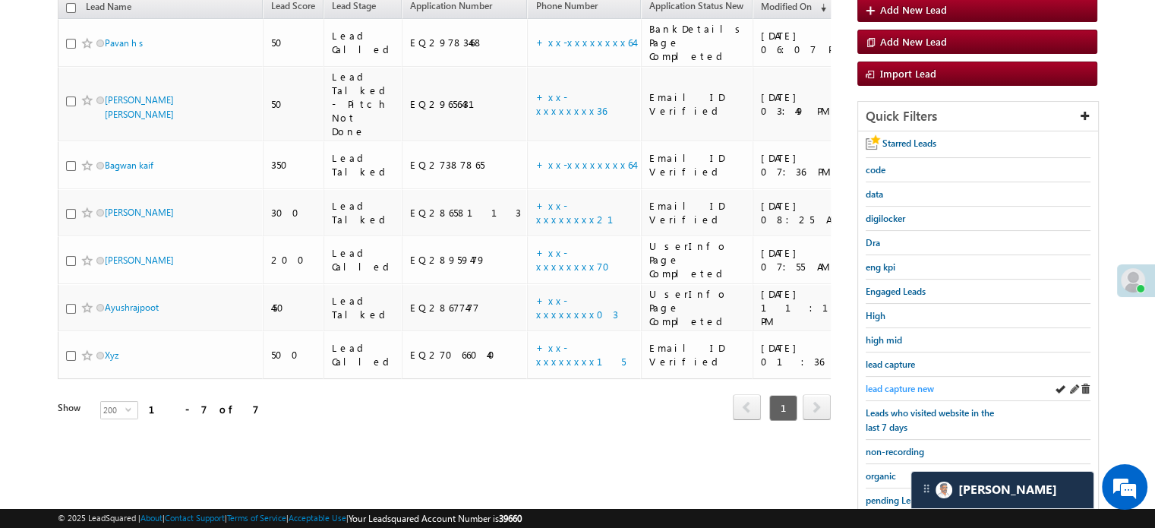
click at [894, 385] on span "lead capture new" at bounding box center [900, 388] width 68 height 11
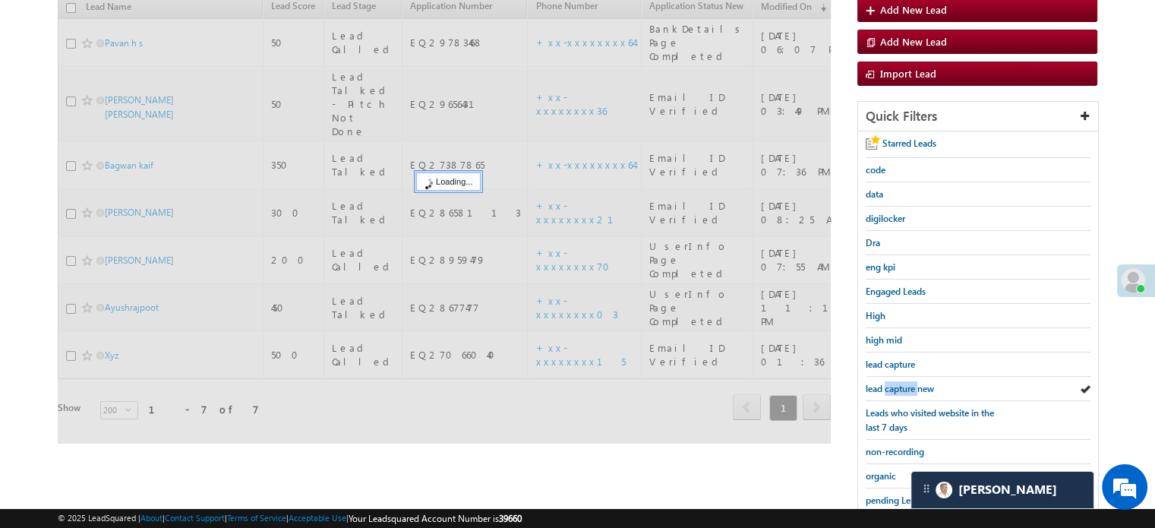
click at [894, 385] on span "lead capture new" at bounding box center [900, 388] width 68 height 11
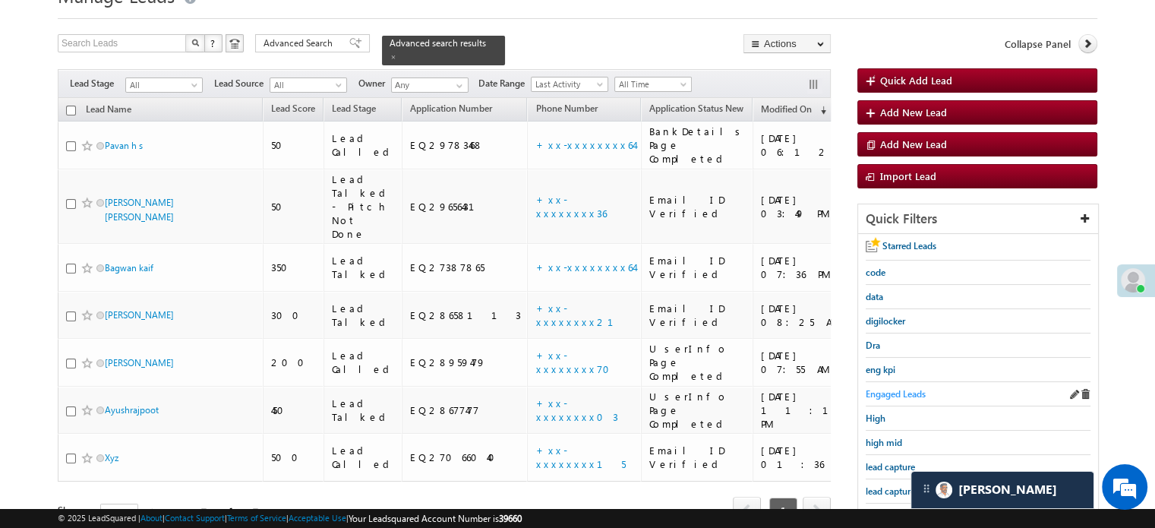
scroll to position [98, 0]
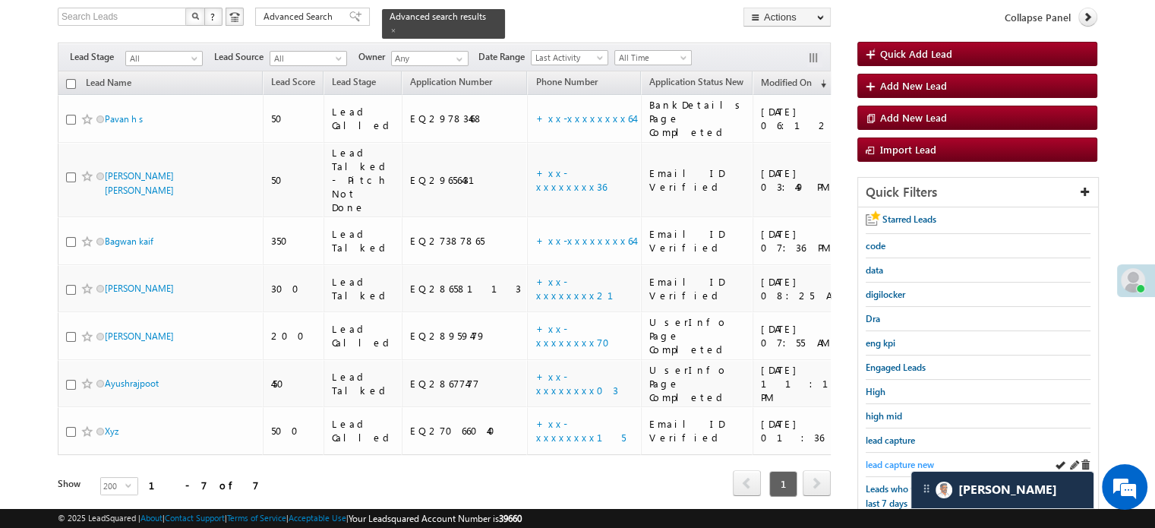
click at [894, 459] on span "lead capture new" at bounding box center [900, 464] width 68 height 11
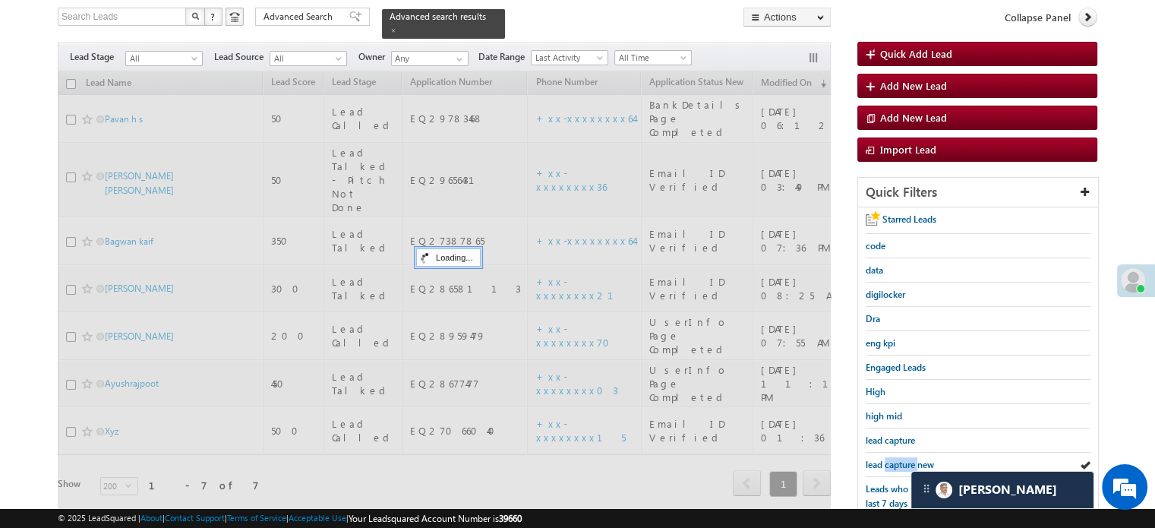
click at [894, 459] on span "lead capture new" at bounding box center [900, 464] width 68 height 11
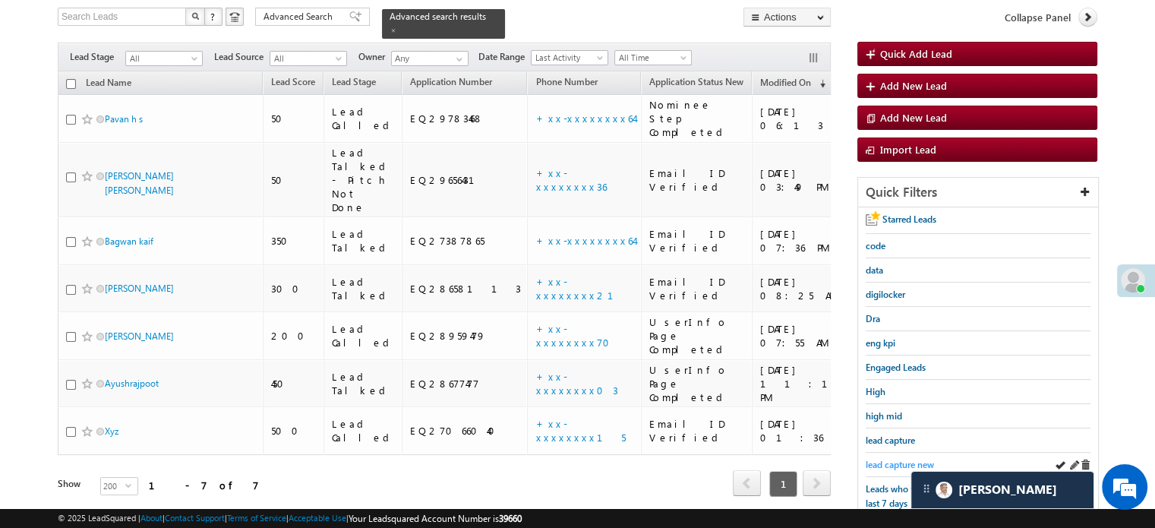
click at [885, 457] on link "lead capture new" at bounding box center [900, 464] width 68 height 14
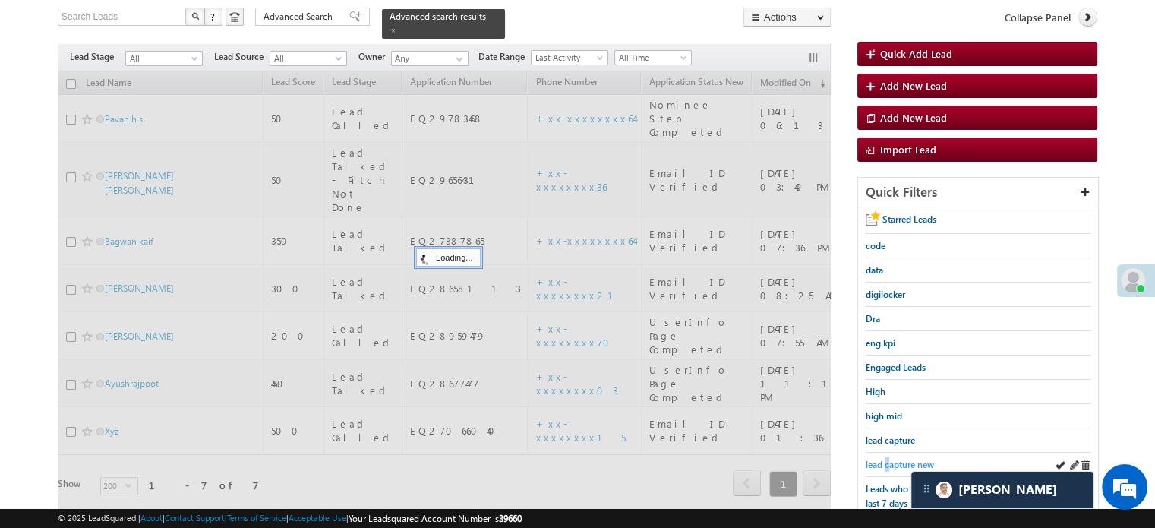
click at [888, 459] on span "lead capture new" at bounding box center [900, 464] width 68 height 11
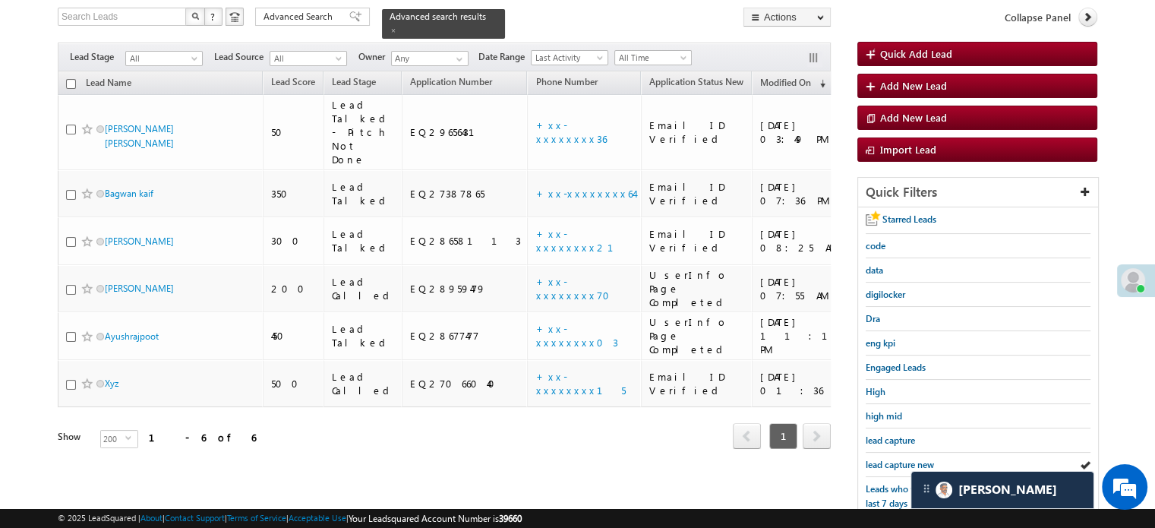
click at [888, 459] on span "lead capture new" at bounding box center [900, 464] width 68 height 11
click at [866, 459] on span "lead capture new" at bounding box center [900, 464] width 68 height 11
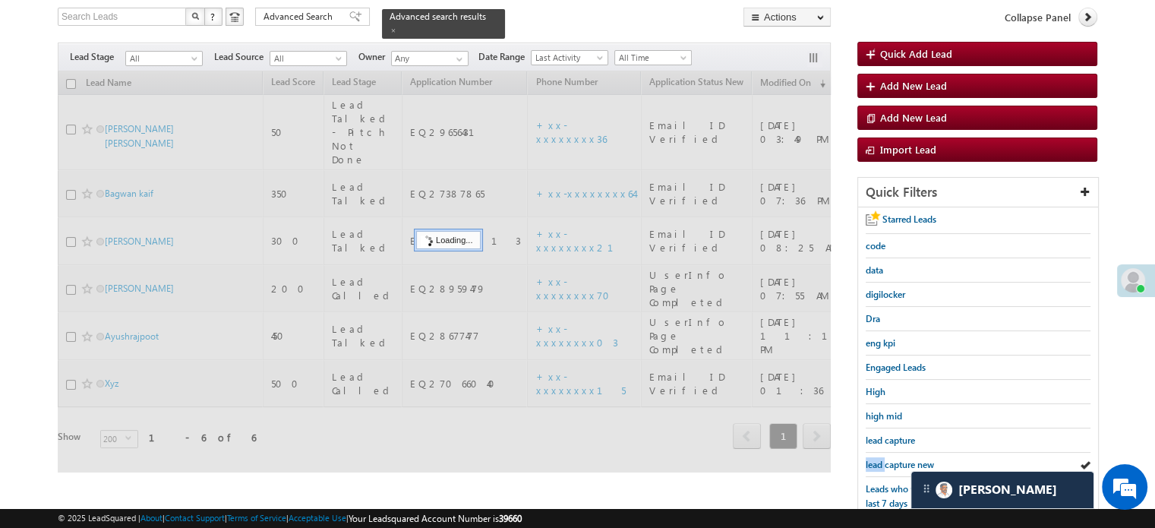
click at [866, 459] on span "lead capture new" at bounding box center [900, 464] width 68 height 11
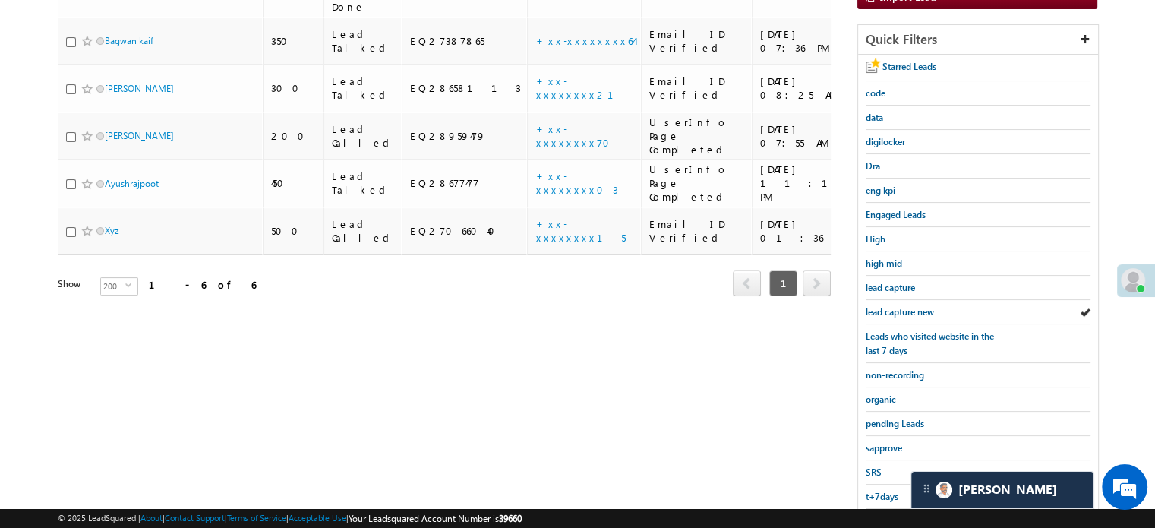
scroll to position [326, 0]
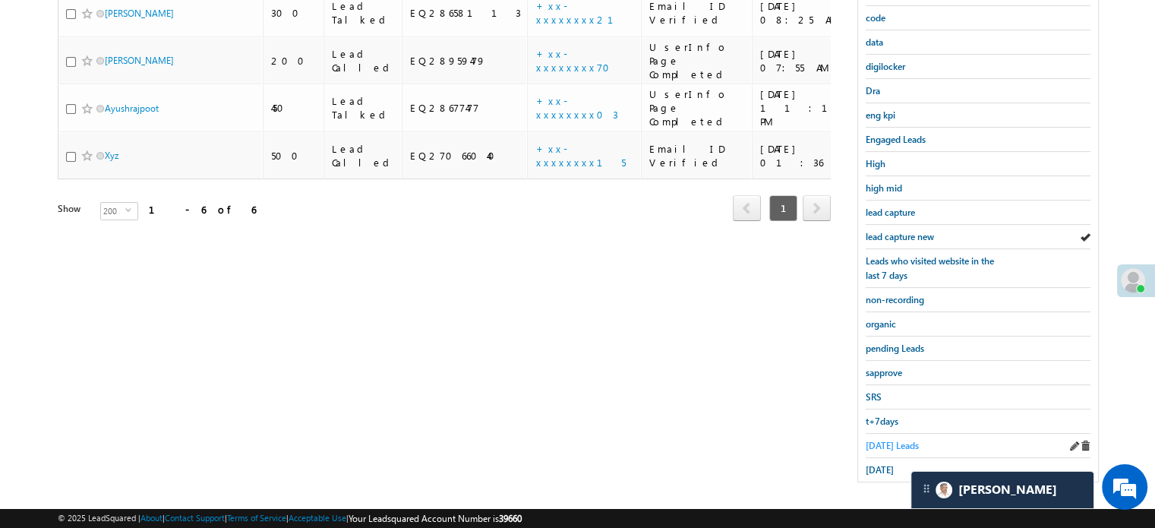
click at [881, 440] on span "[DATE] Leads" at bounding box center [892, 445] width 53 height 11
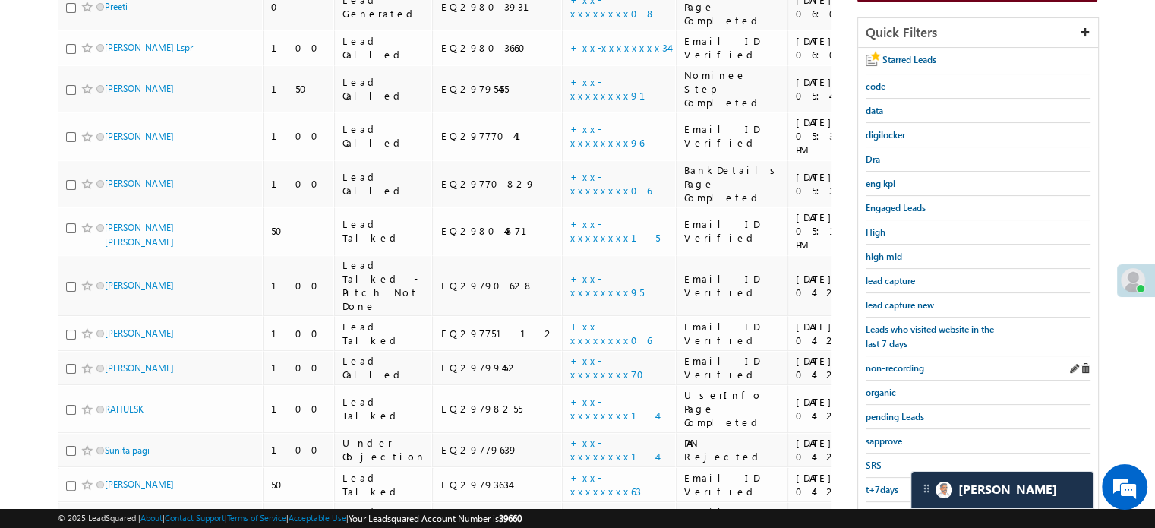
scroll to position [318, 0]
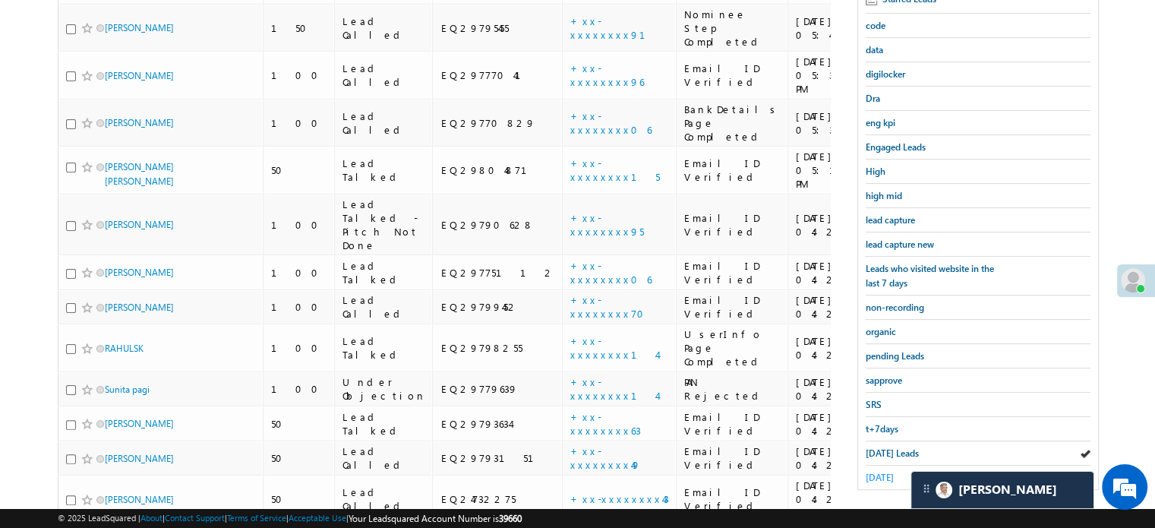
click at [866, 472] on span "[DATE]" at bounding box center [880, 477] width 28 height 11
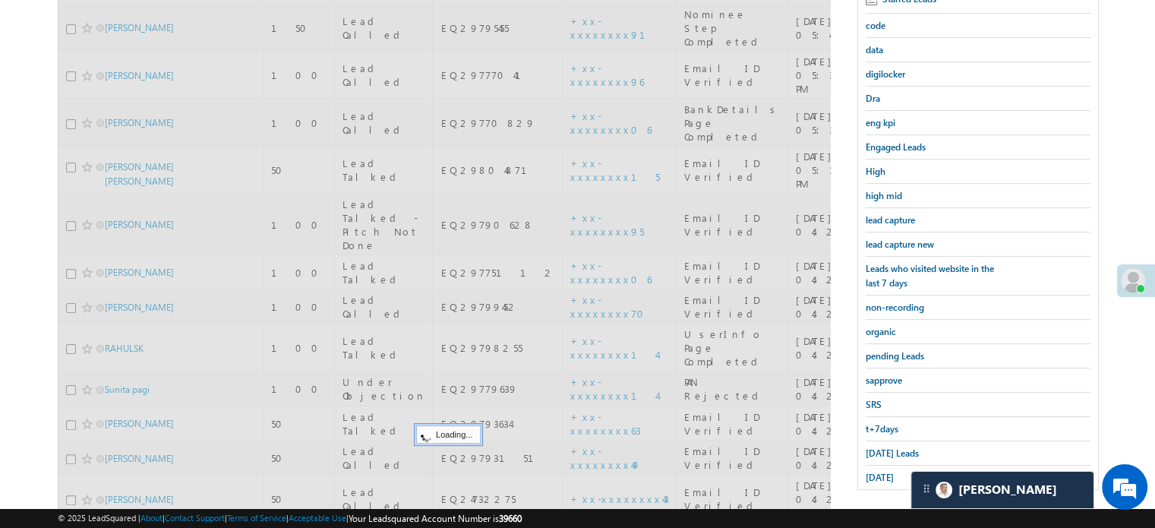
click at [866, 472] on span "[DATE]" at bounding box center [880, 477] width 28 height 11
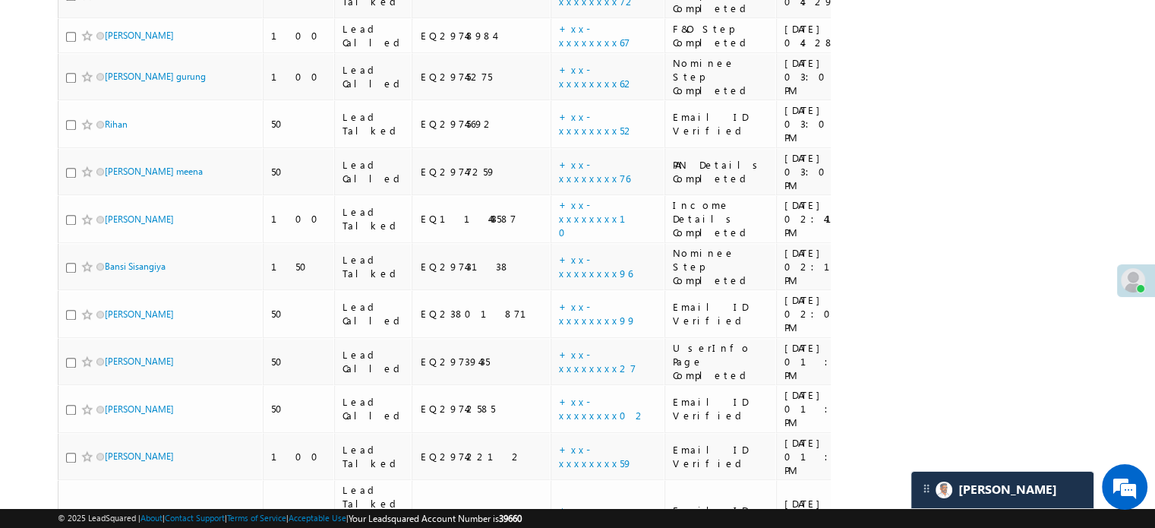
scroll to position [1374, 0]
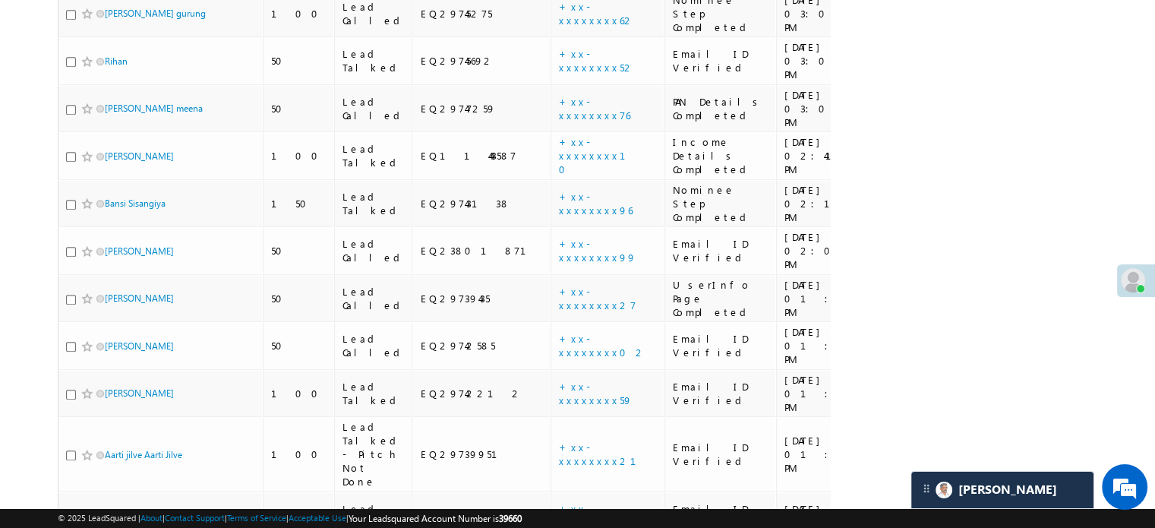
drag, startPoint x: 132, startPoint y: 352, endPoint x: 122, endPoint y: 345, distance: 12.0
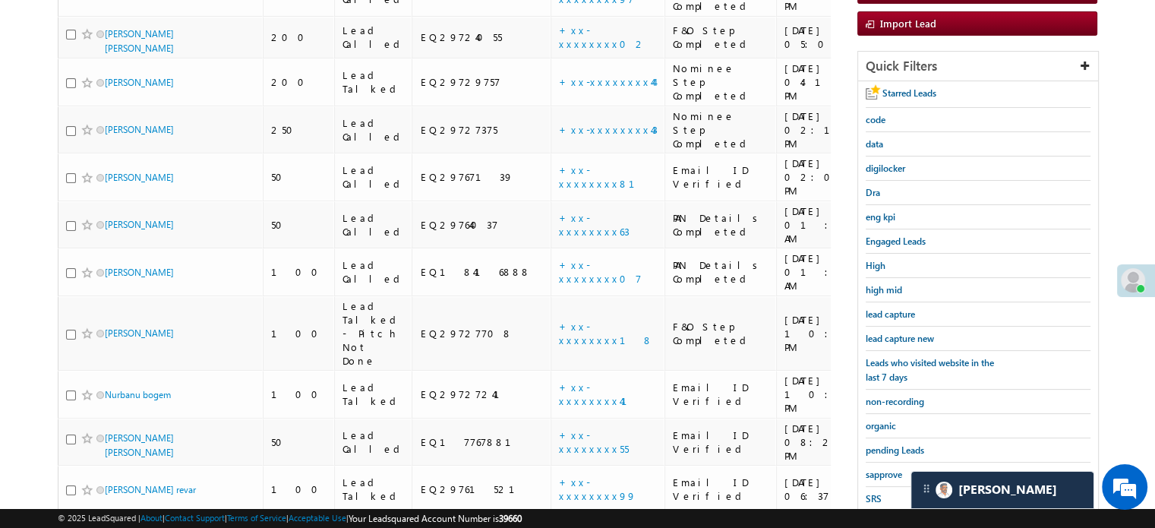
scroll to position [198, 0]
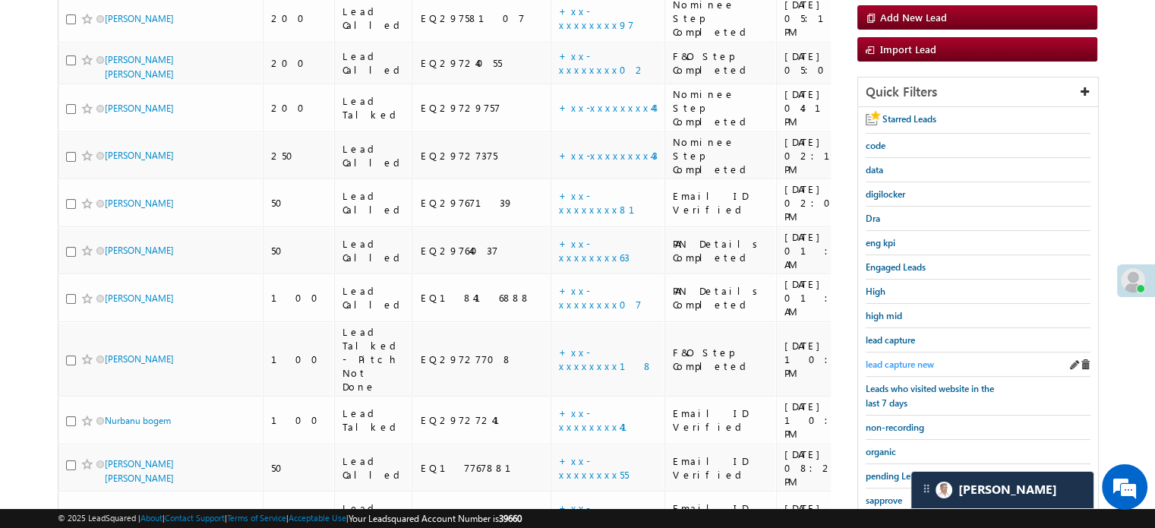
click at [904, 358] on span "lead capture new" at bounding box center [900, 363] width 68 height 11
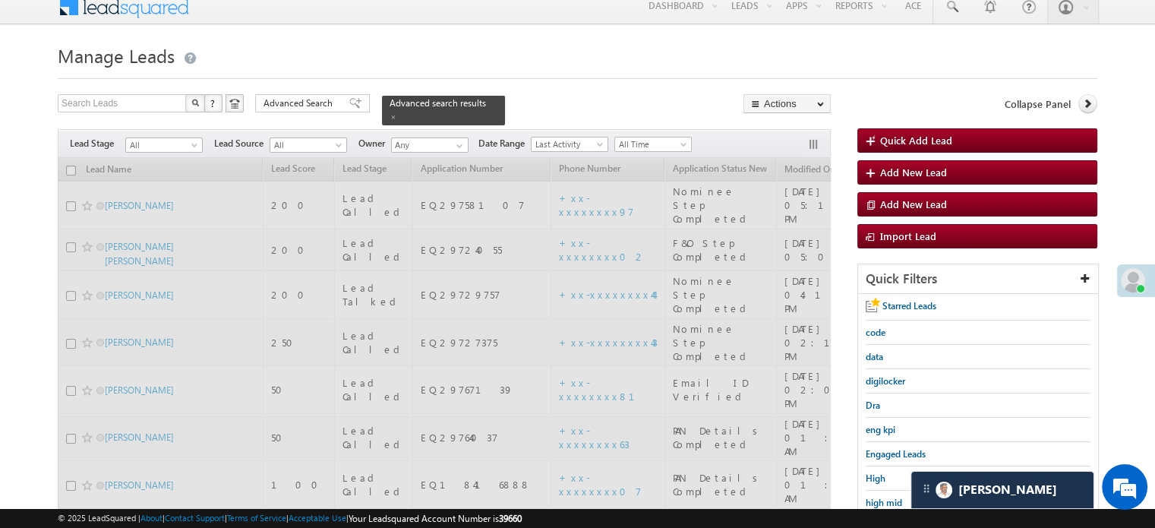
scroll to position [0, 0]
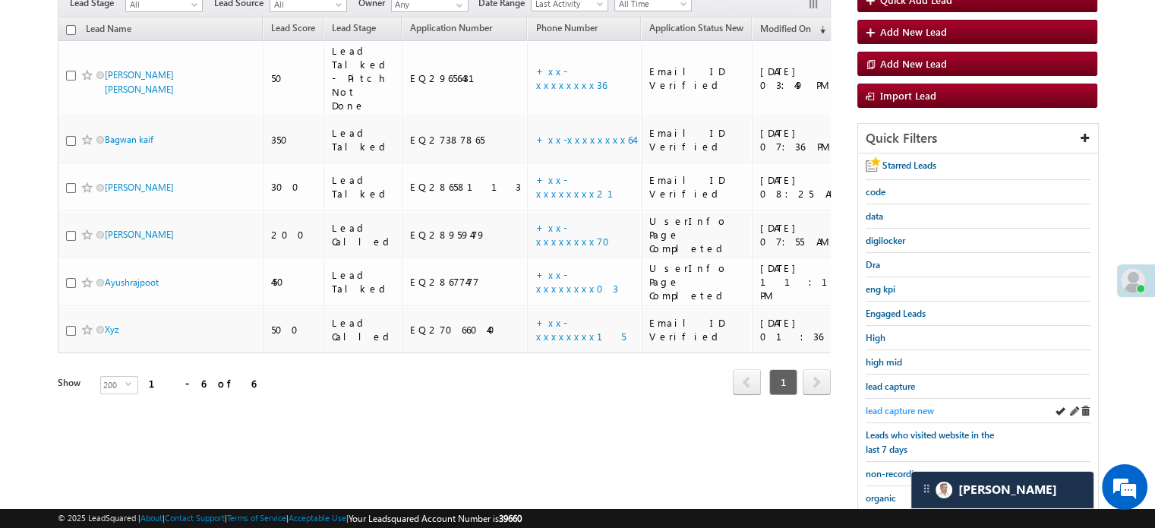
click at [919, 406] on span "lead capture new" at bounding box center [900, 410] width 68 height 11
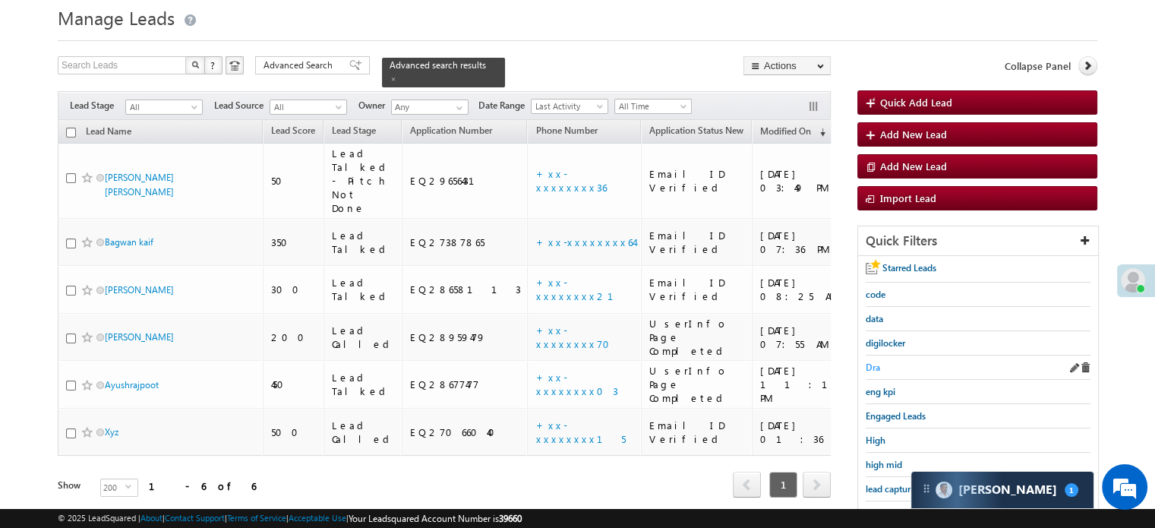
scroll to position [76, 0]
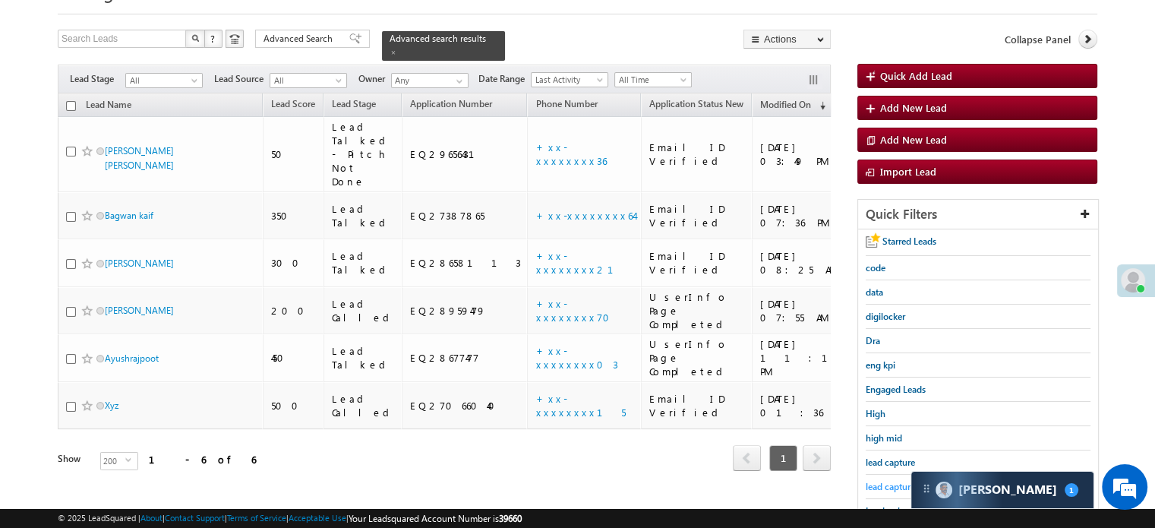
click at [884, 481] on span "lead capture new" at bounding box center [900, 486] width 68 height 11
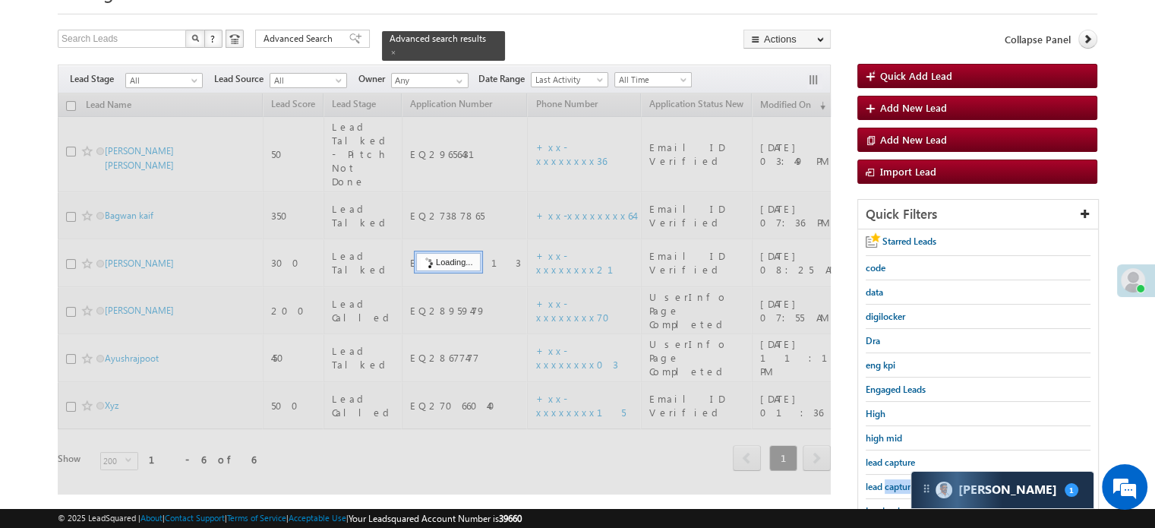
click at [884, 481] on span "lead capture new" at bounding box center [900, 486] width 68 height 11
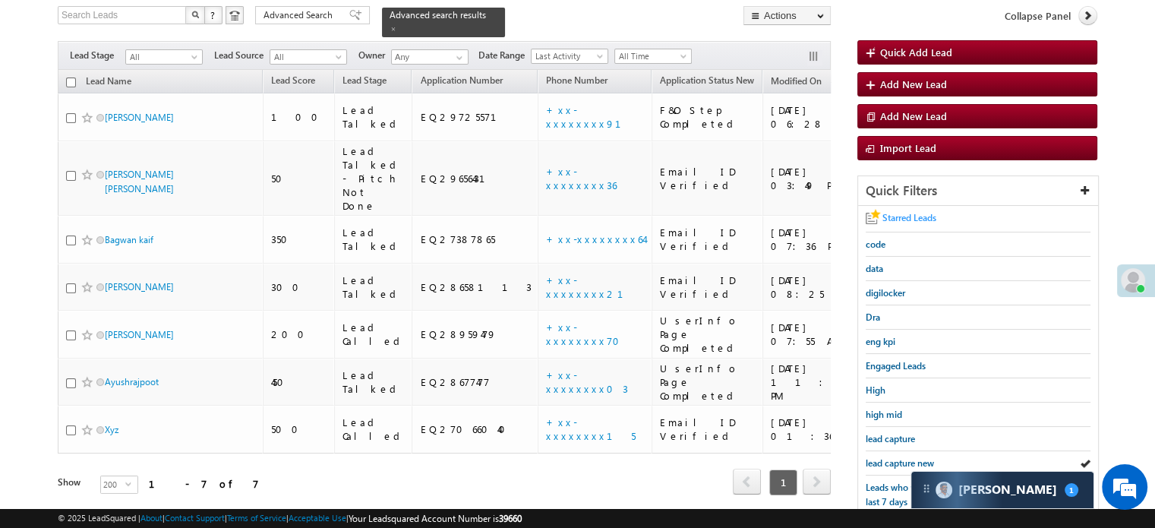
scroll to position [304, 0]
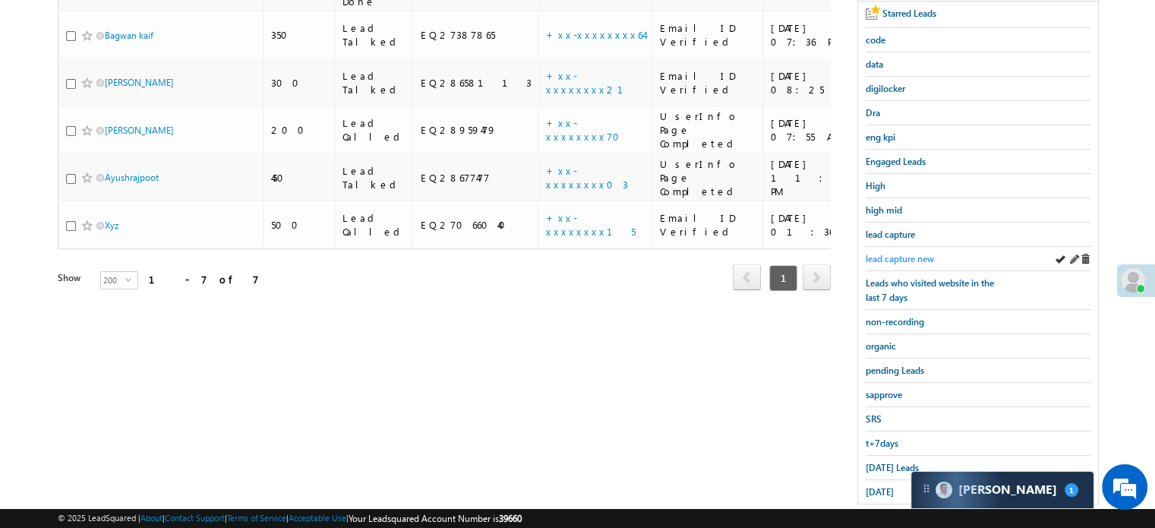
click at [884, 257] on span "lead capture new" at bounding box center [900, 258] width 68 height 11
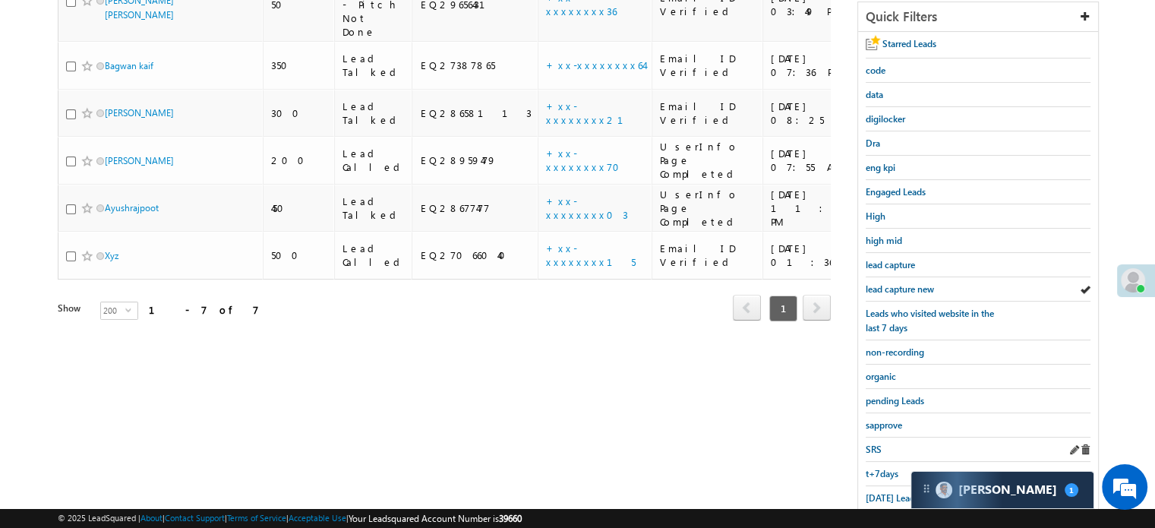
scroll to position [326, 0]
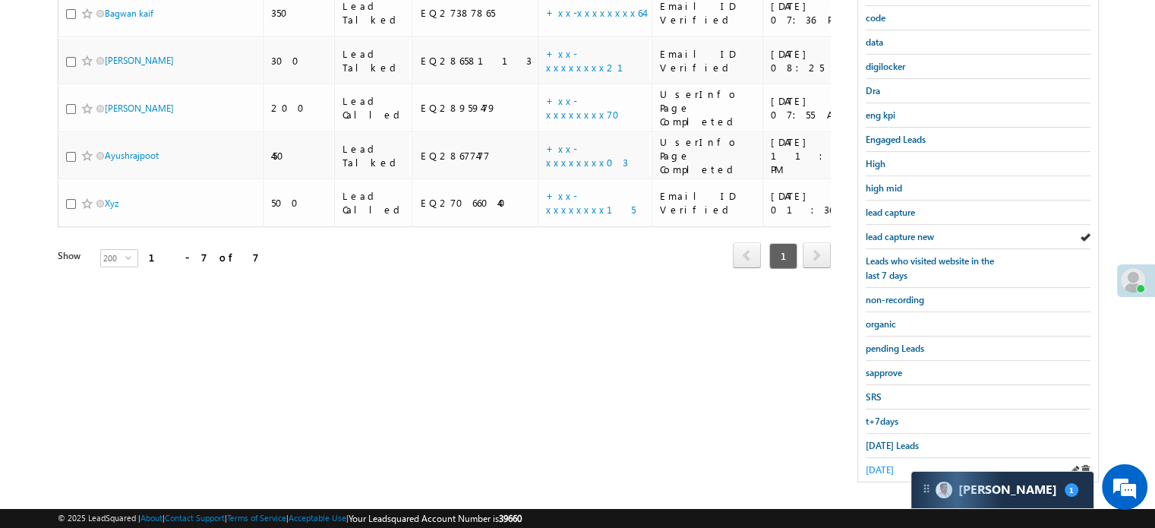
click at [889, 464] on span "[DATE]" at bounding box center [880, 469] width 28 height 11
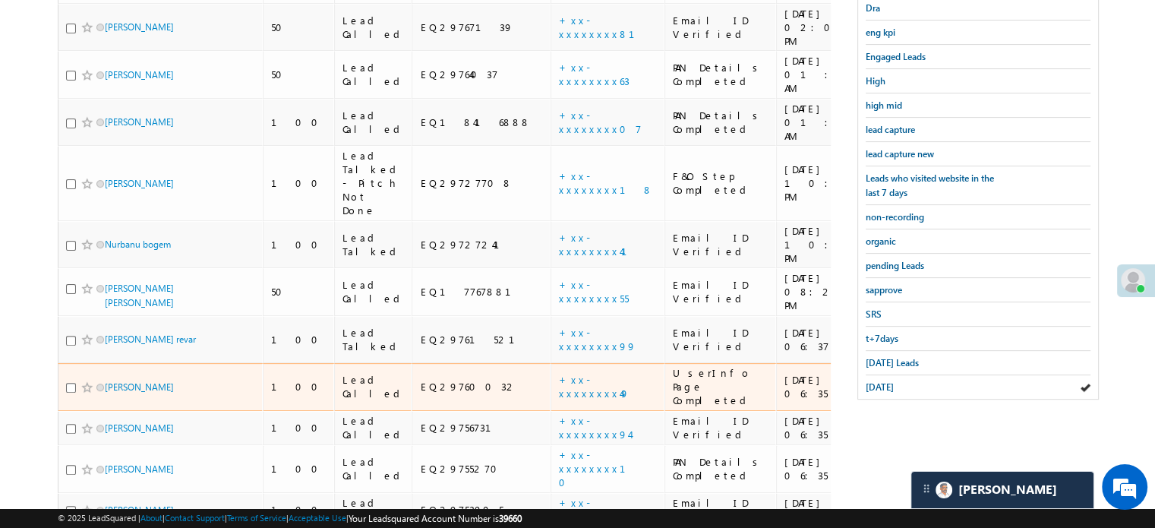
scroll to position [387, 0]
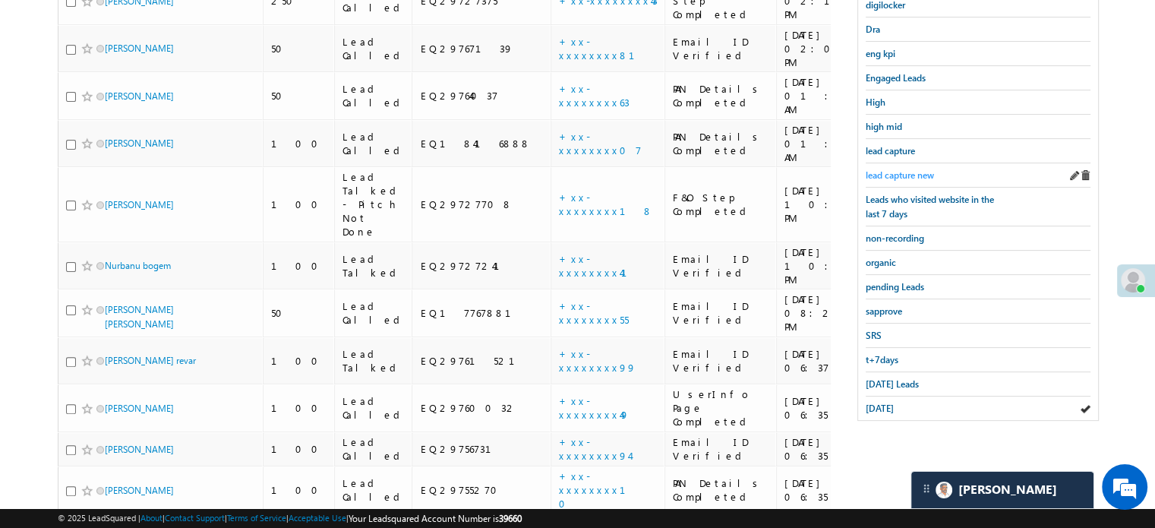
click at [919, 168] on link "lead capture new" at bounding box center [900, 175] width 68 height 14
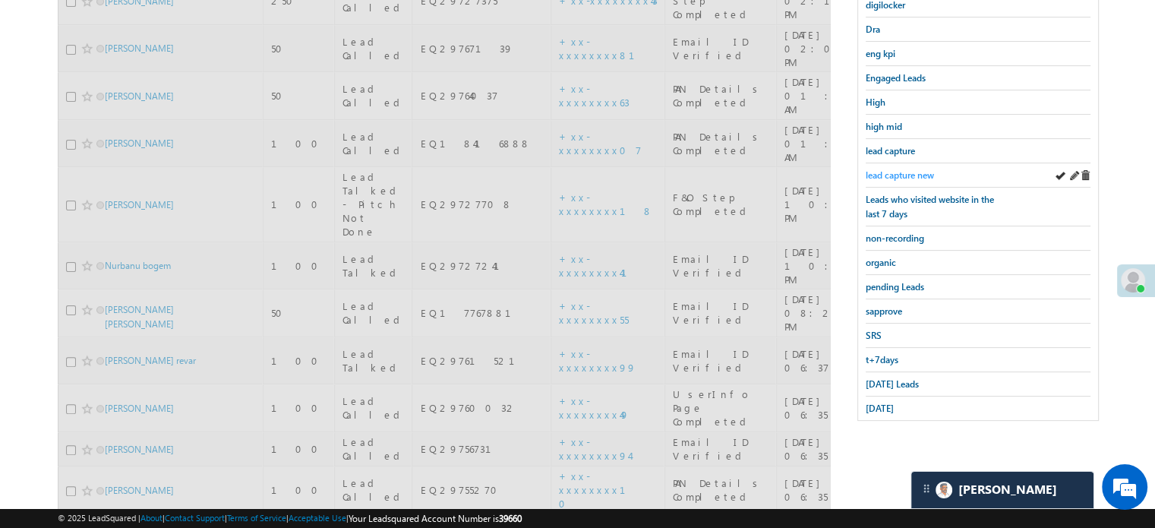
click at [904, 173] on span "lead capture new" at bounding box center [900, 174] width 68 height 11
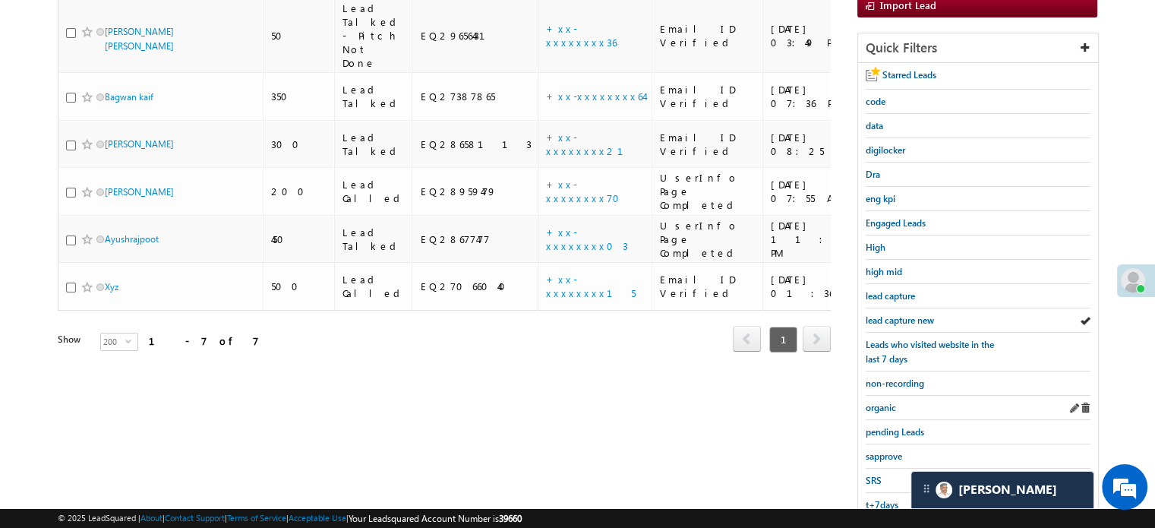
scroll to position [326, 0]
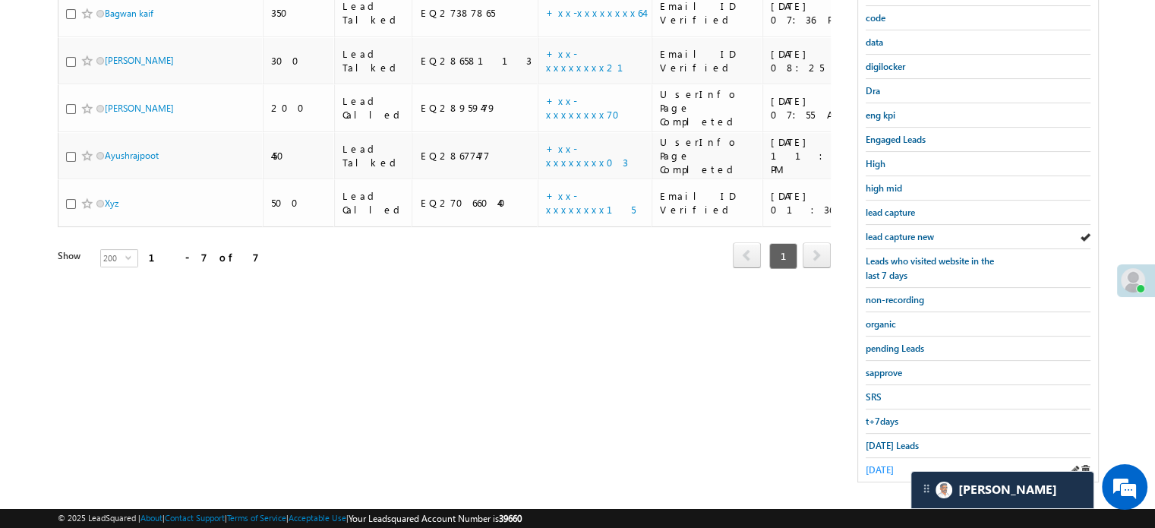
click at [887, 464] on span "[DATE]" at bounding box center [880, 469] width 28 height 11
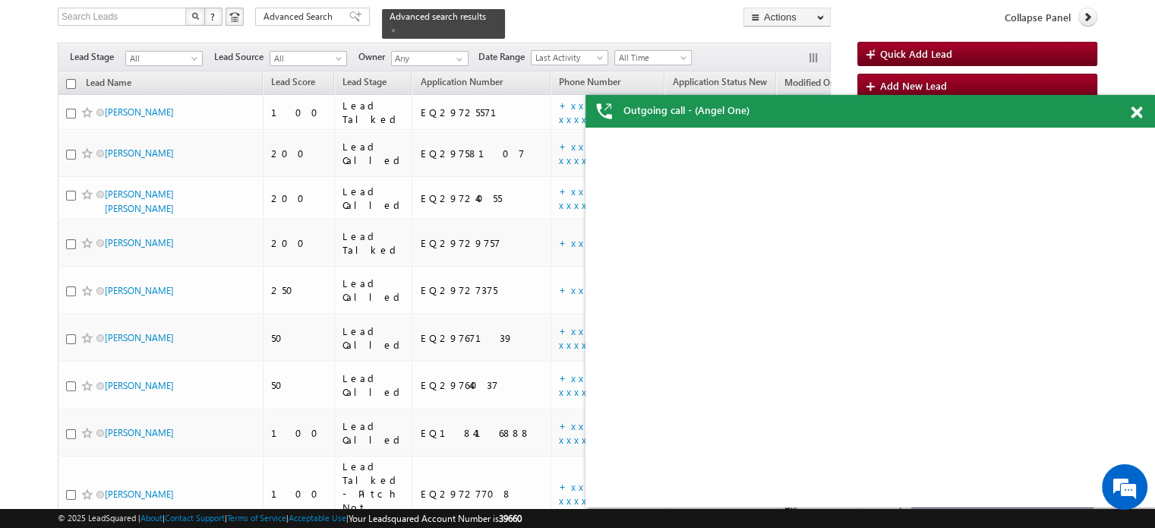
scroll to position [0, 0]
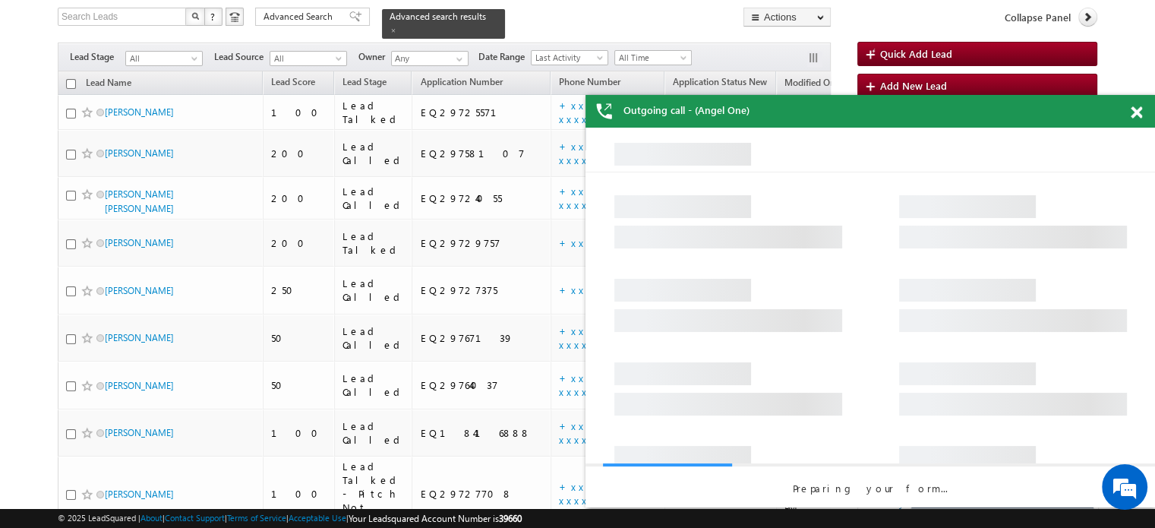
click at [1134, 112] on span at bounding box center [1136, 112] width 11 height 13
click at [1134, 112] on div "Outgoing call - (Angel One)" at bounding box center [869, 111] width 569 height 33
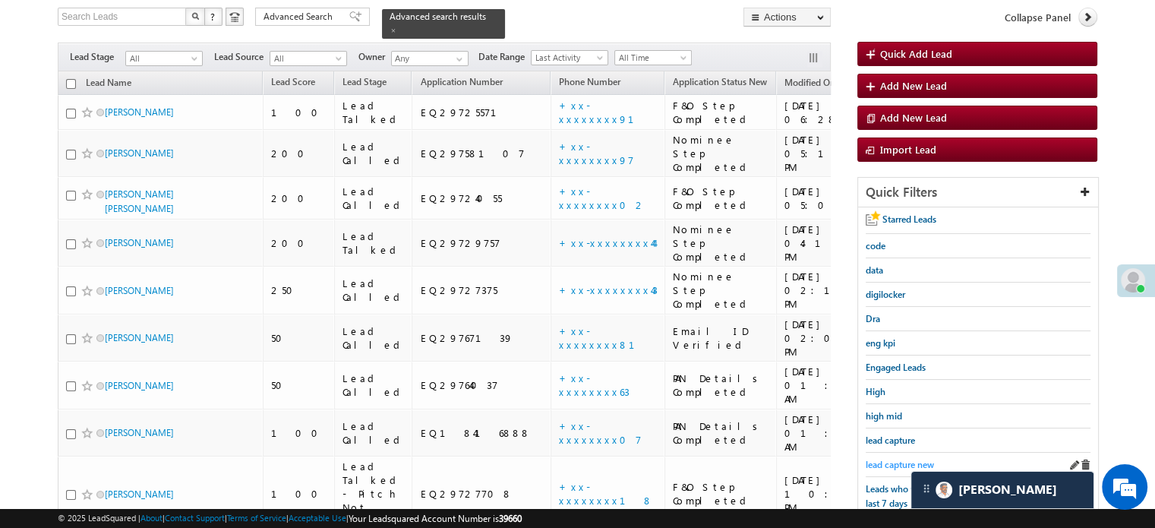
click at [878, 459] on span "lead capture new" at bounding box center [900, 464] width 68 height 11
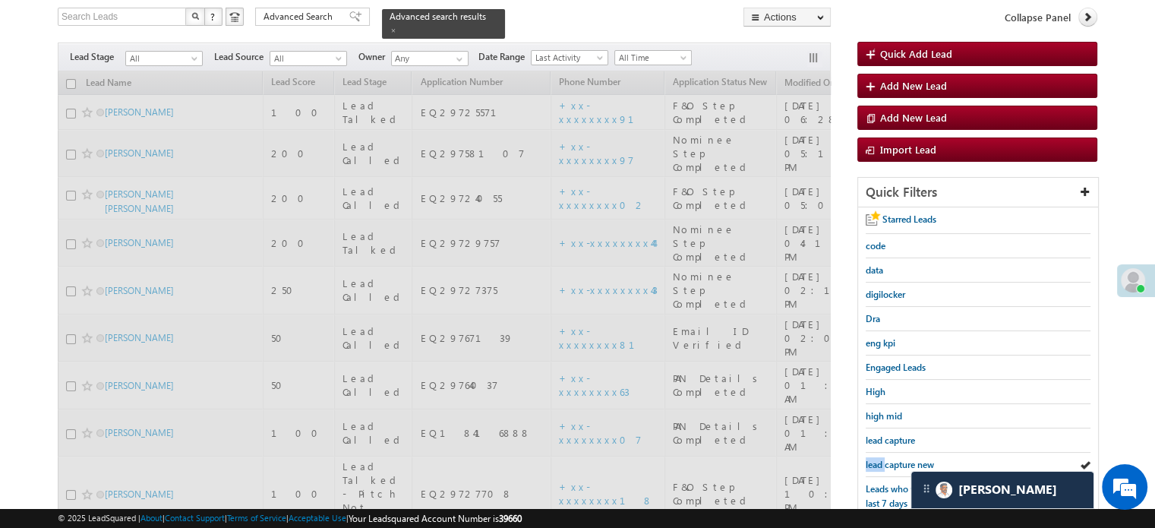
click at [878, 459] on span "lead capture new" at bounding box center [900, 464] width 68 height 11
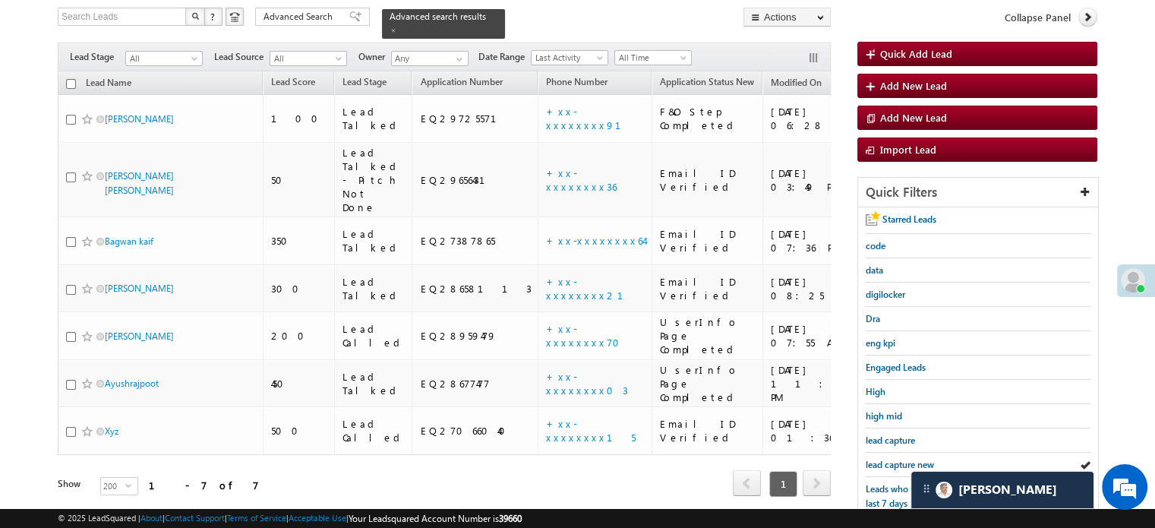
click at [878, 459] on span "lead capture new" at bounding box center [900, 464] width 68 height 11
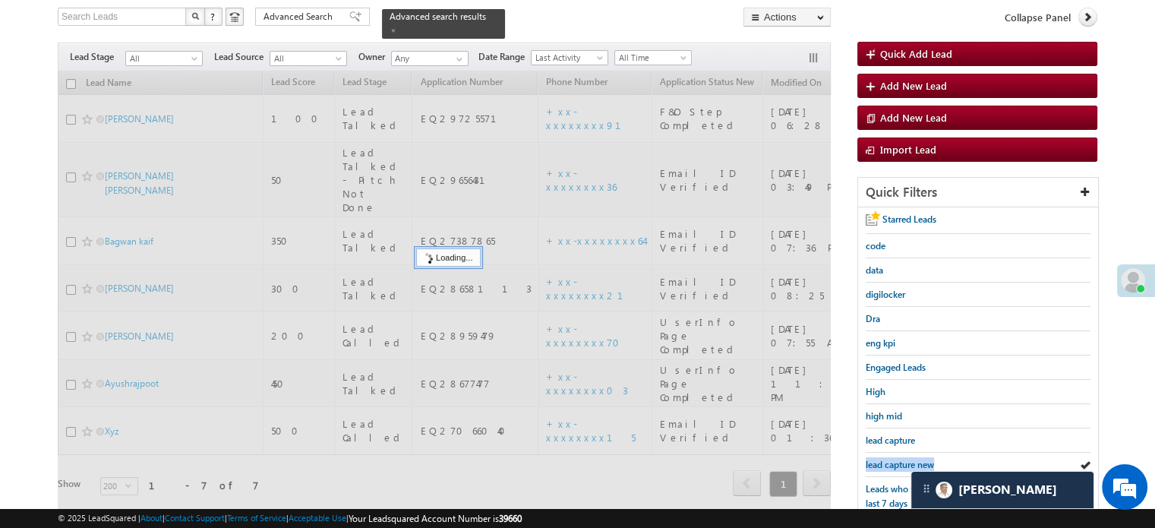
click at [878, 459] on span "lead capture new" at bounding box center [900, 464] width 68 height 11
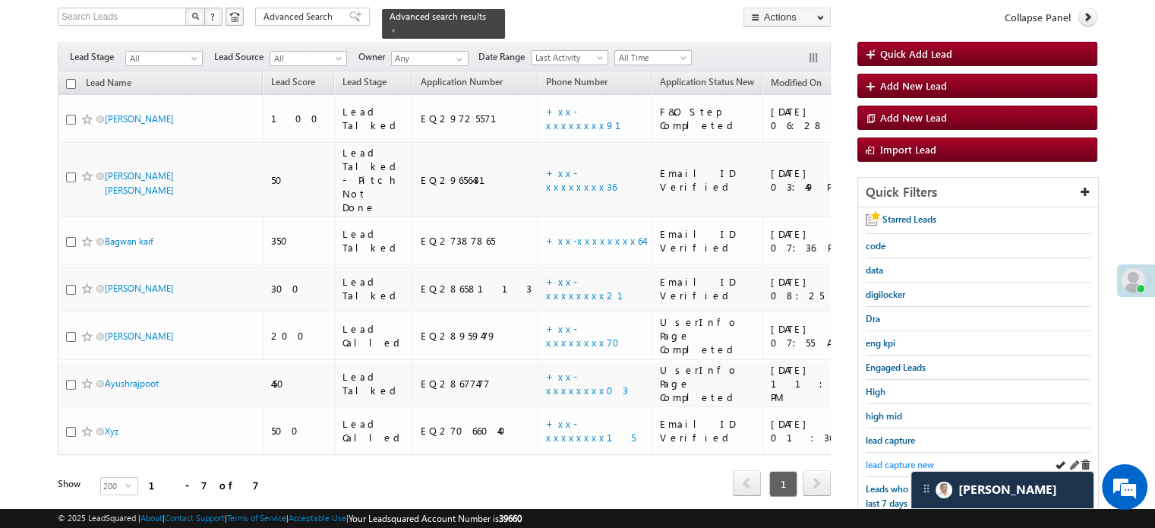
click at [897, 459] on span "lead capture new" at bounding box center [900, 464] width 68 height 11
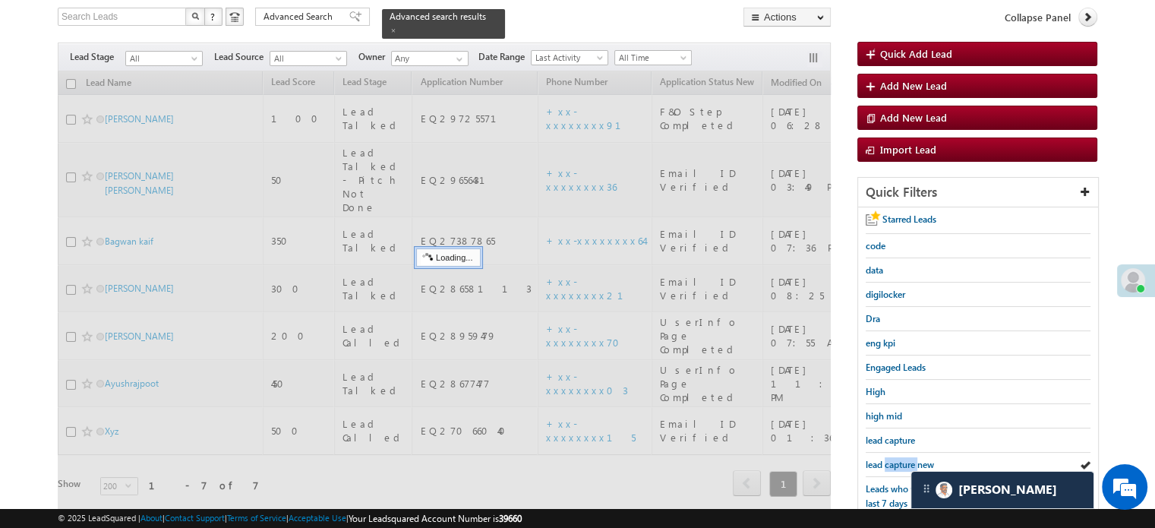
click at [897, 459] on span "lead capture new" at bounding box center [900, 464] width 68 height 11
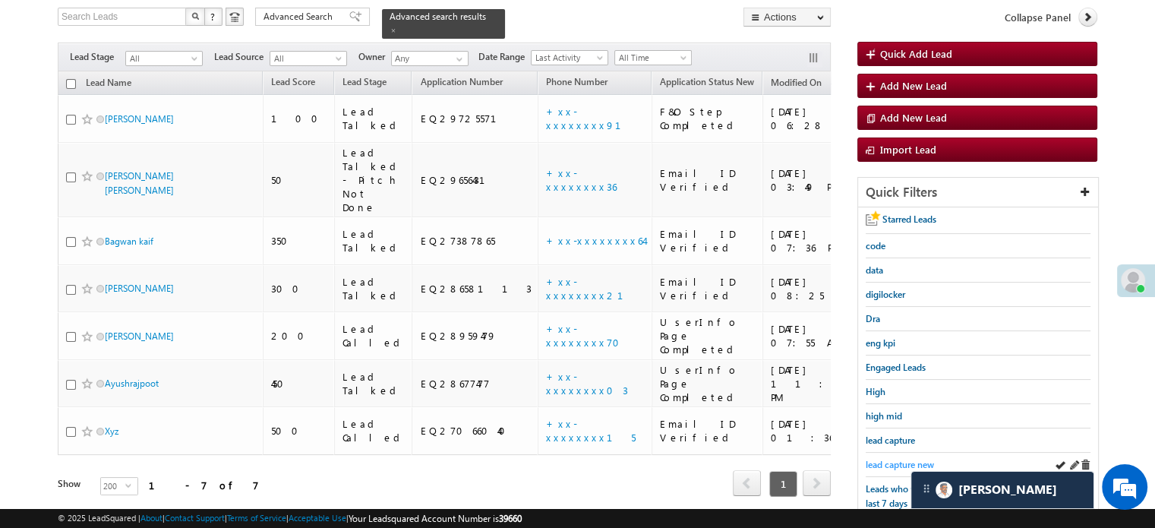
click at [896, 459] on span "lead capture new" at bounding box center [900, 464] width 68 height 11
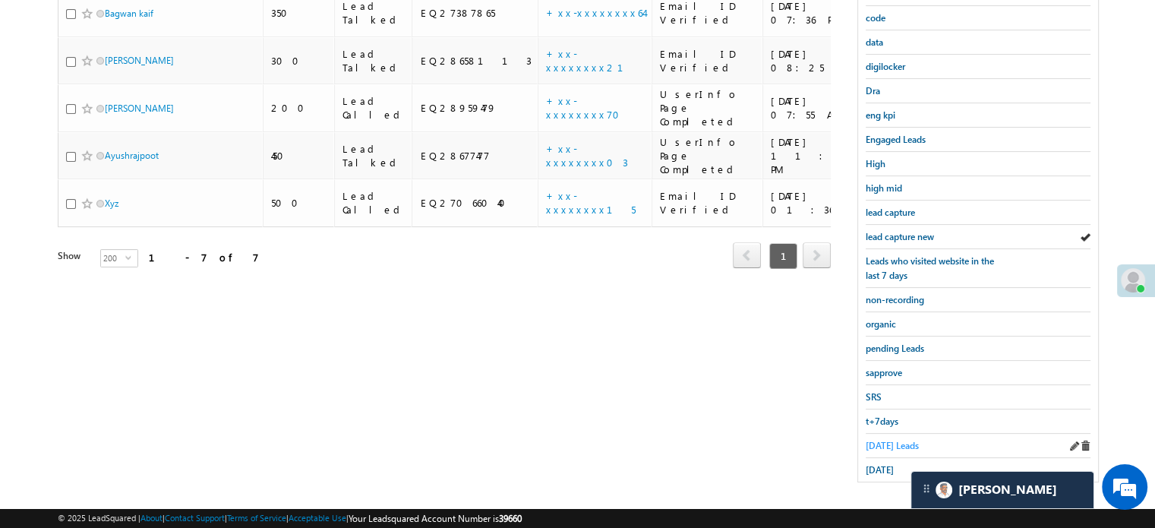
click at [881, 440] on span "[DATE] Leads" at bounding box center [892, 445] width 53 height 11
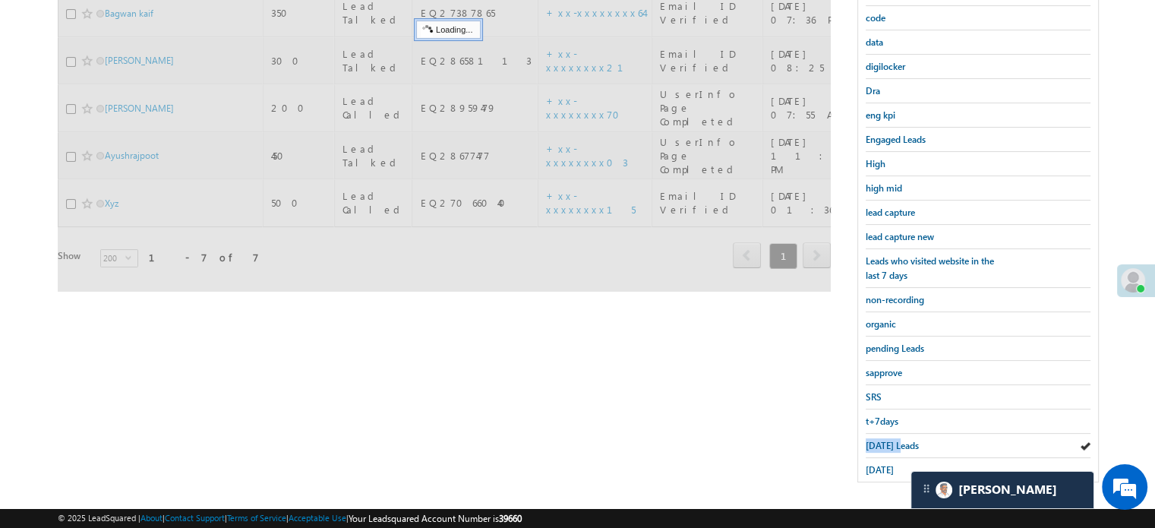
click at [881, 440] on span "[DATE] Leads" at bounding box center [892, 445] width 53 height 11
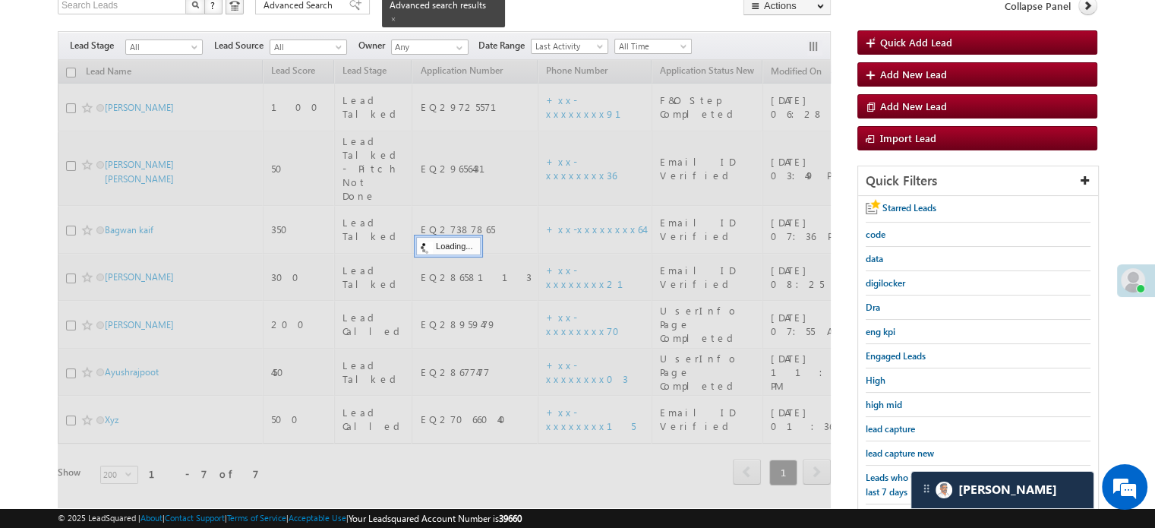
scroll to position [98, 0]
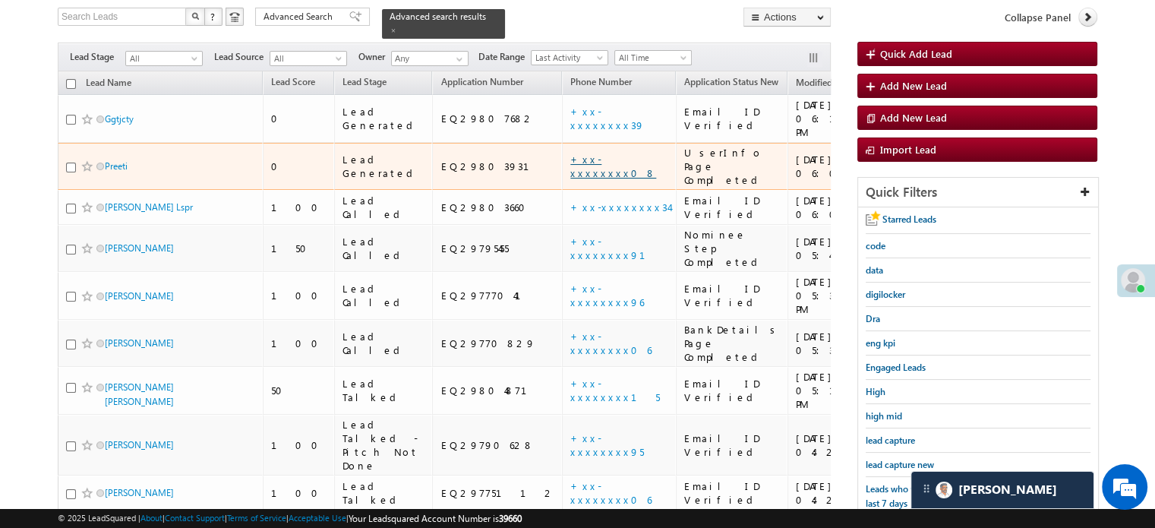
click at [570, 153] on link "+xx-xxxxxxxx08" at bounding box center [613, 166] width 86 height 27
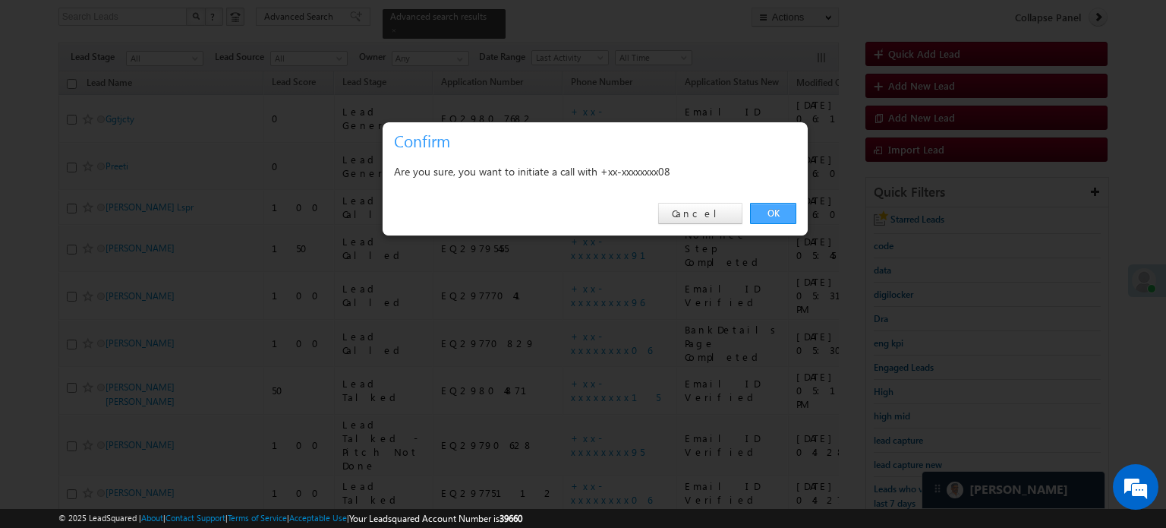
click at [780, 208] on link "OK" at bounding box center [773, 213] width 46 height 21
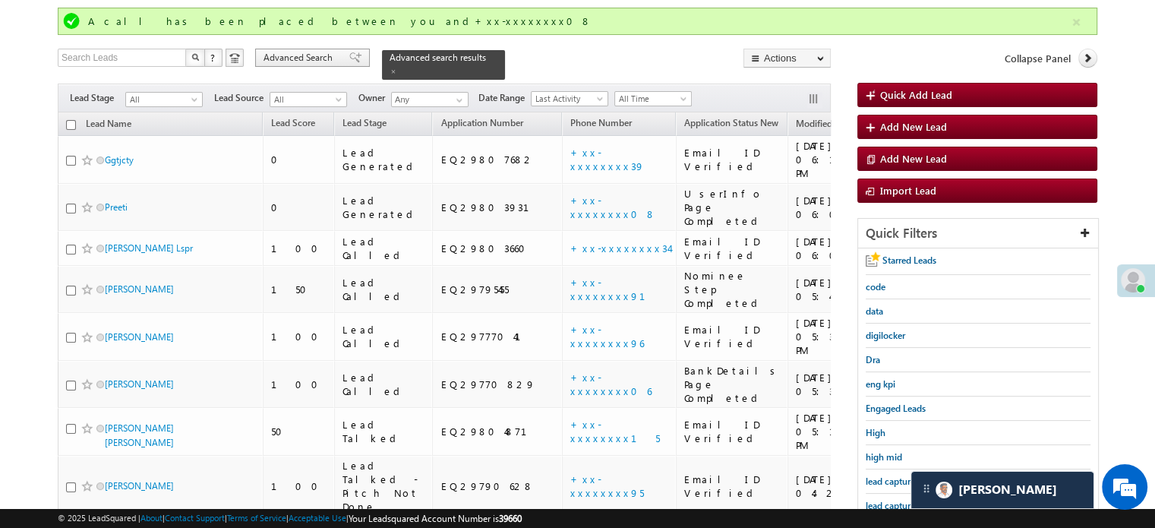
scroll to position [139, 0]
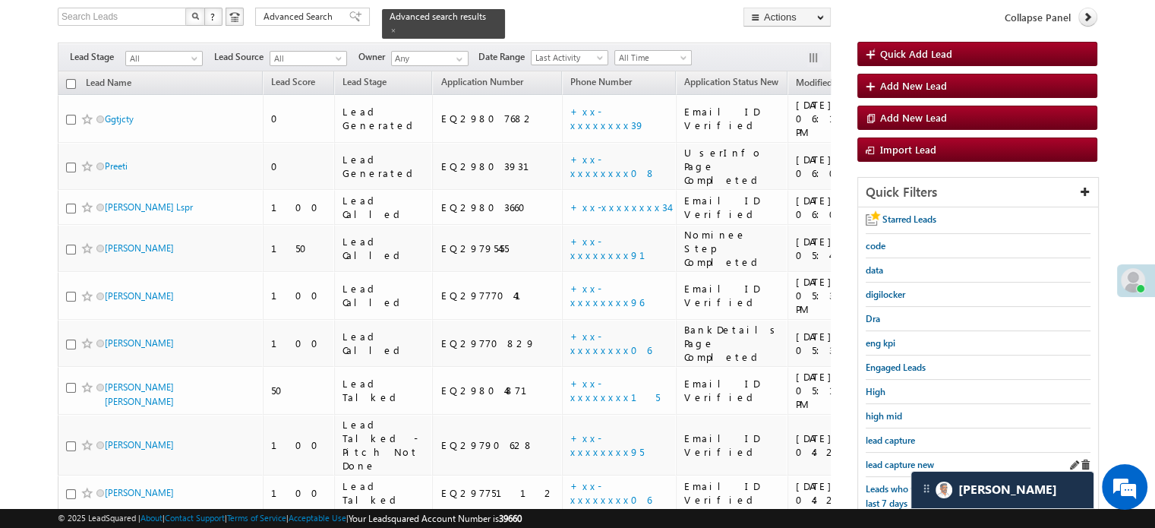
click at [909, 467] on div "lead capture new" at bounding box center [978, 465] width 225 height 24
click at [908, 467] on div "lead capture new" at bounding box center [978, 465] width 225 height 24
click at [903, 464] on span "lead capture new" at bounding box center [900, 464] width 68 height 11
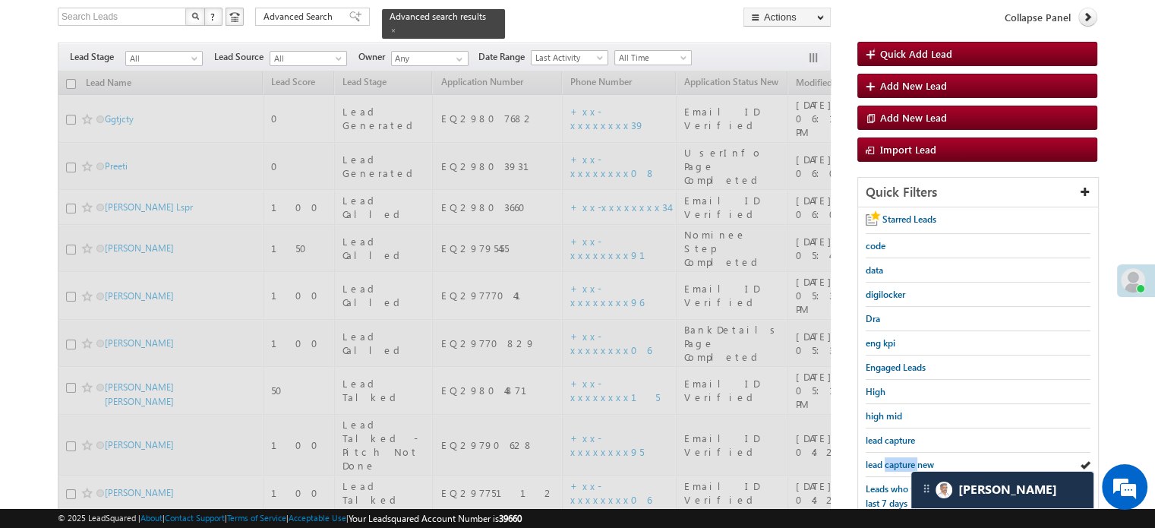
click at [903, 464] on span "lead capture new" at bounding box center [900, 464] width 68 height 11
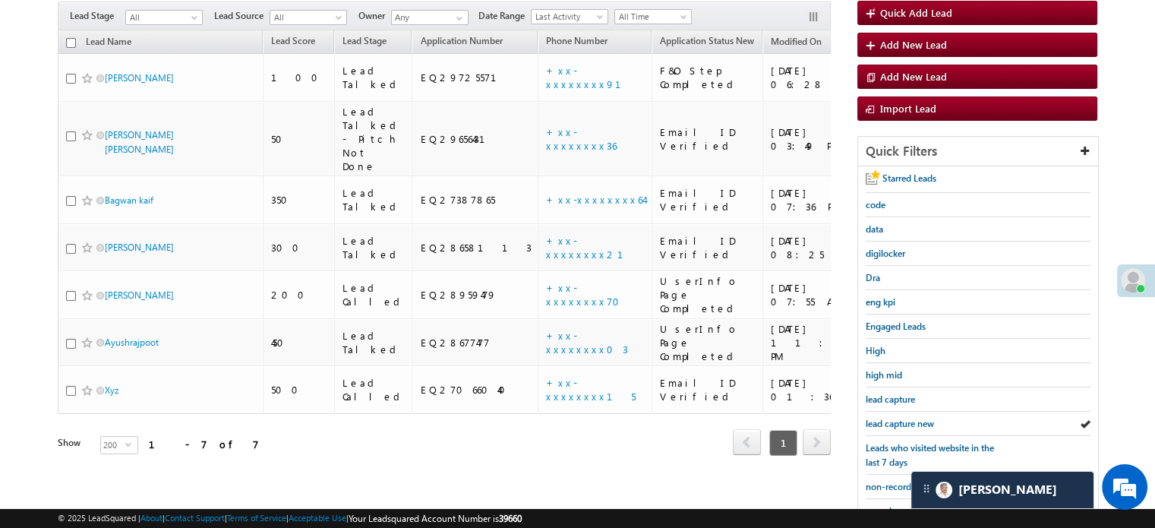
scroll to position [98, 0]
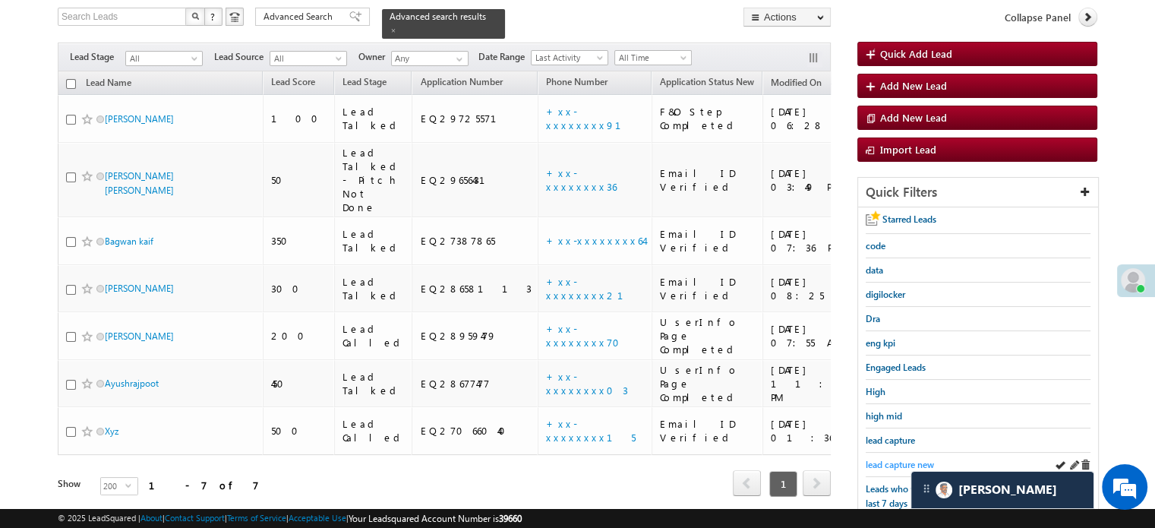
click at [904, 459] on span "lead capture new" at bounding box center [900, 464] width 68 height 11
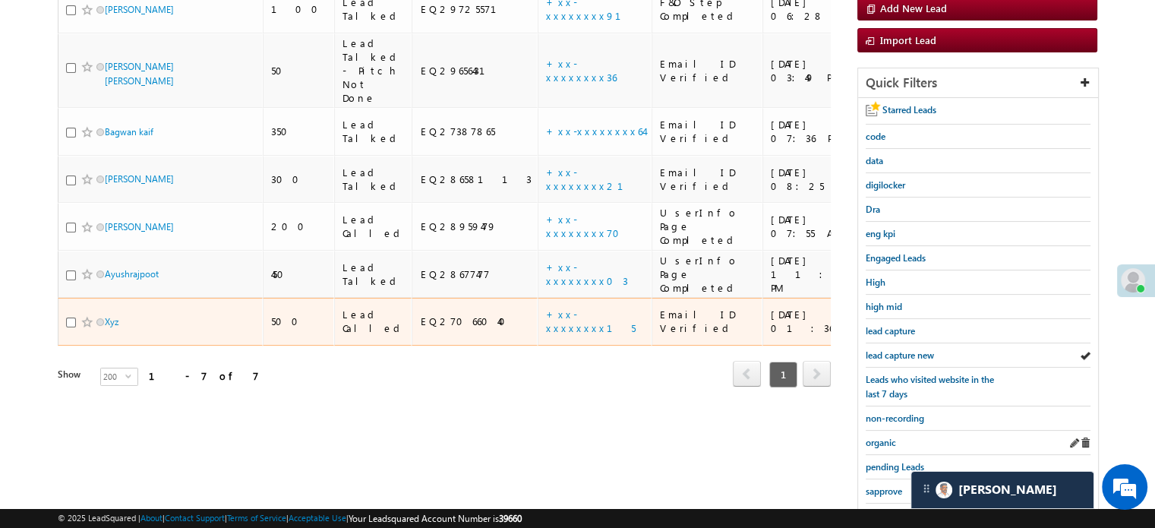
scroll to position [326, 0]
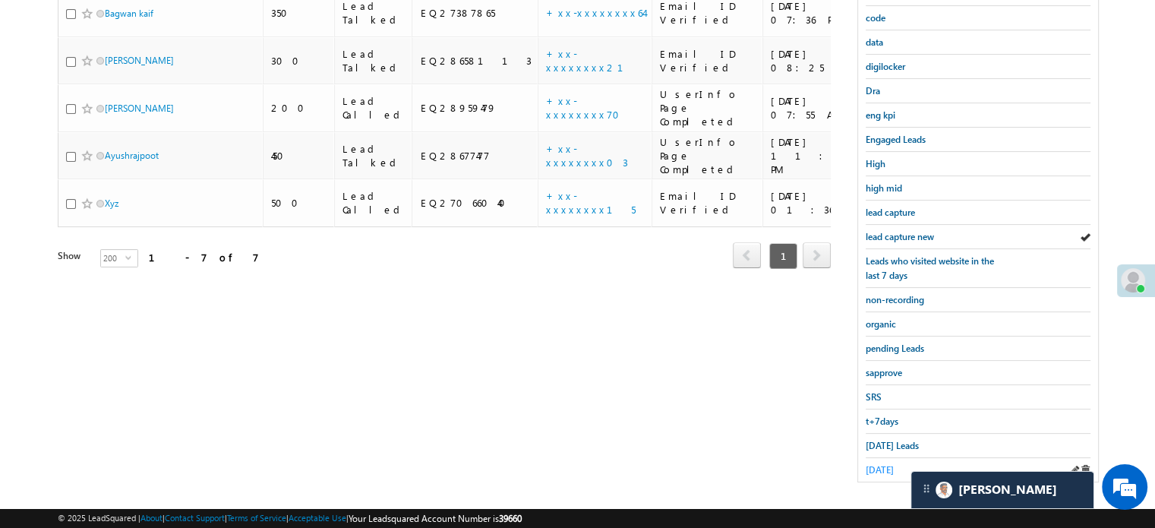
click at [891, 464] on span "[DATE]" at bounding box center [880, 469] width 28 height 11
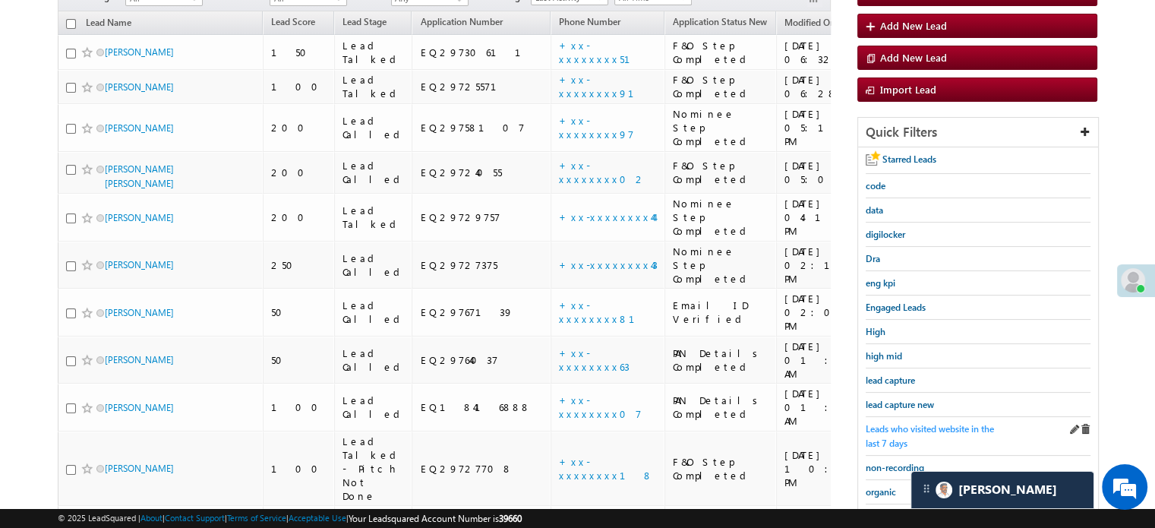
scroll to position [174, 0]
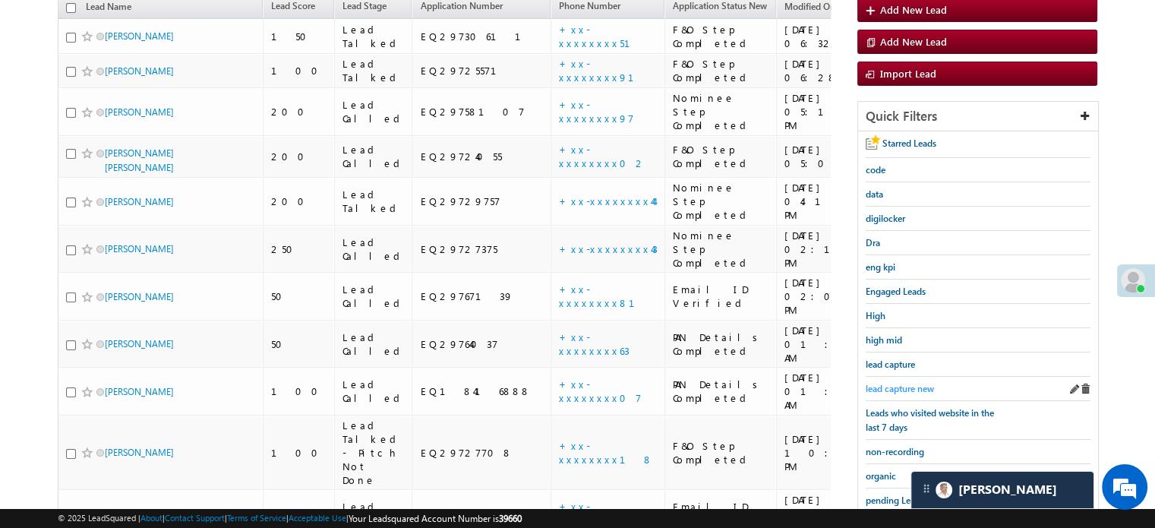
click at [896, 383] on span "lead capture new" at bounding box center [900, 388] width 68 height 11
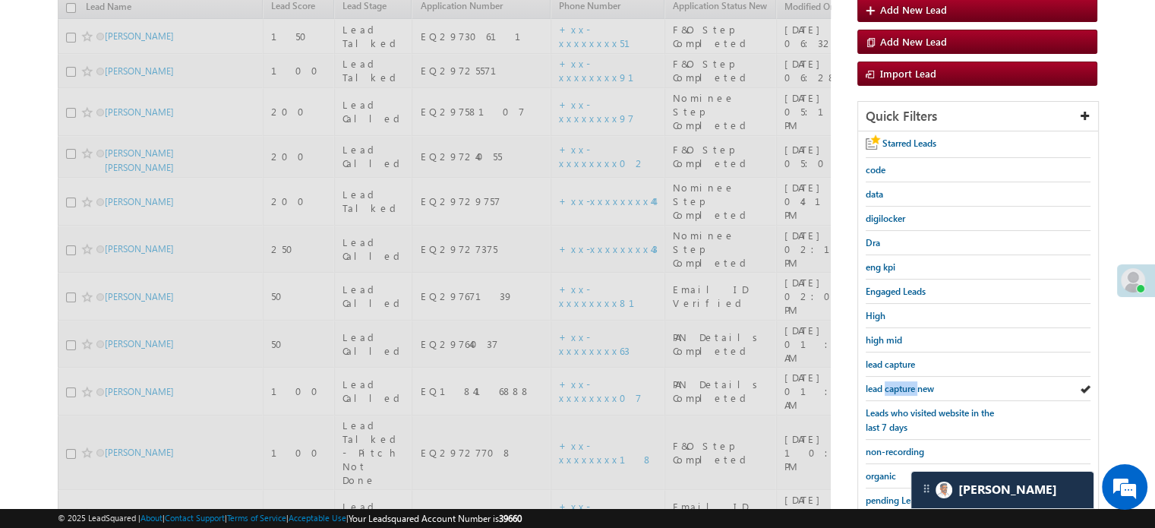
click at [896, 383] on span "lead capture new" at bounding box center [900, 388] width 68 height 11
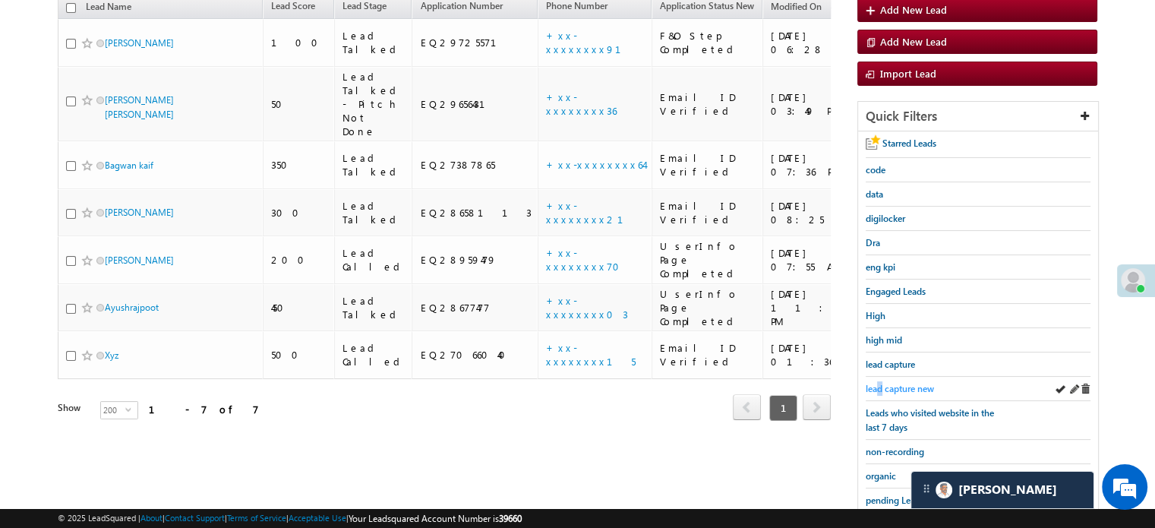
click at [881, 388] on span "lead capture new" at bounding box center [900, 388] width 68 height 11
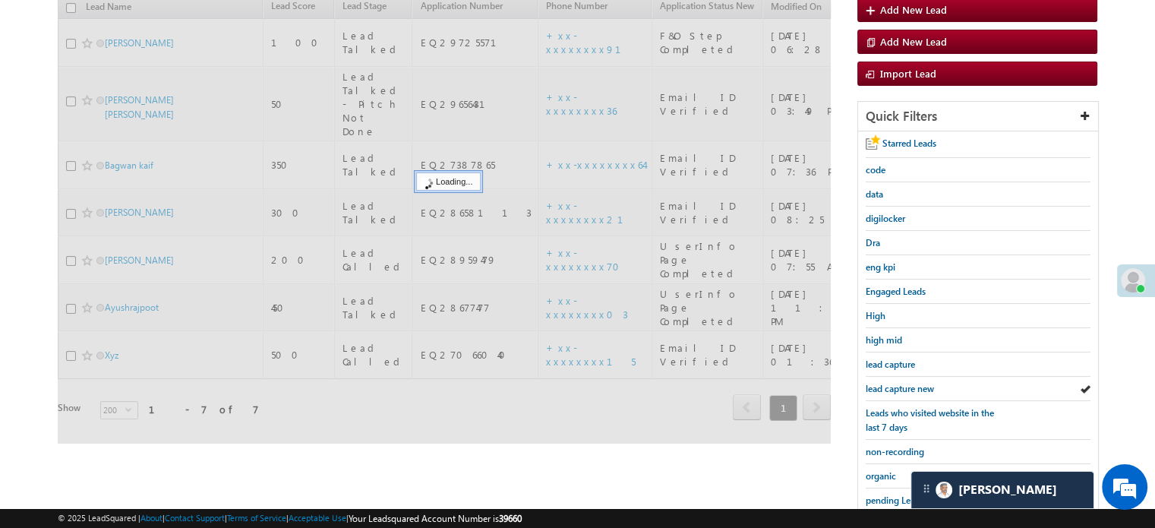
click at [881, 388] on span "lead capture new" at bounding box center [900, 388] width 68 height 11
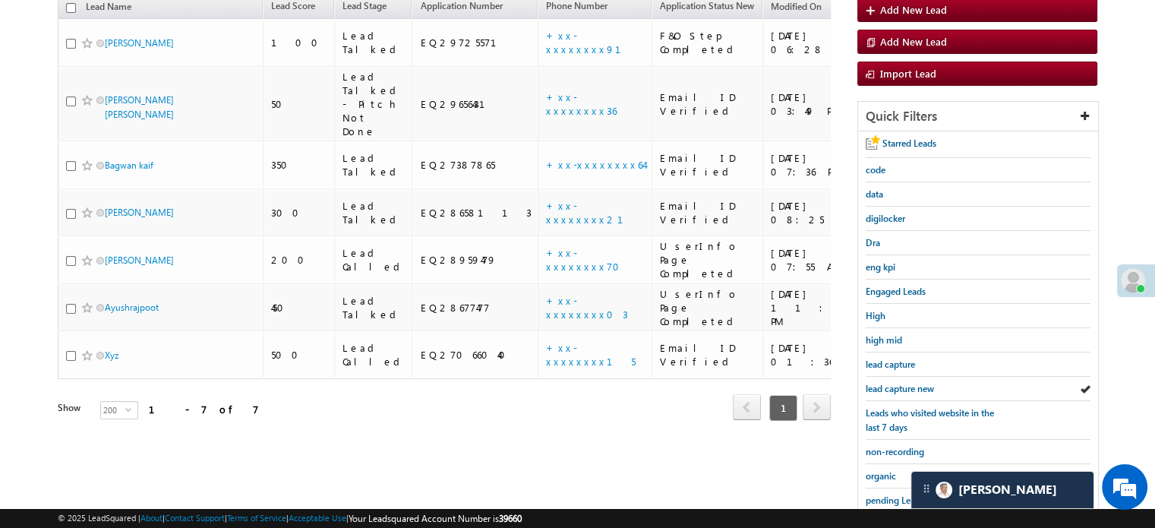
click at [881, 388] on span "lead capture new" at bounding box center [900, 388] width 68 height 11
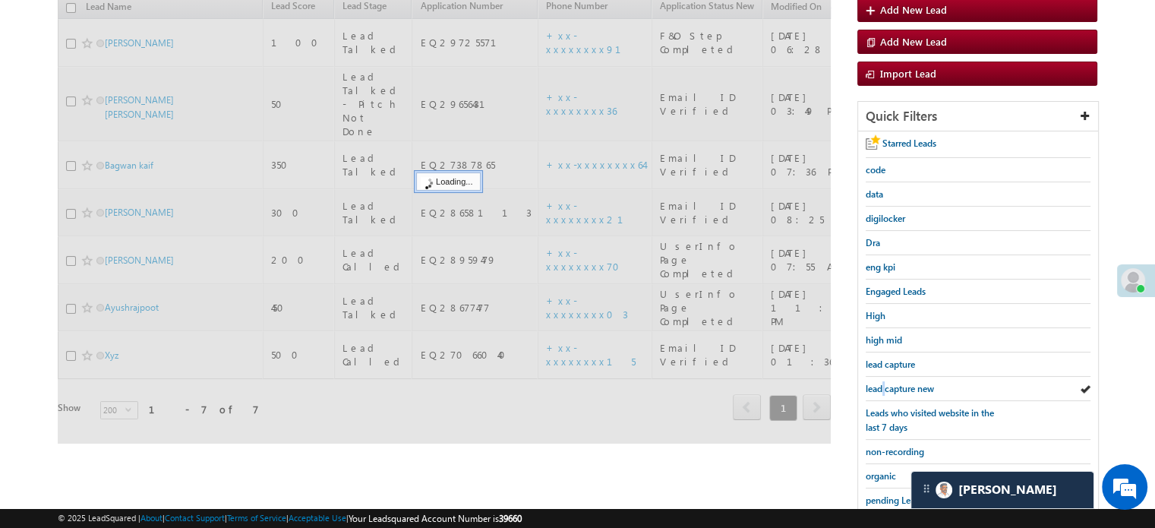
click at [881, 388] on span "lead capture new" at bounding box center [900, 388] width 68 height 11
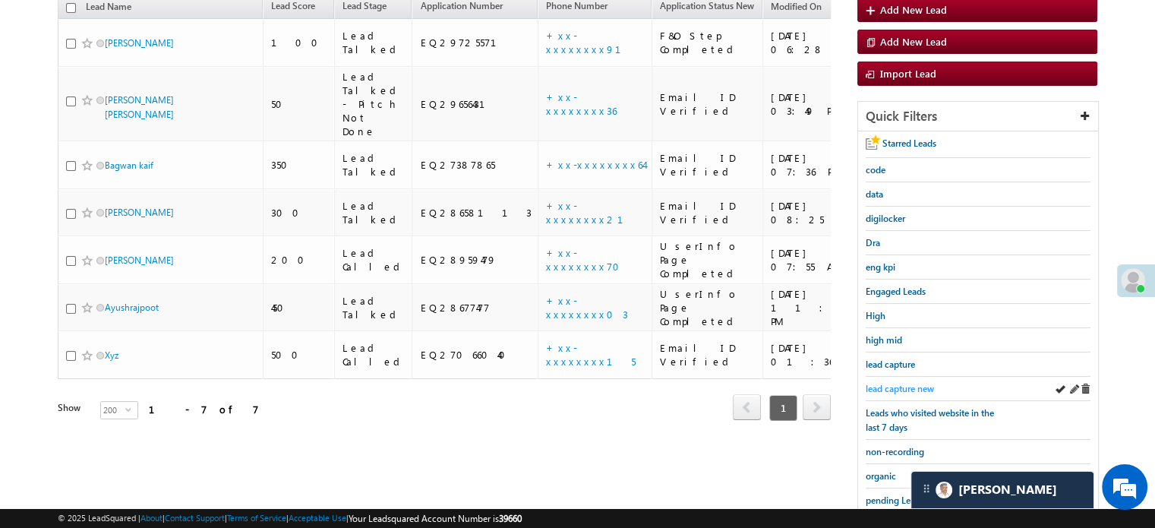
click at [887, 384] on span "lead capture new" at bounding box center [900, 388] width 68 height 11
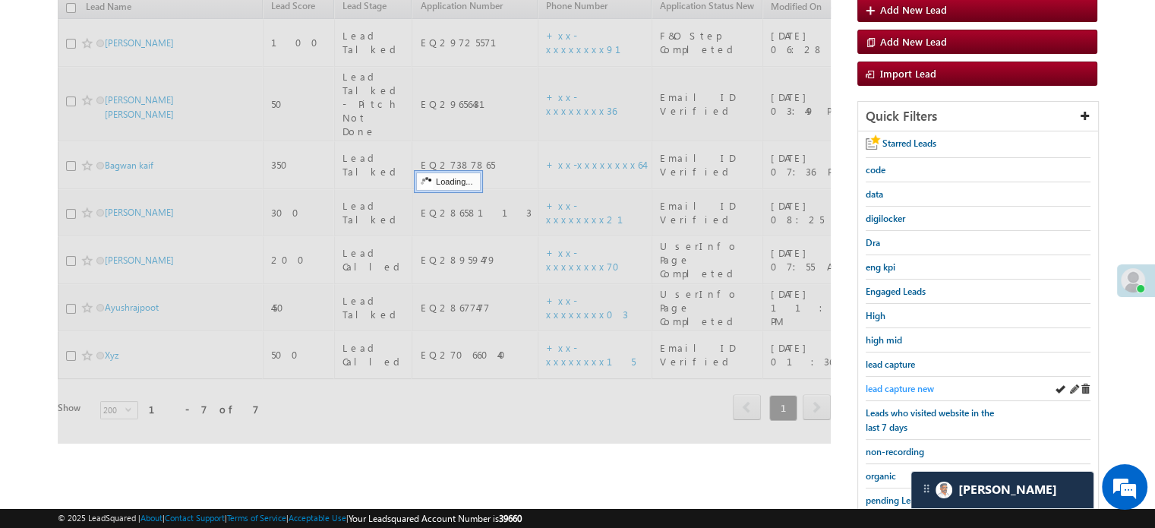
click at [902, 385] on span "lead capture new" at bounding box center [900, 388] width 68 height 11
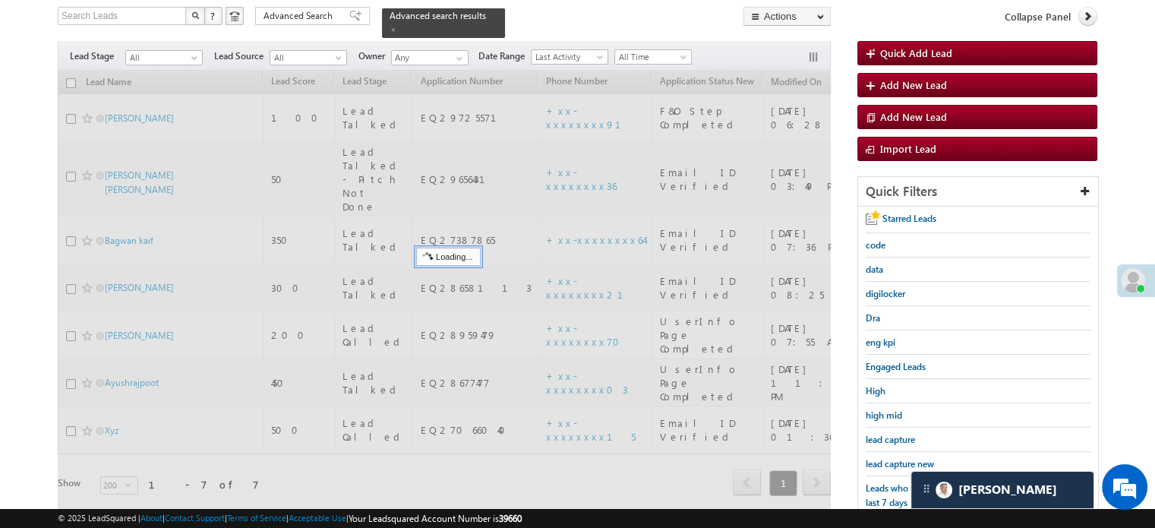
scroll to position [98, 0]
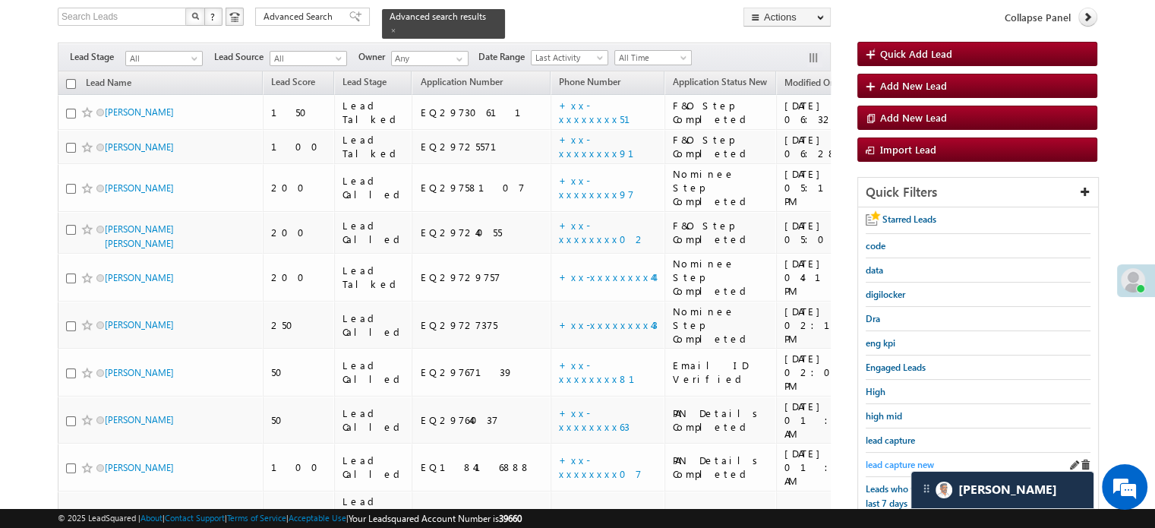
click at [899, 457] on link "lead capture new" at bounding box center [900, 464] width 68 height 14
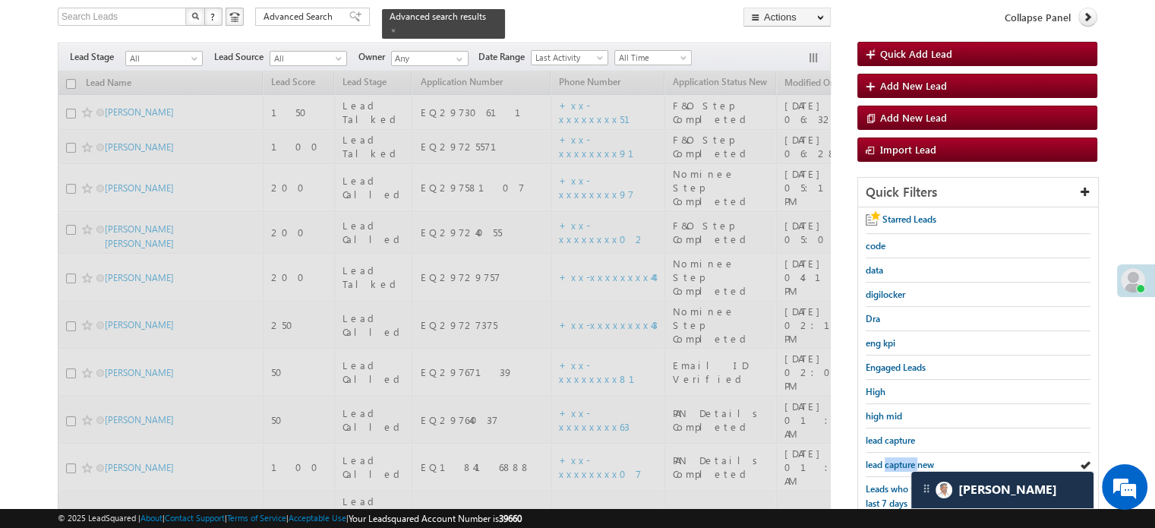
click at [899, 457] on link "lead capture new" at bounding box center [900, 464] width 68 height 14
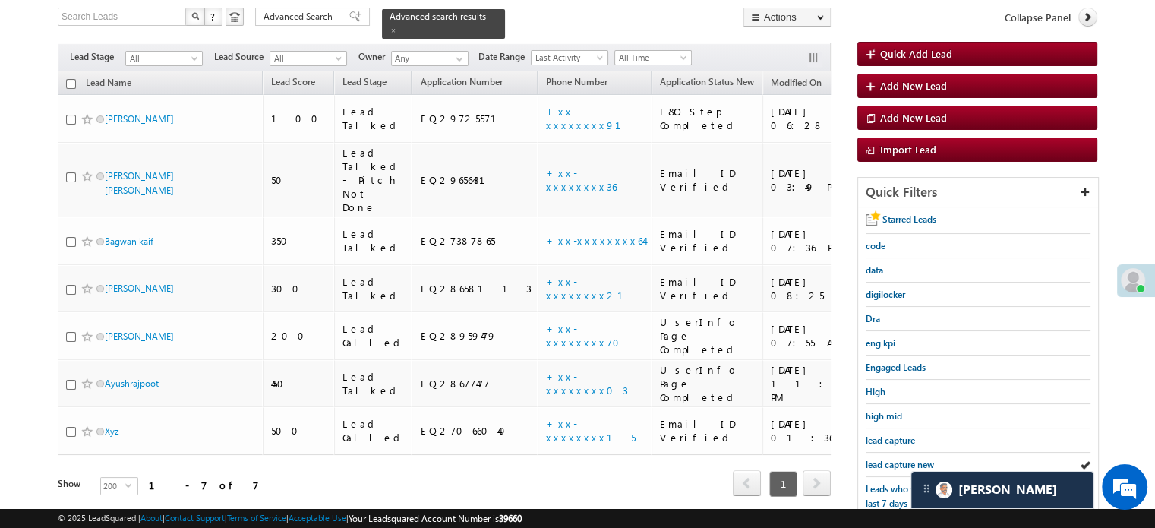
click at [899, 457] on link "lead capture new" at bounding box center [900, 464] width 68 height 14
click at [894, 459] on span "lead capture new" at bounding box center [900, 464] width 68 height 11
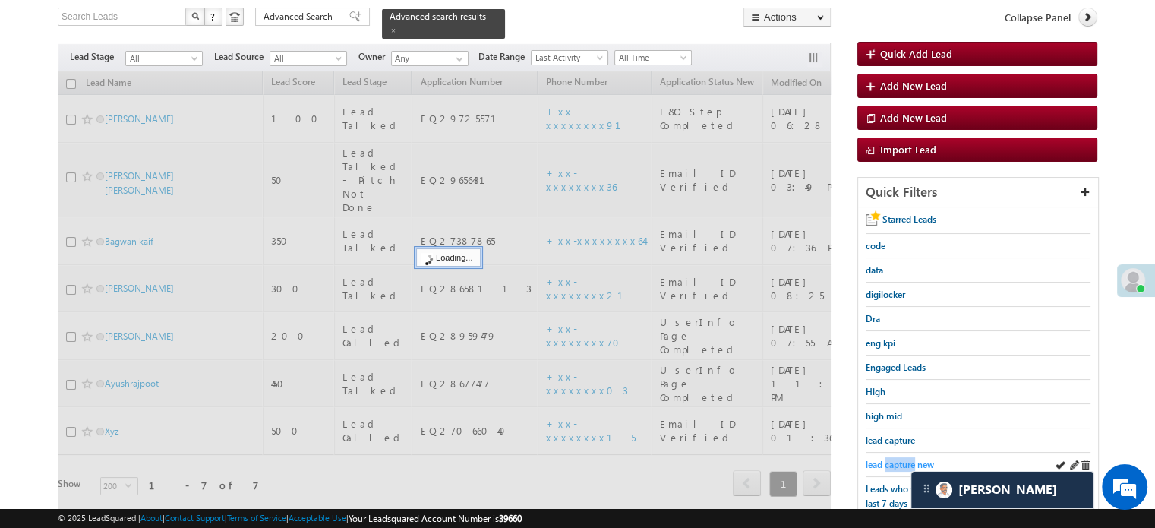
click at [897, 459] on span "lead capture new" at bounding box center [900, 464] width 68 height 11
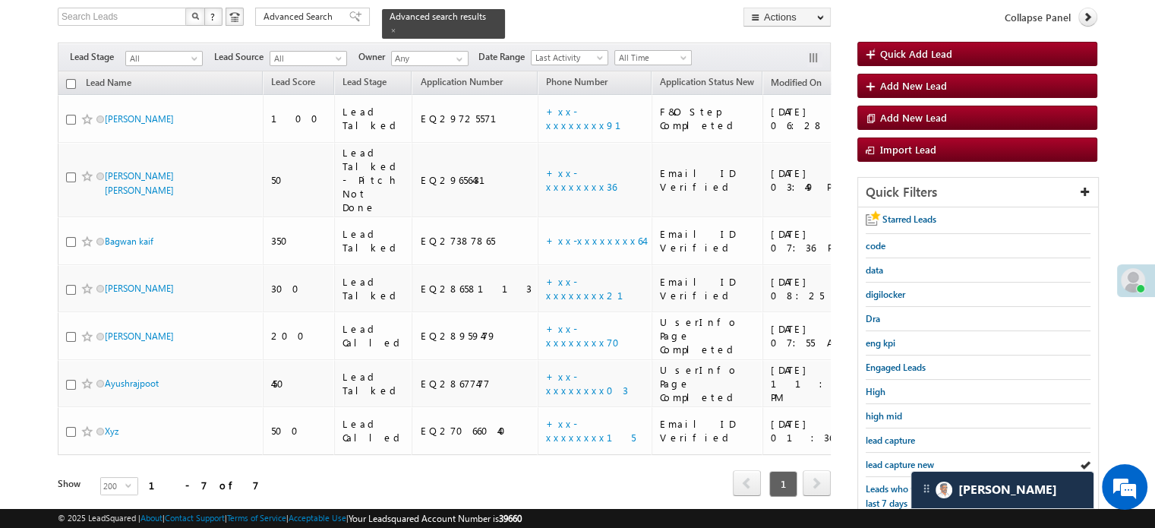
click at [897, 459] on span "lead capture new" at bounding box center [900, 464] width 68 height 11
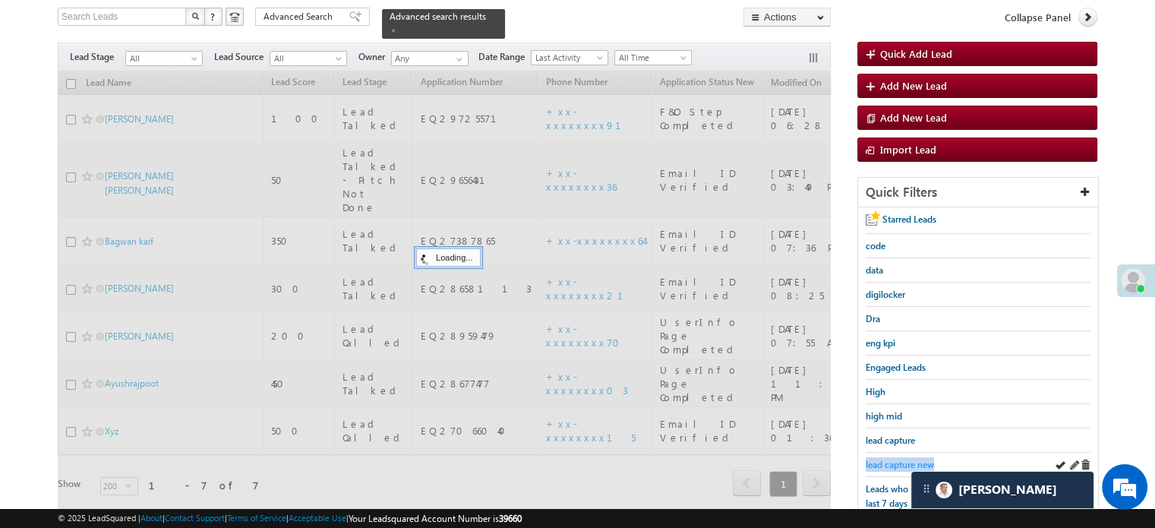
click at [896, 459] on span "lead capture new" at bounding box center [900, 464] width 68 height 11
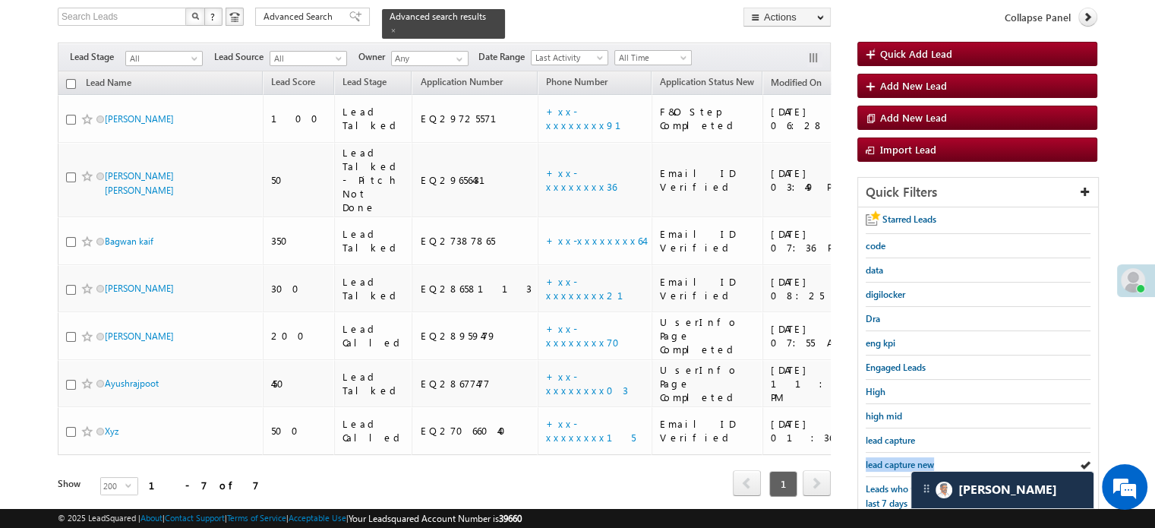
click at [896, 459] on span "lead capture new" at bounding box center [900, 464] width 68 height 11
click at [879, 459] on span "lead capture new" at bounding box center [900, 464] width 68 height 11
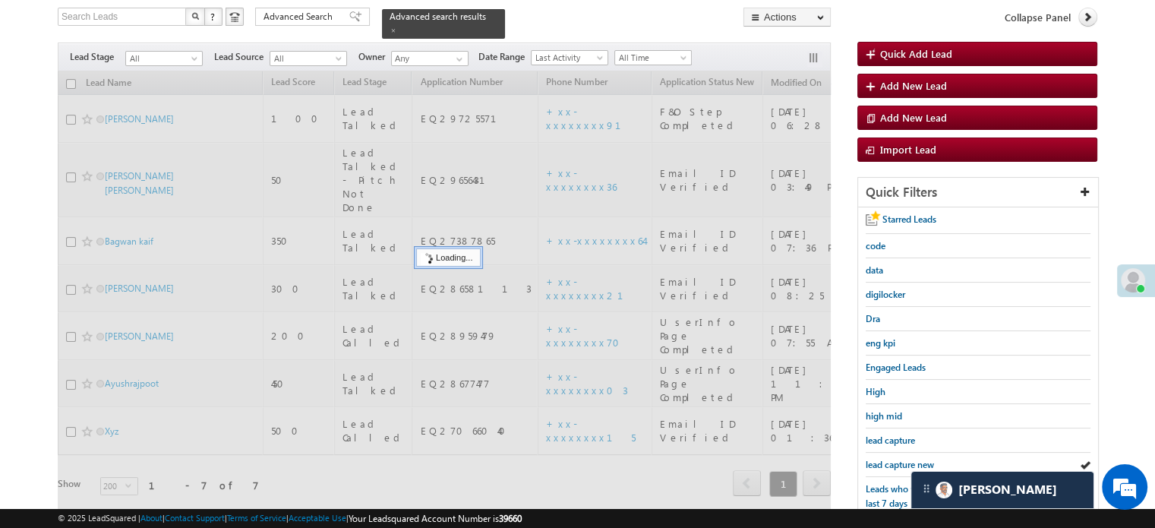
click at [885, 459] on span "lead capture new" at bounding box center [900, 464] width 68 height 11
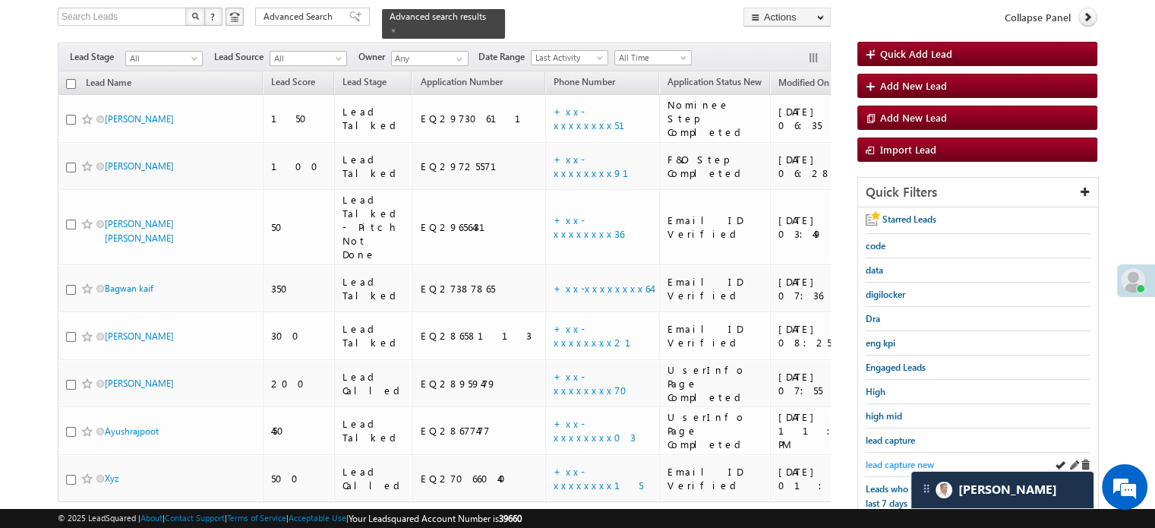
click at [887, 459] on span "lead capture new" at bounding box center [900, 464] width 68 height 11
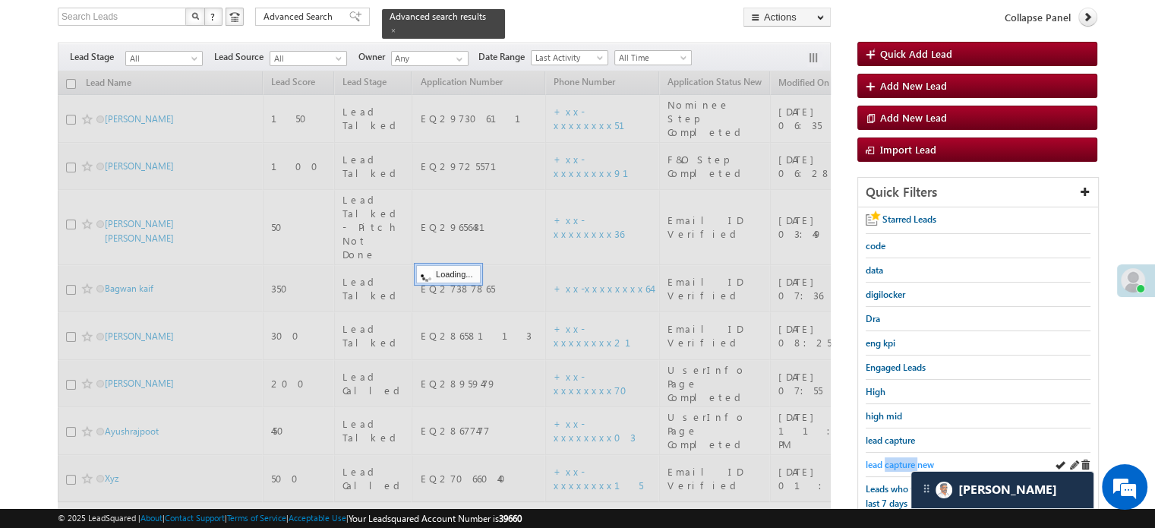
click at [886, 459] on span "lead capture new" at bounding box center [900, 464] width 68 height 11
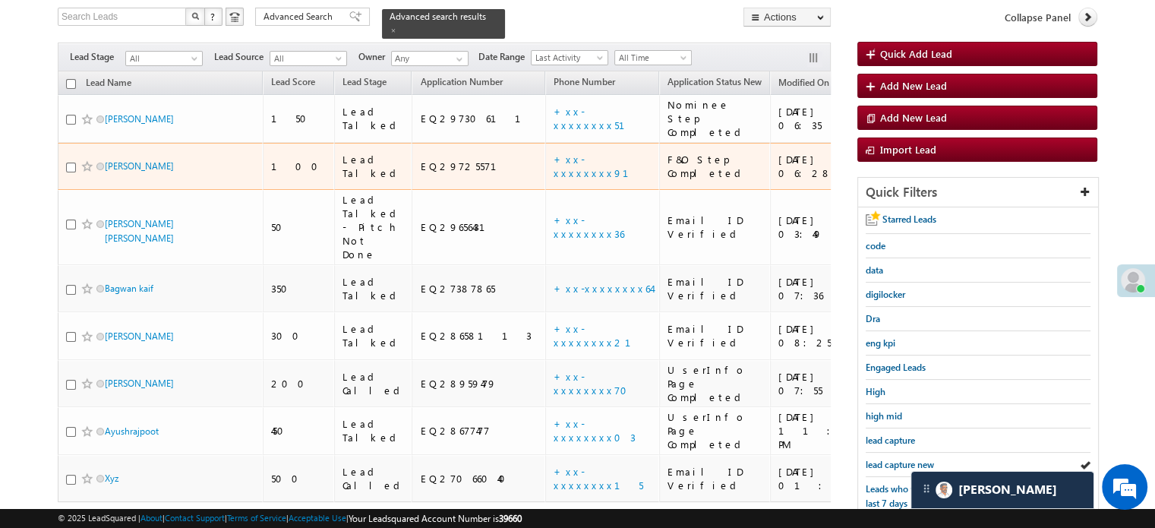
click at [545, 144] on td "+xx-xxxxxxxx91" at bounding box center [602, 167] width 114 height 48
click at [554, 153] on link "+xx-xxxxxxxx91" at bounding box center [600, 166] width 93 height 27
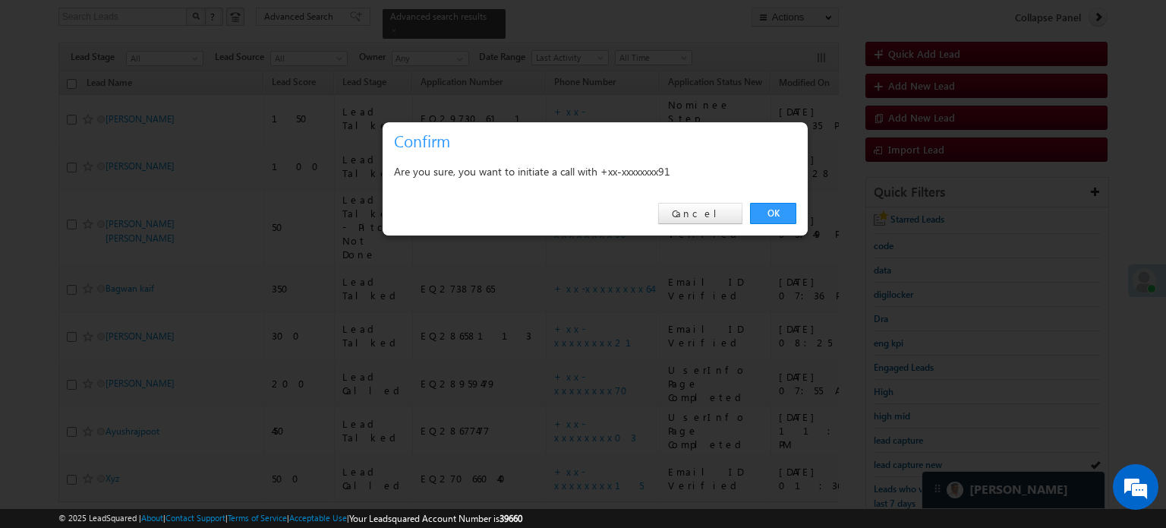
drag, startPoint x: 752, startPoint y: 220, endPoint x: 762, endPoint y: 219, distance: 9.2
click at [752, 221] on link "OK" at bounding box center [773, 213] width 46 height 21
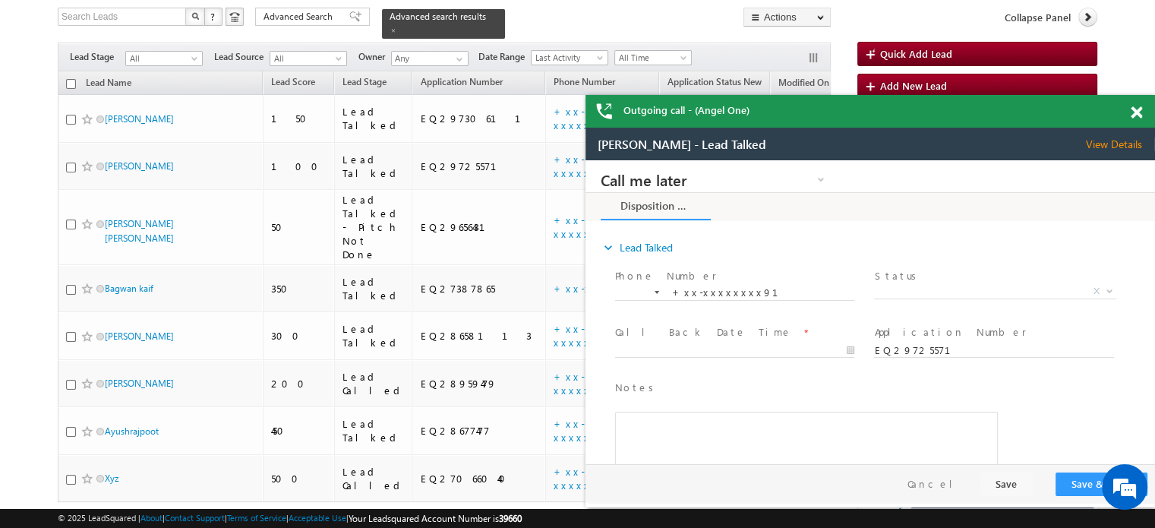
scroll to position [0, 0]
click at [1139, 103] on div at bounding box center [1144, 110] width 21 height 30
click at [1131, 109] on span at bounding box center [1136, 112] width 11 height 13
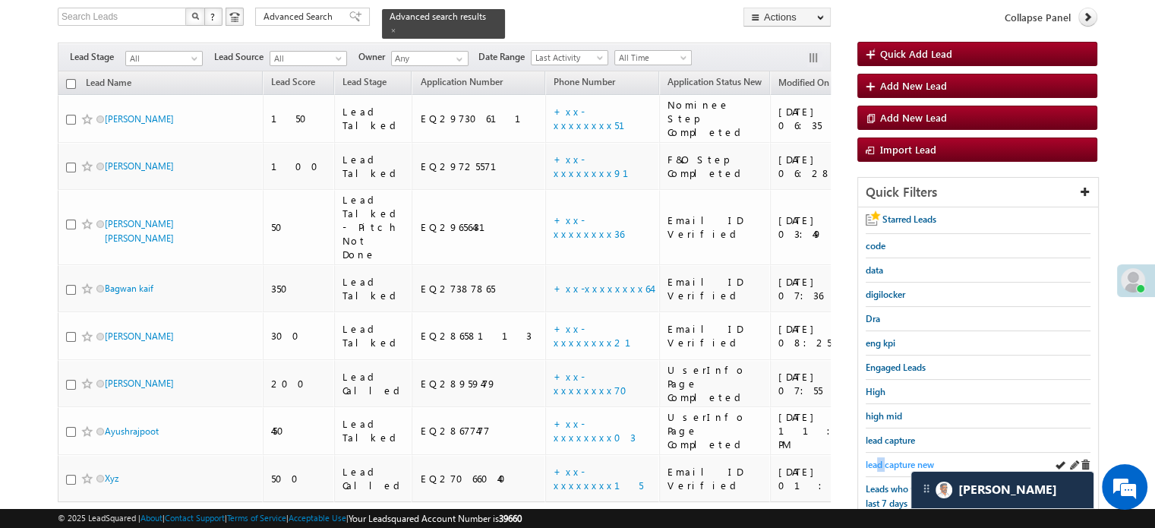
drag, startPoint x: 879, startPoint y: 454, endPoint x: 888, endPoint y: 458, distance: 9.2
click at [888, 459] on span "lead capture new" at bounding box center [900, 464] width 68 height 11
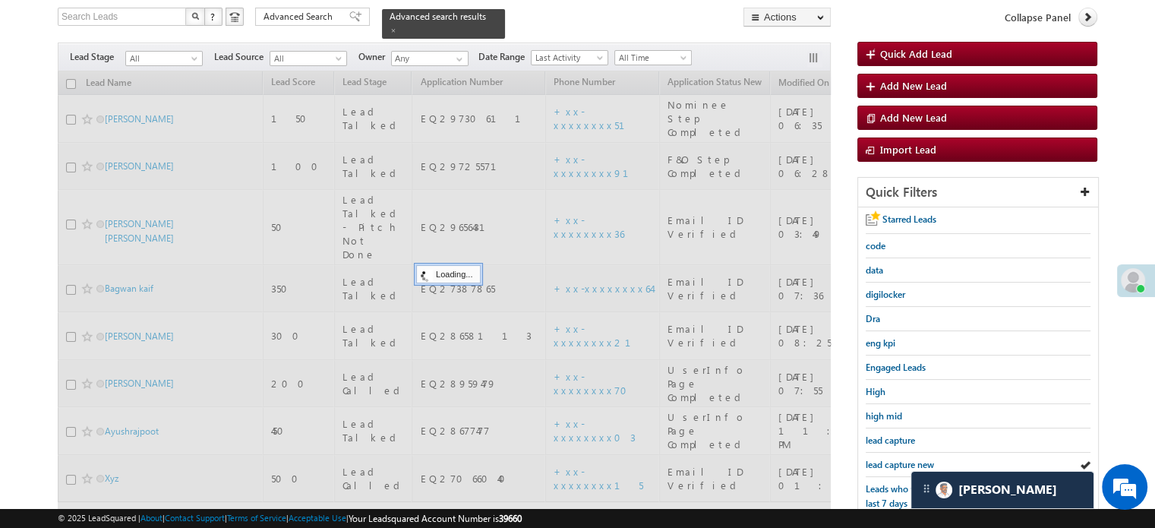
click at [889, 462] on span "lead capture new" at bounding box center [900, 464] width 68 height 11
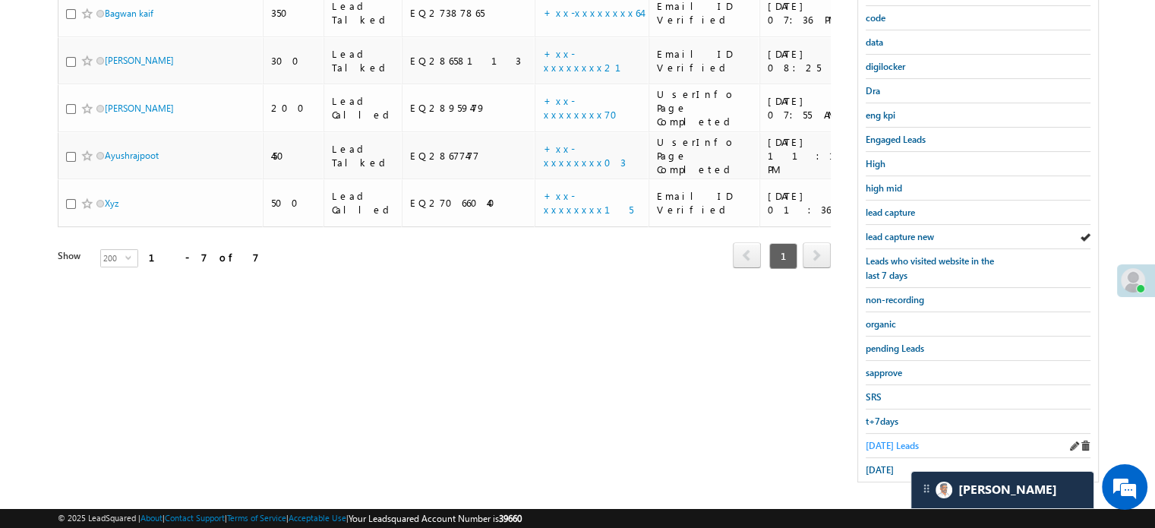
click at [894, 440] on span "[DATE] Leads" at bounding box center [892, 445] width 53 height 11
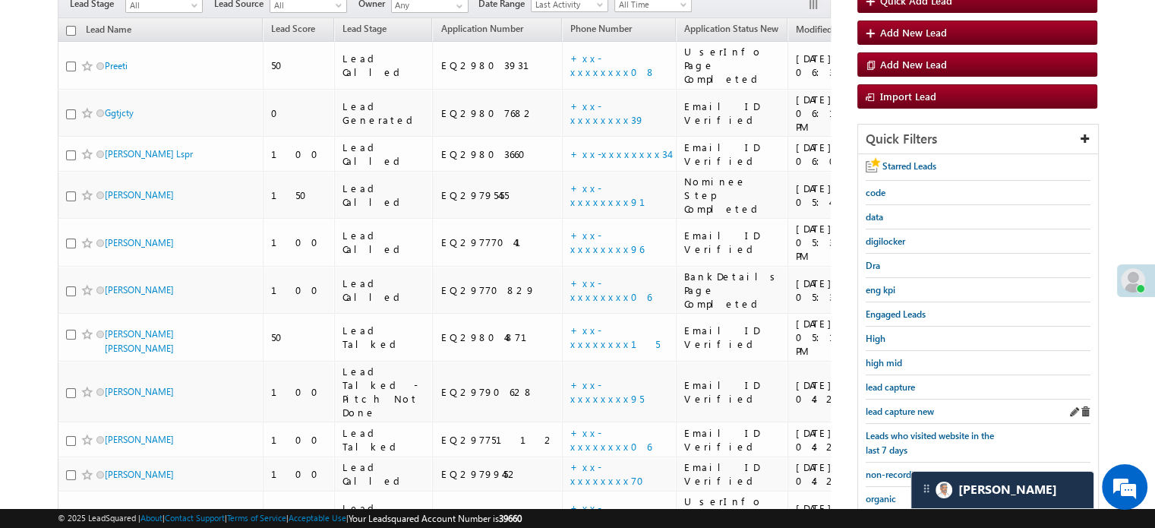
scroll to position [174, 0]
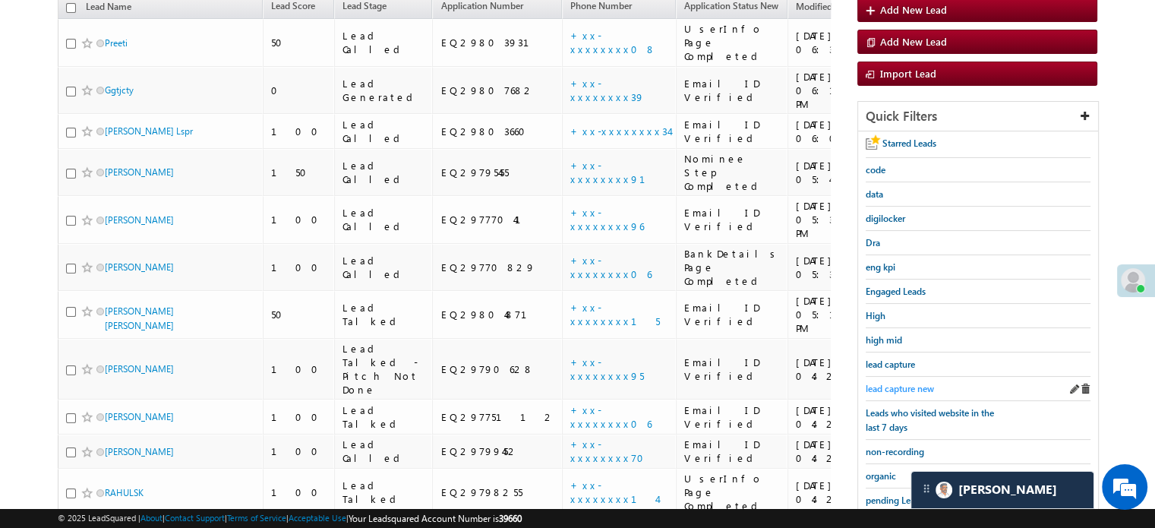
click at [881, 383] on span "lead capture new" at bounding box center [900, 388] width 68 height 11
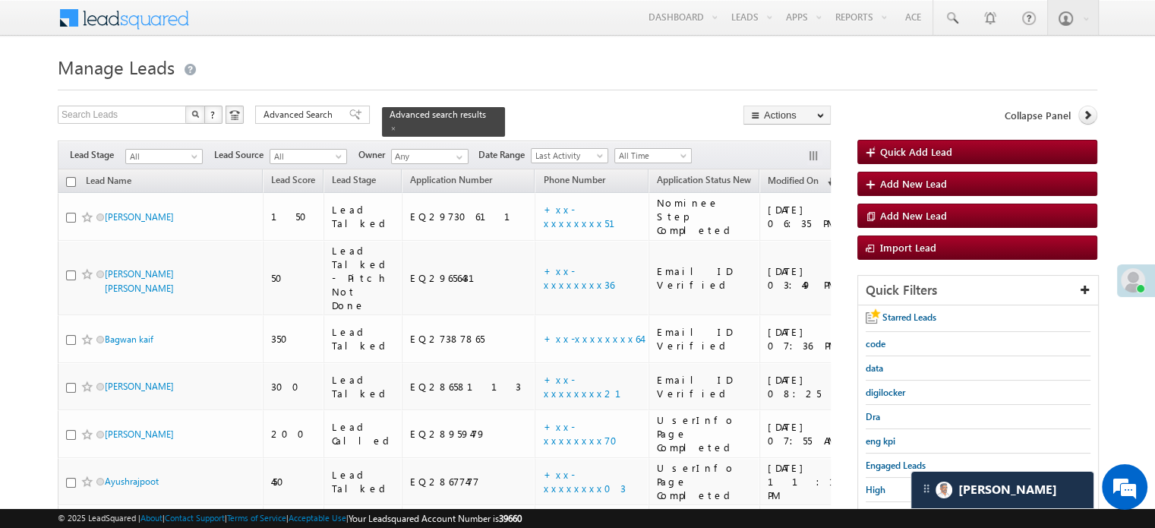
scroll to position [152, 0]
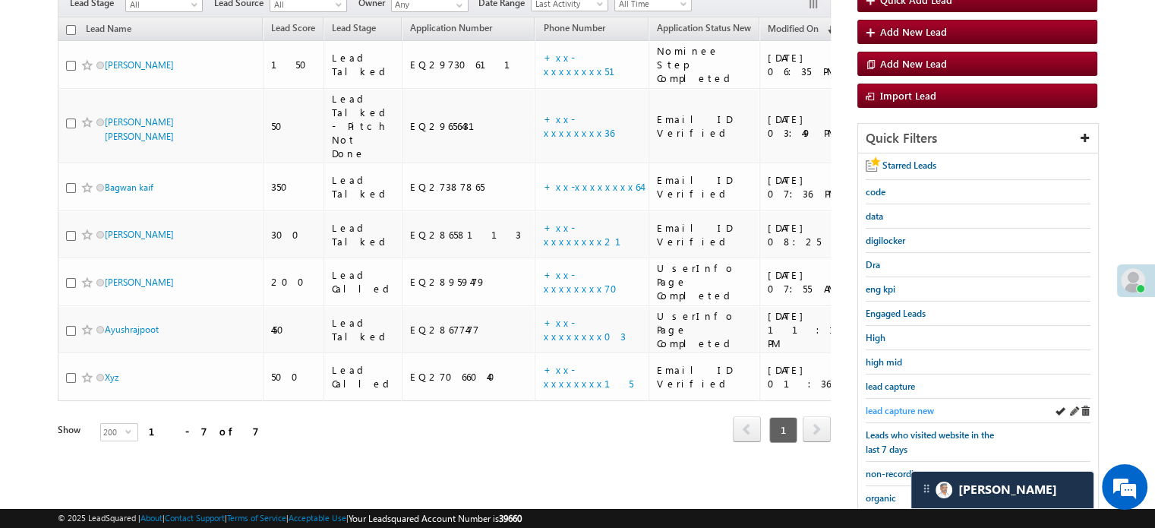
click at [888, 405] on span "lead capture new" at bounding box center [900, 410] width 68 height 11
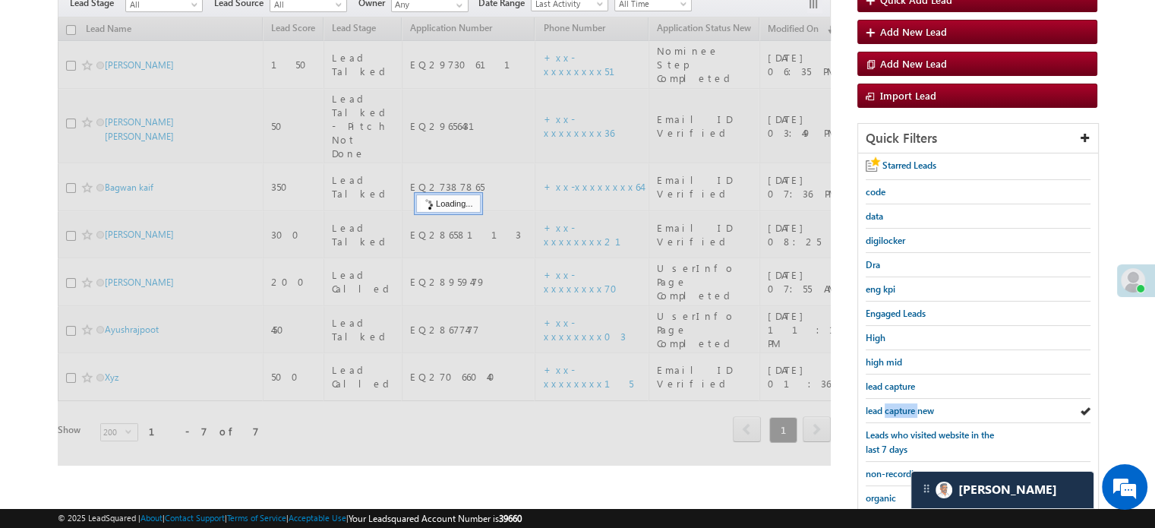
click at [888, 405] on span "lead capture new" at bounding box center [900, 410] width 68 height 11
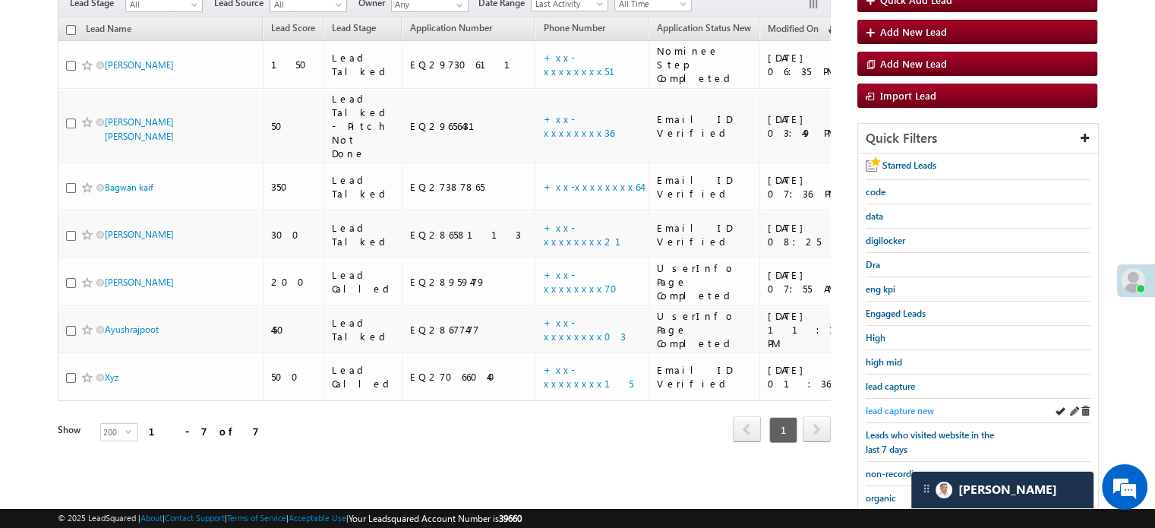
drag, startPoint x: 875, startPoint y: 396, endPoint x: 882, endPoint y: 408, distance: 13.6
click at [878, 399] on div "lead capture new" at bounding box center [978, 411] width 225 height 24
click at [882, 408] on span "lead capture new" at bounding box center [900, 410] width 68 height 11
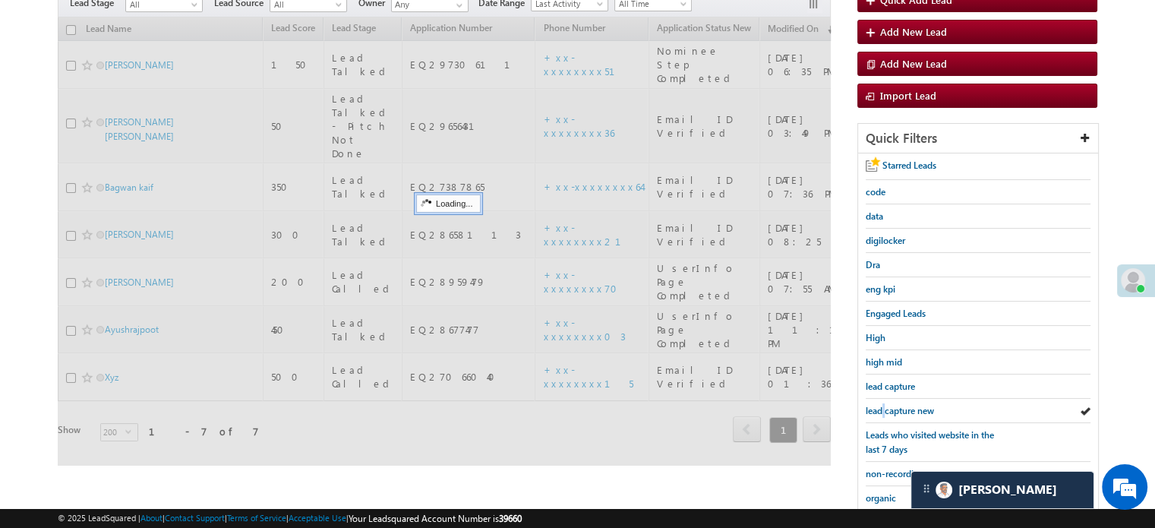
click at [882, 408] on span "lead capture new" at bounding box center [900, 410] width 68 height 11
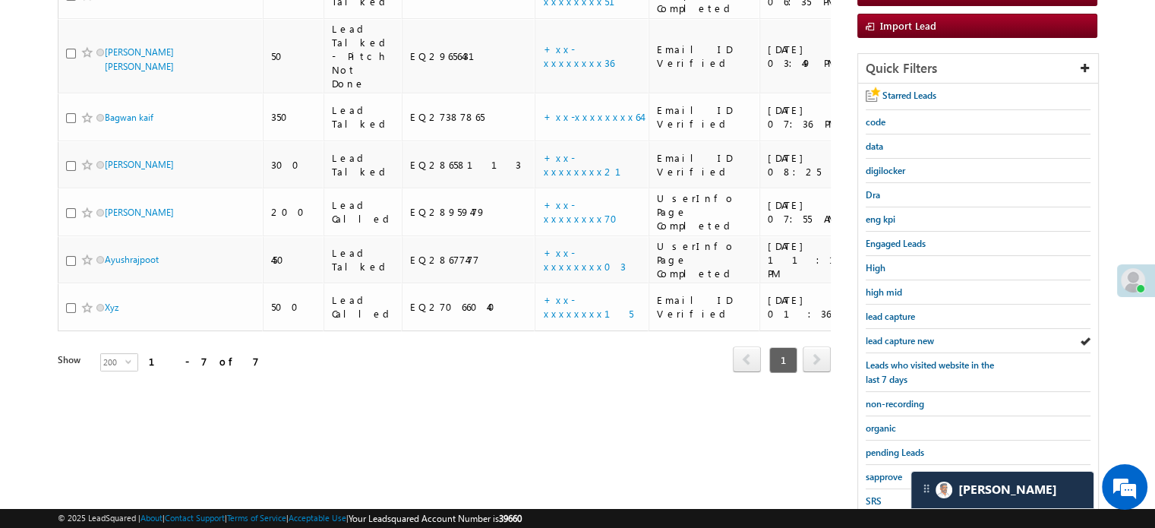
scroll to position [304, 0]
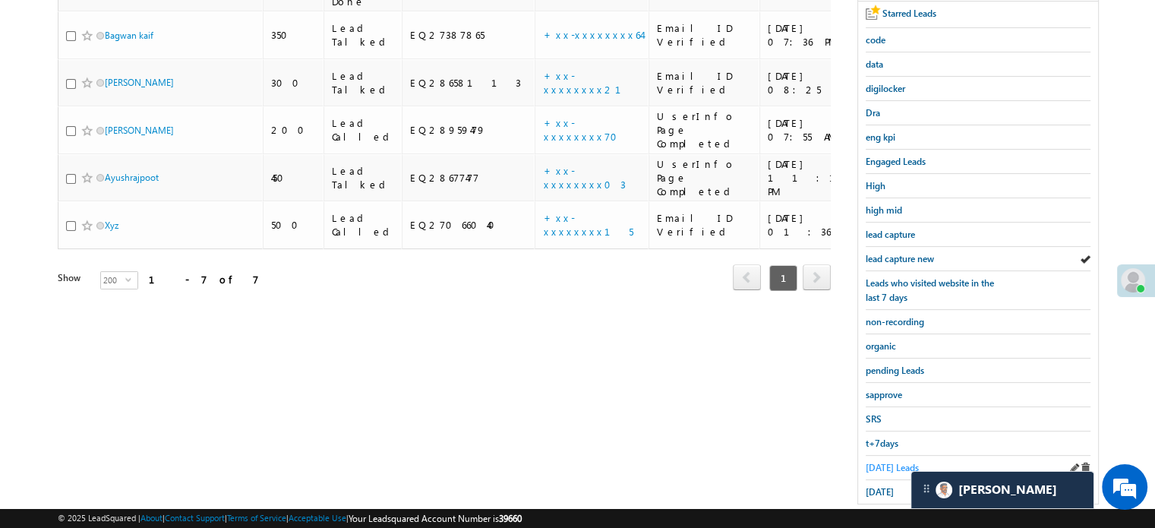
click at [894, 462] on span "[DATE] Leads" at bounding box center [892, 467] width 53 height 11
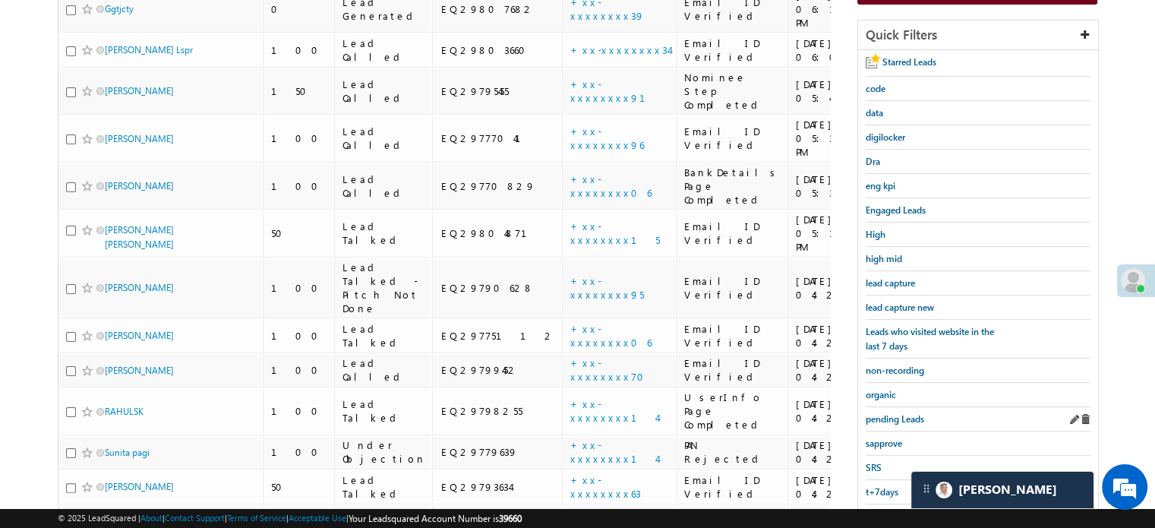
scroll to position [242, 0]
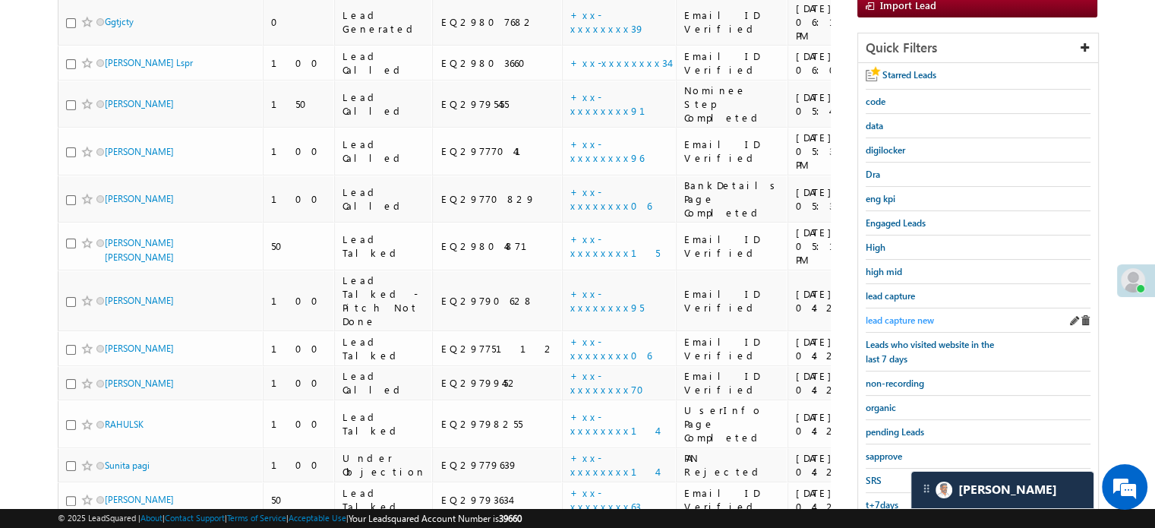
click at [925, 317] on span "lead capture new" at bounding box center [900, 319] width 68 height 11
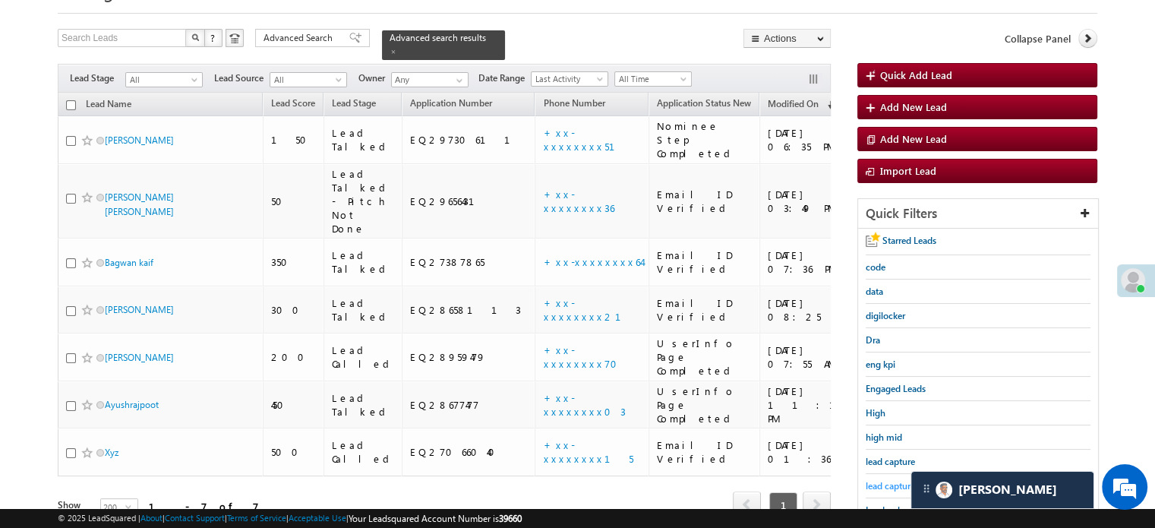
scroll to position [166, 0]
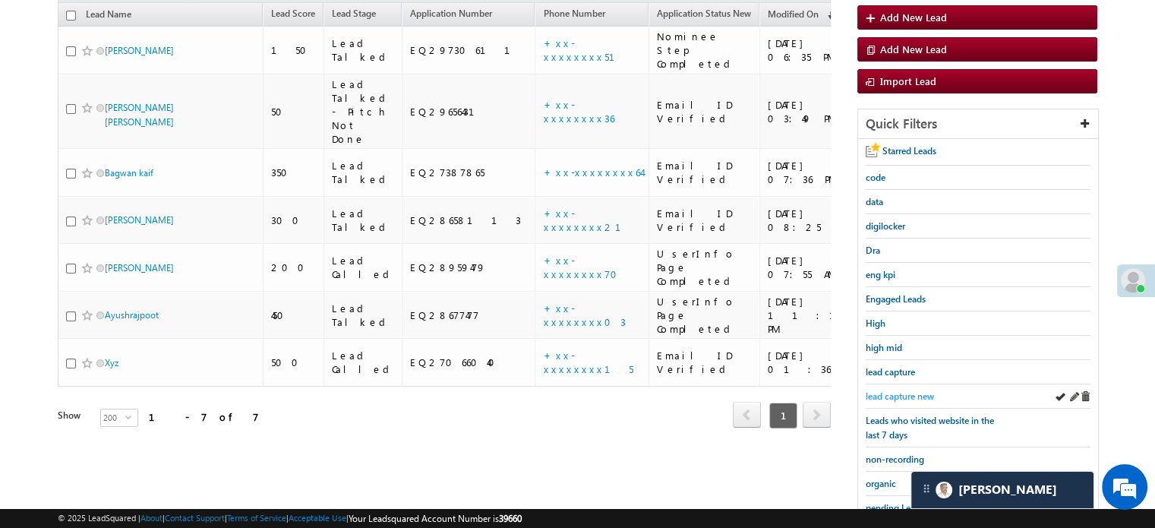
click at [886, 390] on span "lead capture new" at bounding box center [900, 395] width 68 height 11
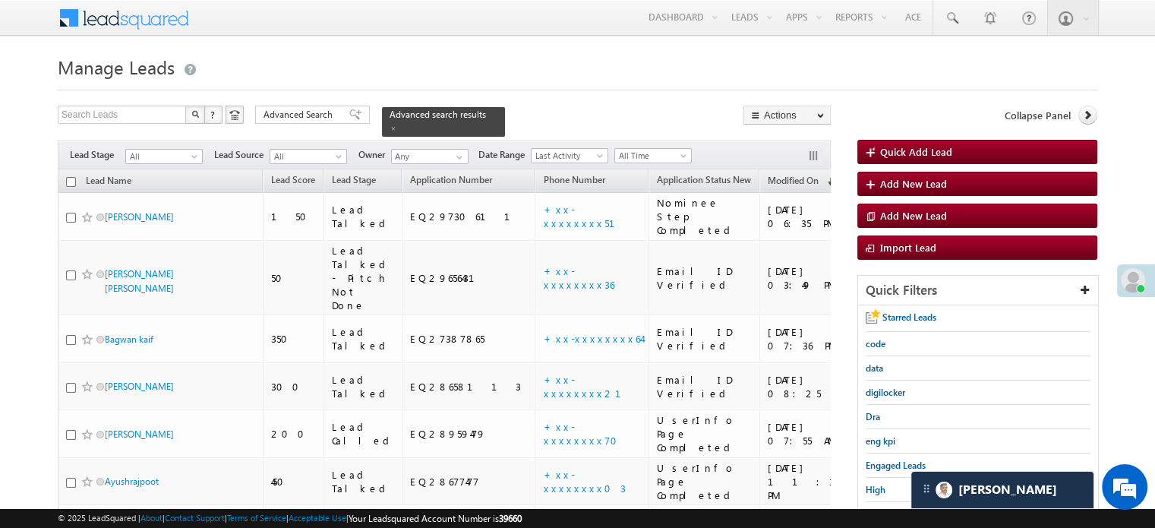
scroll to position [304, 0]
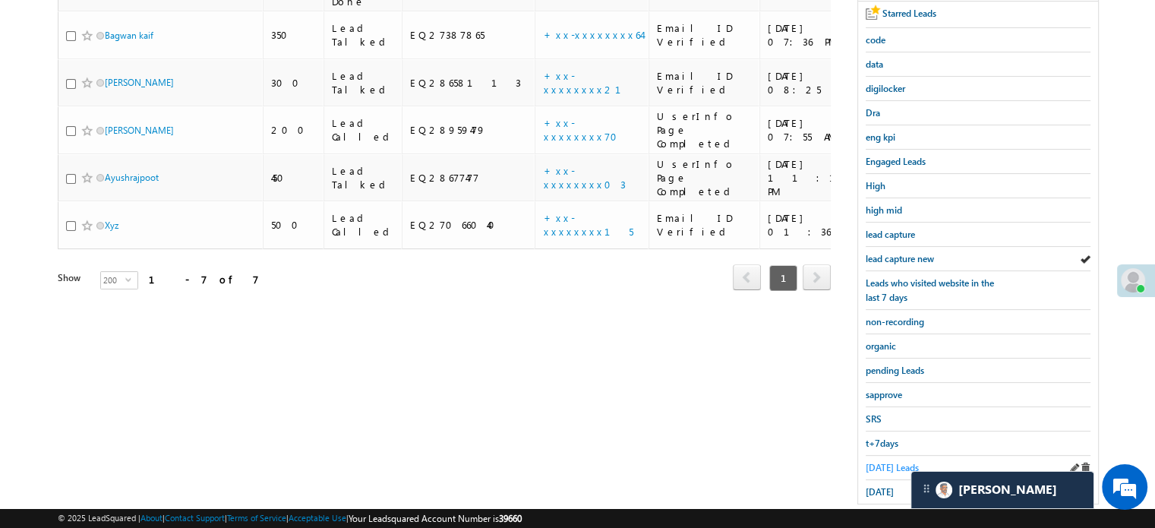
click at [884, 464] on span "[DATE] Leads" at bounding box center [892, 467] width 53 height 11
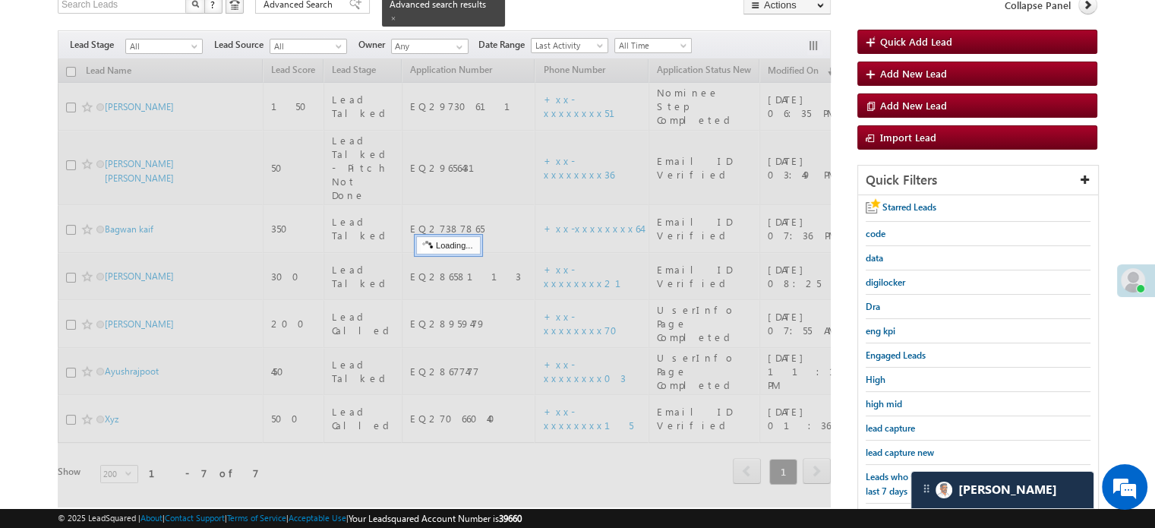
scroll to position [76, 0]
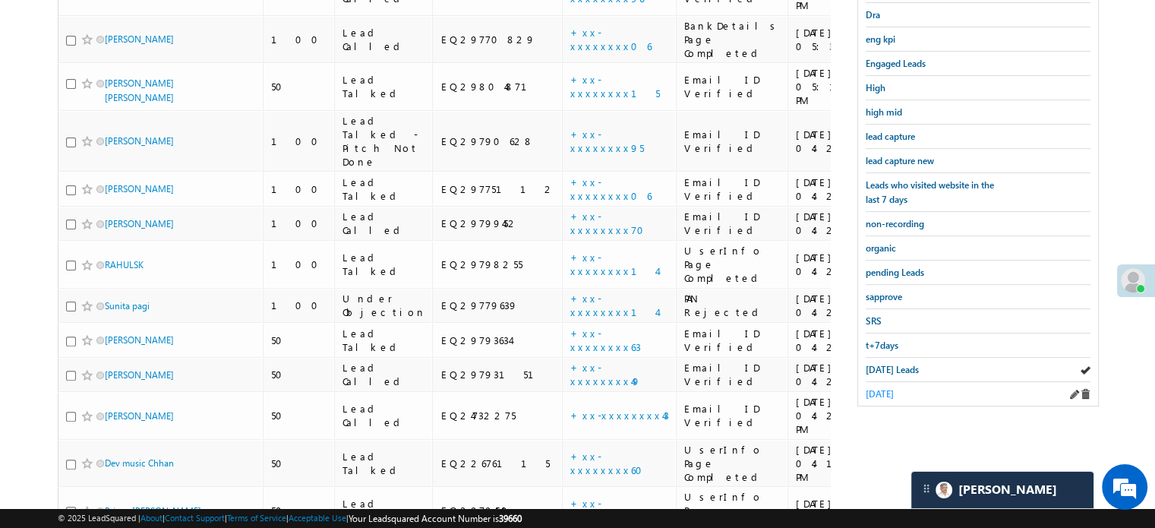
click at [892, 390] on span "[DATE]" at bounding box center [880, 393] width 28 height 11
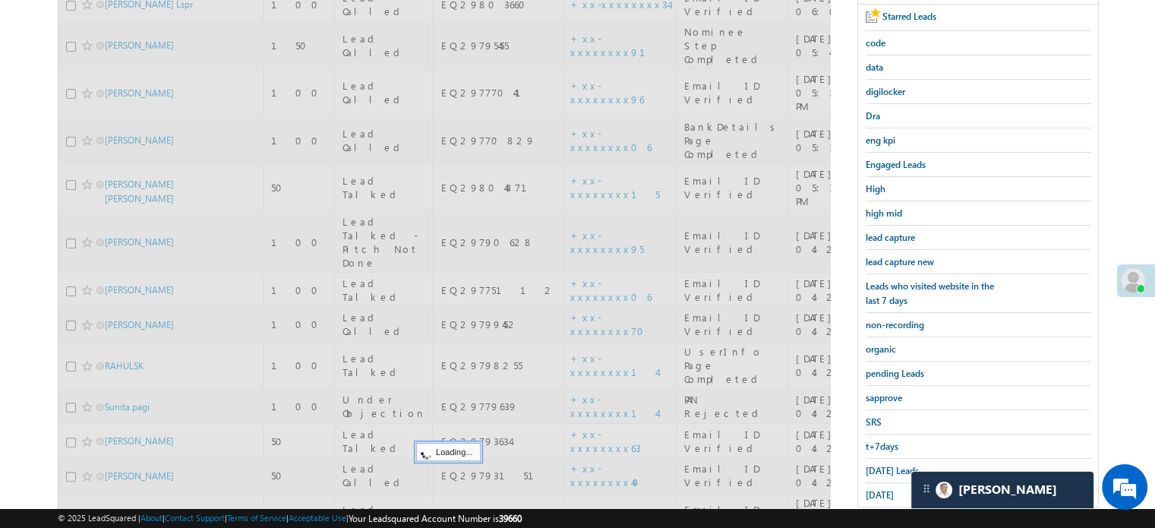
scroll to position [174, 0]
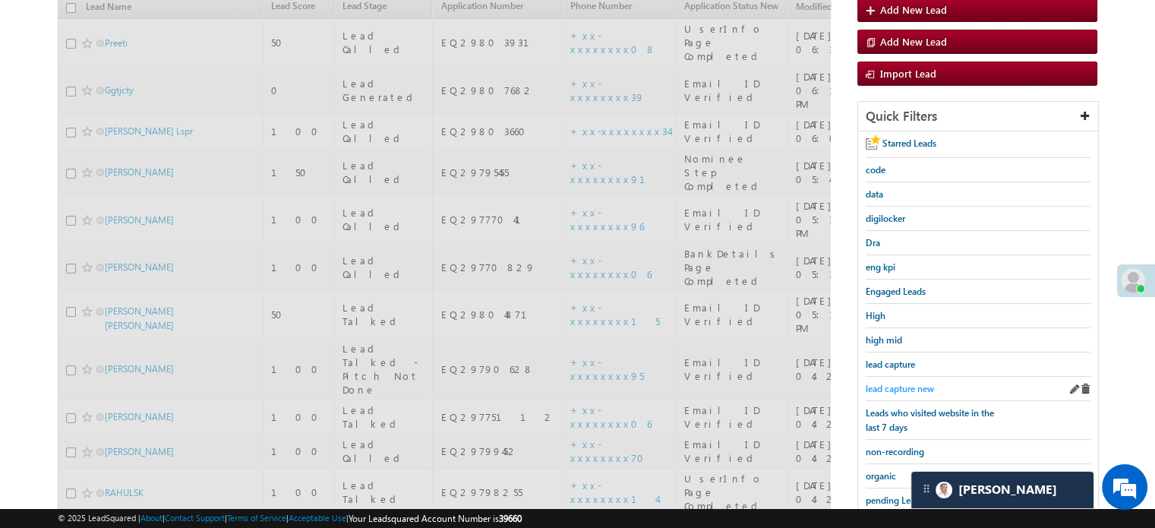
click at [889, 383] on span "lead capture new" at bounding box center [900, 388] width 68 height 11
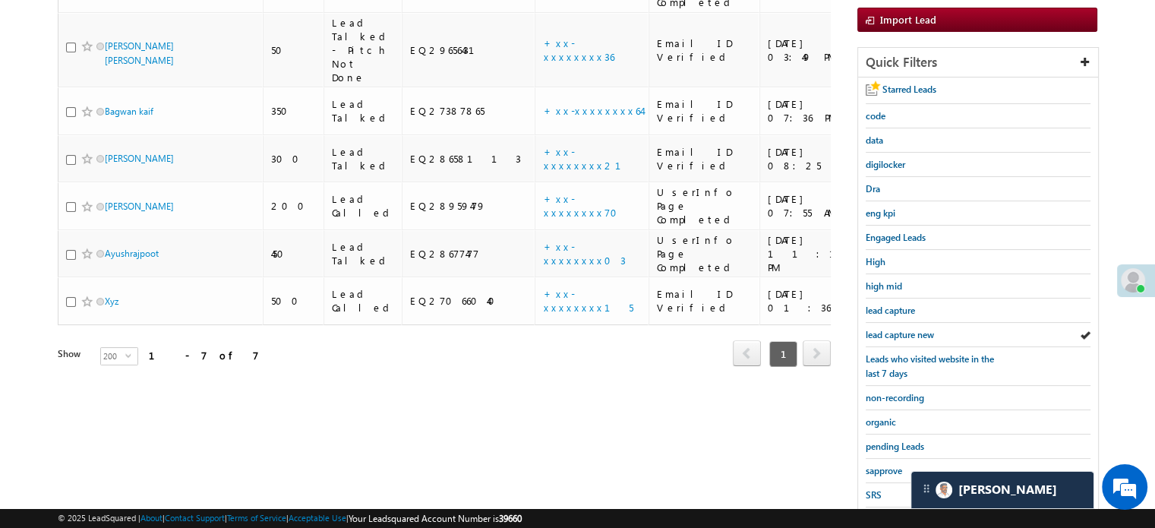
scroll to position [76, 0]
click at [910, 329] on span "lead capture new" at bounding box center [900, 334] width 68 height 11
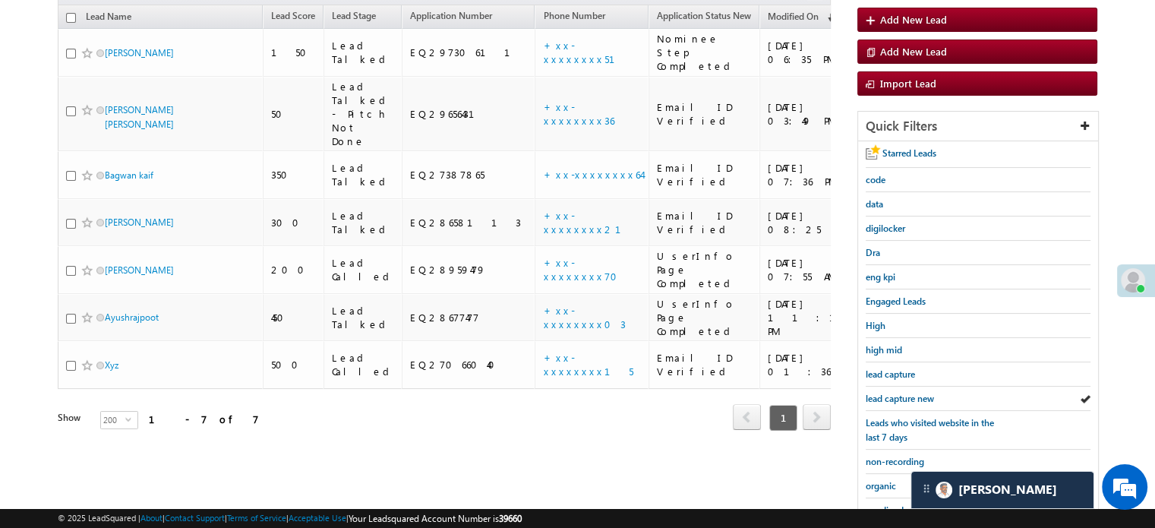
scroll to position [326, 0]
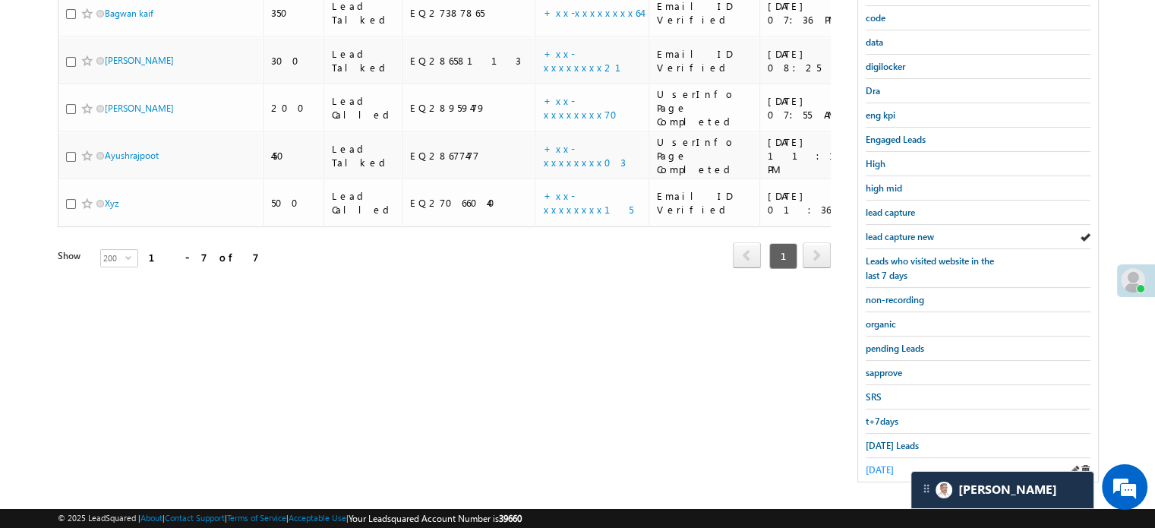
click at [878, 464] on span "[DATE]" at bounding box center [880, 469] width 28 height 11
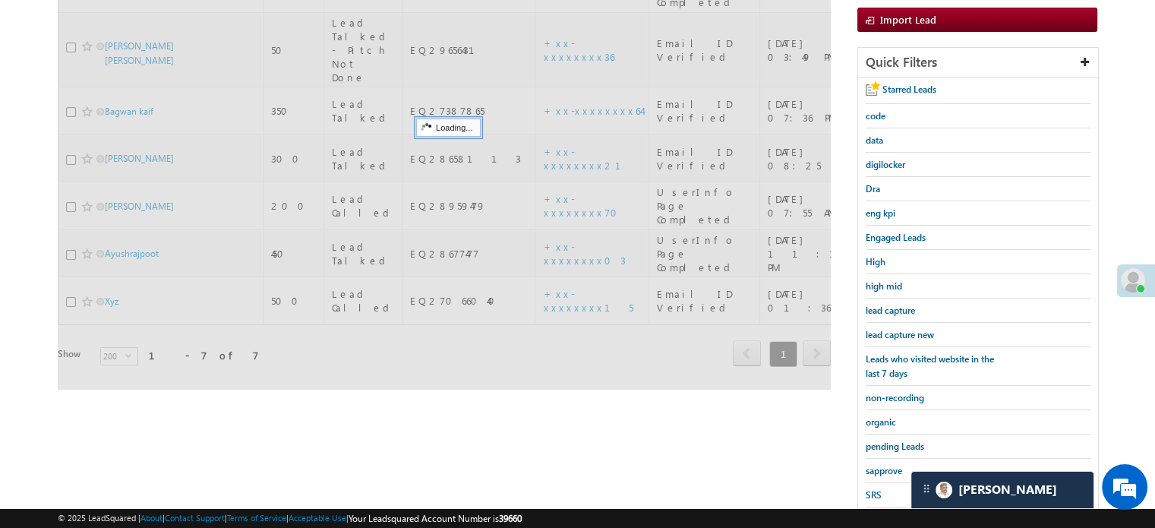
scroll to position [174, 0]
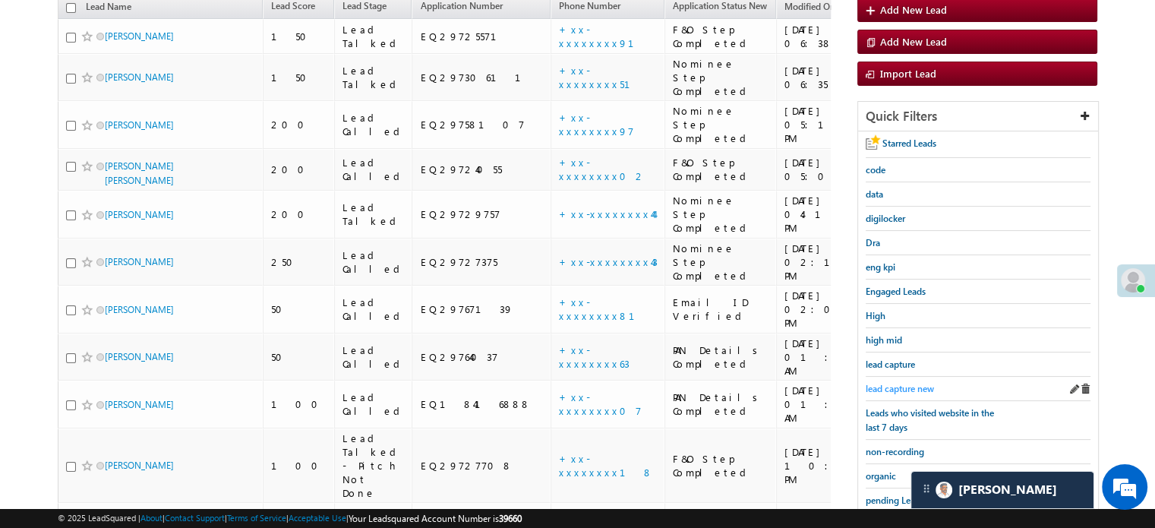
click at [893, 384] on span "lead capture new" at bounding box center [900, 388] width 68 height 11
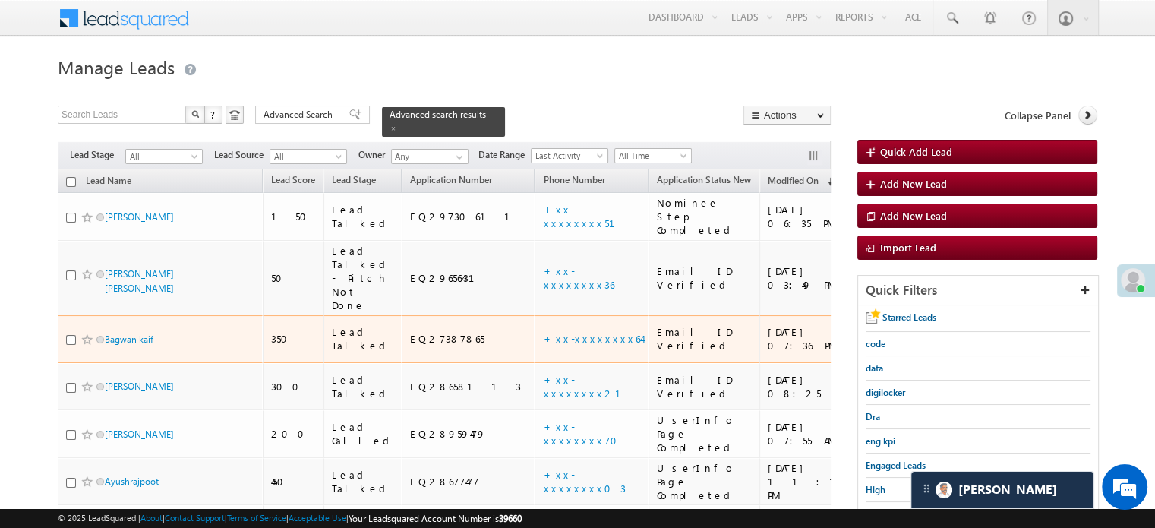
scroll to position [228, 0]
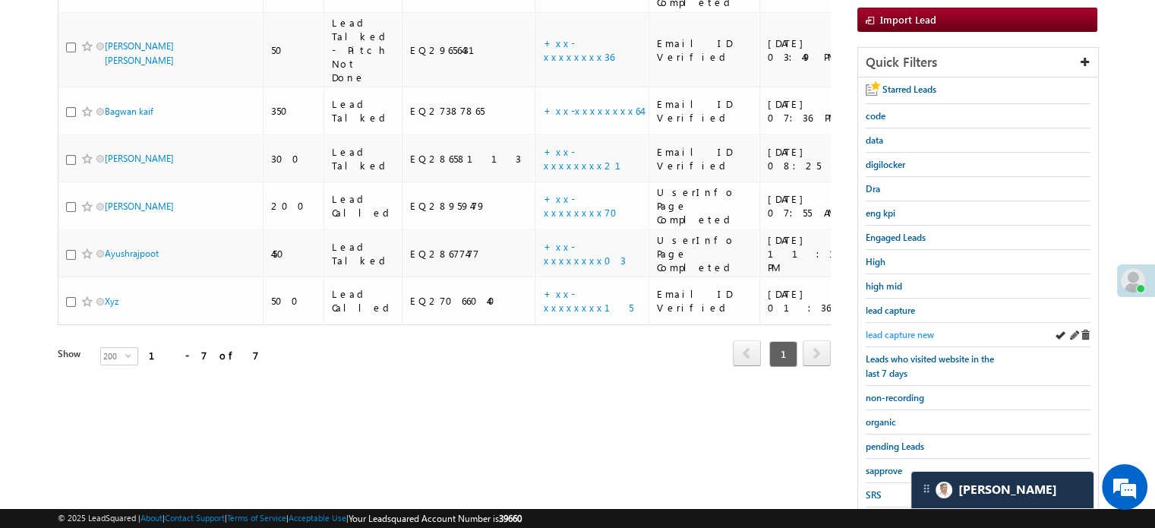
click at [897, 329] on span "lead capture new" at bounding box center [900, 334] width 68 height 11
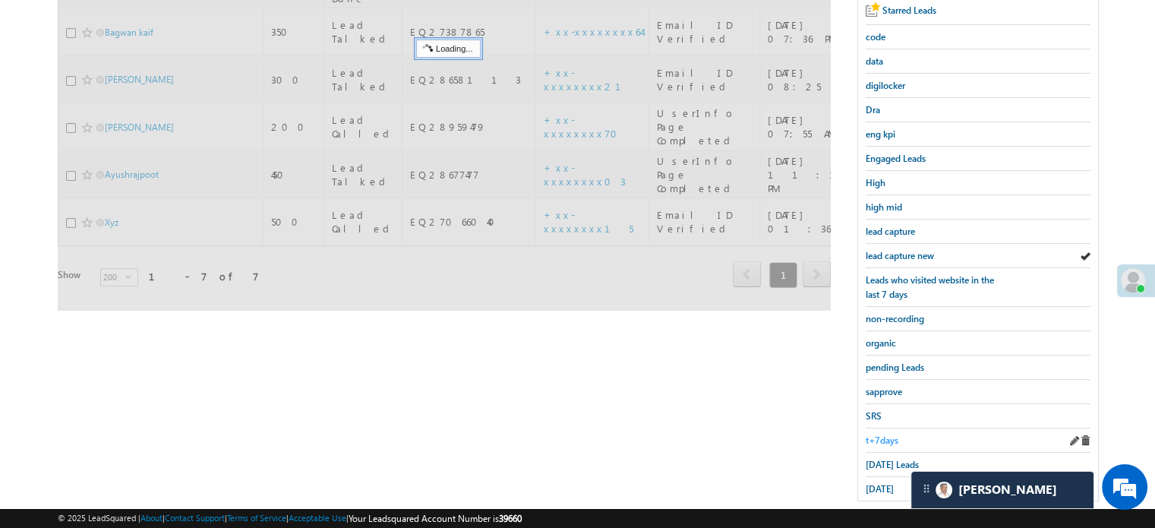
scroll to position [326, 0]
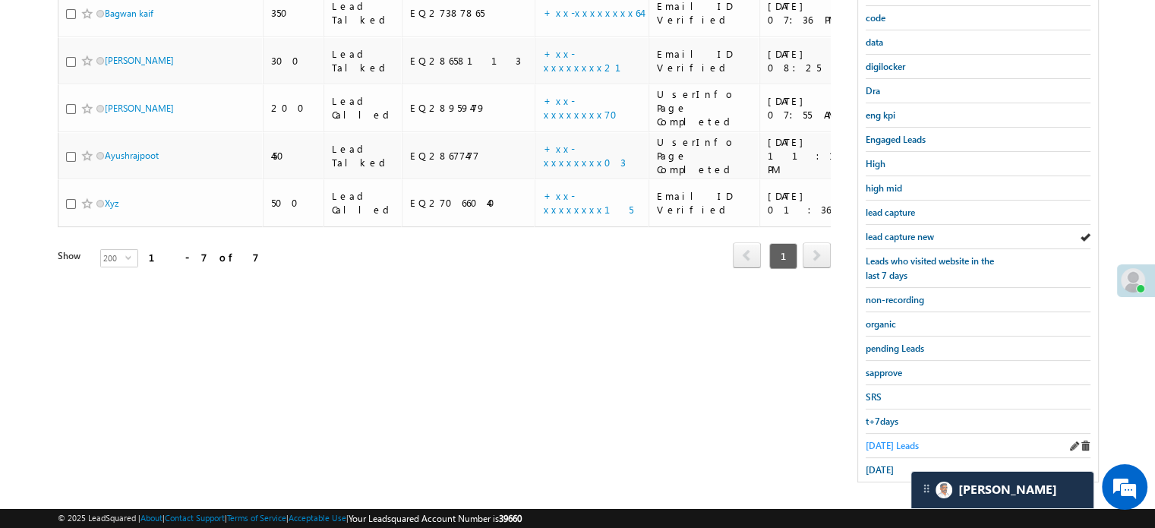
click at [890, 440] on span "[DATE] Leads" at bounding box center [892, 445] width 53 height 11
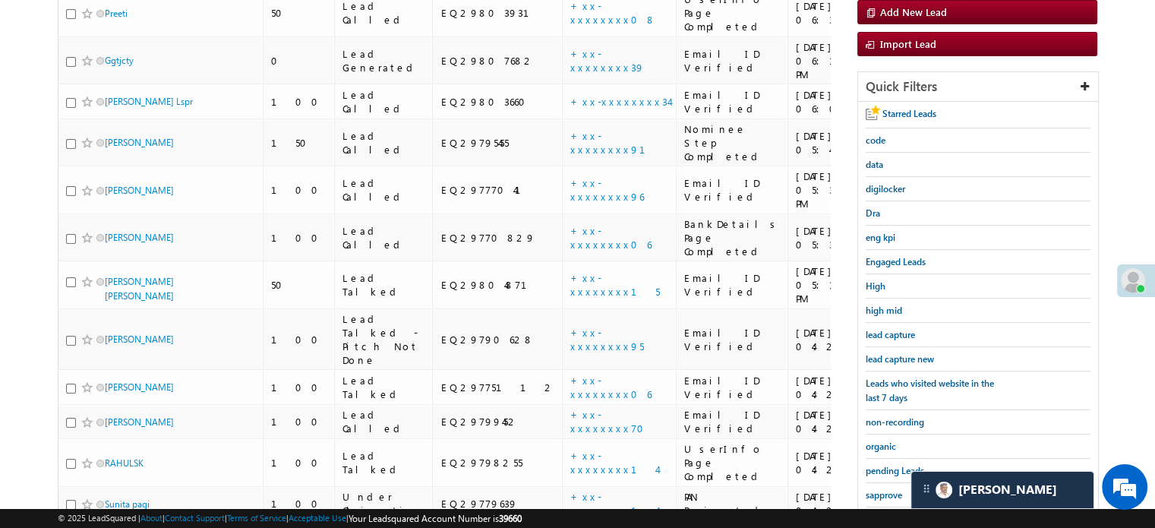
scroll to position [205, 0]
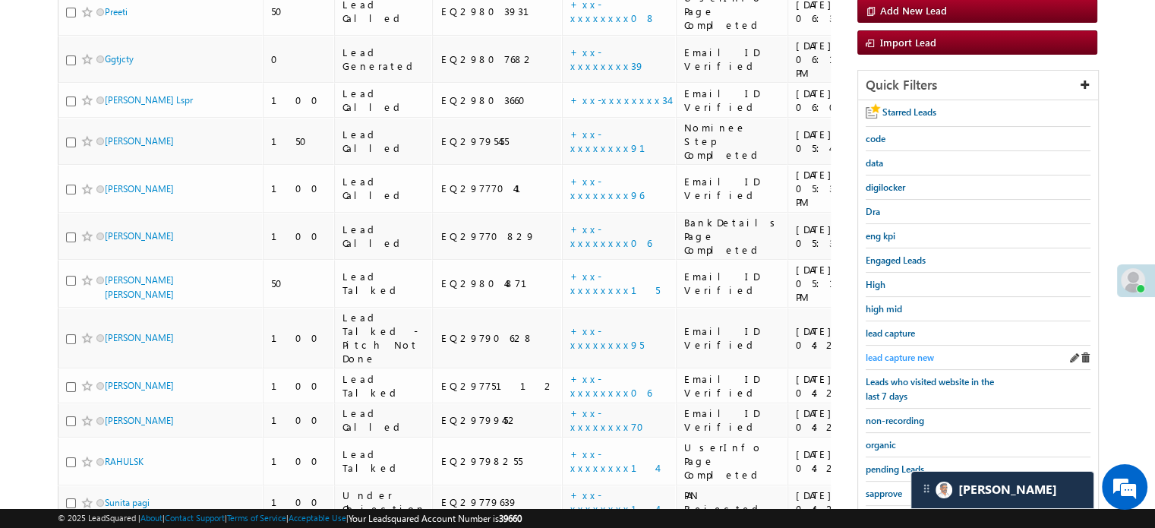
click at [893, 355] on span "lead capture new" at bounding box center [900, 357] width 68 height 11
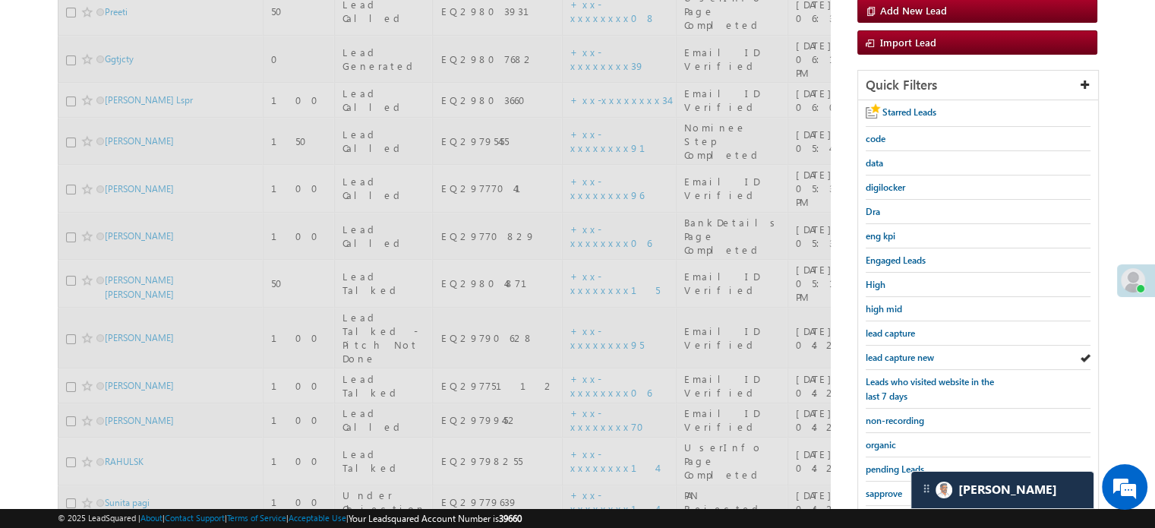
click at [893, 355] on span "lead capture new" at bounding box center [900, 357] width 68 height 11
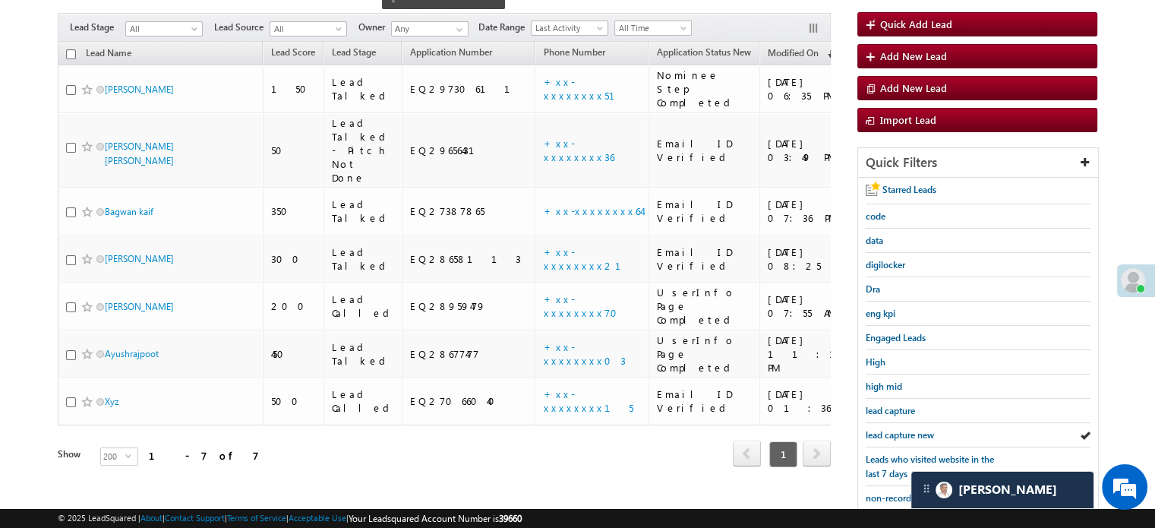
scroll to position [53, 0]
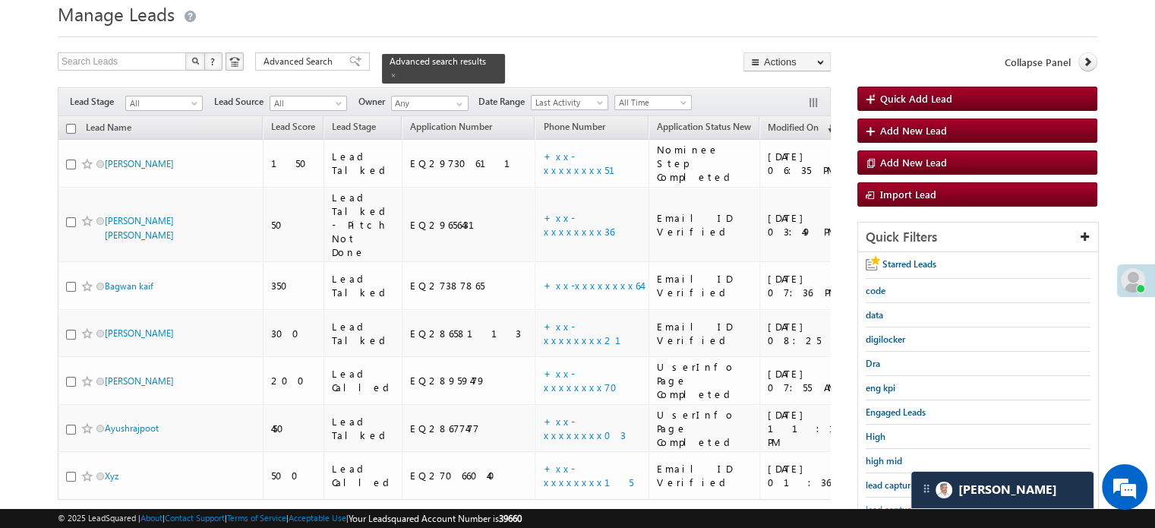
click at [891, 503] on span "lead capture new" at bounding box center [900, 508] width 68 height 11
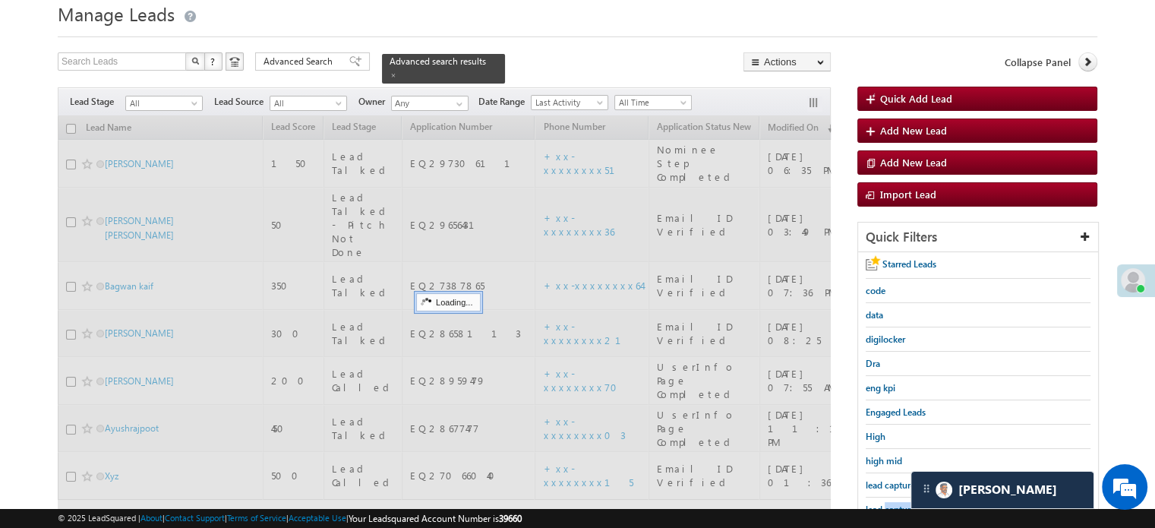
click at [891, 503] on span "lead capture new" at bounding box center [900, 508] width 68 height 11
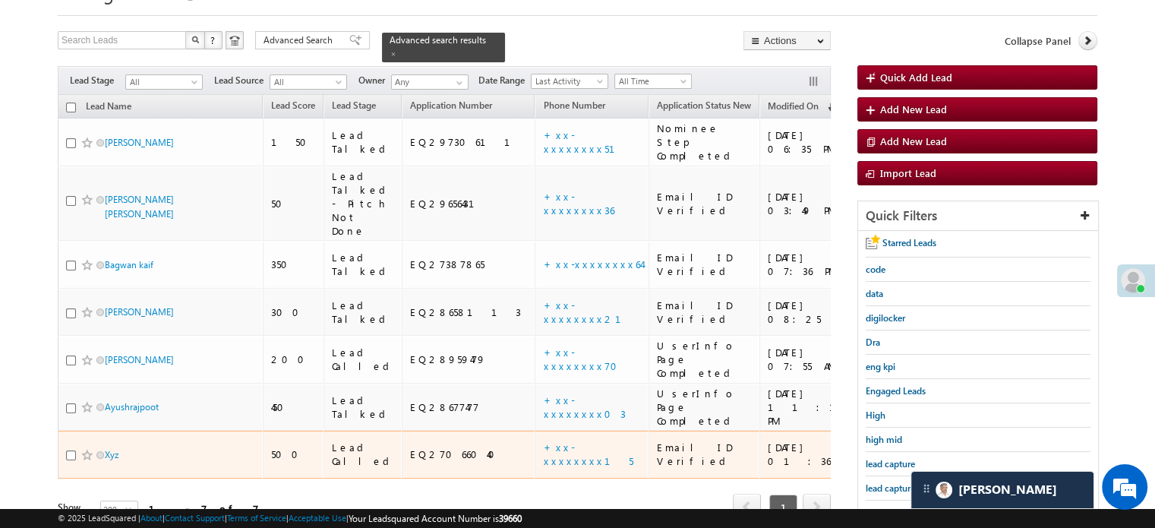
scroll to position [129, 0]
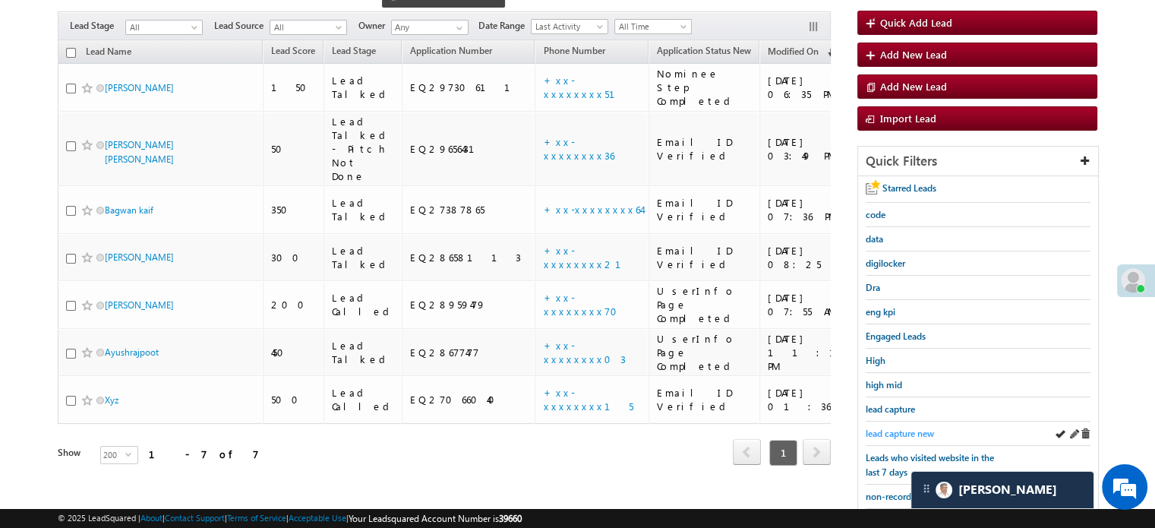
click at [897, 430] on span "lead capture new" at bounding box center [900, 432] width 68 height 11
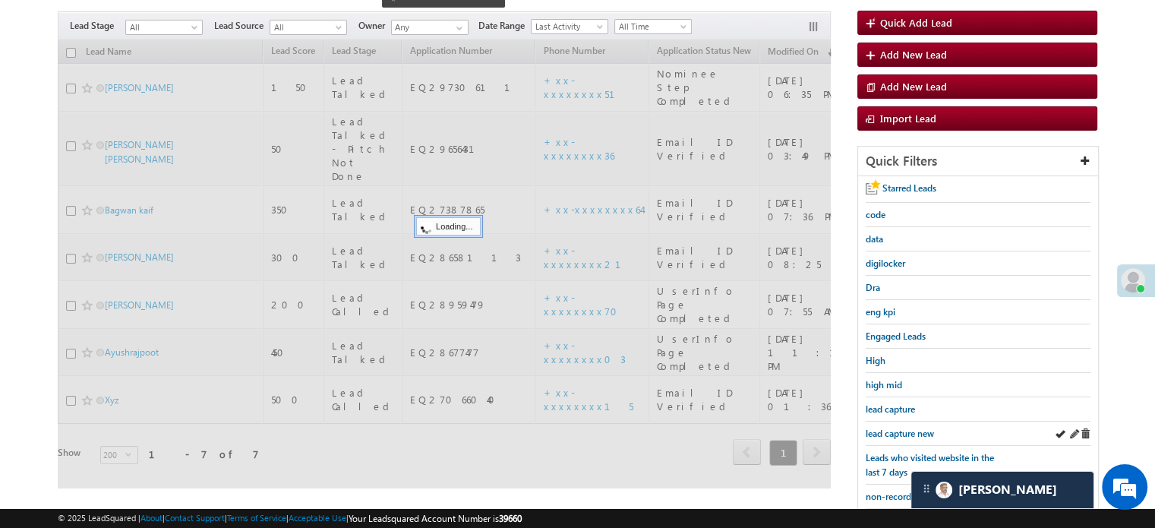
click at [900, 421] on div "lead capture new" at bounding box center [978, 433] width 225 height 24
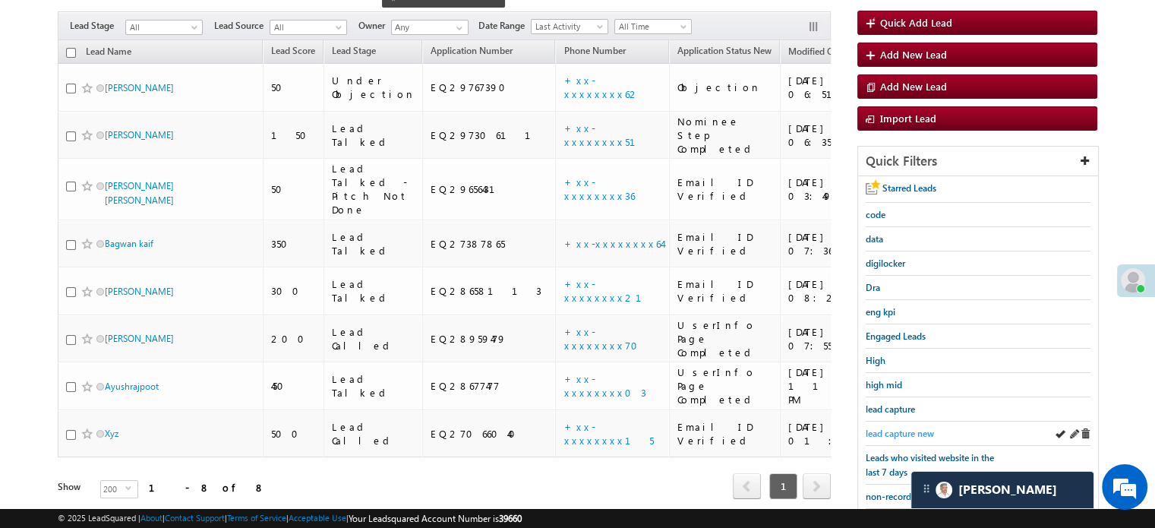
click at [896, 431] on span "lead capture new" at bounding box center [900, 432] width 68 height 11
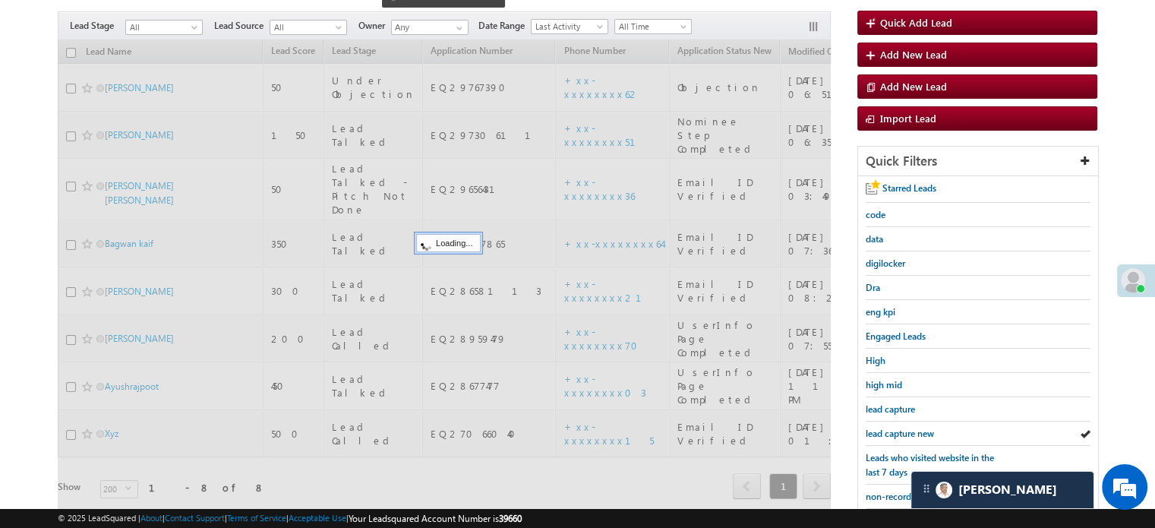
click at [896, 431] on span "lead capture new" at bounding box center [900, 432] width 68 height 11
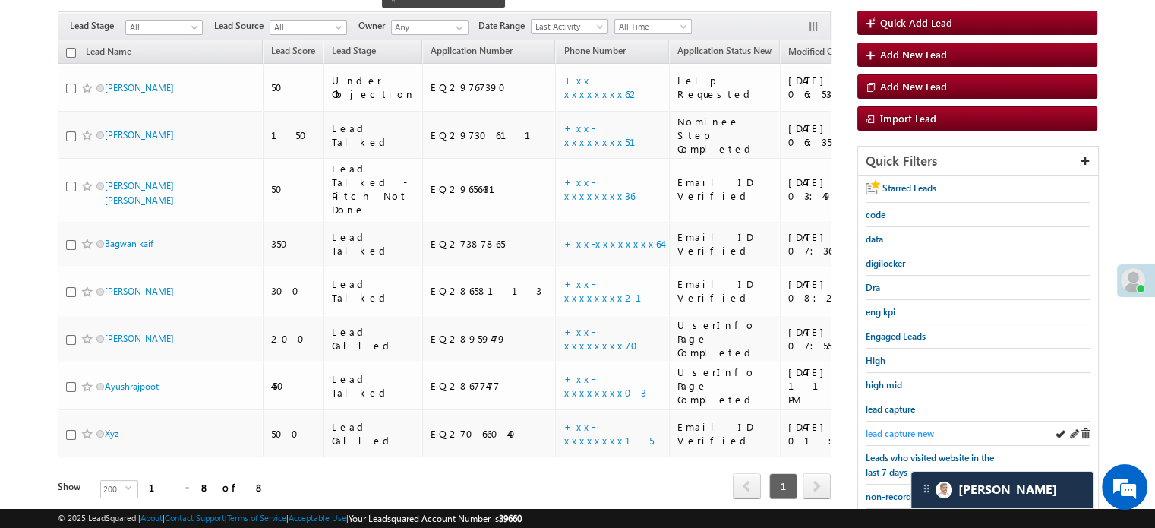
click at [912, 434] on span "lead capture new" at bounding box center [900, 432] width 68 height 11
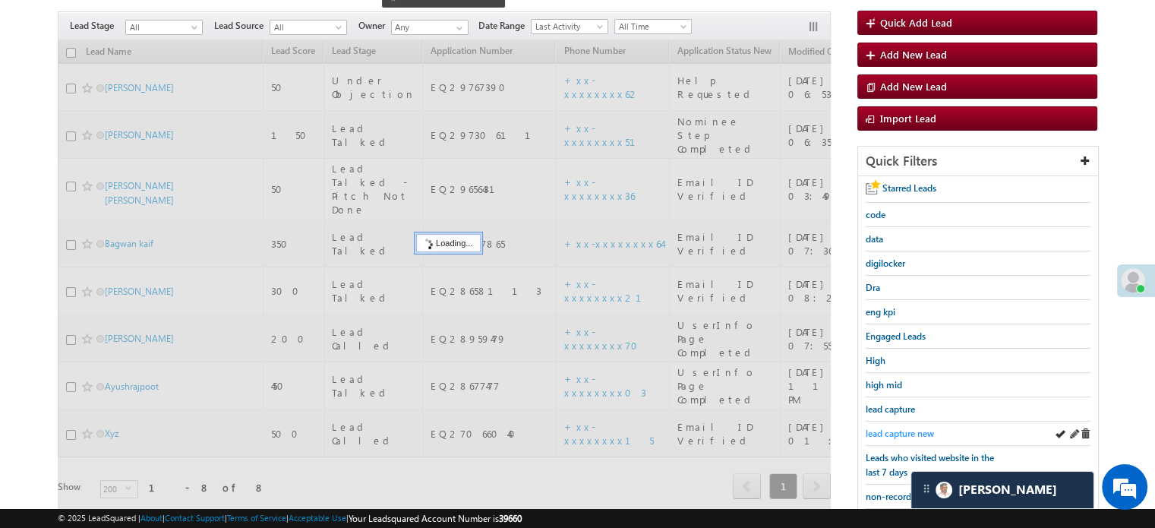
click at [900, 427] on span "lead capture new" at bounding box center [900, 432] width 68 height 11
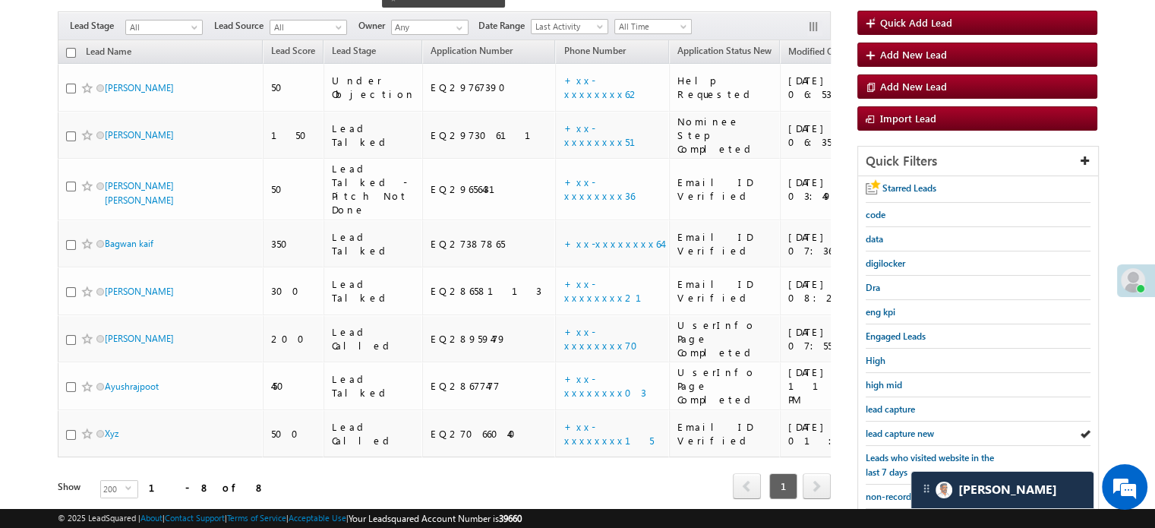
click at [900, 427] on span "lead capture new" at bounding box center [900, 432] width 68 height 11
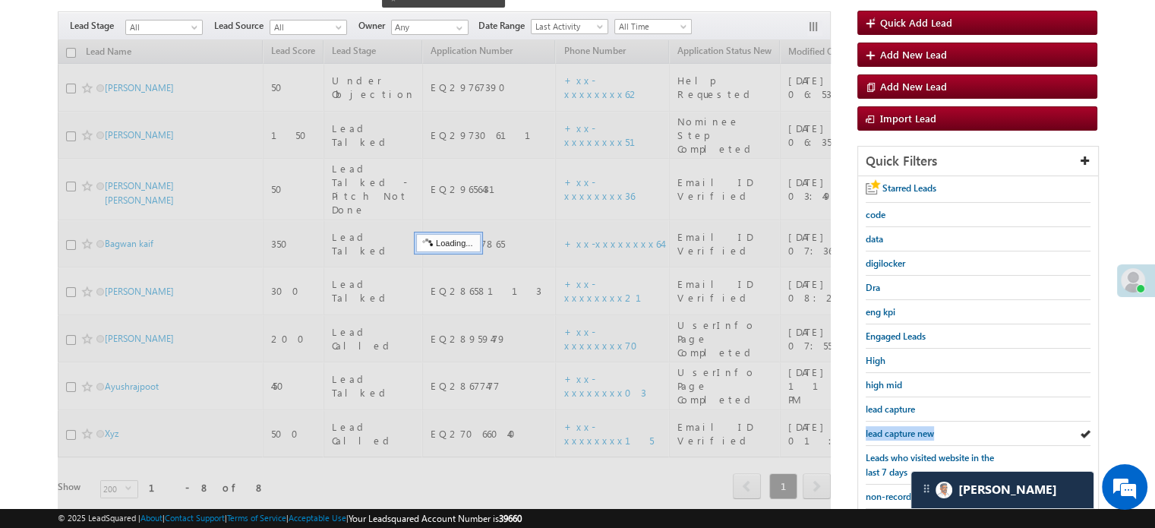
click at [900, 427] on span "lead capture new" at bounding box center [900, 432] width 68 height 11
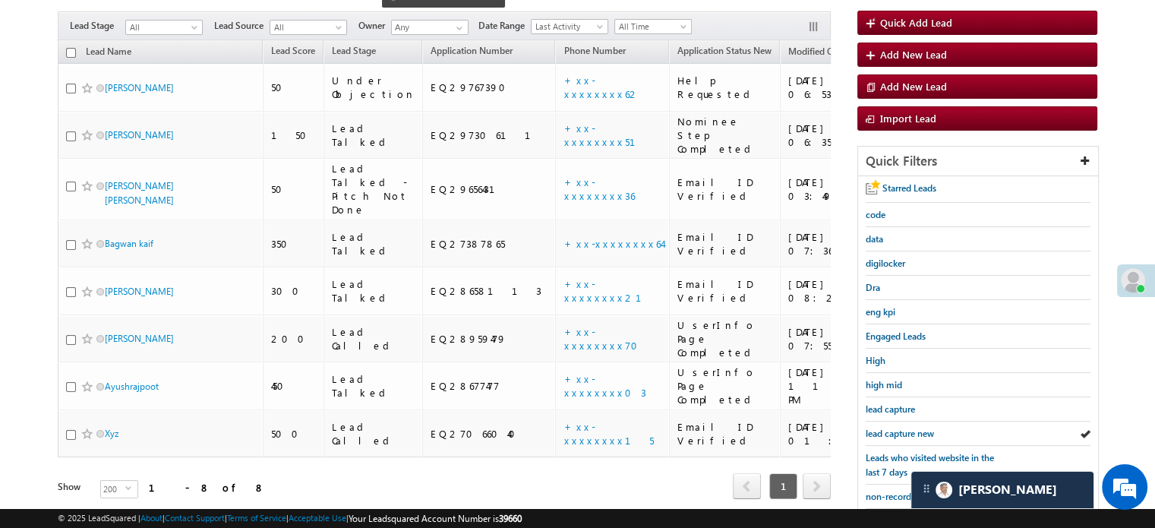
click at [900, 427] on span "lead capture new" at bounding box center [900, 432] width 68 height 11
click at [897, 426] on link "lead capture new" at bounding box center [900, 433] width 68 height 14
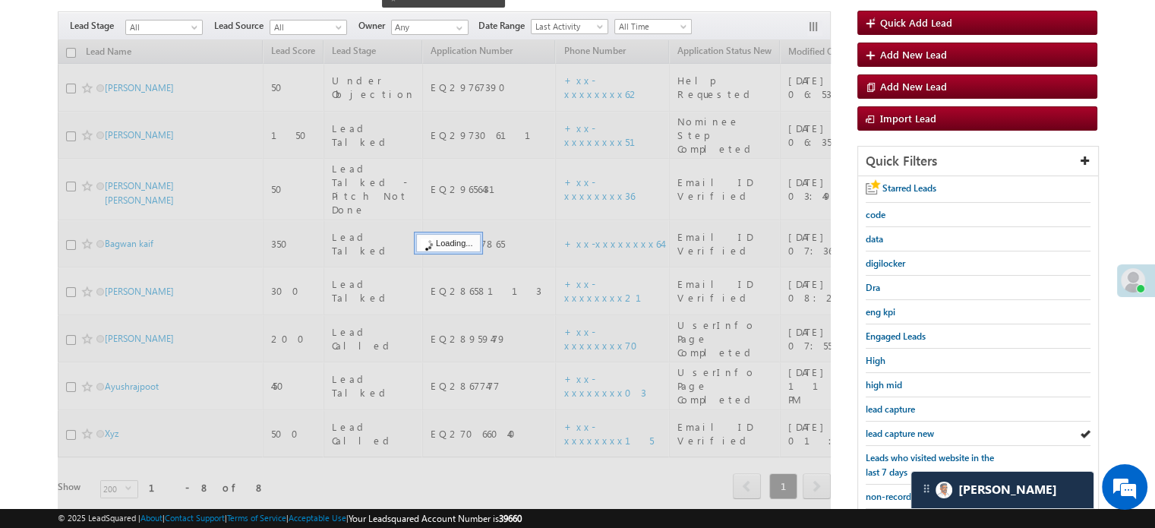
click at [897, 426] on link "lead capture new" at bounding box center [900, 433] width 68 height 14
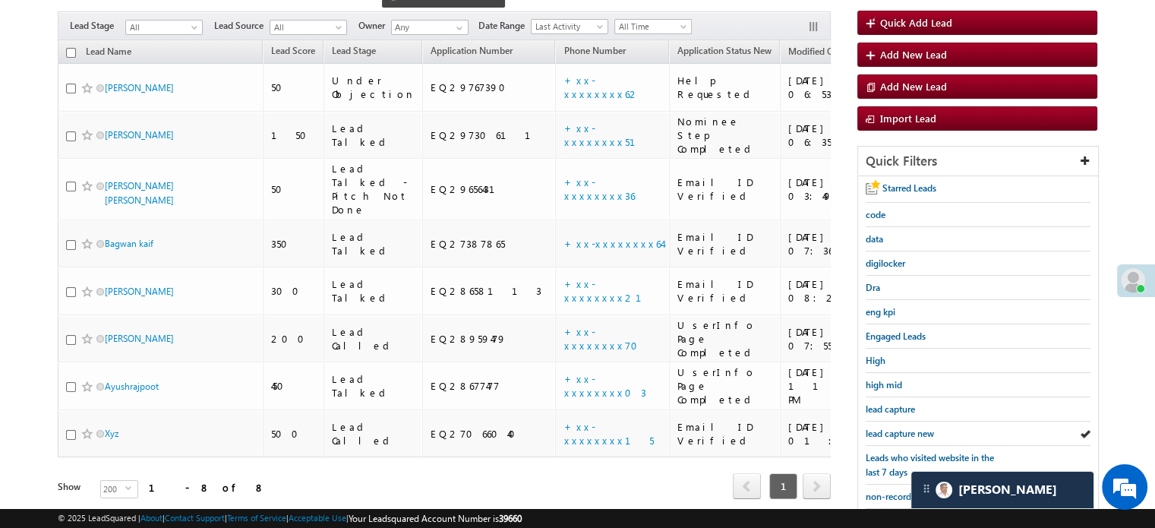
click at [897, 426] on link "lead capture new" at bounding box center [900, 433] width 68 height 14
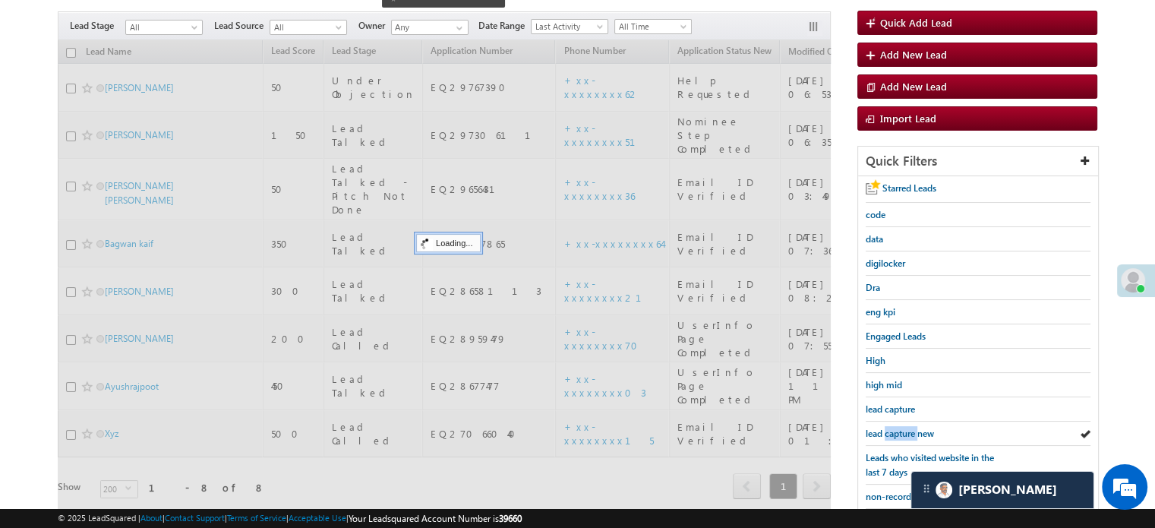
click at [897, 426] on link "lead capture new" at bounding box center [900, 433] width 68 height 14
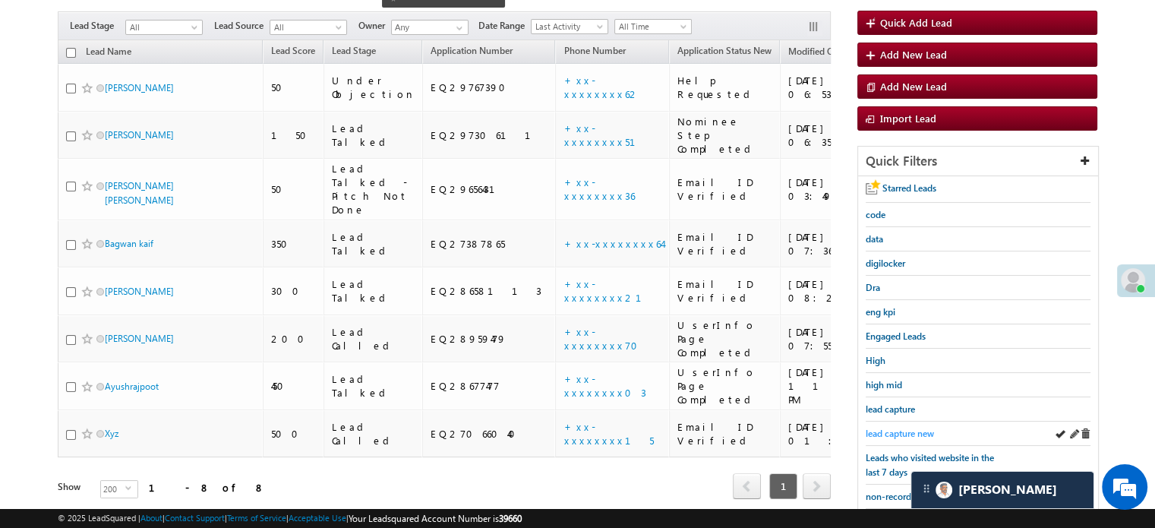
click at [885, 427] on span "lead capture new" at bounding box center [900, 432] width 68 height 11
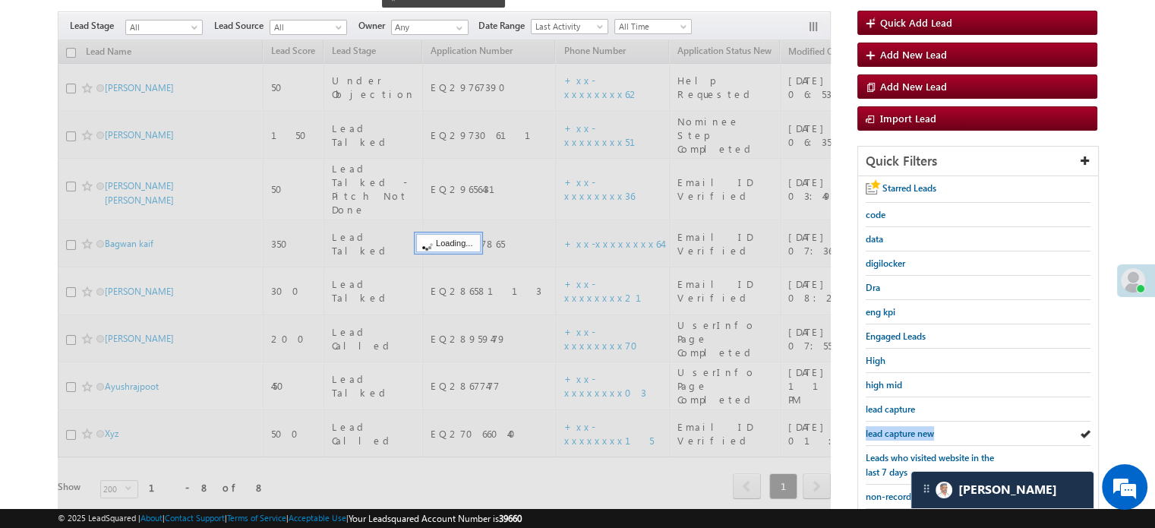
click at [885, 427] on span "lead capture new" at bounding box center [900, 432] width 68 height 11
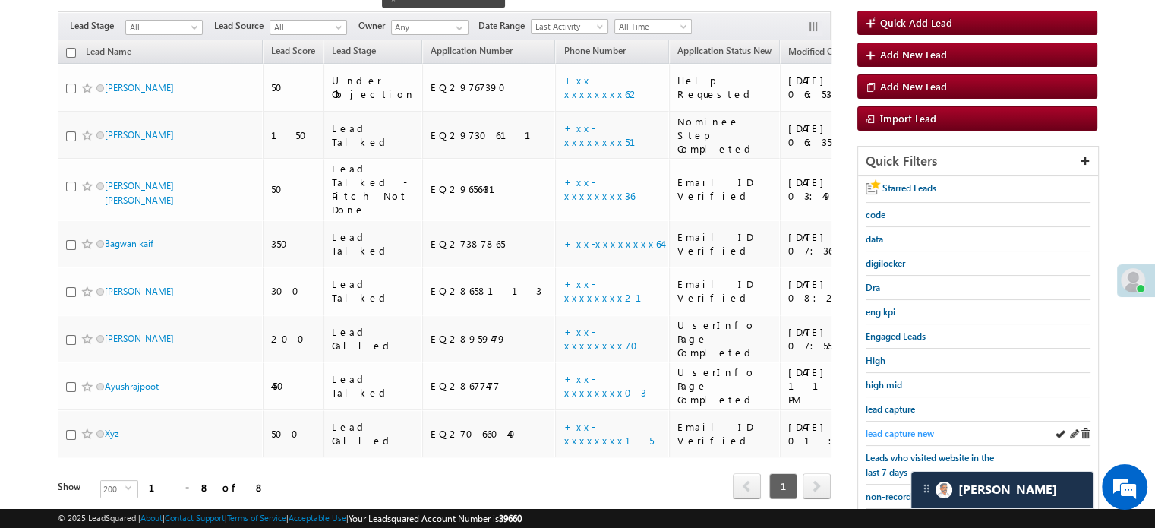
click at [884, 427] on span "lead capture new" at bounding box center [900, 432] width 68 height 11
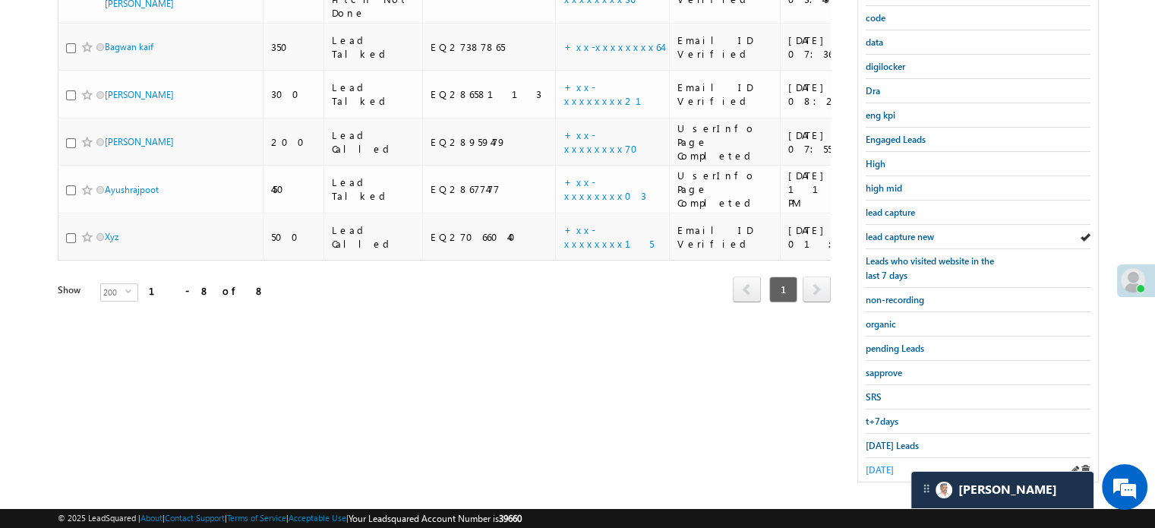
click at [879, 462] on link "[DATE]" at bounding box center [880, 469] width 28 height 14
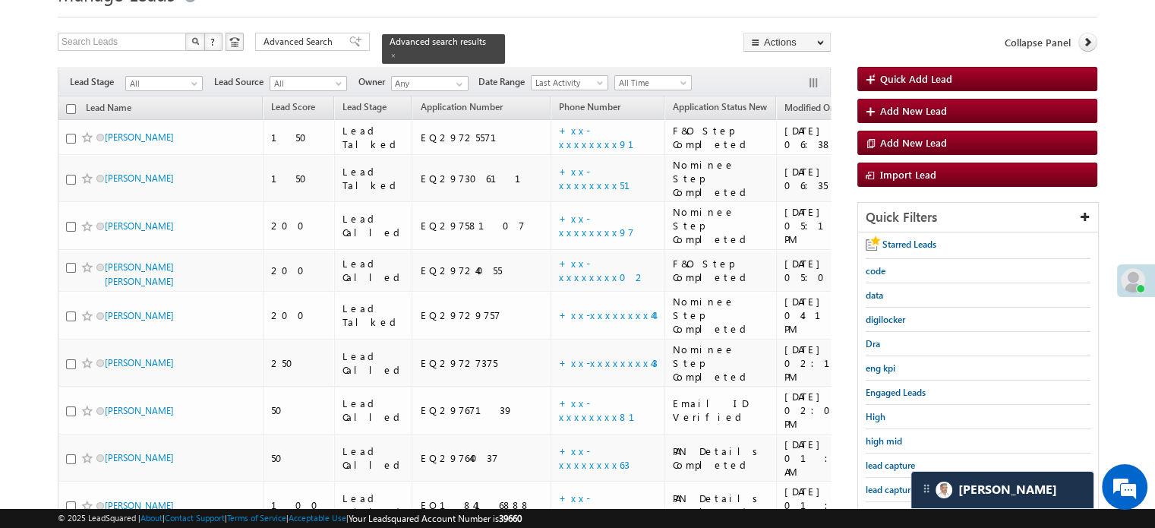
scroll to position [98, 0]
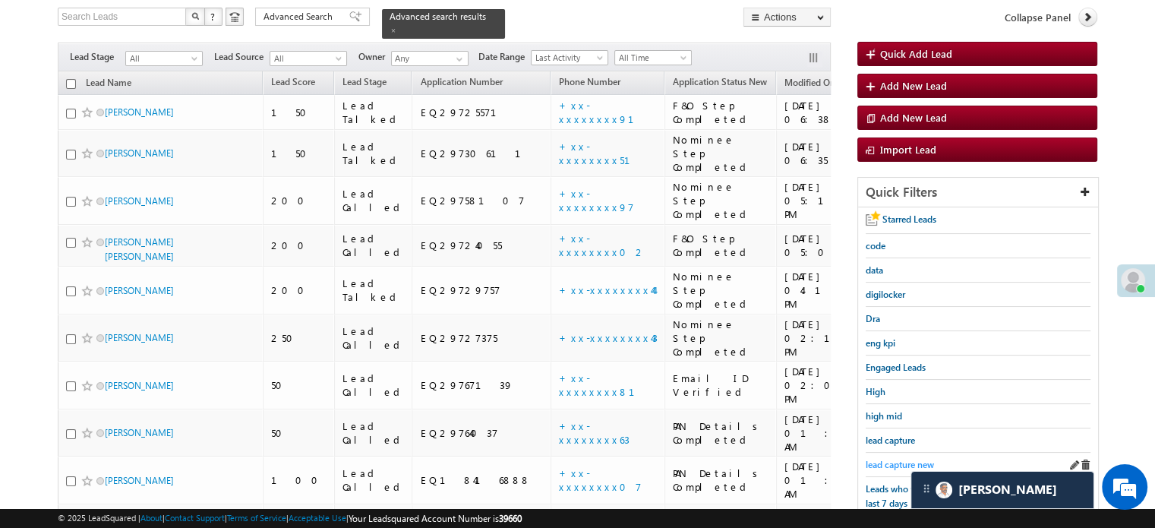
click at [875, 464] on span "lead capture new" at bounding box center [900, 464] width 68 height 11
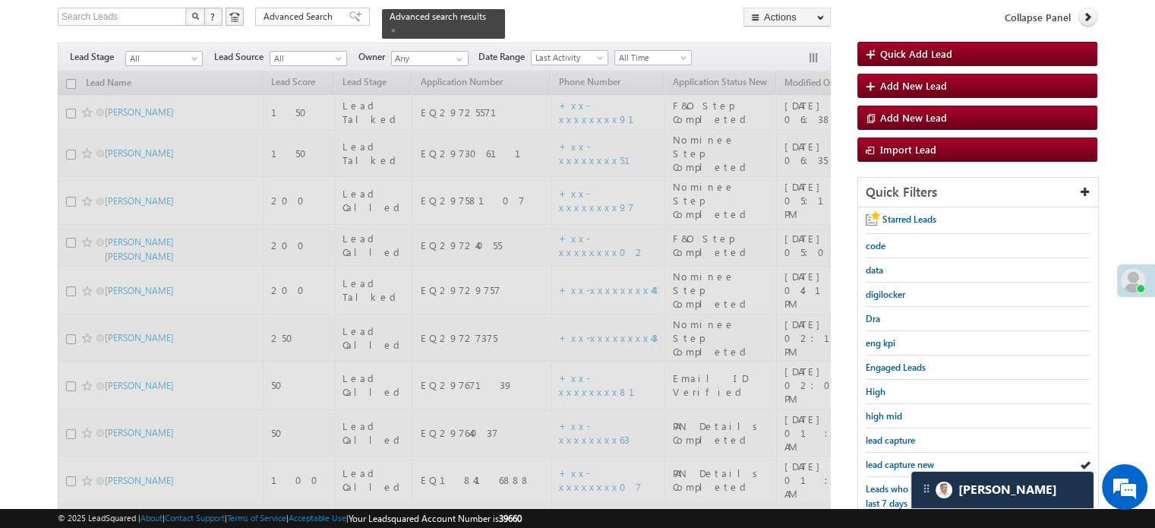
click at [875, 464] on span "lead capture new" at bounding box center [900, 464] width 68 height 11
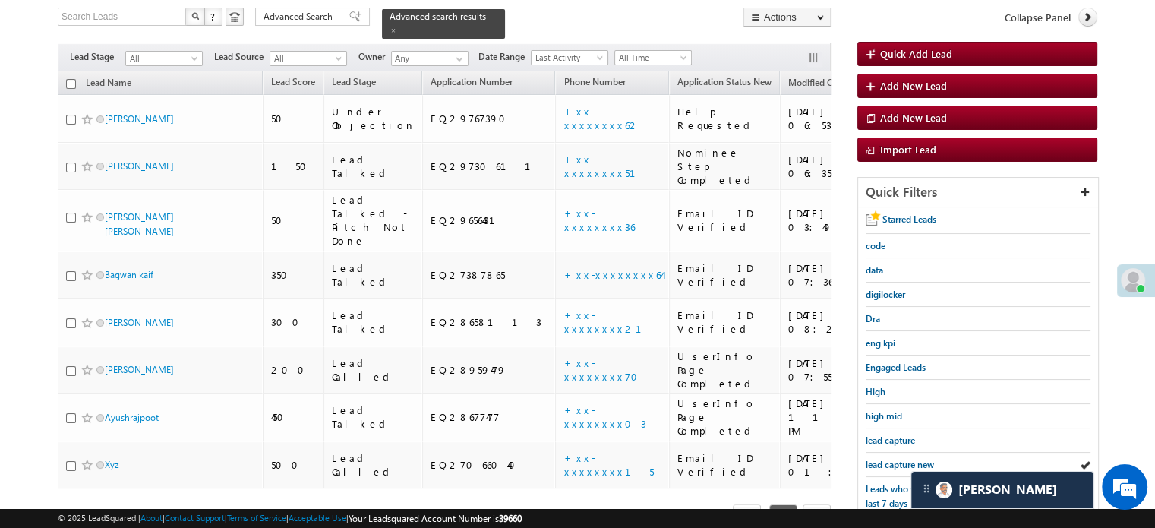
click at [875, 464] on span "lead capture new" at bounding box center [900, 464] width 68 height 11
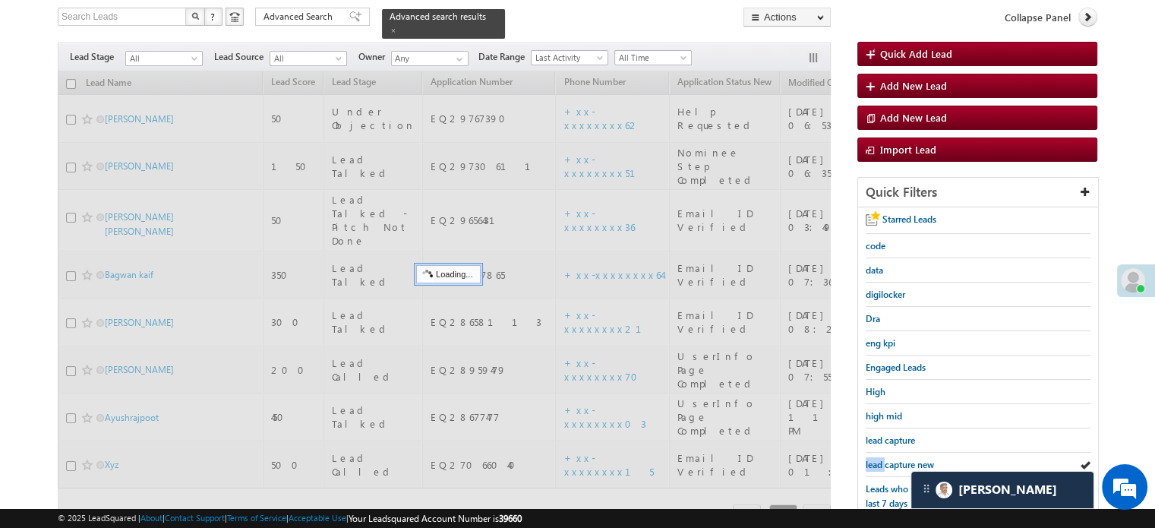
click at [875, 464] on span "lead capture new" at bounding box center [900, 464] width 68 height 11
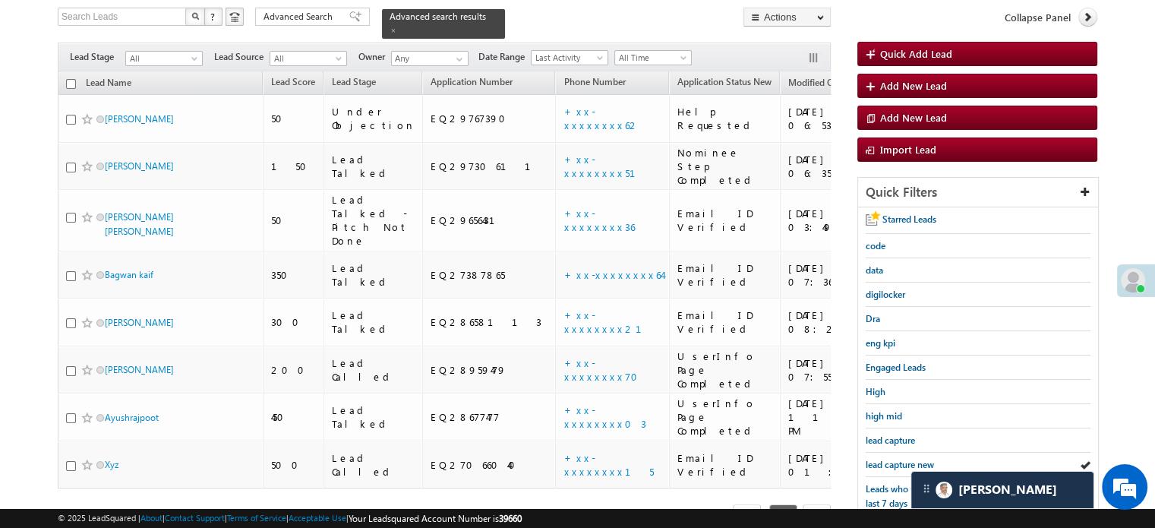
click at [875, 464] on span "lead capture new" at bounding box center [900, 464] width 68 height 11
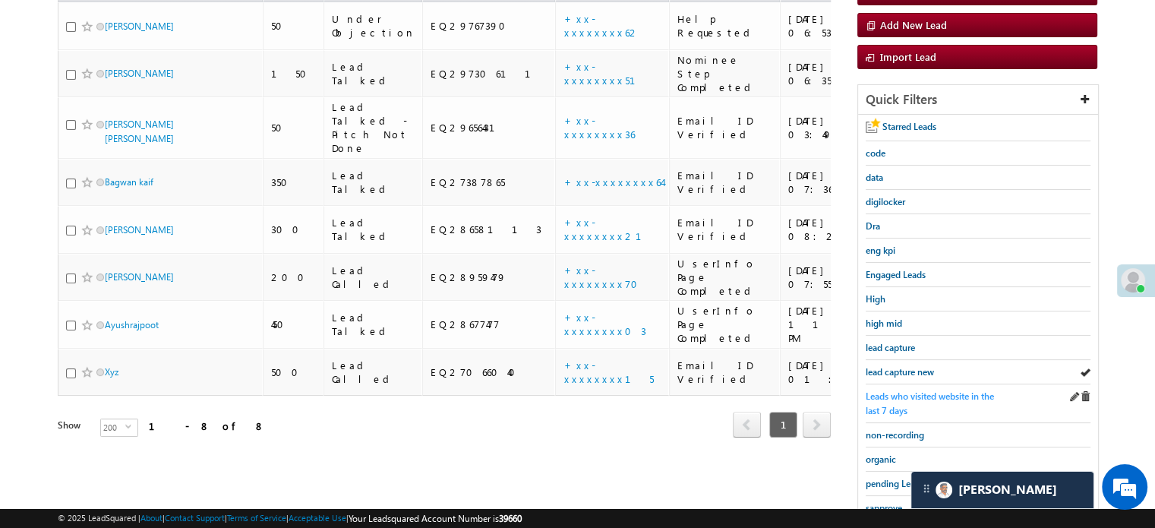
scroll to position [326, 0]
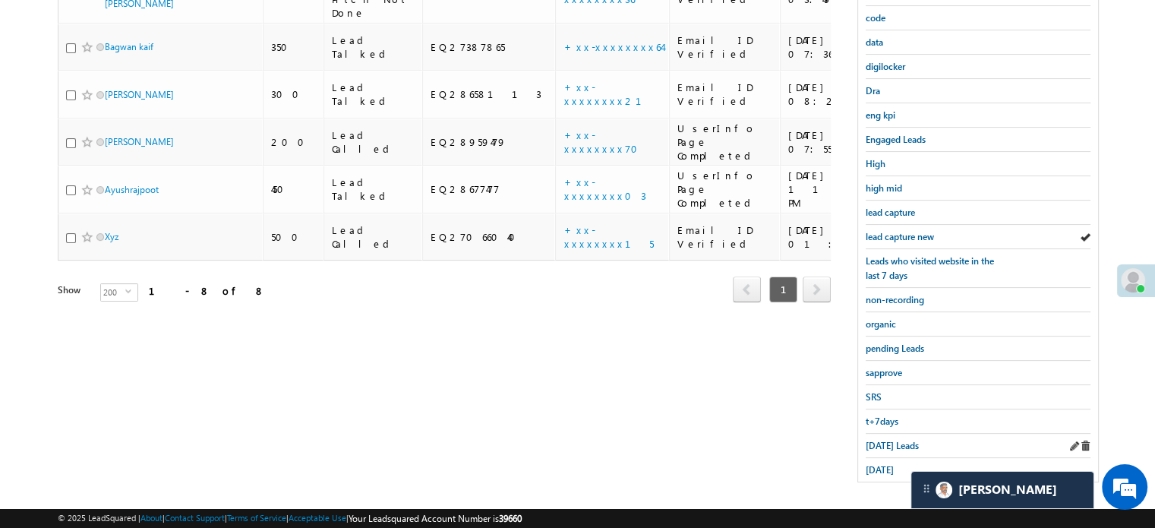
click at [894, 434] on div "[DATE] Leads" at bounding box center [978, 446] width 225 height 24
click at [895, 440] on span "[DATE] Leads" at bounding box center [892, 445] width 53 height 11
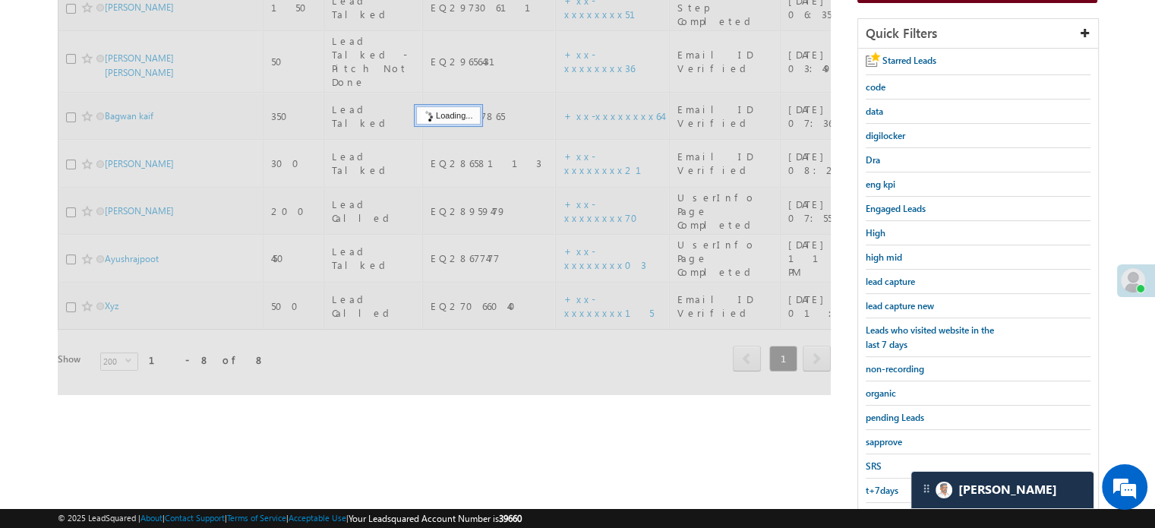
scroll to position [174, 0]
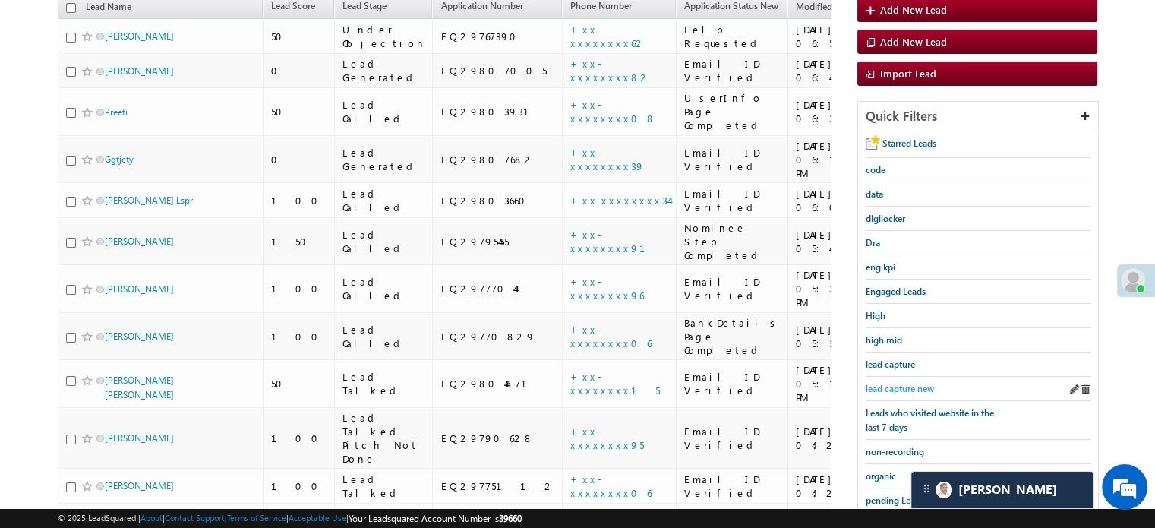
click at [911, 388] on span "lead capture new" at bounding box center [900, 388] width 68 height 11
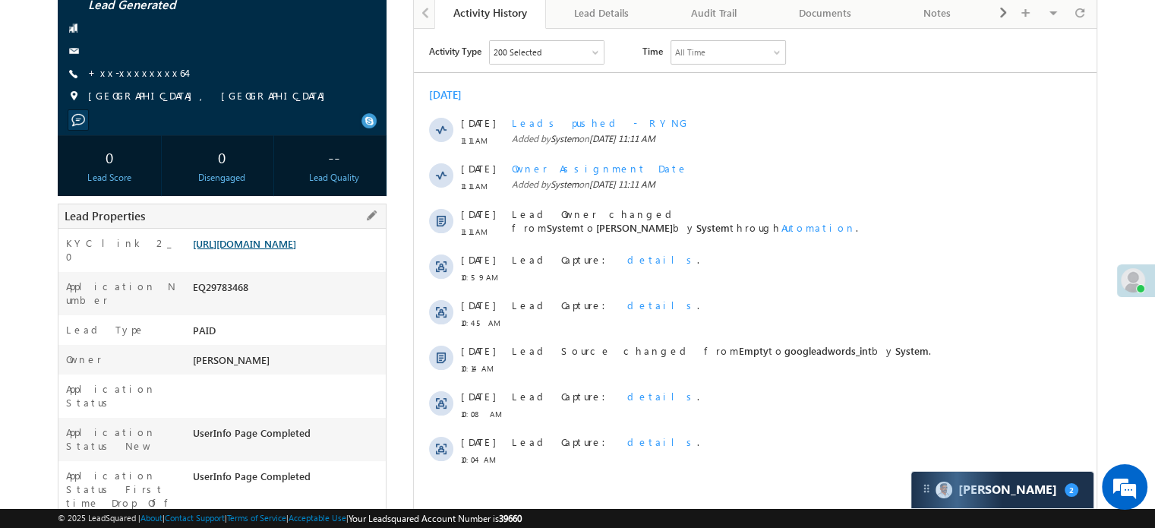
scroll to position [76, 0]
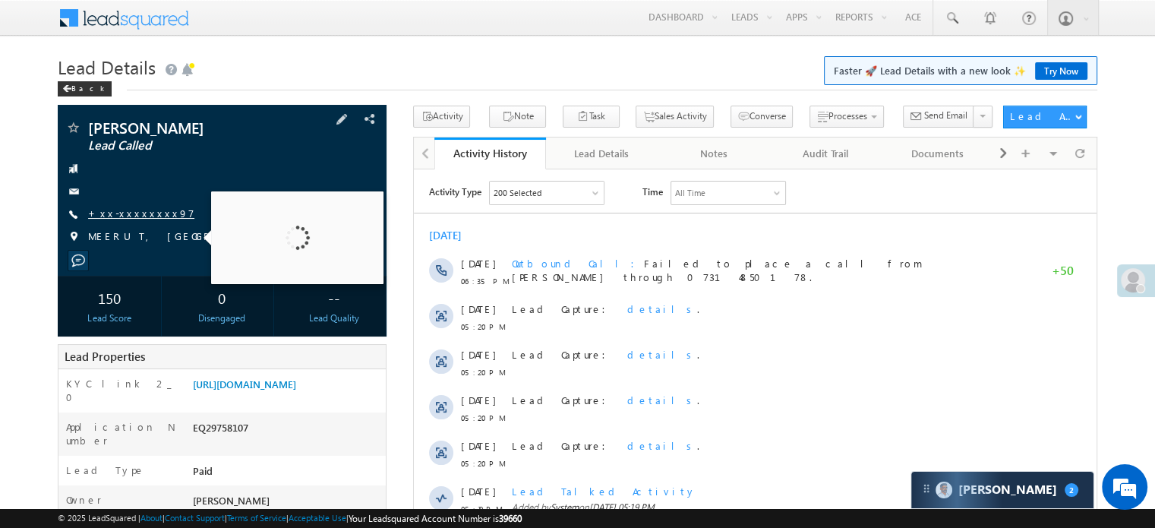
click at [141, 212] on link "+xx-xxxxxxxx97" at bounding box center [141, 213] width 106 height 13
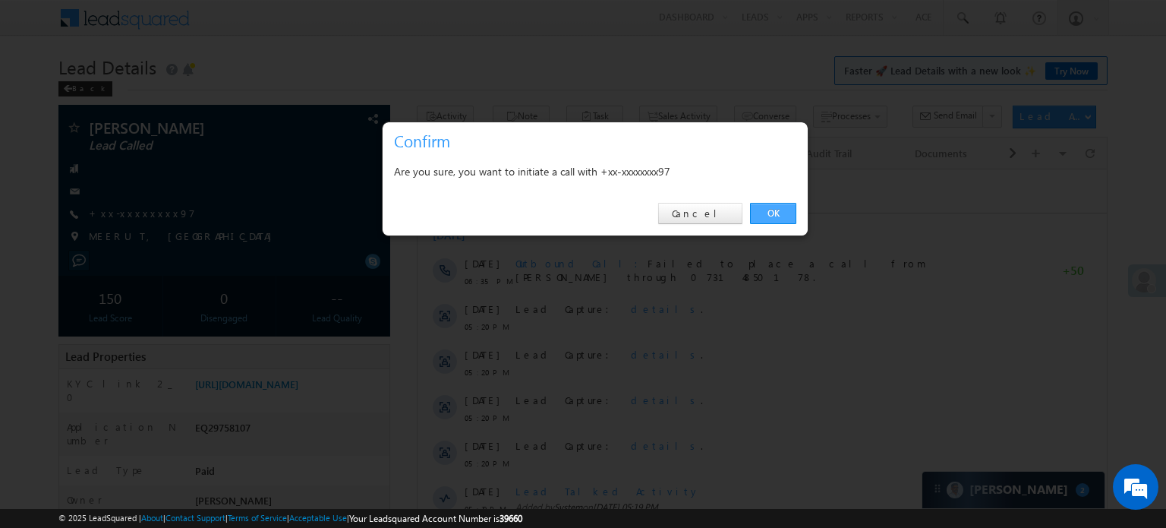
click at [778, 212] on link "OK" at bounding box center [773, 213] width 46 height 21
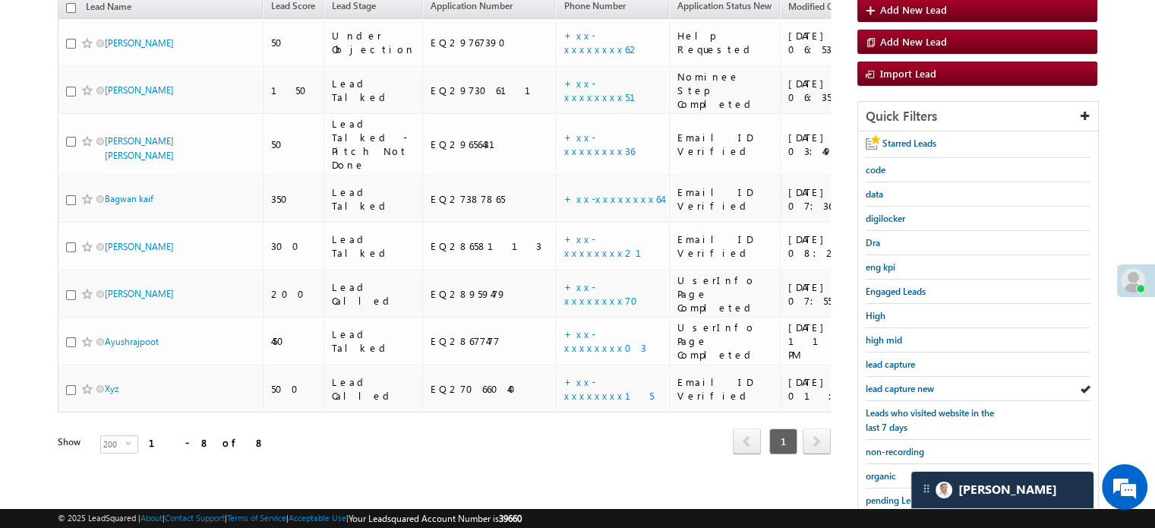
click at [911, 385] on span "lead capture new" at bounding box center [900, 388] width 68 height 11
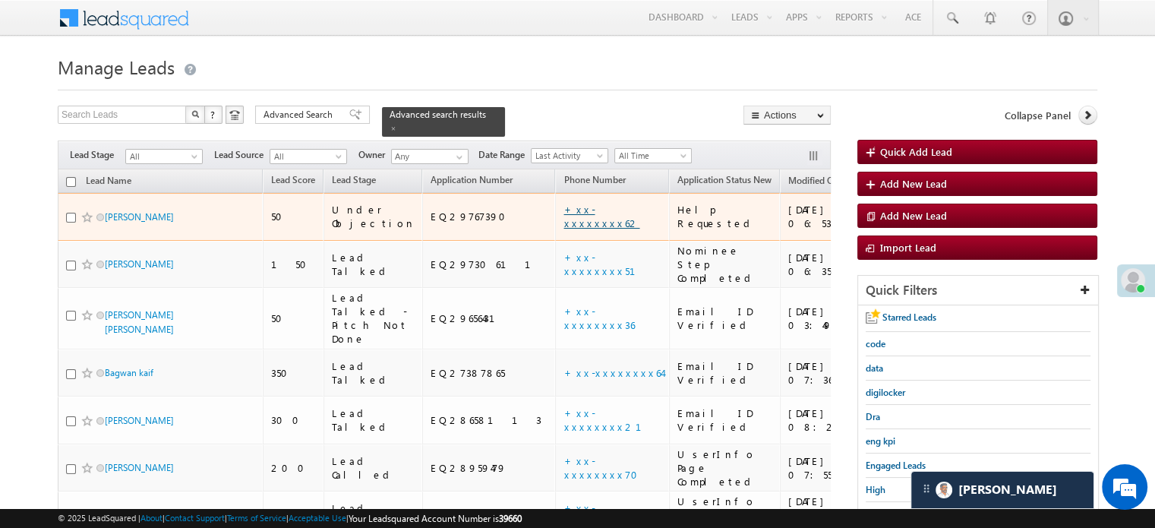
click at [563, 203] on link "+xx-xxxxxxxx62" at bounding box center [601, 216] width 76 height 27
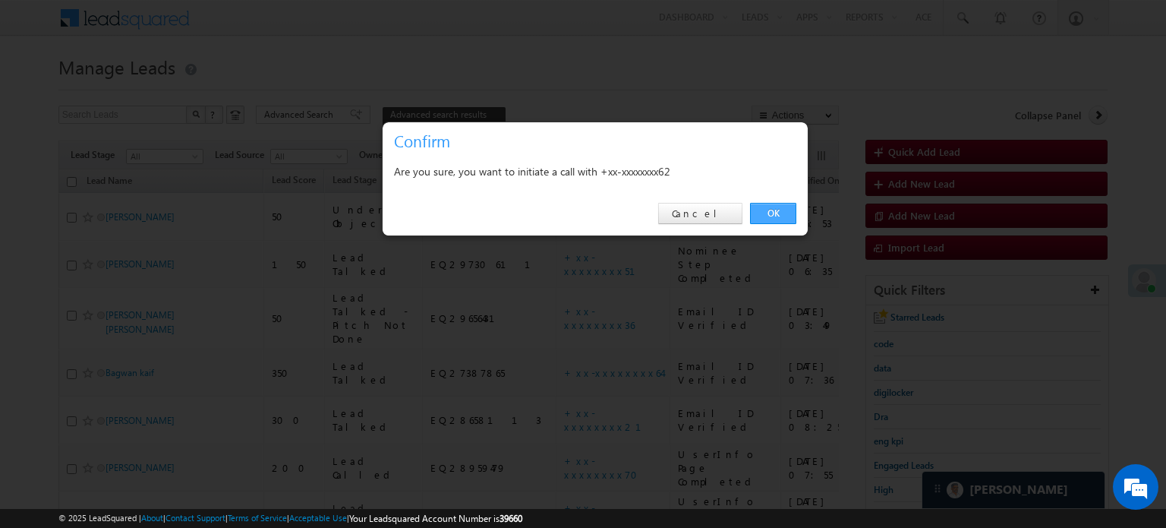
click at [765, 210] on link "OK" at bounding box center [773, 213] width 46 height 21
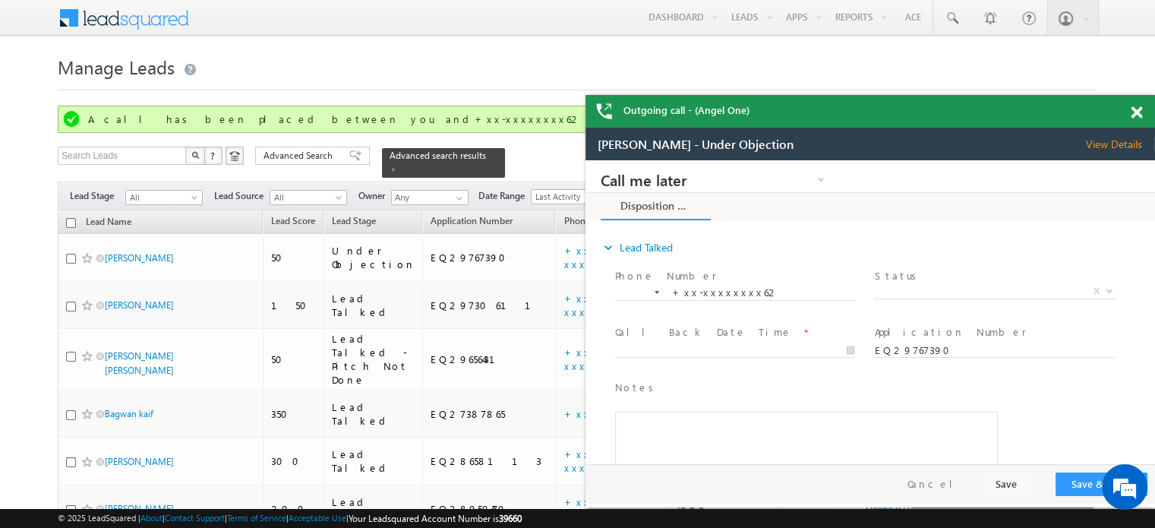
click at [1138, 106] on span at bounding box center [1136, 112] width 11 height 13
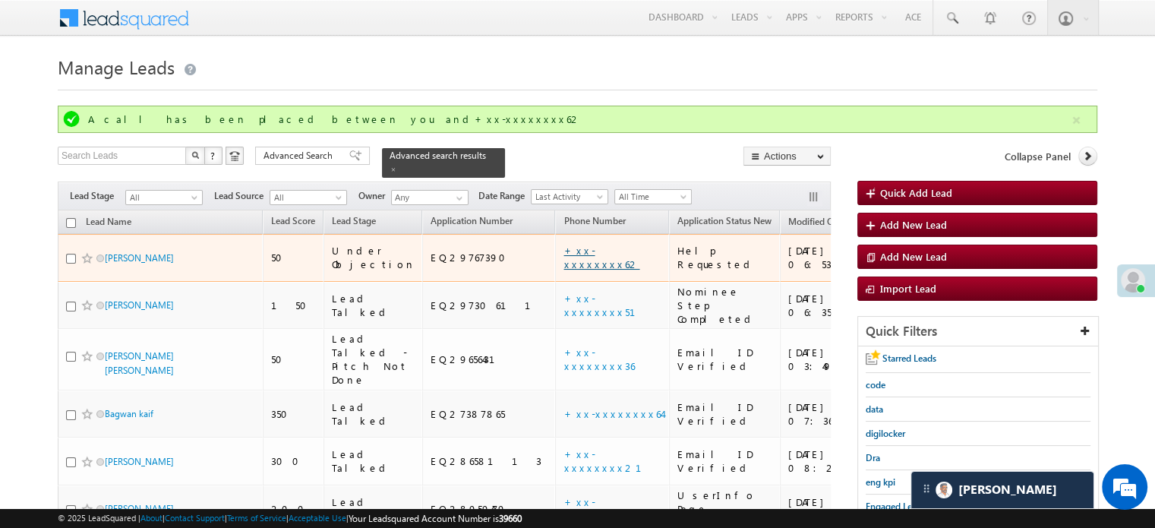
click at [563, 244] on link "+xx-xxxxxxxx62" at bounding box center [601, 257] width 76 height 27
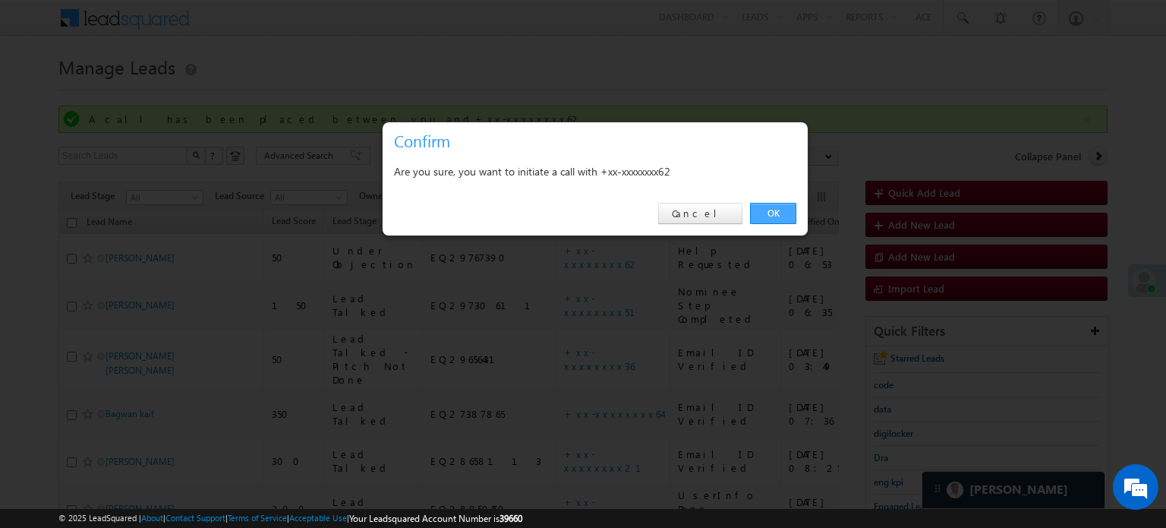
click at [772, 222] on link "OK" at bounding box center [773, 213] width 46 height 21
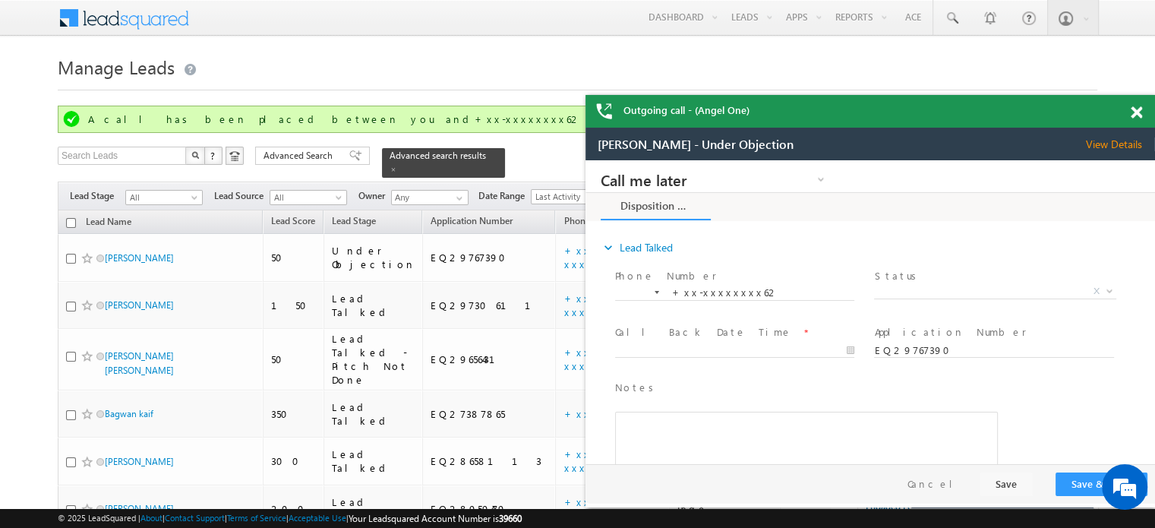
click at [1134, 115] on span at bounding box center [1136, 112] width 11 height 13
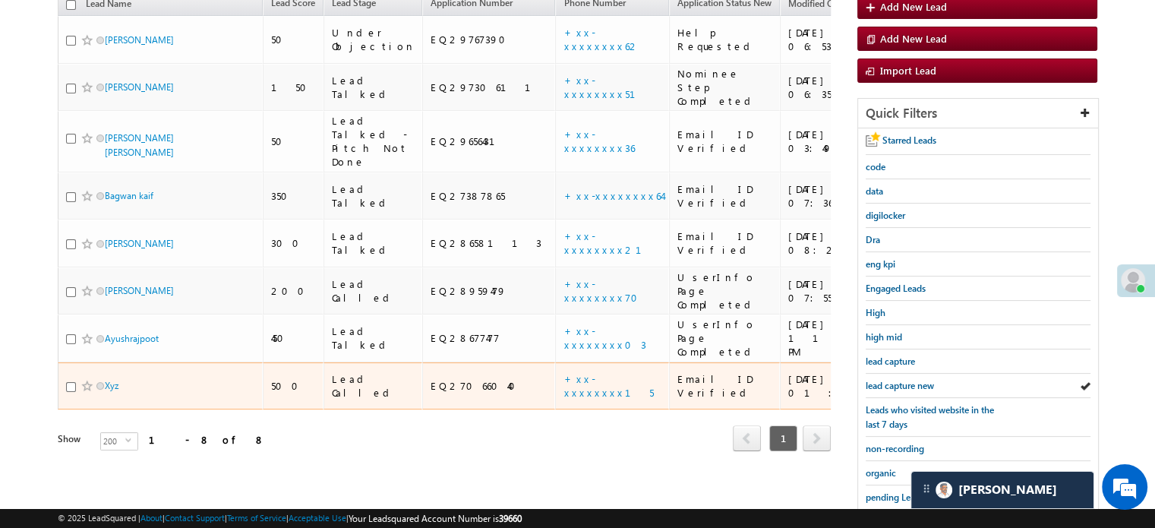
scroll to position [304, 0]
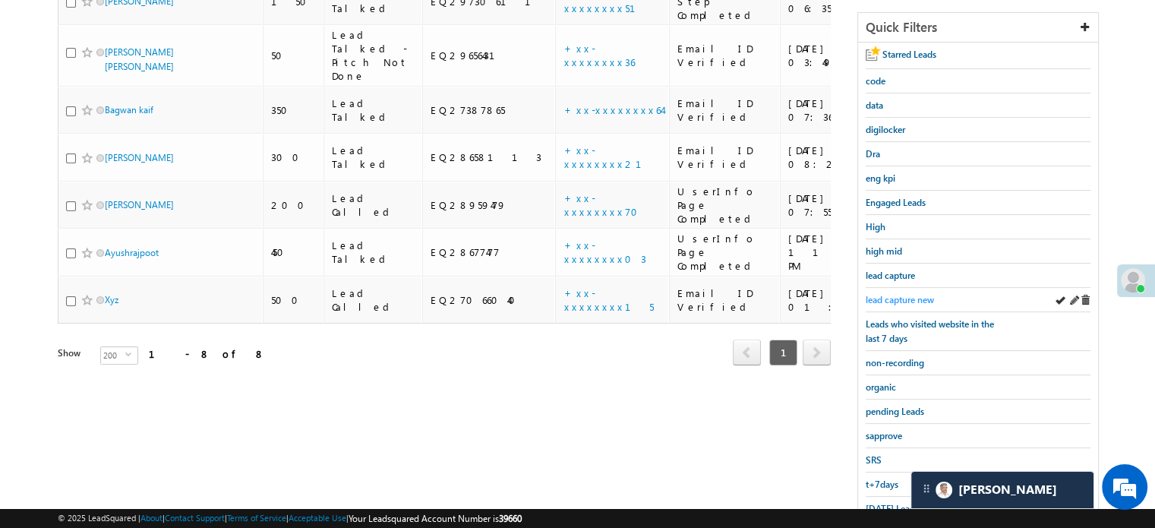
drag, startPoint x: 911, startPoint y: 285, endPoint x: 903, endPoint y: 292, distance: 11.3
click at [910, 288] on div "lead capture new" at bounding box center [978, 300] width 225 height 24
click at [903, 294] on span "lead capture new" at bounding box center [900, 299] width 68 height 11
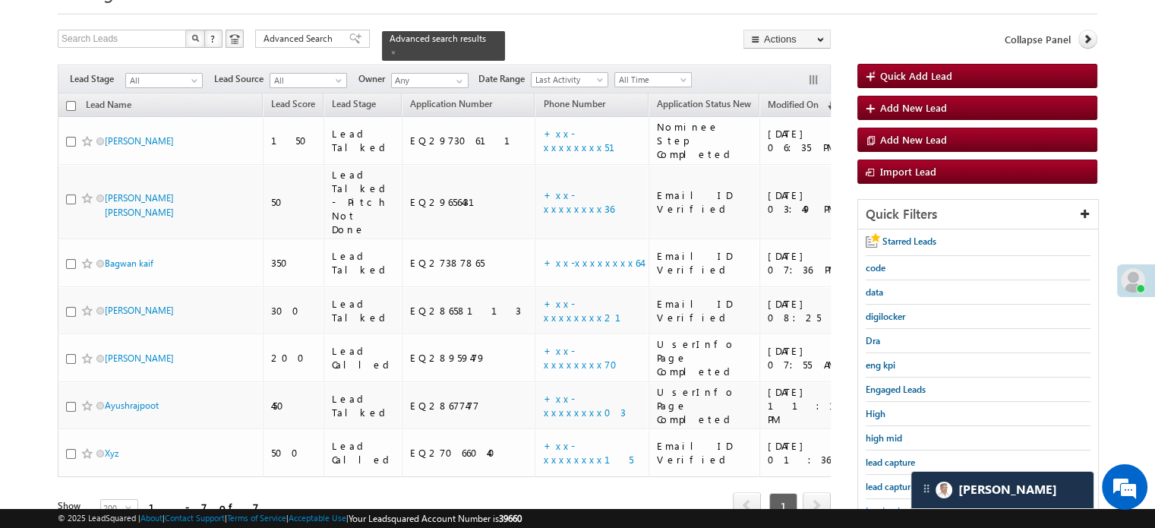
scroll to position [228, 0]
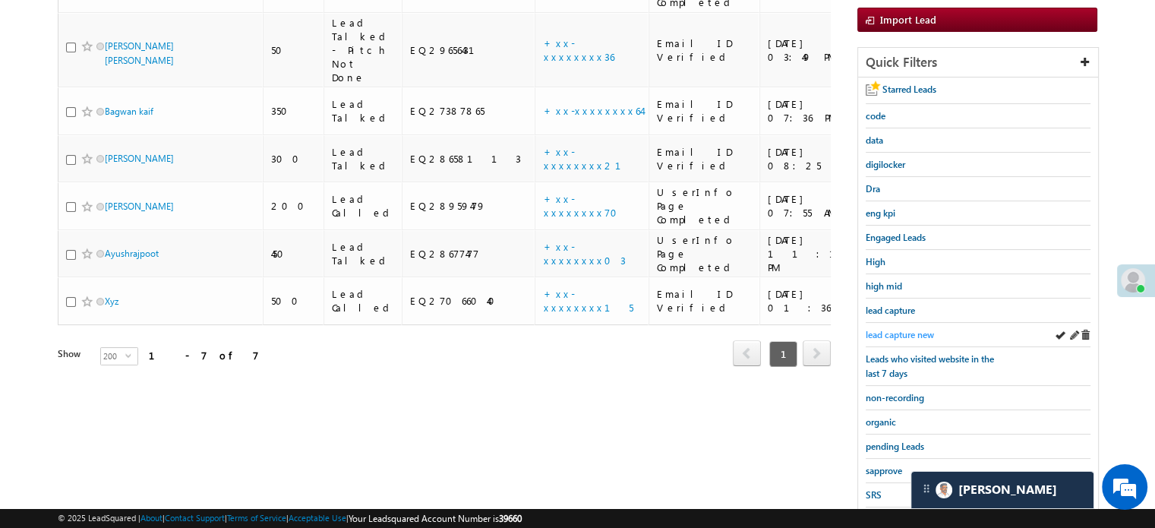
click at [896, 330] on span "lead capture new" at bounding box center [900, 334] width 68 height 11
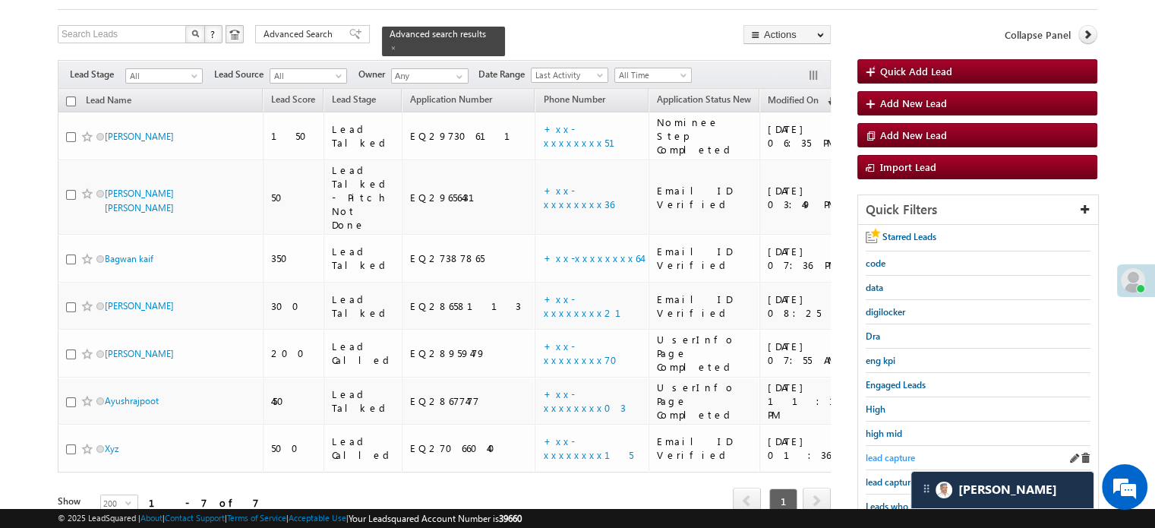
scroll to position [152, 0]
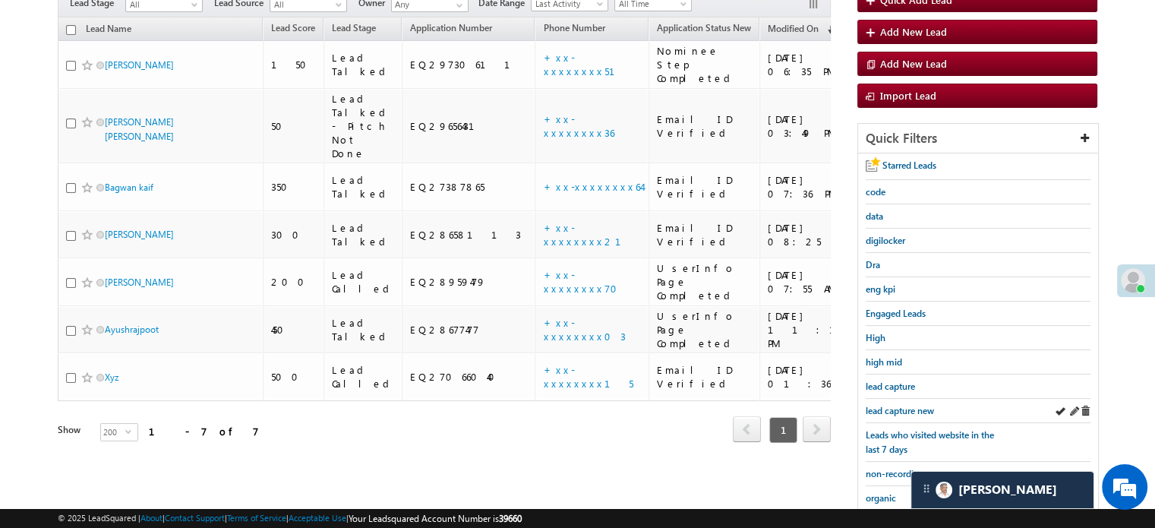
click at [890, 399] on div "lead capture new" at bounding box center [978, 411] width 225 height 24
click at [890, 405] on span "lead capture new" at bounding box center [900, 410] width 68 height 11
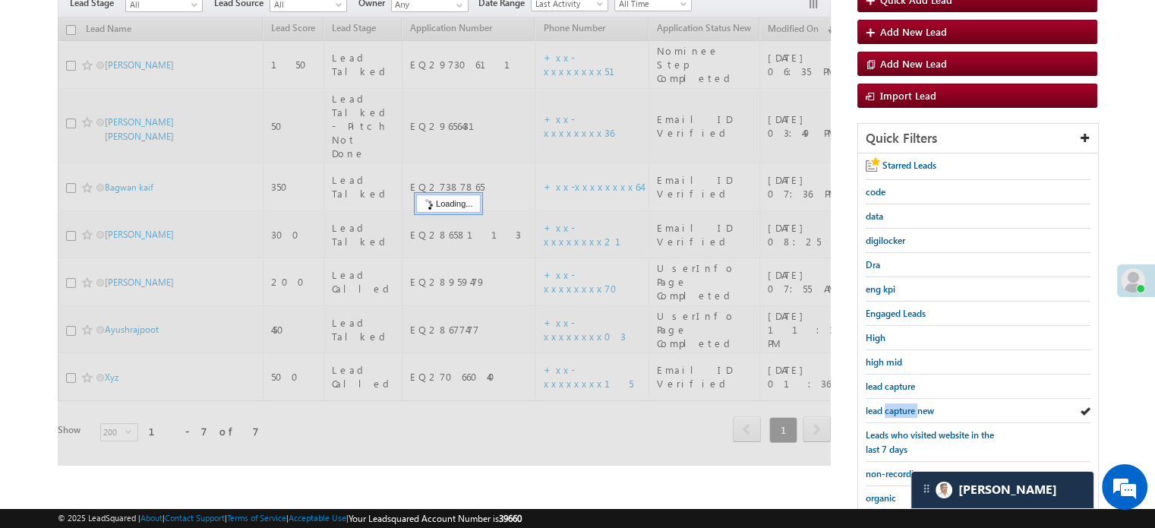
click at [890, 405] on span "lead capture new" at bounding box center [900, 410] width 68 height 11
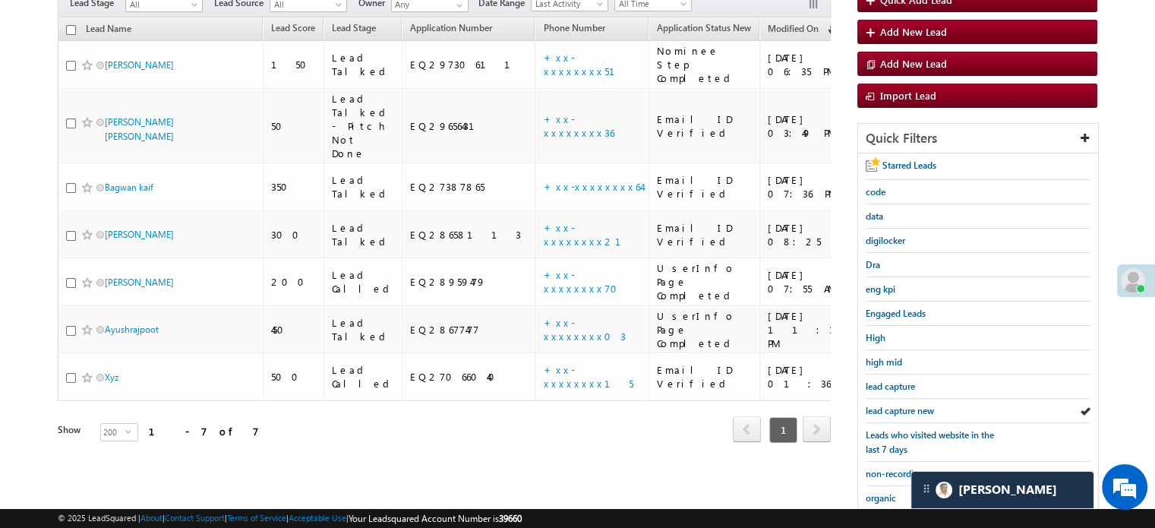
click at [890, 405] on span "lead capture new" at bounding box center [900, 410] width 68 height 11
click at [901, 410] on span "lead capture new" at bounding box center [900, 410] width 68 height 11
